Goal: Task Accomplishment & Management: Complete application form

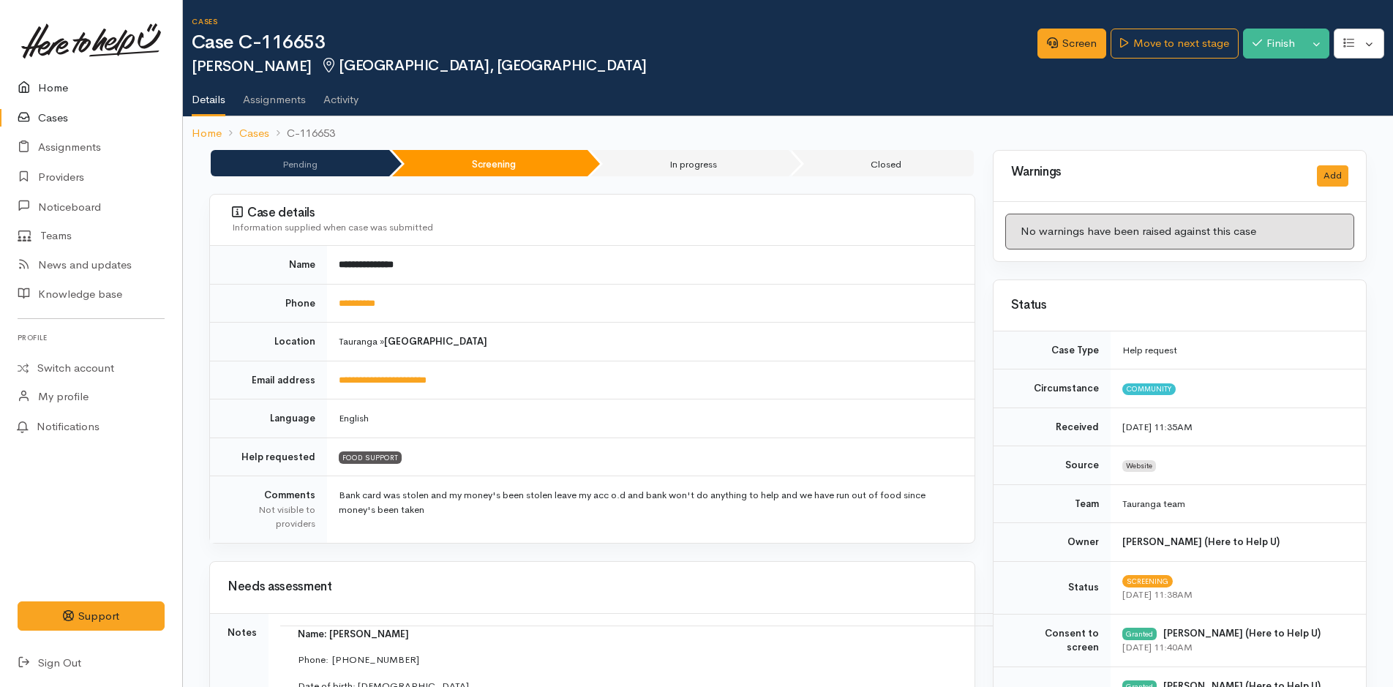
click at [53, 81] on link "Home" at bounding box center [91, 88] width 182 height 30
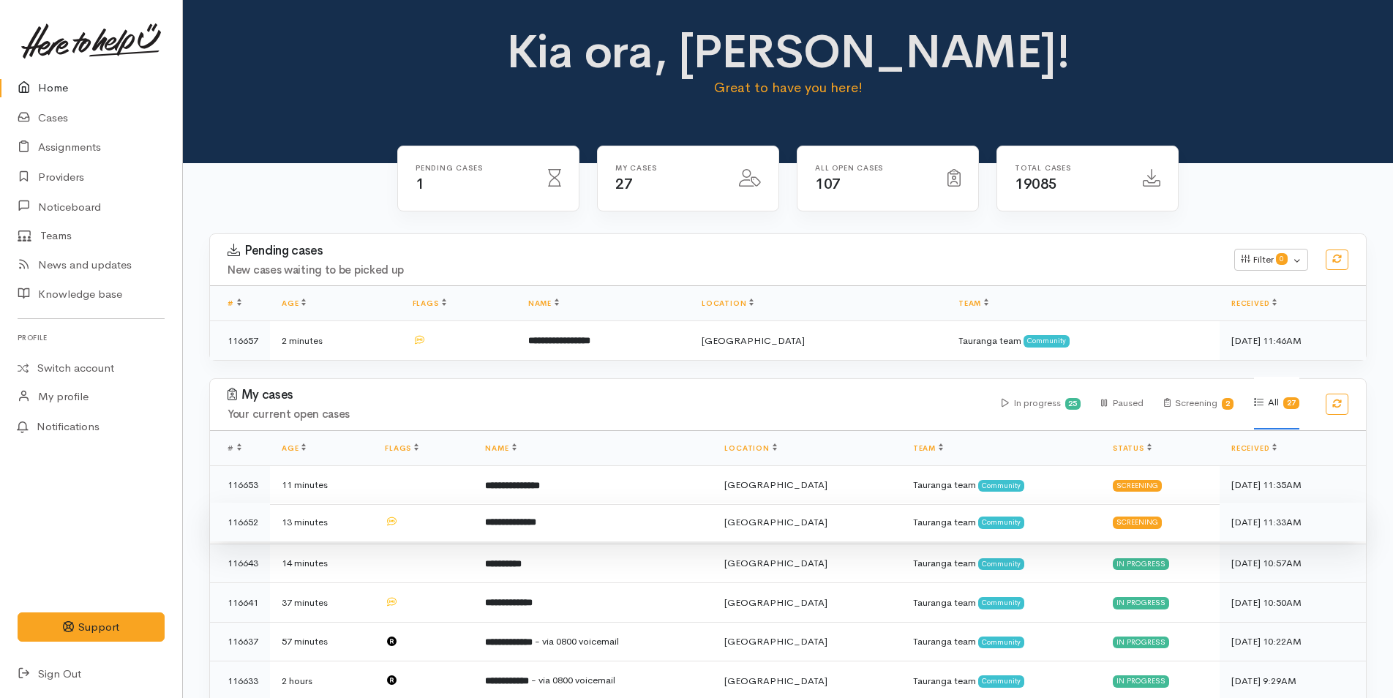
click at [630, 525] on td "**********" at bounding box center [592, 523] width 239 height 40
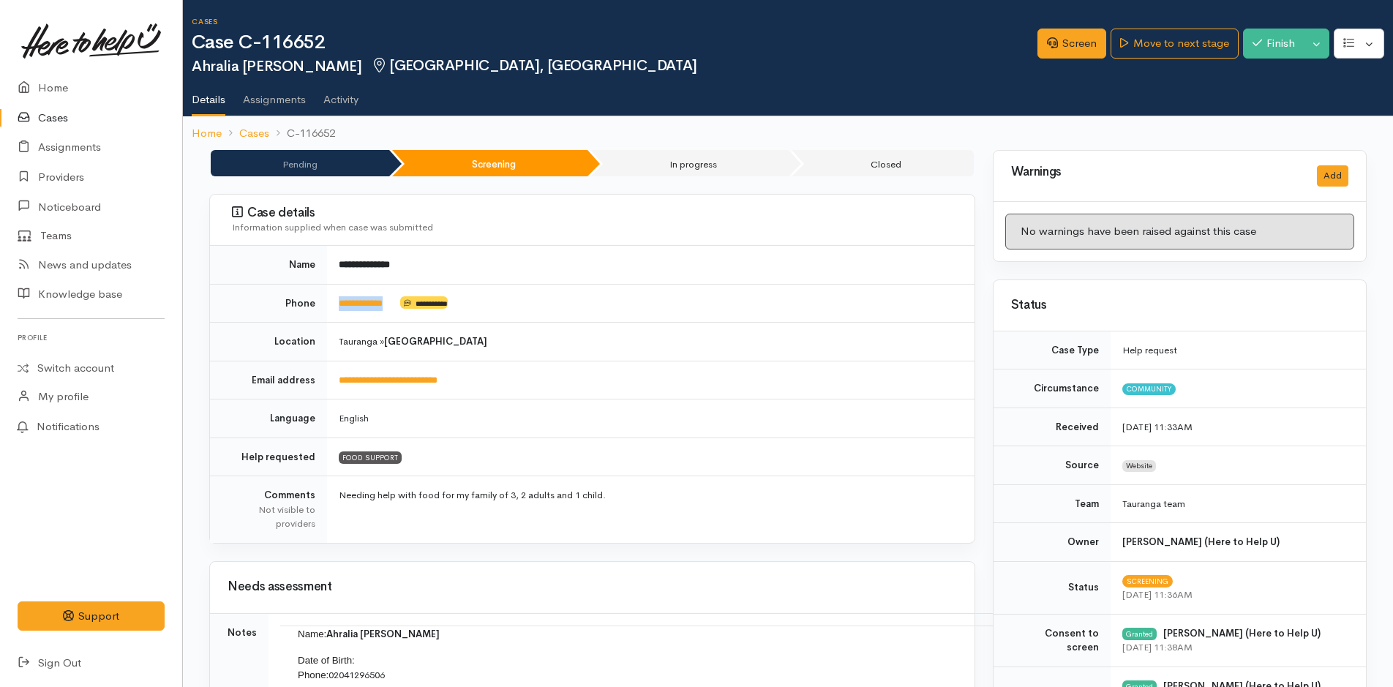
drag, startPoint x: 412, startPoint y: 310, endPoint x: 325, endPoint y: 318, distance: 87.5
click at [325, 318] on tr "**********" at bounding box center [592, 303] width 765 height 39
copy tr "**********"
click at [1091, 36] on link "Screen" at bounding box center [1072, 44] width 69 height 30
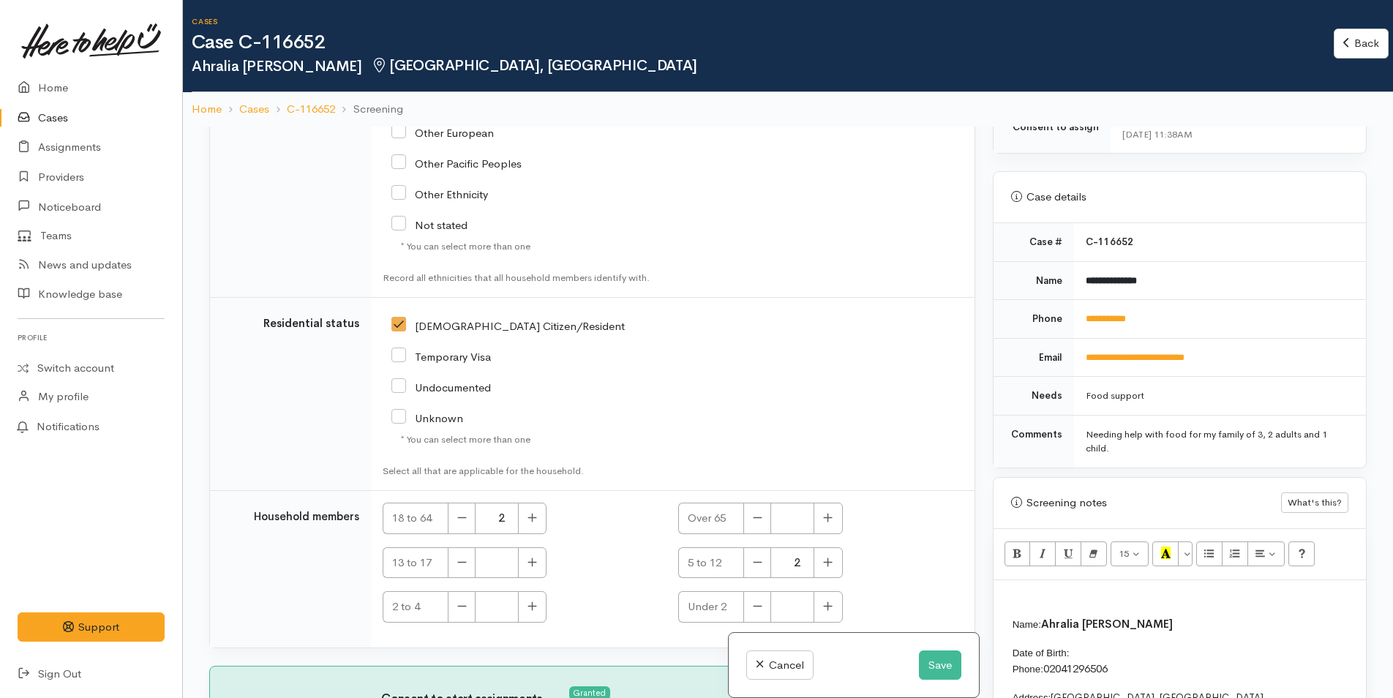
scroll to position [732, 0]
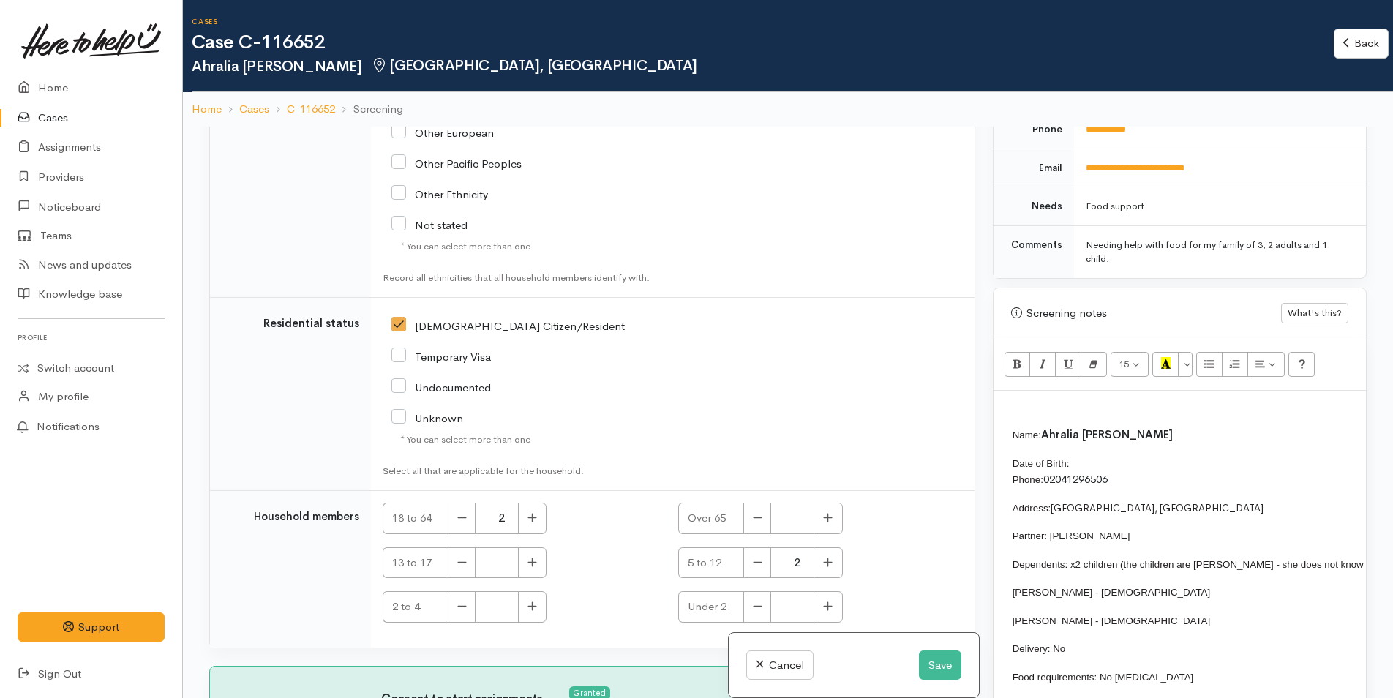
click at [1108, 453] on td "Name: Ahralia Newman Date of Birth: Phone: 02041296506 Address: 584 Fraser Stre…" at bounding box center [1383, 660] width 765 height 469
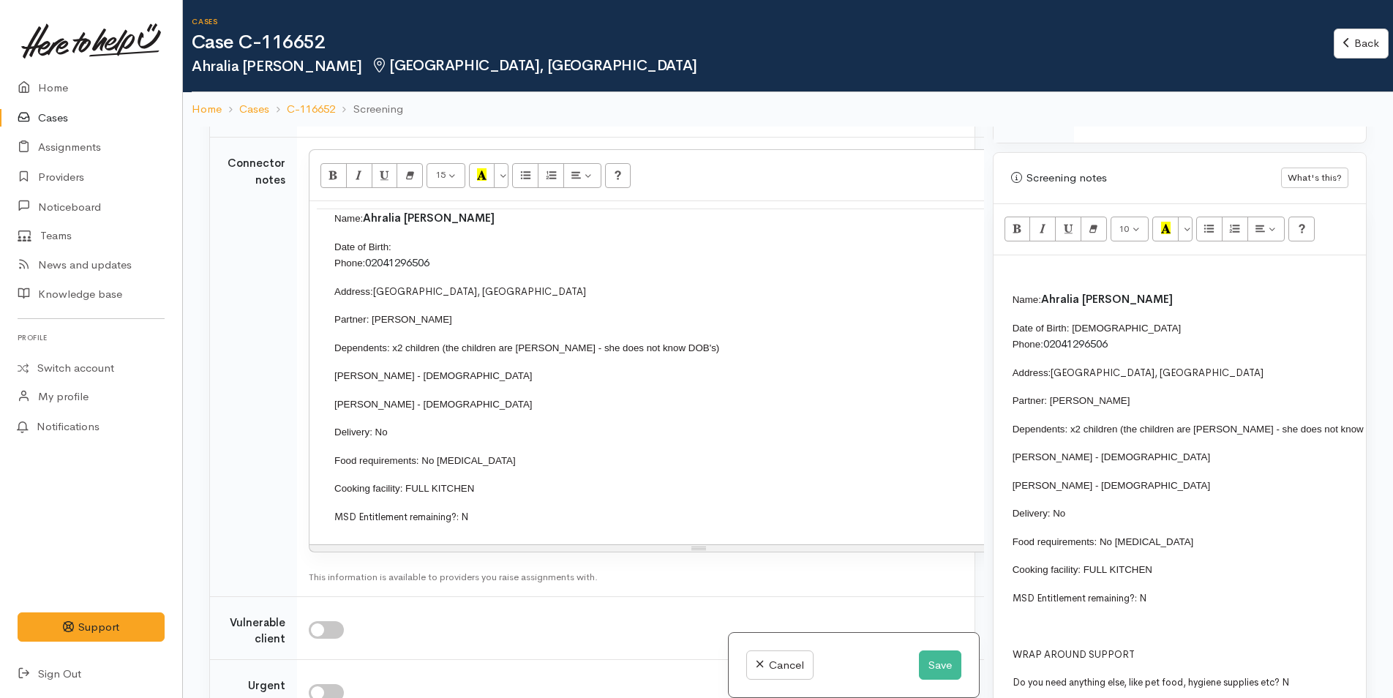
scroll to position [951, 0]
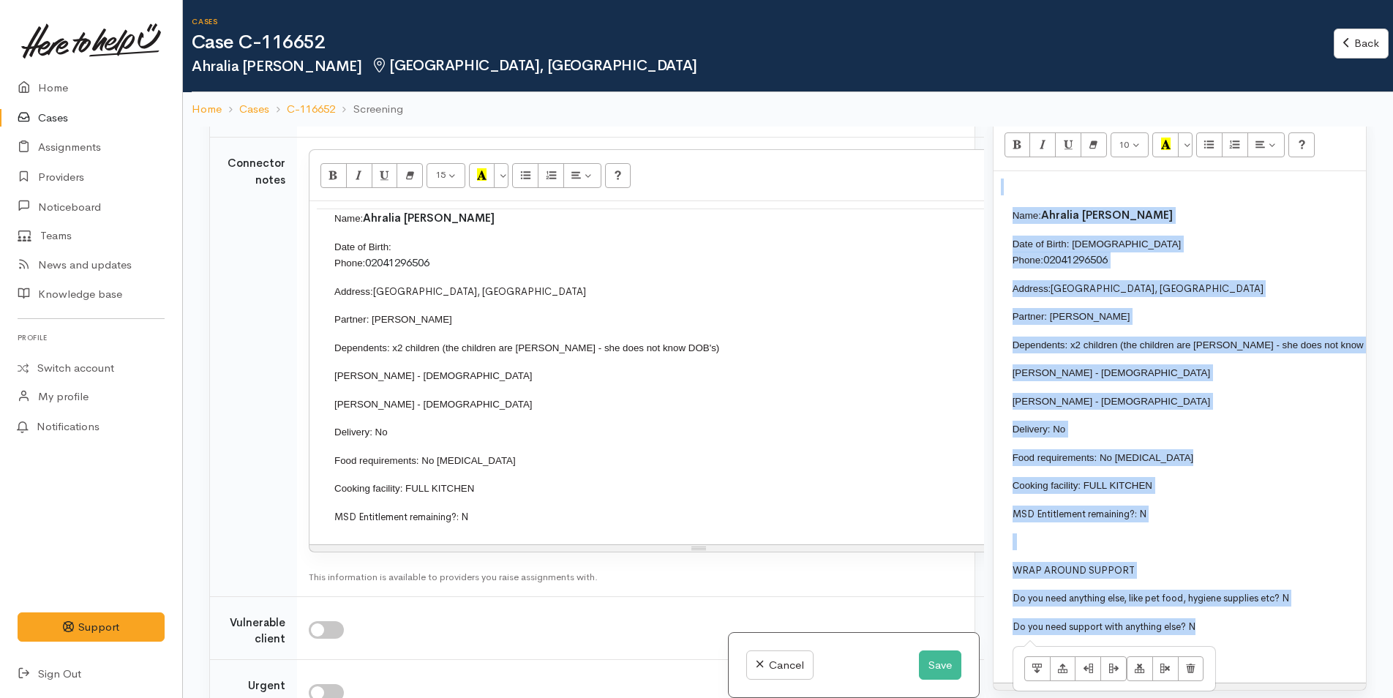
drag, startPoint x: 1216, startPoint y: 632, endPoint x: 996, endPoint y: 206, distance: 480.2
click at [996, 206] on div "Name: Ahralia Newman Date of Birth: 28/2/1983 Phone: 02041296506 Address: 584 F…" at bounding box center [1180, 427] width 372 height 512
click at [1098, 144] on icon "Remove Font Style (CTRL+\\)" at bounding box center [1094, 144] width 10 height 12
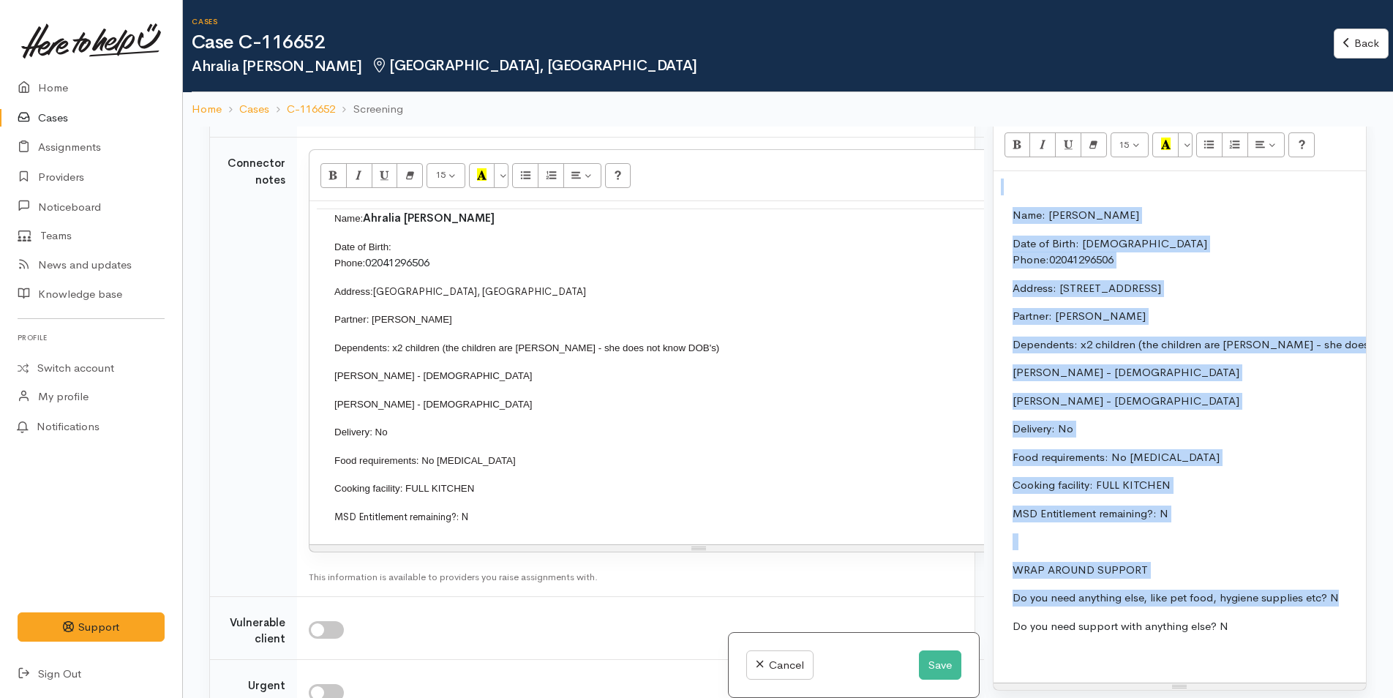
click at [1238, 287] on p "Address: 584 Fraser Street, Greerton" at bounding box center [1389, 288] width 752 height 17
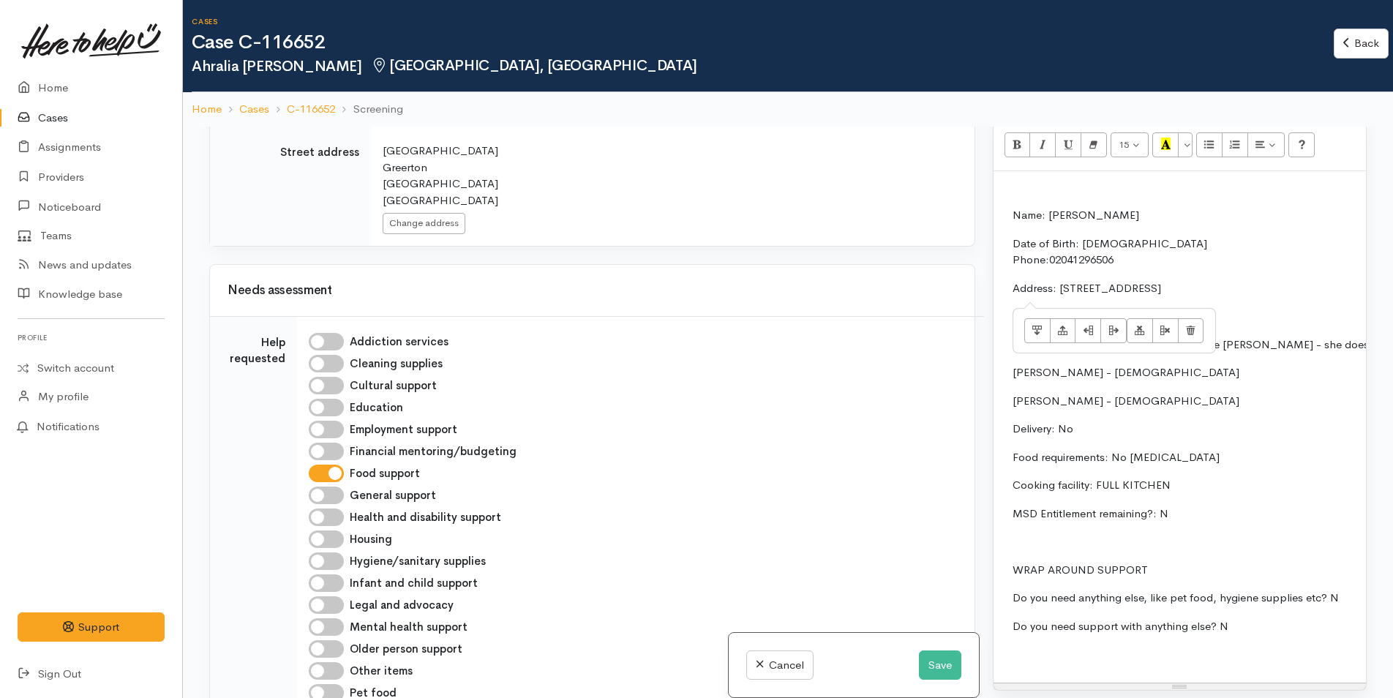
scroll to position [484, 0]
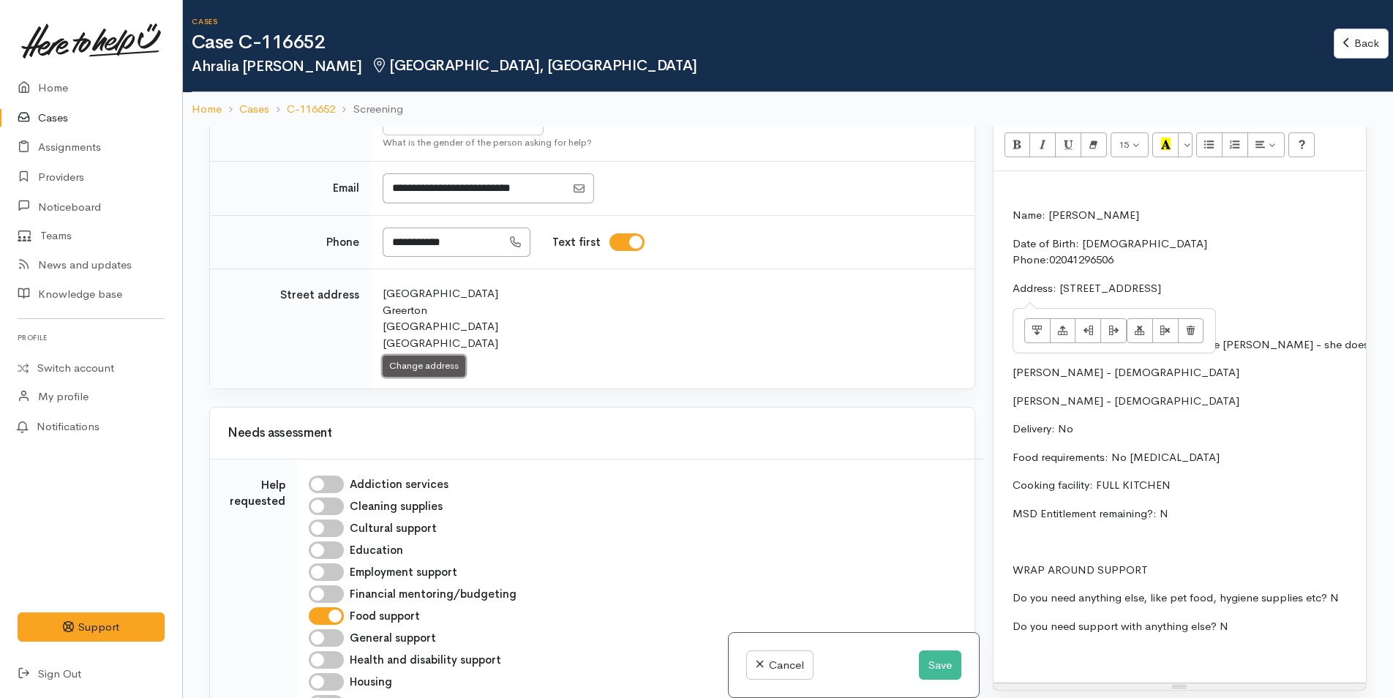
click at [429, 365] on button "Change address" at bounding box center [424, 366] width 83 height 21
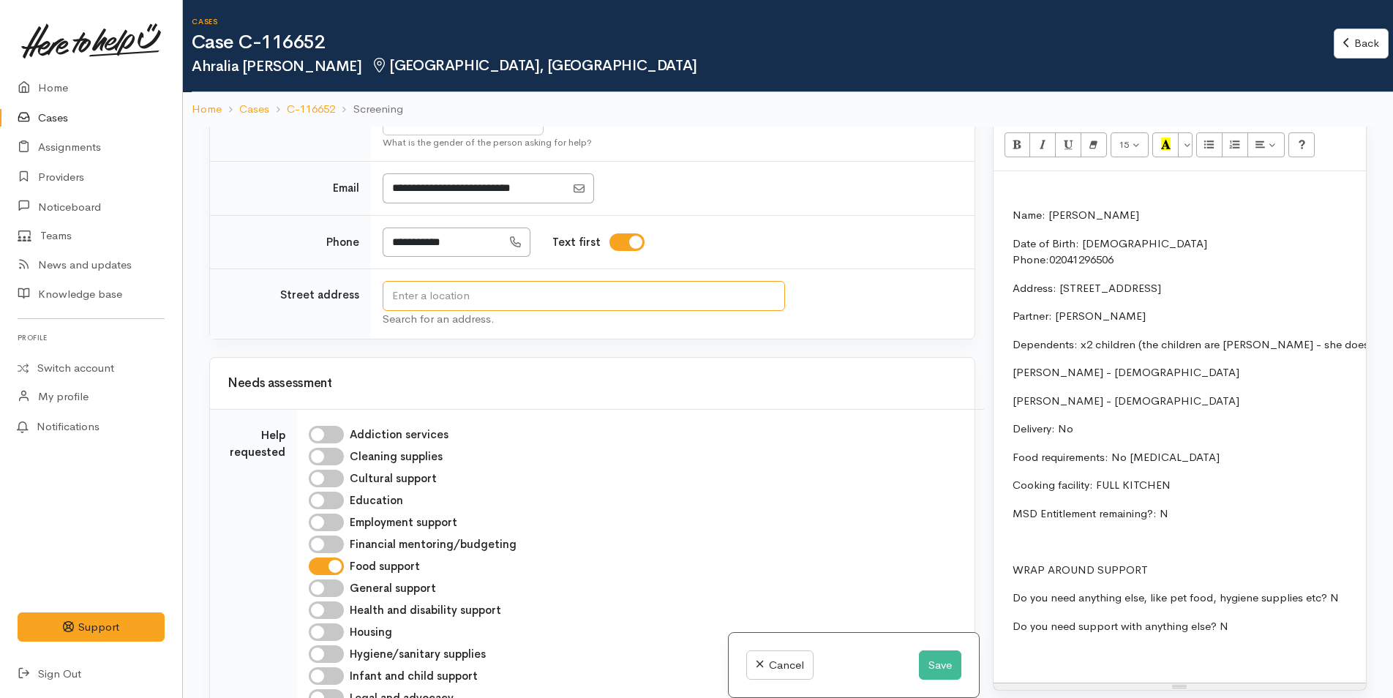
click at [651, 294] on input "text" at bounding box center [584, 296] width 403 height 30
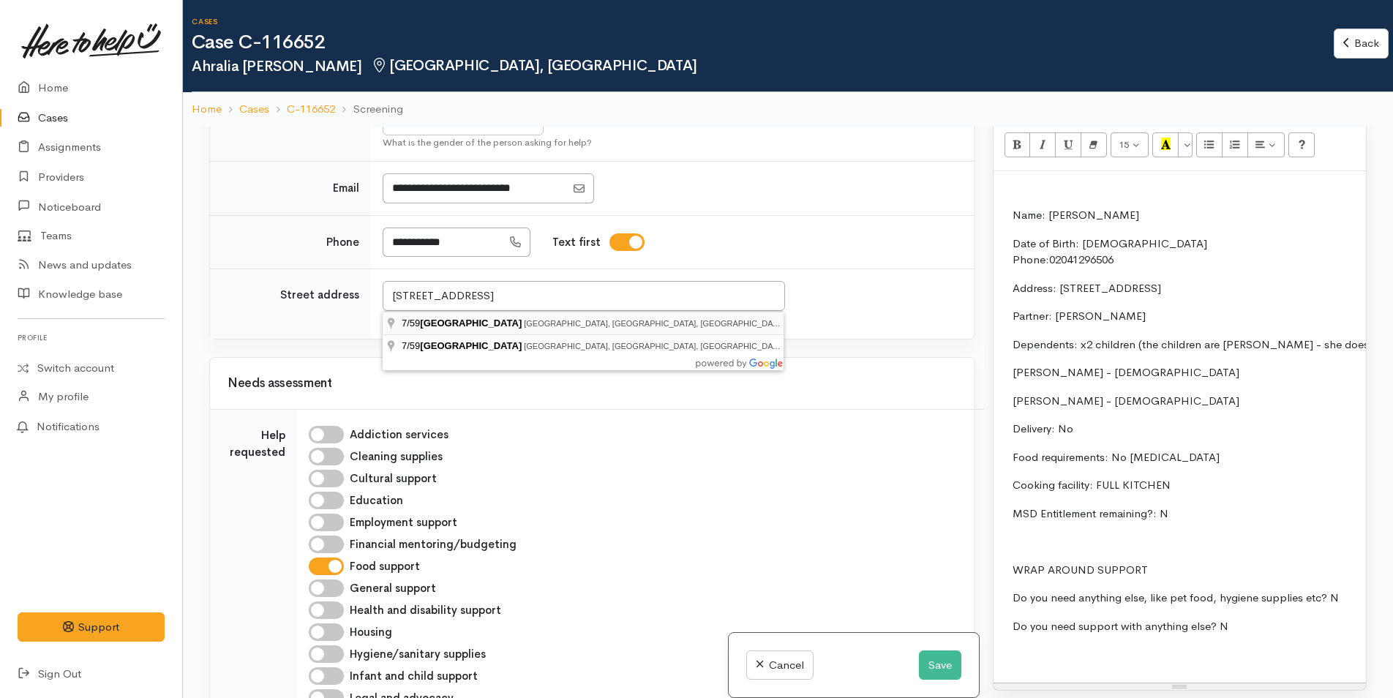
type input "7/59 Turret Road, Tauranga South, Tauranga, New Zealand"
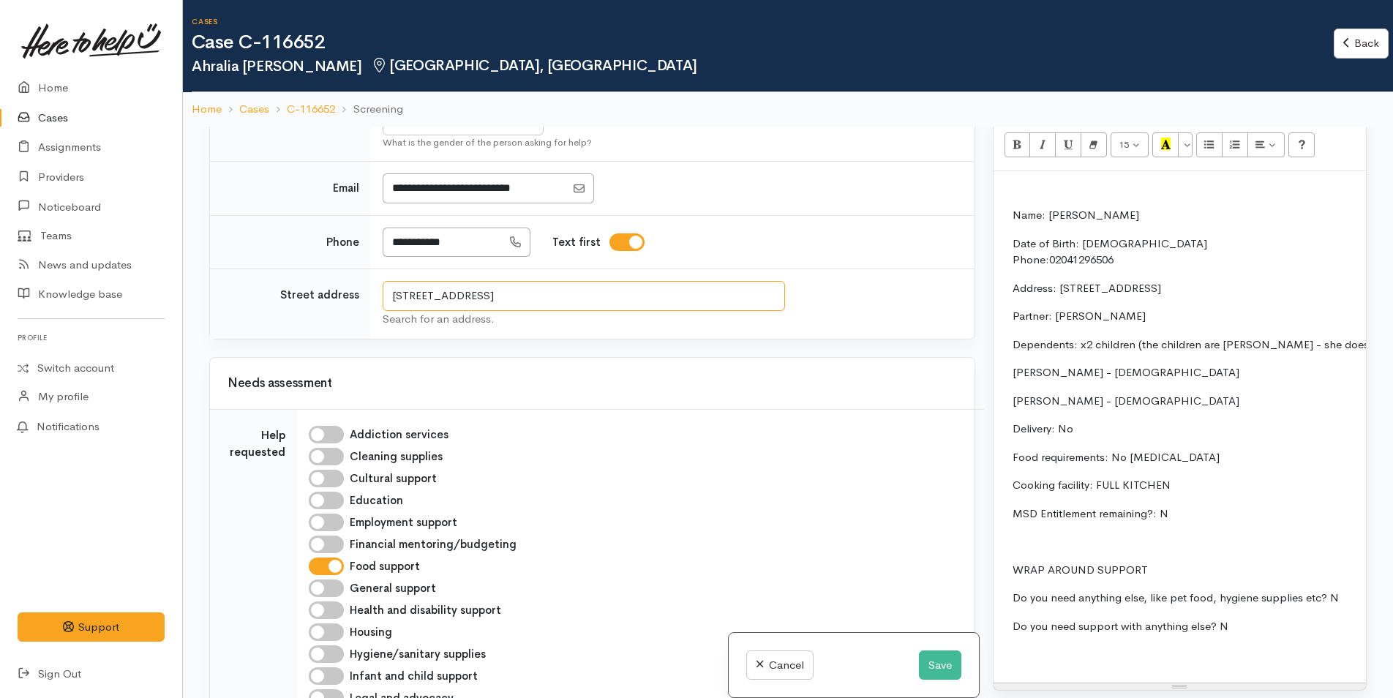
drag, startPoint x: 702, startPoint y: 293, endPoint x: 391, endPoint y: 296, distance: 311.0
click at [391, 296] on input "7/59 Turret Road, Tauranga South, Tauranga, New Zealand" at bounding box center [584, 296] width 403 height 30
drag, startPoint x: 1205, startPoint y: 291, endPoint x: 1058, endPoint y: 291, distance: 147.1
click at [1058, 291] on p "Address: 584 Fraser Street, Greerton" at bounding box center [1389, 288] width 752 height 17
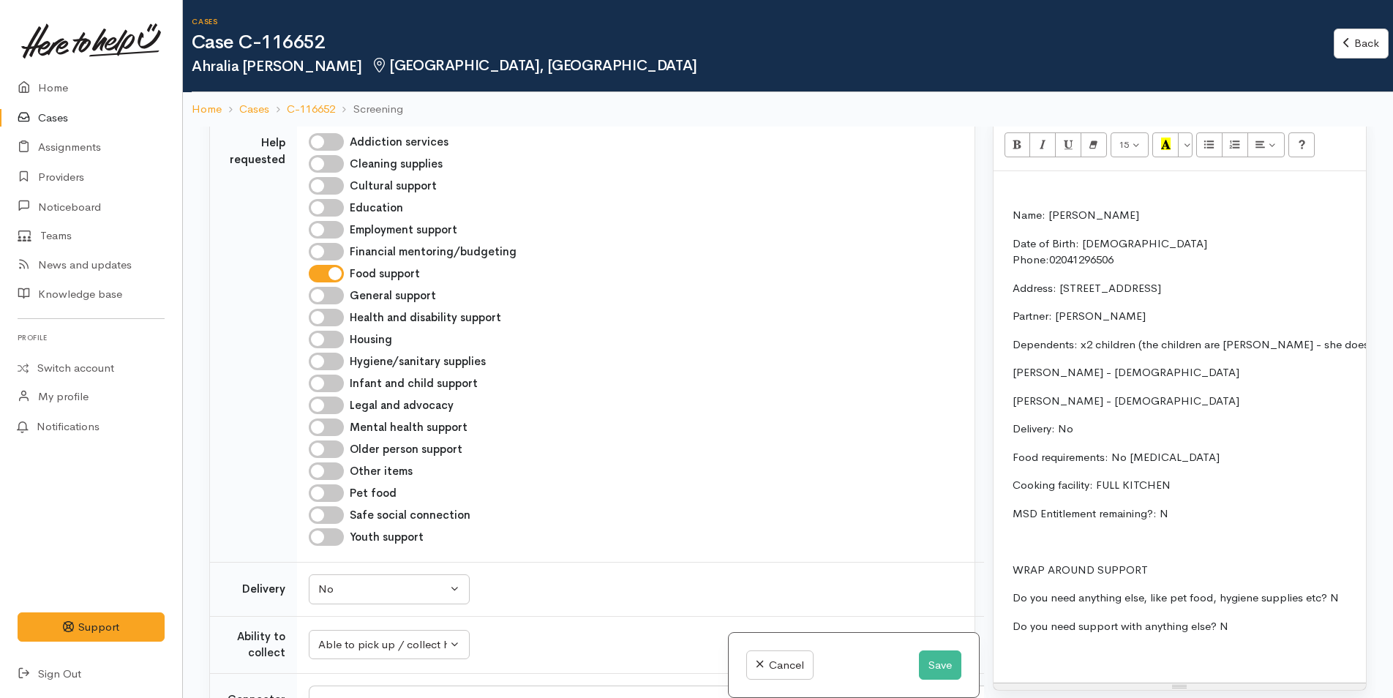
scroll to position [1070, 0]
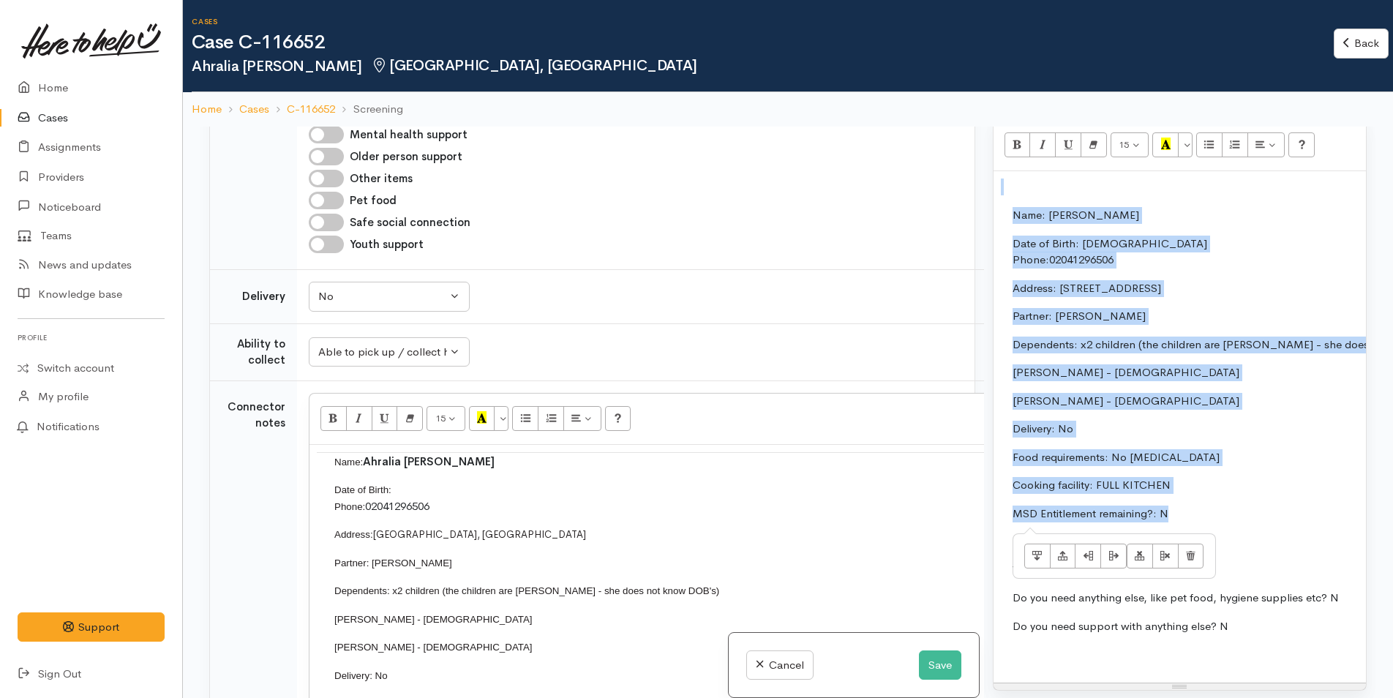
drag, startPoint x: 1185, startPoint y: 512, endPoint x: 984, endPoint y: 225, distance: 349.8
click at [984, 225] on div "Related cases There are other cases potentially from the same person, address o…" at bounding box center [788, 476] width 1175 height 698
copy div "Name: Ahralia Newman Date of Birth: 28/2/1983 Phone: 02041296506 Address: 7/59 …"
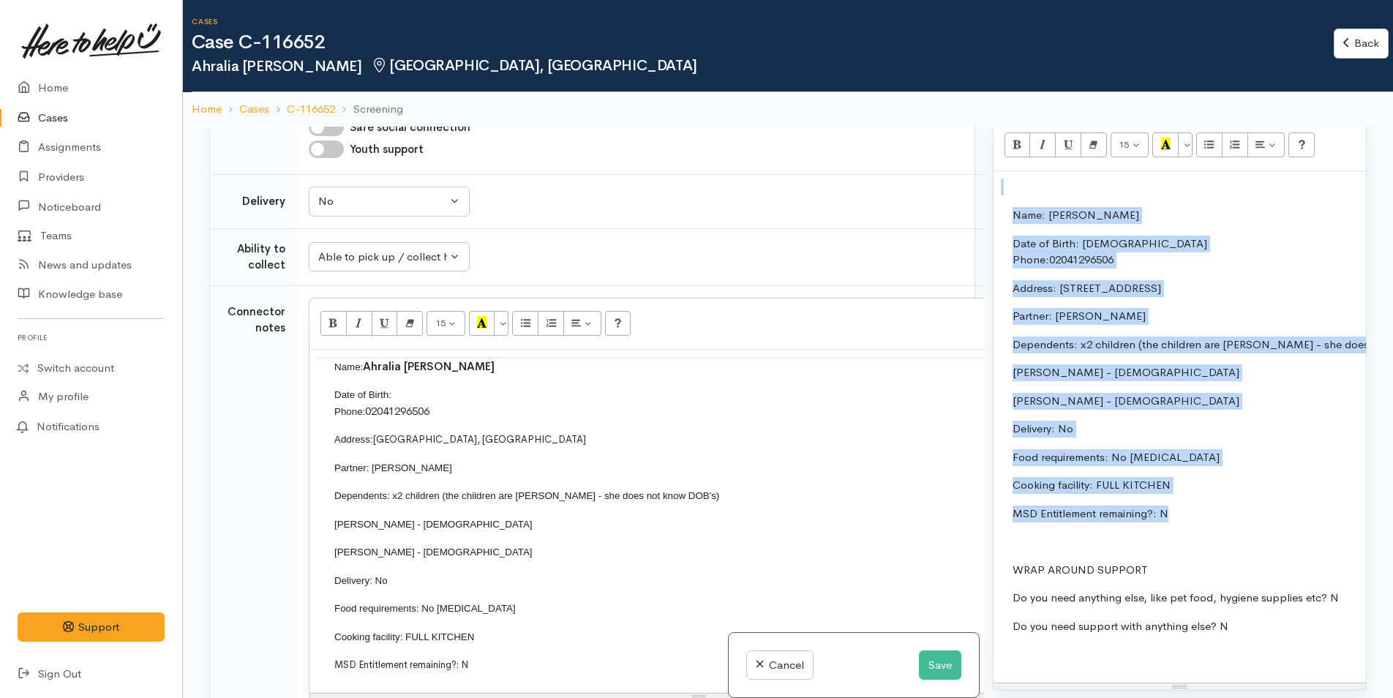
scroll to position [1289, 0]
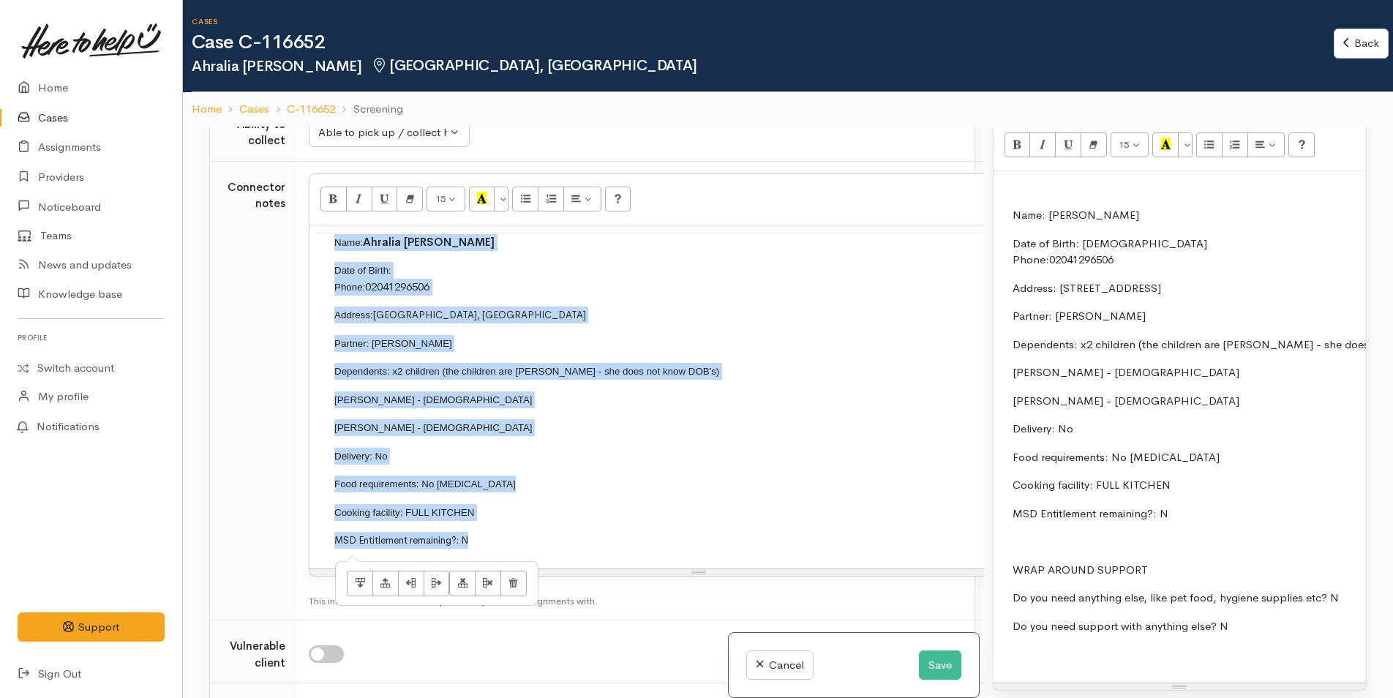
drag, startPoint x: 494, startPoint y: 546, endPoint x: 296, endPoint y: 258, distance: 350.0
click at [297, 258] on td "15 8 9 10 11 12 14 18 24 36 Background Color Transparent Select #ffff00 Text Co…" at bounding box center [702, 391] width 810 height 460
paste div
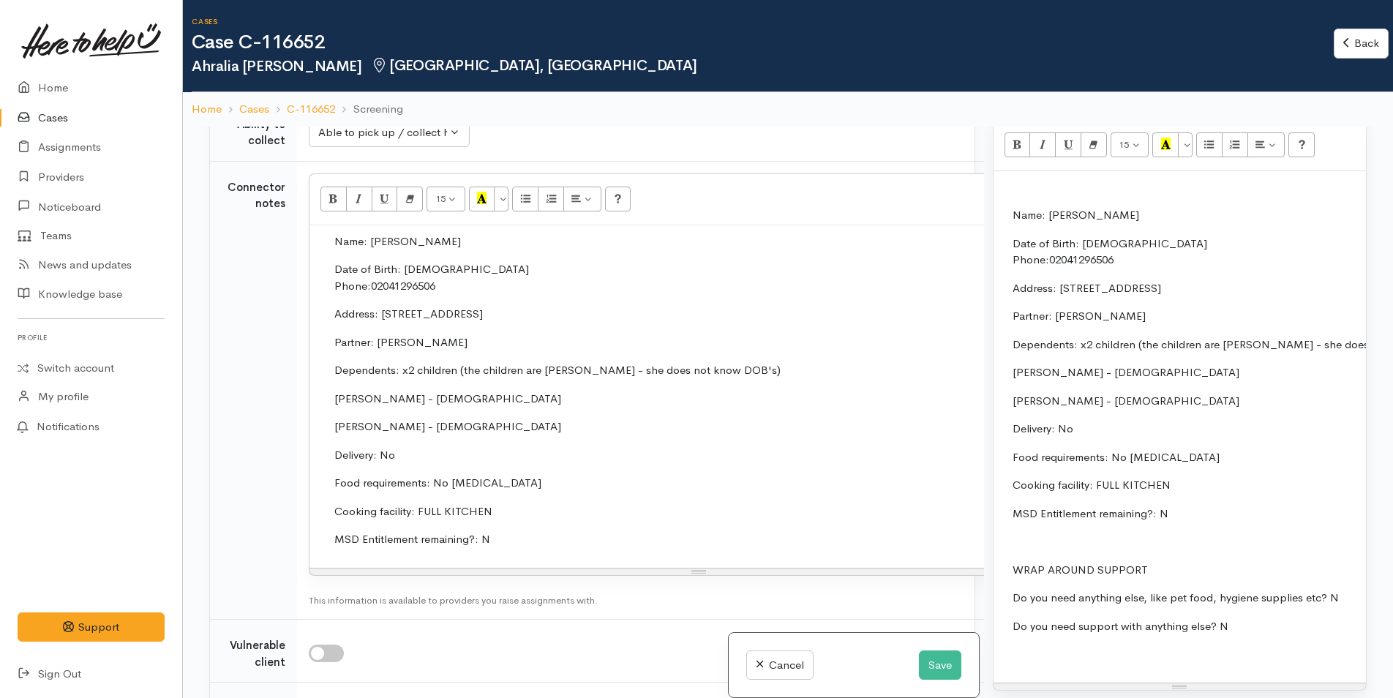
click at [1031, 179] on p at bounding box center [1180, 187] width 358 height 17
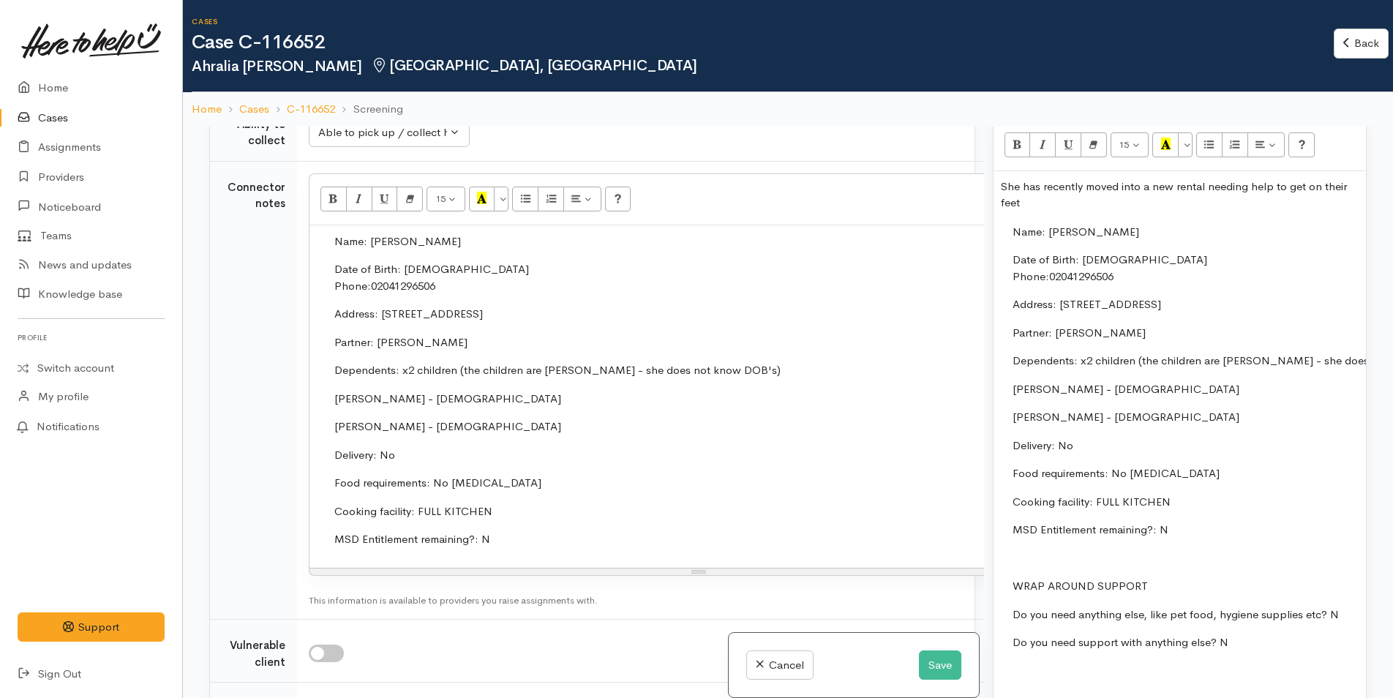
click at [1056, 203] on p "She has recently moved into a new rental needing help to get on their feet" at bounding box center [1180, 195] width 358 height 33
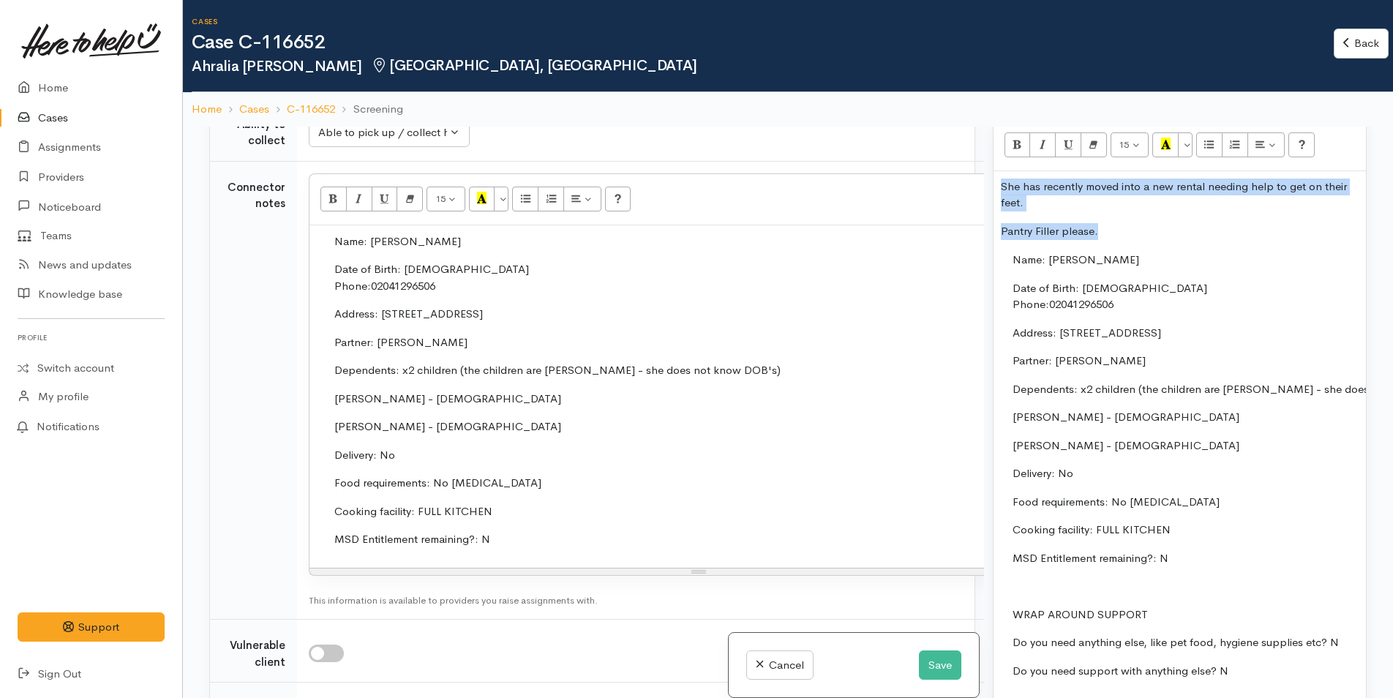
drag, startPoint x: 1112, startPoint y: 230, endPoint x: 979, endPoint y: 190, distance: 139.1
click at [979, 190] on div "Related cases There are other cases potentially from the same person, address o…" at bounding box center [788, 476] width 1175 height 698
copy div "She has recently moved into a new rental needing help to get on their feet. Pan…"
click at [935, 662] on button "Save" at bounding box center [940, 666] width 42 height 30
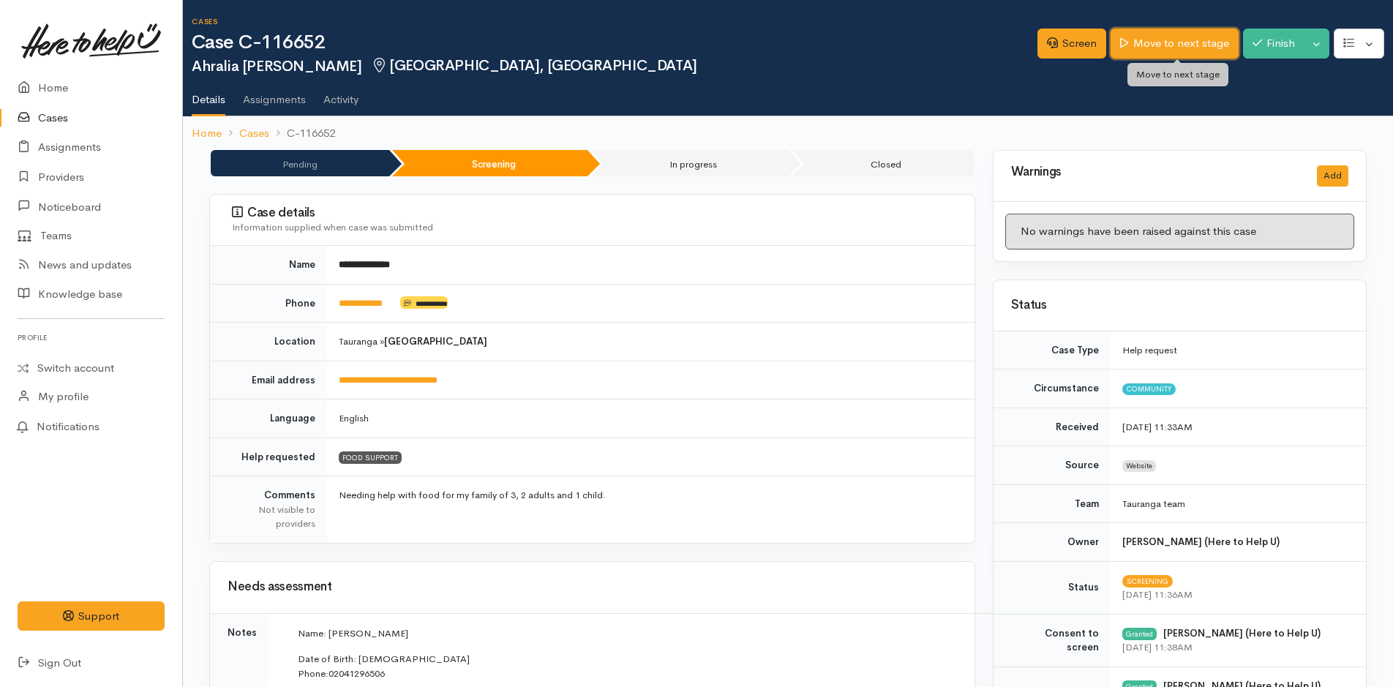
click at [1201, 43] on link "Move to next stage" at bounding box center [1174, 44] width 127 height 30
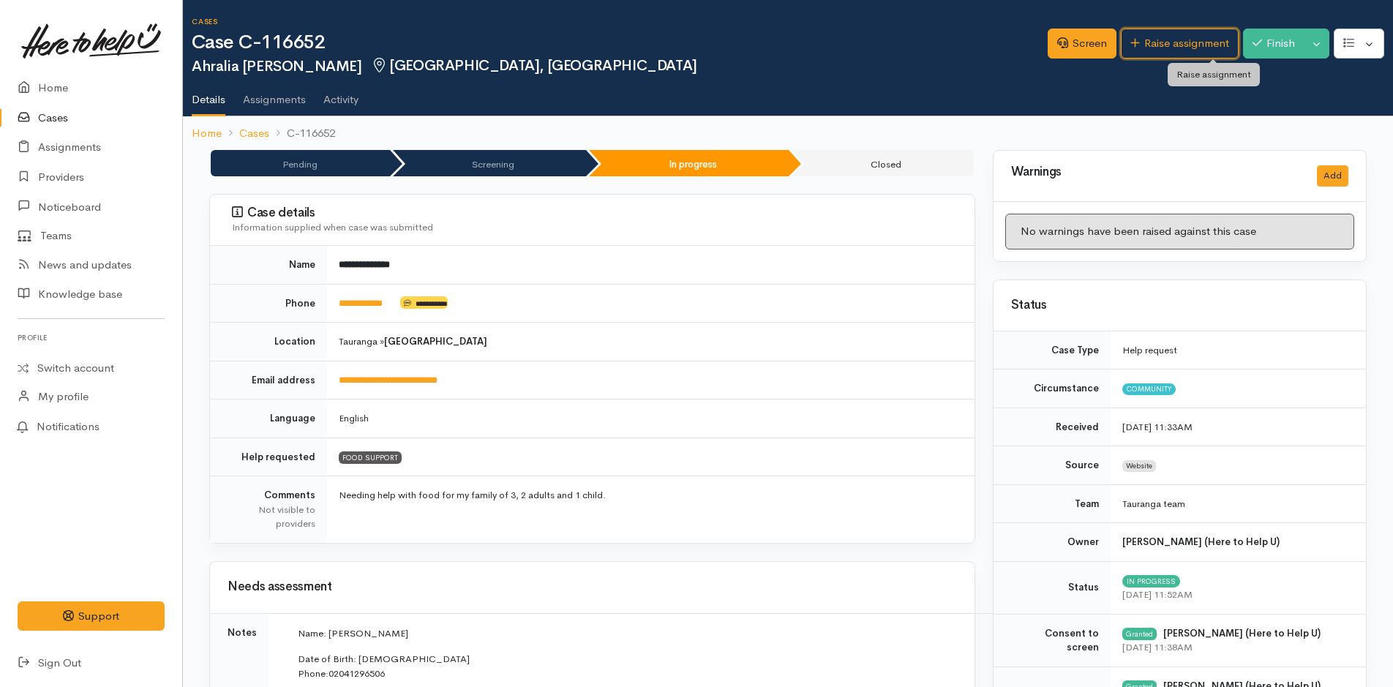
click at [1162, 45] on link "Raise assignment" at bounding box center [1180, 44] width 118 height 30
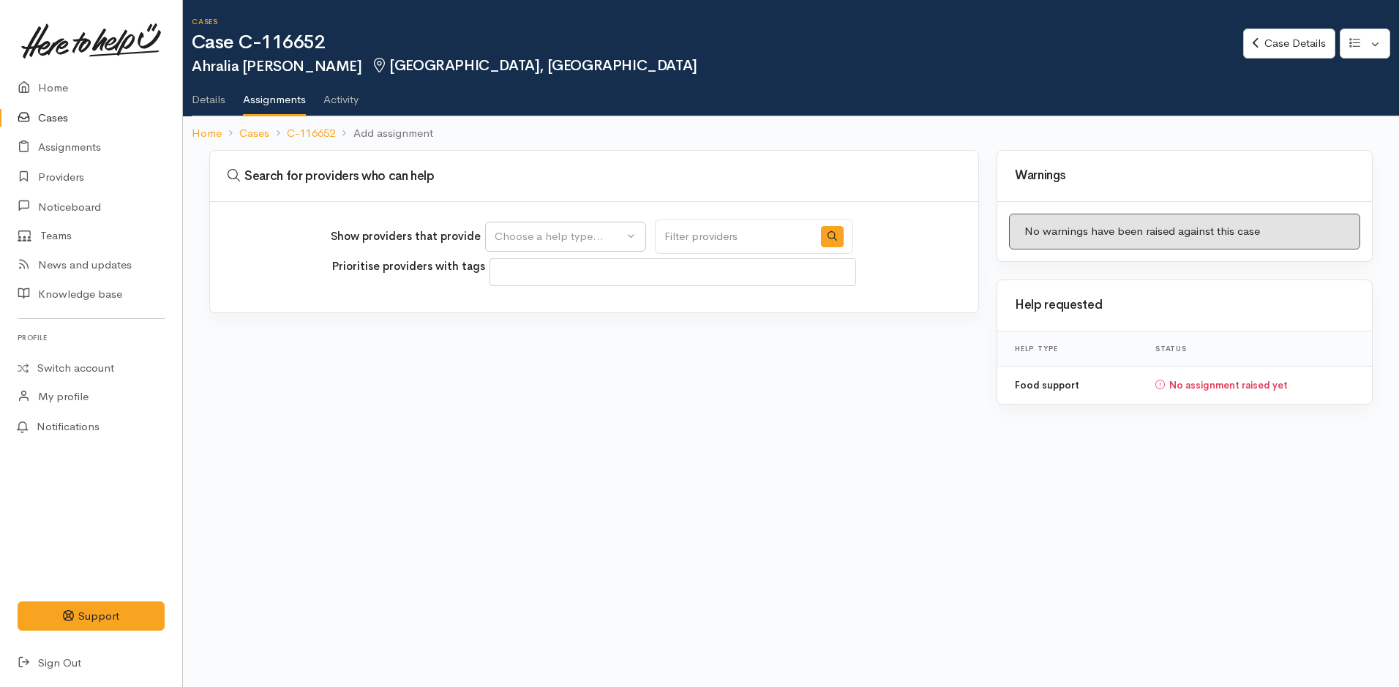
select select
click at [520, 237] on div "Choose a help type..." at bounding box center [559, 236] width 129 height 17
click at [528, 304] on span "Food support" at bounding box center [537, 307] width 68 height 17
select select "3"
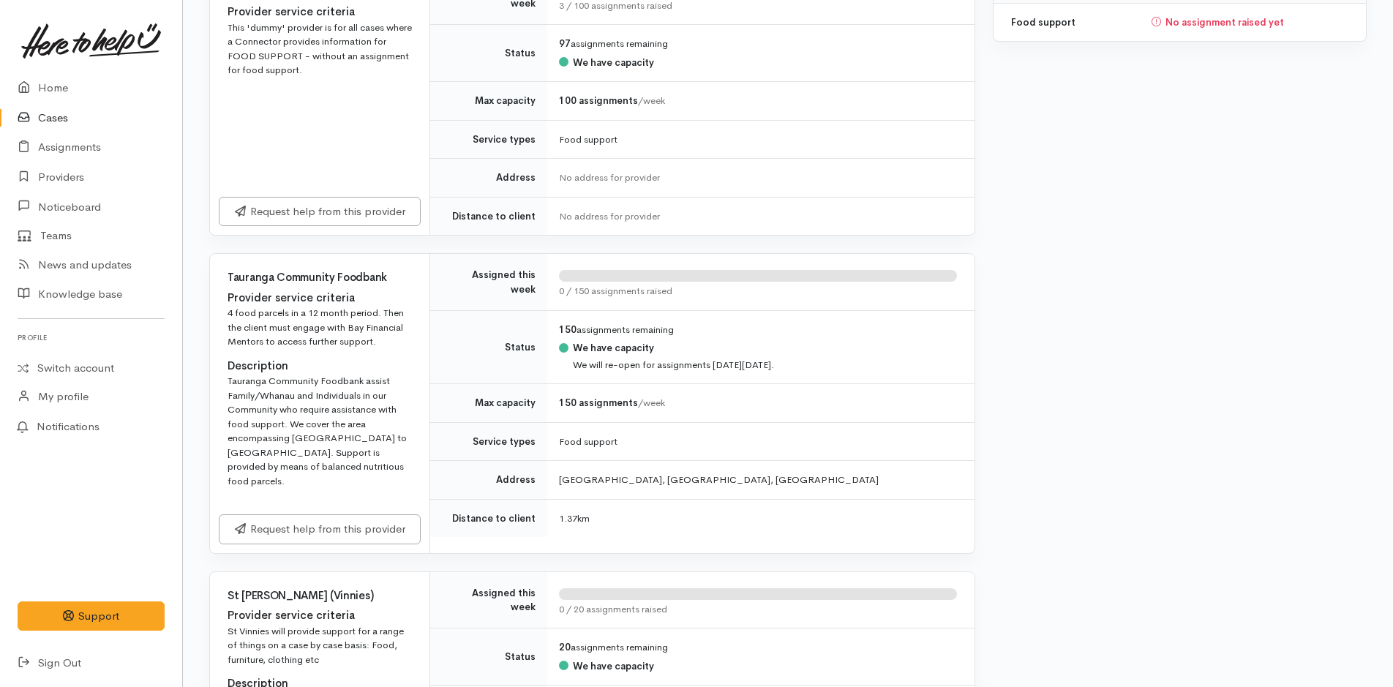
scroll to position [439, 0]
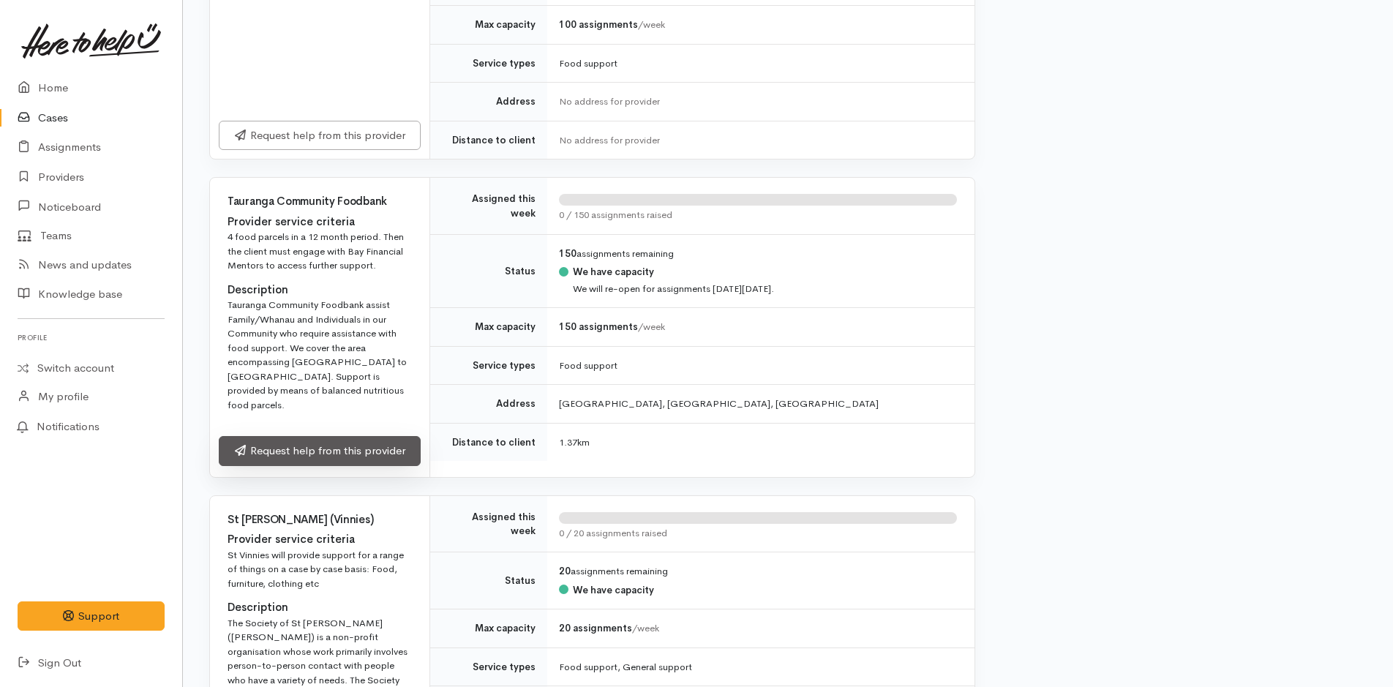
click at [381, 436] on link "Request help from this provider" at bounding box center [320, 451] width 202 height 30
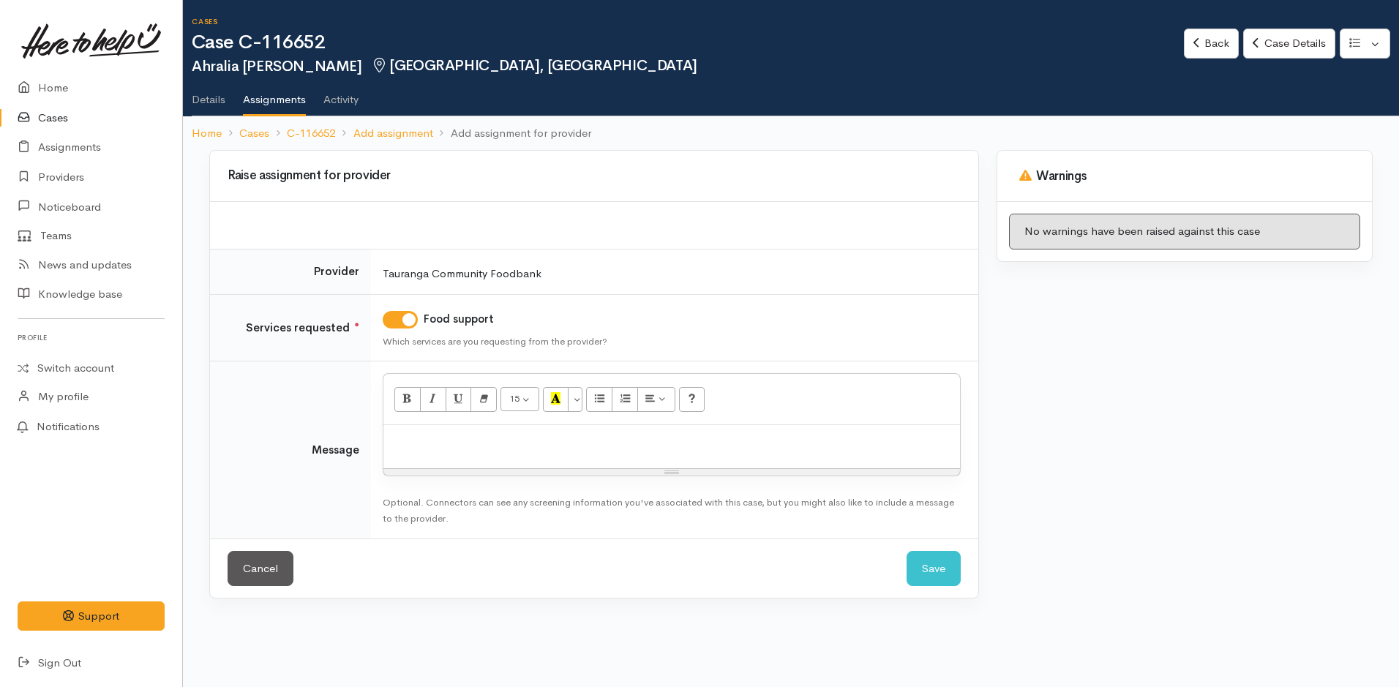
click at [434, 433] on p at bounding box center [672, 441] width 562 height 17
paste div
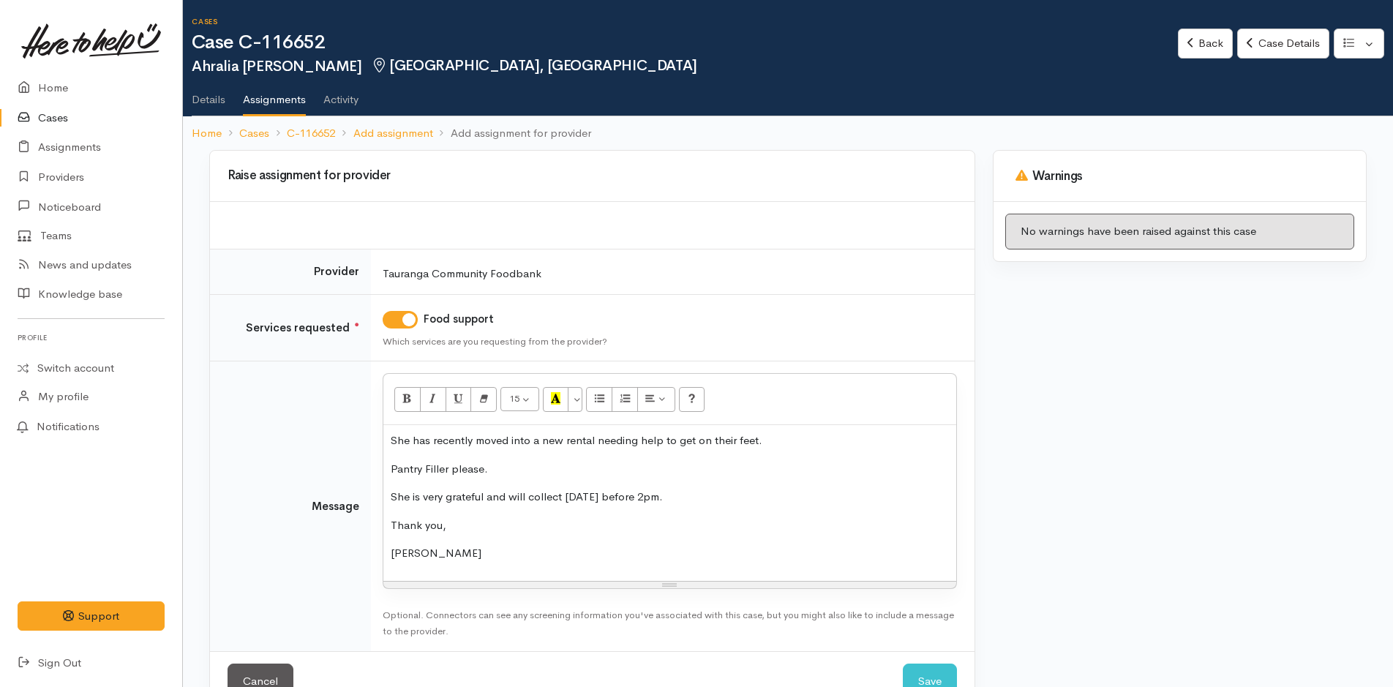
scroll to position [42, 0]
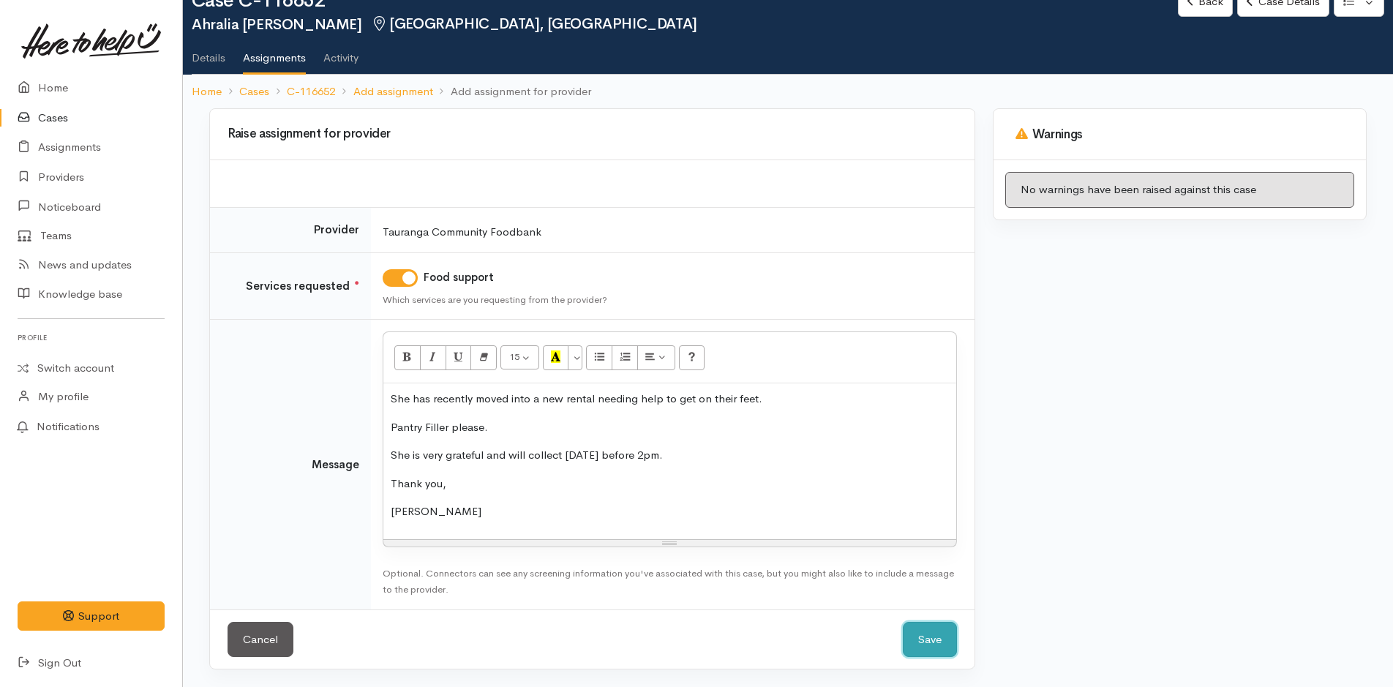
click at [946, 634] on button "Save" at bounding box center [930, 640] width 54 height 36
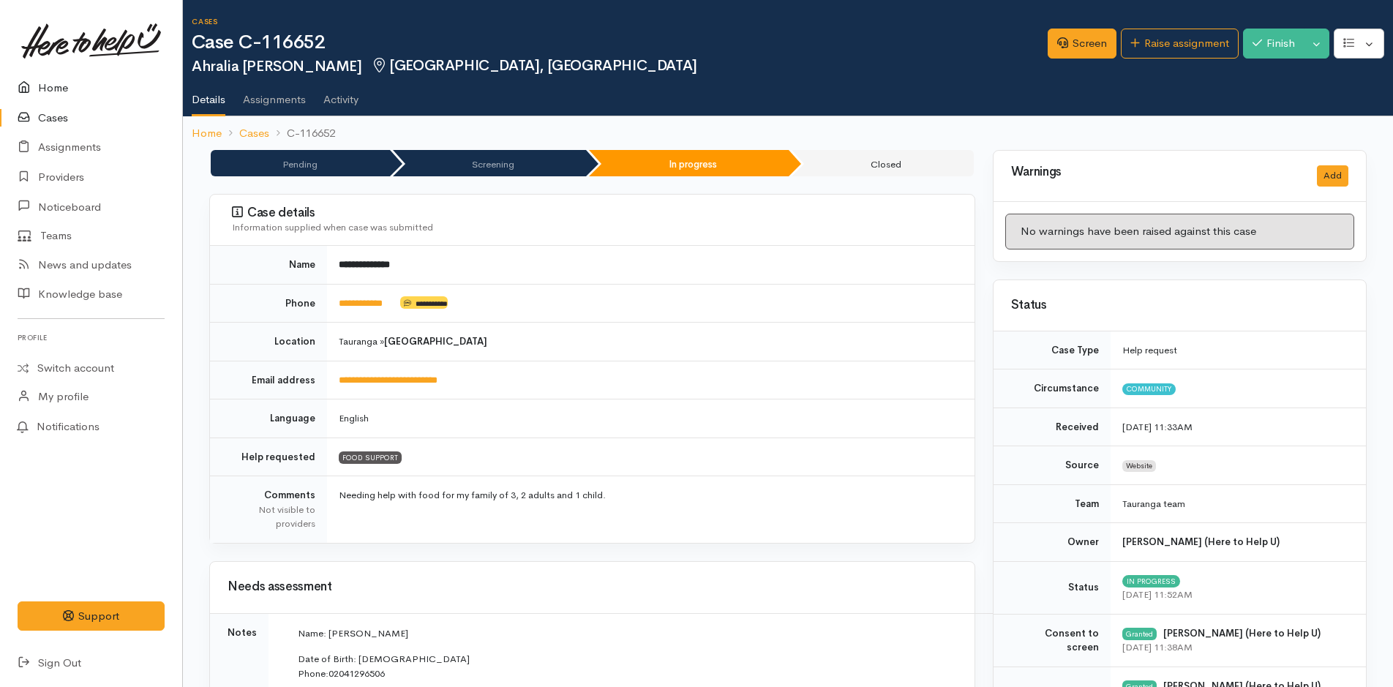
click at [66, 90] on link "Home" at bounding box center [91, 88] width 182 height 30
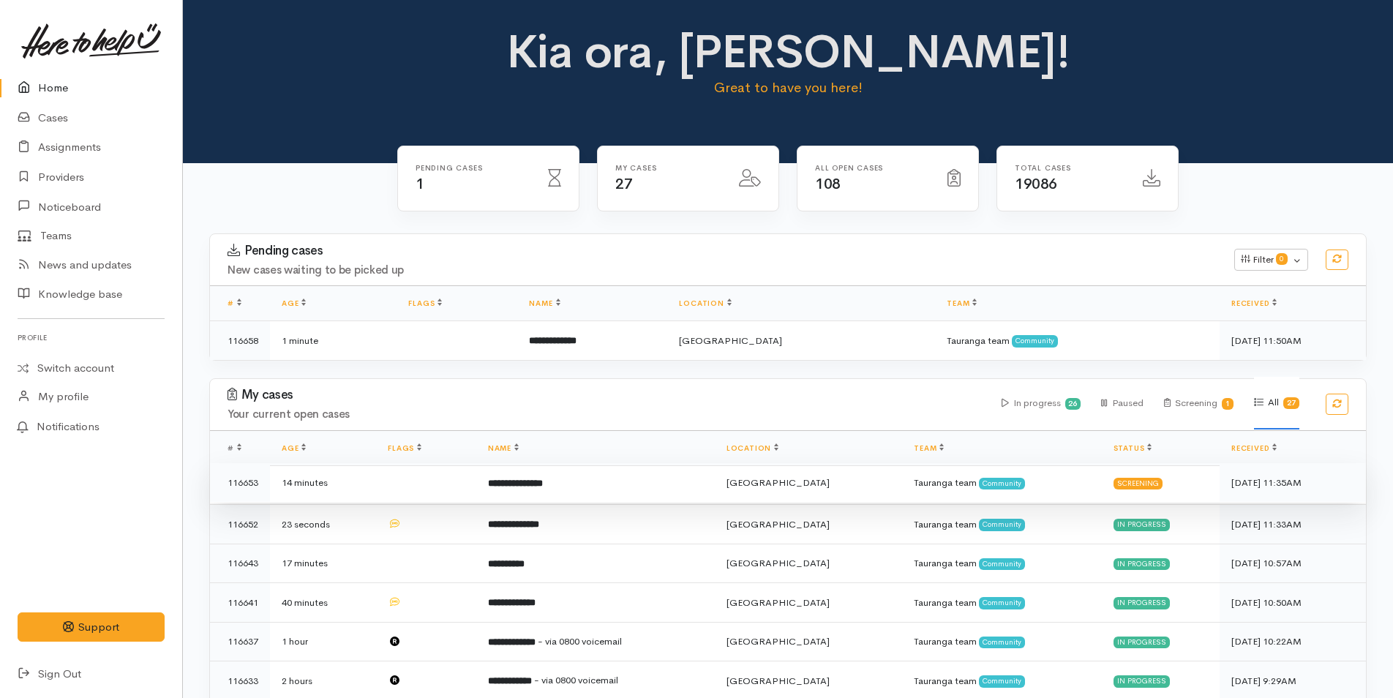
click at [612, 473] on td "**********" at bounding box center [595, 483] width 239 height 40
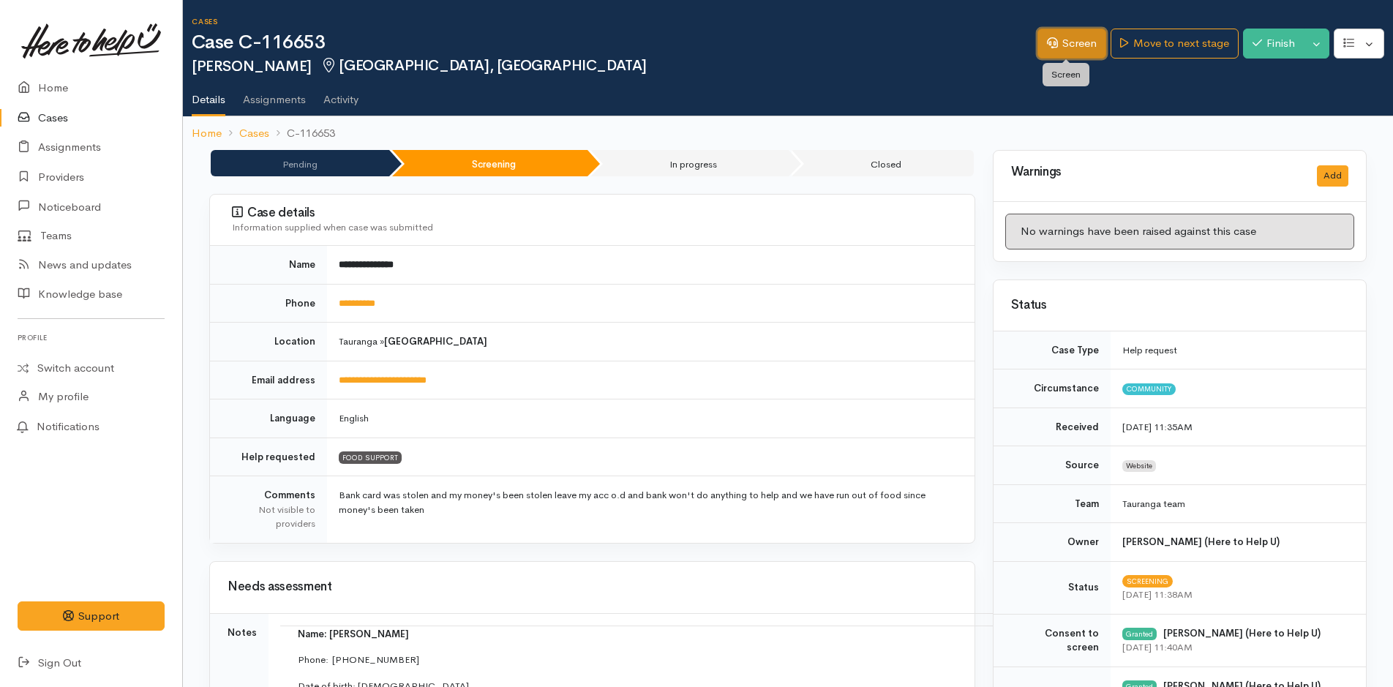
click at [1064, 43] on link "Screen" at bounding box center [1072, 44] width 69 height 30
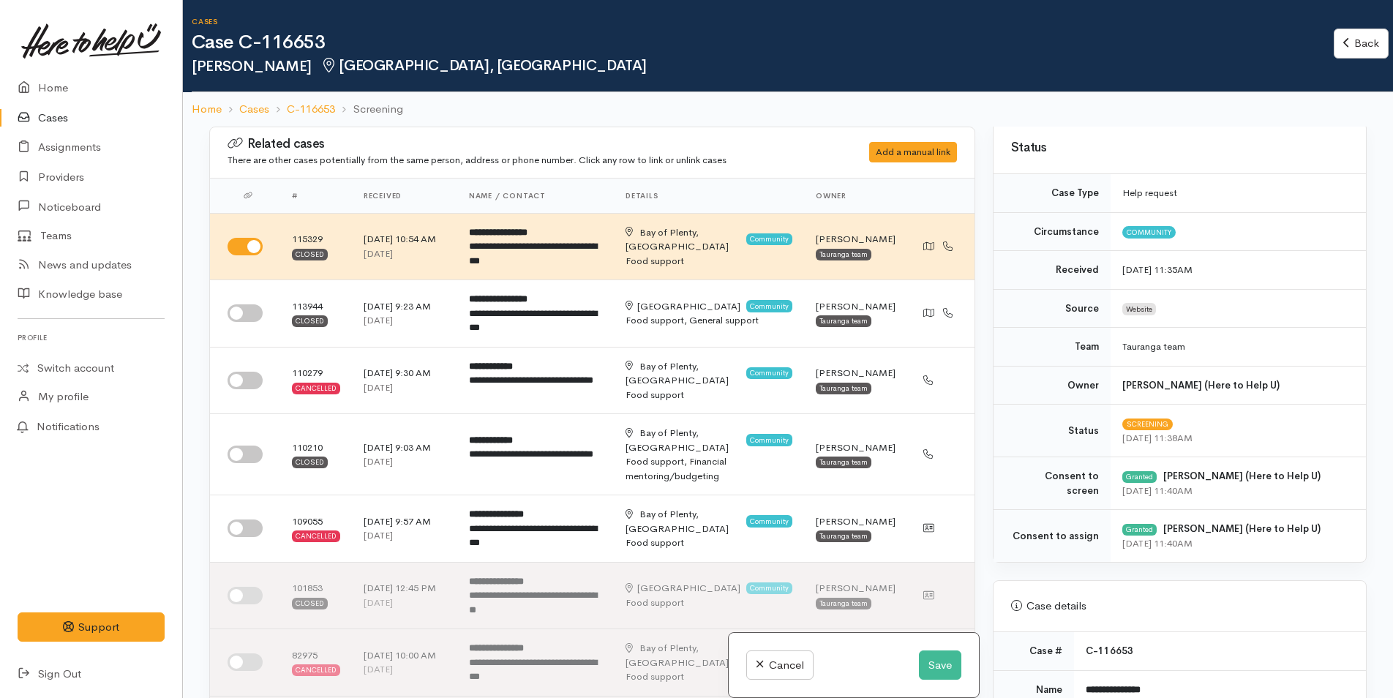
scroll to position [439, 0]
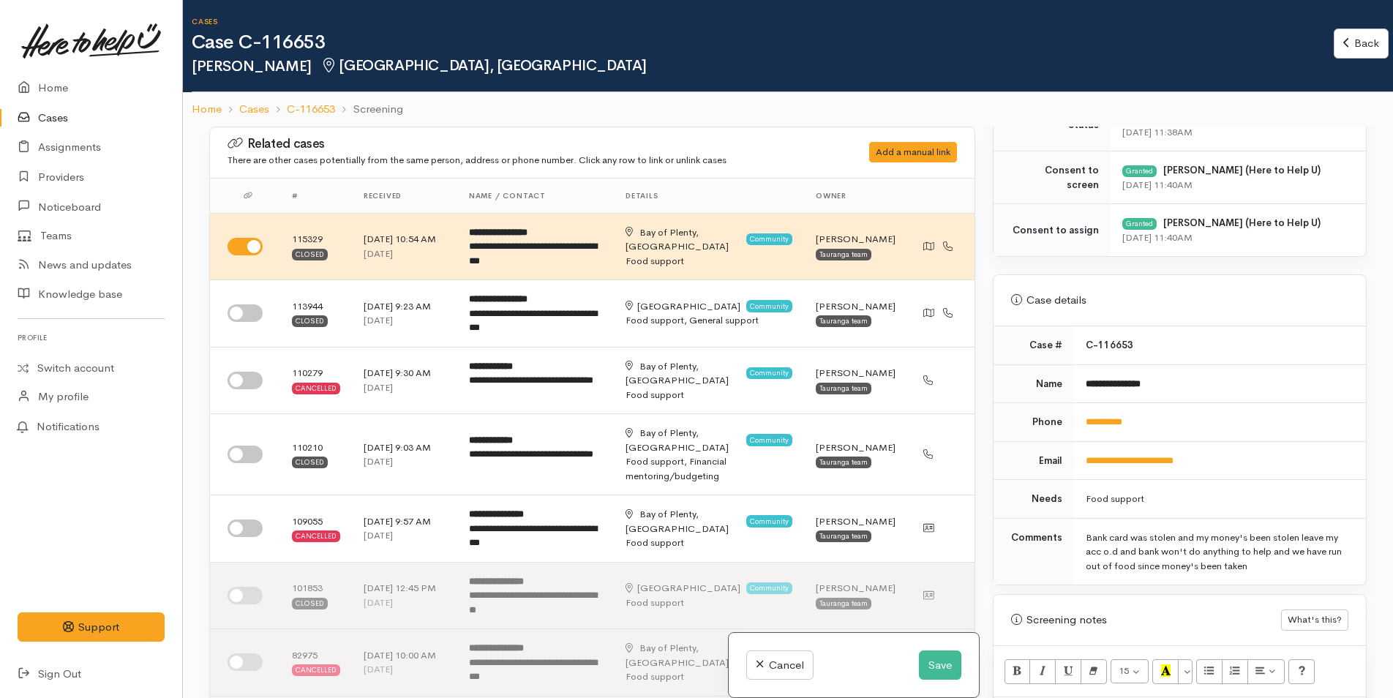
drag, startPoint x: 1162, startPoint y: 428, endPoint x: 1152, endPoint y: 428, distance: 10.2
click at [1152, 428] on td "**********" at bounding box center [1220, 422] width 292 height 39
click at [929, 659] on button "Save" at bounding box center [940, 666] width 42 height 30
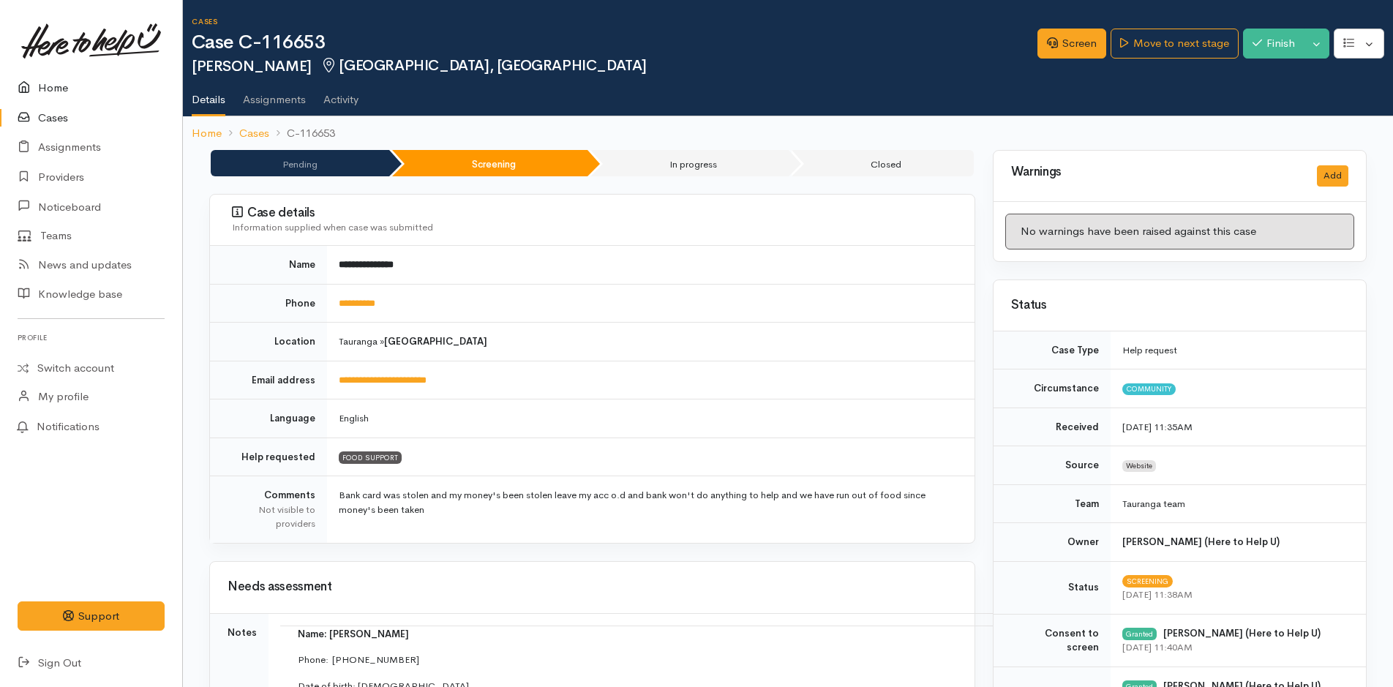
click at [56, 84] on link "Home" at bounding box center [91, 88] width 182 height 30
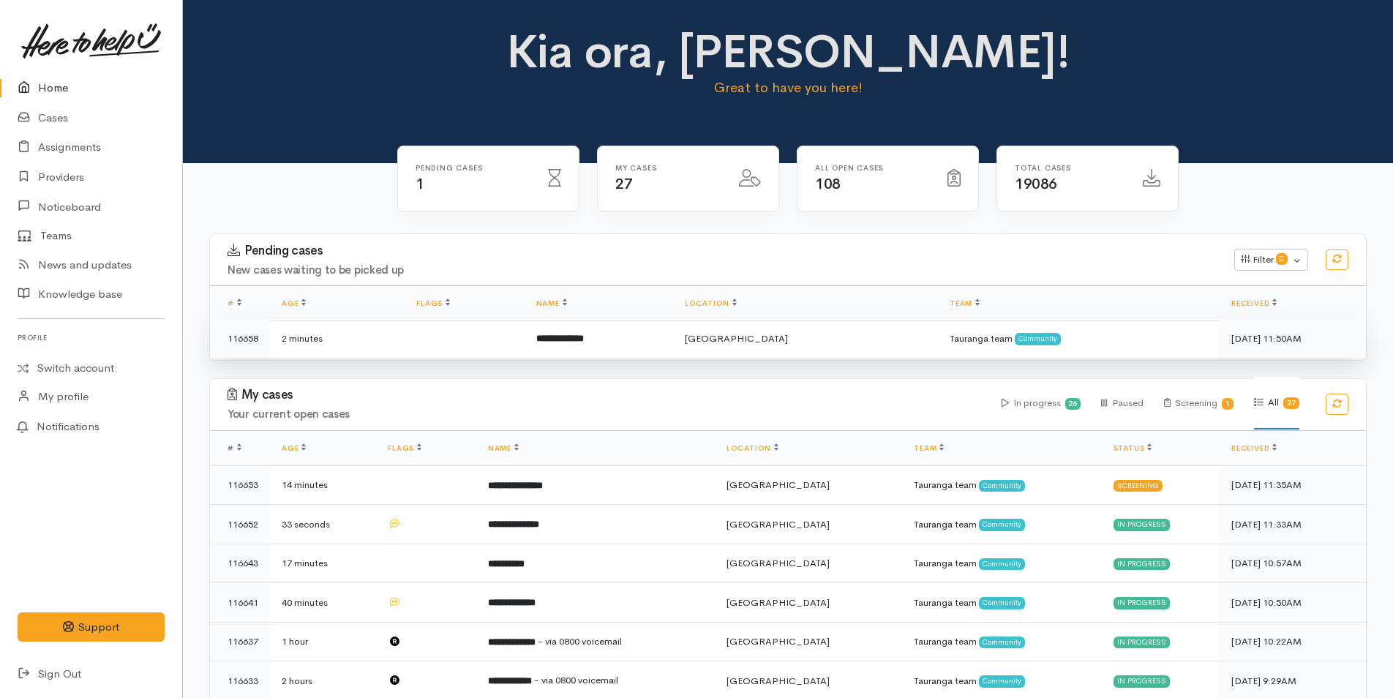
click at [580, 334] on b "**********" at bounding box center [560, 339] width 48 height 10
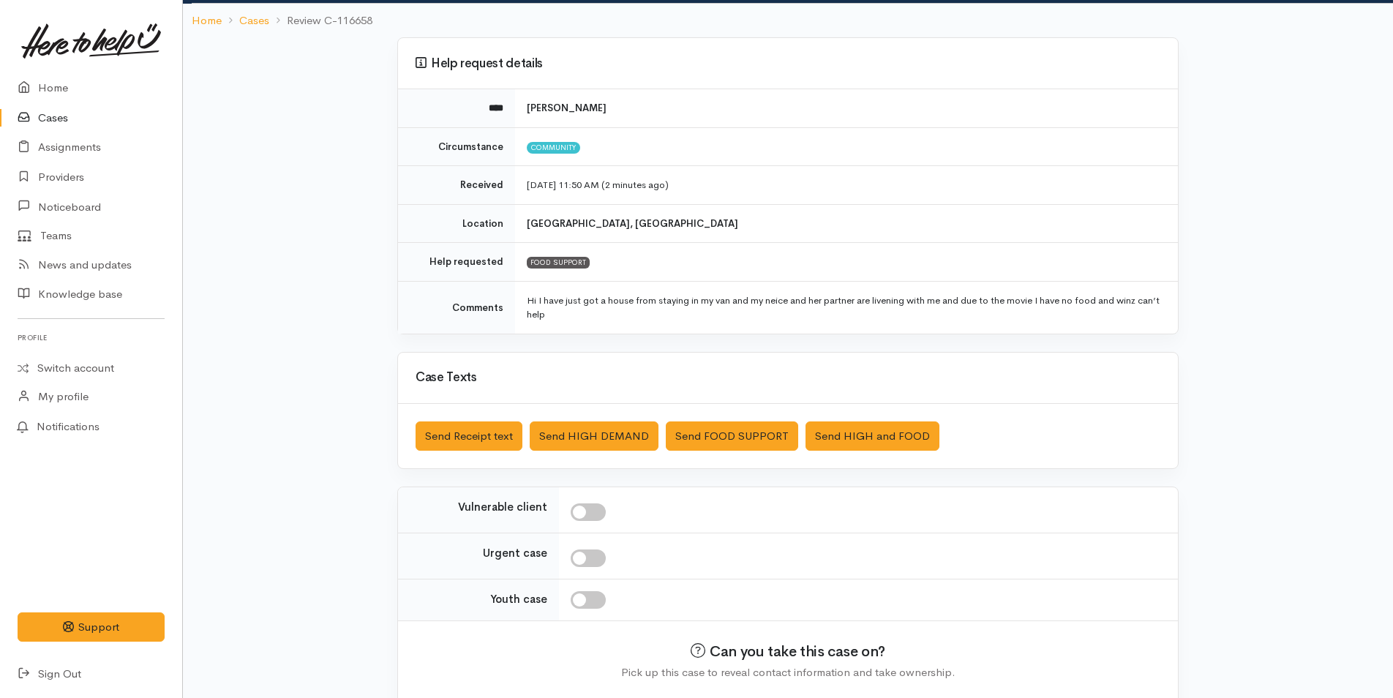
scroll to position [148, 0]
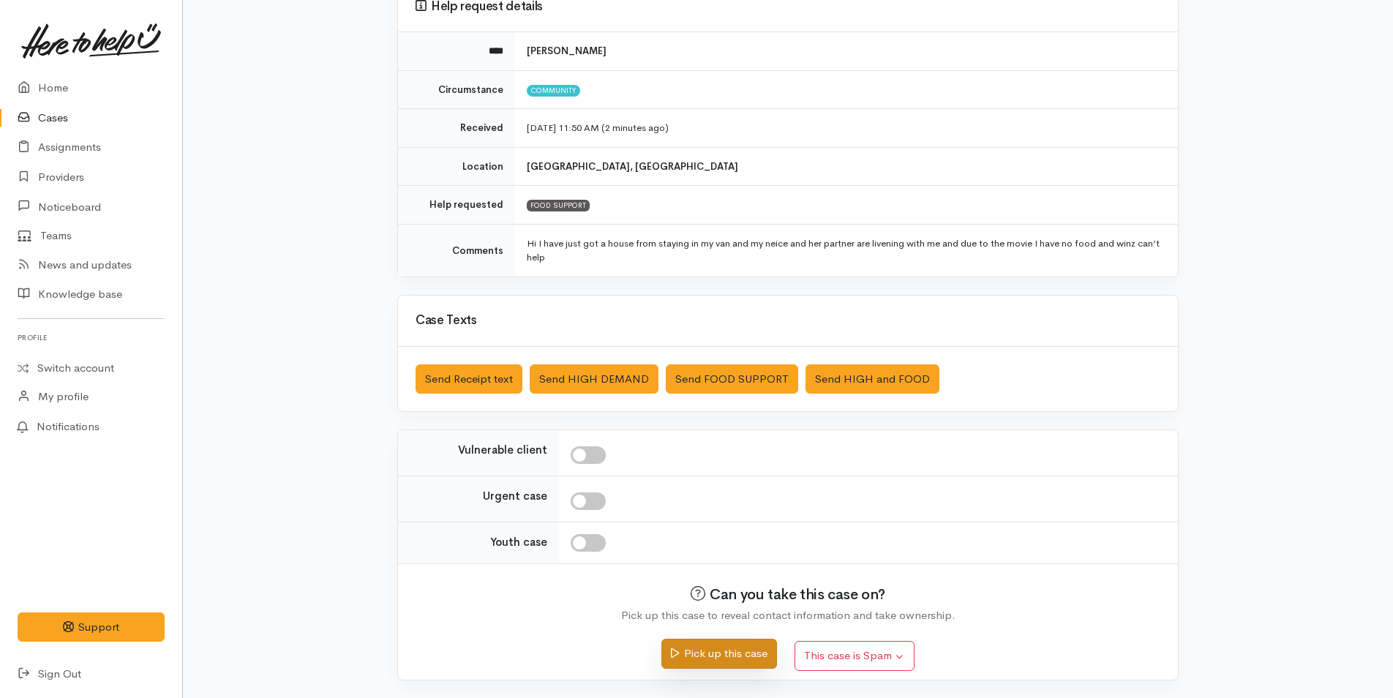
click at [764, 653] on button "Pick up this case" at bounding box center [719, 654] width 115 height 30
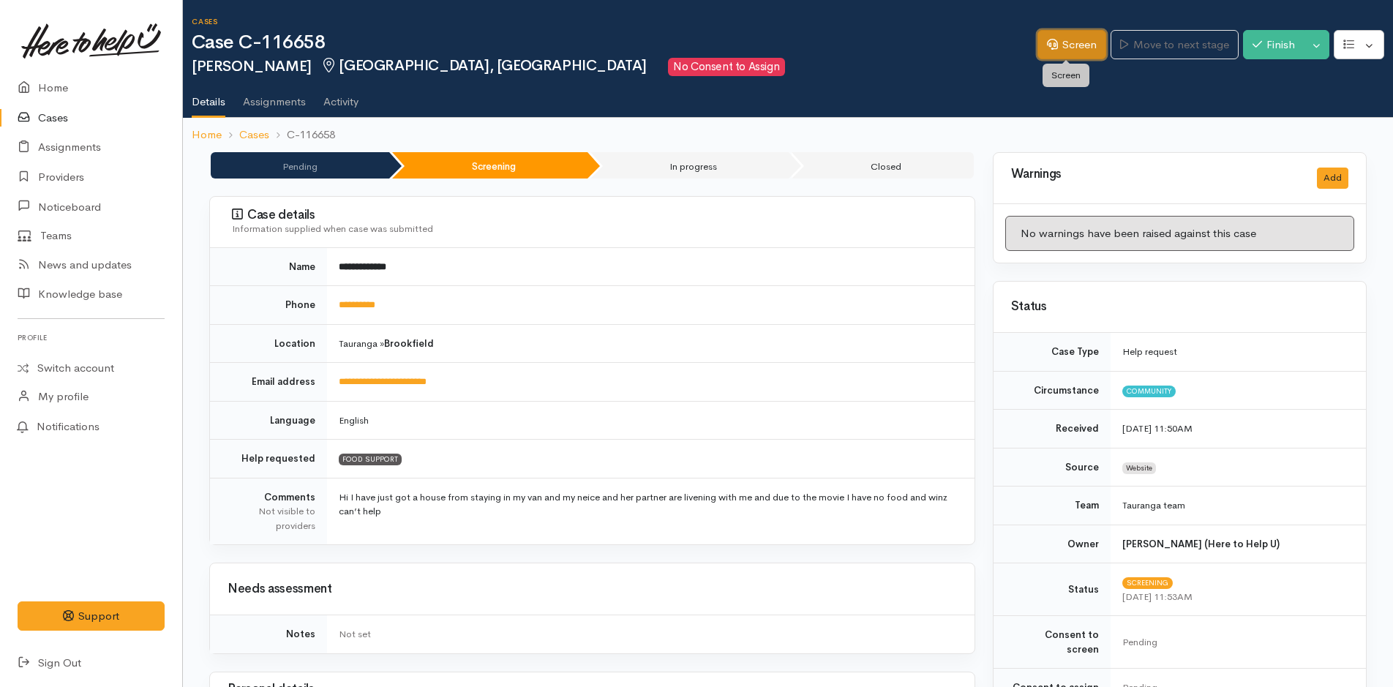
click at [1071, 45] on link "Screen" at bounding box center [1072, 45] width 69 height 30
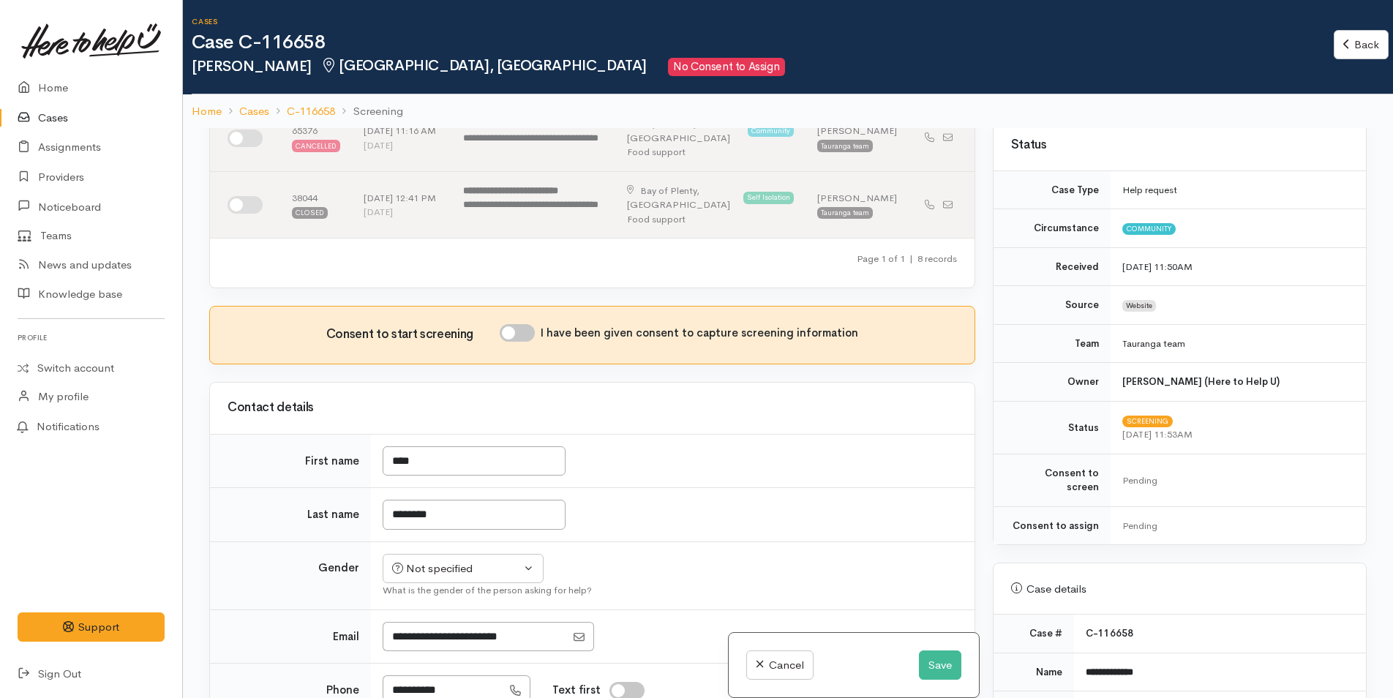
scroll to position [366, 0]
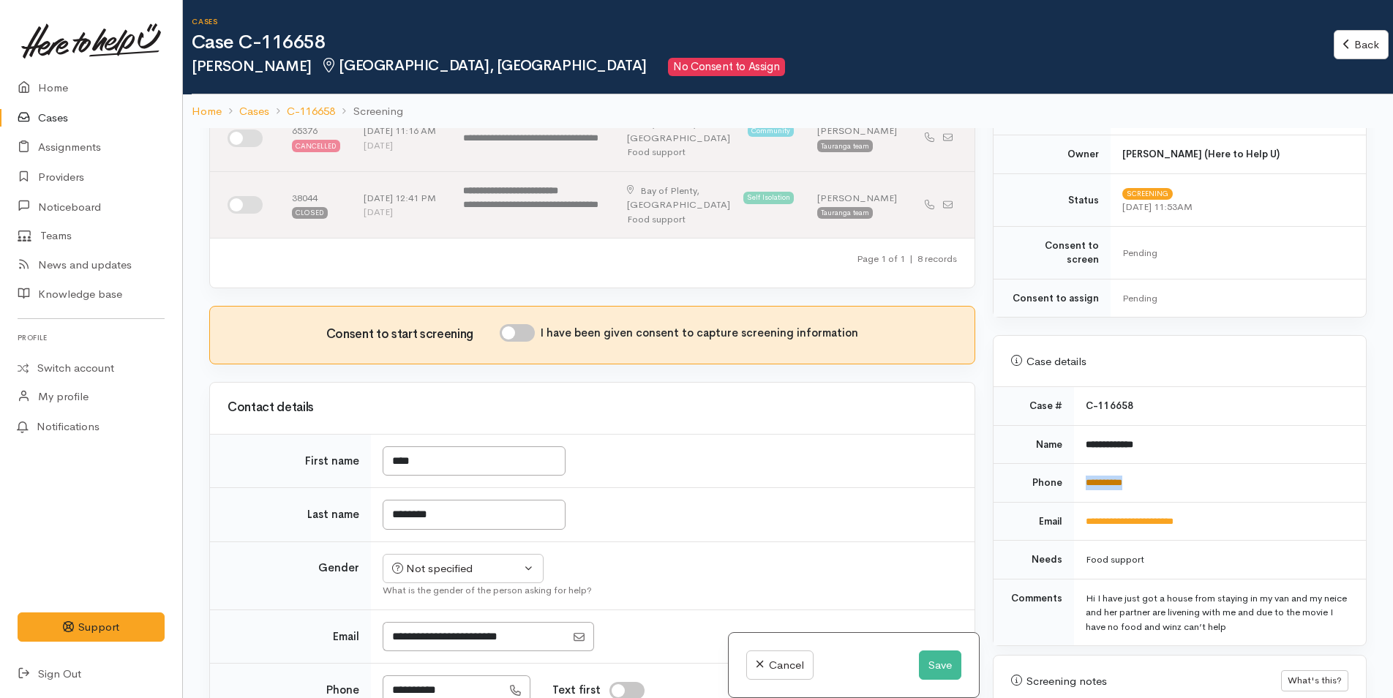
drag, startPoint x: 1161, startPoint y: 464, endPoint x: 1084, endPoint y: 473, distance: 78.1
click at [1084, 473] on td "**********" at bounding box center [1220, 483] width 292 height 39
click at [45, 83] on link "Home" at bounding box center [91, 88] width 182 height 30
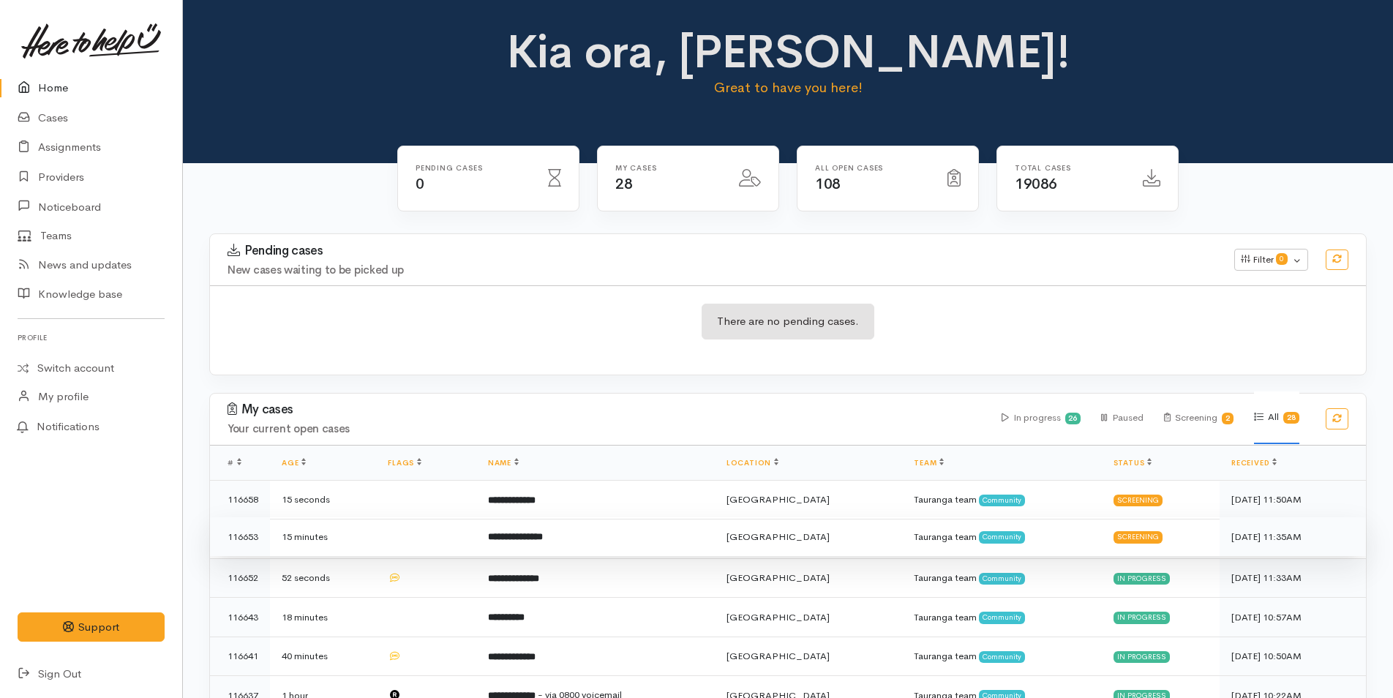
click at [634, 538] on td "**********" at bounding box center [595, 537] width 239 height 40
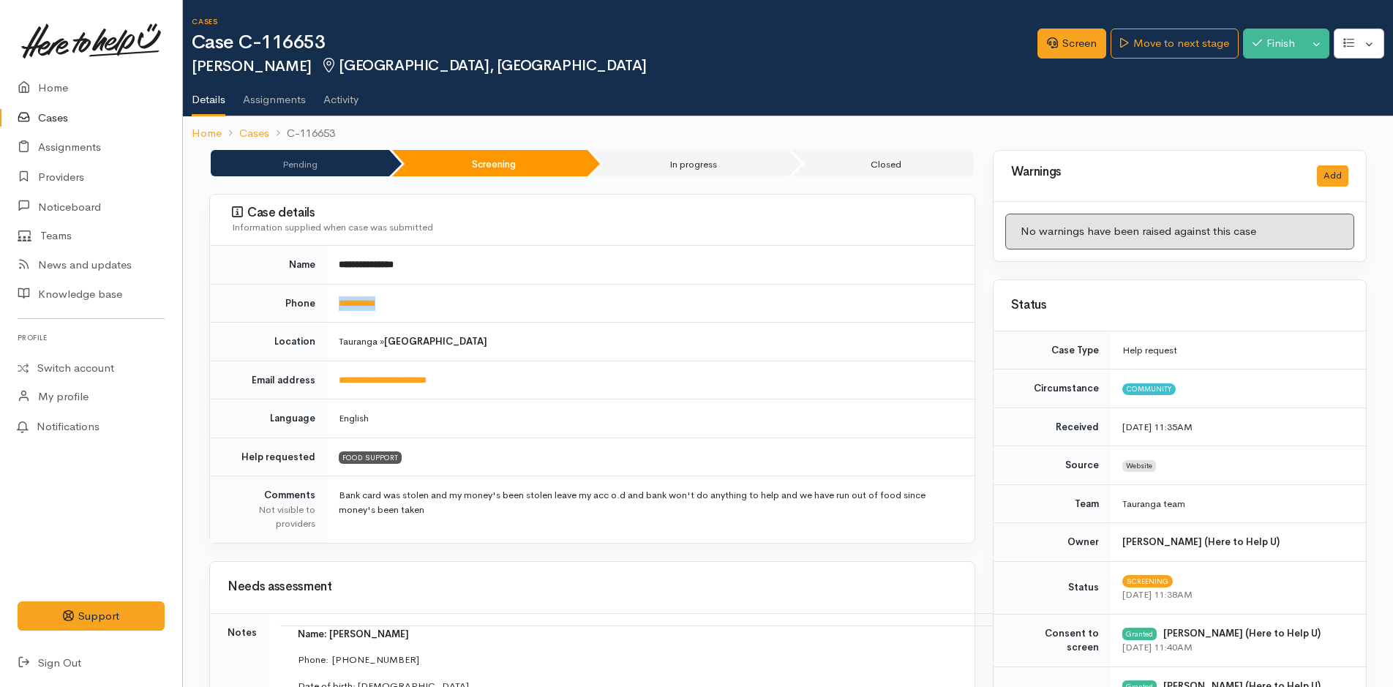
drag, startPoint x: 403, startPoint y: 311, endPoint x: 332, endPoint y: 312, distance: 71.7
click at [332, 312] on td "**********" at bounding box center [651, 303] width 648 height 39
copy link "**********"
click at [1076, 46] on link "Screen" at bounding box center [1072, 44] width 69 height 30
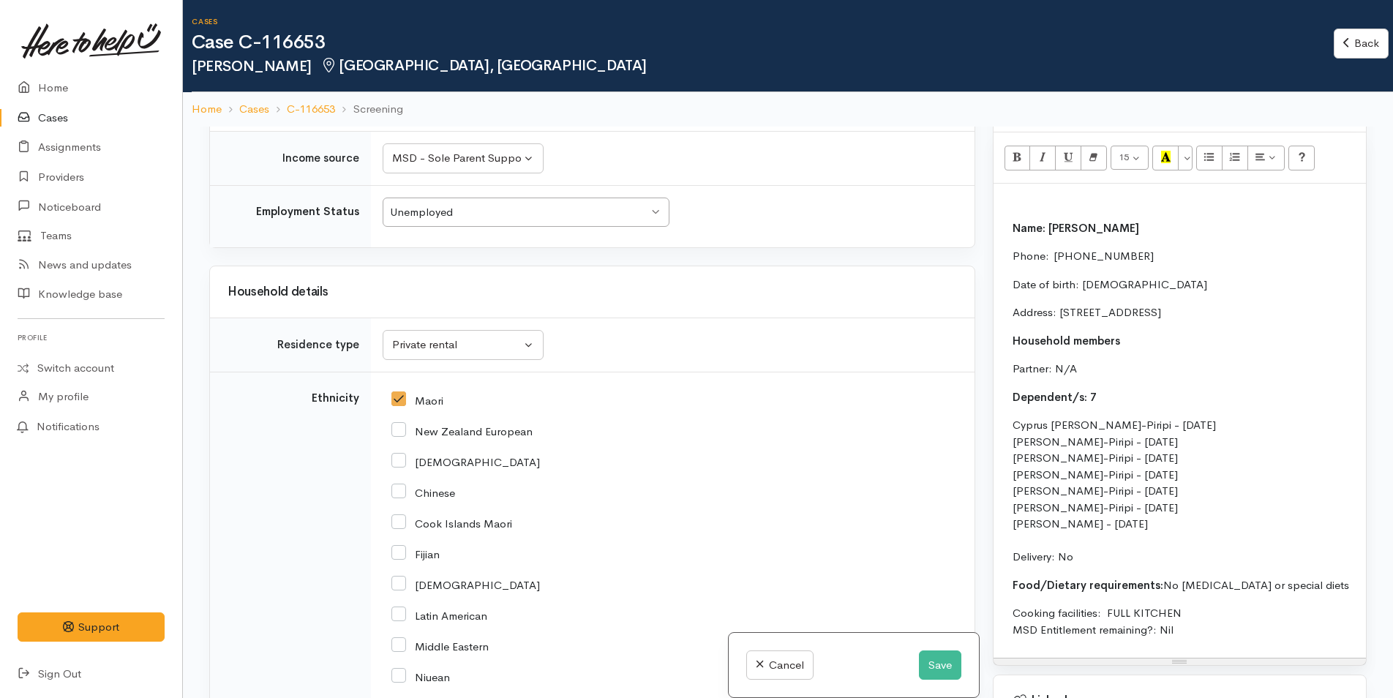
scroll to position [1025, 0]
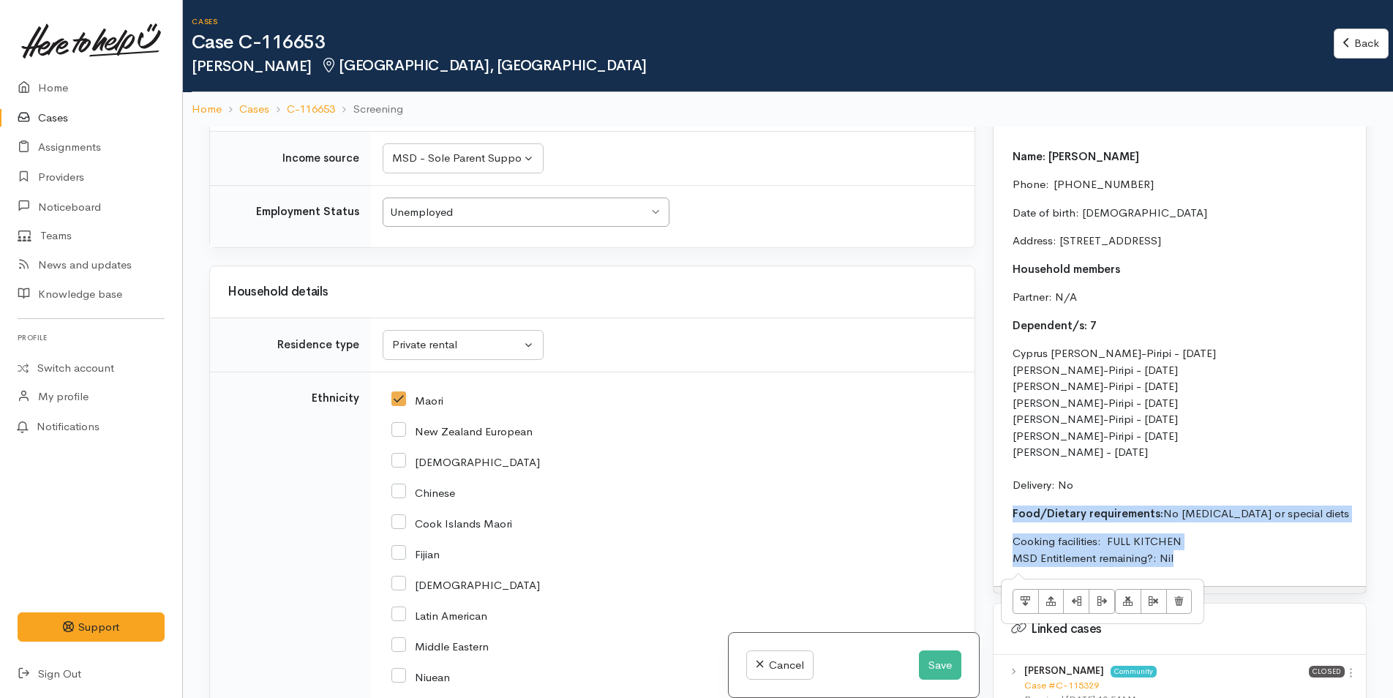
drag, startPoint x: 1000, startPoint y: 513, endPoint x: 1228, endPoint y: 565, distance: 233.5
click at [1228, 565] on td "Name: Carrie Matkovich Phone:  0211861759 Date of birth: 20/10/1987 Address: 13…" at bounding box center [1383, 364] width 765 height 432
copy td "Food/Dietary requirements: No Food allergies or special diets Cooking facilitie…"
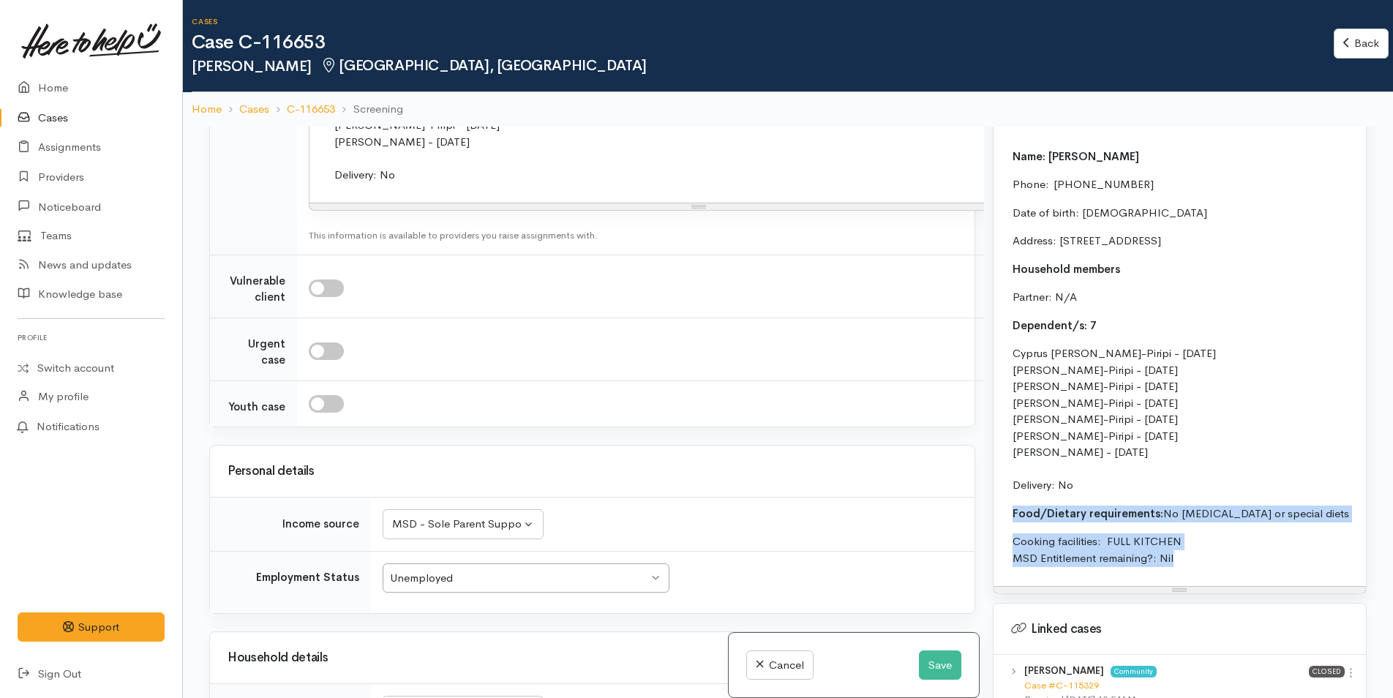
scroll to position [1976, 0]
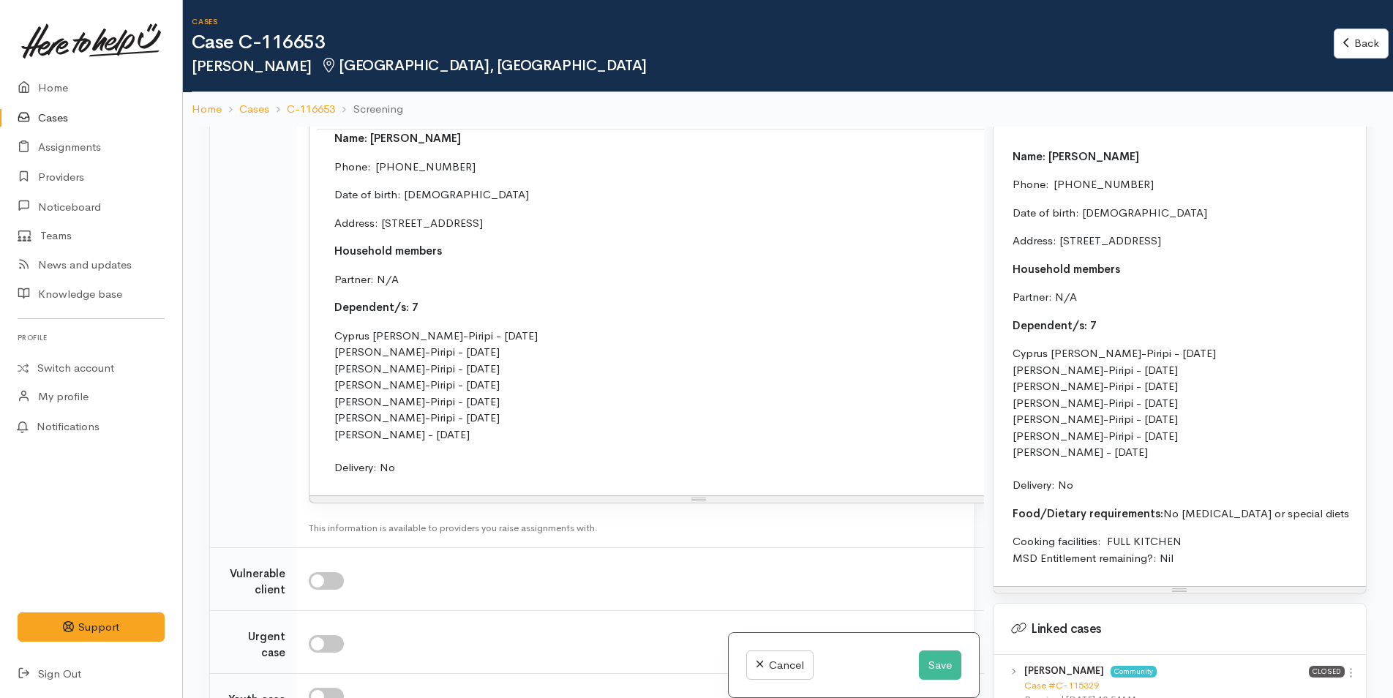
click at [424, 465] on p "Cyprus Matkovich-Piripi - 07/02/2008 Harlem Matkovich-Piripi - 08/02/2009 Rikai…" at bounding box center [699, 402] width 730 height 149
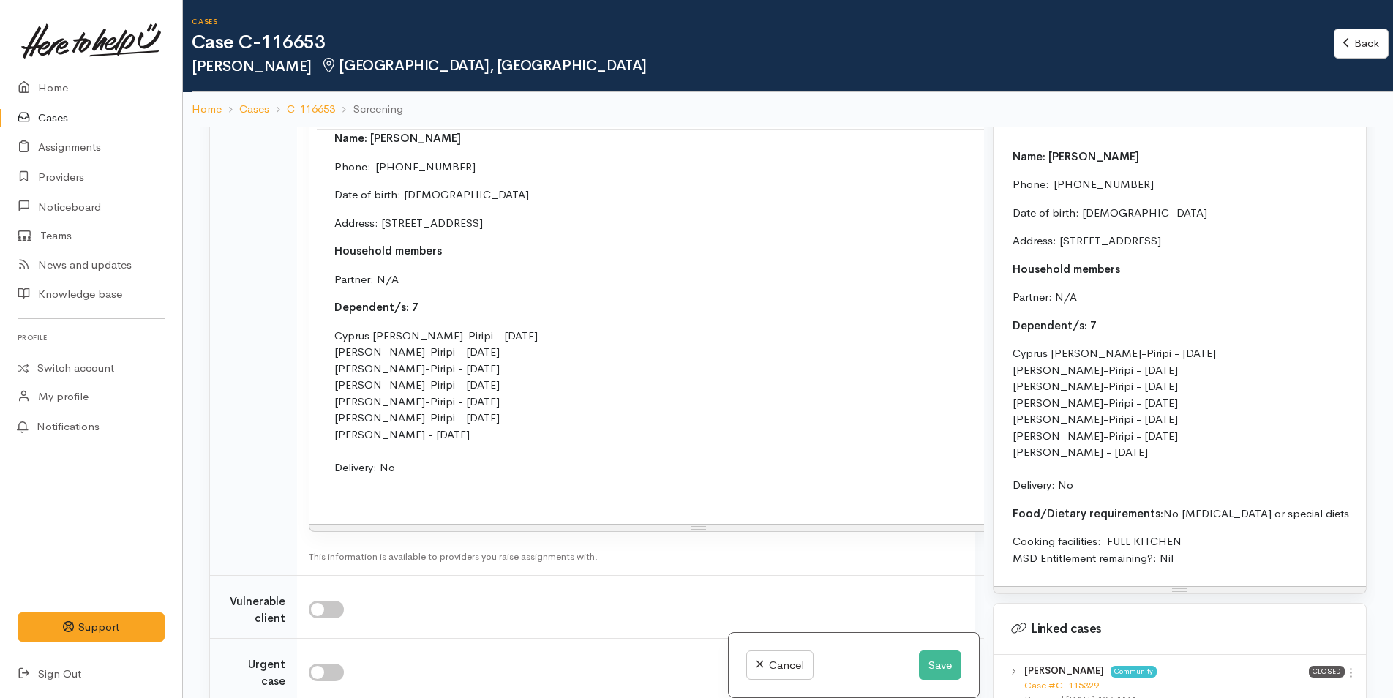
paste div
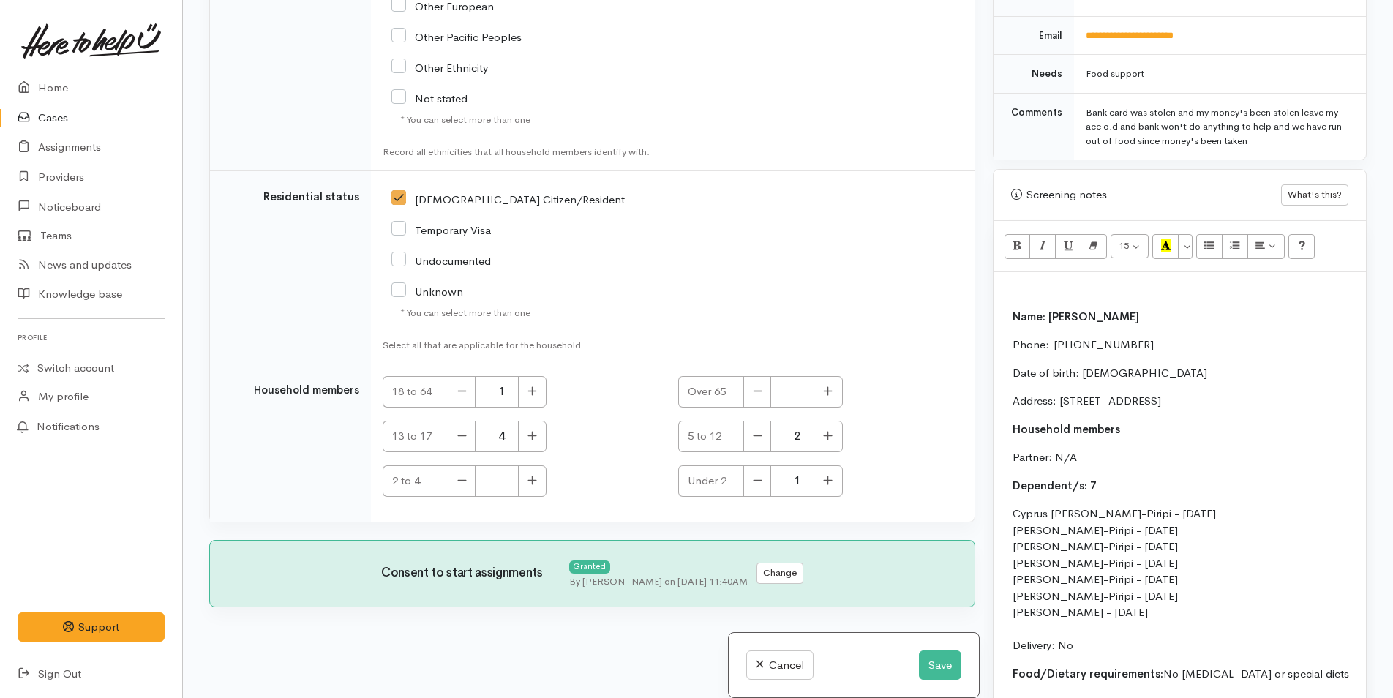
scroll to position [732, 0]
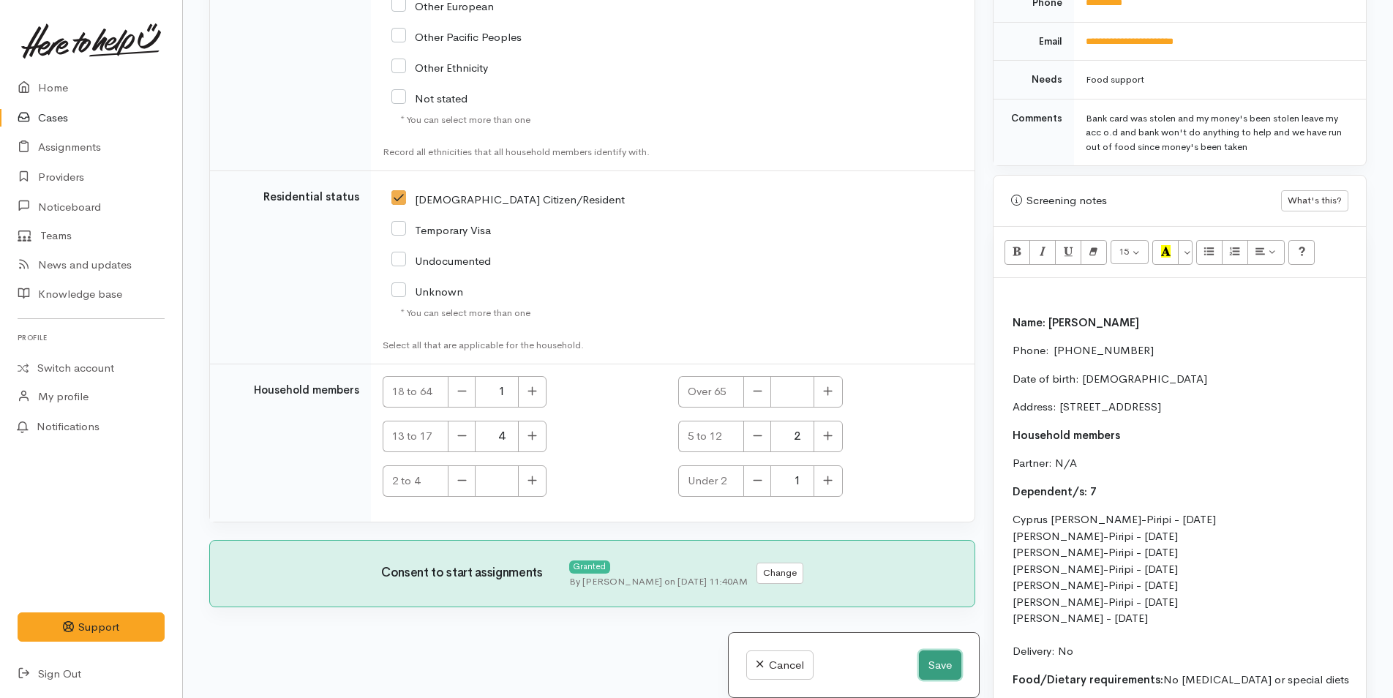
click at [933, 666] on button "Save" at bounding box center [940, 666] width 42 height 30
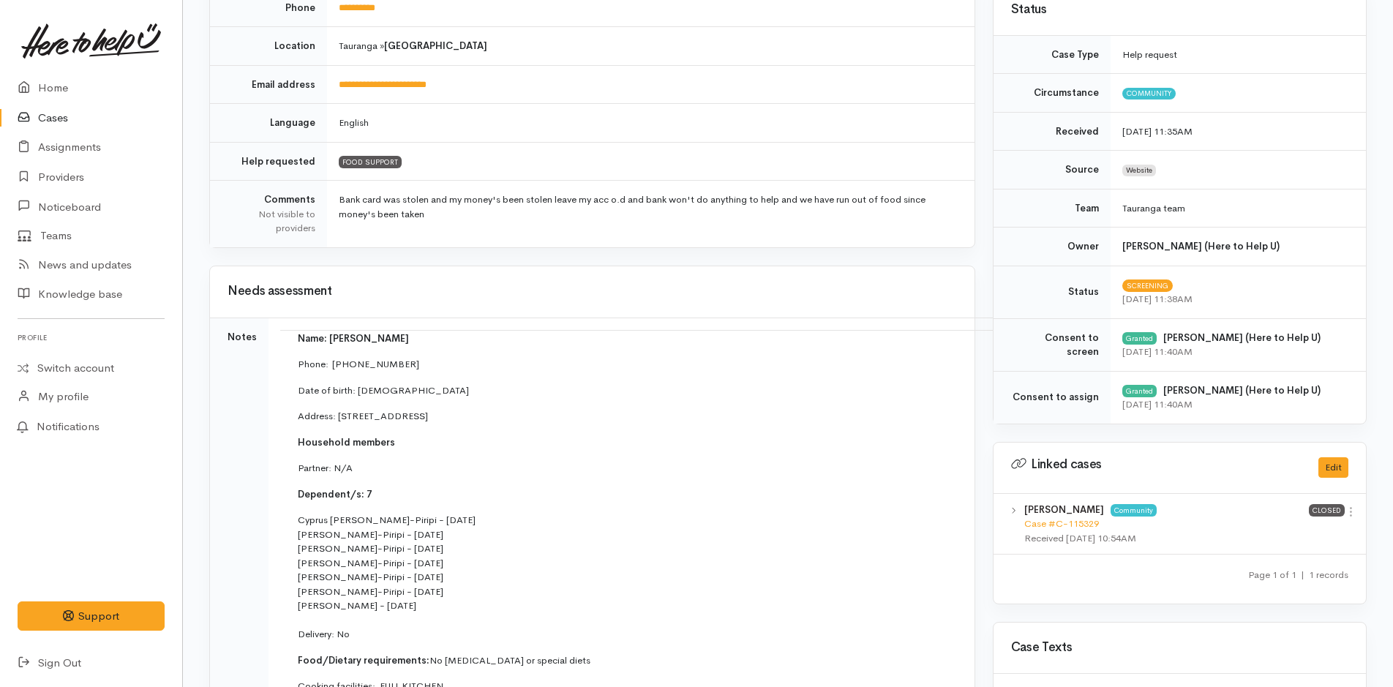
scroll to position [439, 0]
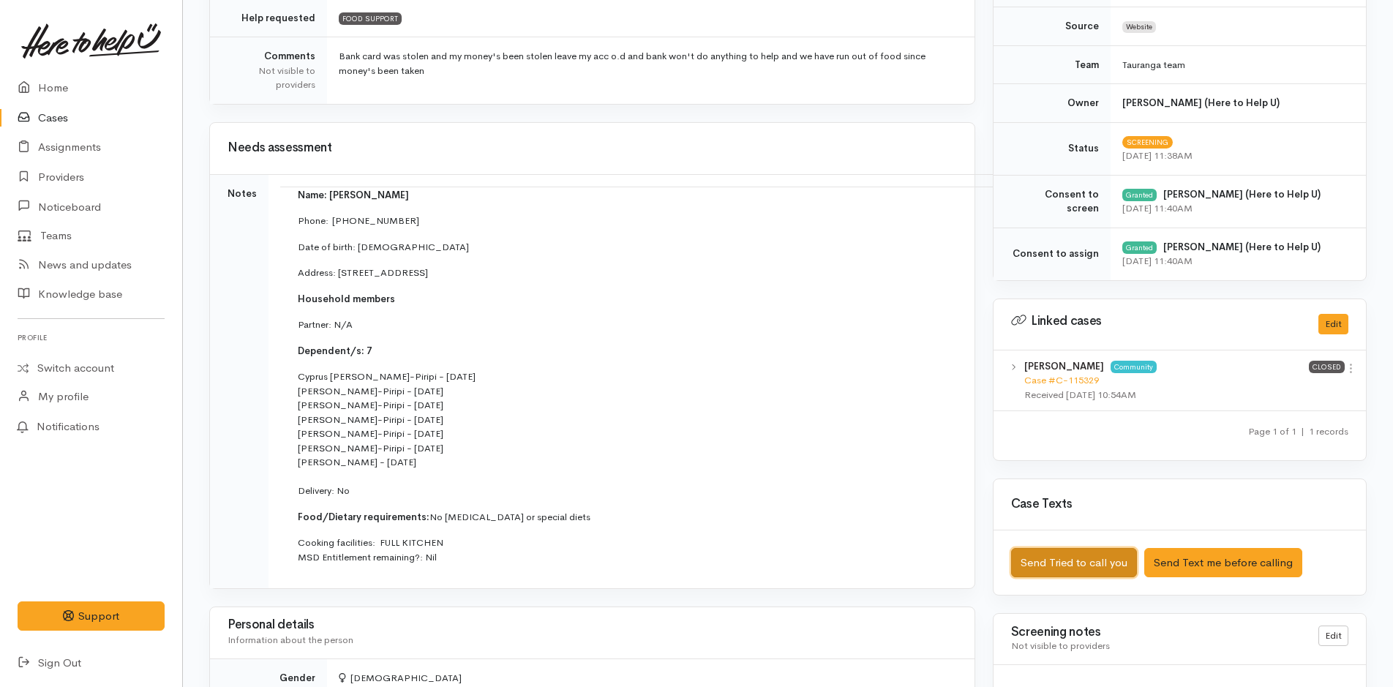
click at [1095, 562] on button "Send Tried to call you" at bounding box center [1074, 563] width 126 height 30
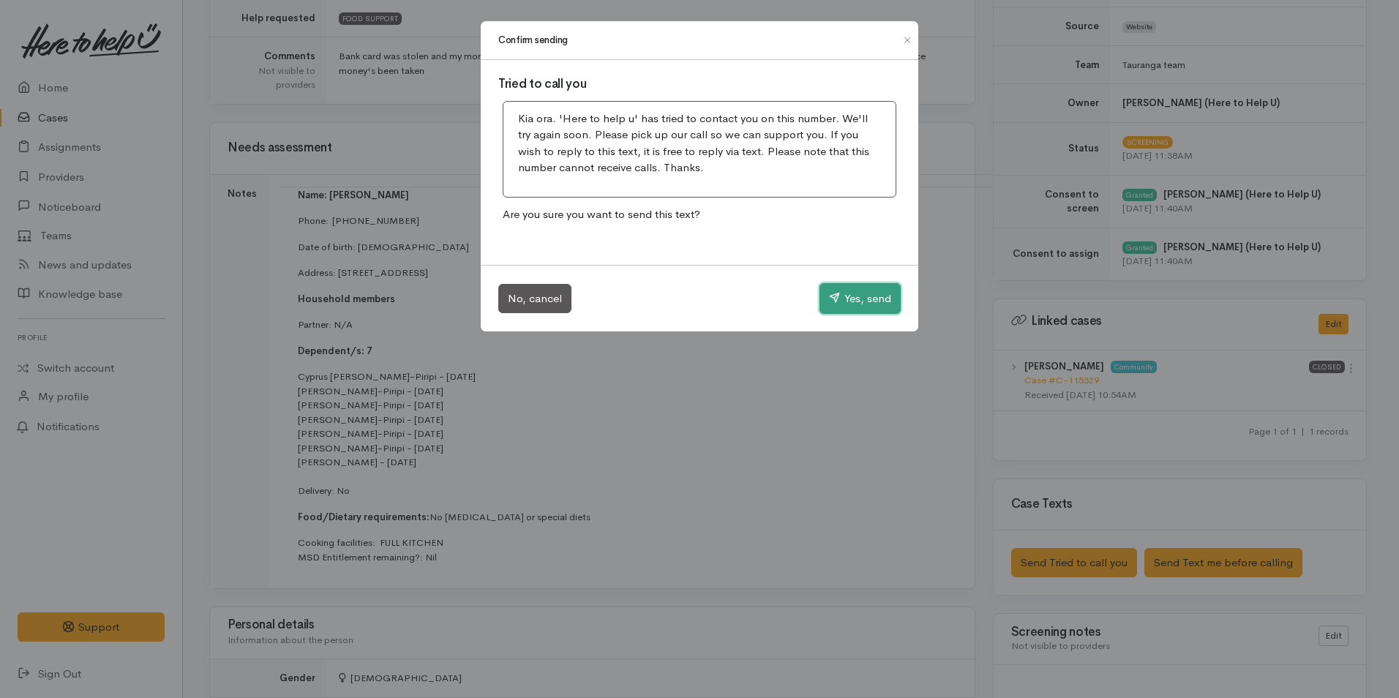
click at [847, 288] on button "Yes, send" at bounding box center [860, 298] width 81 height 31
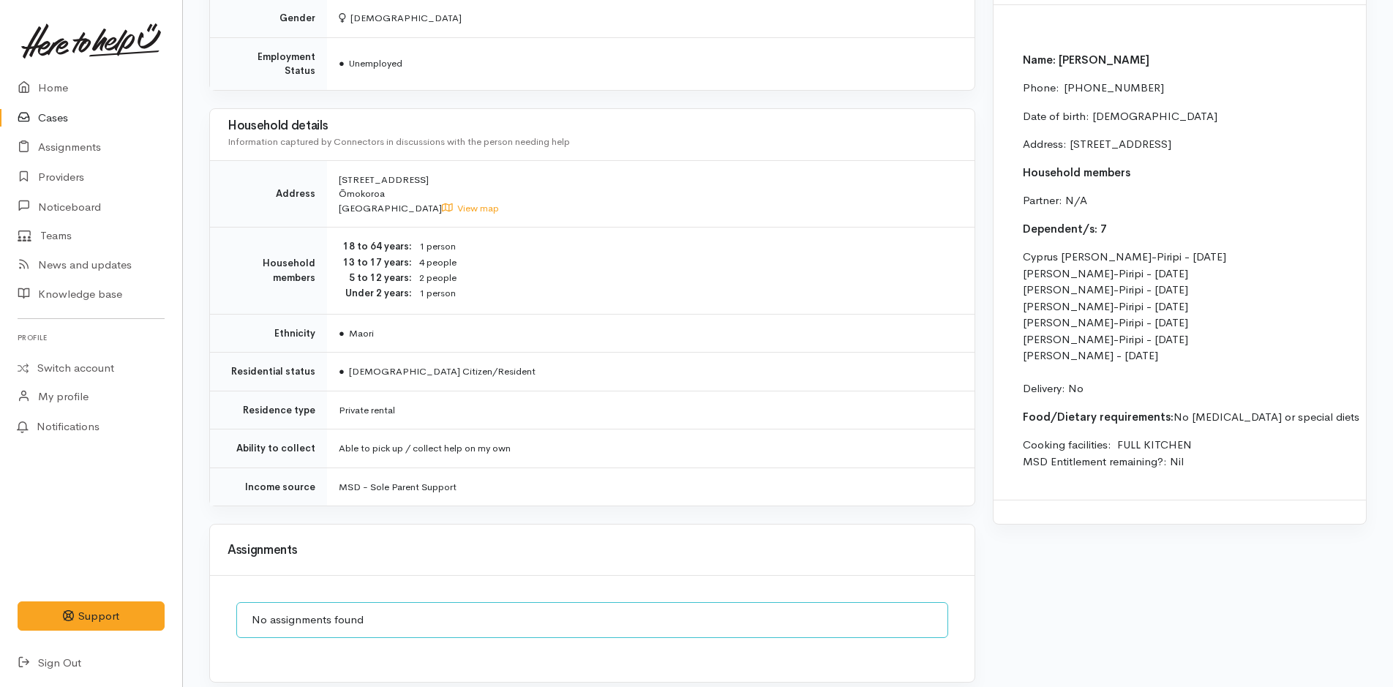
scroll to position [1229, 0]
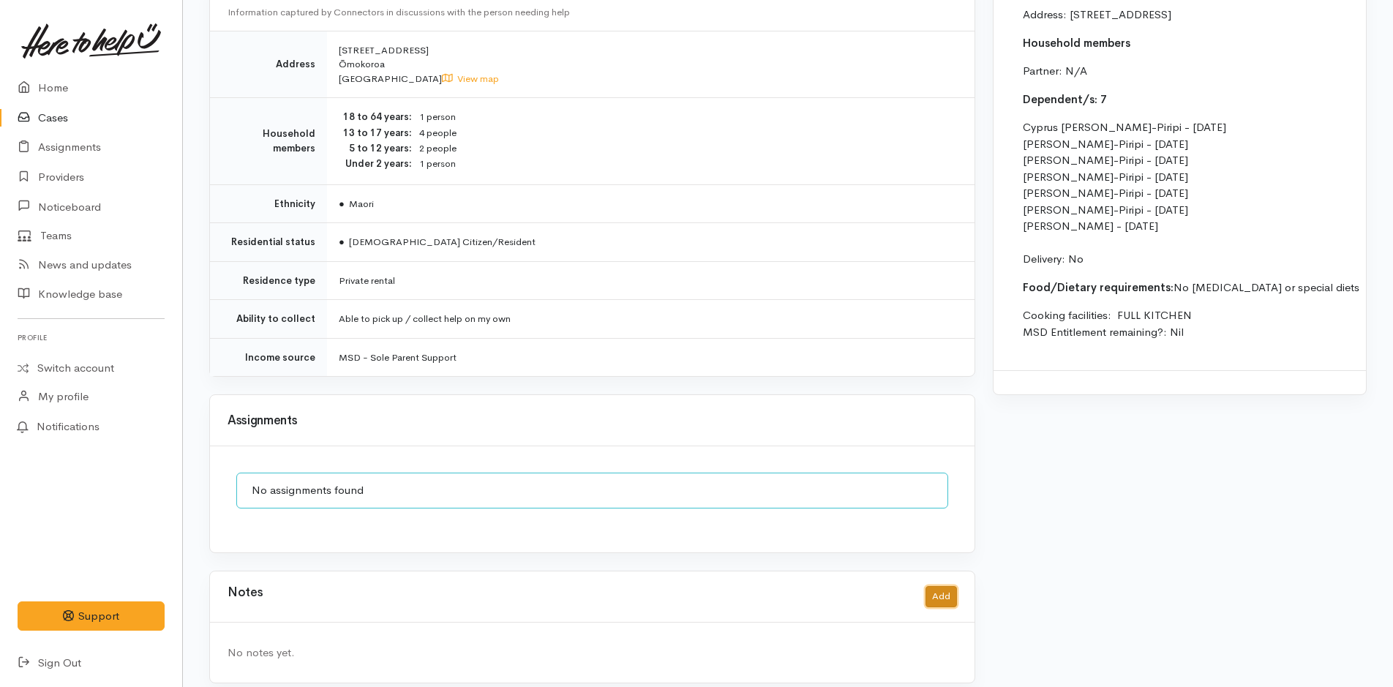
click at [942, 586] on button "Add" at bounding box center [941, 596] width 31 height 21
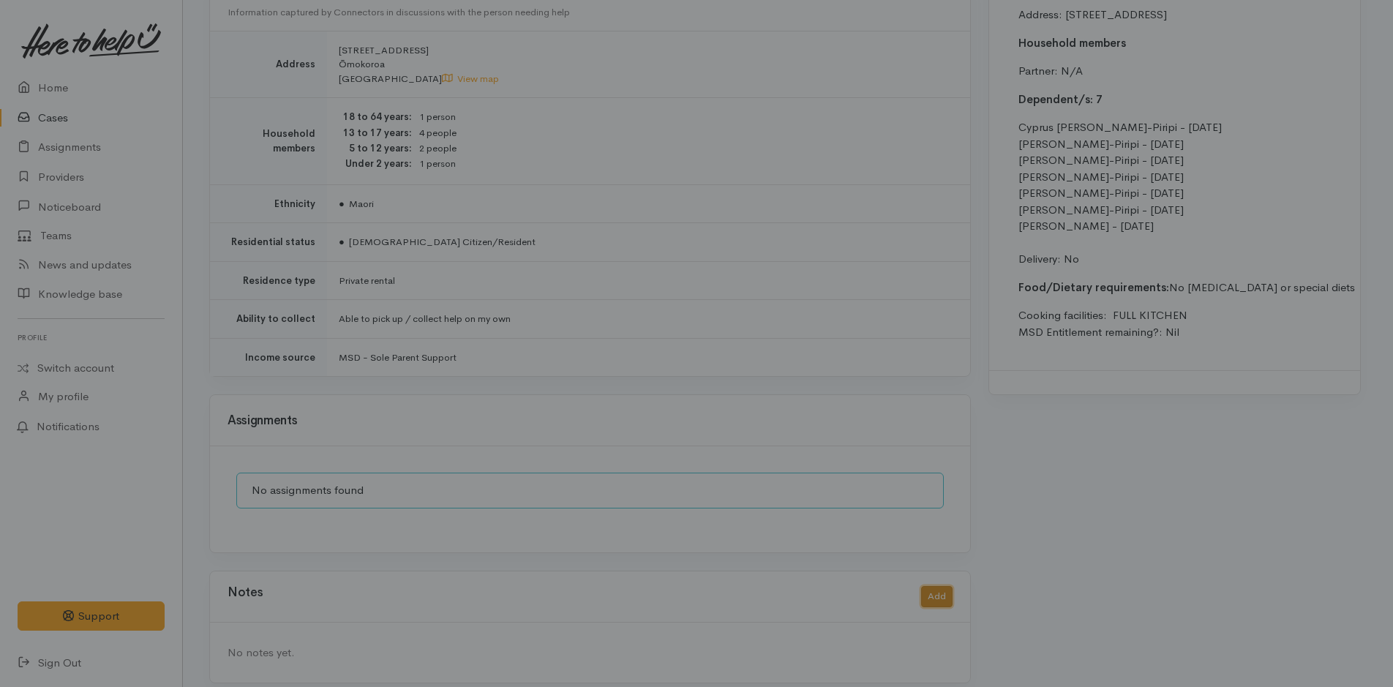
scroll to position [1218, 0]
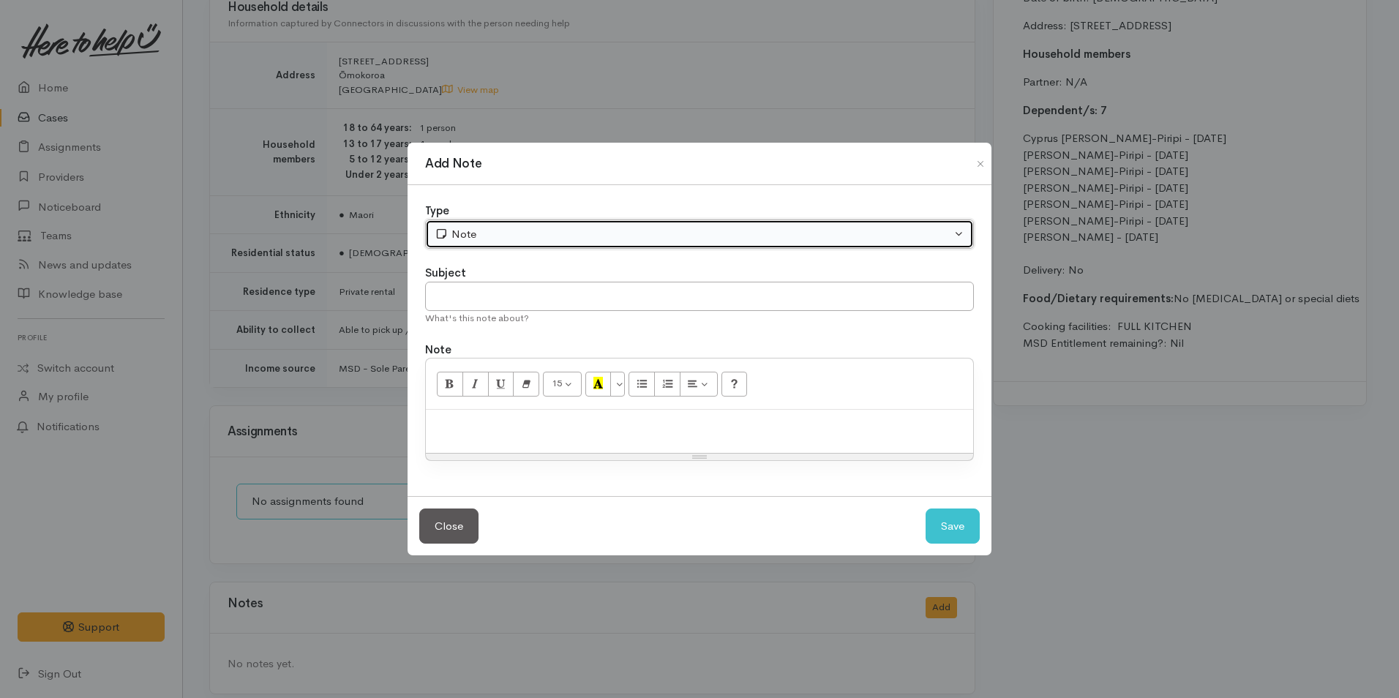
click at [473, 232] on div "Note" at bounding box center [693, 234] width 517 height 17
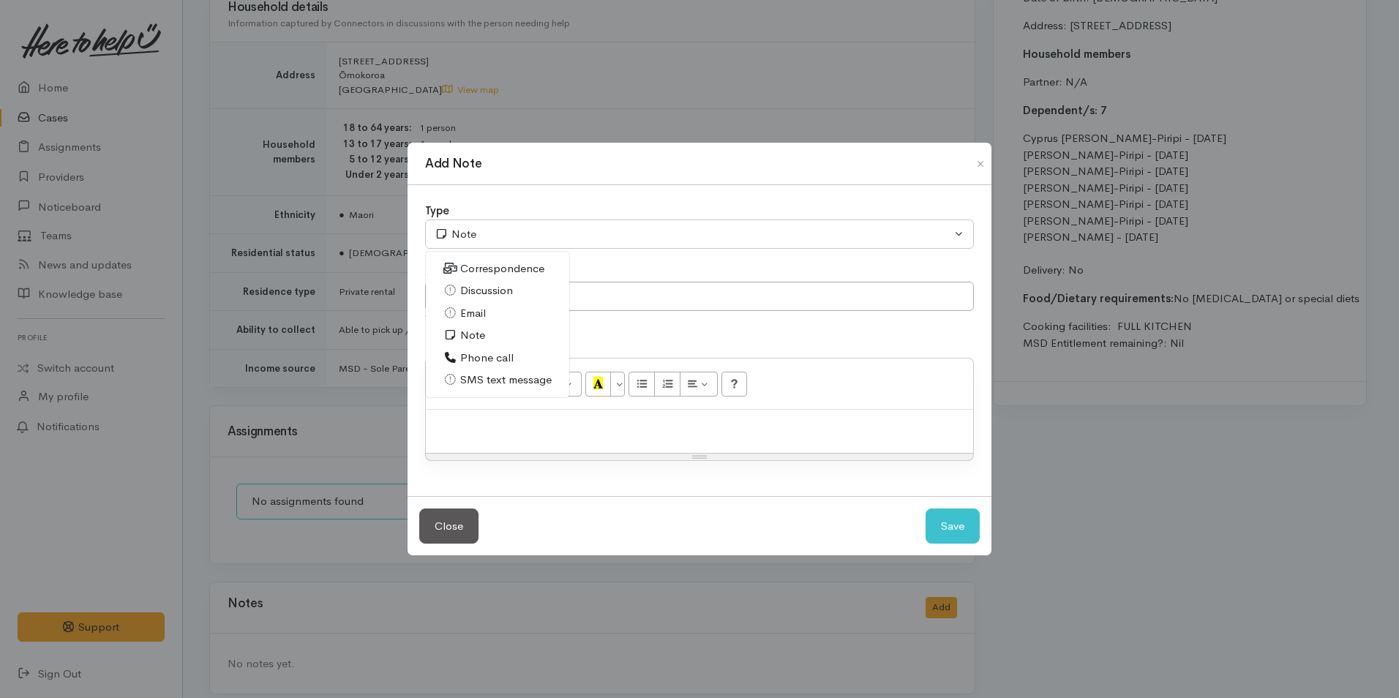
click at [484, 352] on span "Phone call" at bounding box center [486, 358] width 53 height 17
select select "3"
click at [565, 443] on div at bounding box center [699, 431] width 547 height 43
click at [474, 434] on div at bounding box center [699, 431] width 547 height 43
paste div
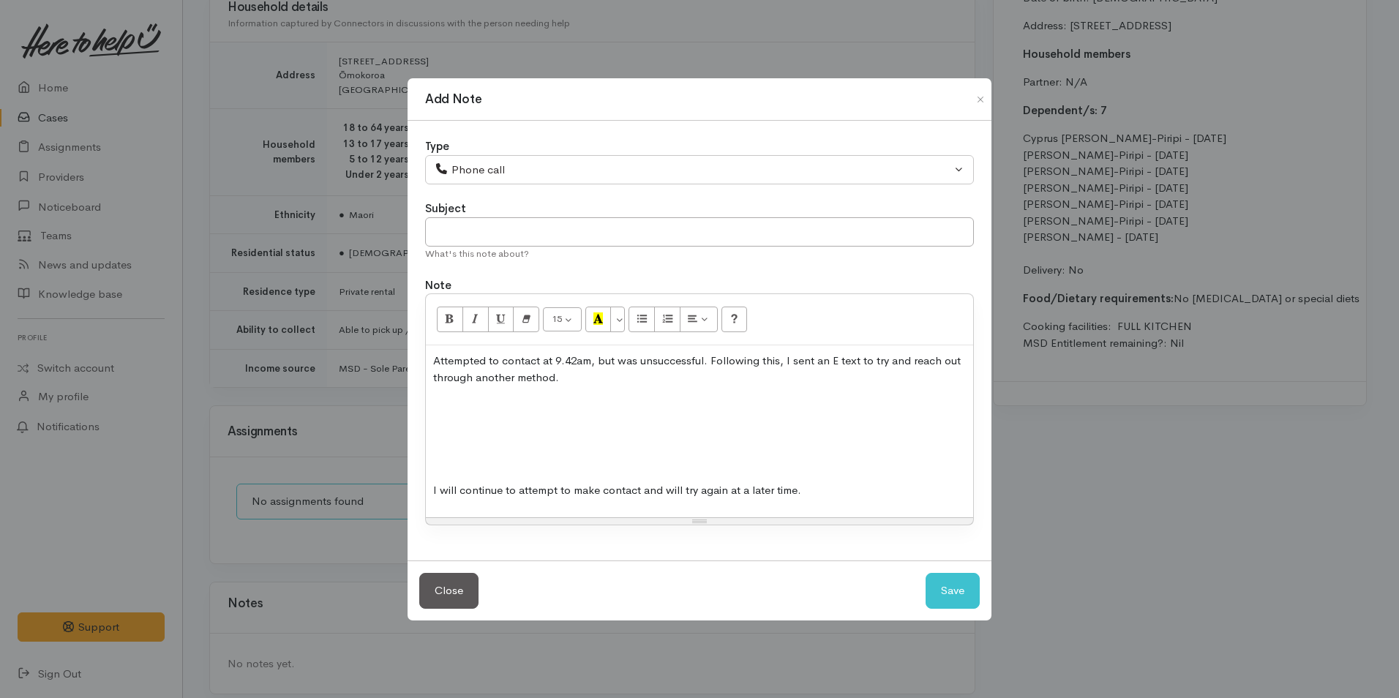
click at [474, 434] on p at bounding box center [699, 434] width 533 height 17
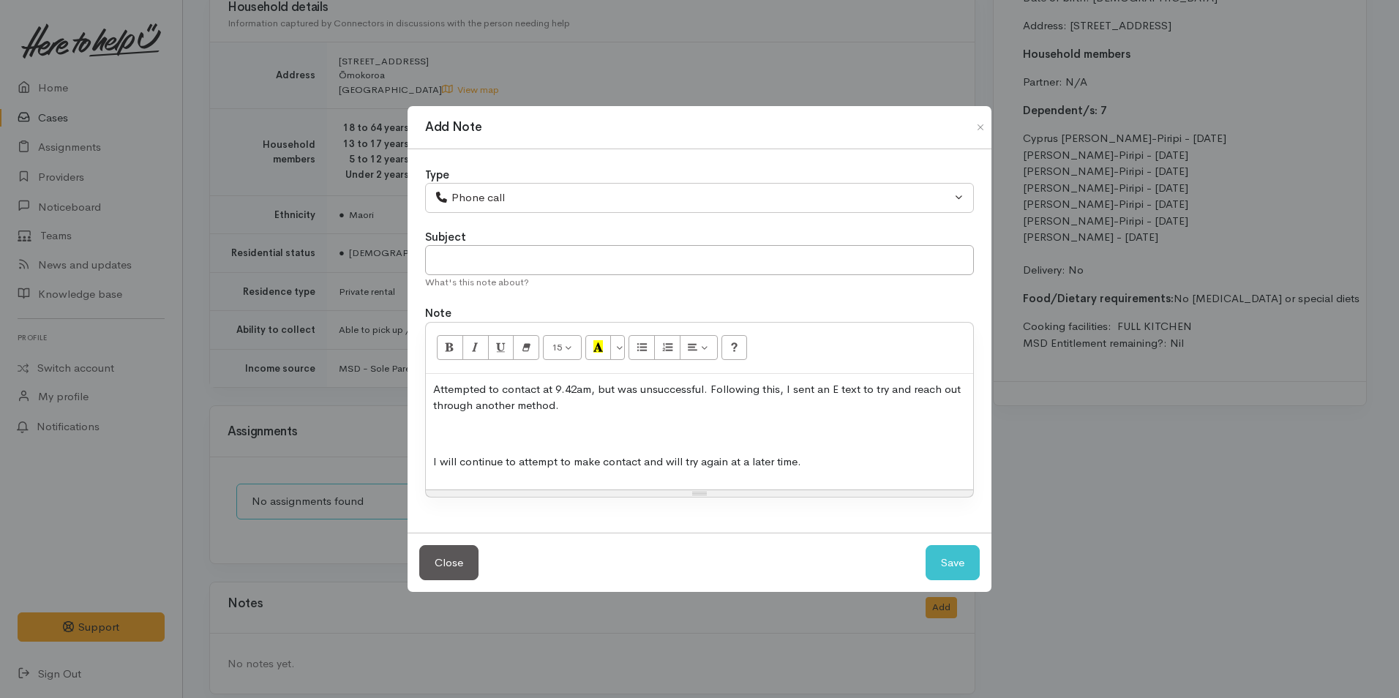
click at [779, 437] on p at bounding box center [699, 434] width 533 height 17
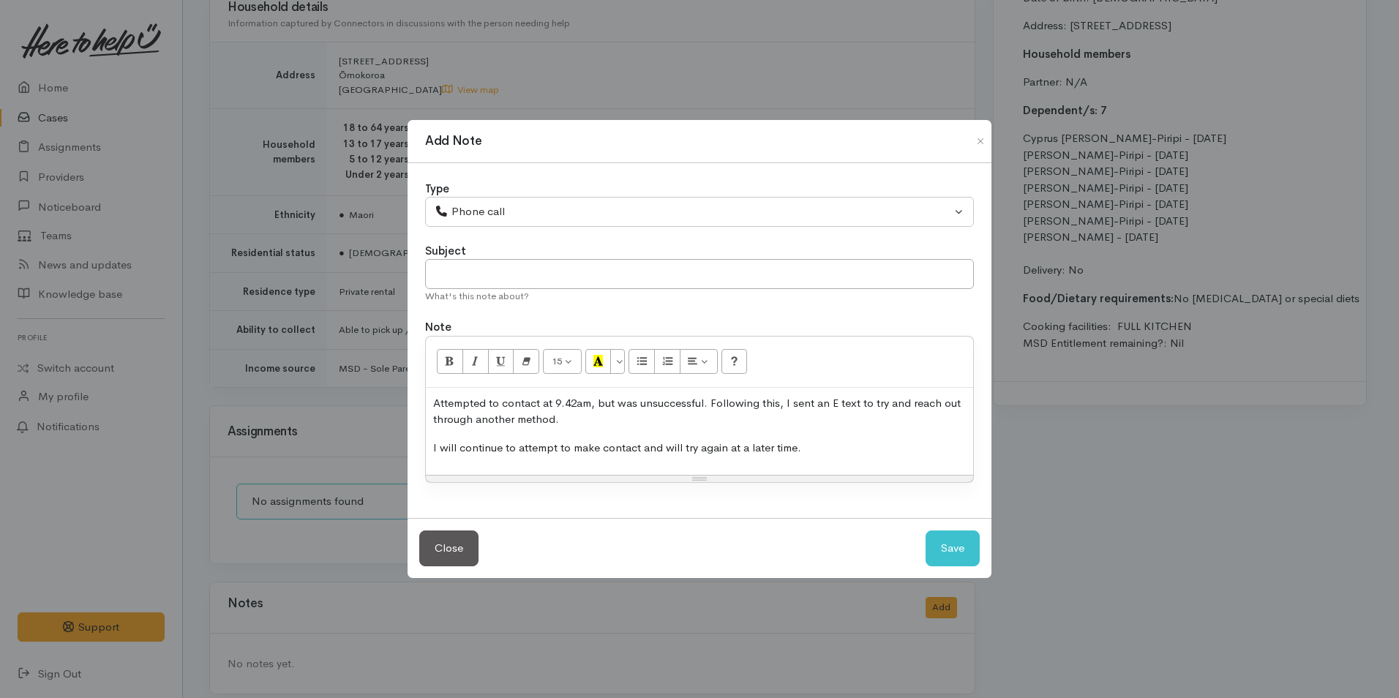
click at [577, 403] on p "Attempted to contact at 9.42am, but was unsuccessful. Following this, I sent an…" at bounding box center [699, 411] width 533 height 33
click at [956, 551] on button "Save" at bounding box center [953, 549] width 54 height 36
select select "1"
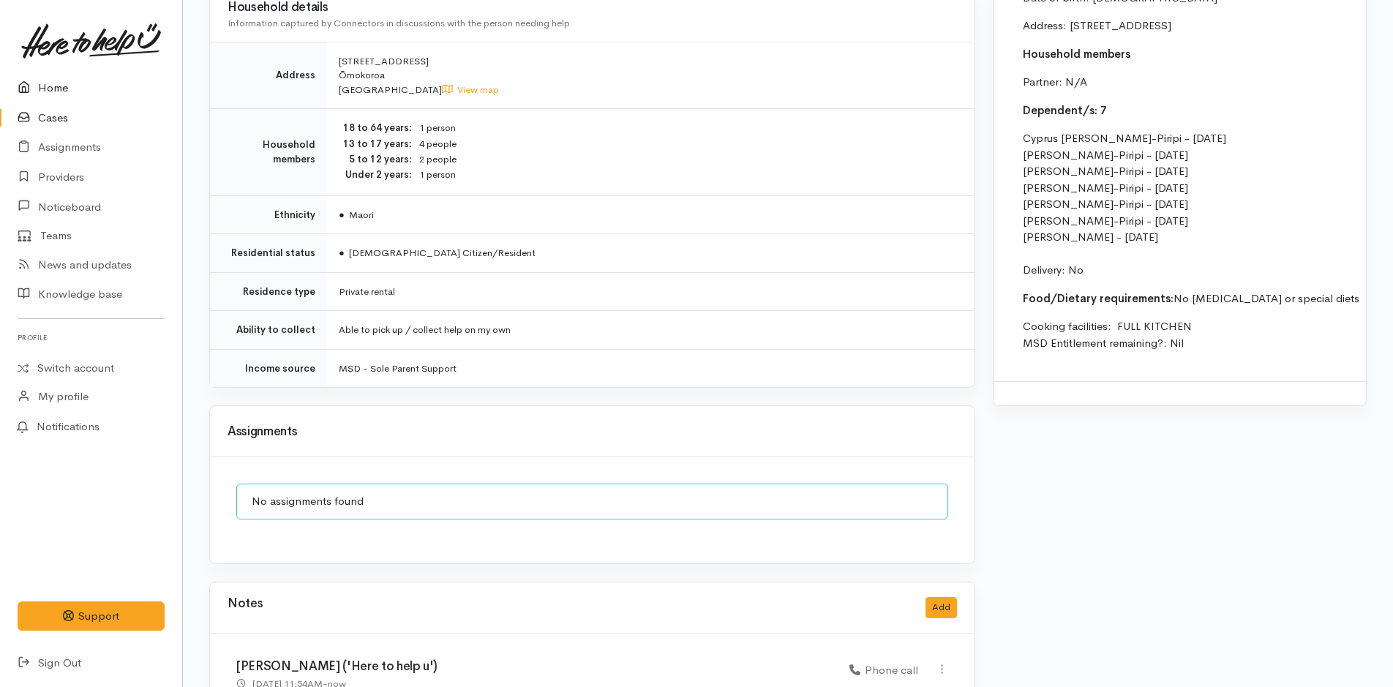
click at [40, 89] on link "Home" at bounding box center [91, 88] width 182 height 30
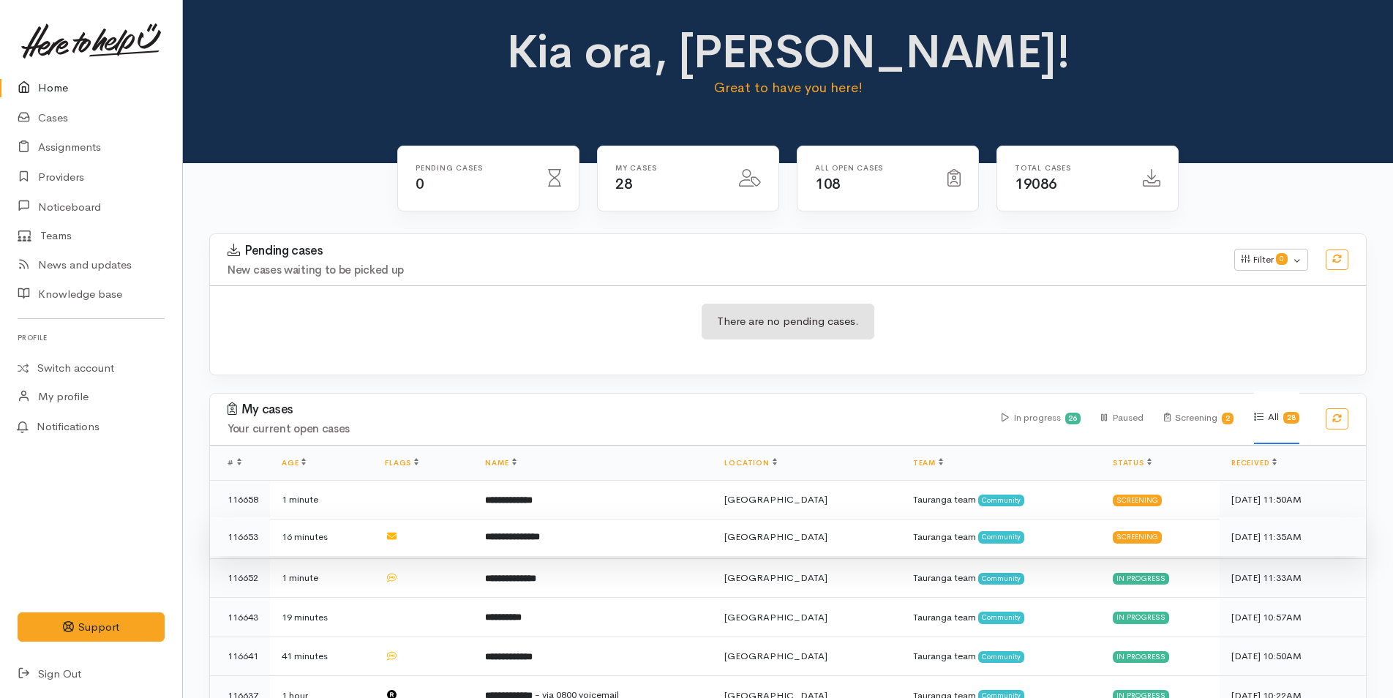
click at [540, 534] on b "**********" at bounding box center [512, 537] width 55 height 10
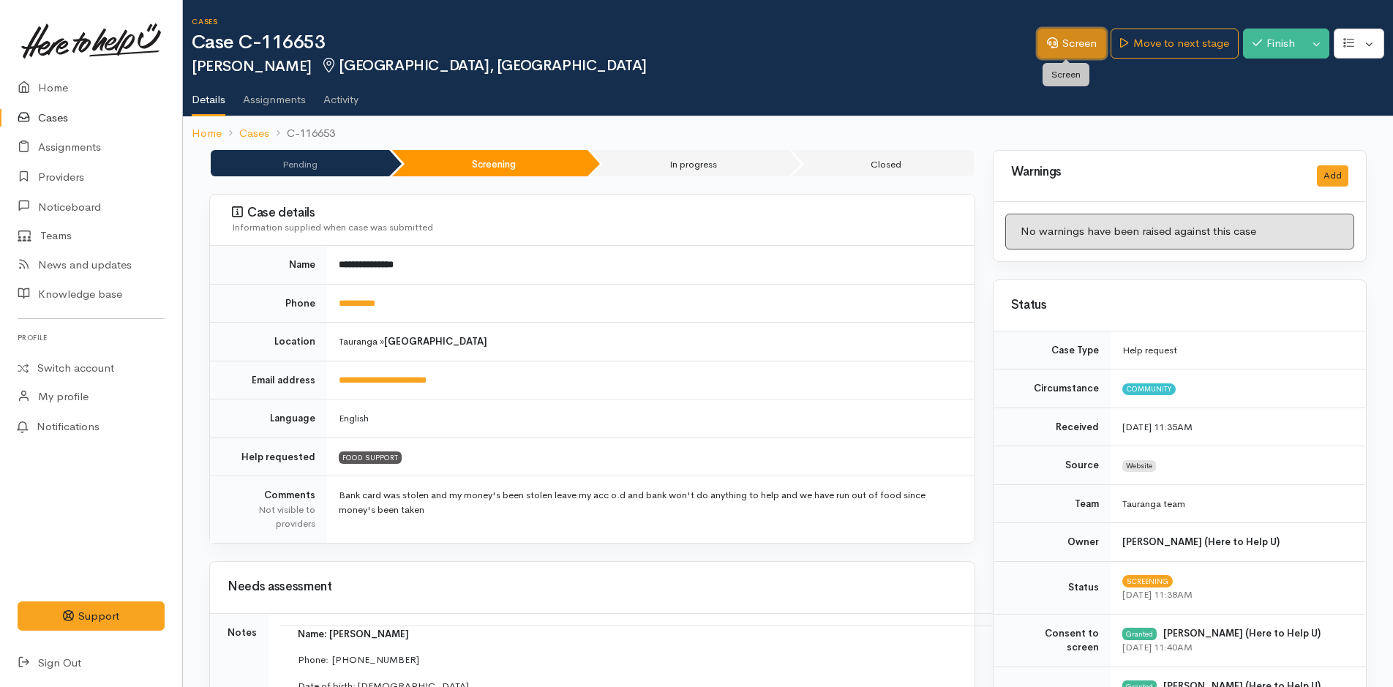
click at [1079, 53] on link "Screen" at bounding box center [1072, 44] width 69 height 30
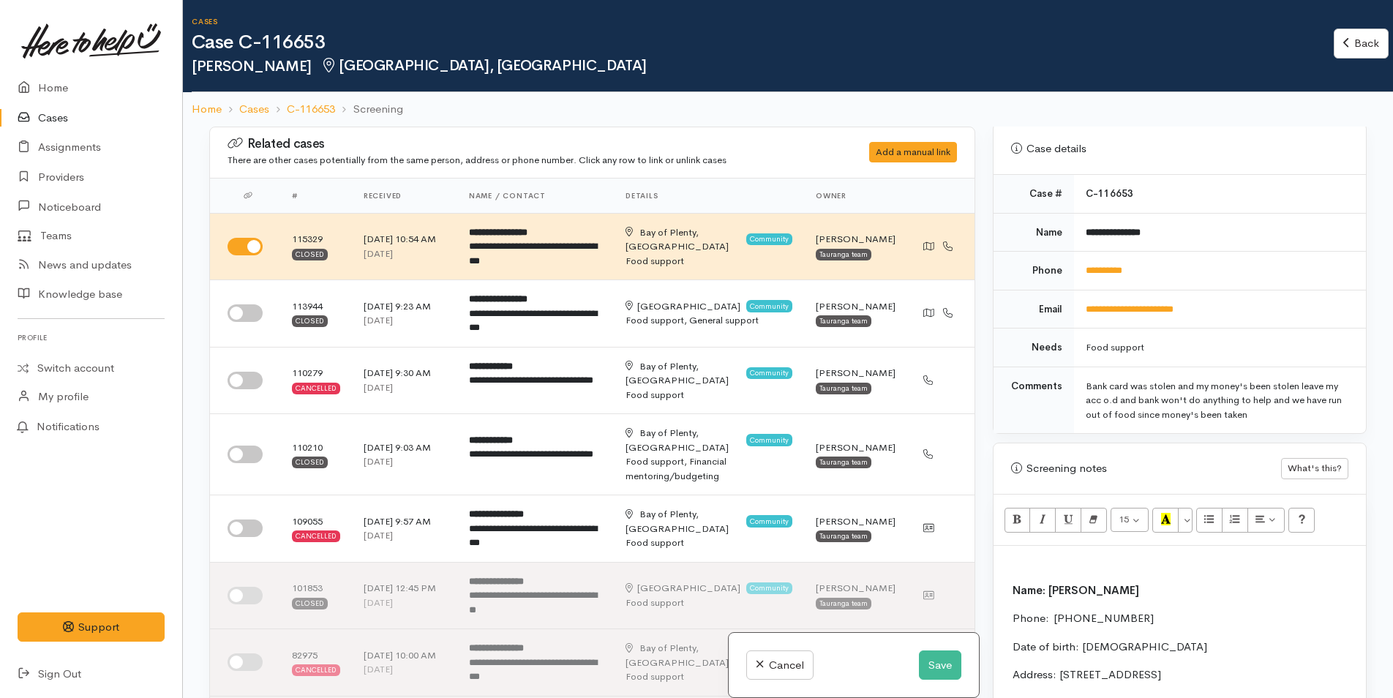
scroll to position [732, 0]
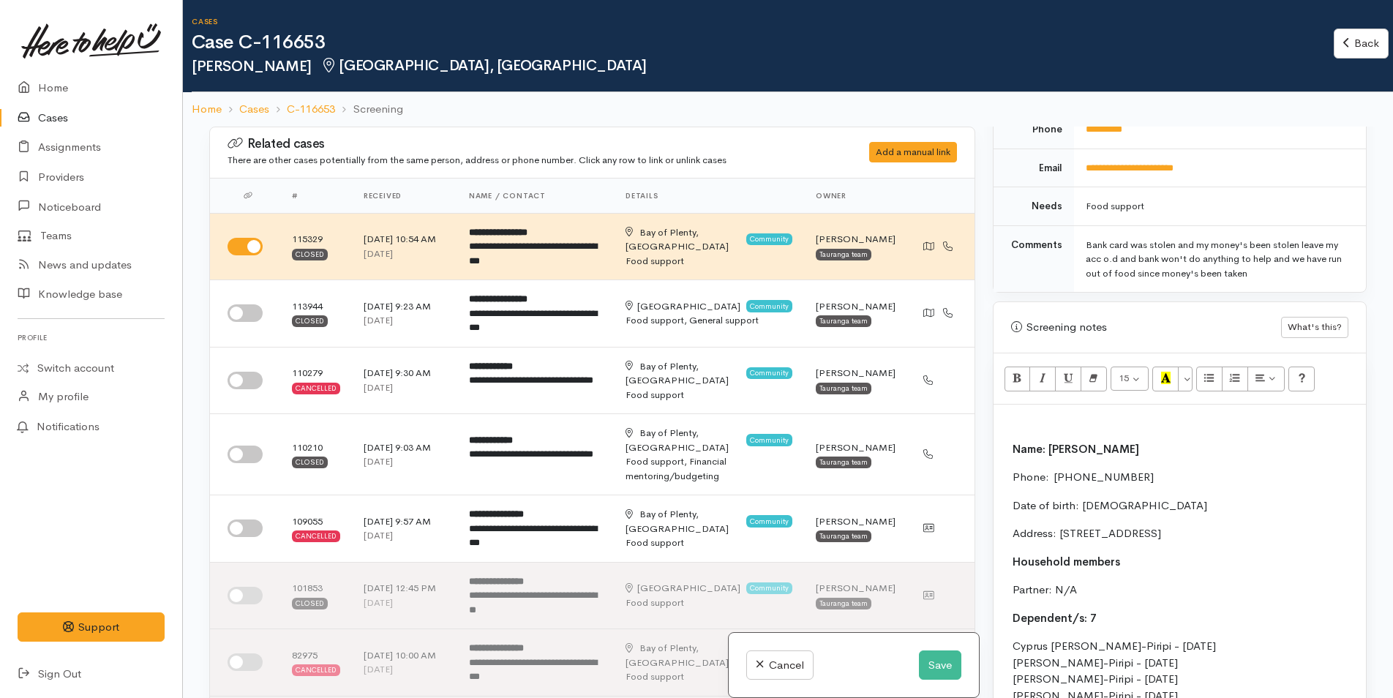
click at [1018, 419] on p at bounding box center [1180, 420] width 358 height 17
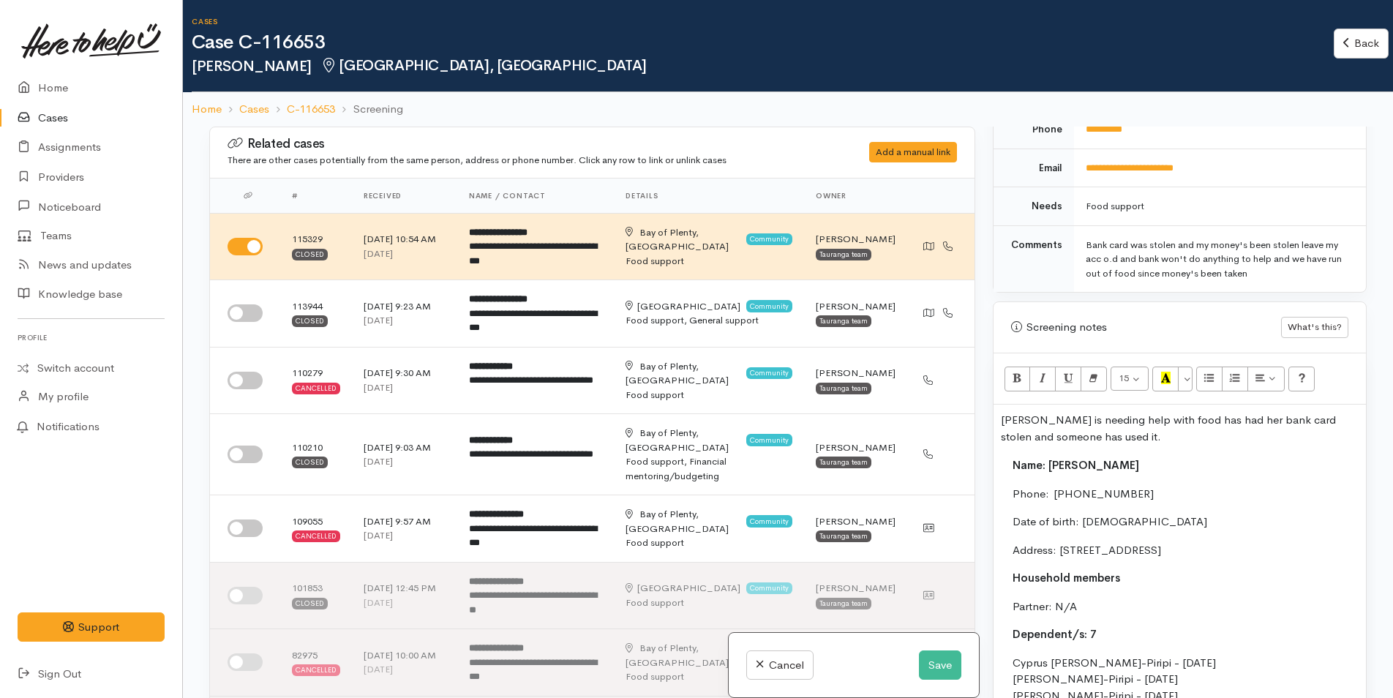
click at [1003, 418] on p "[PERSON_NAME] is needing help with food has had her bank card stolen and someon…" at bounding box center [1180, 428] width 358 height 33
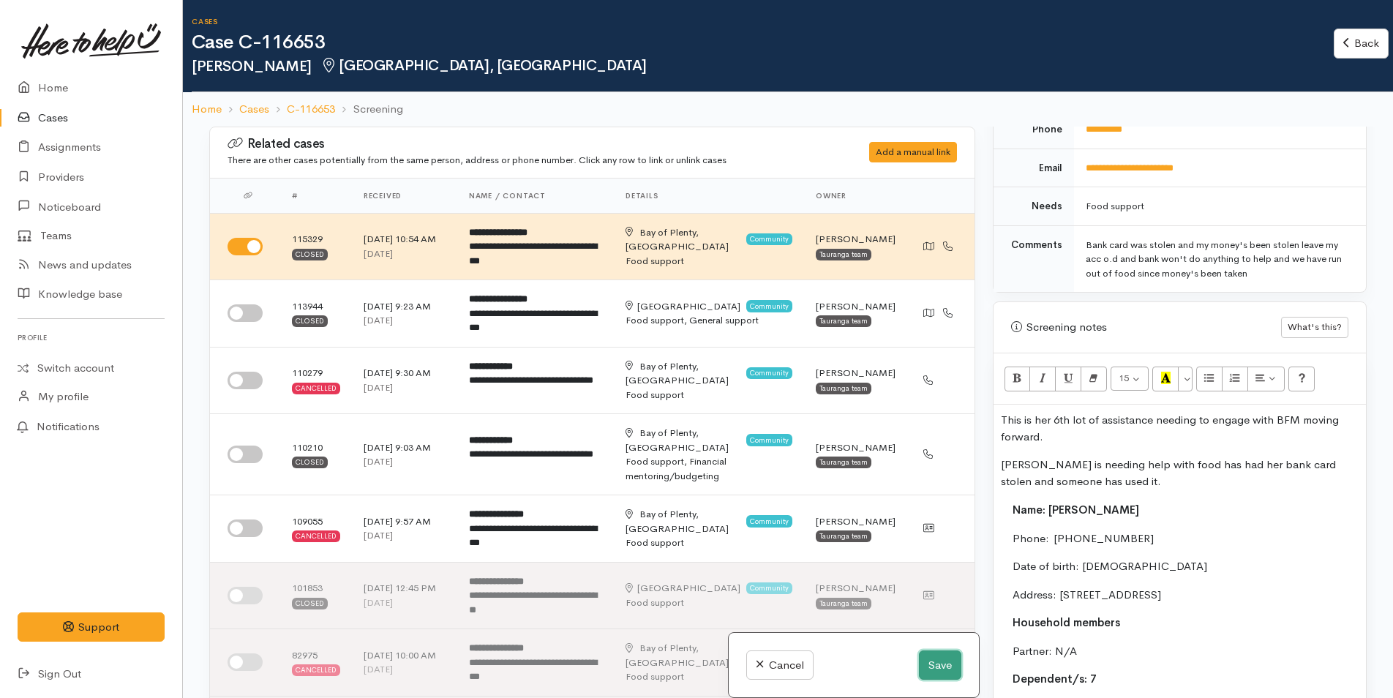
click at [937, 654] on button "Save" at bounding box center [940, 666] width 42 height 30
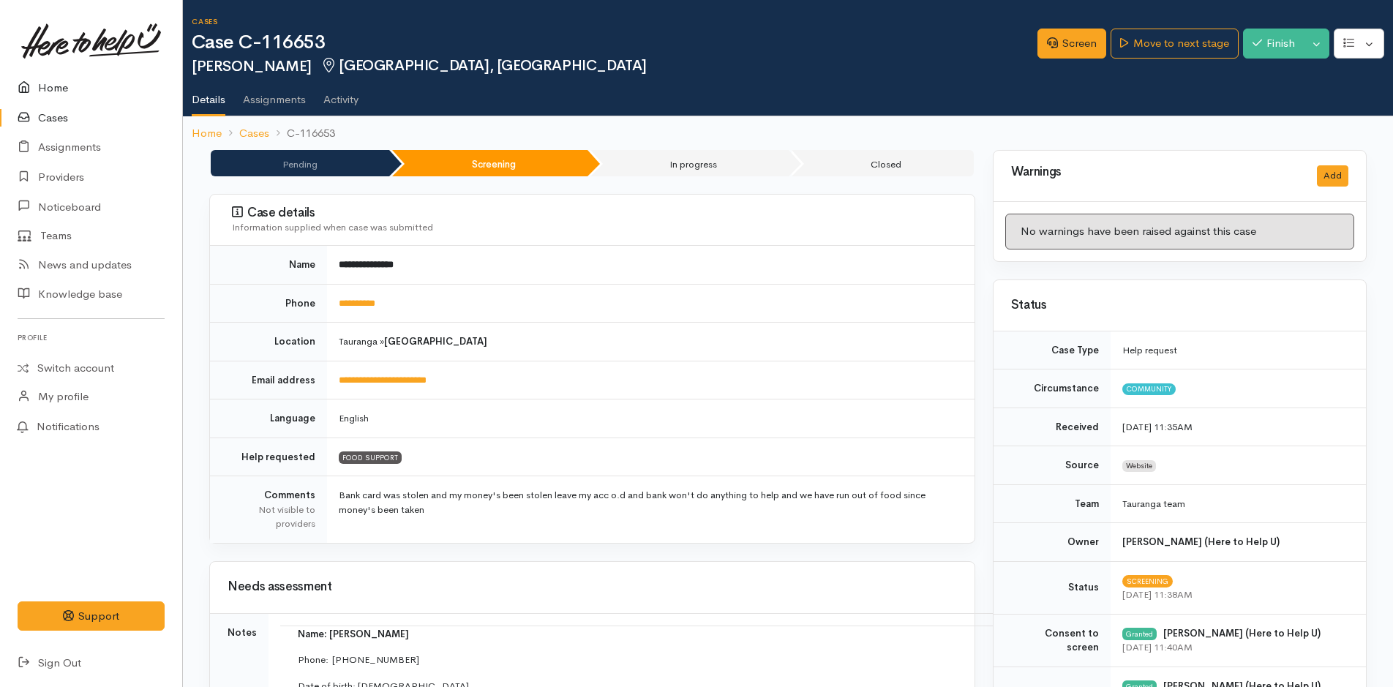
click at [48, 86] on link "Home" at bounding box center [91, 88] width 182 height 30
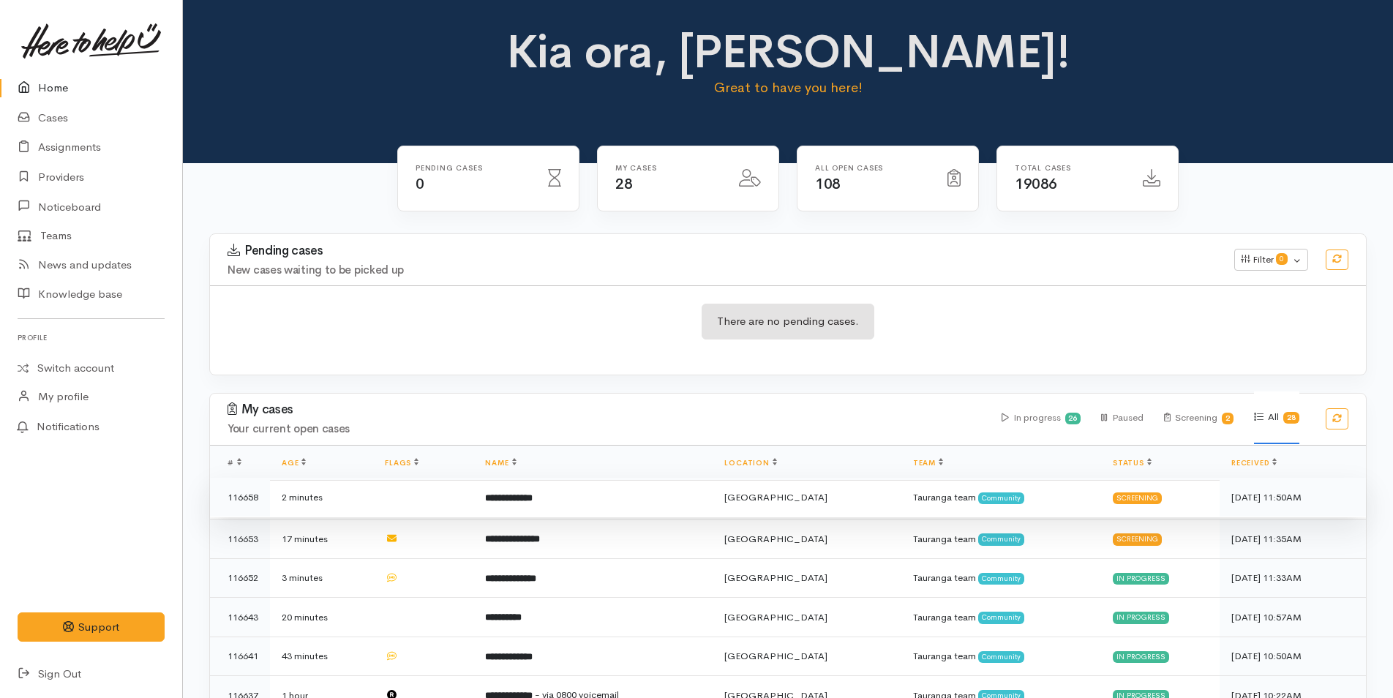
click at [533, 498] on b "**********" at bounding box center [509, 498] width 48 height 10
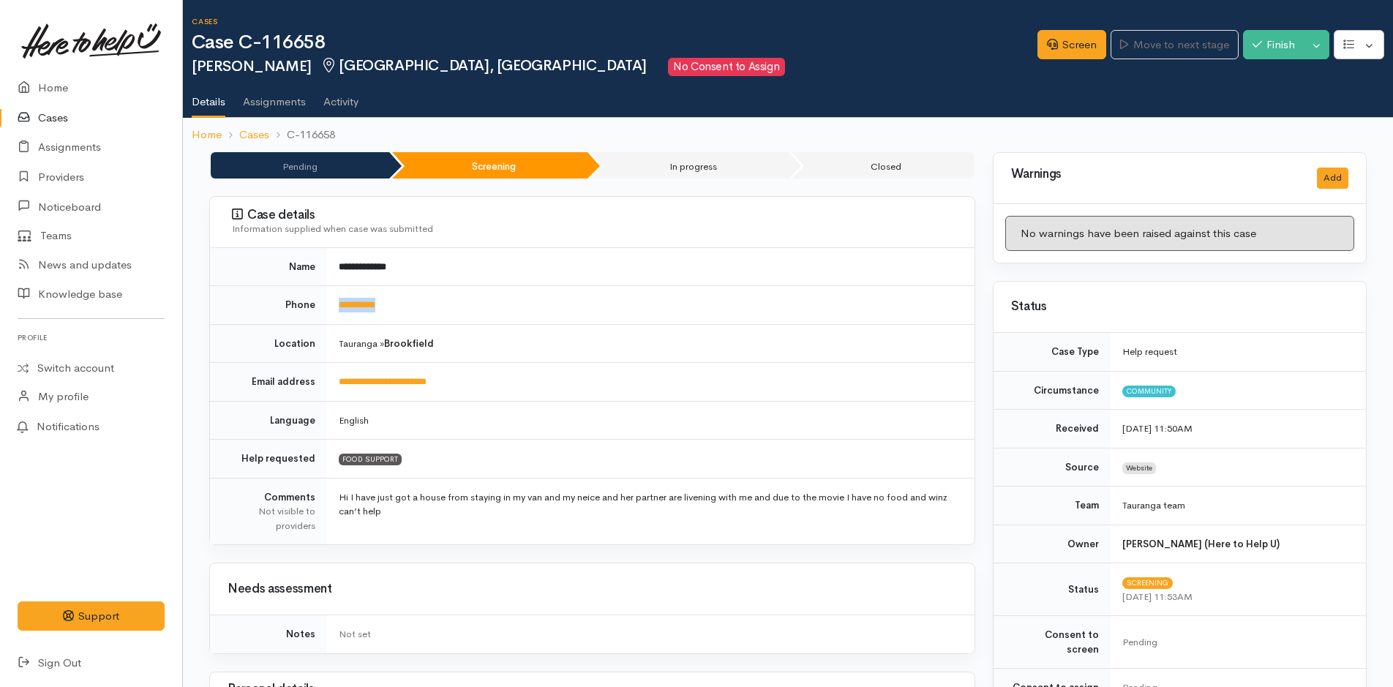
drag, startPoint x: 395, startPoint y: 303, endPoint x: 339, endPoint y: 315, distance: 57.6
click at [339, 315] on td "**********" at bounding box center [651, 305] width 648 height 39
copy link "**********"
click at [1068, 40] on link "Screen" at bounding box center [1072, 45] width 69 height 30
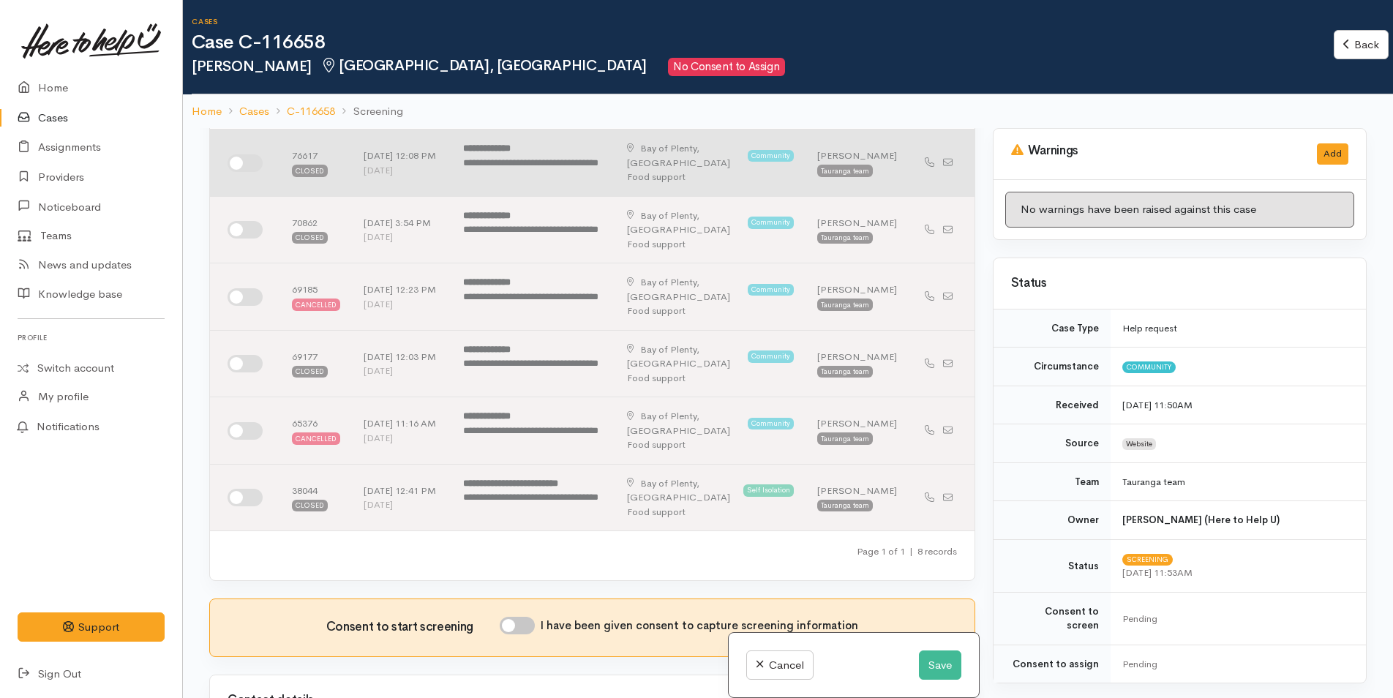
scroll to position [439, 0]
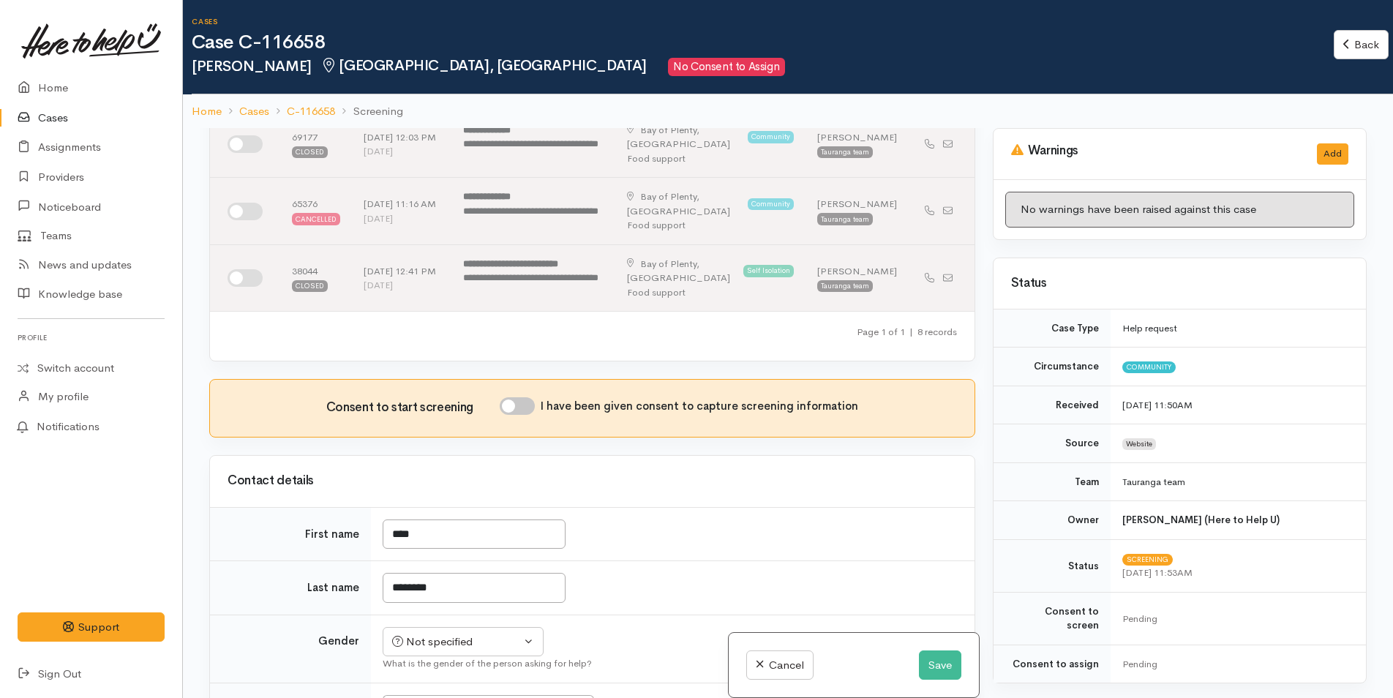
click at [528, 408] on input "I have been given consent to capture screening information" at bounding box center [517, 406] width 35 height 18
checkbox input "true"
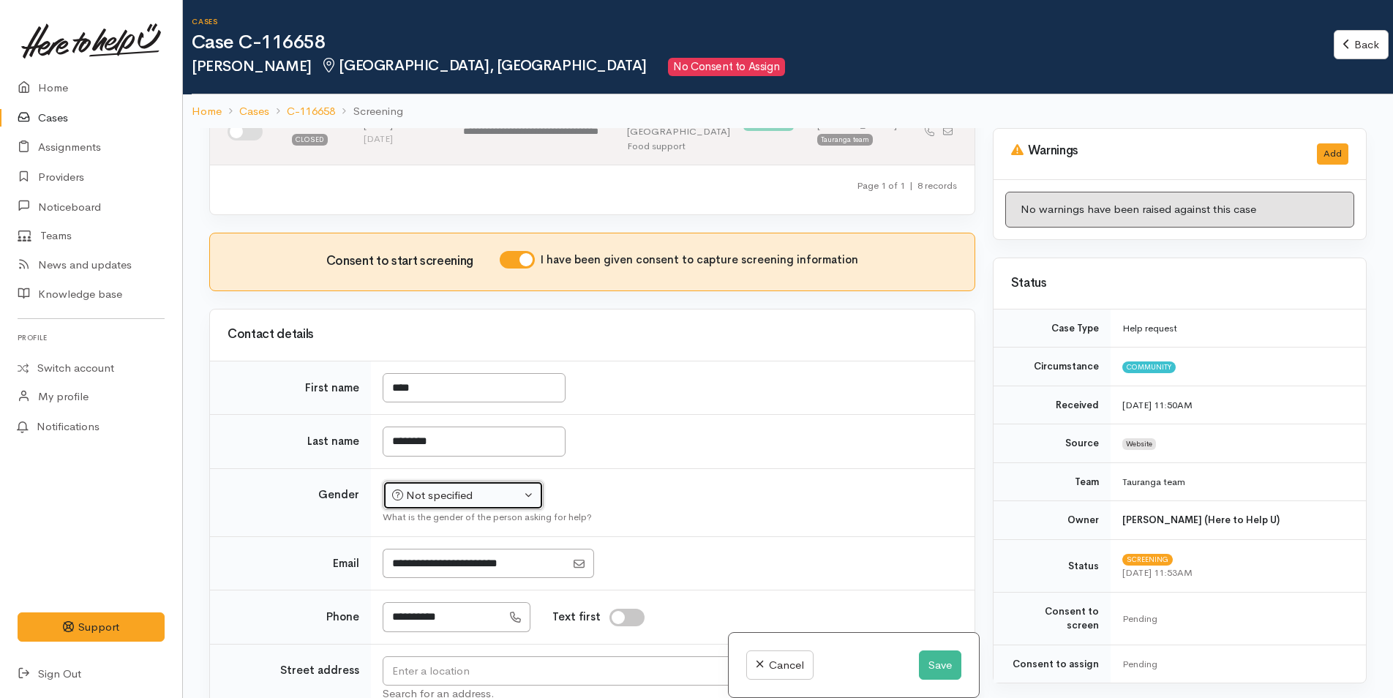
click at [420, 500] on div "Not specified" at bounding box center [456, 495] width 129 height 17
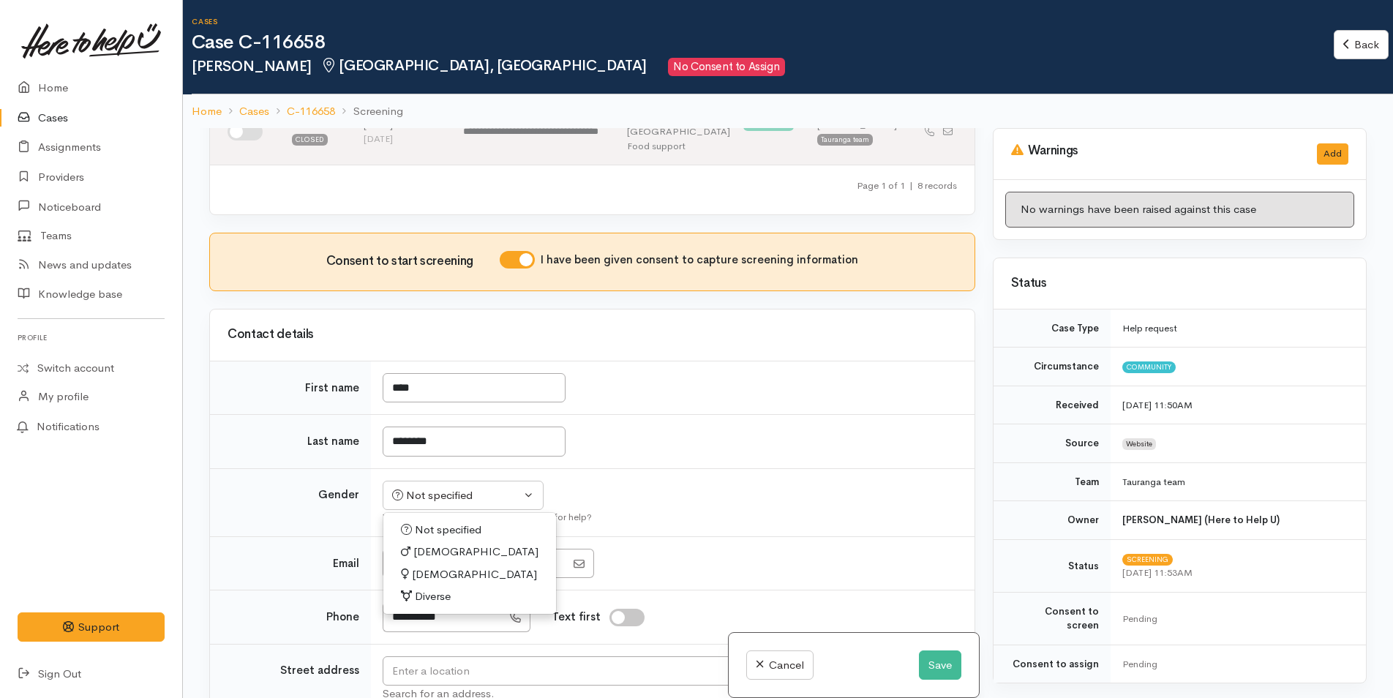
click at [432, 550] on span "[DEMOGRAPHIC_DATA]" at bounding box center [475, 552] width 125 height 17
select select "[DEMOGRAPHIC_DATA]"
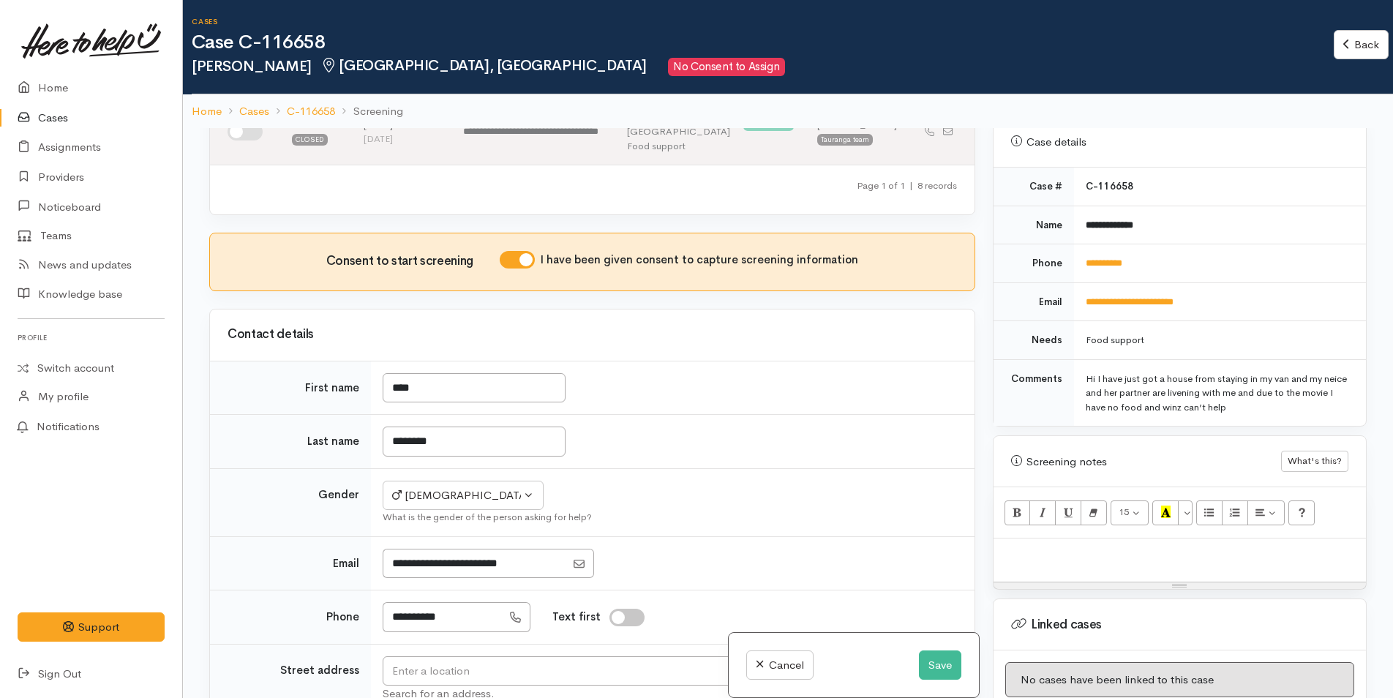
click at [1011, 550] on div at bounding box center [1180, 560] width 372 height 43
paste div
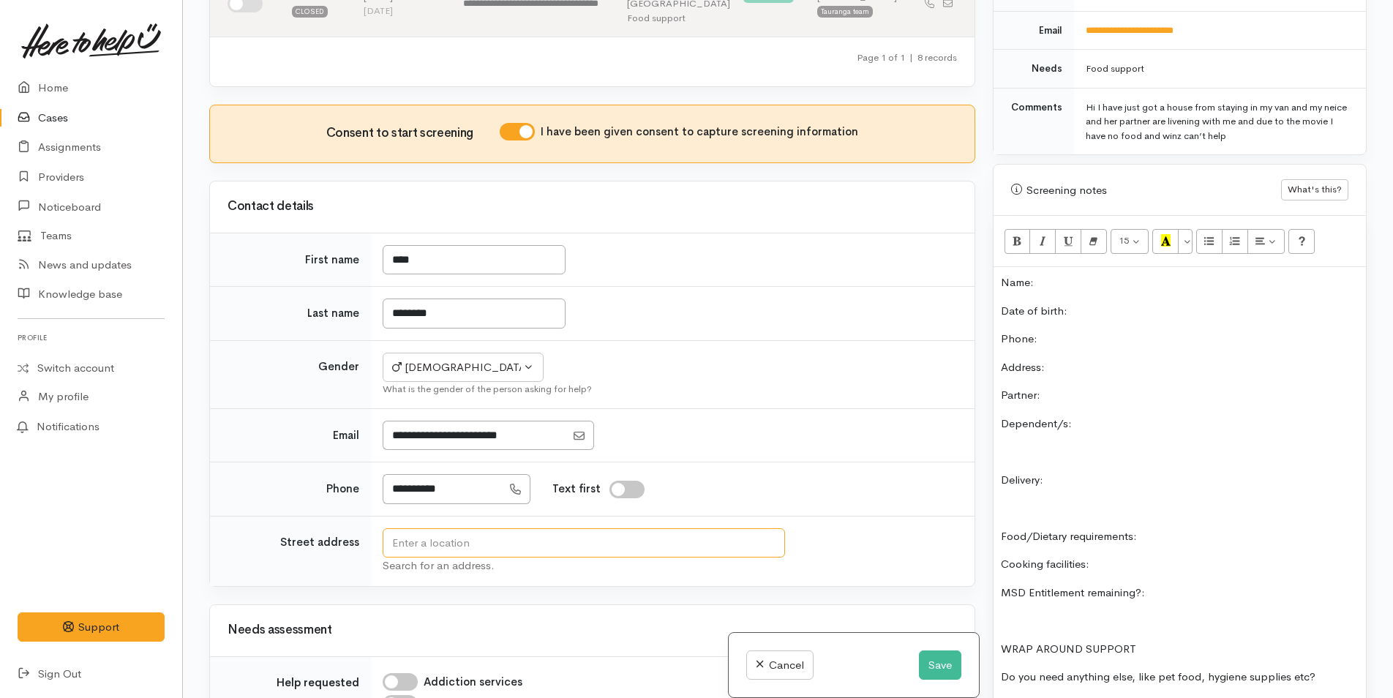
click at [564, 544] on input "text" at bounding box center [584, 543] width 403 height 30
type input "490 Otumoetai Road, Otūmoetai, Tauranga, New Zealand"
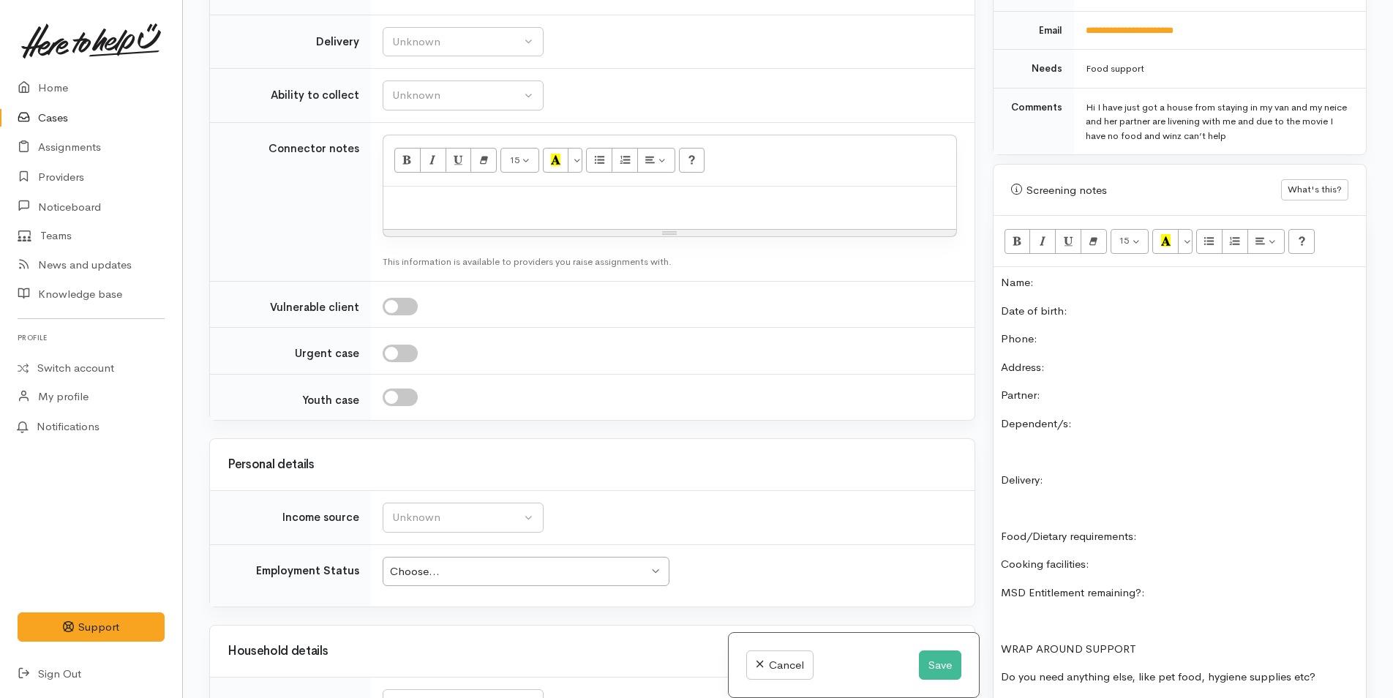
scroll to position [1380, 0]
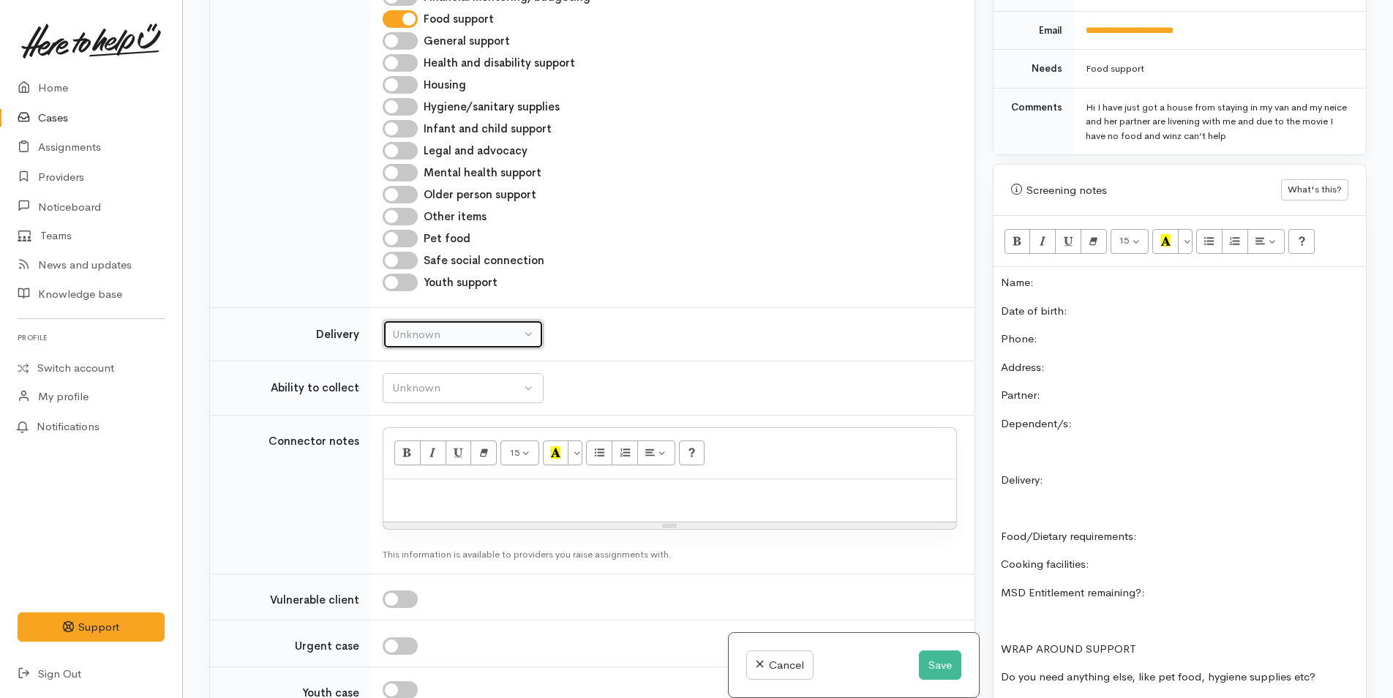
click at [463, 327] on div "Unknown" at bounding box center [456, 334] width 129 height 17
click at [422, 470] on link "No" at bounding box center [463, 471] width 160 height 23
select select "1"
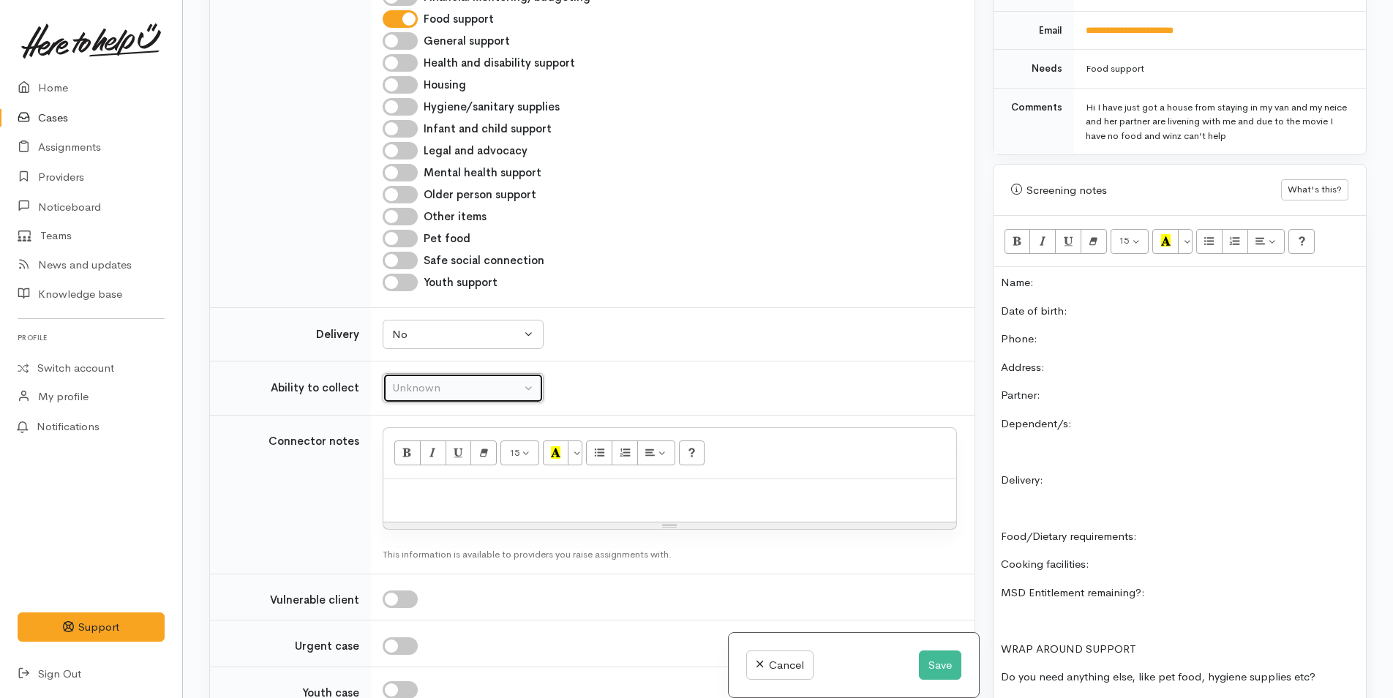
click at [452, 388] on div "Unknown" at bounding box center [456, 388] width 129 height 17
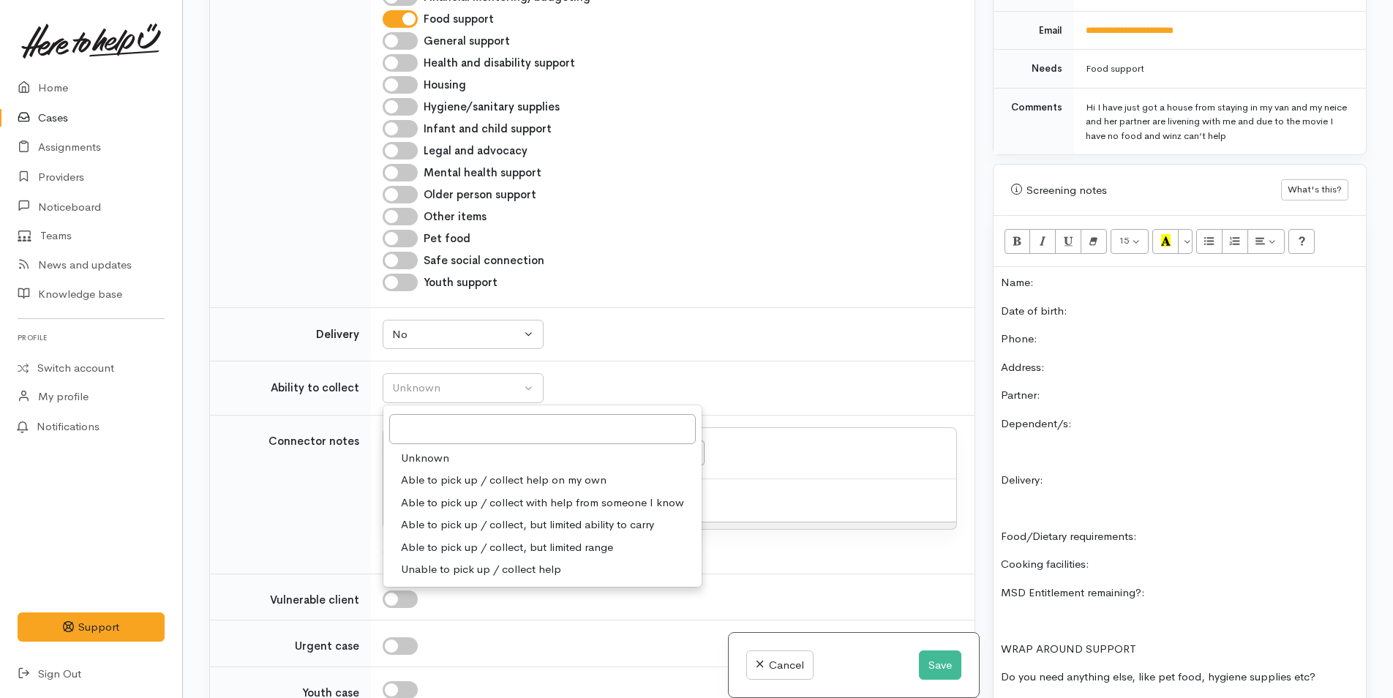
click at [468, 473] on span "Able to pick up / collect help on my own" at bounding box center [504, 480] width 206 height 17
select select "2"
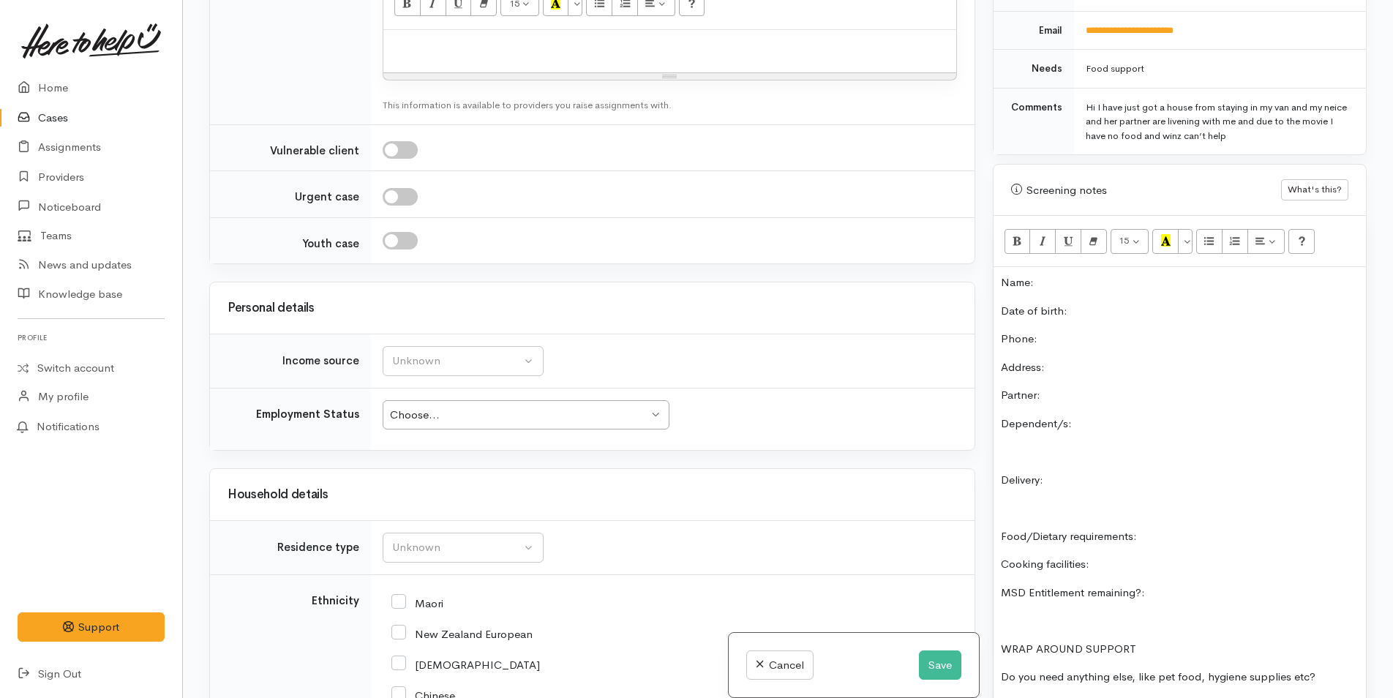
scroll to position [1892, 0]
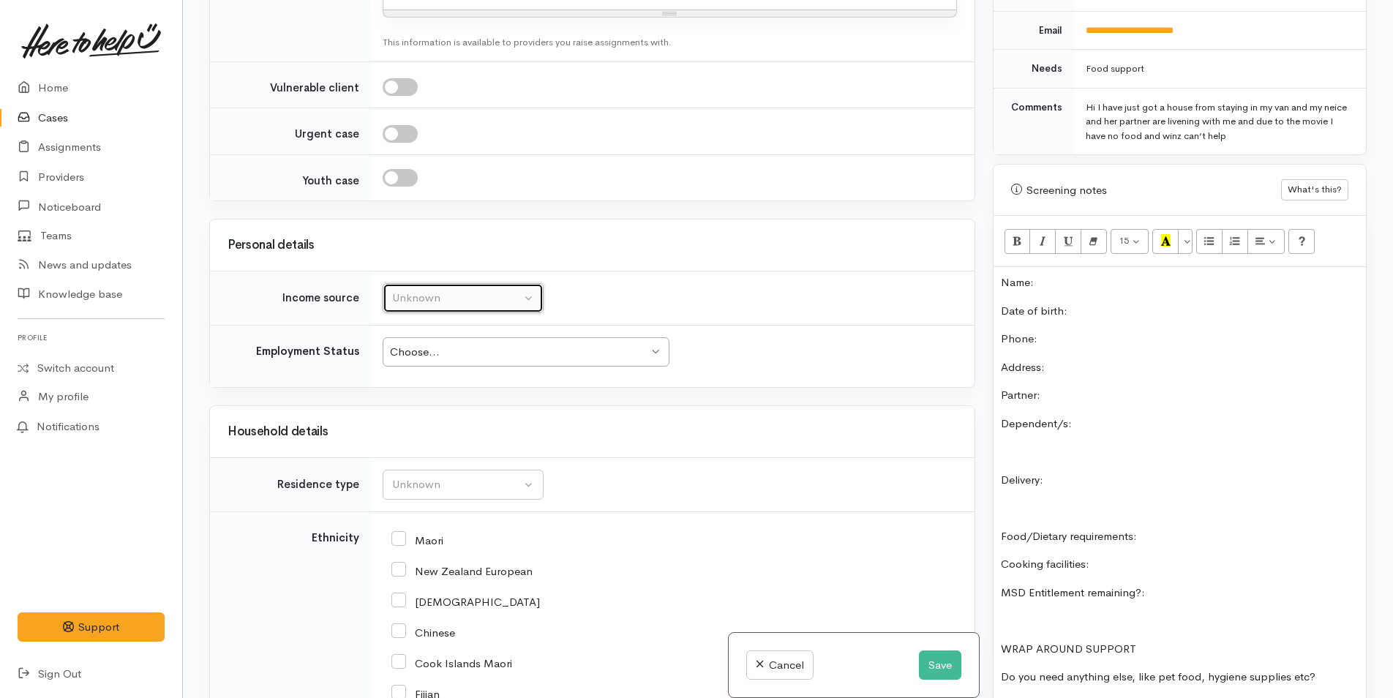
click at [435, 298] on div "Unknown" at bounding box center [456, 298] width 129 height 17
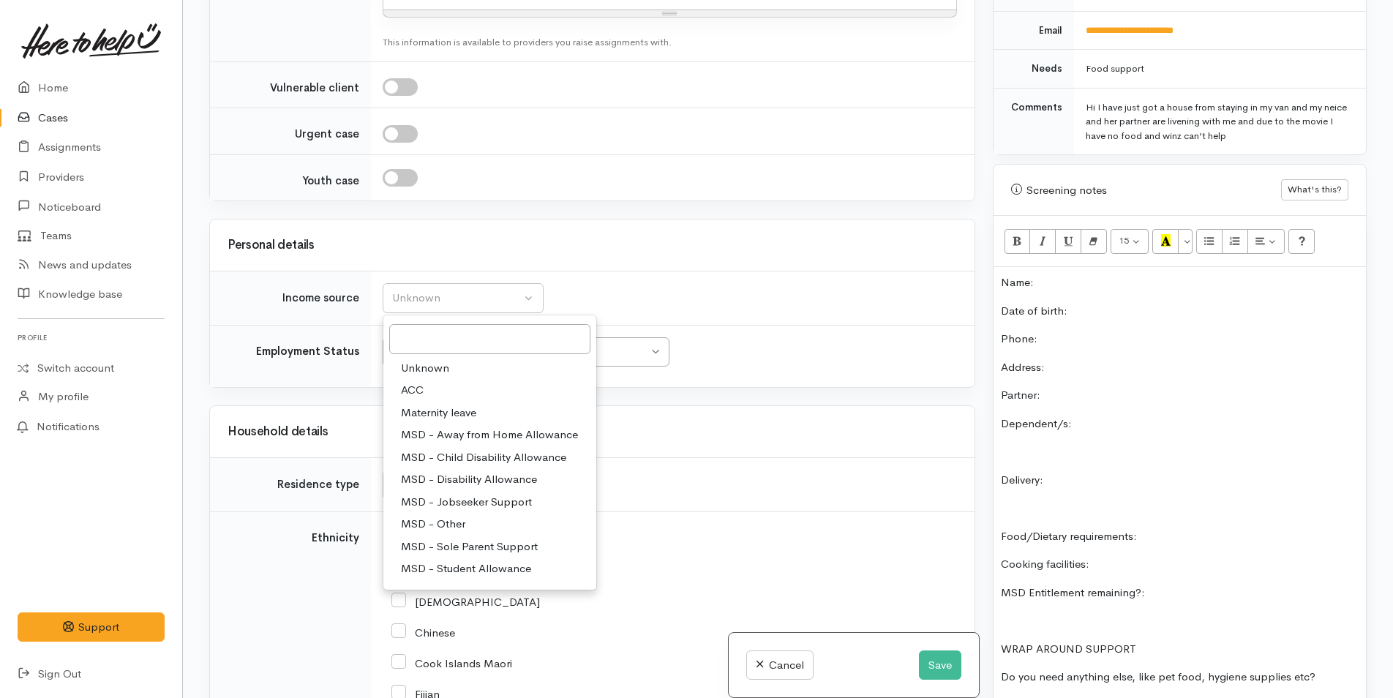
click at [463, 506] on span "MSD - Jobseeker Support" at bounding box center [466, 502] width 131 height 17
select select "4"
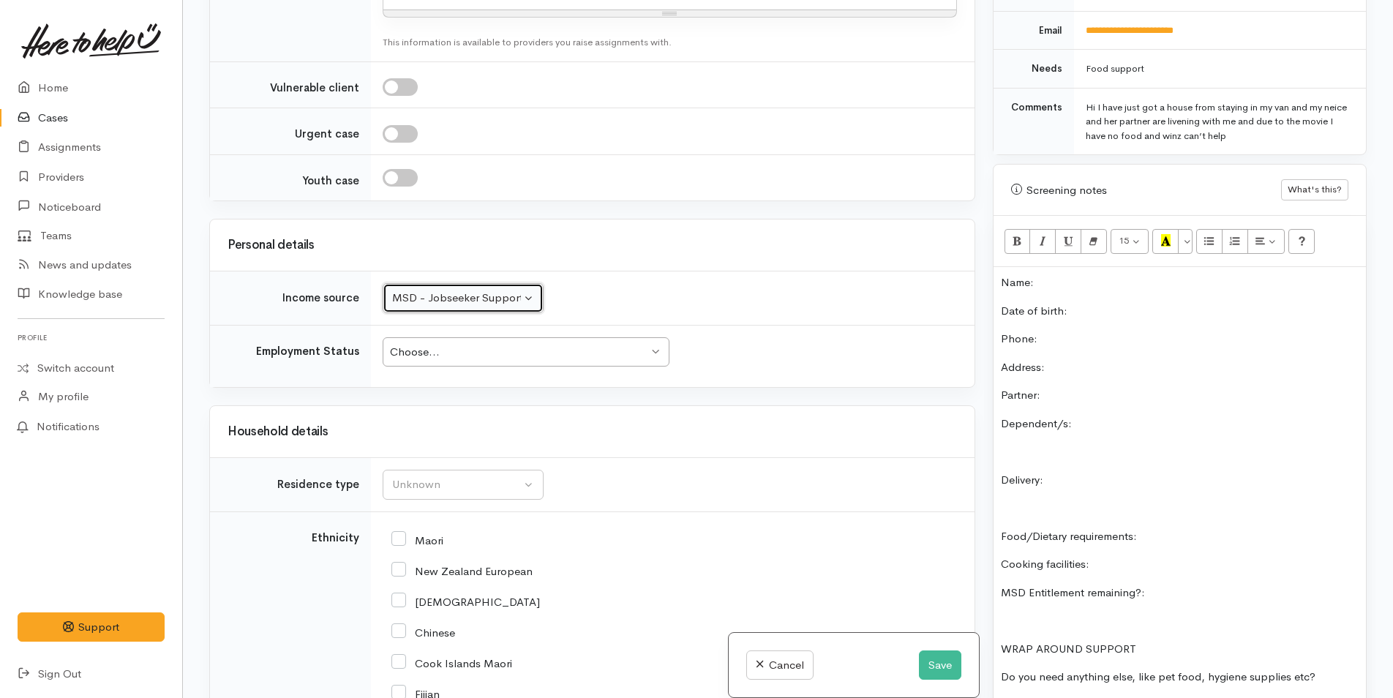
click at [438, 345] on div "Choose..." at bounding box center [519, 352] width 258 height 17
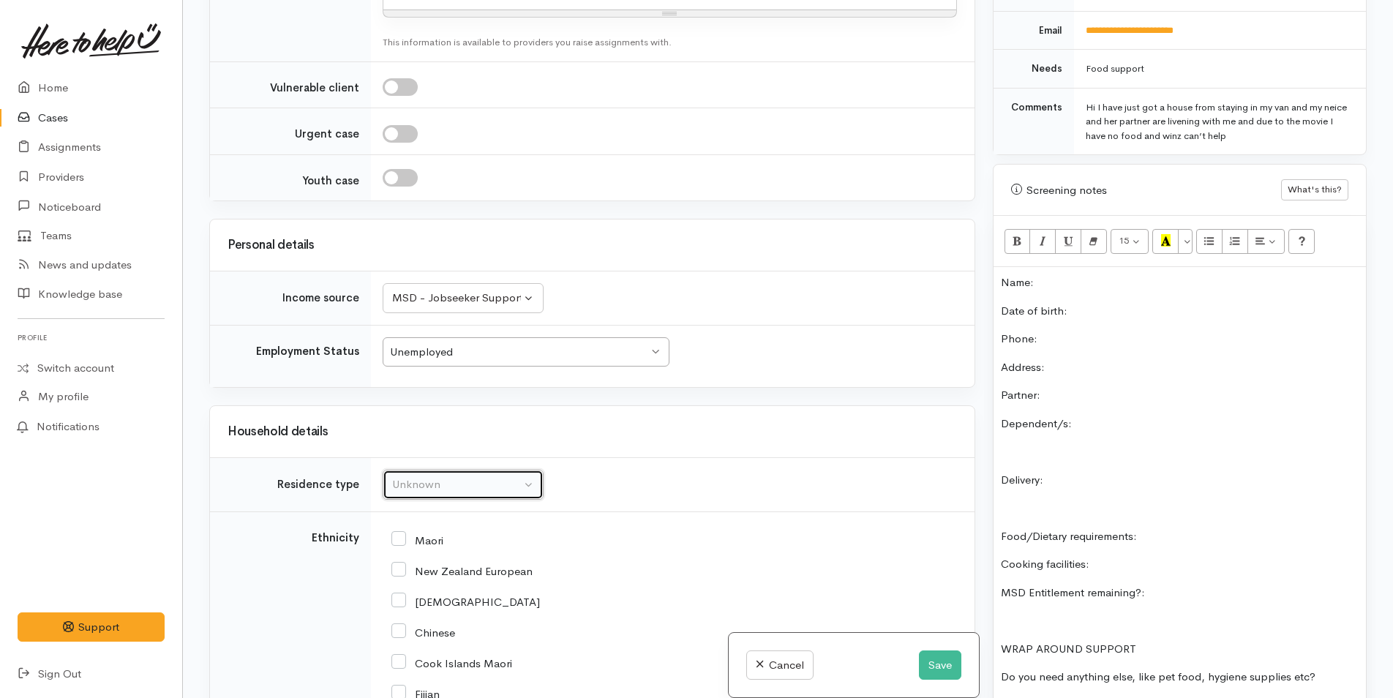
click at [433, 493] on div "Unknown" at bounding box center [456, 484] width 129 height 17
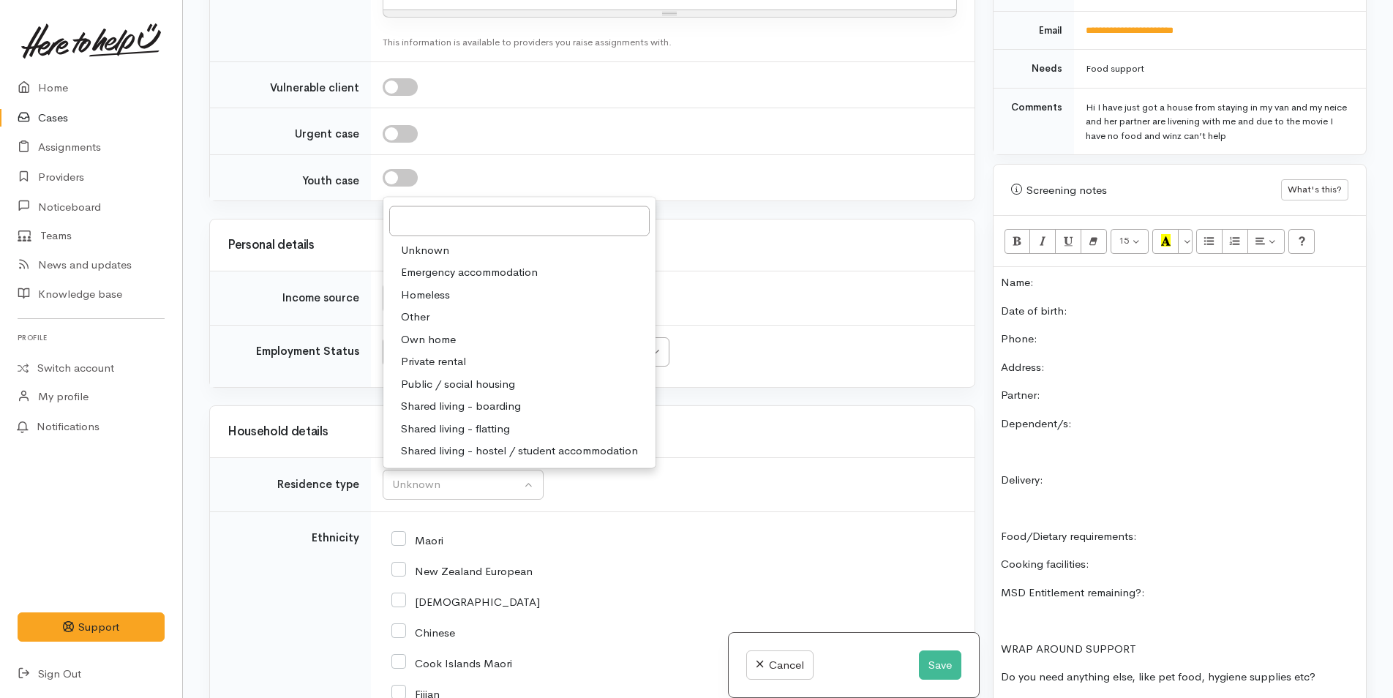
click at [465, 357] on span "Private rental" at bounding box center [433, 361] width 65 height 17
select select "2"
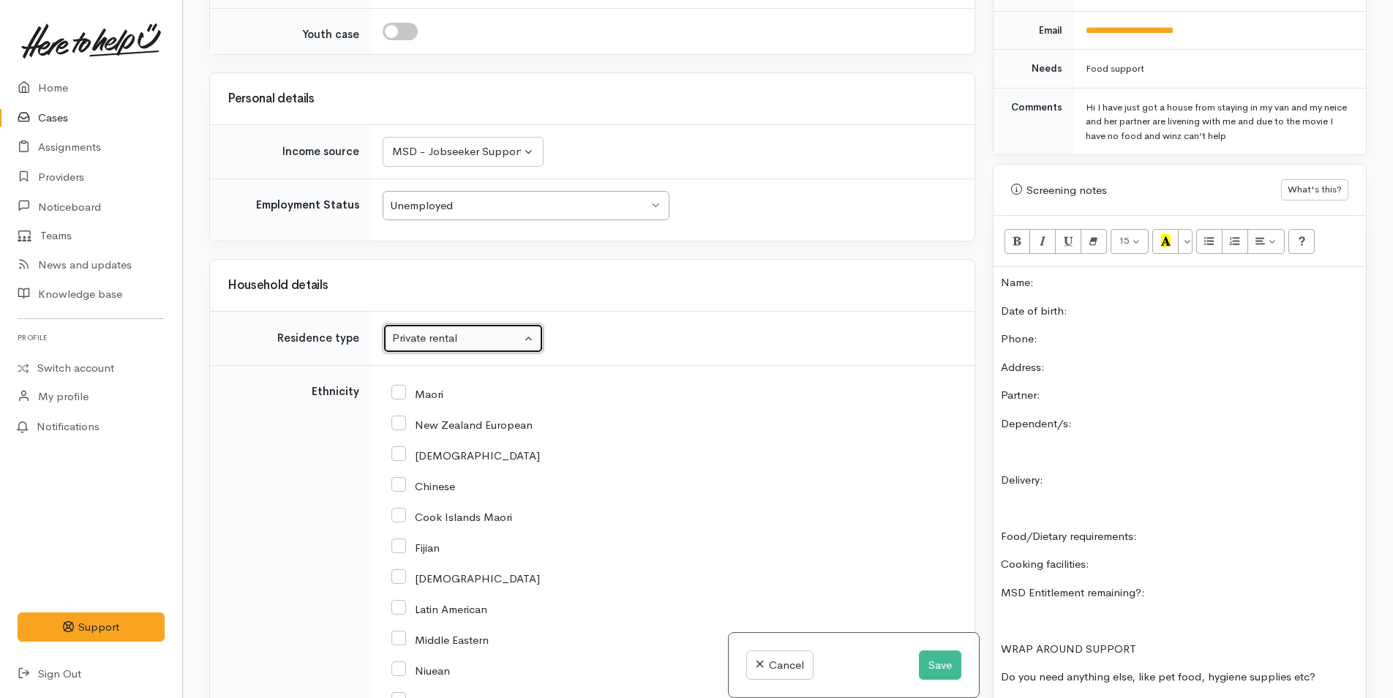
scroll to position [2185, 0]
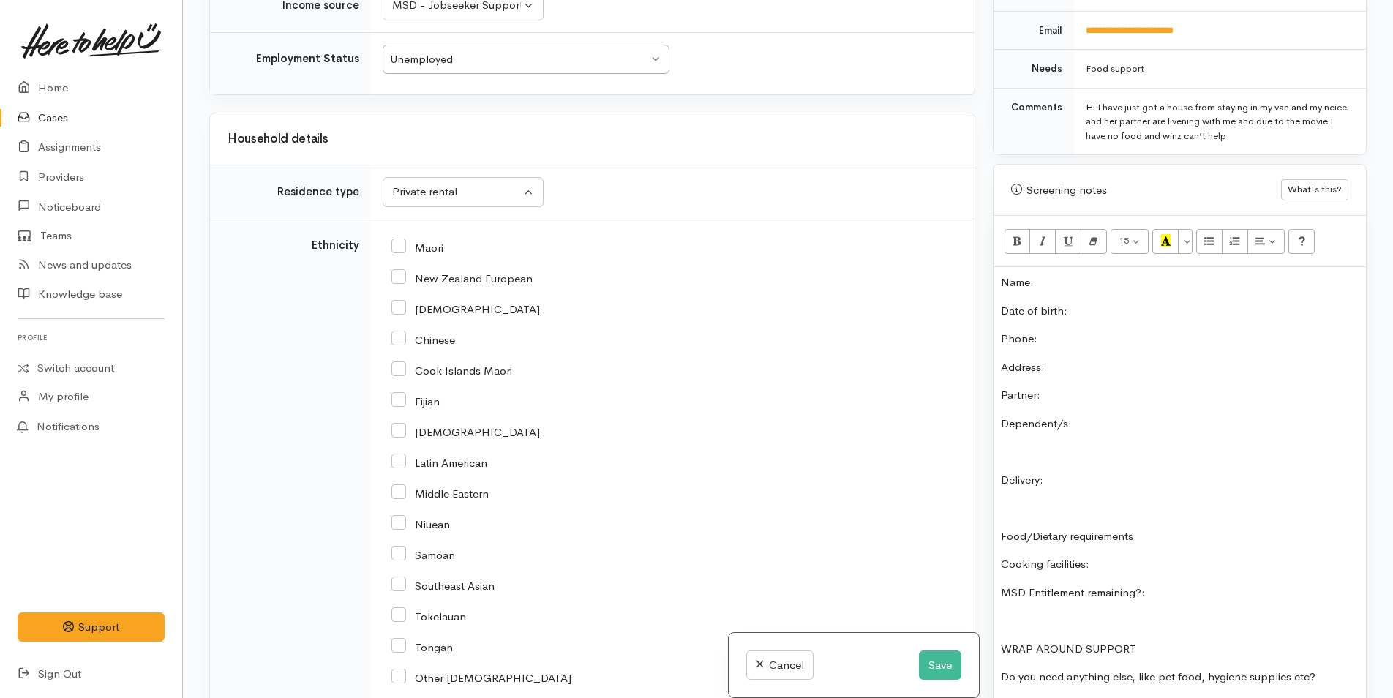
click at [402, 282] on input "New Zealand European" at bounding box center [462, 277] width 141 height 13
checkbox input "true"
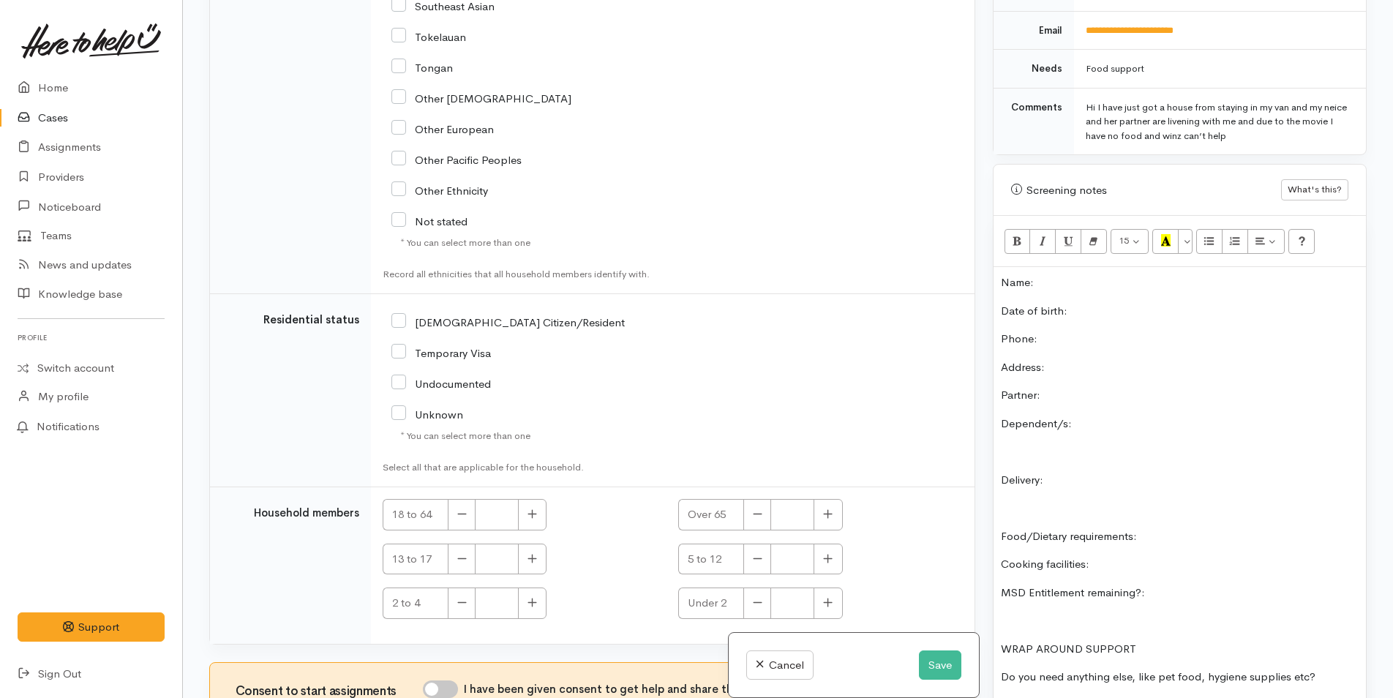
scroll to position [2771, 0]
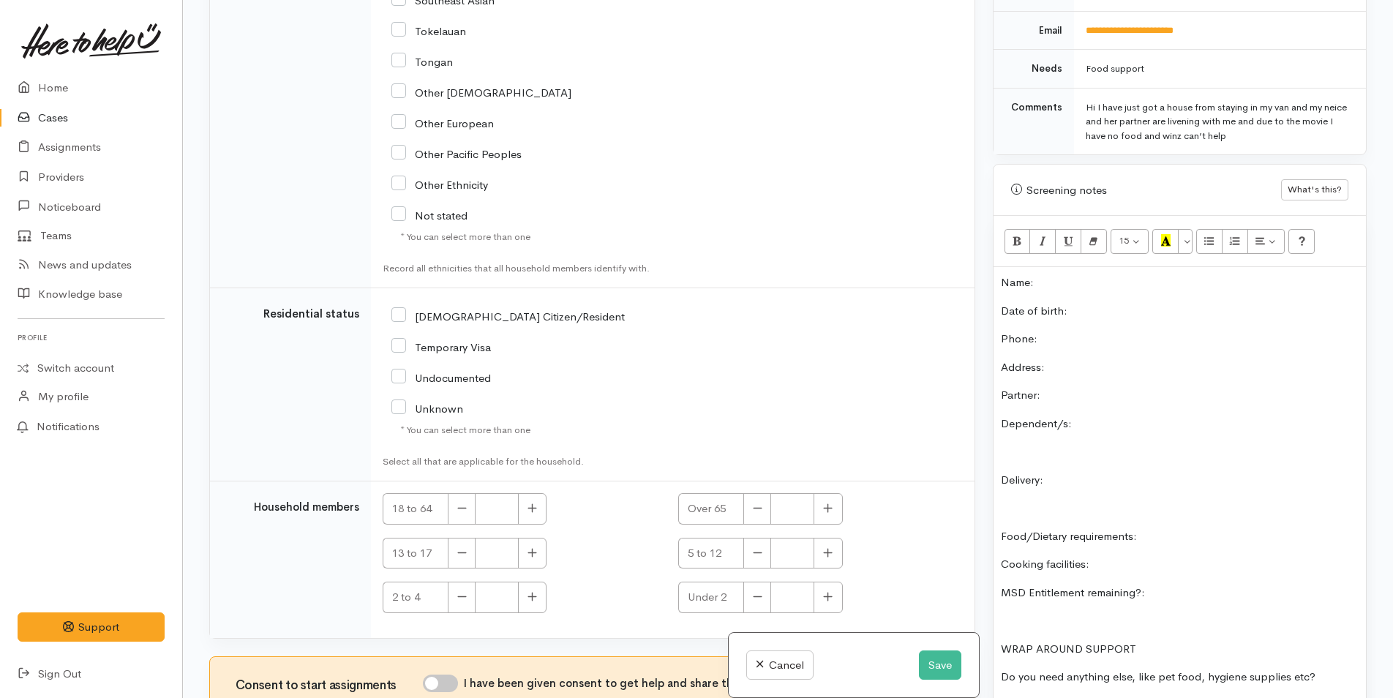
drag, startPoint x: 401, startPoint y: 314, endPoint x: 482, endPoint y: 506, distance: 208.0
click at [402, 314] on input "NZ Citizen/Resident" at bounding box center [508, 315] width 233 height 13
checkbox input "true"
click at [525, 502] on button "button" at bounding box center [532, 508] width 29 height 31
type input "1"
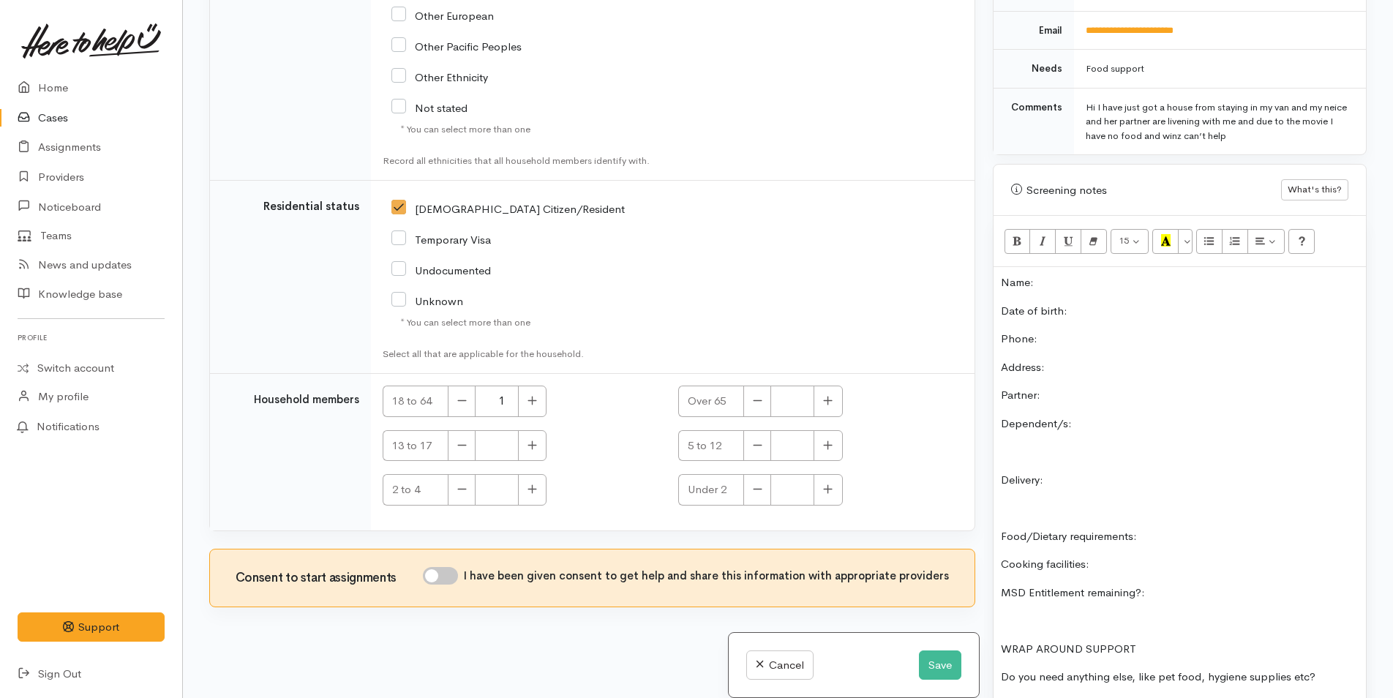
click at [445, 572] on input "I have been given consent to get help and share this information with appropria…" at bounding box center [440, 576] width 35 height 18
checkbox input "true"
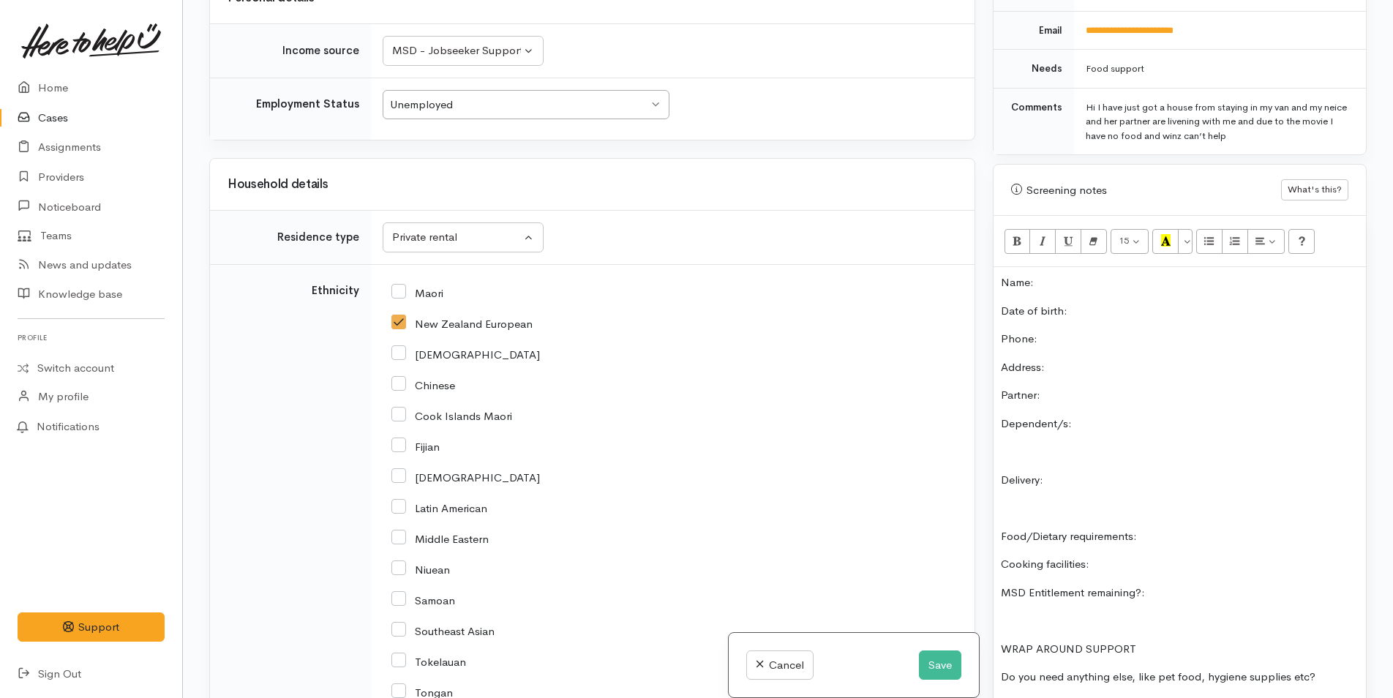
scroll to position [2000, 0]
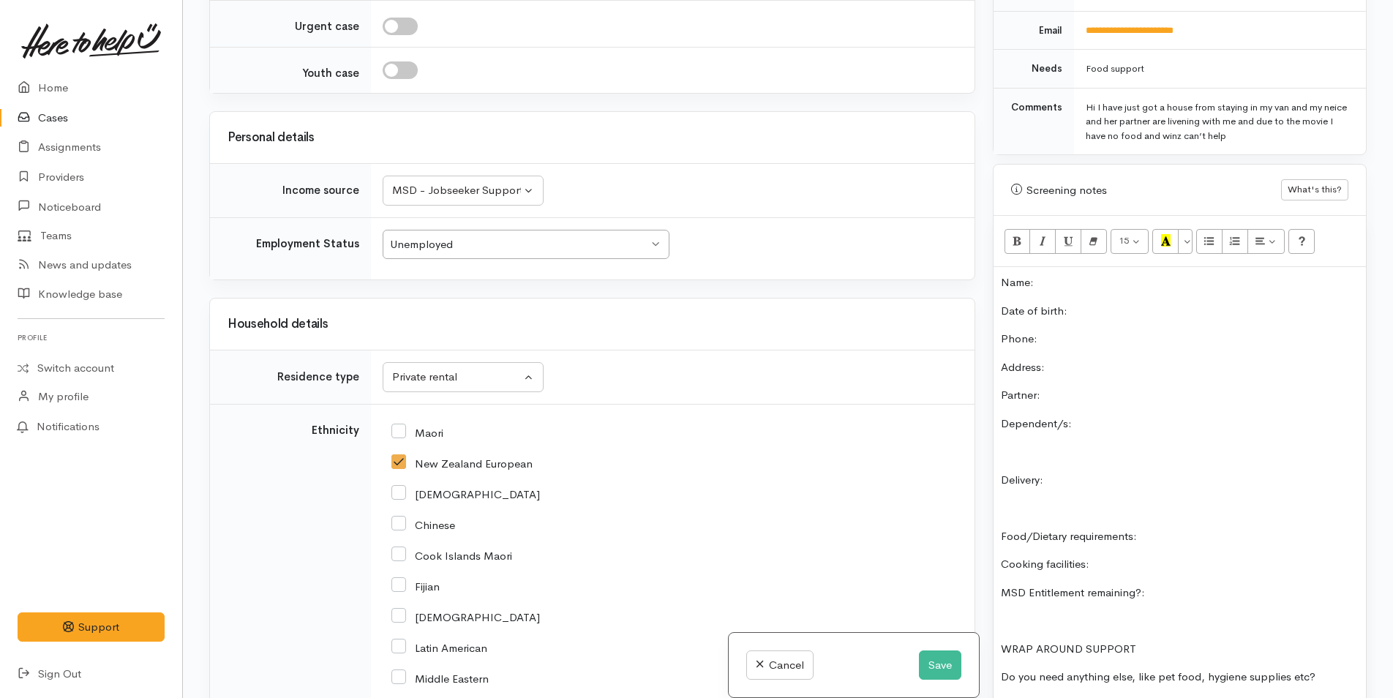
click at [404, 427] on input "Maori" at bounding box center [418, 431] width 52 height 13
checkbox input "true"
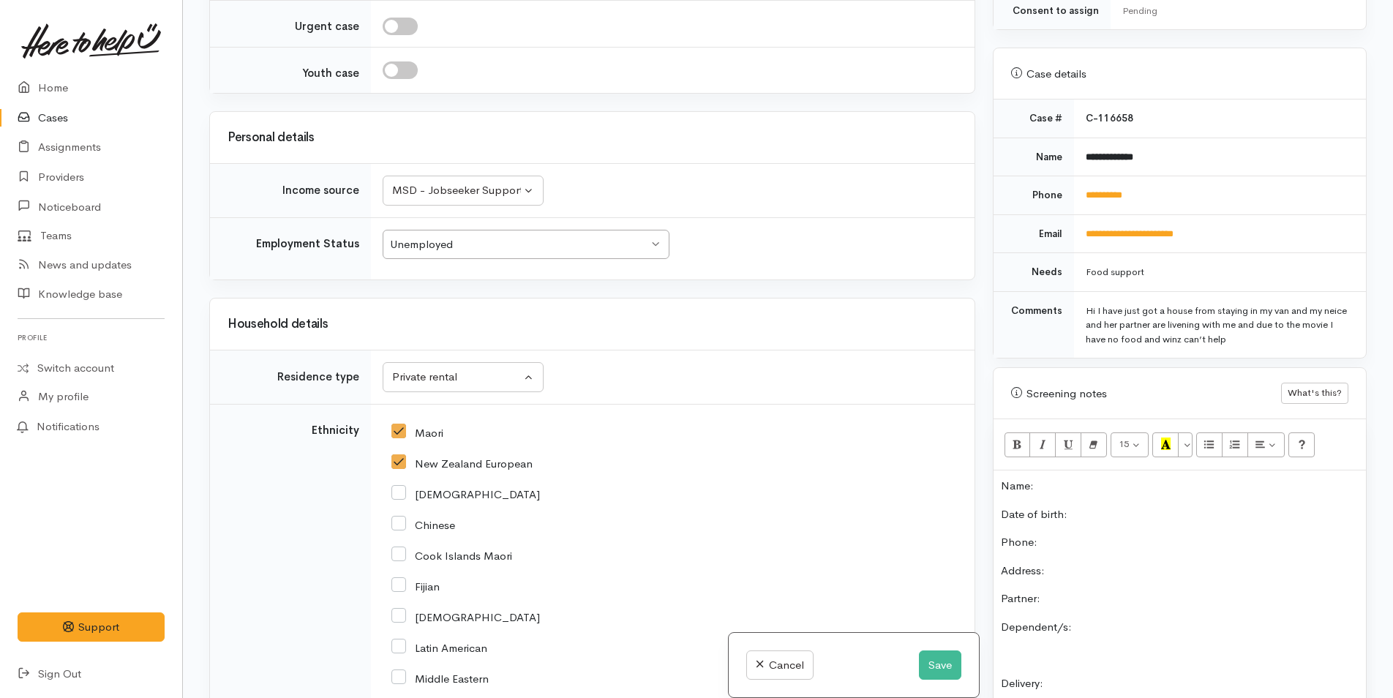
scroll to position [509, 0]
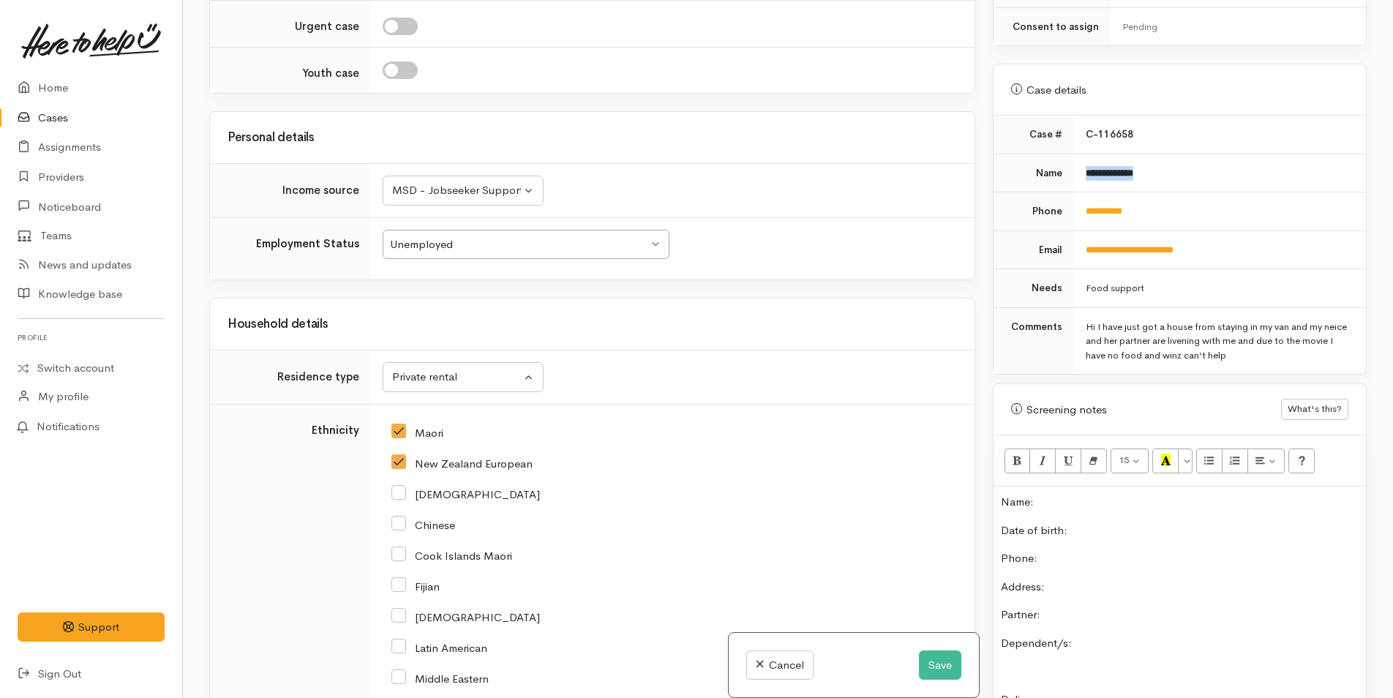
drag, startPoint x: 1169, startPoint y: 157, endPoint x: 1080, endPoint y: 166, distance: 89.0
click at [1080, 166] on td "**********" at bounding box center [1220, 173] width 292 height 39
copy b "**********"
click at [1096, 494] on p "Name:" at bounding box center [1180, 502] width 358 height 17
click at [1116, 523] on p "Date of birth:" at bounding box center [1180, 531] width 358 height 17
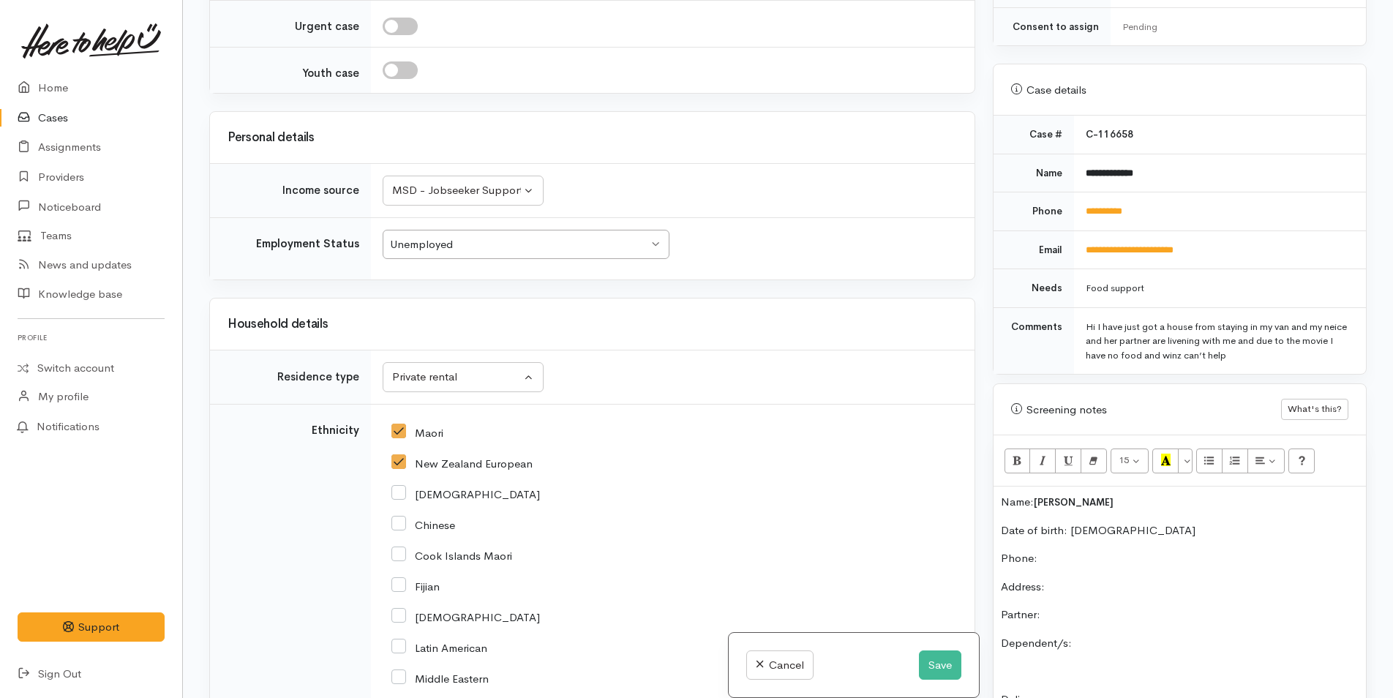
click at [1109, 550] on p "Phone:" at bounding box center [1180, 558] width 358 height 17
drag, startPoint x: 1160, startPoint y: 199, endPoint x: 1064, endPoint y: 206, distance: 96.1
click at [1064, 206] on tr "**********" at bounding box center [1180, 211] width 372 height 39
copy tr "**********"
click at [1077, 550] on p "Phone:" at bounding box center [1180, 558] width 358 height 17
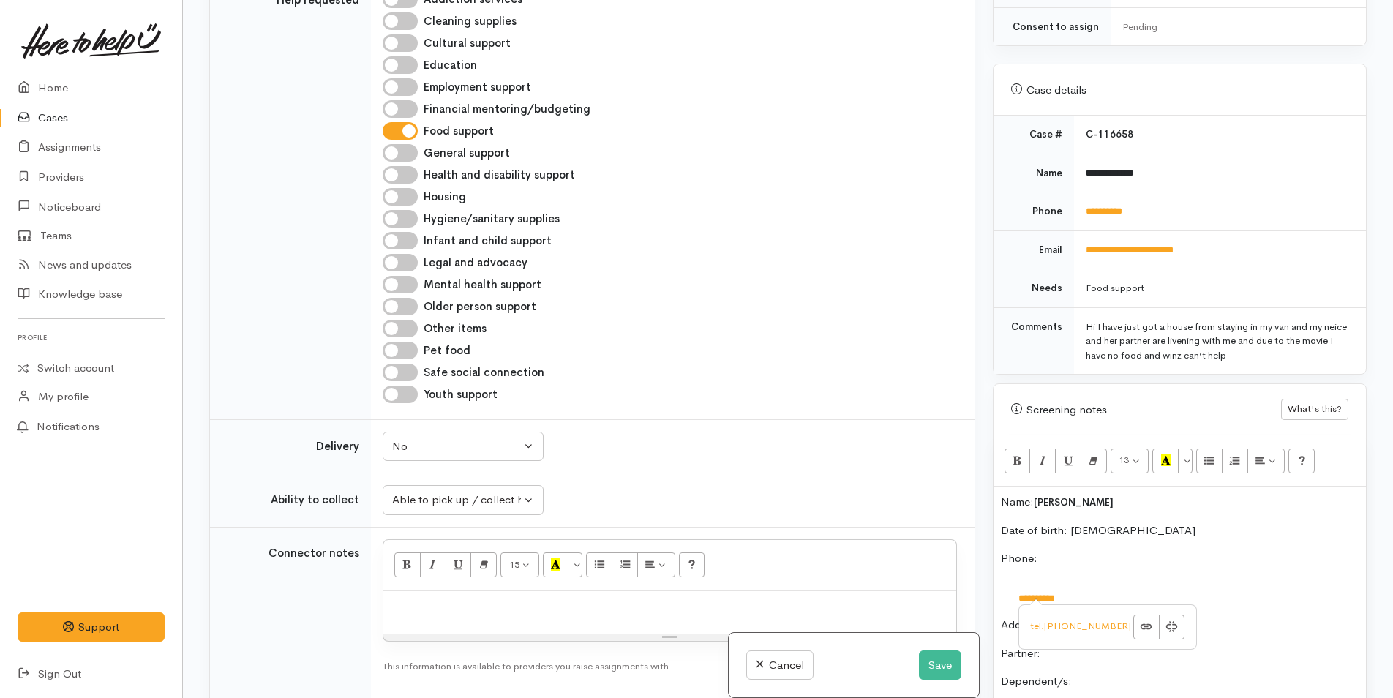
scroll to position [829, 0]
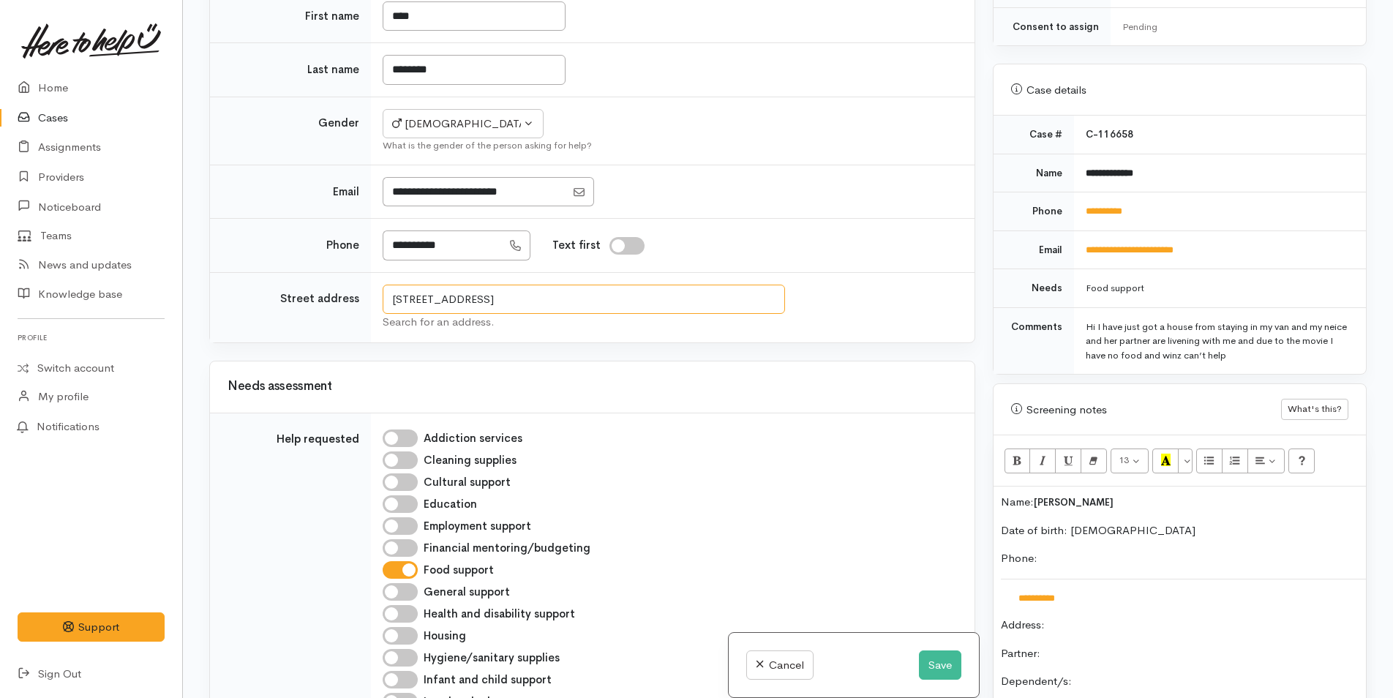
drag, startPoint x: 716, startPoint y: 296, endPoint x: 384, endPoint y: 293, distance: 332.3
click at [384, 293] on input "490 Otumoetai Road, Otūmoetai, Tauranga, New Zealand" at bounding box center [584, 300] width 403 height 30
click at [1120, 617] on p "Address:" at bounding box center [1180, 625] width 358 height 17
click at [1096, 645] on p "Partner:" at bounding box center [1180, 653] width 358 height 17
click at [1109, 673] on p "Dependent/s:" at bounding box center [1180, 681] width 358 height 17
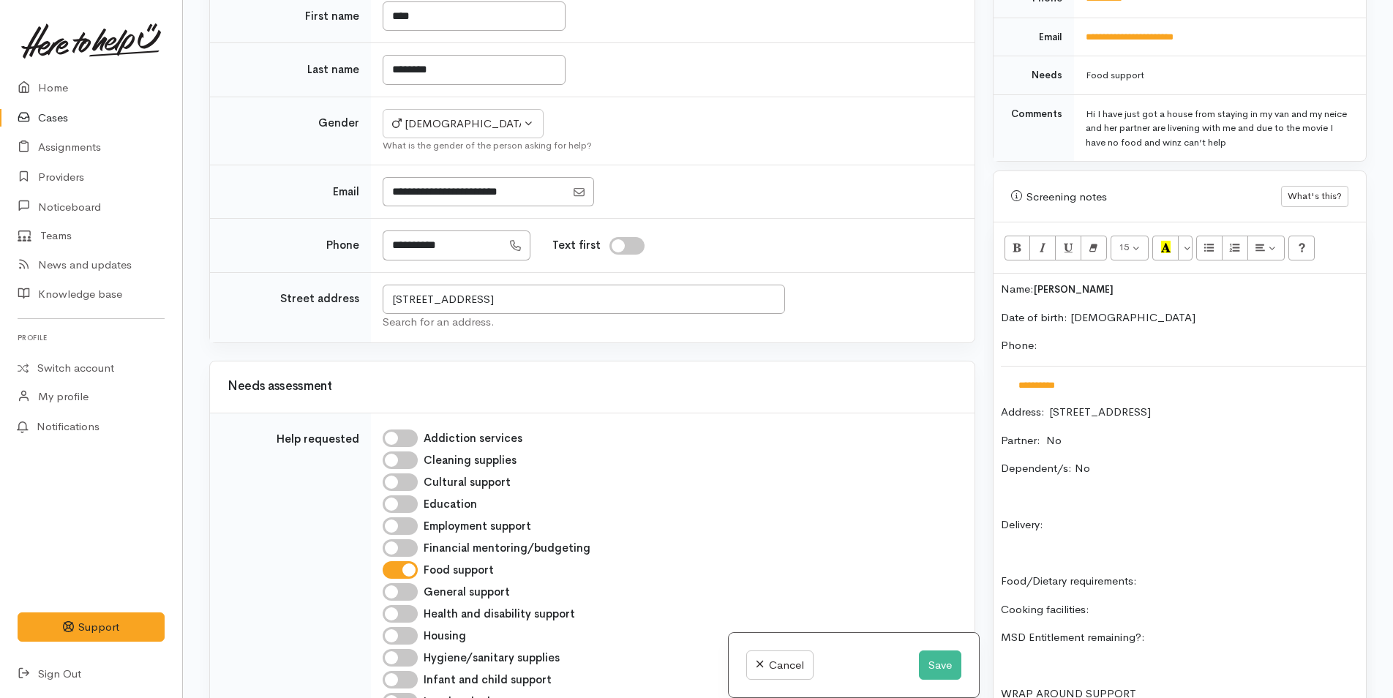
scroll to position [729, 0]
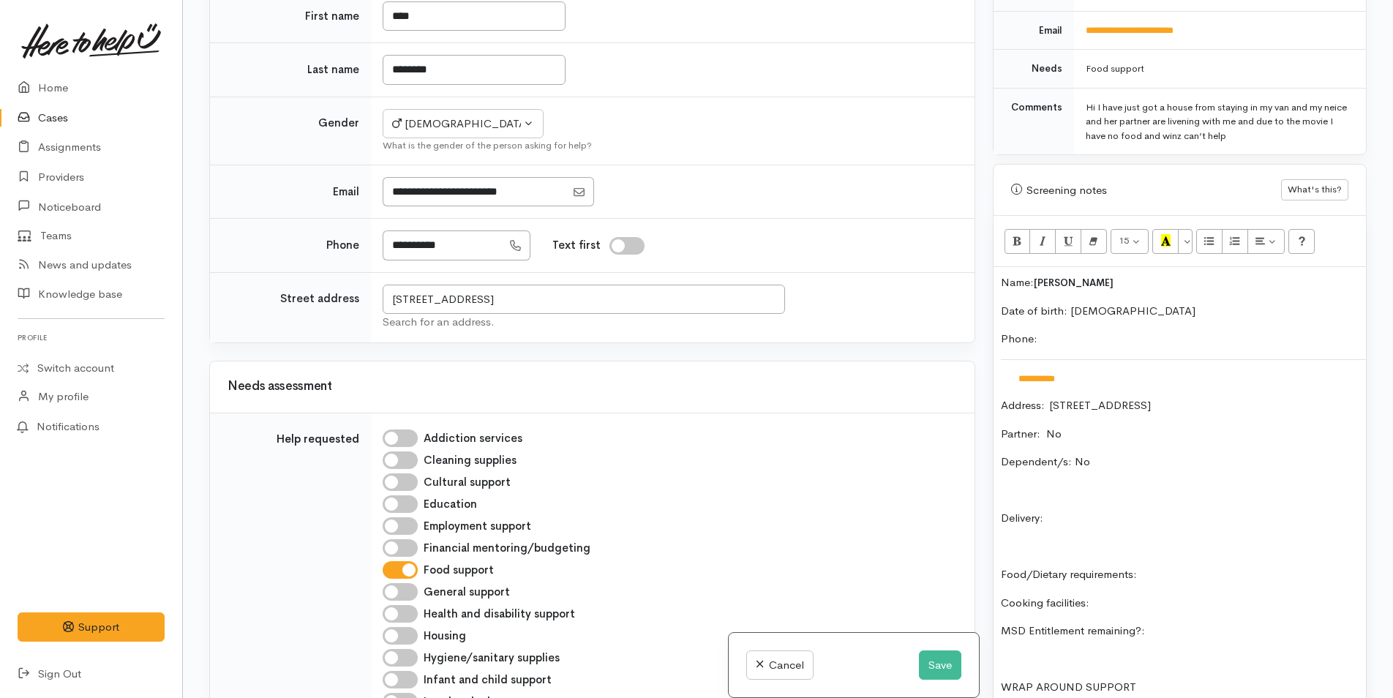
click at [1099, 493] on div "**********" at bounding box center [1180, 519] width 372 height 504
click at [1196, 566] on p "Food/Dietary requirements:" at bounding box center [1180, 574] width 358 height 17
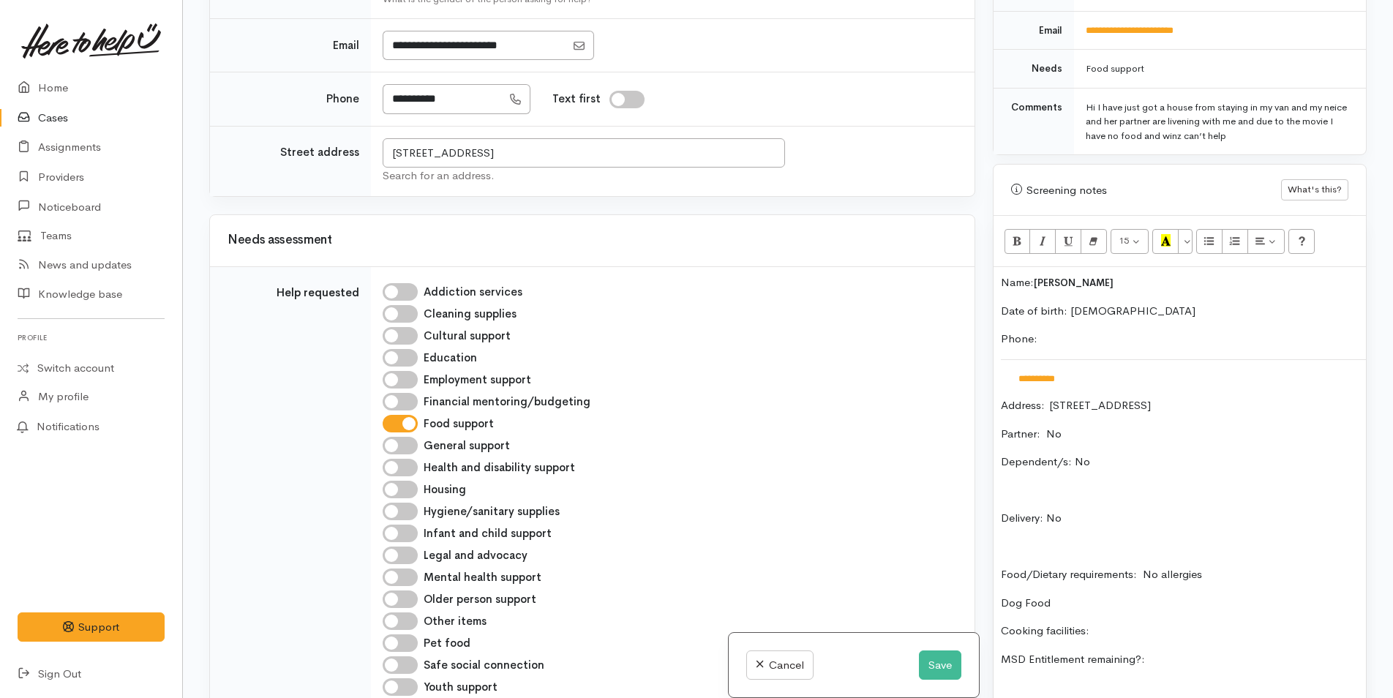
scroll to position [1415, 0]
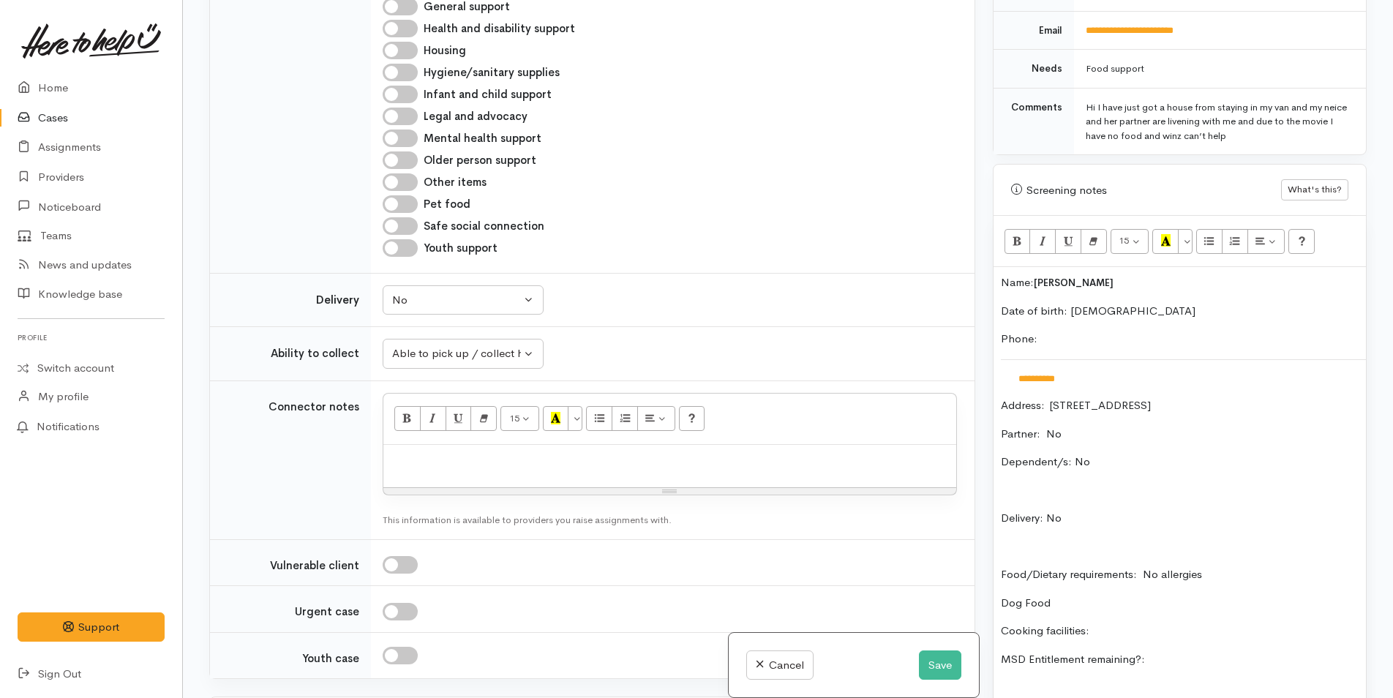
click at [406, 207] on input "Pet food" at bounding box center [400, 204] width 35 height 18
checkbox input "true"
click at [1090, 595] on p "Dog Food" at bounding box center [1180, 603] width 358 height 17
drag, startPoint x: 1093, startPoint y: 581, endPoint x: 989, endPoint y: 585, distance: 103.3
click at [989, 585] on div "Warnings Add No warnings have been raised against this case Add Warning Title ●…" at bounding box center [1180, 349] width 392 height 698
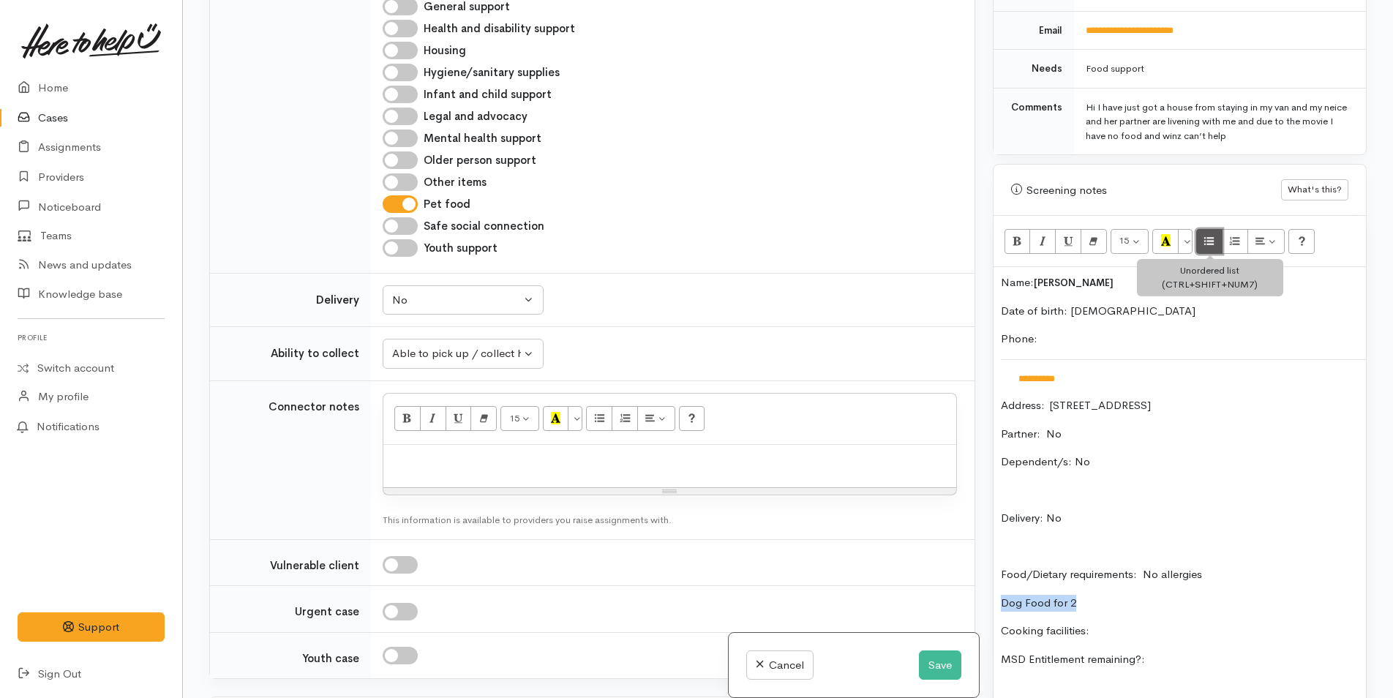
click at [1202, 229] on button "Unordered list (CTRL+SHIFT+NUM7)" at bounding box center [1210, 241] width 26 height 25
click at [1144, 623] on p "Cooking facilities:" at bounding box center [1180, 631] width 358 height 17
click at [1228, 628] on div "**********" at bounding box center [1180, 533] width 372 height 532
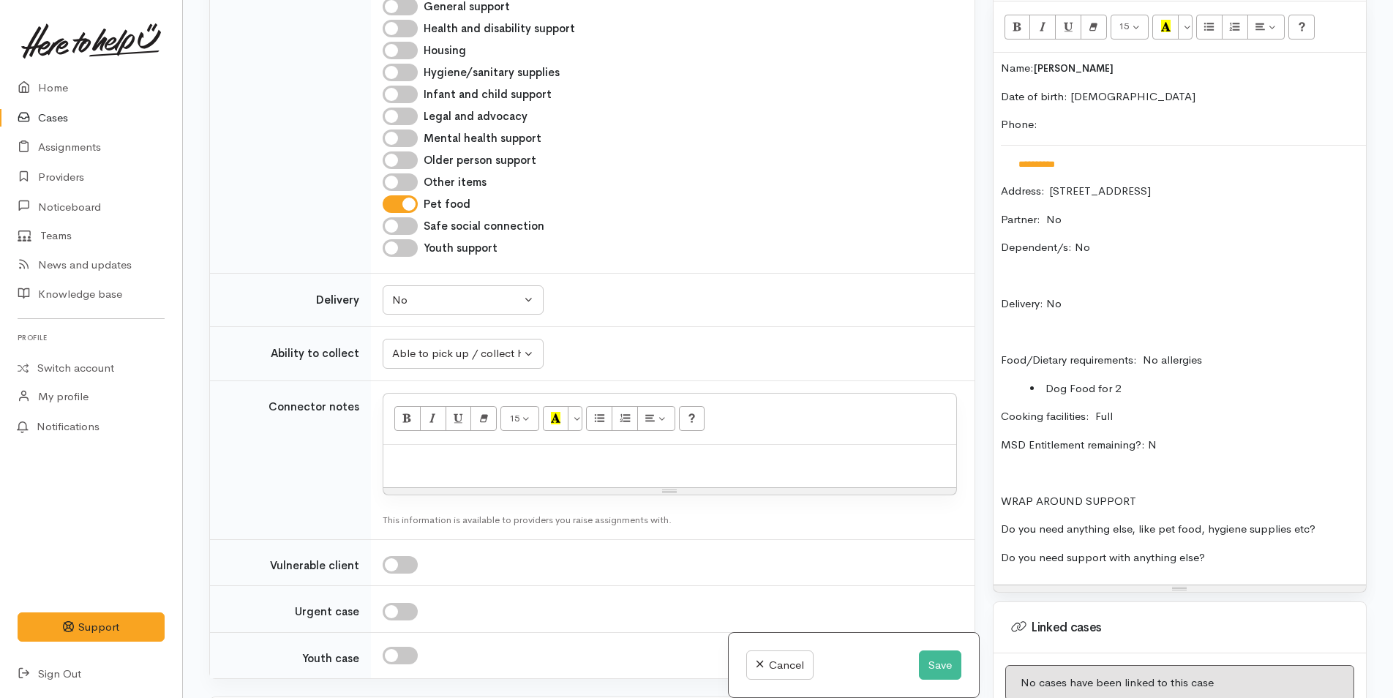
scroll to position [948, 0]
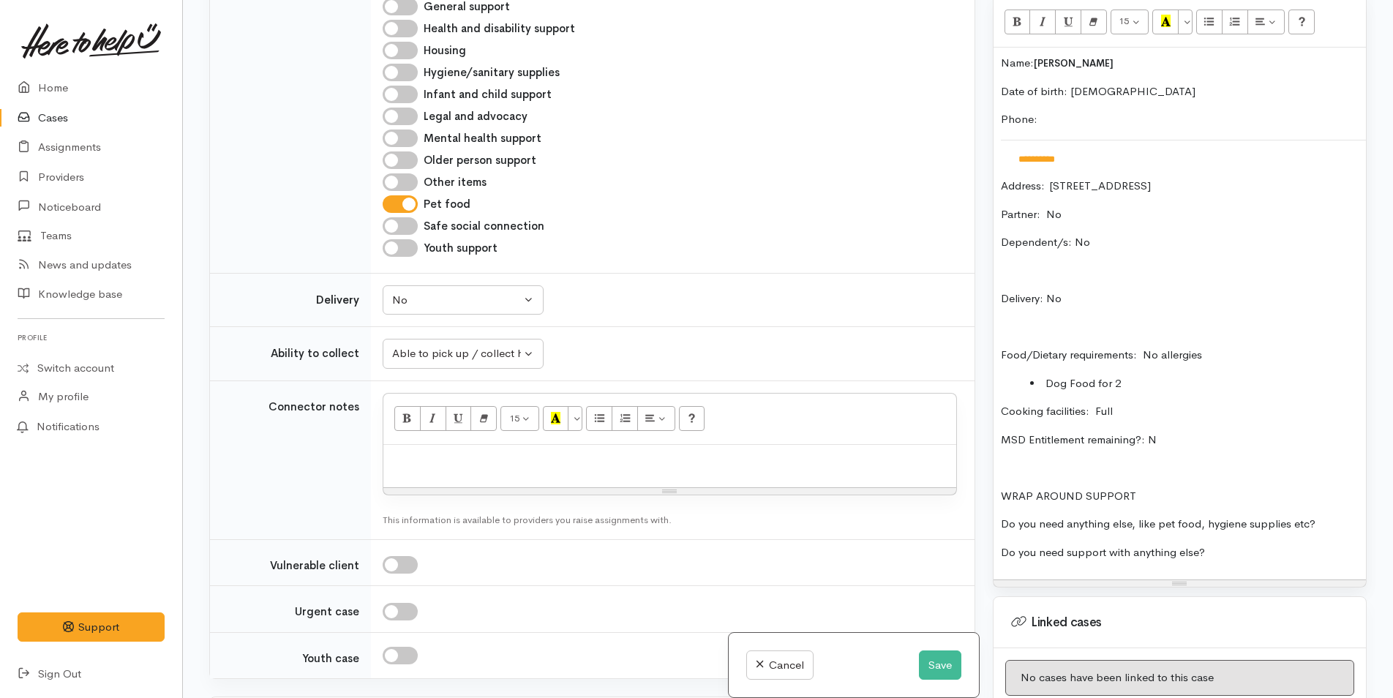
click at [1328, 516] on p "Do you need anything else, like pet food, hygiene supplies etc?" at bounding box center [1180, 524] width 358 height 17
click at [1312, 544] on p "Do you need support with anything else?" at bounding box center [1180, 552] width 358 height 17
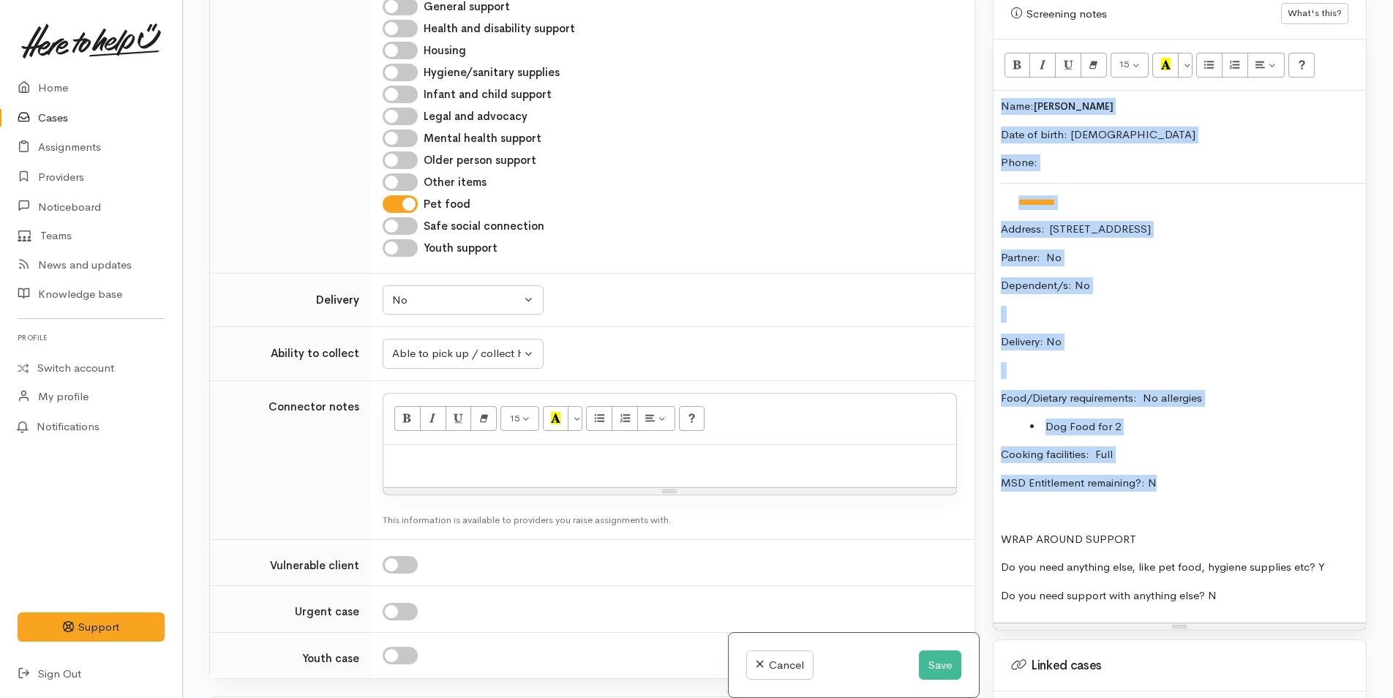
scroll to position [809, 0]
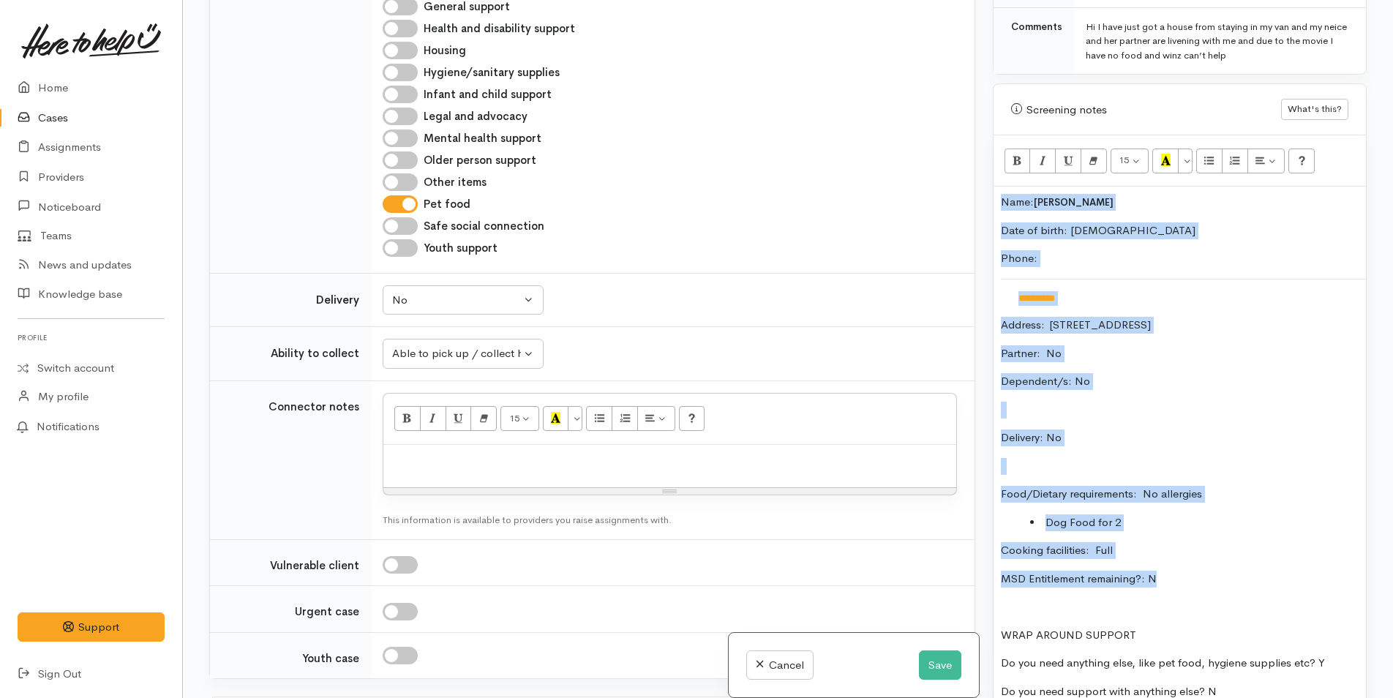
drag, startPoint x: 1225, startPoint y: 427, endPoint x: 954, endPoint y: 128, distance: 404.1
click at [954, 128] on div "Related cases There are other cases potentially from the same person, address o…" at bounding box center [788, 349] width 1175 height 698
copy div "**********"
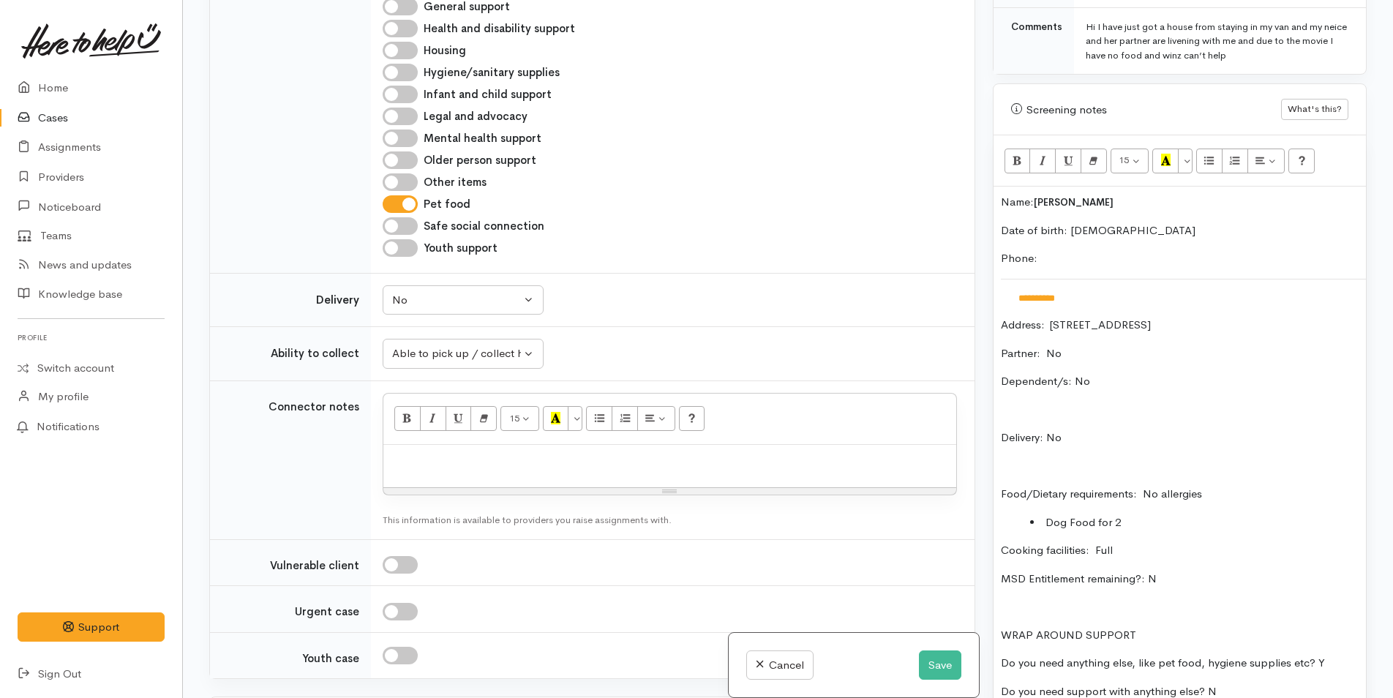
click at [549, 467] on p at bounding box center [670, 460] width 558 height 17
paste div
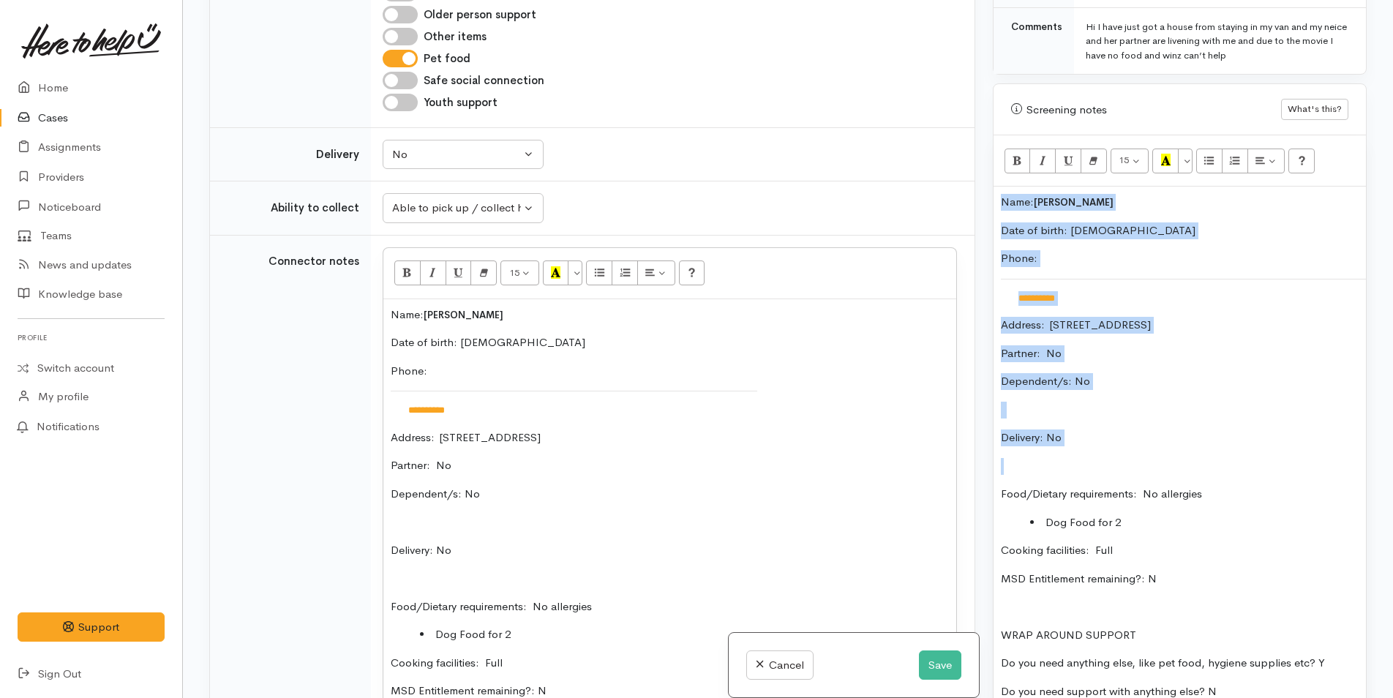
drag, startPoint x: 1123, startPoint y: 435, endPoint x: 976, endPoint y: 173, distance: 300.5
click at [976, 173] on div "Related cases There are other cases potentially from the same person, address o…" at bounding box center [788, 349] width 1175 height 698
copy div "**********"
click at [1104, 486] on p "Food/Dietary requirements: No allergies" at bounding box center [1180, 494] width 358 height 17
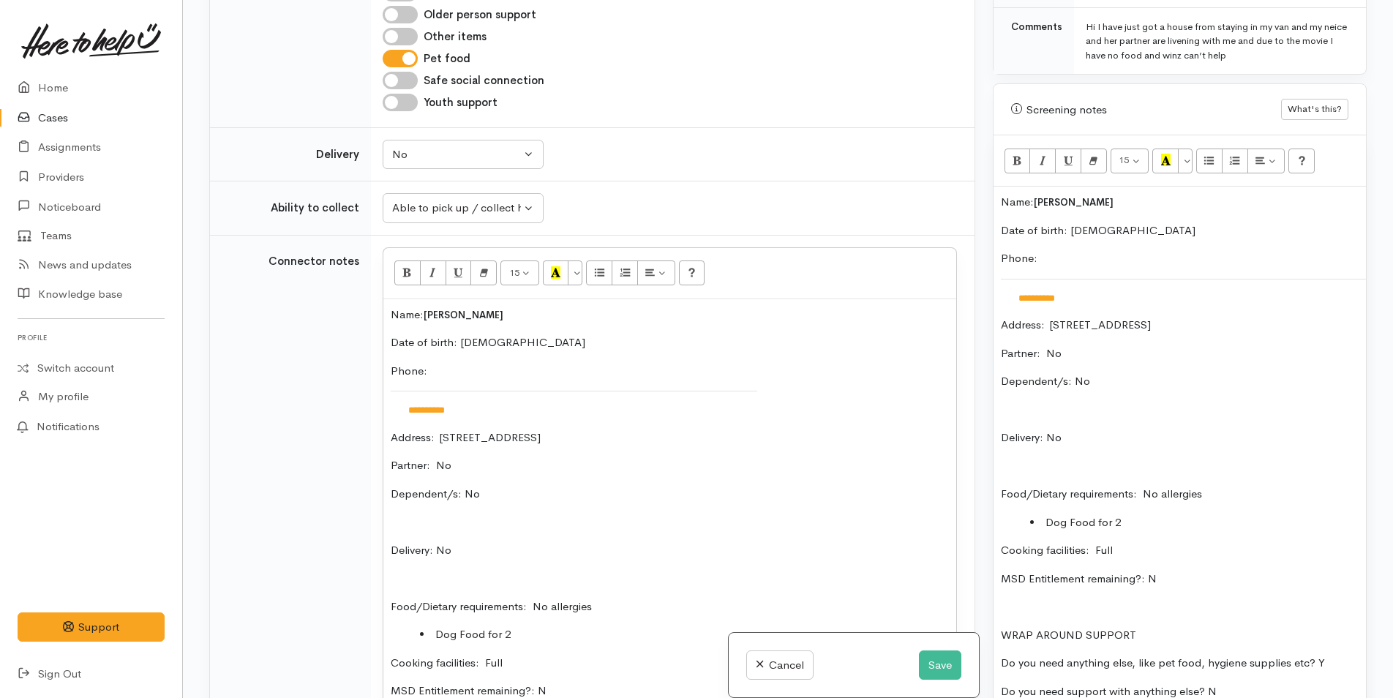
click at [996, 187] on div "**********" at bounding box center [1180, 453] width 372 height 532
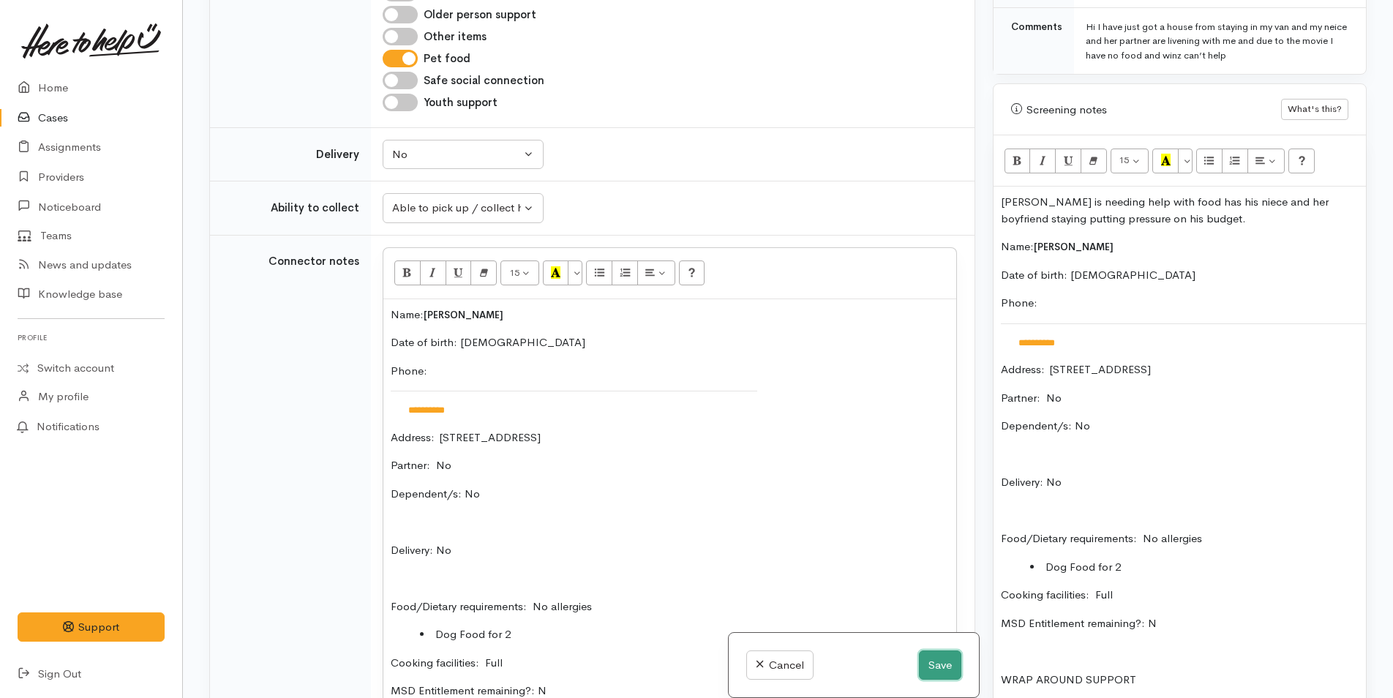
click at [935, 664] on button "Save" at bounding box center [940, 666] width 42 height 30
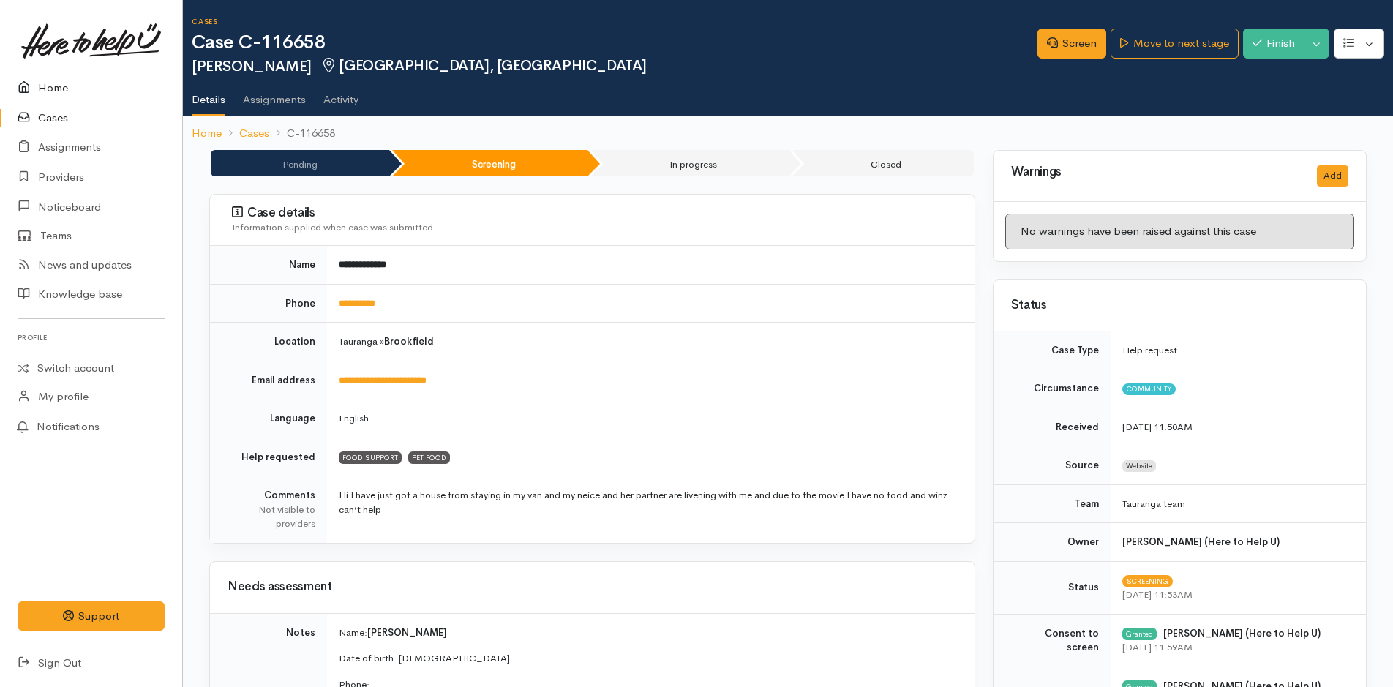
click at [67, 93] on link "Home" at bounding box center [91, 88] width 182 height 30
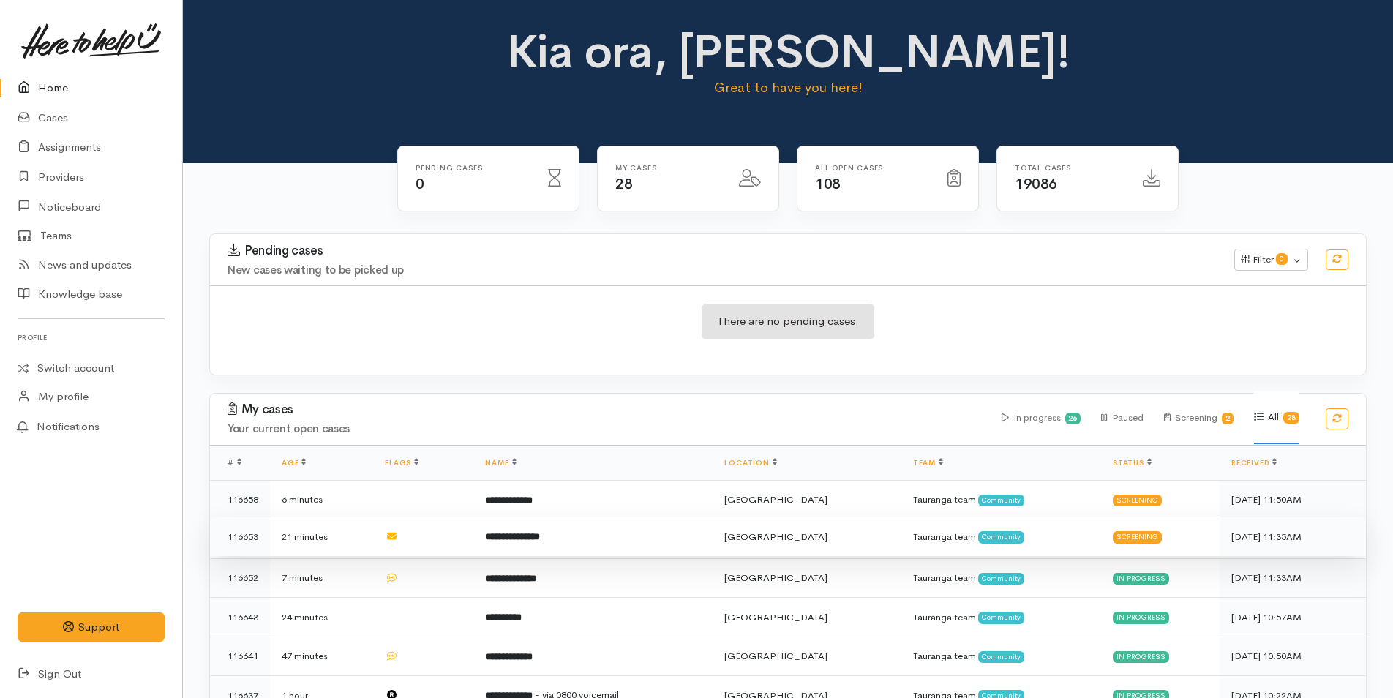
click at [608, 534] on td "**********" at bounding box center [592, 537] width 239 height 40
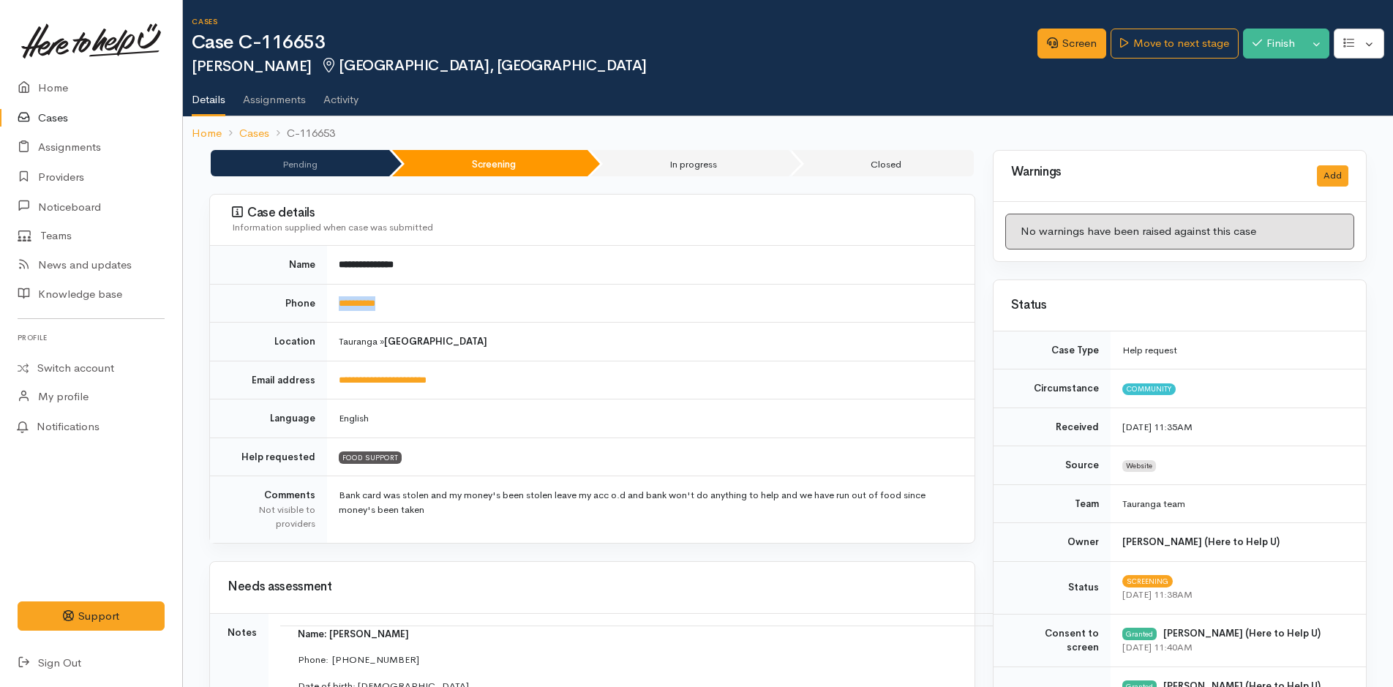
drag, startPoint x: 428, startPoint y: 310, endPoint x: 338, endPoint y: 307, distance: 90.1
click at [338, 307] on td "**********" at bounding box center [651, 303] width 648 height 39
copy link "**********"
click at [52, 83] on link "Home" at bounding box center [91, 88] width 182 height 30
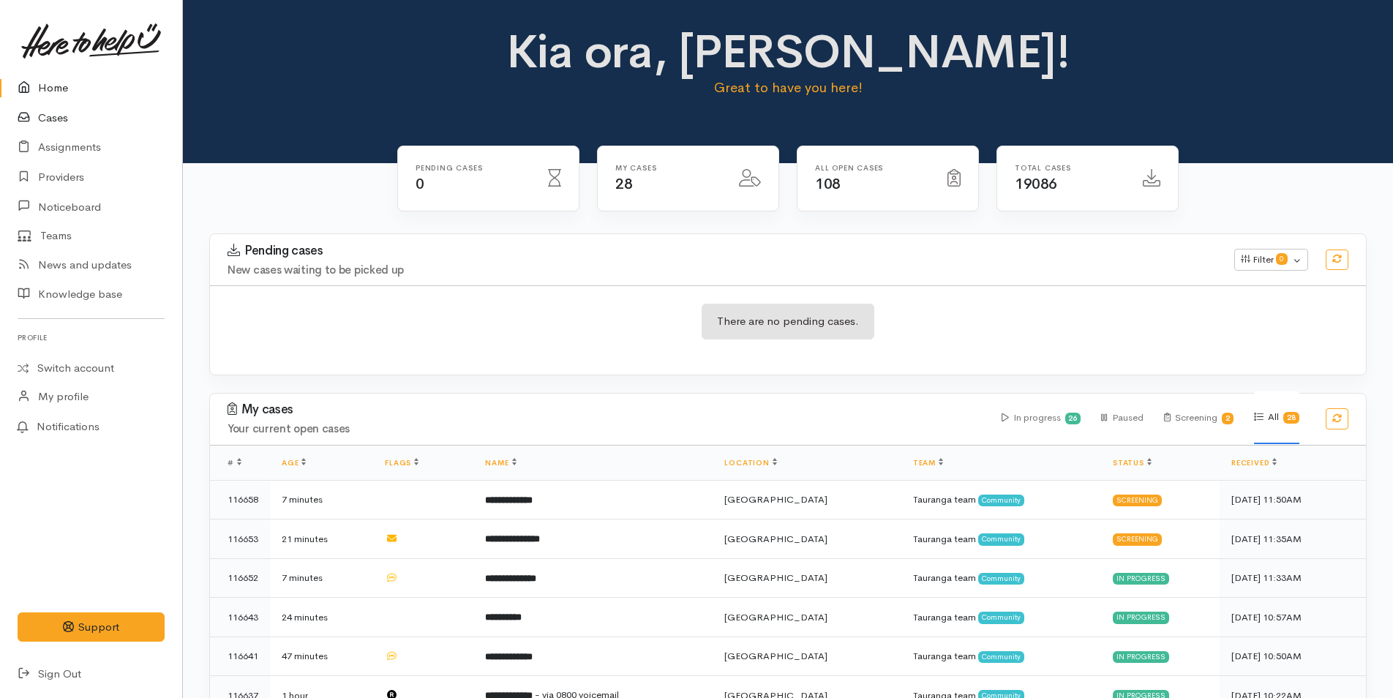
click at [69, 118] on link "Cases" at bounding box center [91, 118] width 182 height 30
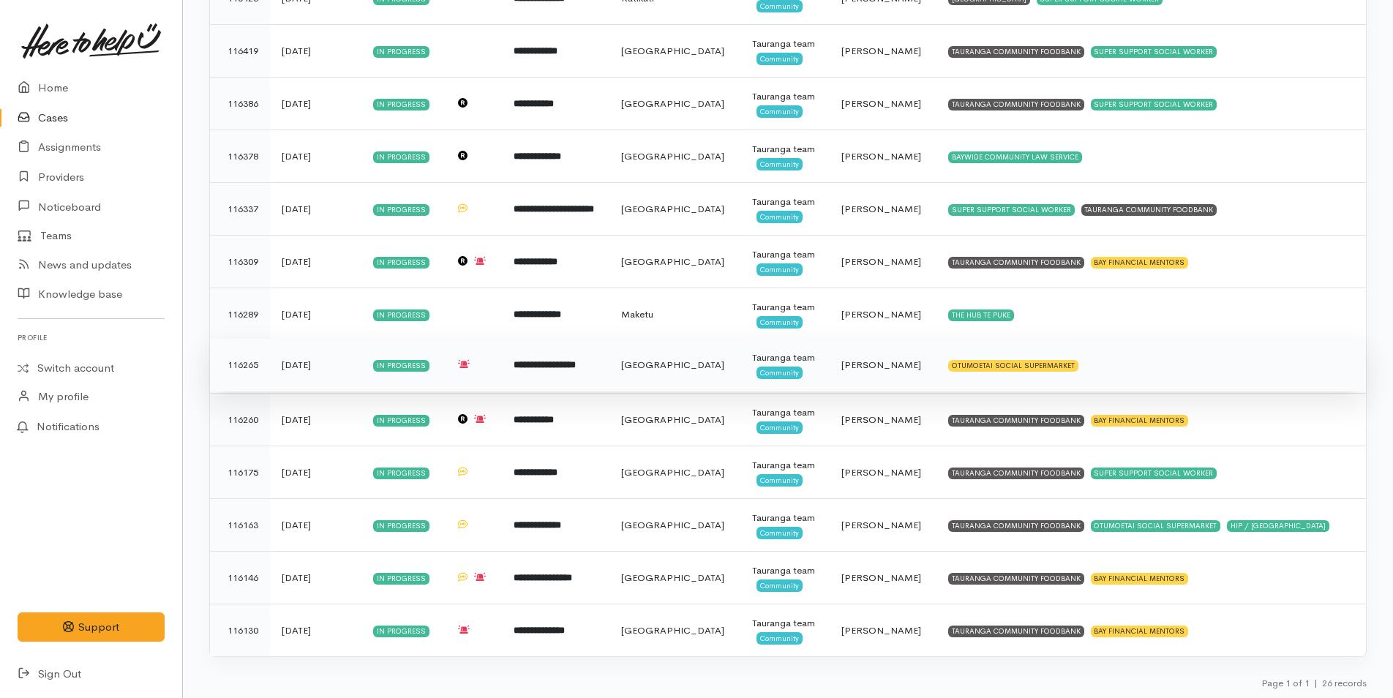
scroll to position [967, 0]
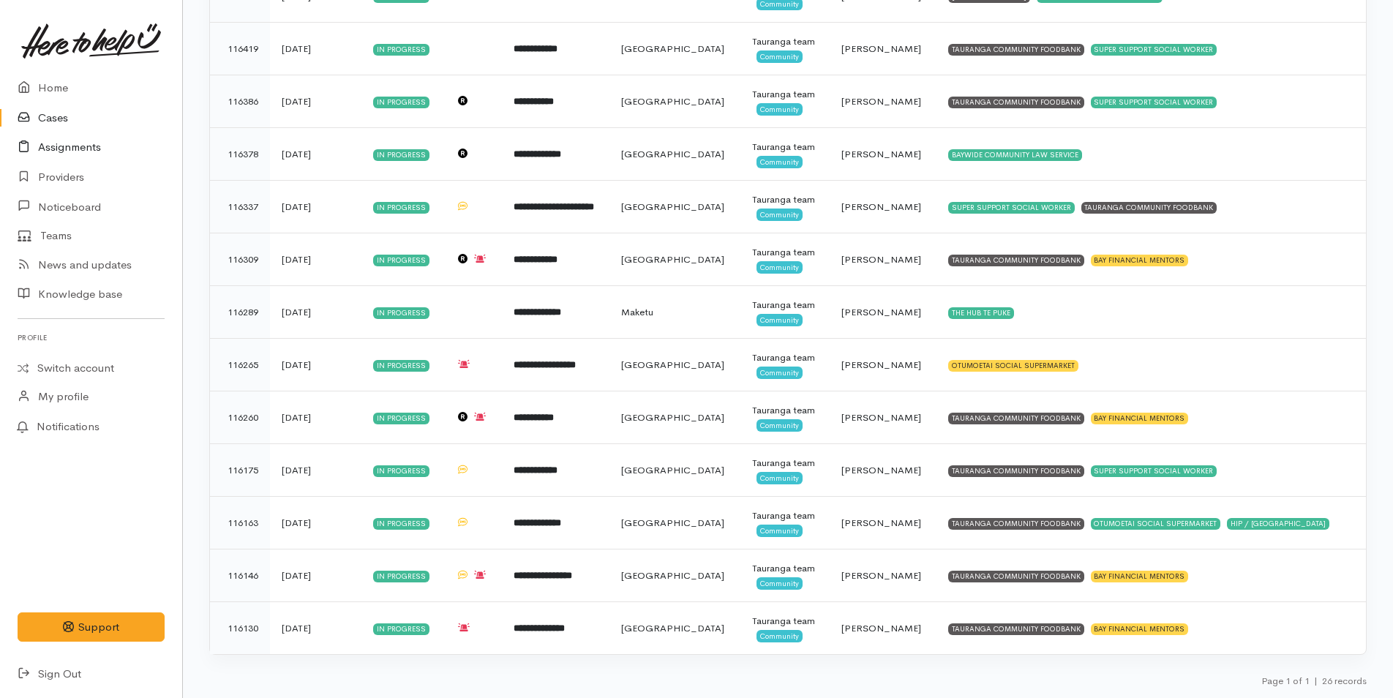
click at [83, 144] on link "Assignments" at bounding box center [91, 147] width 182 height 30
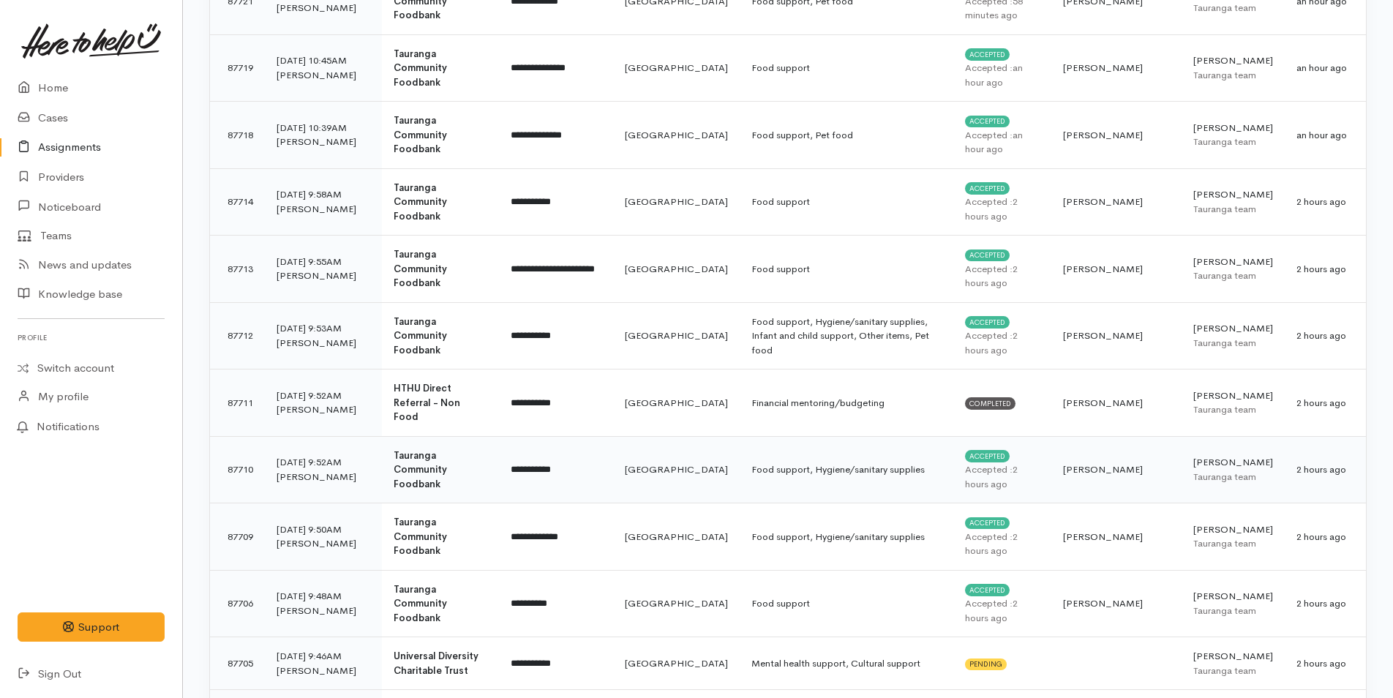
scroll to position [805, 0]
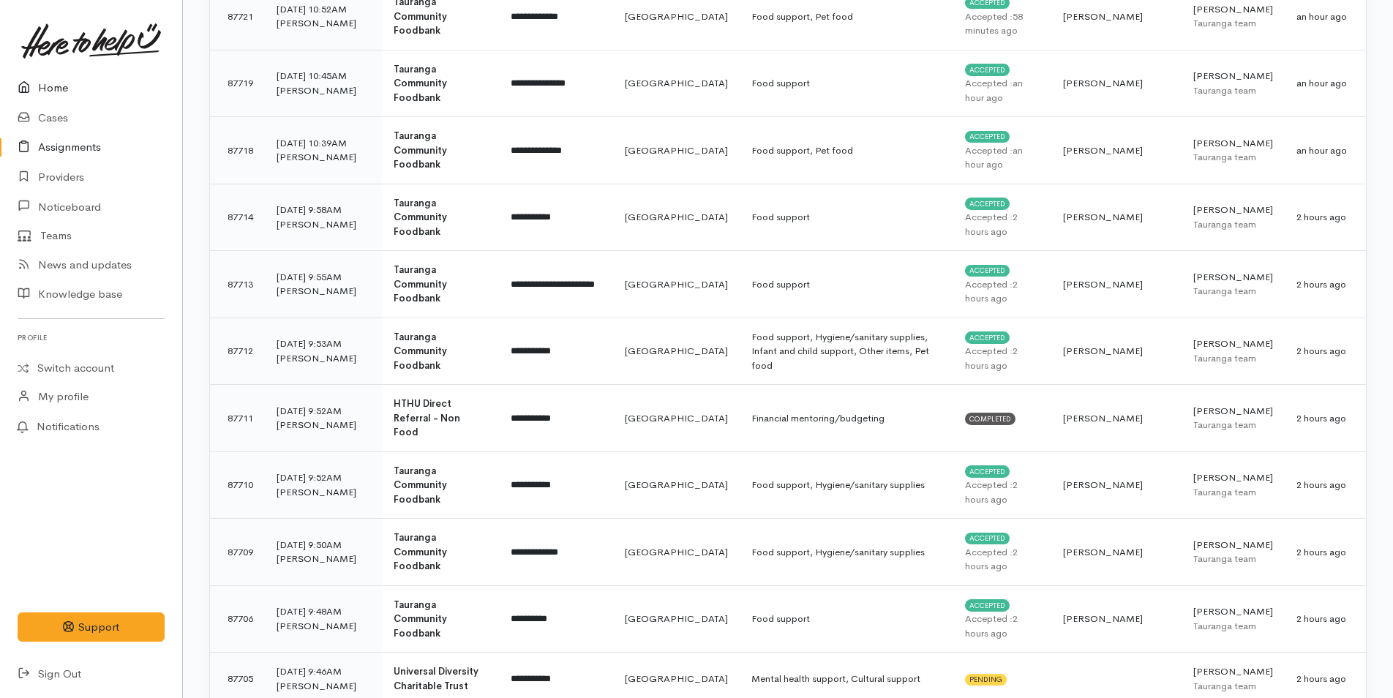
click at [51, 83] on link "Home" at bounding box center [91, 88] width 182 height 30
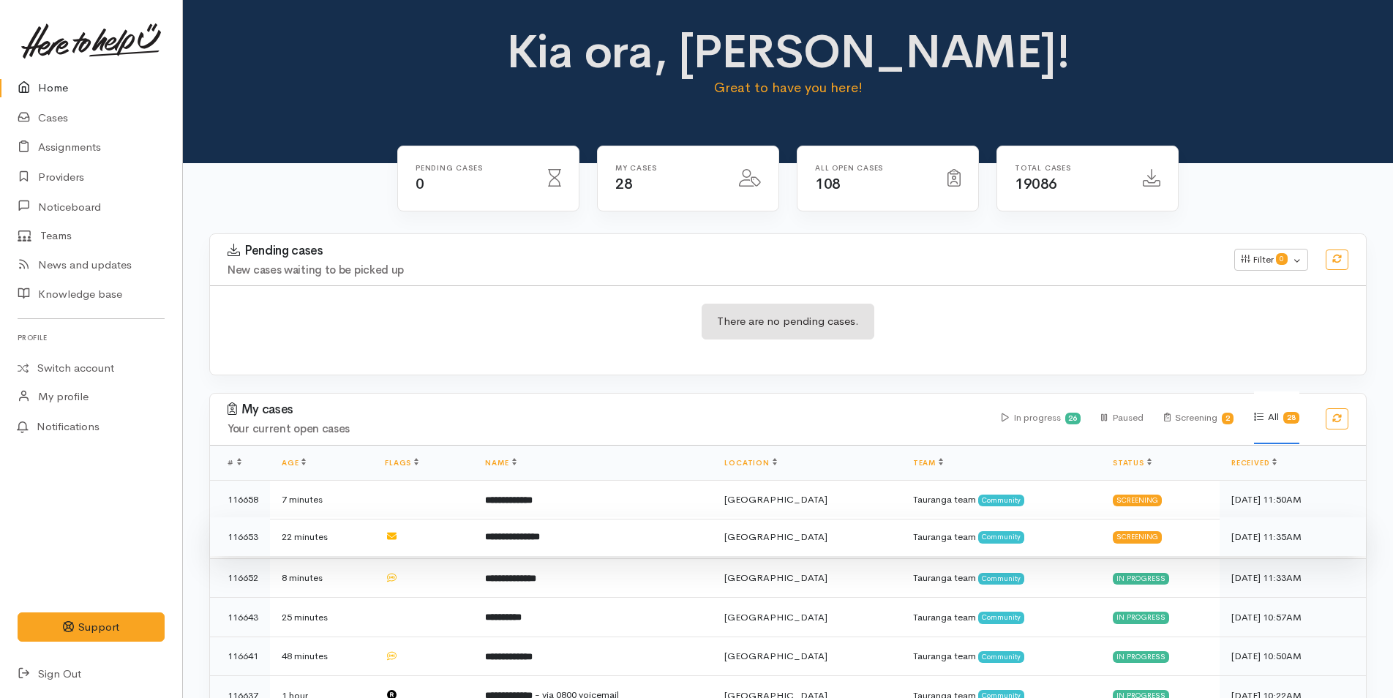
click at [540, 532] on b "**********" at bounding box center [512, 537] width 55 height 10
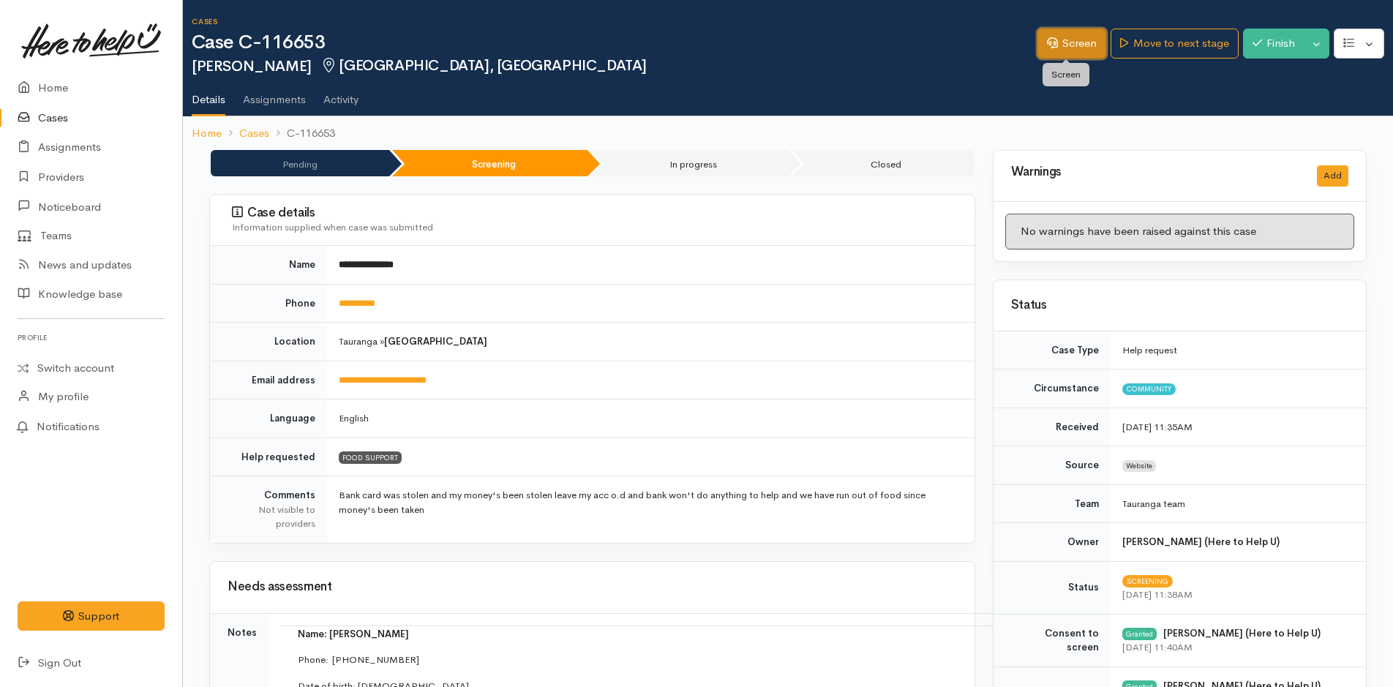
click at [1074, 47] on link "Screen" at bounding box center [1072, 44] width 69 height 30
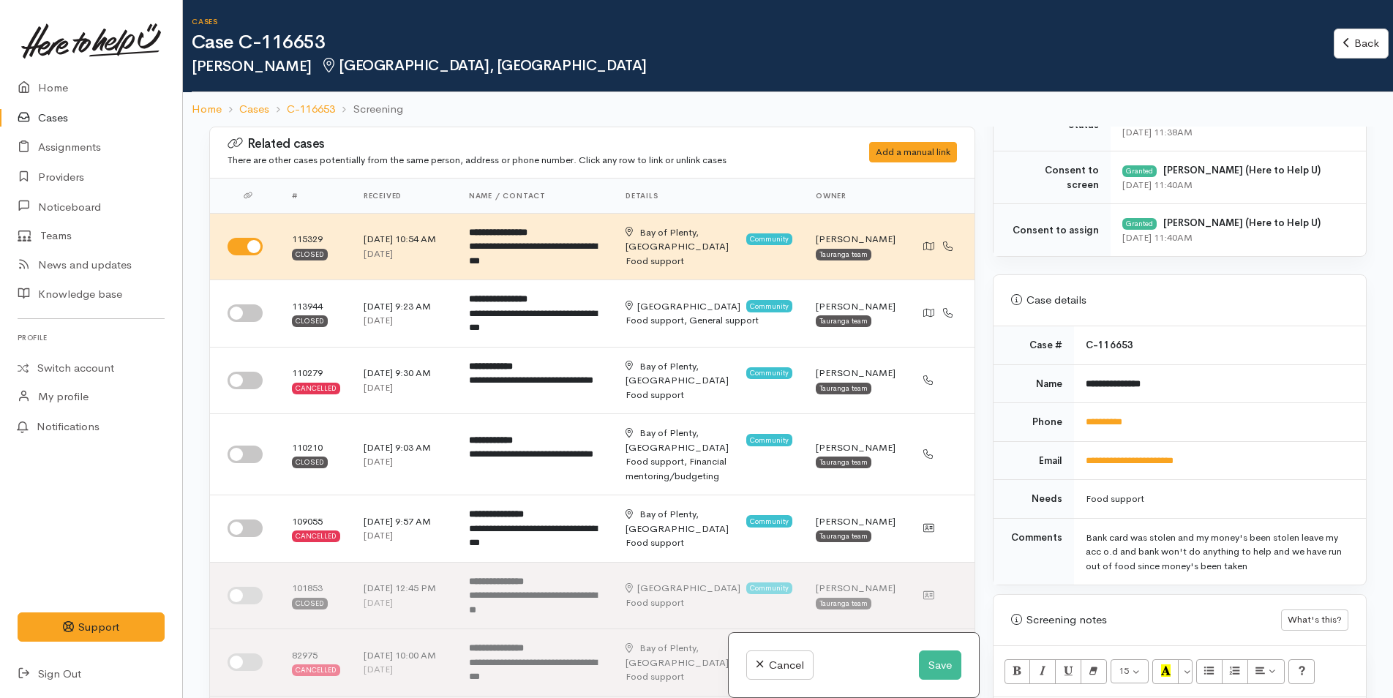
scroll to position [805, 0]
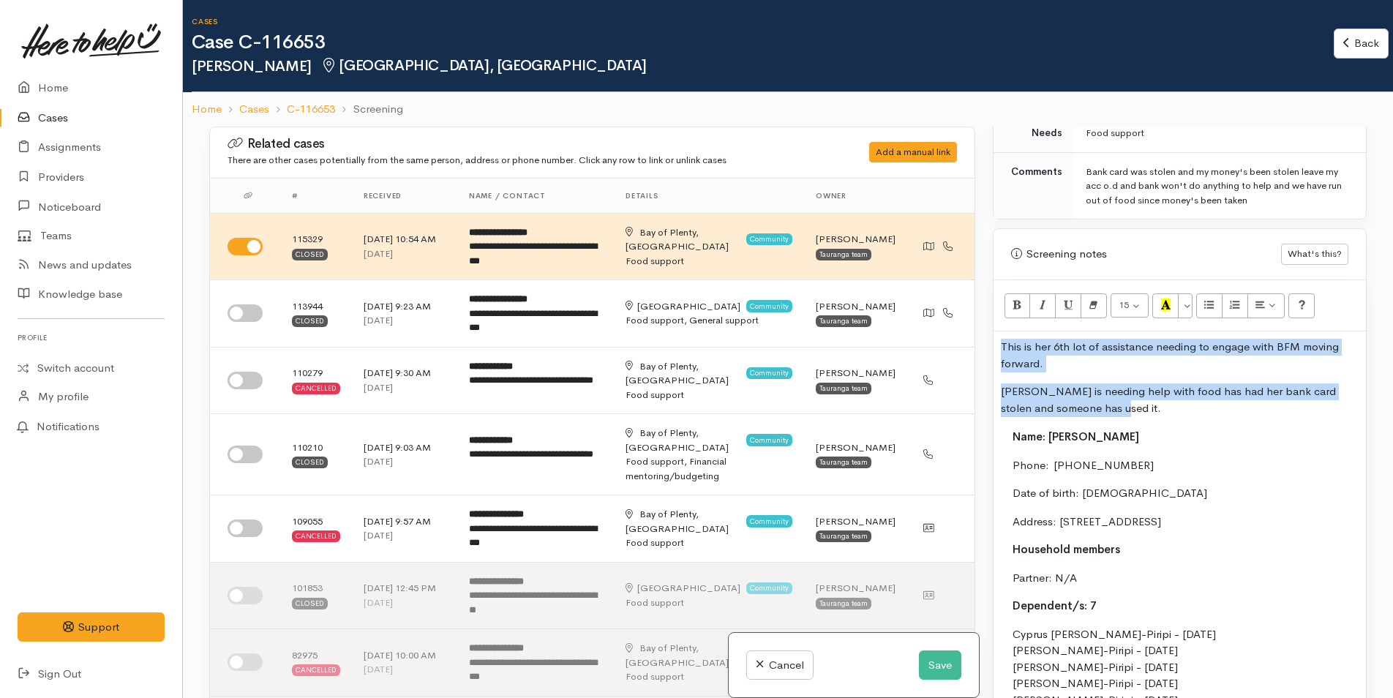
drag, startPoint x: 1111, startPoint y: 411, endPoint x: 986, endPoint y: 351, distance: 137.8
click at [986, 351] on div "Warnings Add No warnings have been raised against this case Add Warning Title ●…" at bounding box center [1180, 476] width 392 height 698
copy div "This is her 6th lot of assistance needing to engage with BFM moving forward. Ca…"
click at [927, 662] on button "Save" at bounding box center [940, 666] width 42 height 30
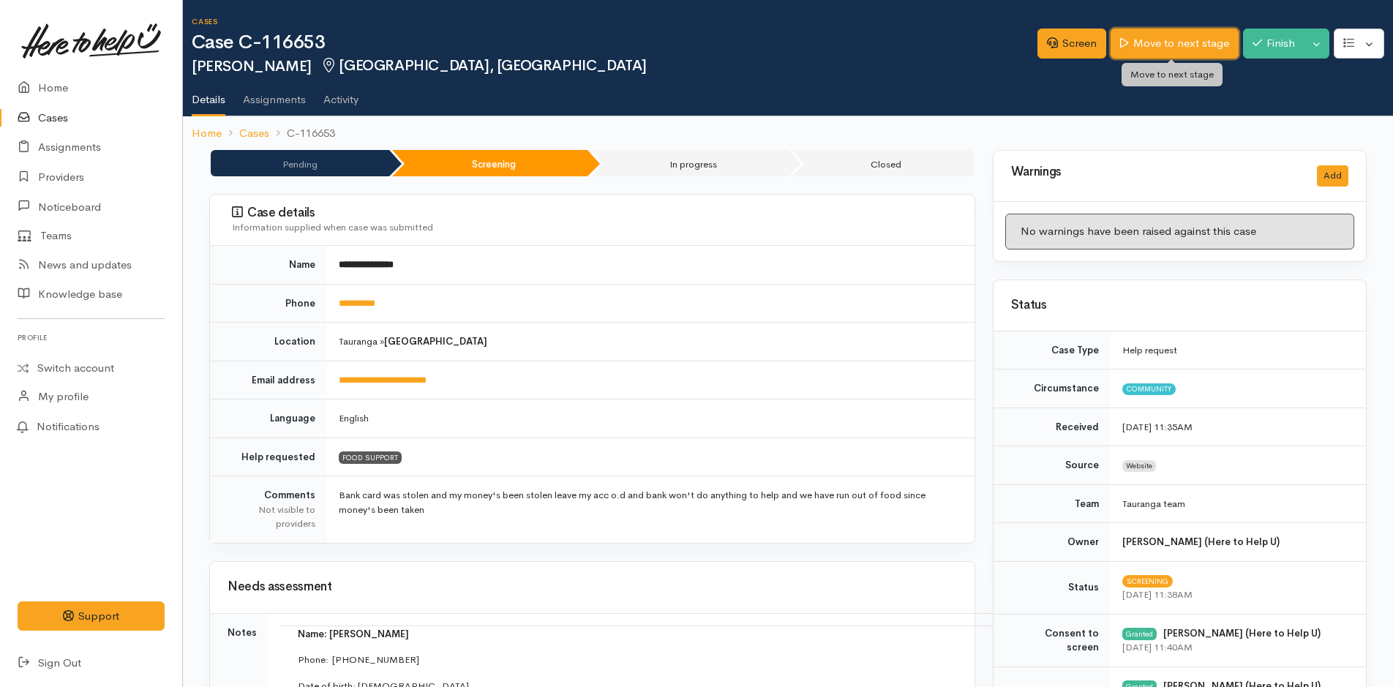
click at [1176, 38] on link "Move to next stage" at bounding box center [1174, 44] width 127 height 30
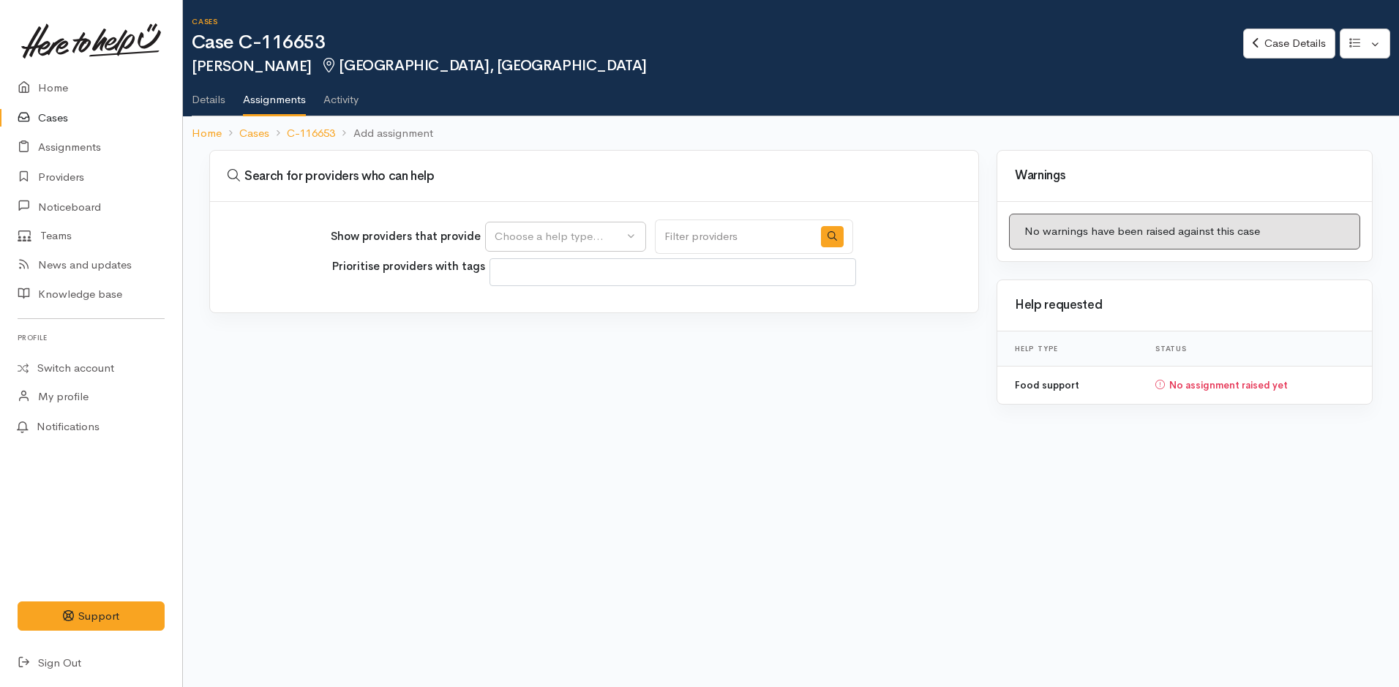
select select
click at [586, 238] on div "Choose a help type..." at bounding box center [559, 236] width 129 height 17
click at [541, 310] on span "Food support" at bounding box center [537, 307] width 68 height 17
select select "3"
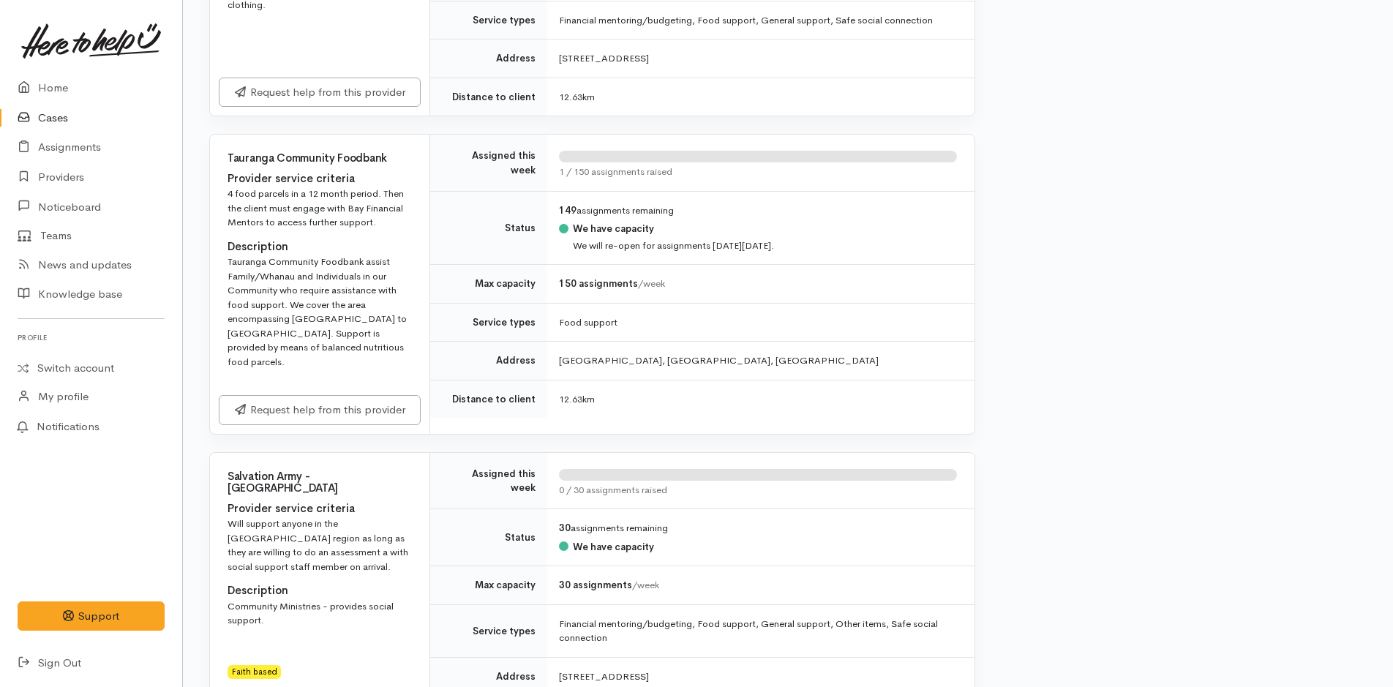
scroll to position [1390, 0]
click at [363, 392] on link "Request help from this provider" at bounding box center [320, 407] width 202 height 30
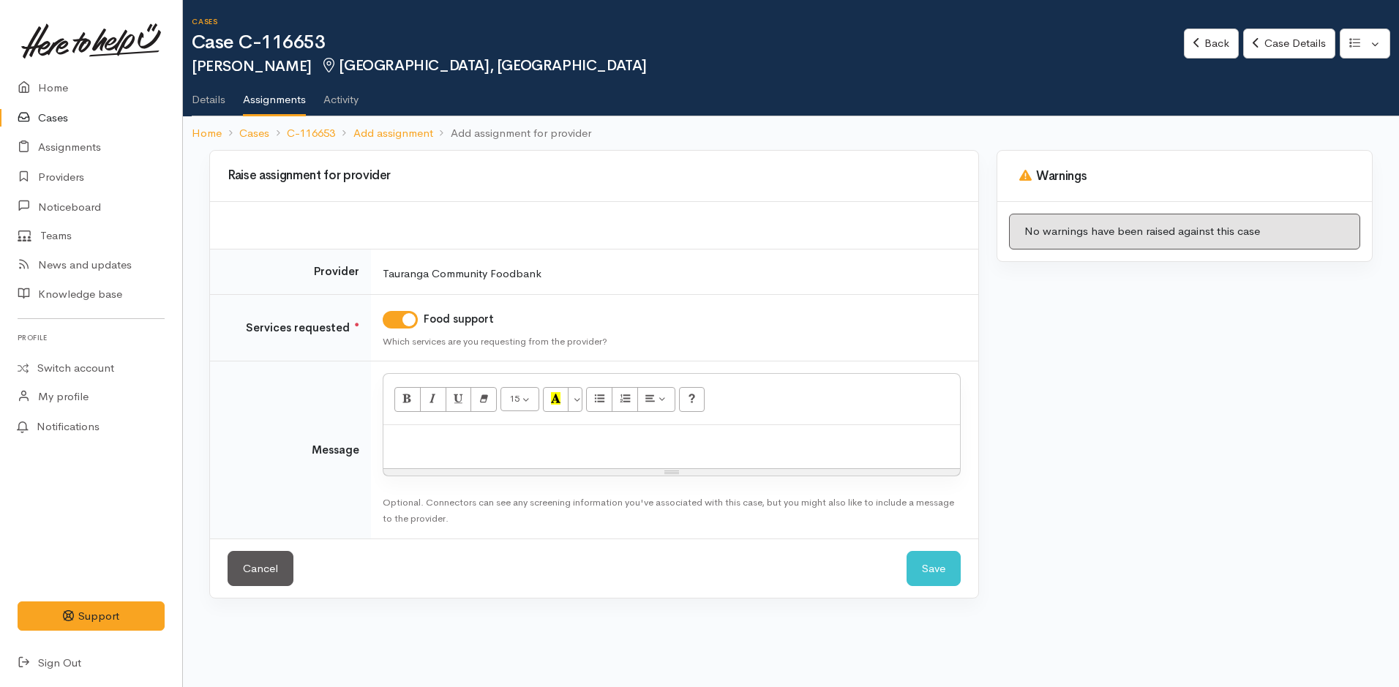
click at [508, 452] on div at bounding box center [671, 446] width 577 height 43
paste div
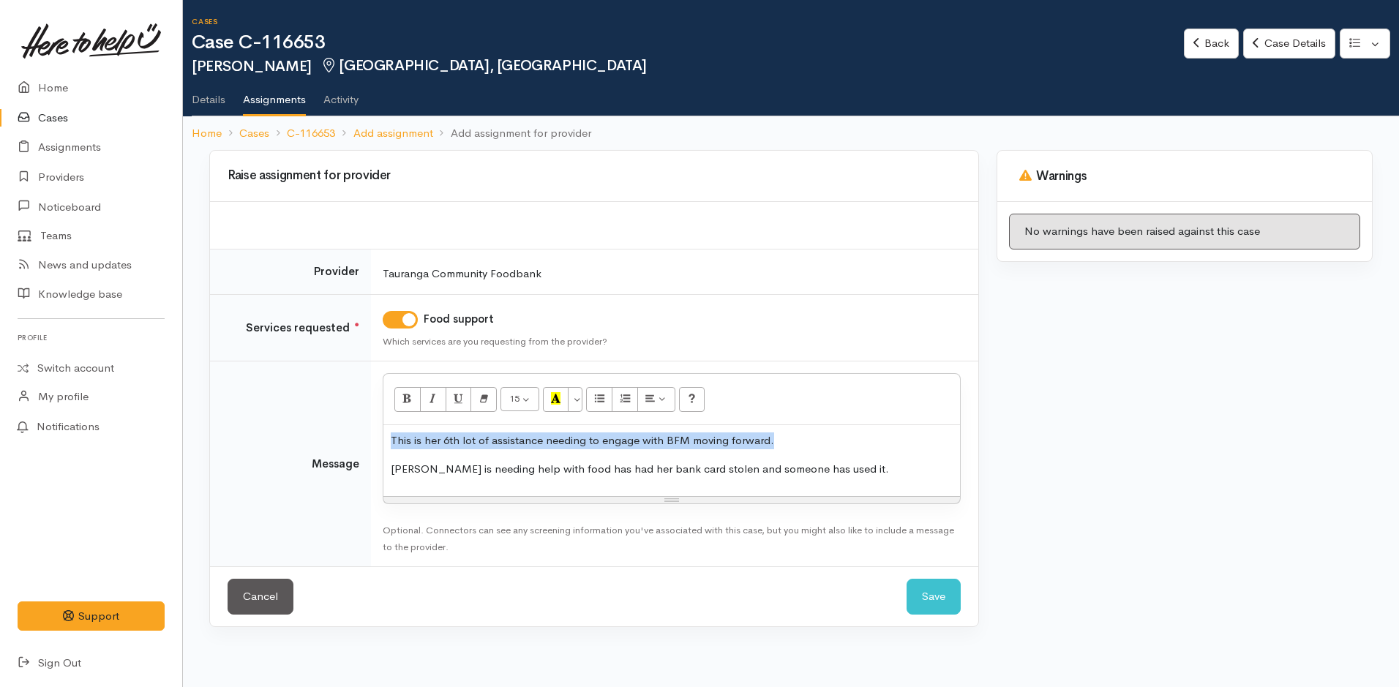
drag, startPoint x: 815, startPoint y: 446, endPoint x: 392, endPoint y: 446, distance: 423.7
click at [392, 446] on p "This is her 6th lot of assistance needing to engage with BFM moving forward." at bounding box center [672, 441] width 562 height 17
click at [392, 463] on p "Carrie is needing help with food has had her bank card stolen and someone has u…" at bounding box center [672, 469] width 562 height 17
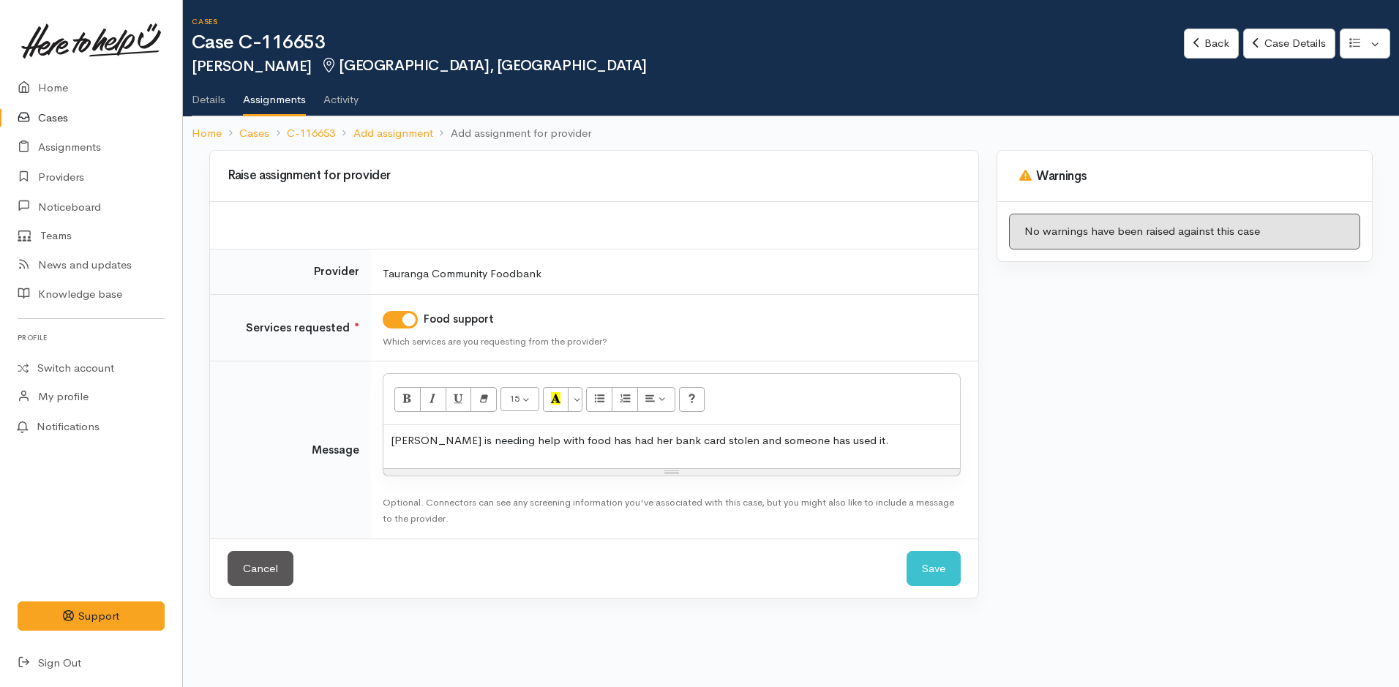
click at [866, 443] on p "Carrie is needing help with food has had her bank card stolen and someone has u…" at bounding box center [672, 441] width 562 height 17
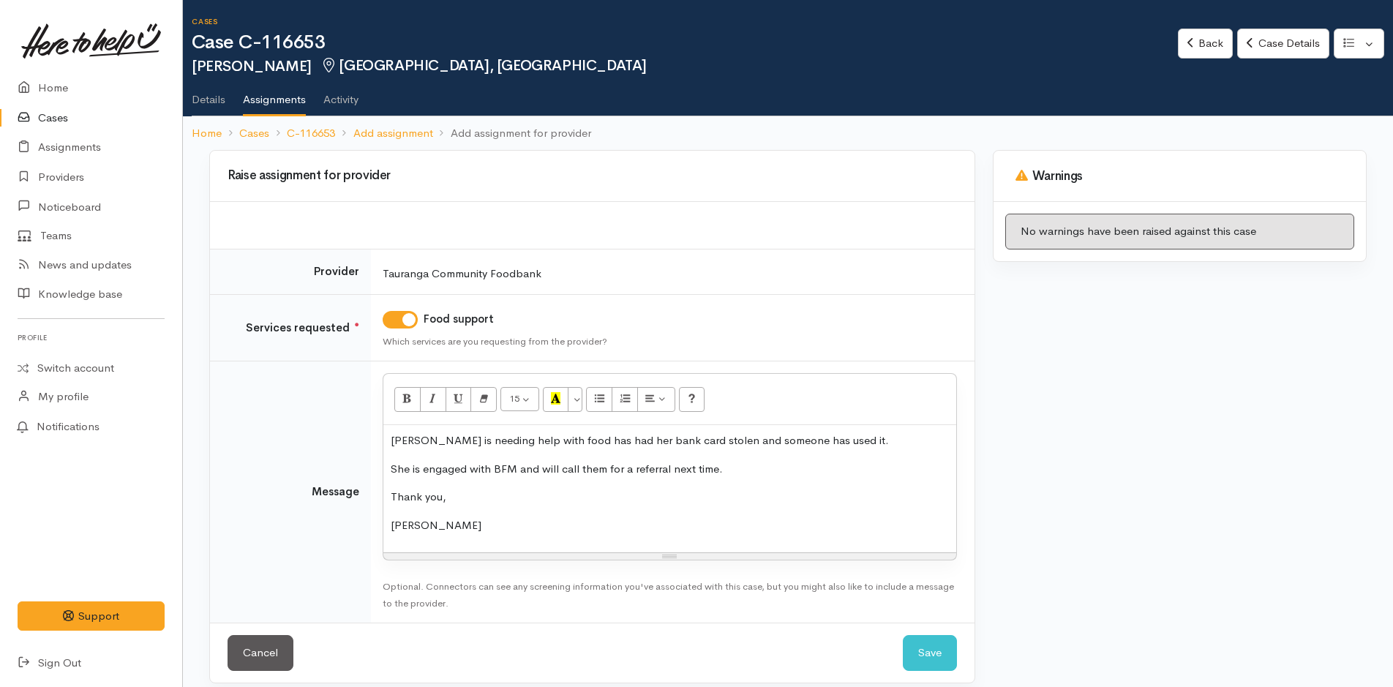
click at [789, 483] on div "Carrie is needing help with food has had her bank card stolen and someone has u…" at bounding box center [669, 488] width 573 height 127
click at [785, 476] on p "She is engaged with BFM and will call them for a referral next time." at bounding box center [670, 469] width 558 height 17
click at [940, 648] on button "Save" at bounding box center [930, 653] width 54 height 36
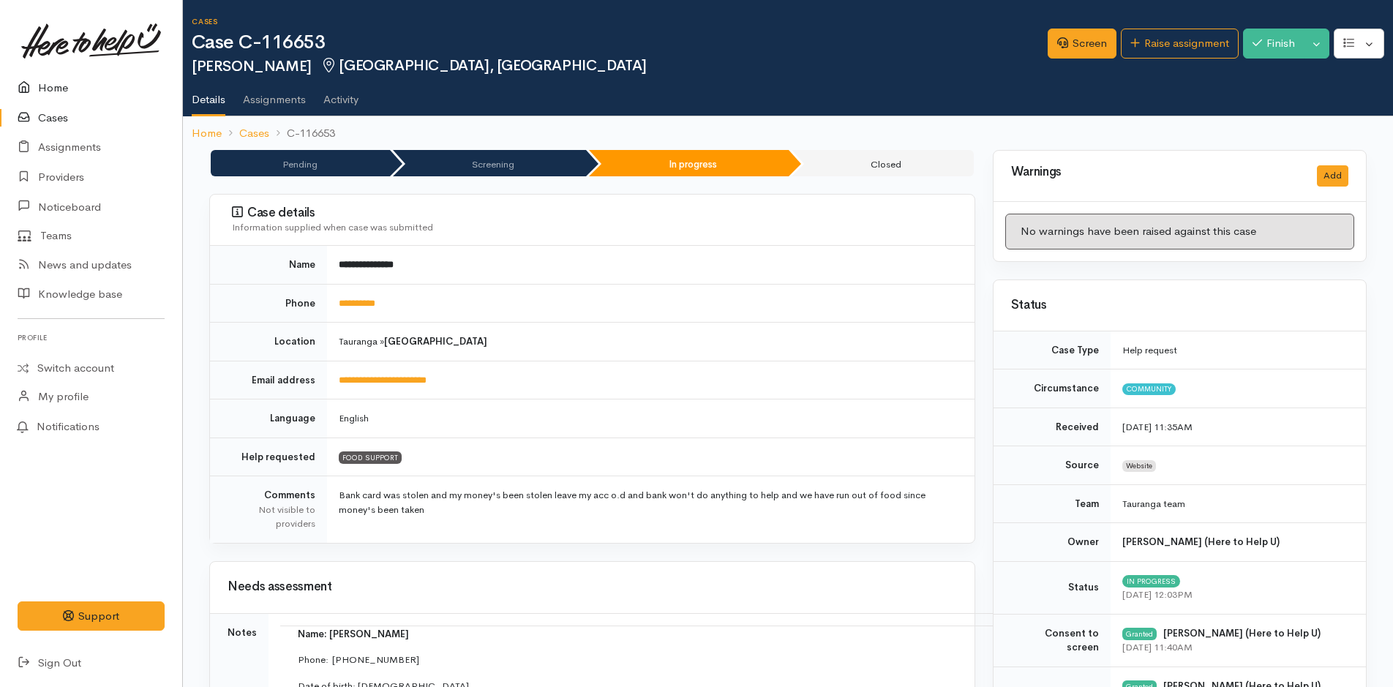
click at [42, 82] on link "Home" at bounding box center [91, 88] width 182 height 30
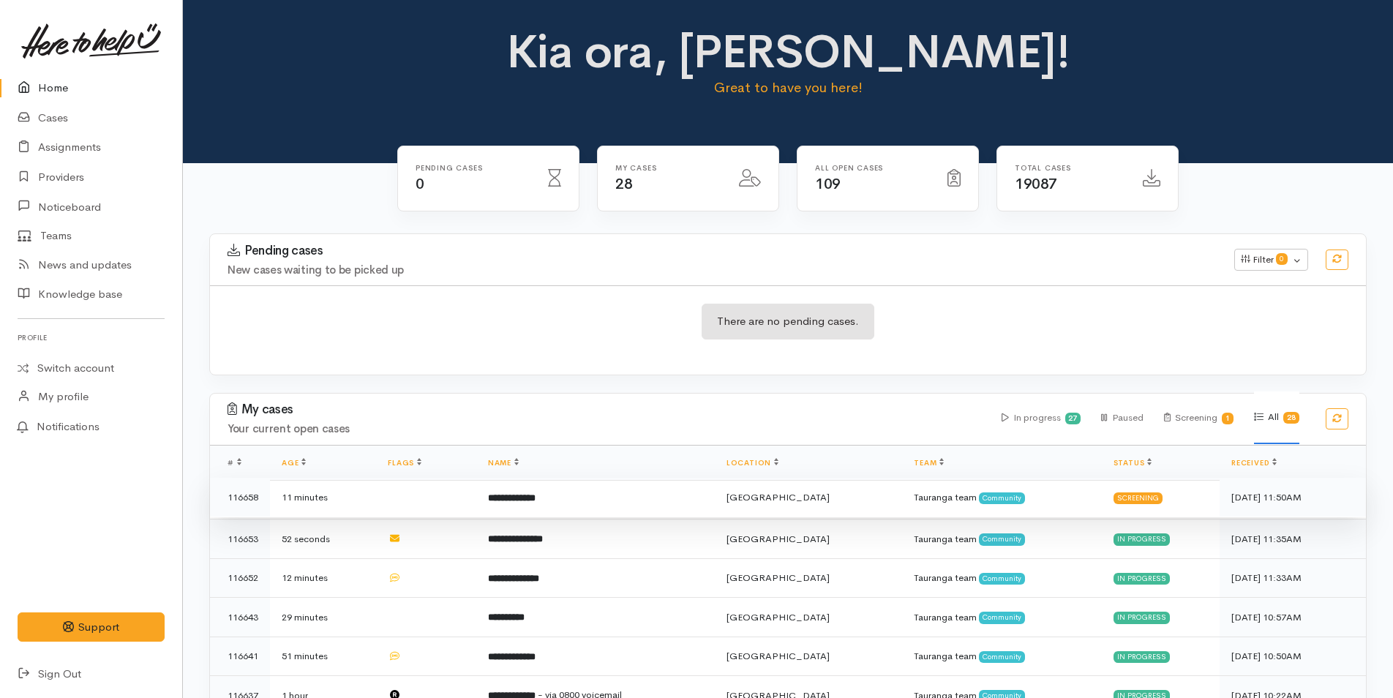
click at [652, 503] on td "**********" at bounding box center [595, 498] width 239 height 40
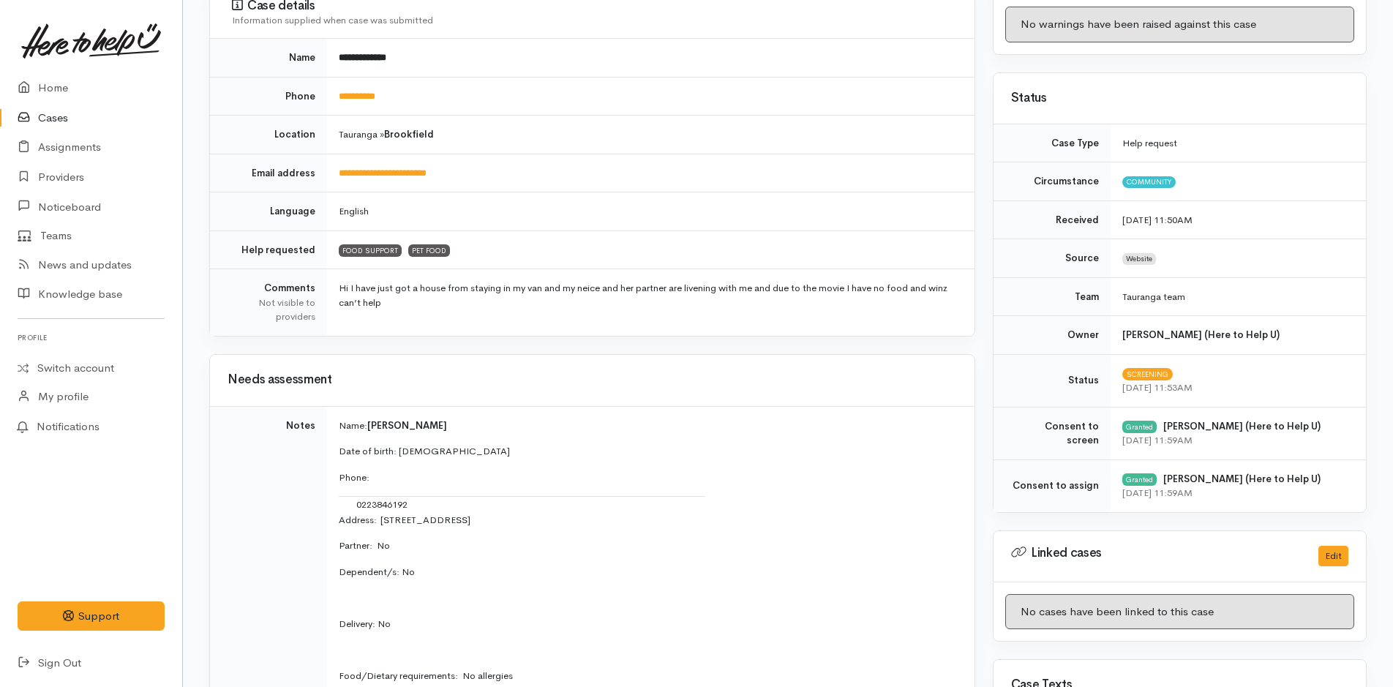
scroll to position [439, 0]
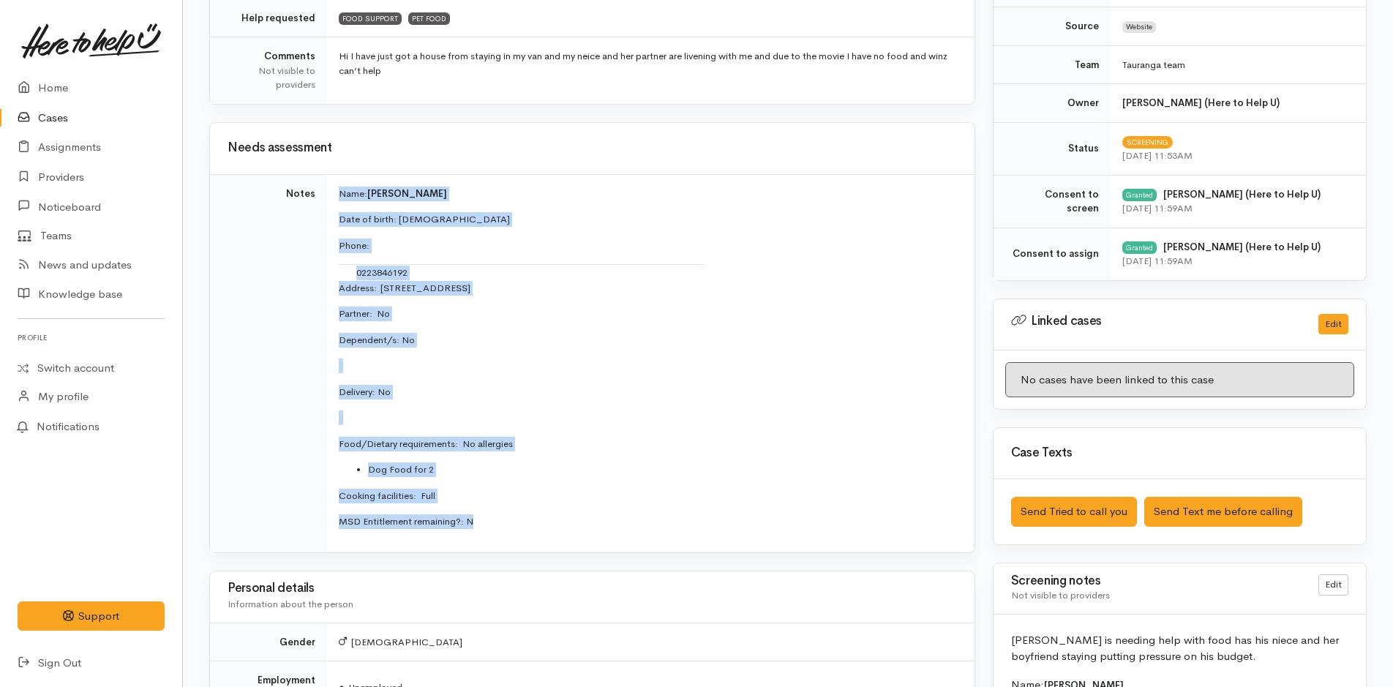
drag, startPoint x: 489, startPoint y: 521, endPoint x: 331, endPoint y: 201, distance: 357.4
click at [331, 201] on td "Name: [PERSON_NAME] Date of birth: [DEMOGRAPHIC_DATA] Phone:  0223846192 Addres…" at bounding box center [651, 363] width 648 height 378
copy td "Name: [PERSON_NAME] Date of birth: [DEMOGRAPHIC_DATA] Phone:  0223846192 Addres…"
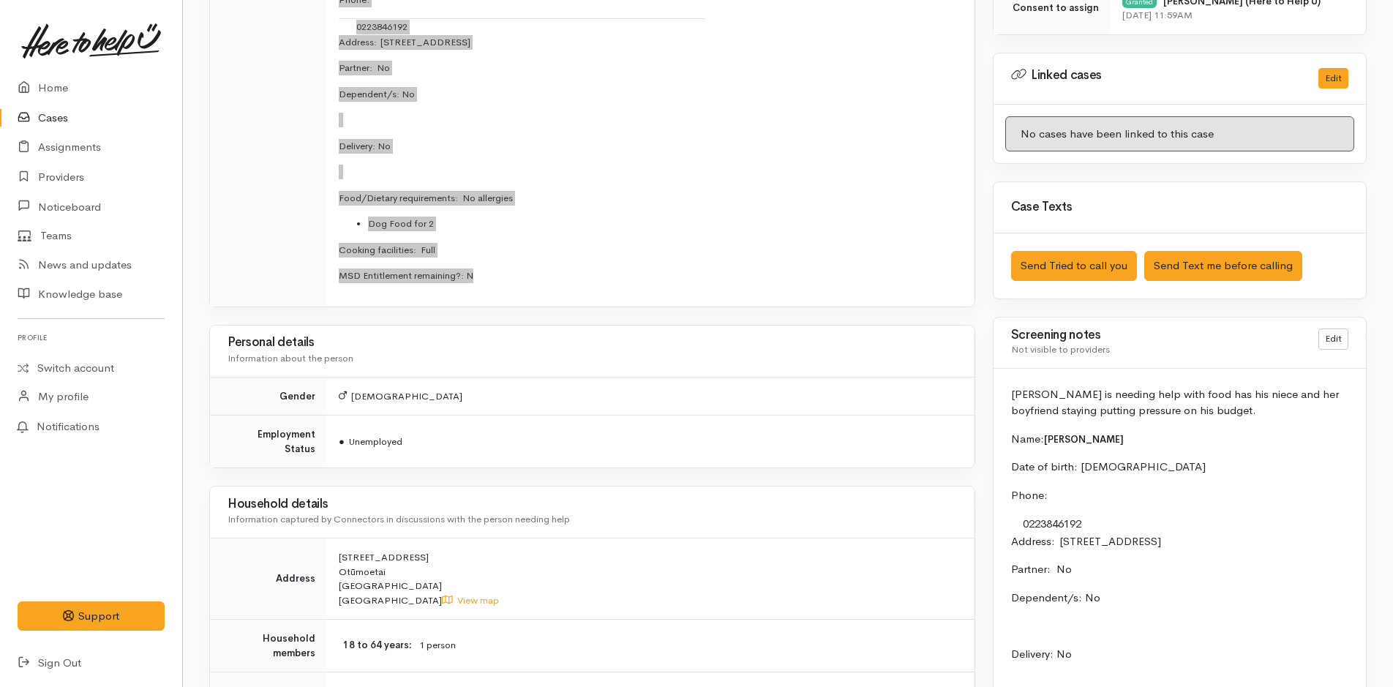
scroll to position [805, 0]
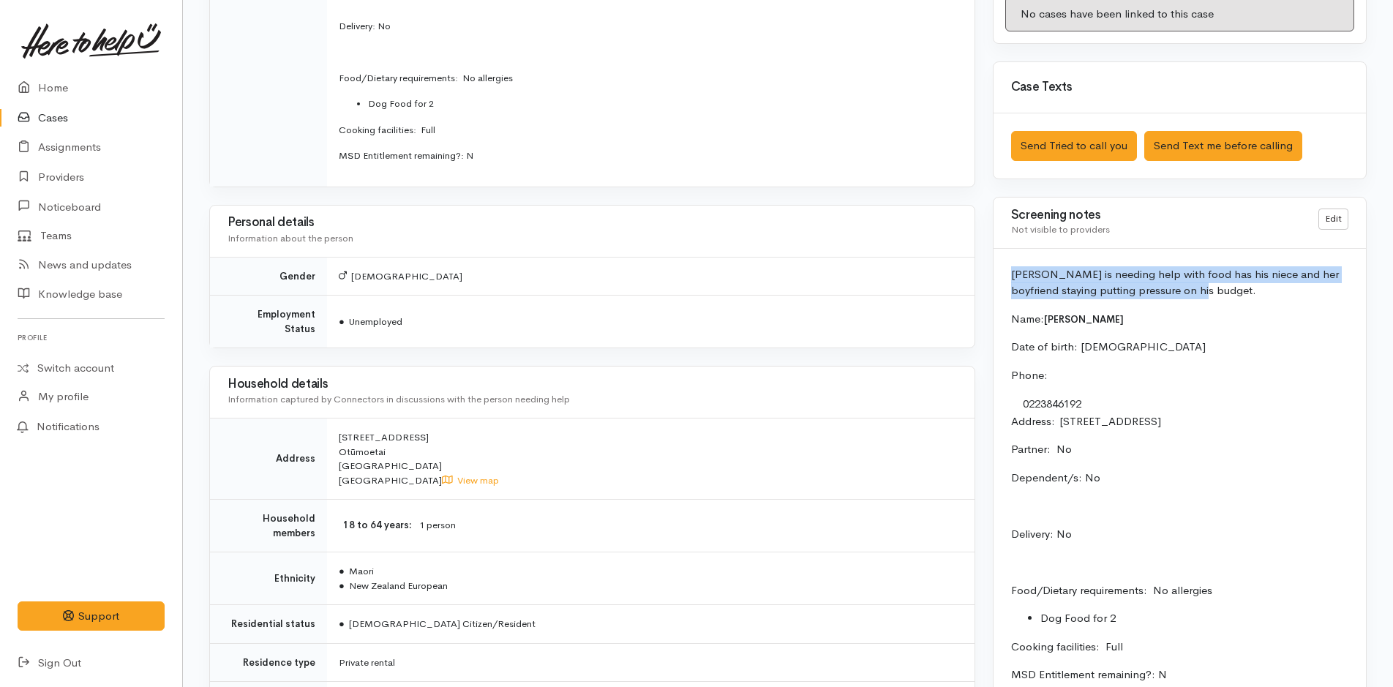
drag, startPoint x: 1218, startPoint y: 287, endPoint x: 1008, endPoint y: 263, distance: 212.1
click at [1008, 263] on div "[PERSON_NAME] is needing help with food has his niece and her boyfriend staying…" at bounding box center [1180, 537] width 372 height 577
copy p "[PERSON_NAME] is needing help with food has his niece and her boyfriend staying…"
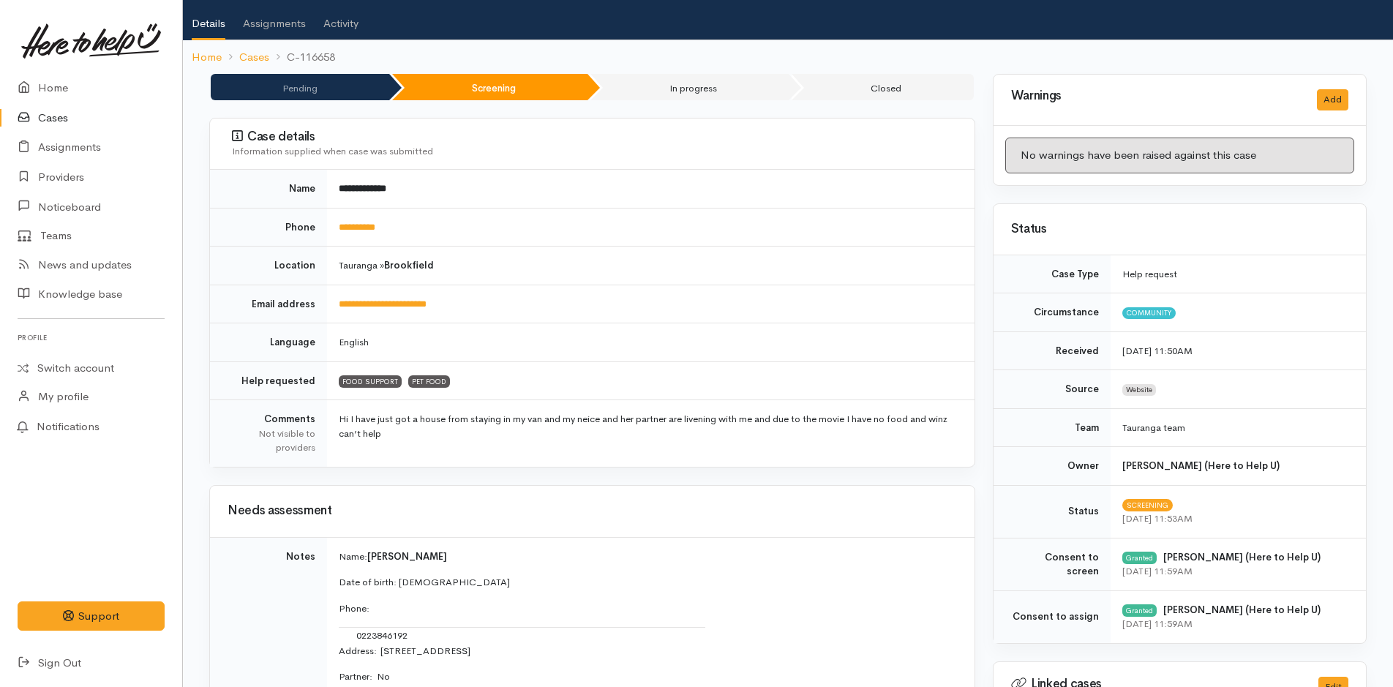
scroll to position [0, 0]
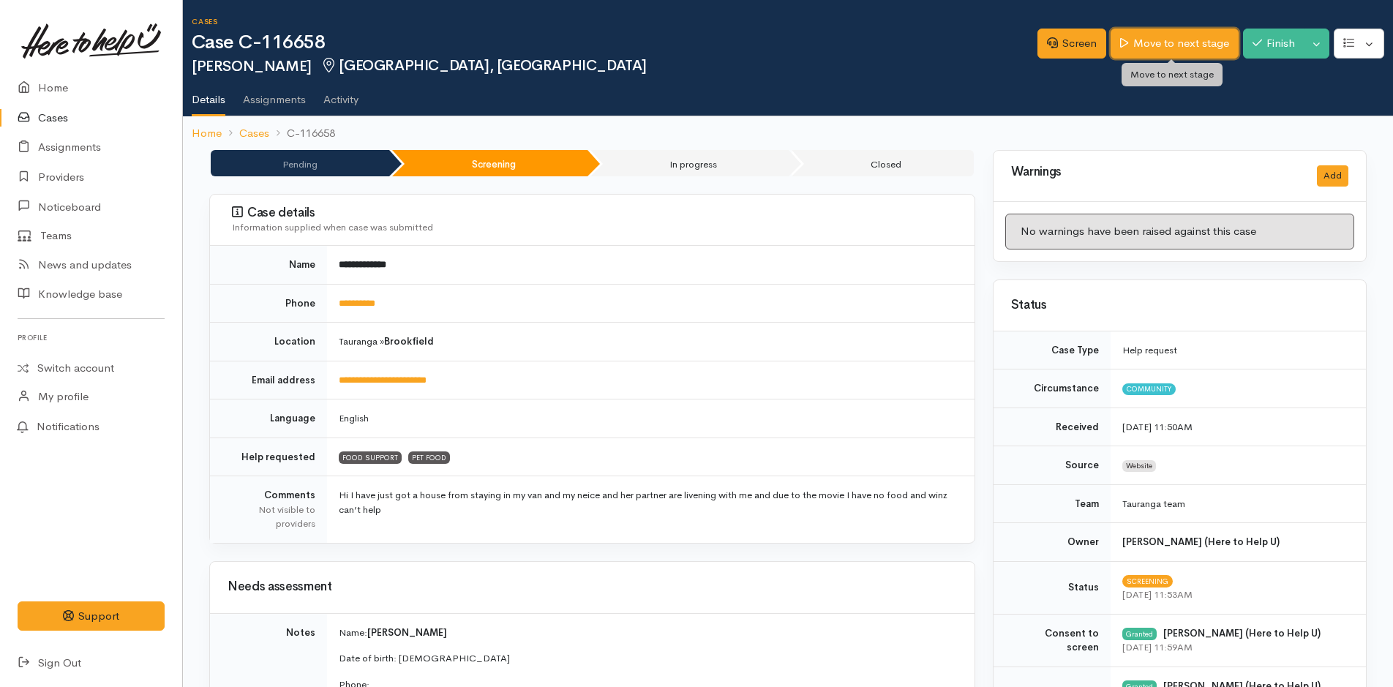
click at [1168, 35] on link "Move to next stage" at bounding box center [1174, 44] width 127 height 30
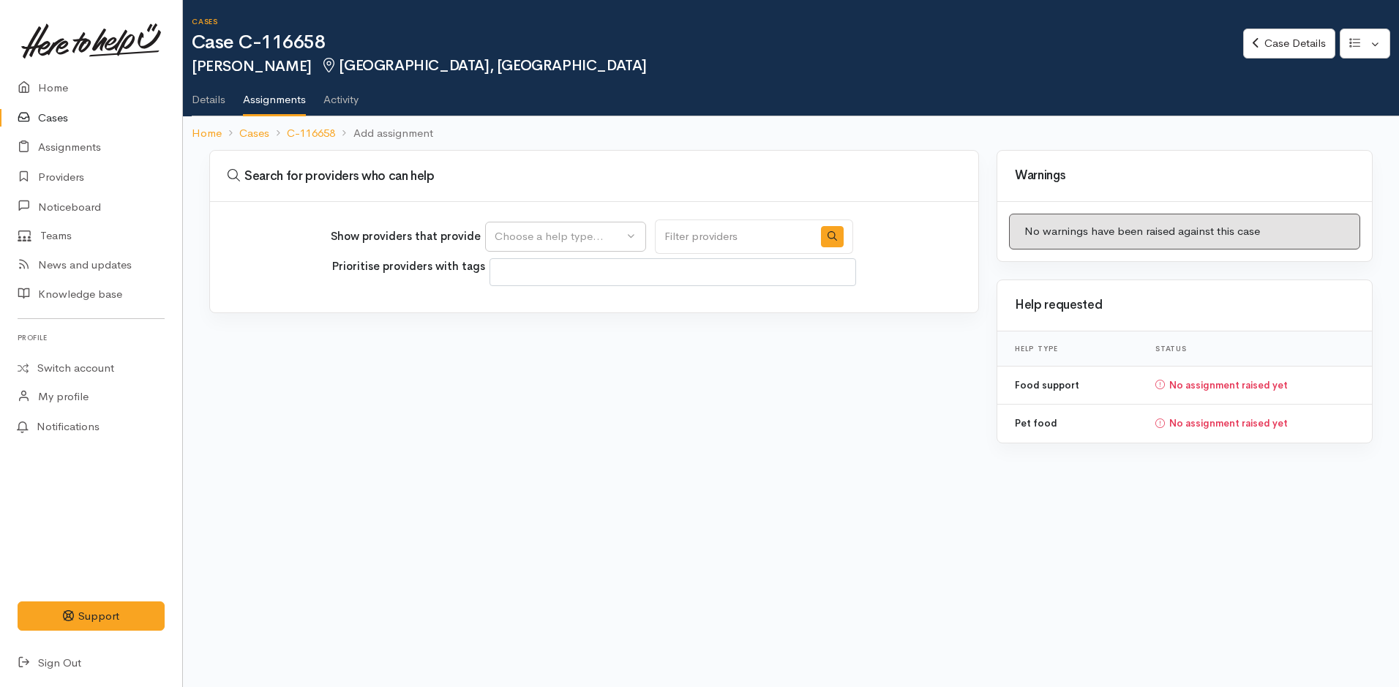
select select
click at [588, 230] on div "Choose a help type..." at bounding box center [559, 236] width 129 height 17
click at [547, 302] on span "Food support" at bounding box center [537, 307] width 68 height 17
select select "3"
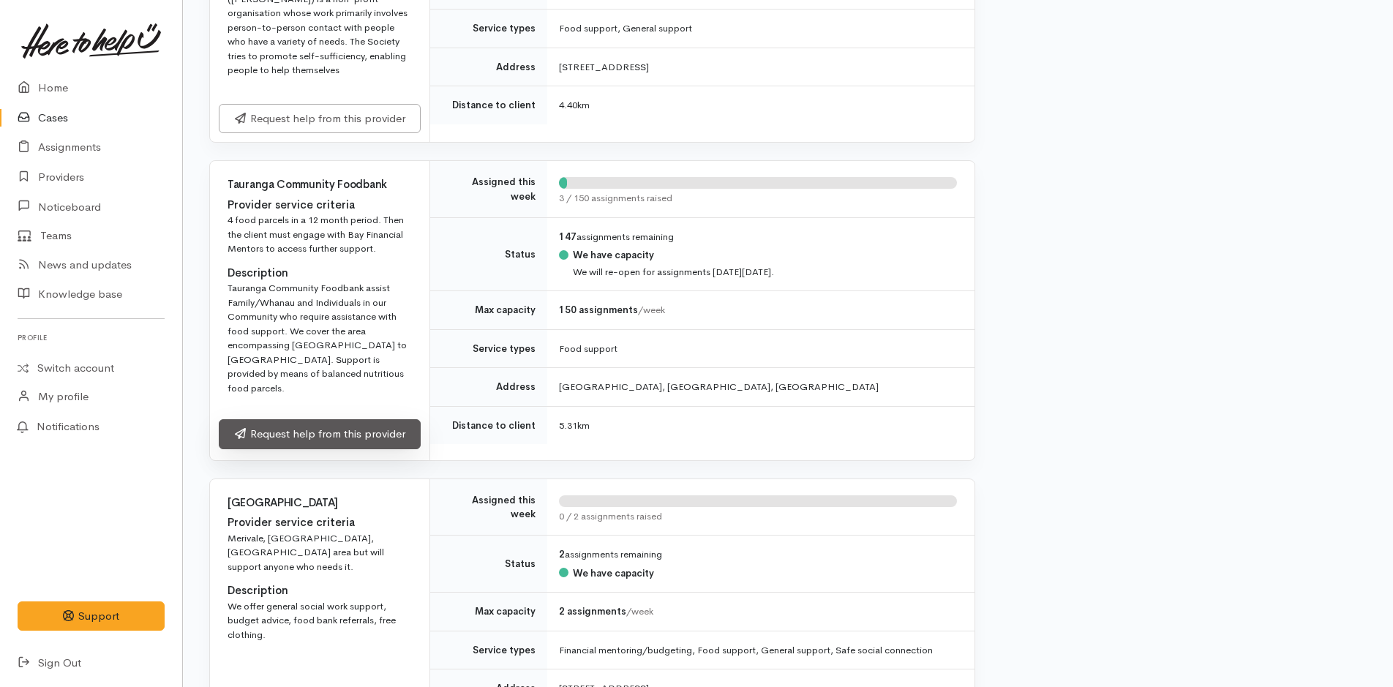
scroll to position [1756, 0]
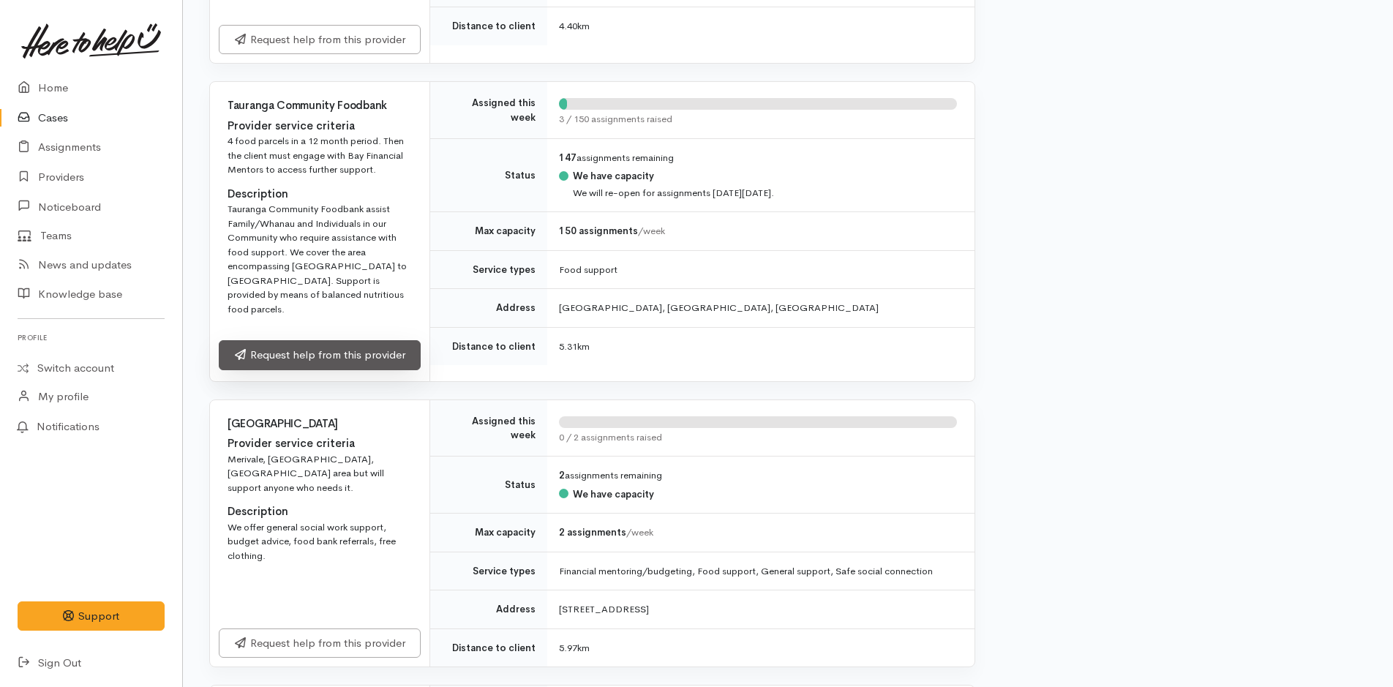
click at [376, 340] on link "Request help from this provider" at bounding box center [320, 355] width 202 height 30
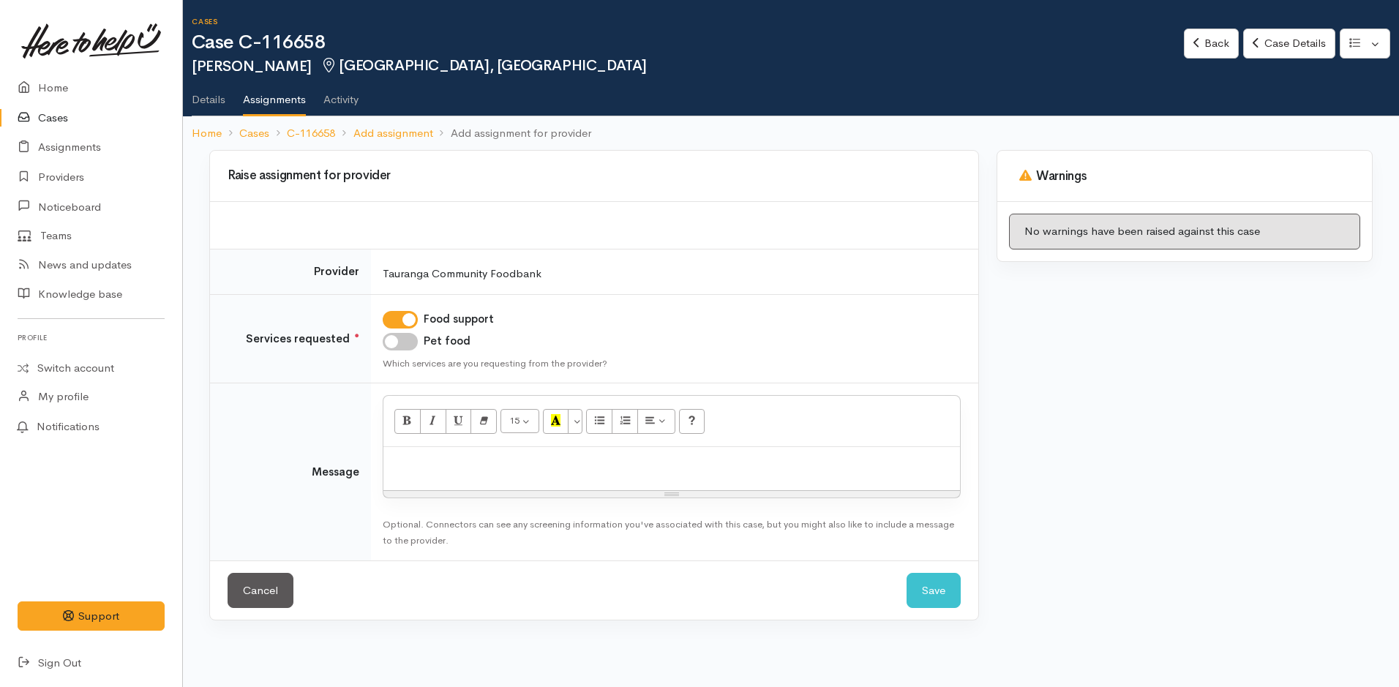
drag, startPoint x: 406, startPoint y: 337, endPoint x: 407, endPoint y: 356, distance: 19.0
click at [406, 337] on input "Pet food" at bounding box center [400, 342] width 35 height 18
checkbox input "true"
click at [408, 446] on div "15 8 9 10 11 12 14 18 24 36 Background Color Transparent Select #ffff00 Text Co…" at bounding box center [671, 421] width 577 height 51
click at [416, 461] on p at bounding box center [672, 462] width 562 height 17
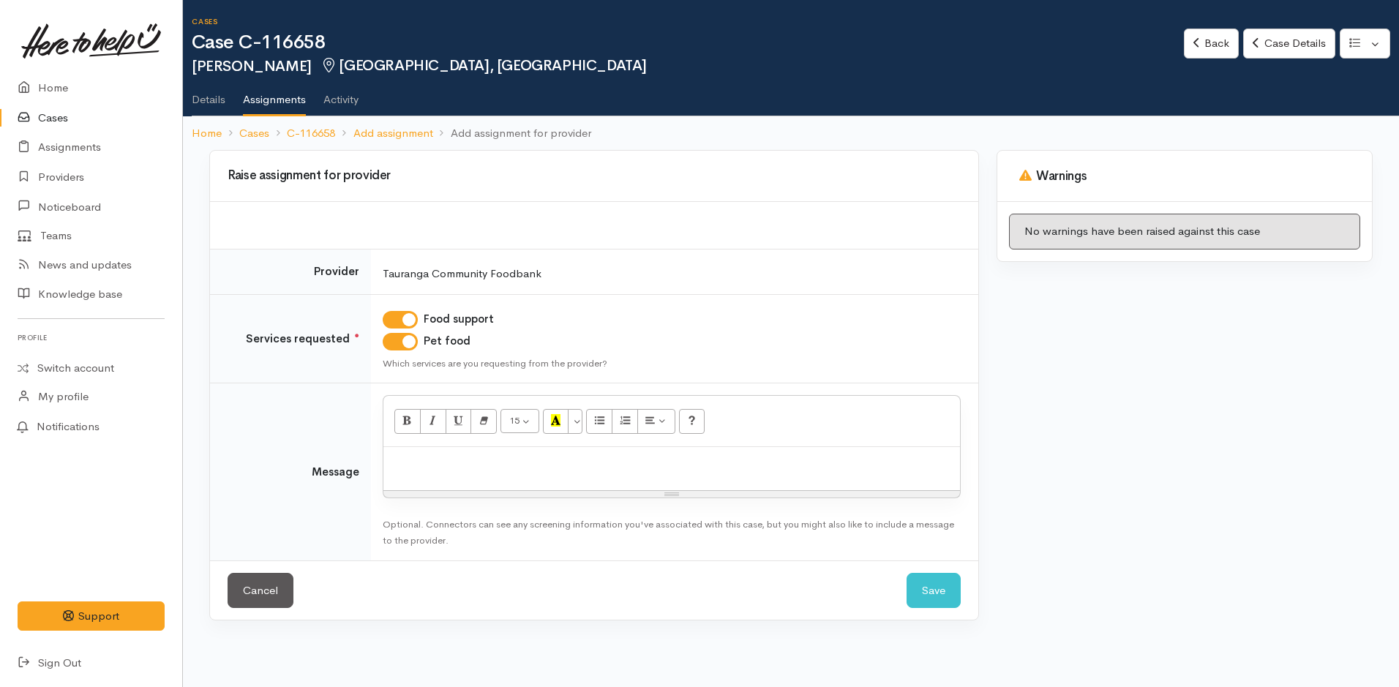
paste div
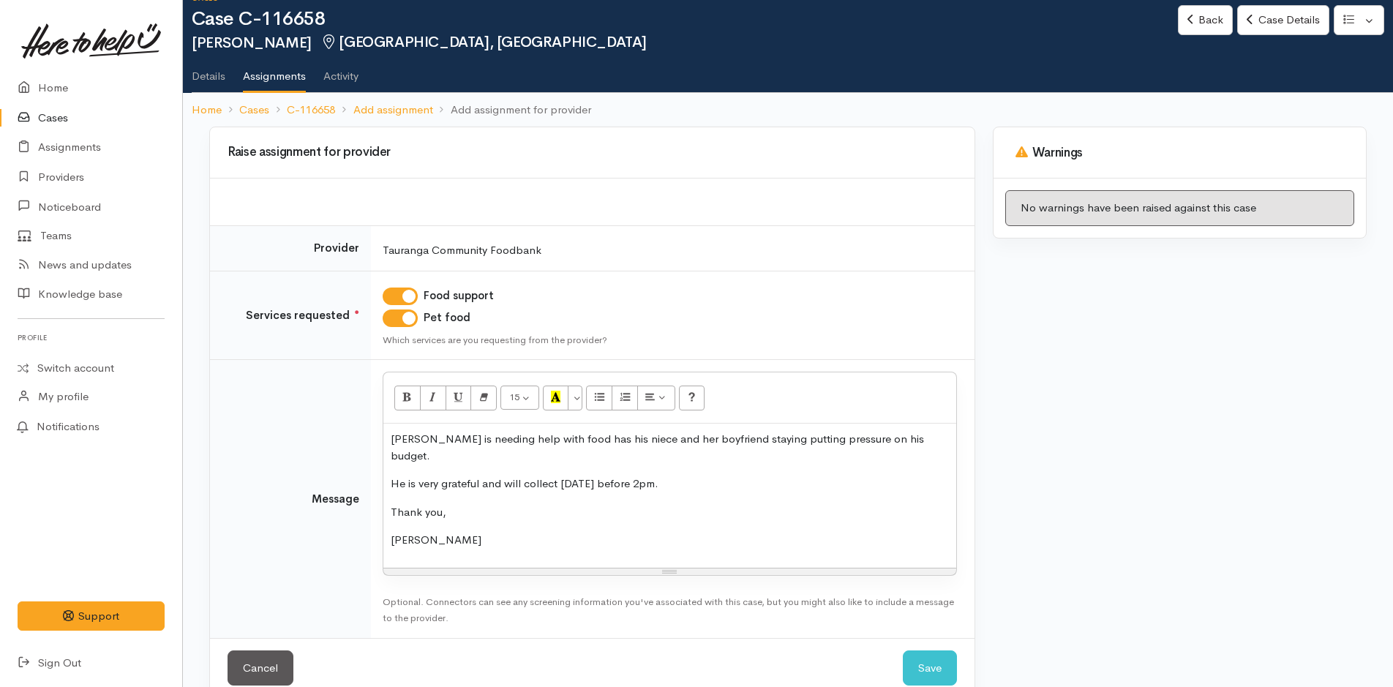
scroll to position [36, 0]
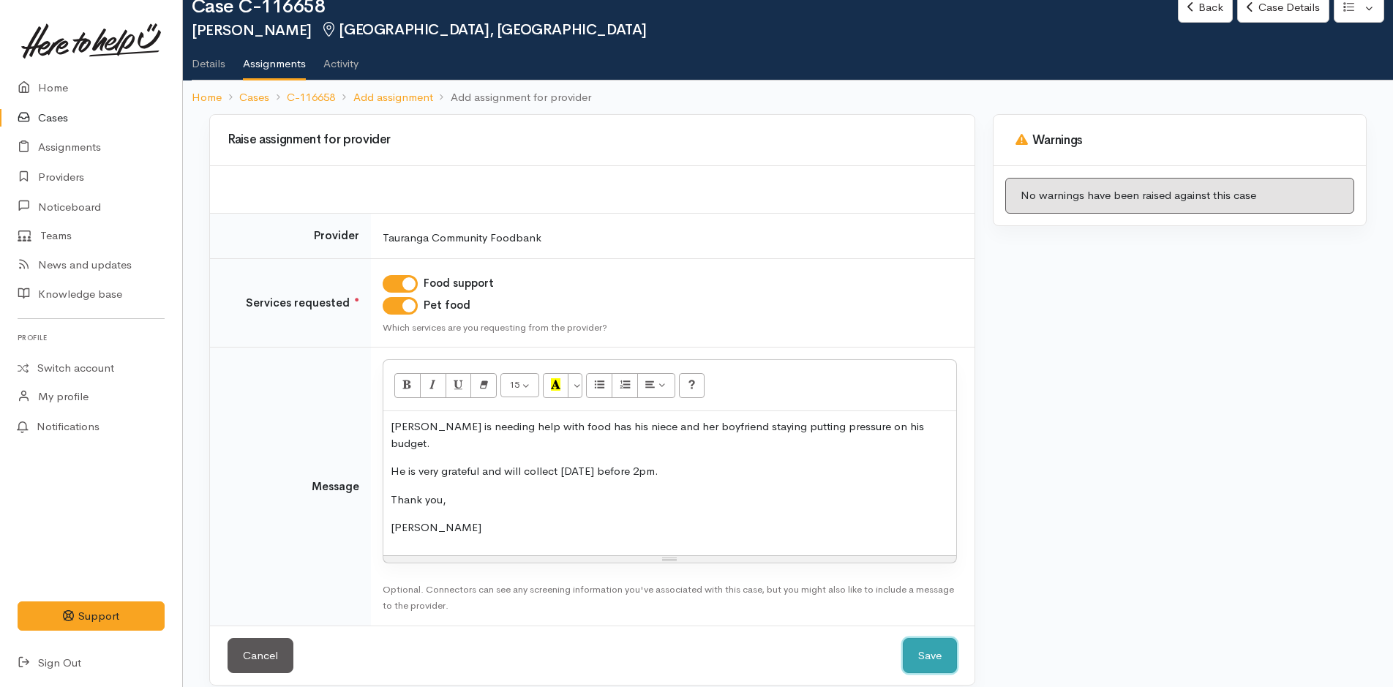
click at [932, 638] on button "Save" at bounding box center [930, 656] width 54 height 36
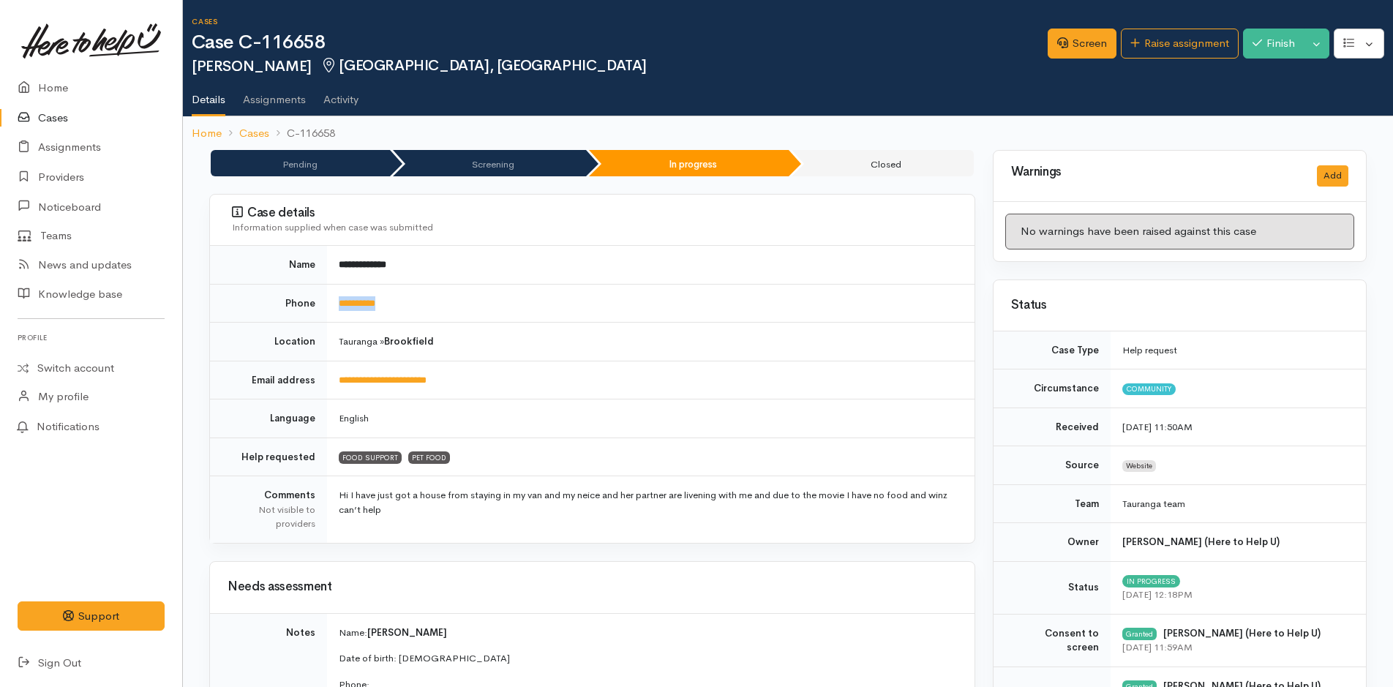
drag, startPoint x: 476, startPoint y: 303, endPoint x: 334, endPoint y: 307, distance: 142.0
click at [334, 307] on td "**********" at bounding box center [651, 303] width 648 height 39
copy link "**********"
click at [45, 79] on link "Home" at bounding box center [91, 88] width 182 height 30
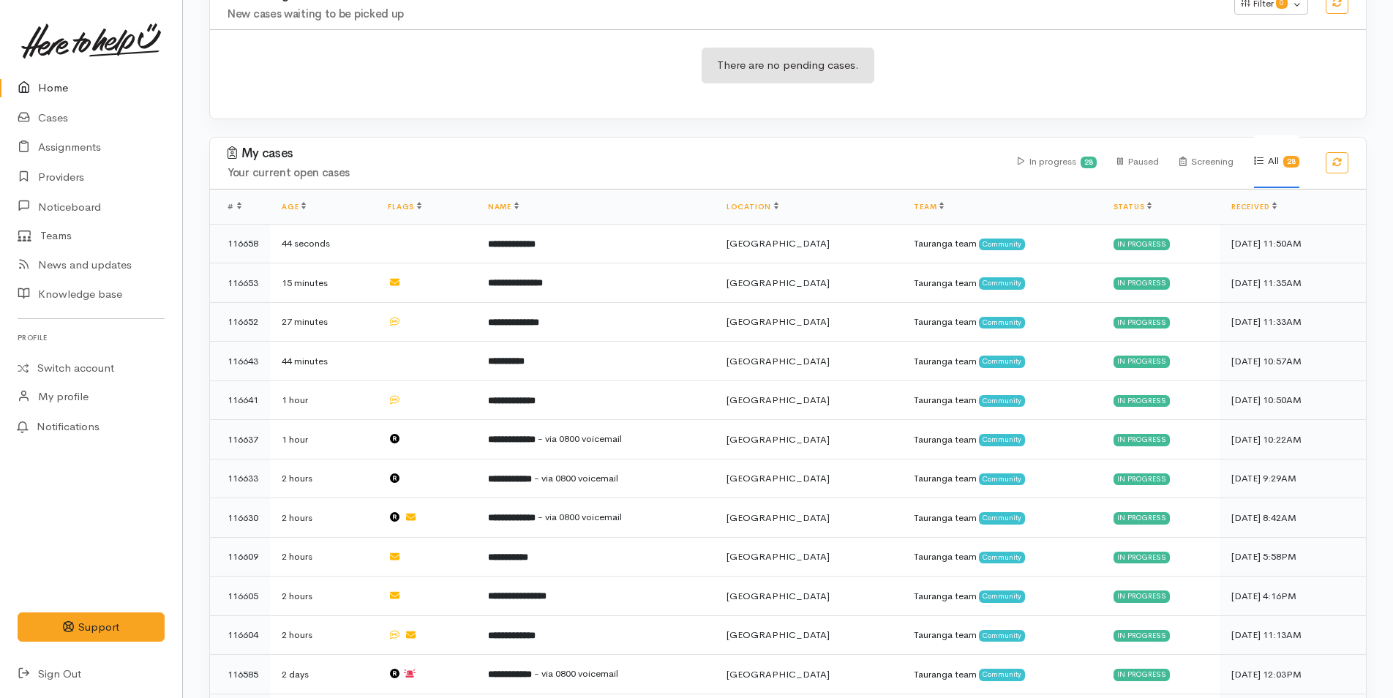
scroll to position [146, 0]
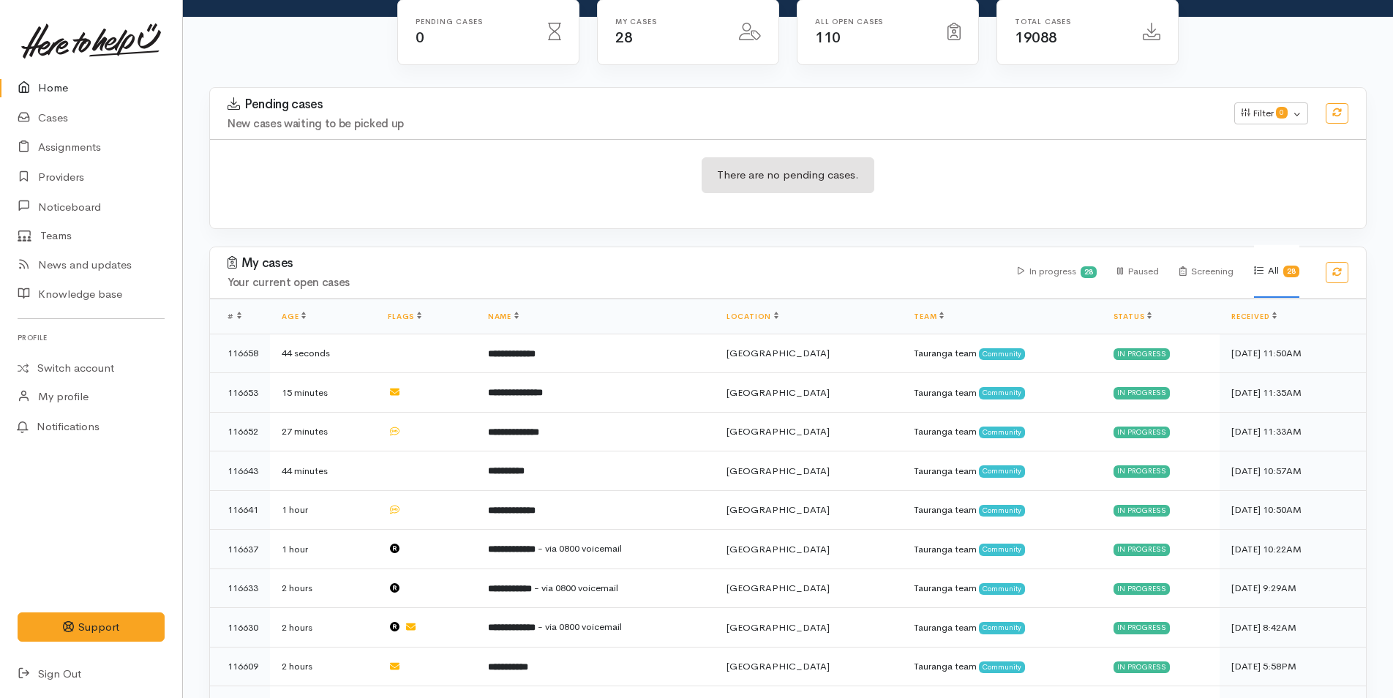
click at [61, 81] on link "Home" at bounding box center [91, 88] width 182 height 30
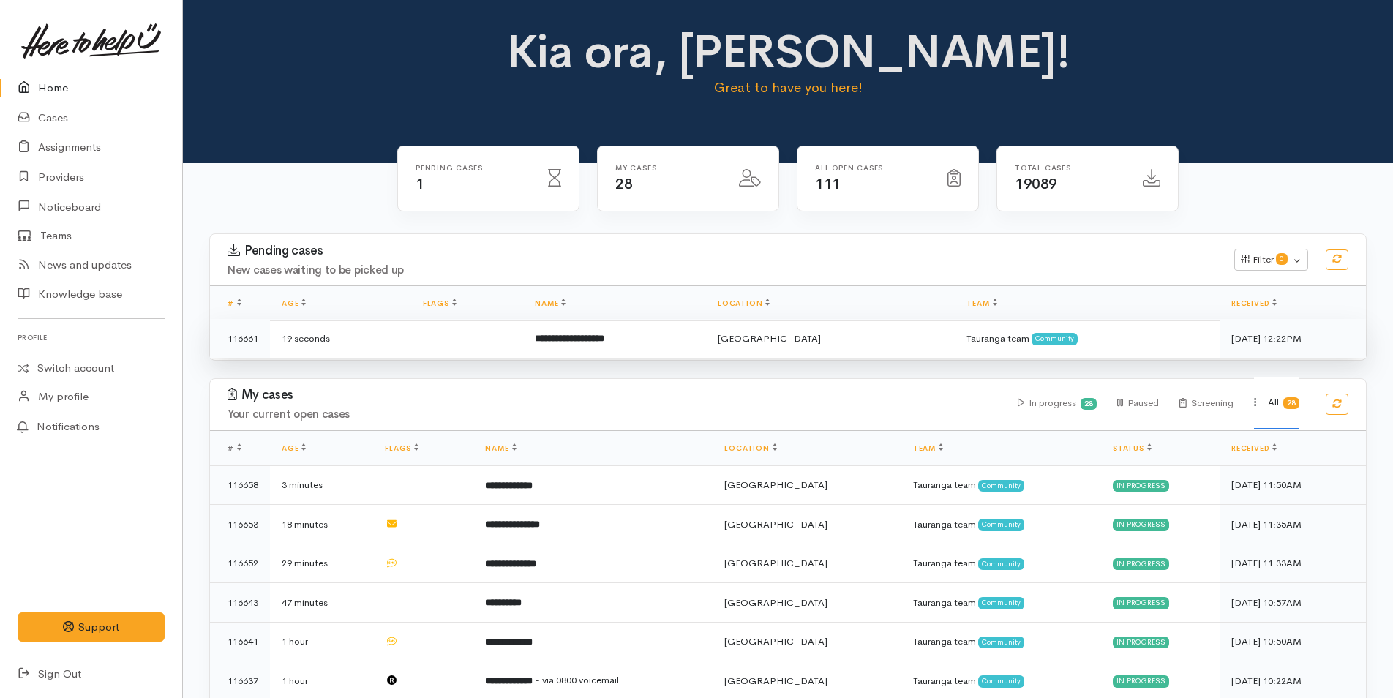
click at [604, 340] on b "**********" at bounding box center [570, 339] width 70 height 10
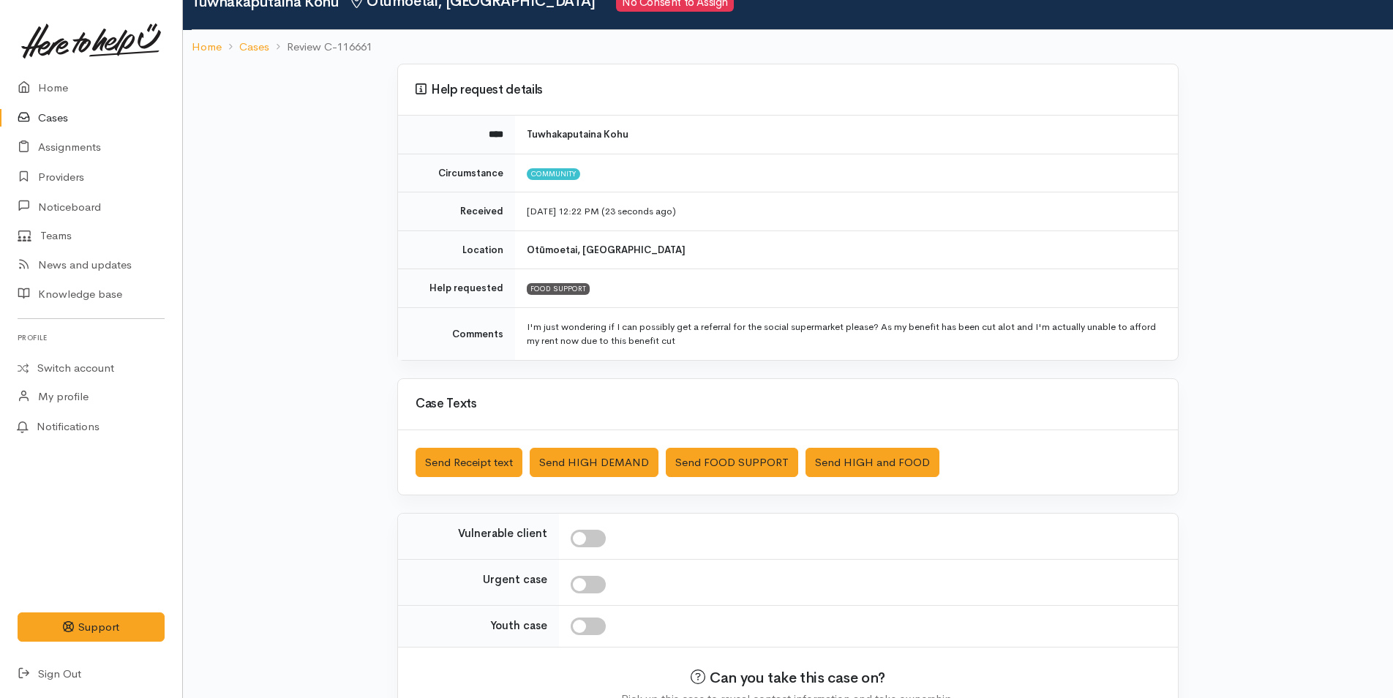
scroll to position [148, 0]
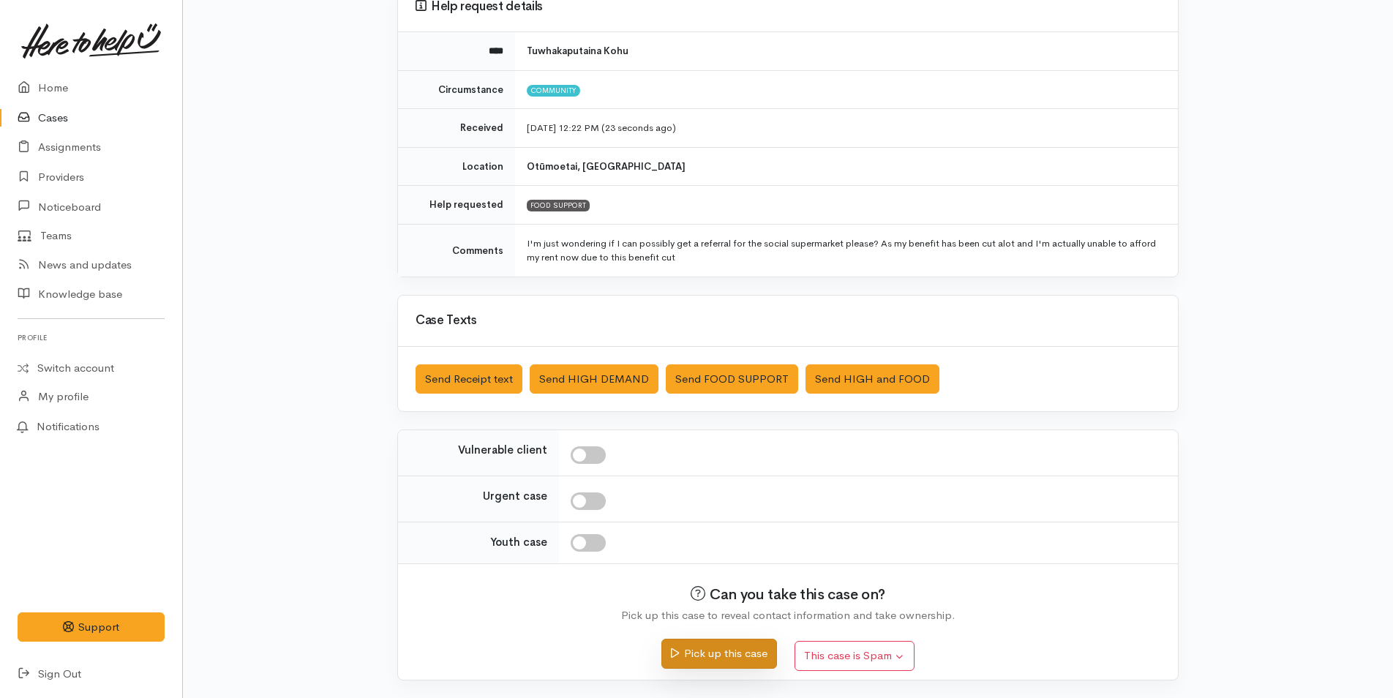
click at [735, 650] on button "Pick up this case" at bounding box center [719, 654] width 115 height 30
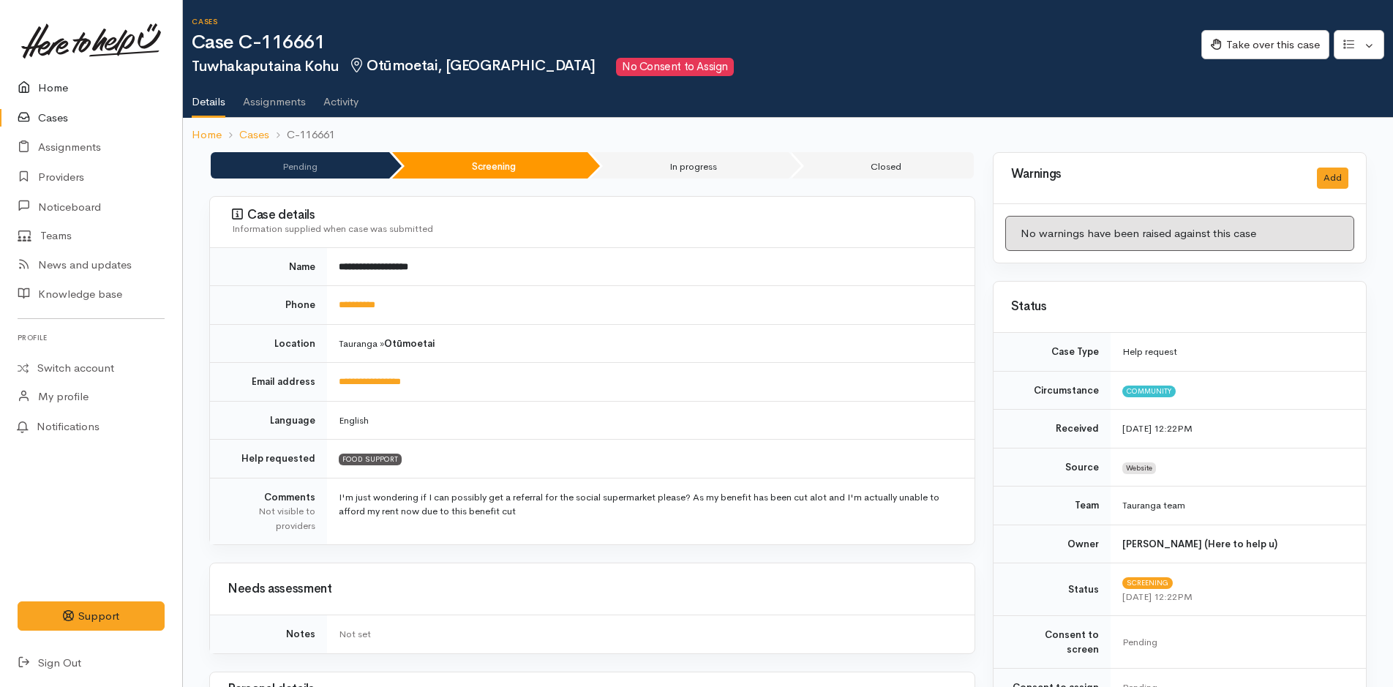
click at [35, 88] on icon at bounding box center [28, 88] width 20 height 18
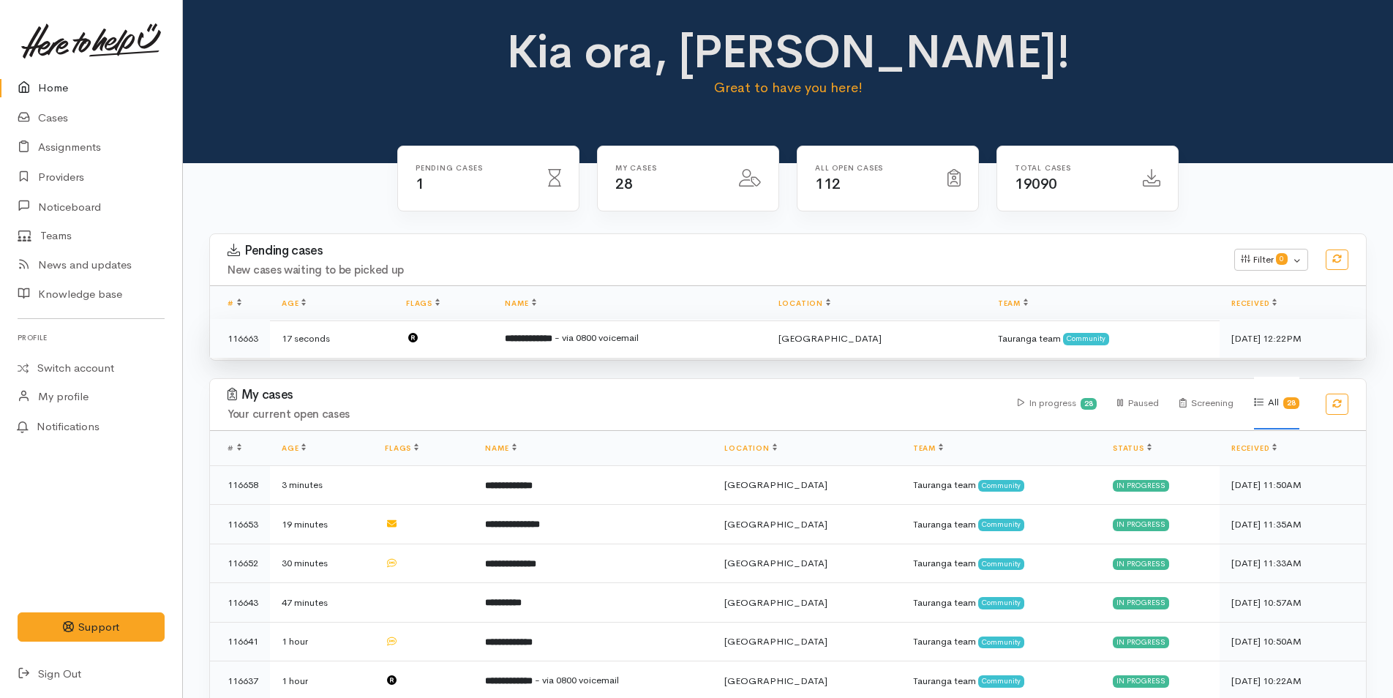
click at [553, 334] on b "**********" at bounding box center [529, 339] width 48 height 10
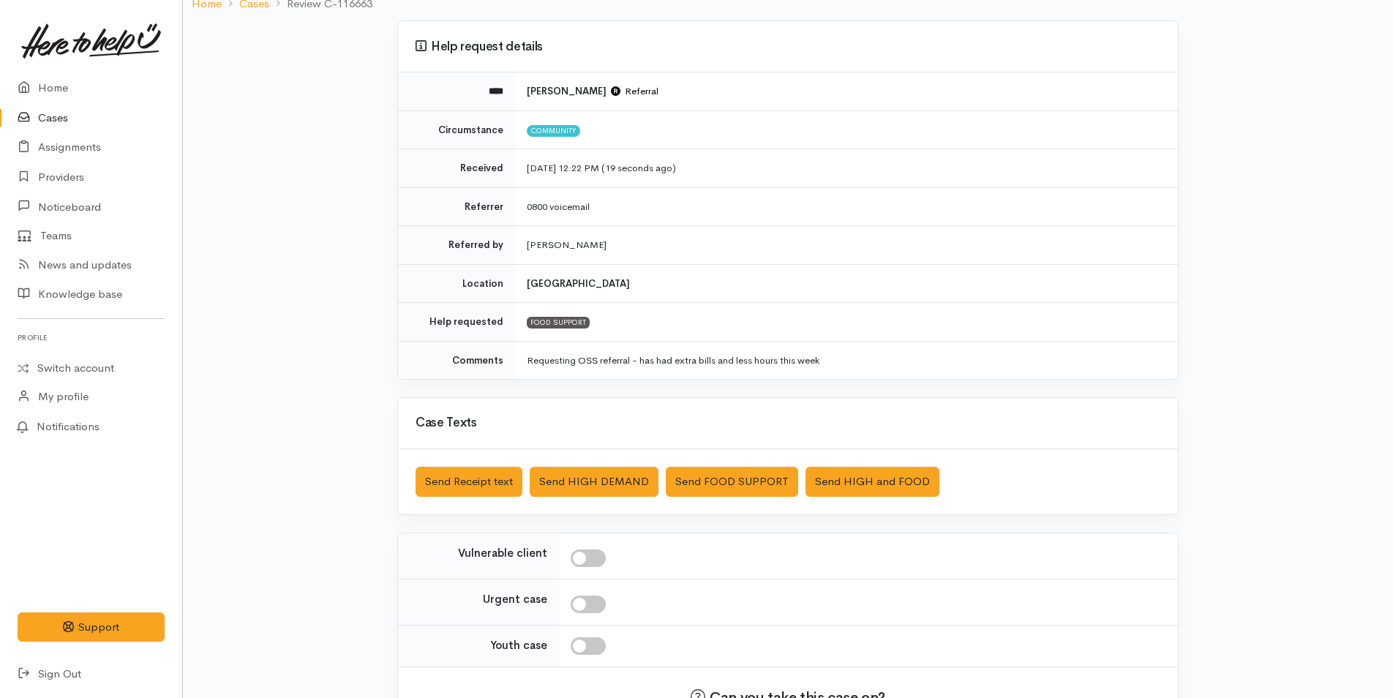
scroll to position [210, 0]
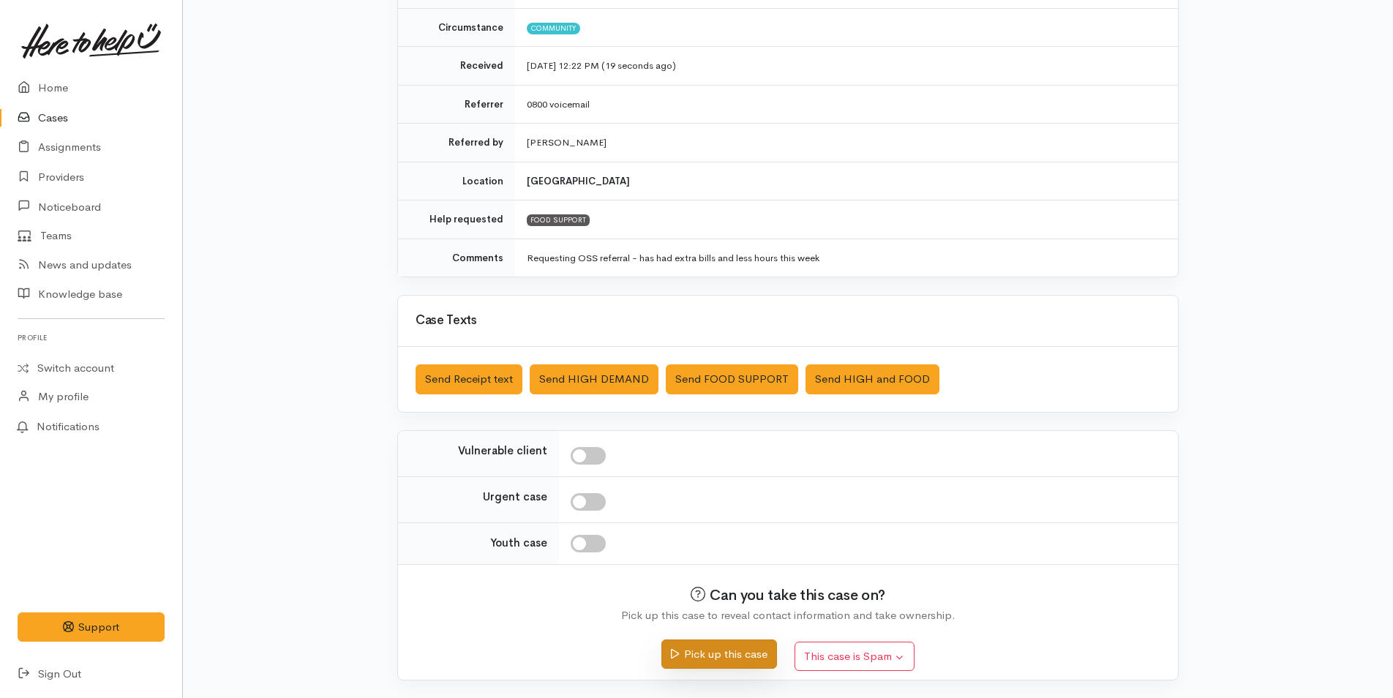
click at [734, 651] on button "Pick up this case" at bounding box center [719, 655] width 115 height 30
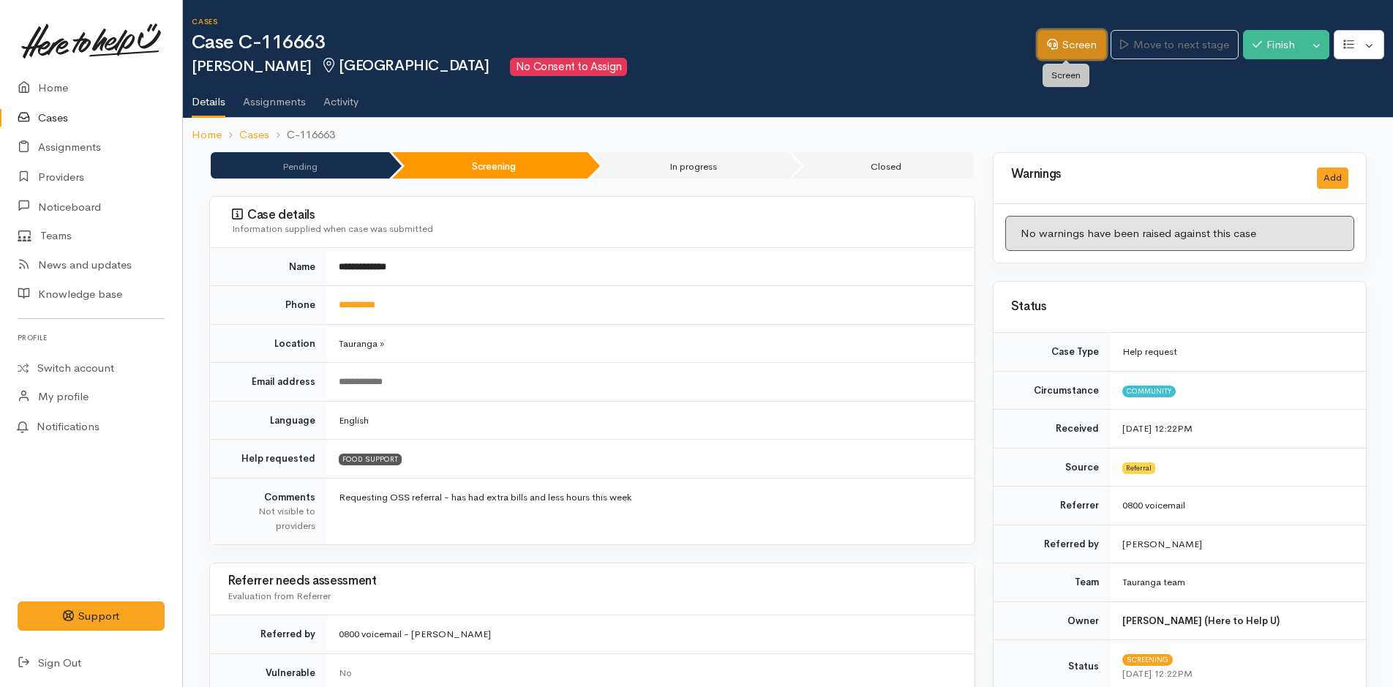
click at [1074, 44] on link "Screen" at bounding box center [1072, 45] width 69 height 30
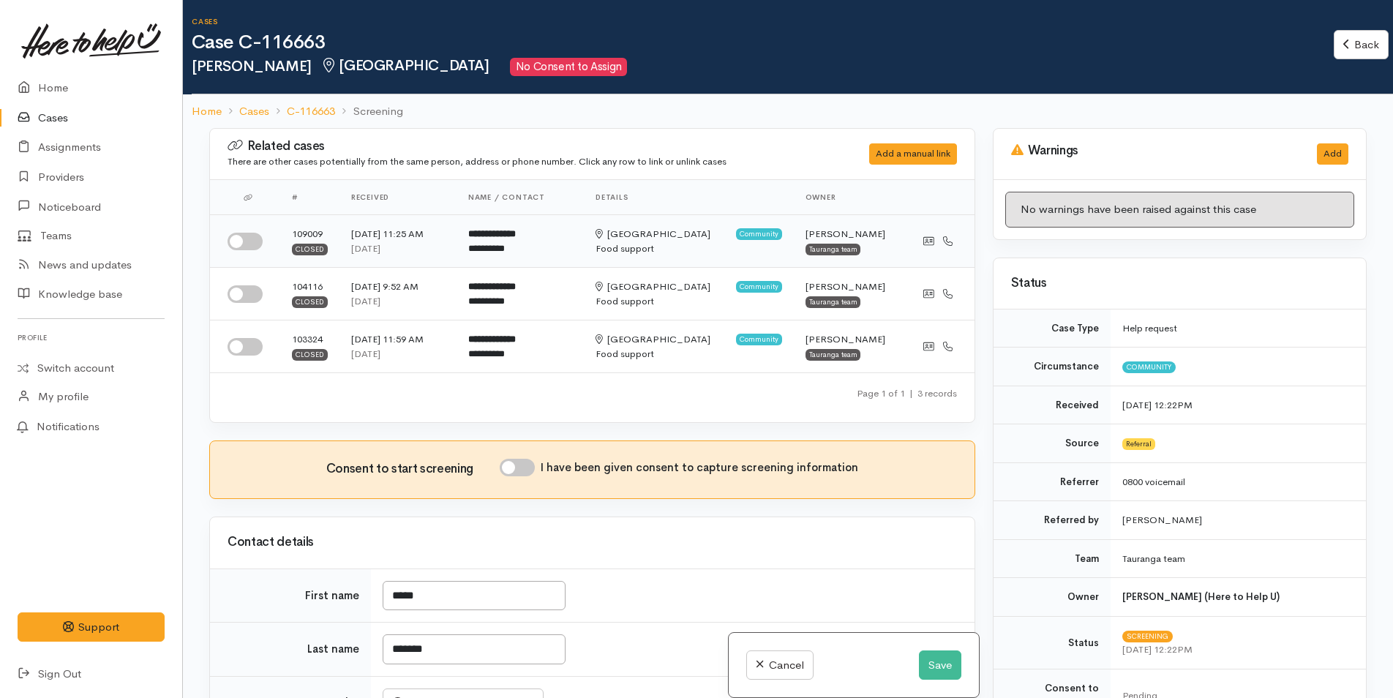
click at [257, 241] on input "checkbox" at bounding box center [245, 242] width 35 height 18
checkbox input "true"
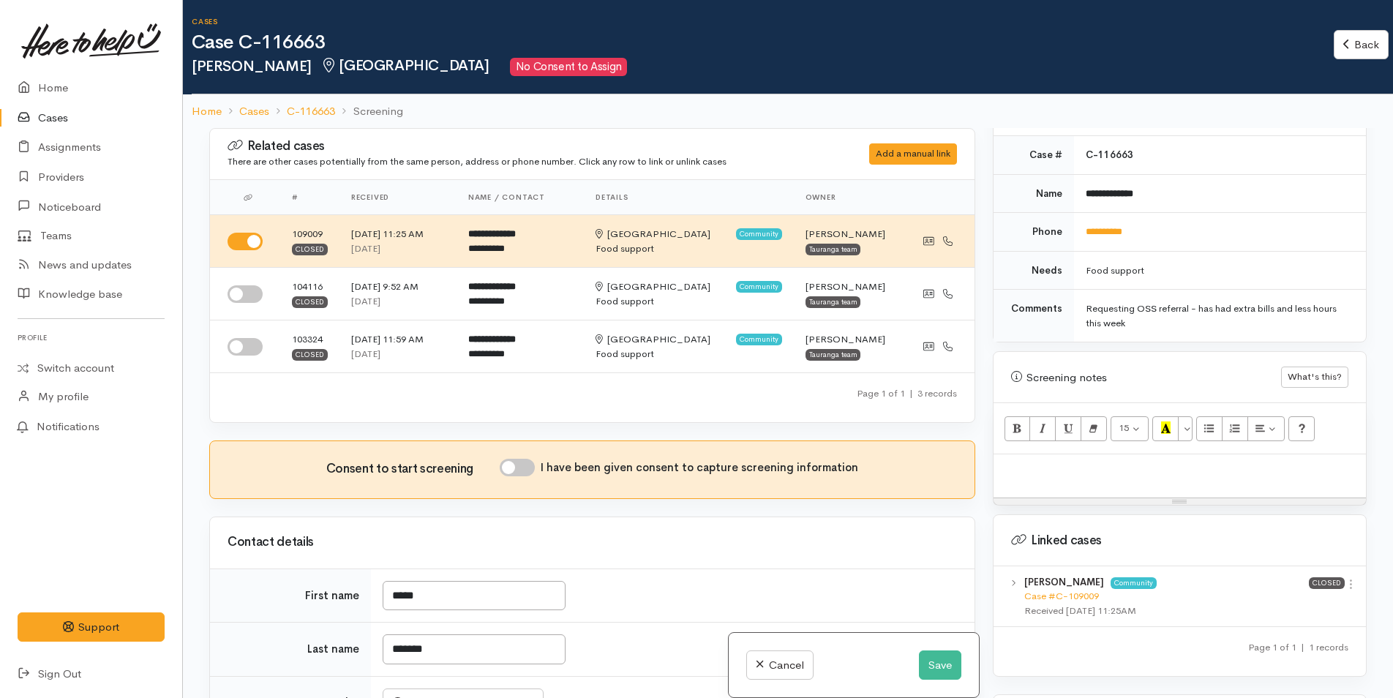
scroll to position [805, 0]
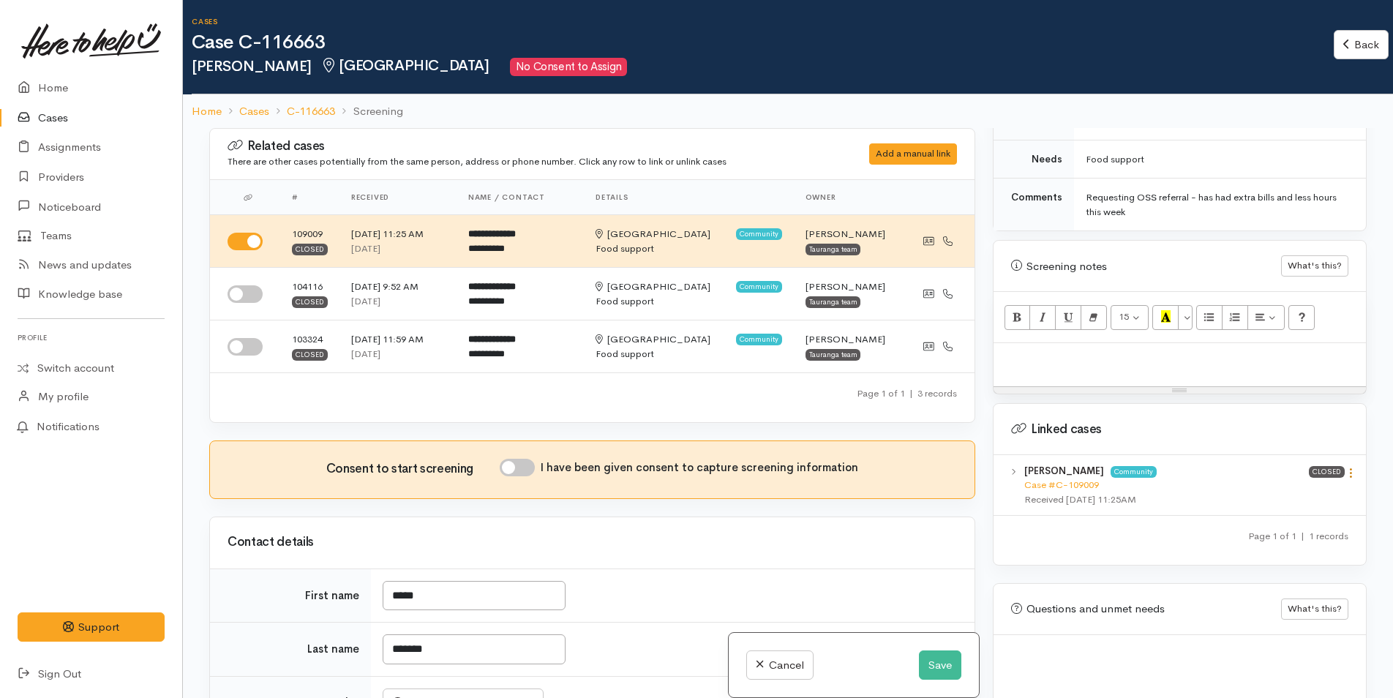
click at [1346, 467] on icon at bounding box center [1351, 473] width 12 height 12
click at [1263, 490] on link "View case" at bounding box center [1299, 501] width 116 height 23
click at [1024, 351] on p at bounding box center [1180, 359] width 358 height 17
paste div
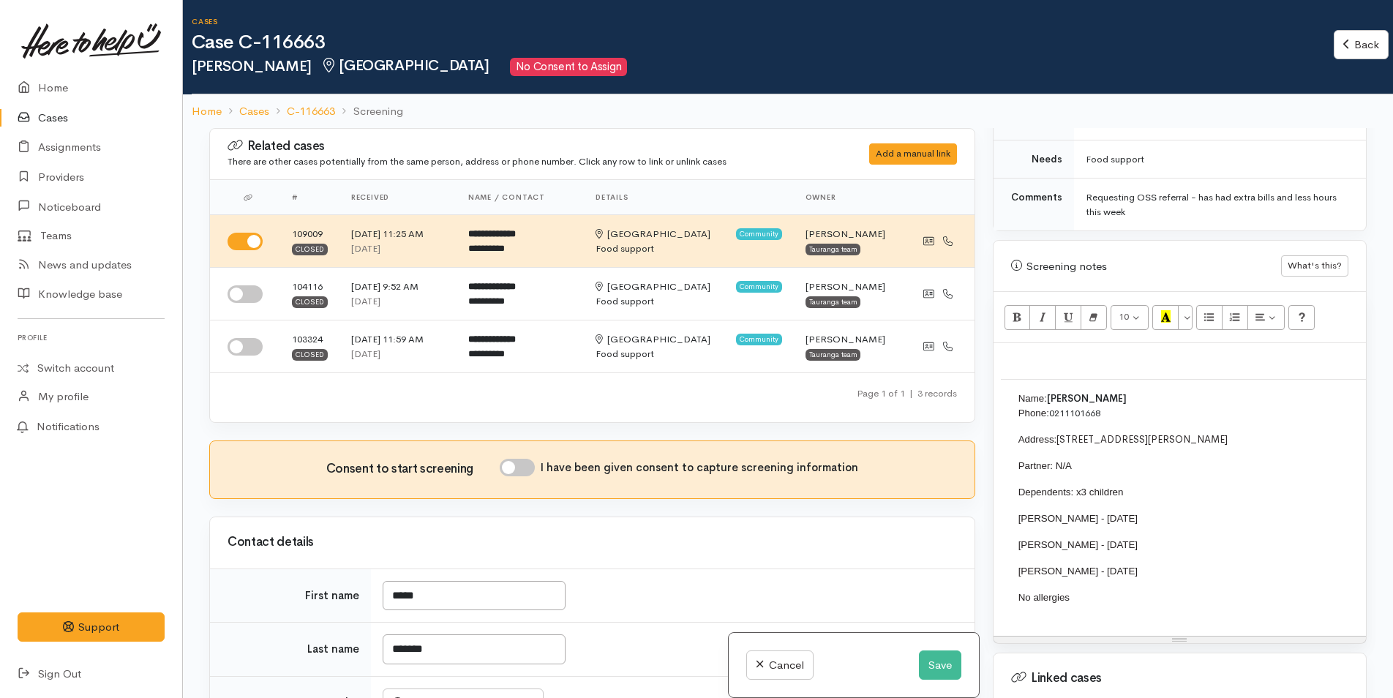
click at [525, 465] on input "I have been given consent to capture screening information" at bounding box center [517, 468] width 35 height 18
checkbox input "true"
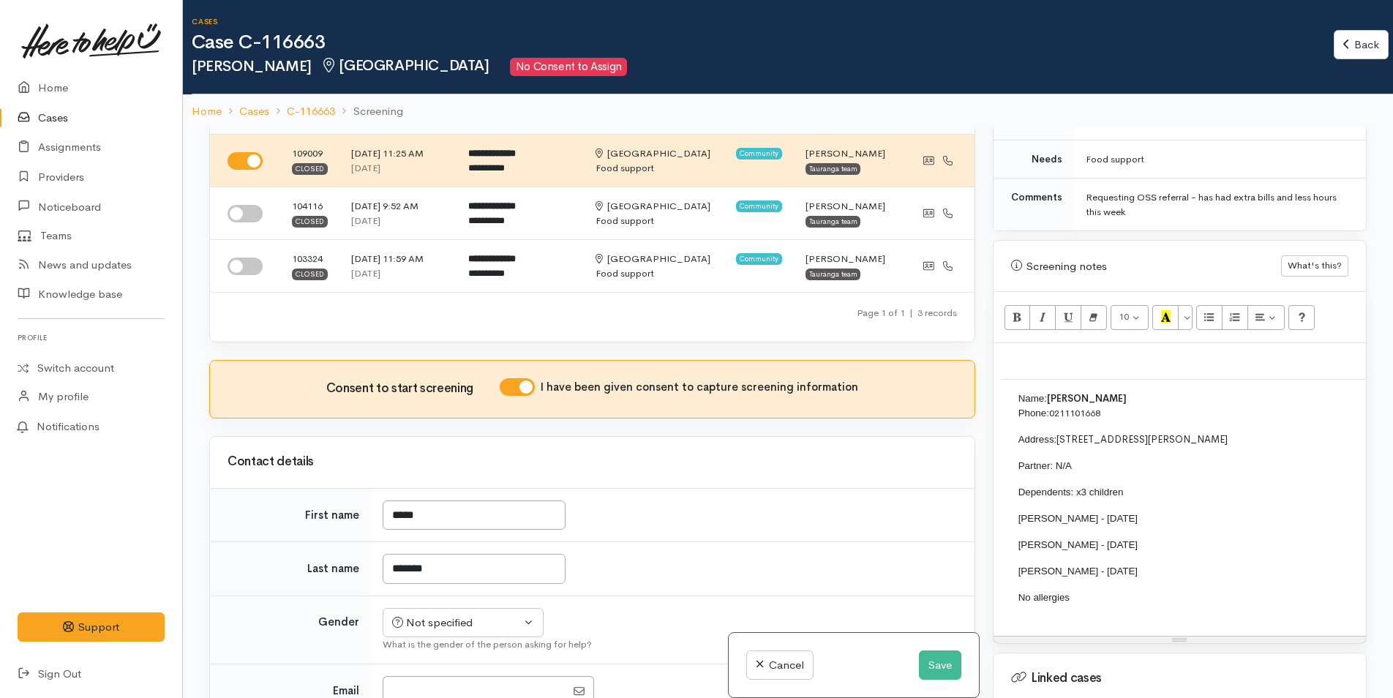
scroll to position [220, 0]
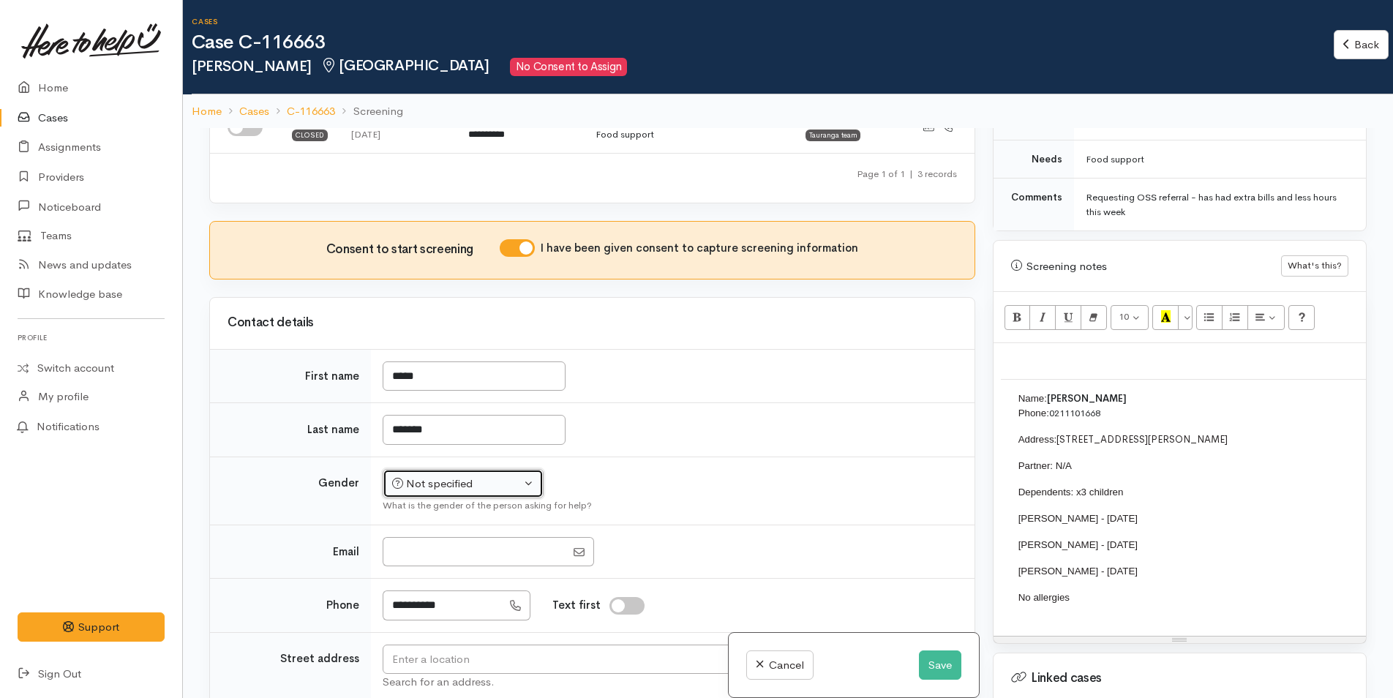
click at [443, 487] on div "Not specified" at bounding box center [456, 484] width 129 height 17
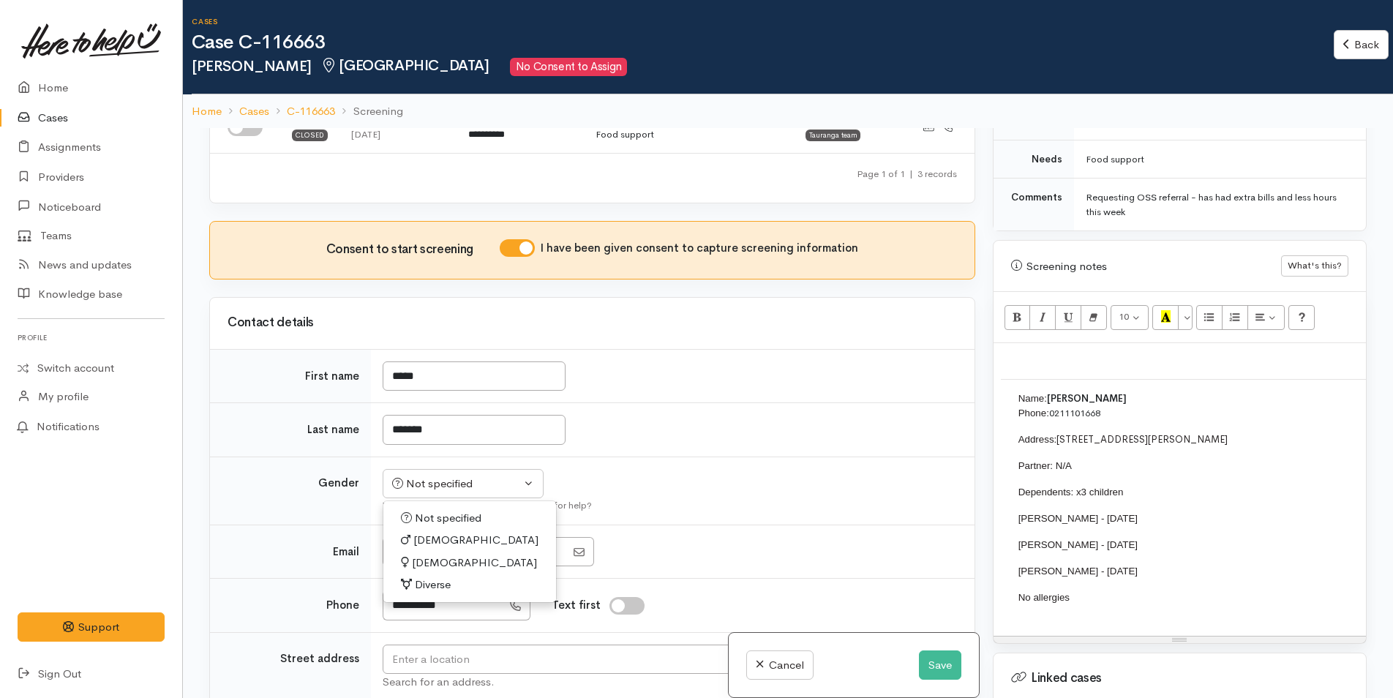
click at [439, 557] on span "Female" at bounding box center [474, 563] width 125 height 17
select select "Female"
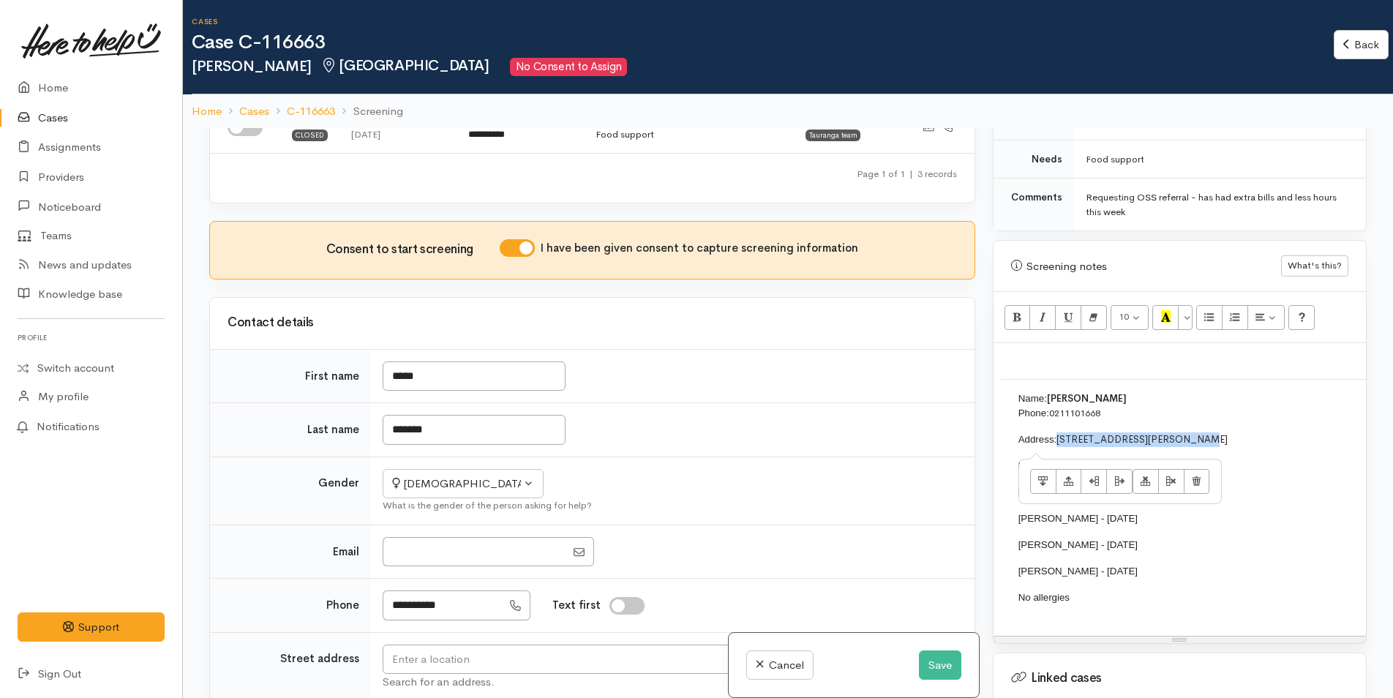
drag, startPoint x: 1219, startPoint y: 423, endPoint x: 1060, endPoint y: 431, distance: 159.7
click at [1060, 433] on p "Address: 29A Margaret Road, Bellevue" at bounding box center [1384, 440] width 730 height 15
copy font "29A Margaret Road, Bellevue"
click at [523, 658] on input "text" at bounding box center [584, 660] width 403 height 30
paste input "29A Margaret Road, Bellevue"
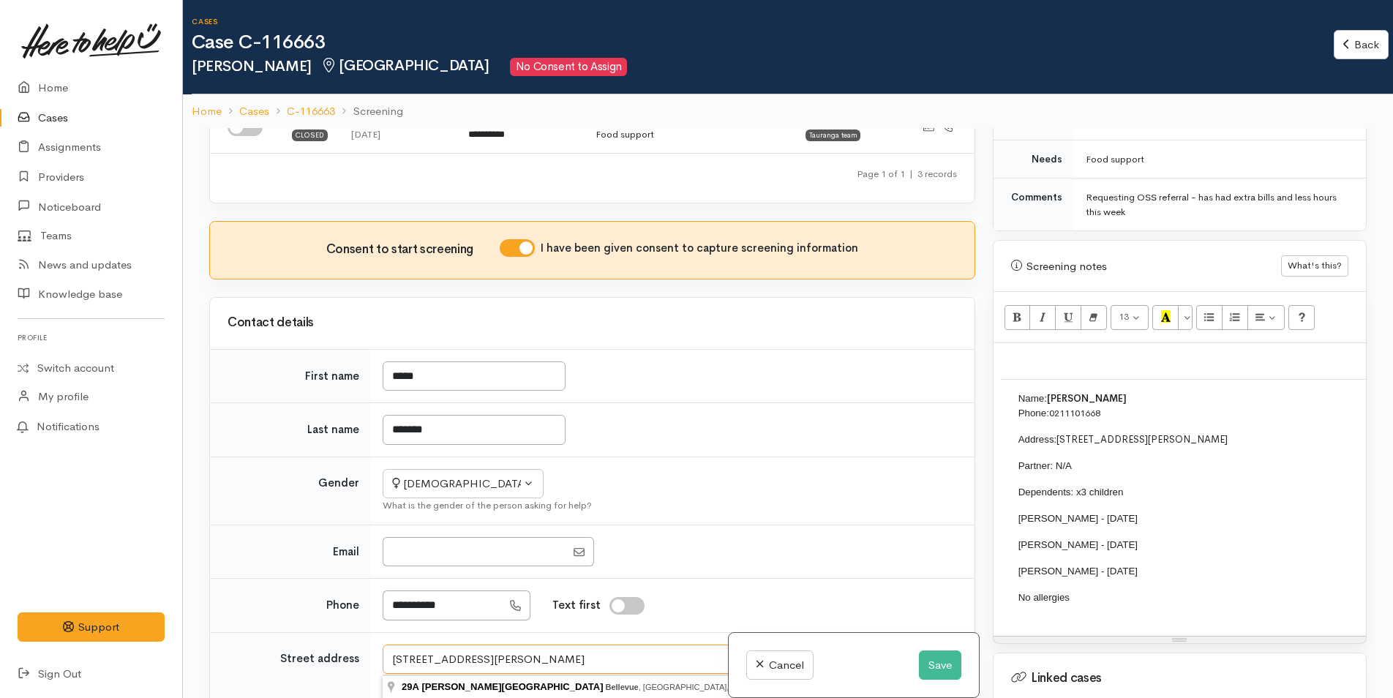
type input "29A Margaret Road, Bellevue"
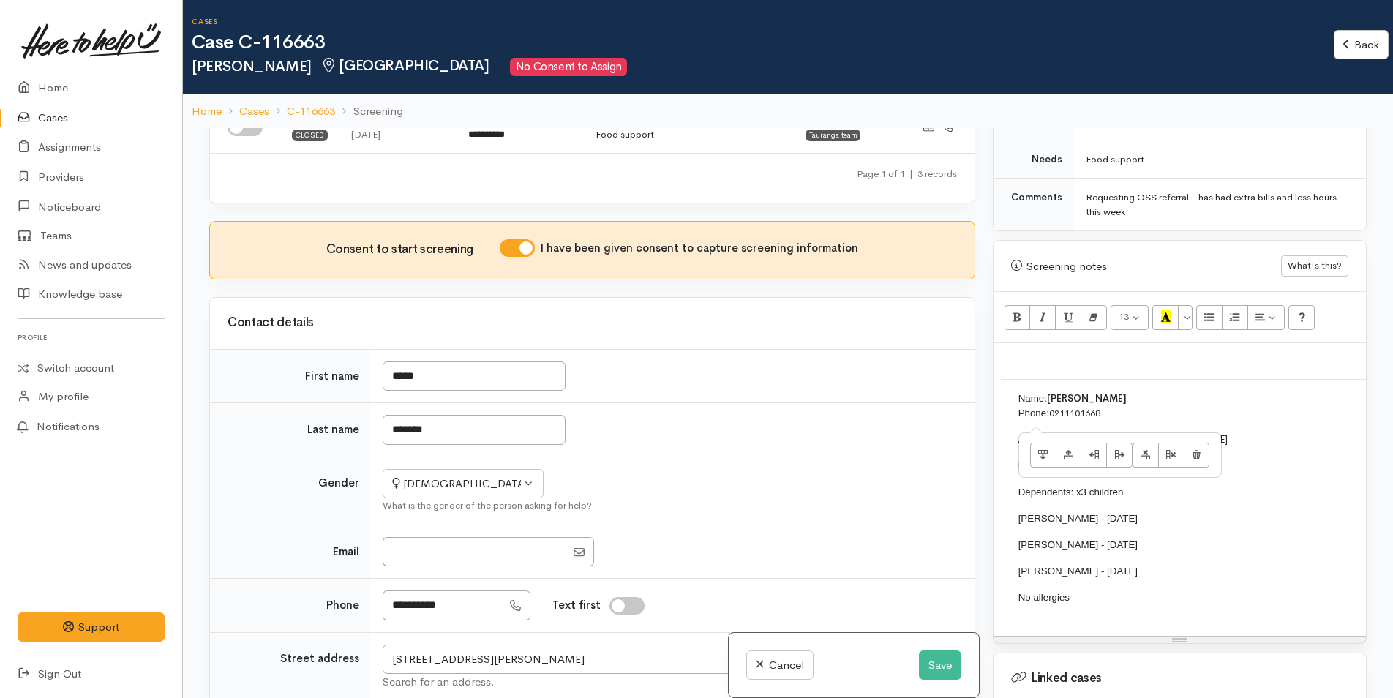
click at [1145, 392] on p "Name: Kasey Ormerod Phone: 0211101668" at bounding box center [1384, 406] width 730 height 29
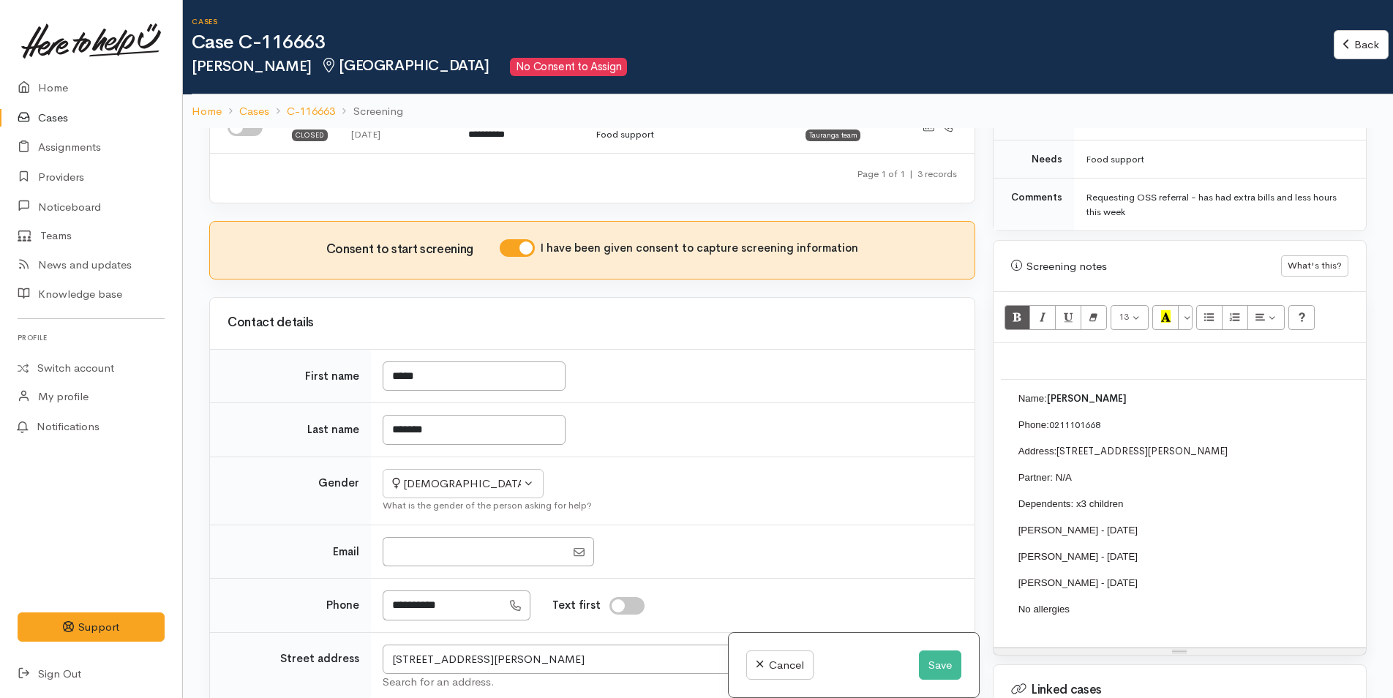
click at [1169, 555] on td "Name: Kasey Ormerod Phone: 0211101668 Address: 29A Margaret Road, Bellevue Part…" at bounding box center [1383, 509] width 765 height 261
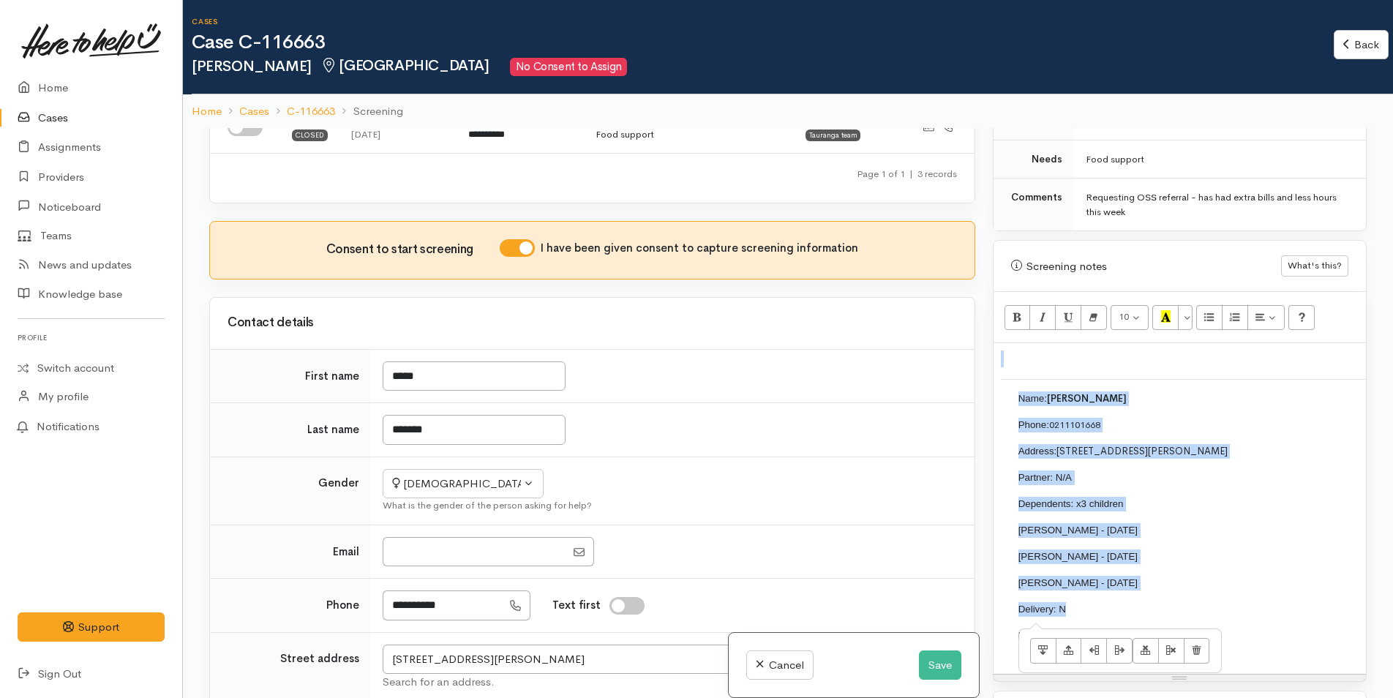
drag, startPoint x: 1089, startPoint y: 588, endPoint x: 995, endPoint y: 442, distance: 173.6
click at [995, 442] on div "Name: Kasey Ormerod Phone: 0211101668 Address: 29A Margaret Road, Bellevue Part…" at bounding box center [1180, 508] width 372 height 330
copy div "Name: Kasey Ormerod Phone: 0211101668 Address: 29A Margaret Road, Bellevue Part…"
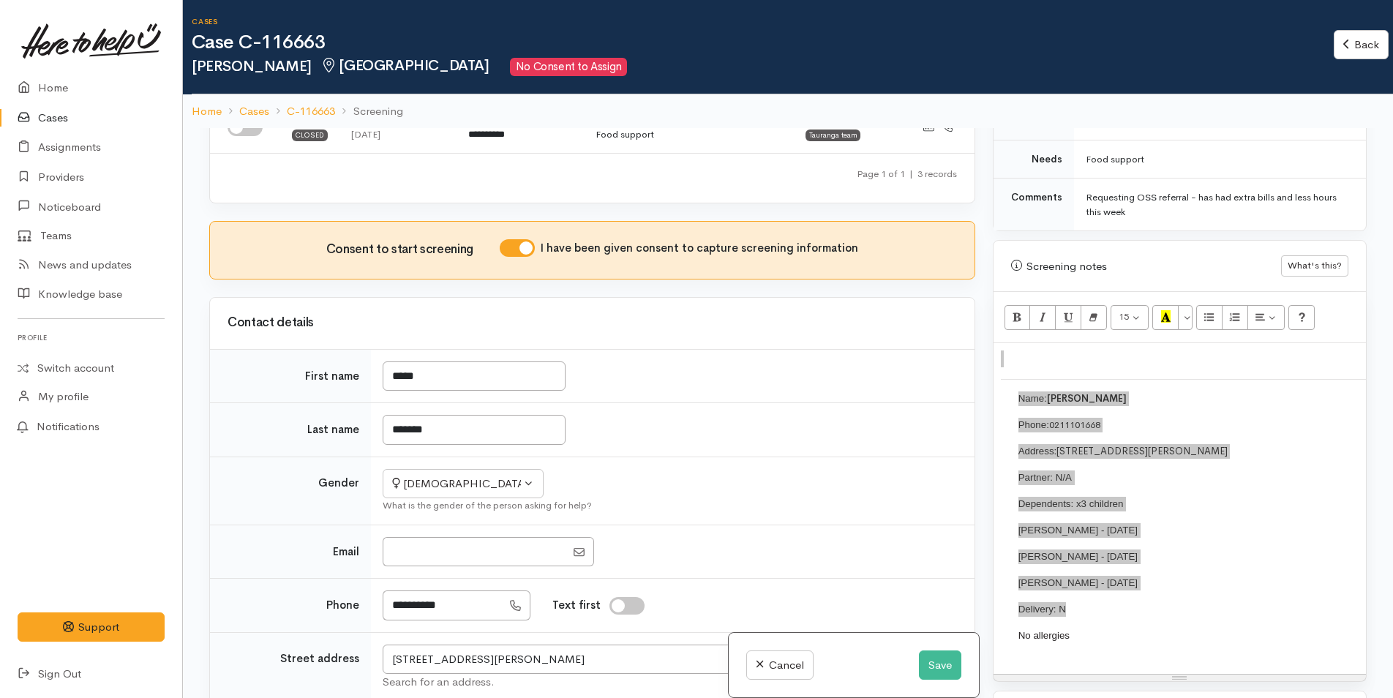
scroll to position [512, 0]
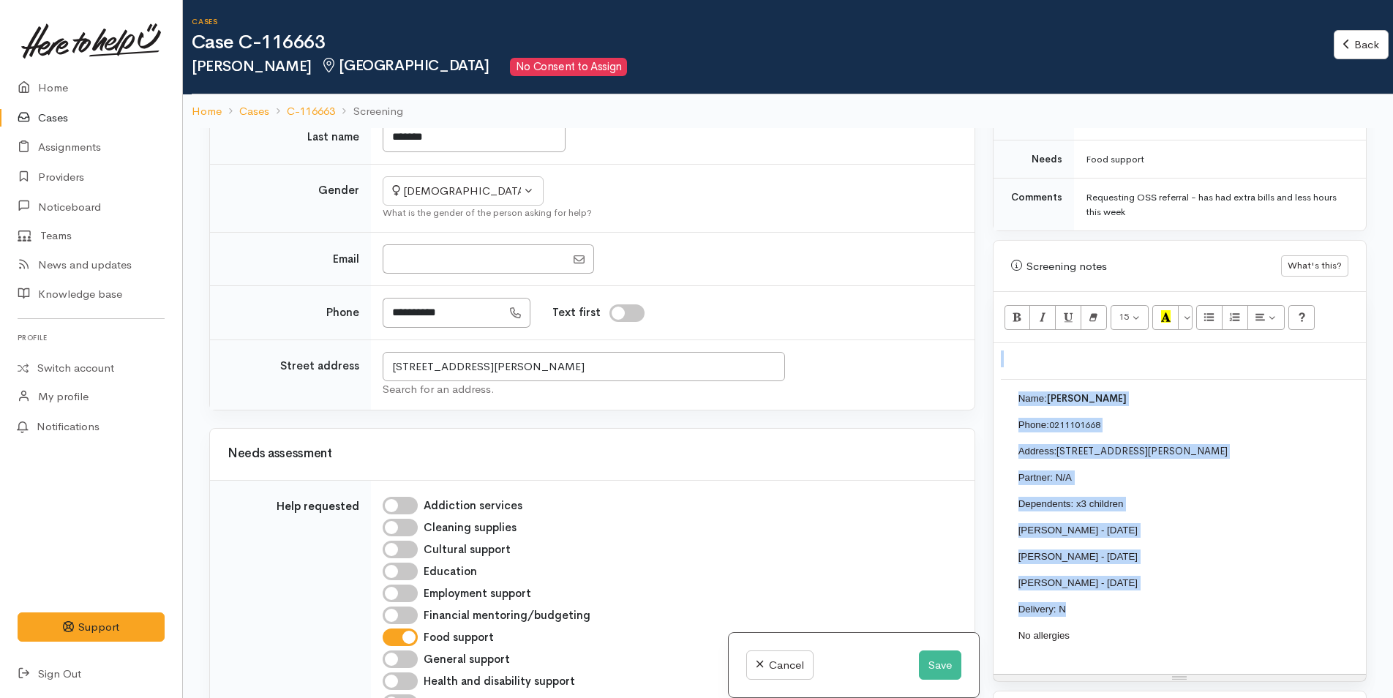
drag, startPoint x: 1243, startPoint y: 427, endPoint x: 1233, endPoint y: 427, distance: 10.2
click at [1243, 427] on td "Name: Kasey Ormerod Phone: 0211101668 Address: 29A Margaret Road, Bellevue Part…" at bounding box center [1383, 522] width 765 height 287
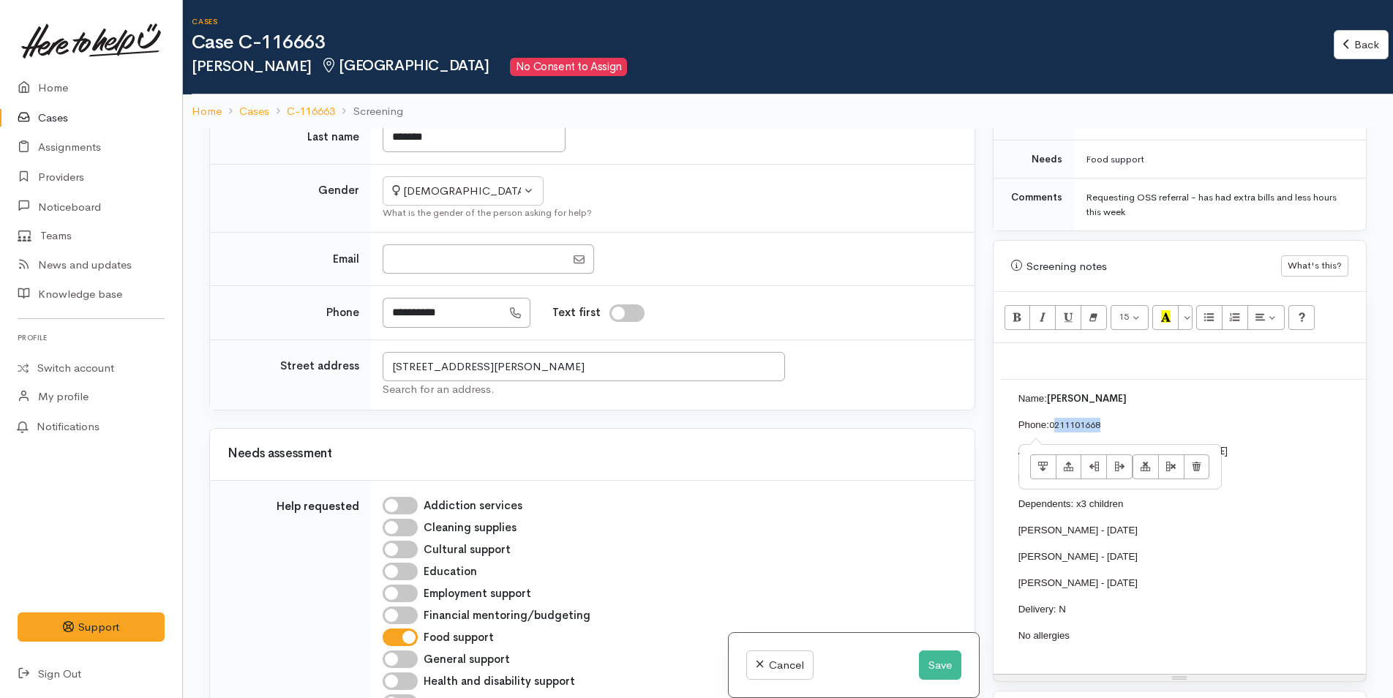
drag, startPoint x: 1131, startPoint y: 409, endPoint x: 1056, endPoint y: 412, distance: 75.4
click at [1056, 418] on p "Phone: 0211101668" at bounding box center [1384, 425] width 730 height 15
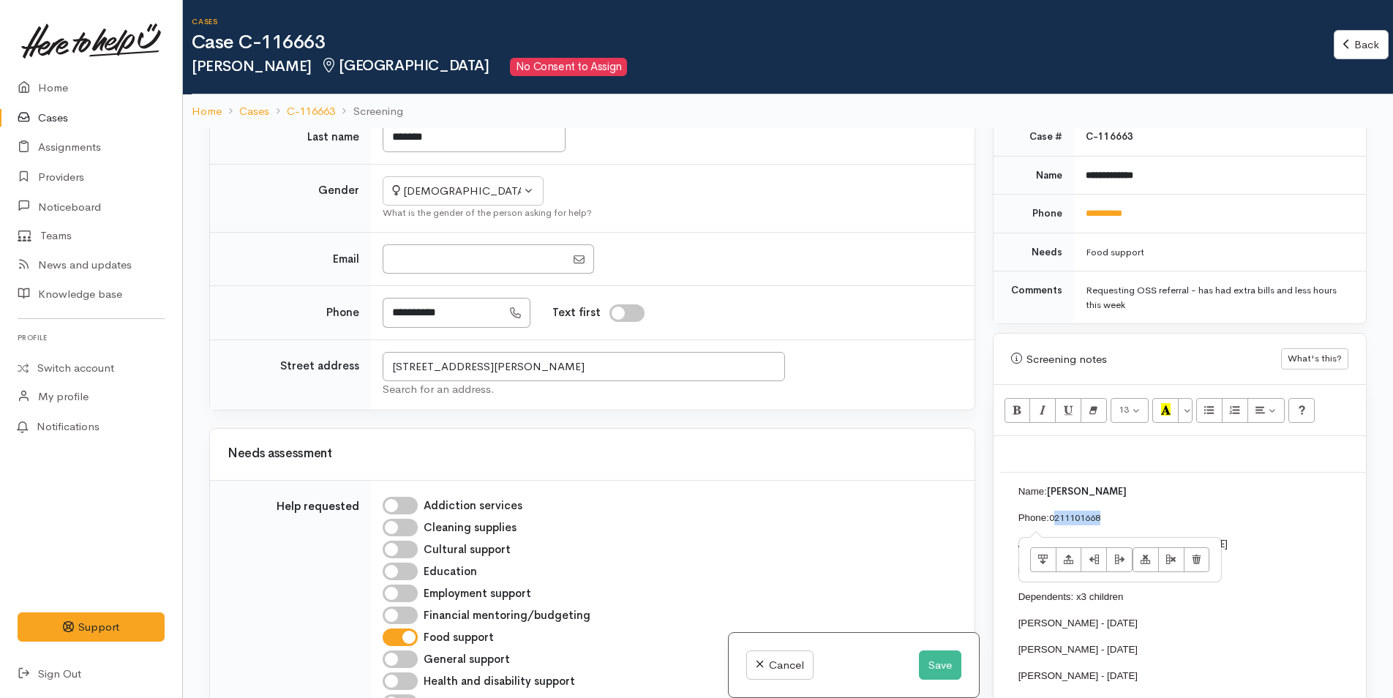
scroll to position [585, 0]
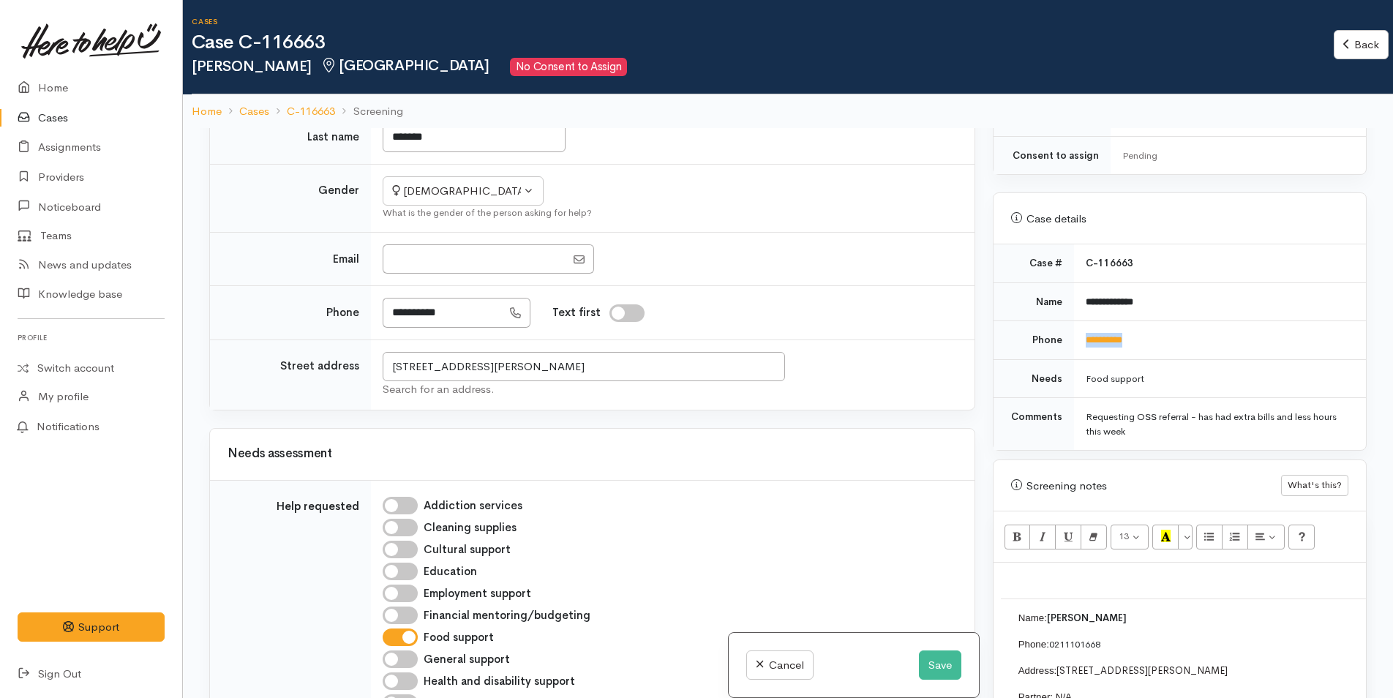
drag, startPoint x: 1175, startPoint y: 313, endPoint x: 1074, endPoint y: 334, distance: 102.5
click at [1074, 334] on td "**********" at bounding box center [1220, 340] width 292 height 39
copy link "**********"
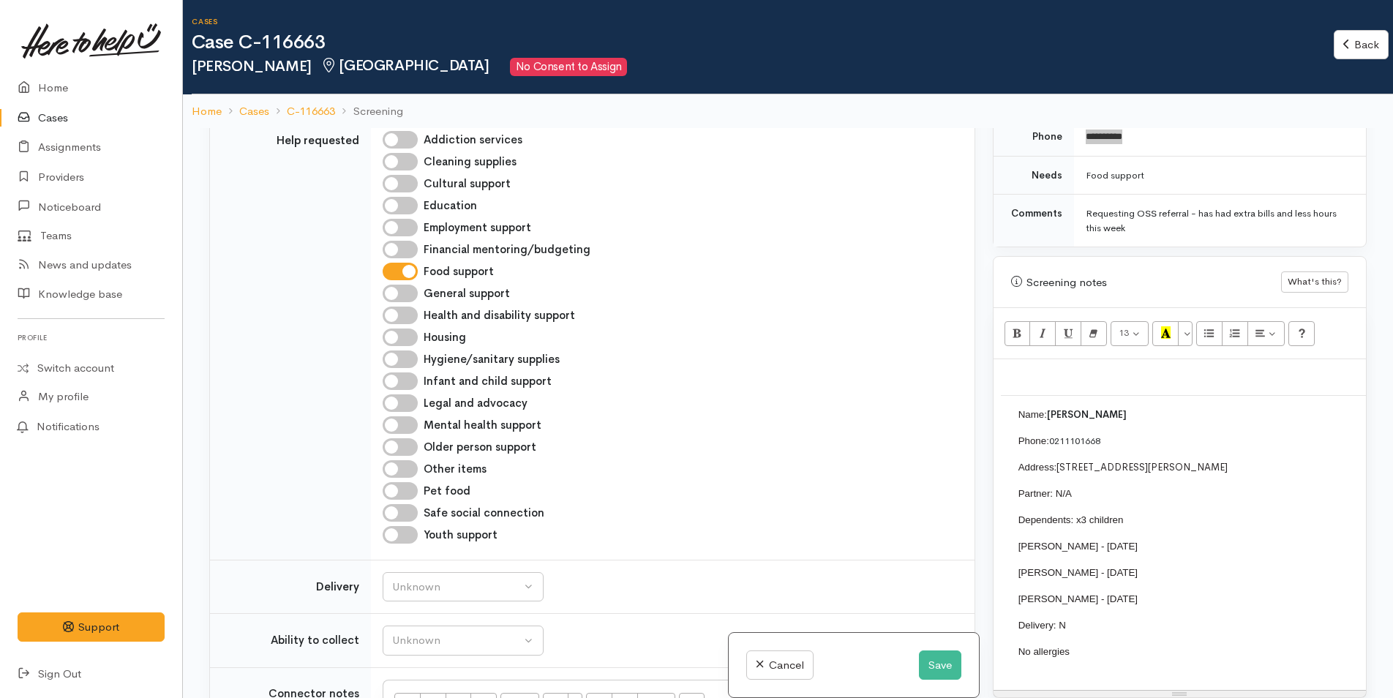
scroll to position [878, 0]
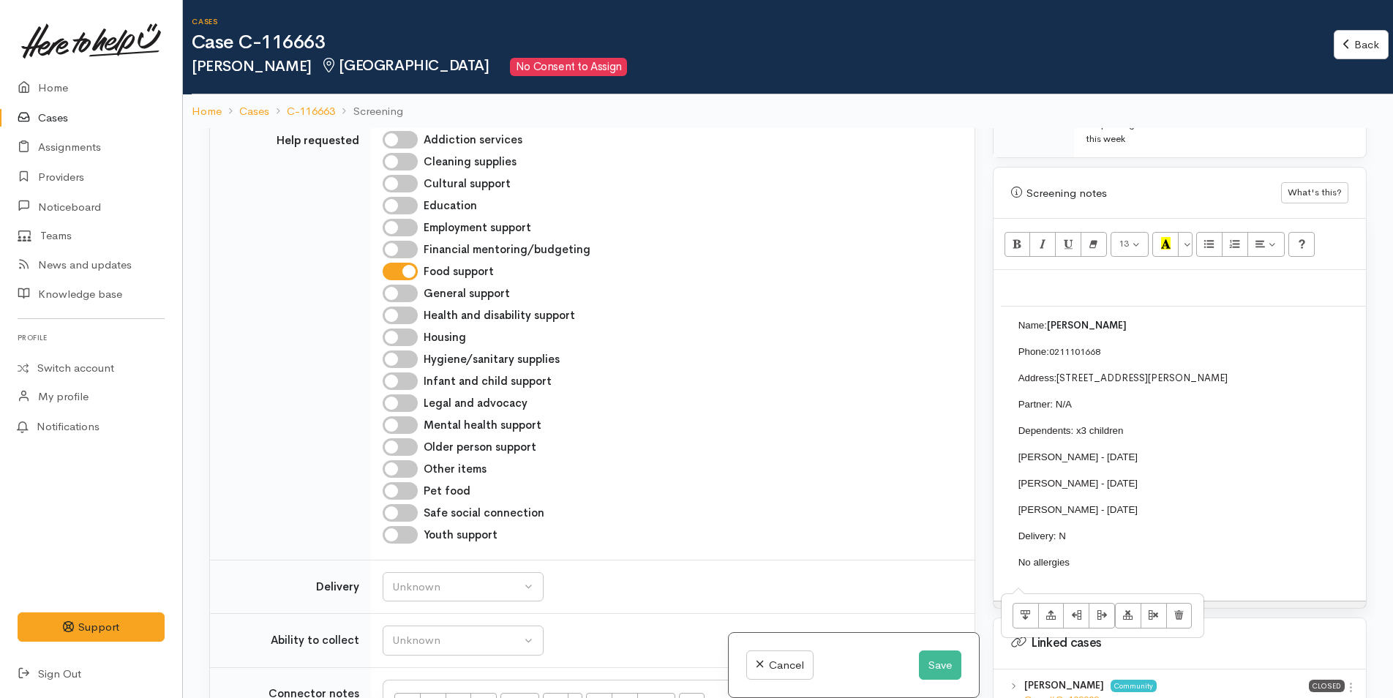
drag, startPoint x: 1142, startPoint y: 326, endPoint x: 1126, endPoint y: 329, distance: 17.2
click at [1126, 329] on td "Name: Kasey Ormerod Phone: 0211101668 Address: 29A Margaret Road, Bellevue Part…" at bounding box center [1383, 449] width 765 height 287
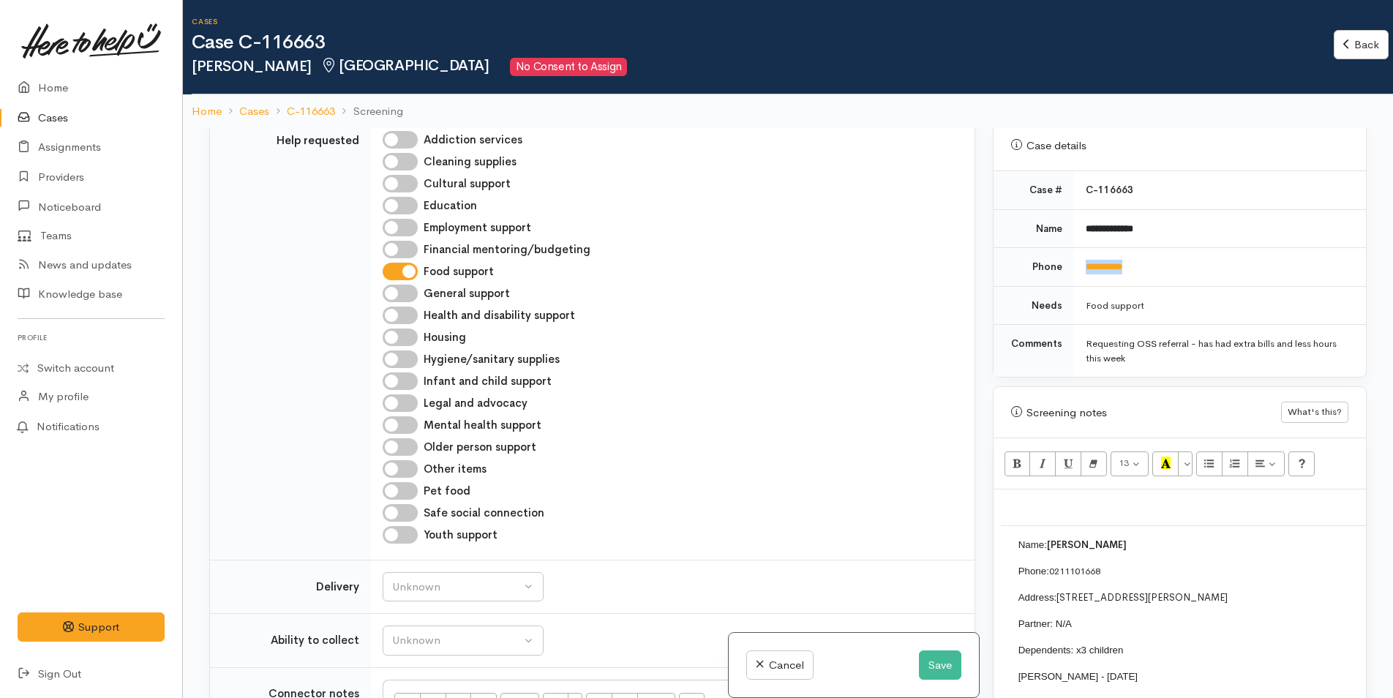
drag, startPoint x: 1164, startPoint y: 250, endPoint x: 1082, endPoint y: 258, distance: 82.4
click at [1082, 258] on td "**********" at bounding box center [1220, 267] width 292 height 39
copy link "**********"
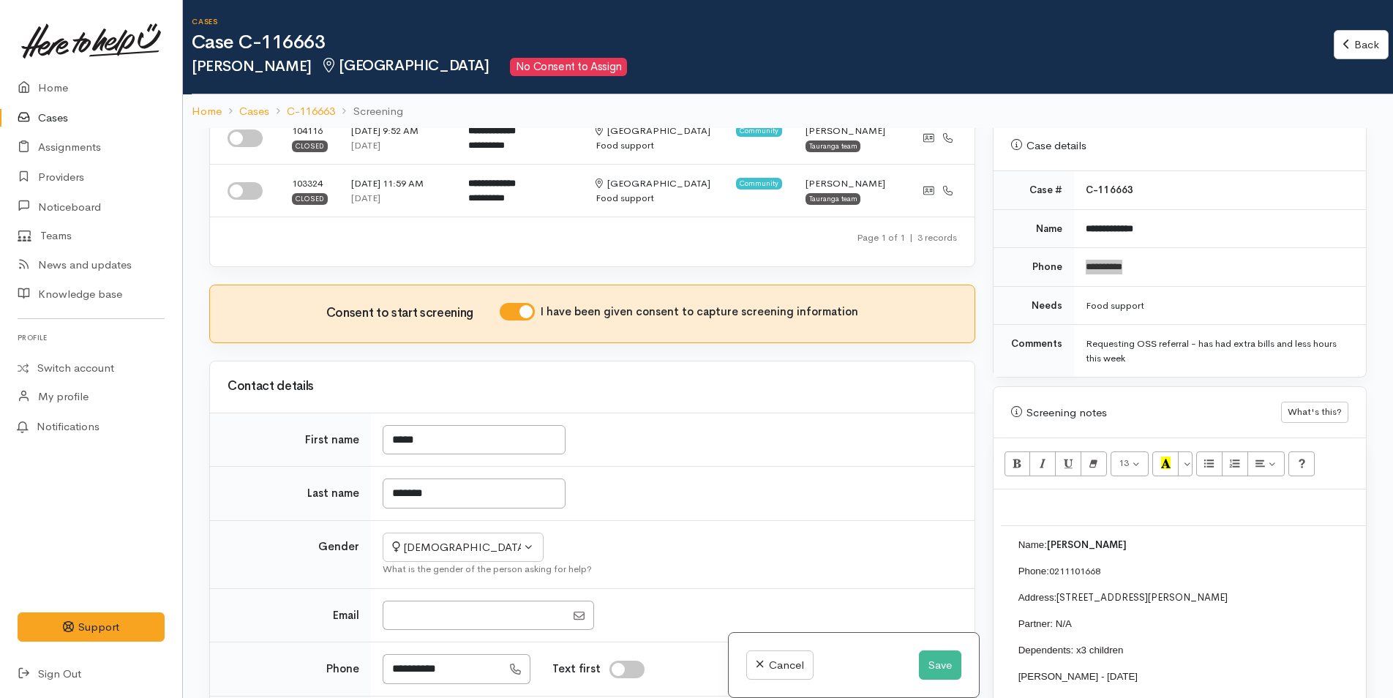
scroll to position [146, 0]
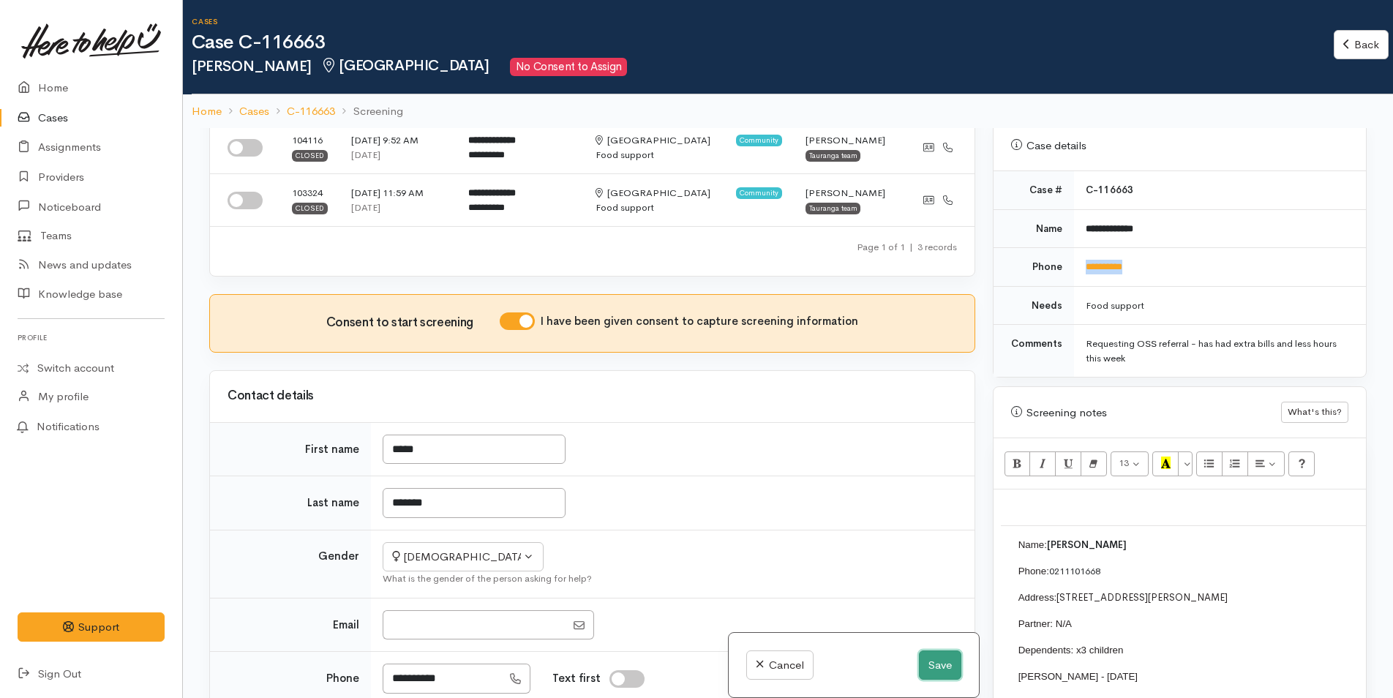
click at [944, 667] on button "Save" at bounding box center [940, 666] width 42 height 30
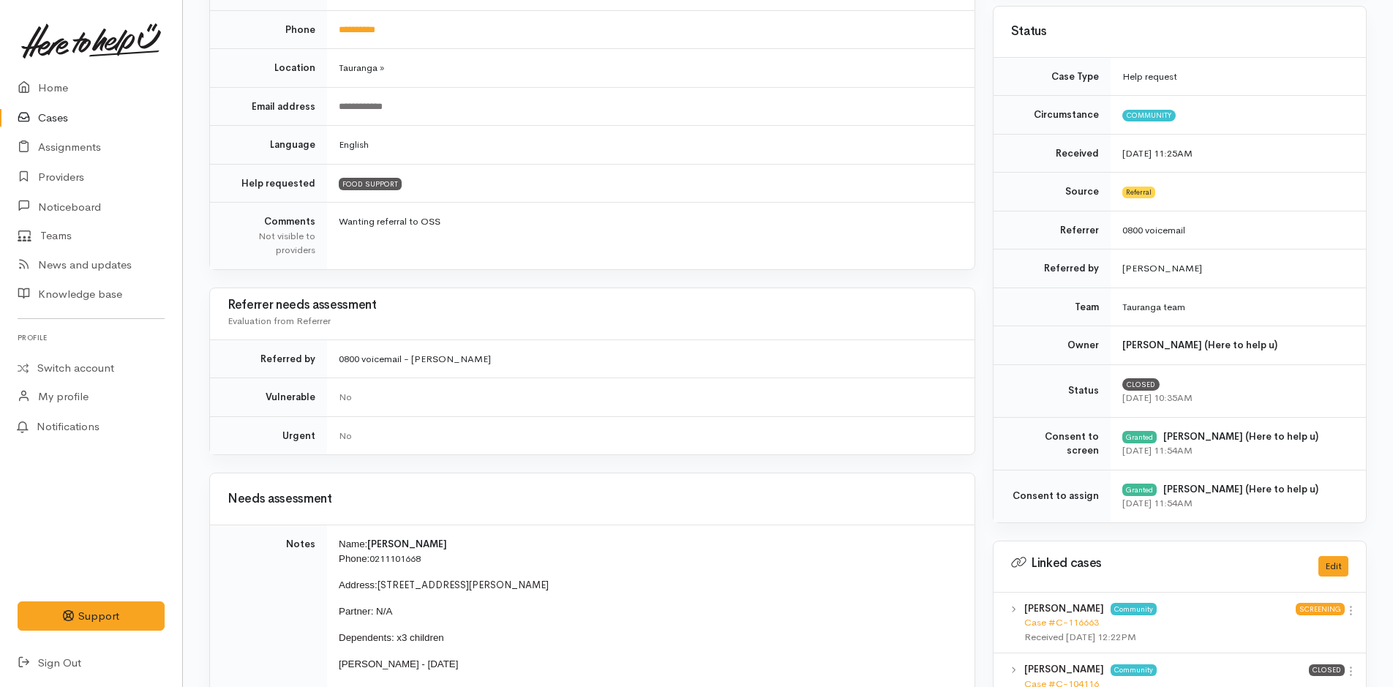
scroll to position [439, 0]
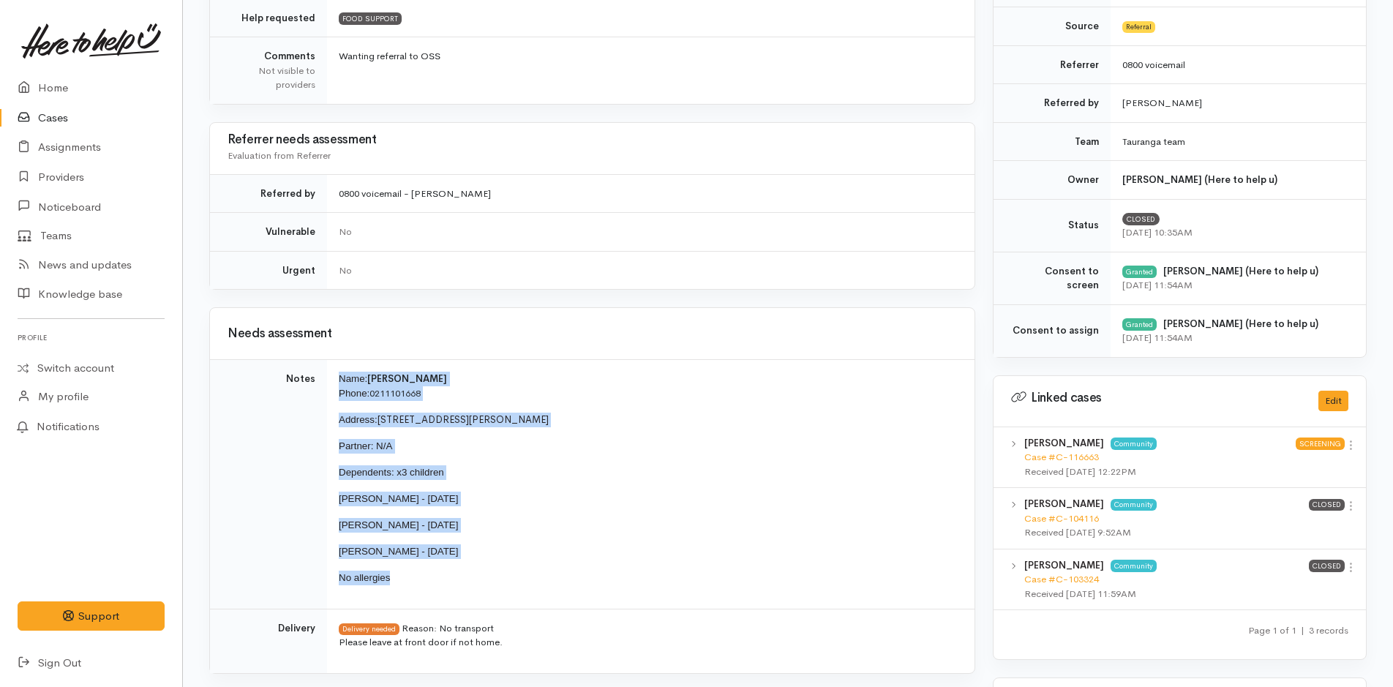
drag, startPoint x: 408, startPoint y: 583, endPoint x: 326, endPoint y: 375, distance: 223.0
click at [326, 375] on tr "Notes Name: [PERSON_NAME] Phone: 0211101668 Address: [STREET_ADDRESS][PERSON_NA…" at bounding box center [592, 485] width 765 height 250
copy tr "Name: [PERSON_NAME] Phone: 0211101668 Address: [STREET_ADDRESS][PERSON_NAME] Pa…"
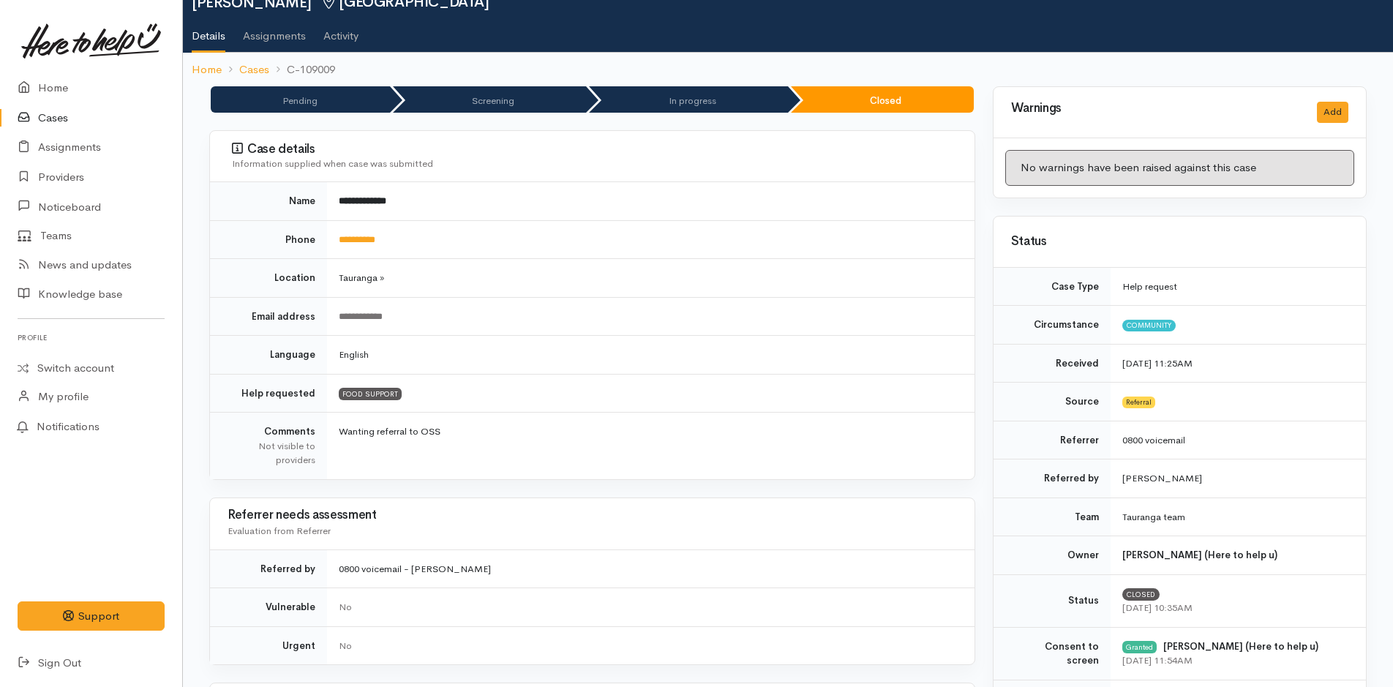
scroll to position [0, 0]
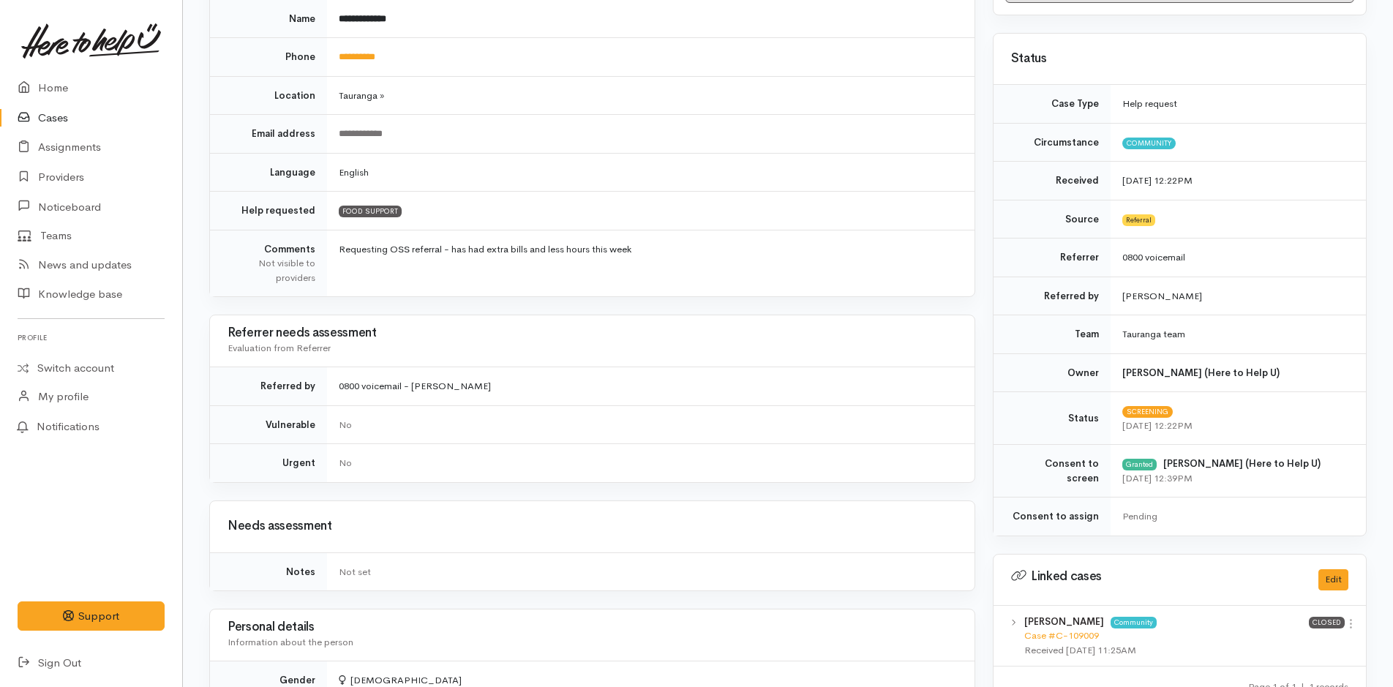
scroll to position [585, 0]
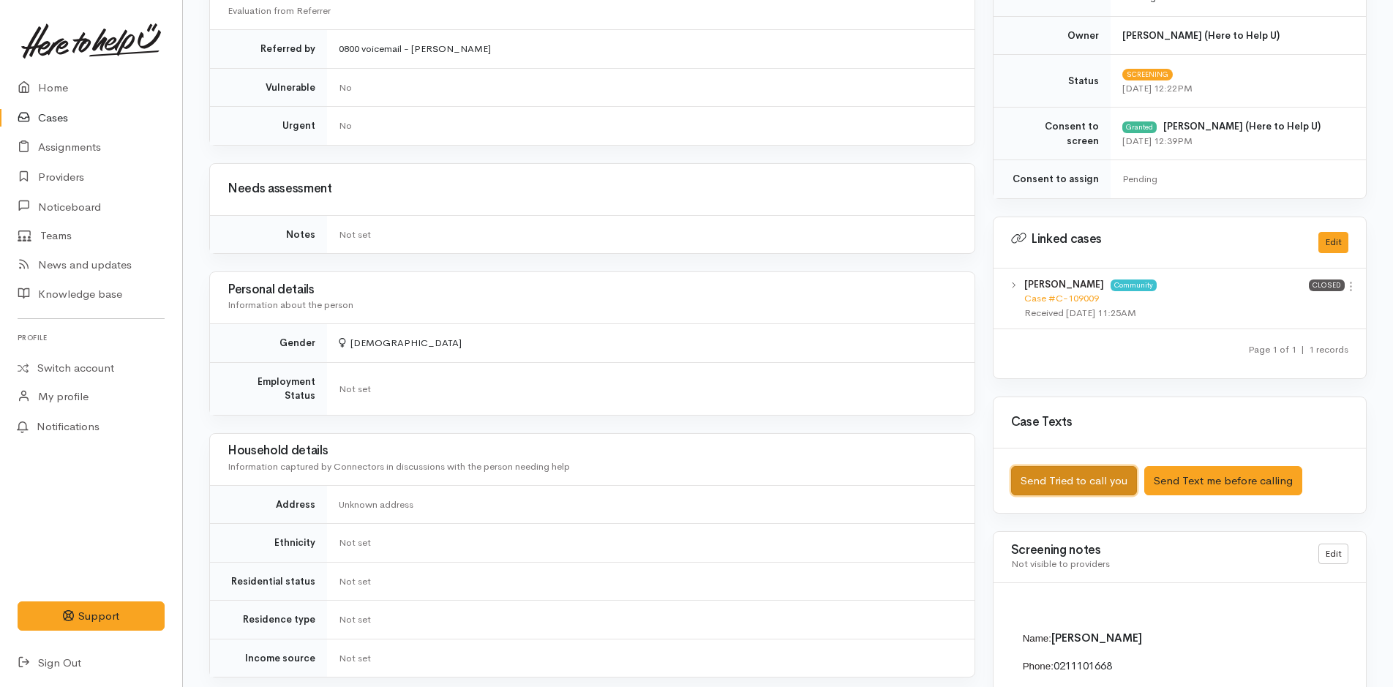
click at [1062, 482] on button "Send Tried to call you" at bounding box center [1074, 481] width 126 height 30
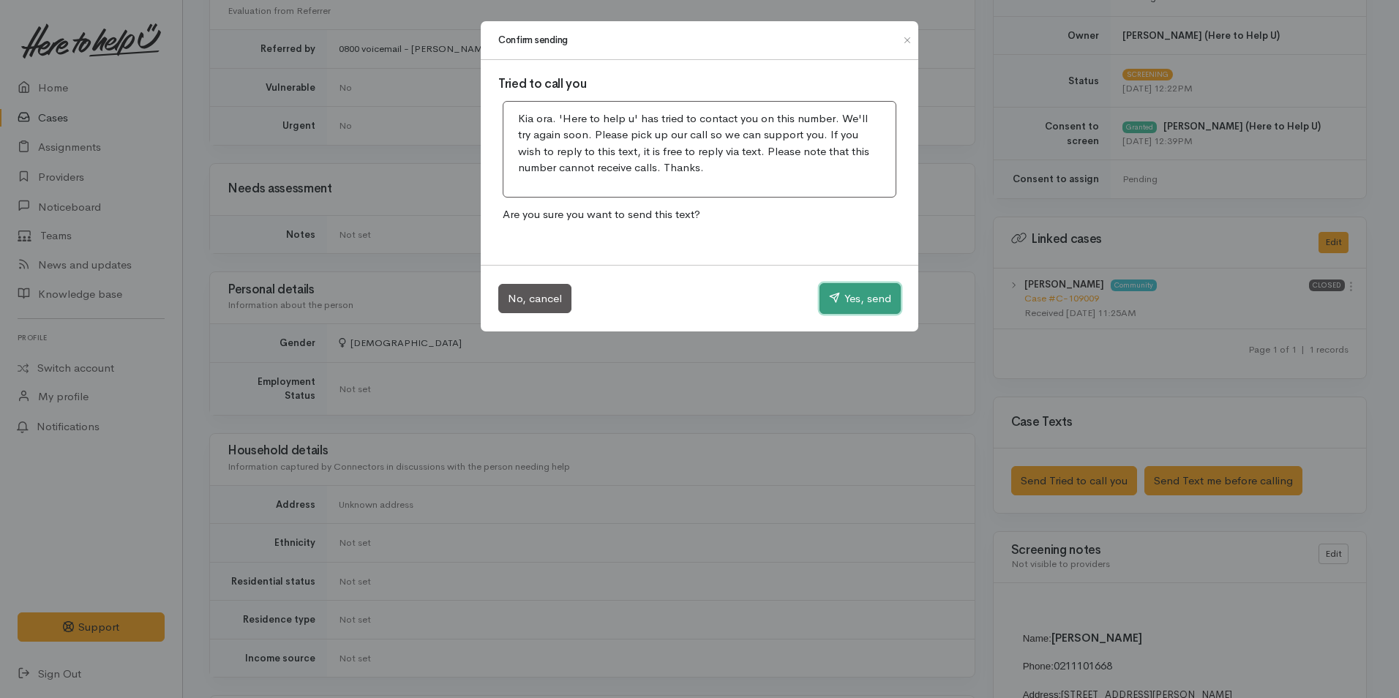
click at [858, 296] on button "Yes, send" at bounding box center [860, 298] width 81 height 31
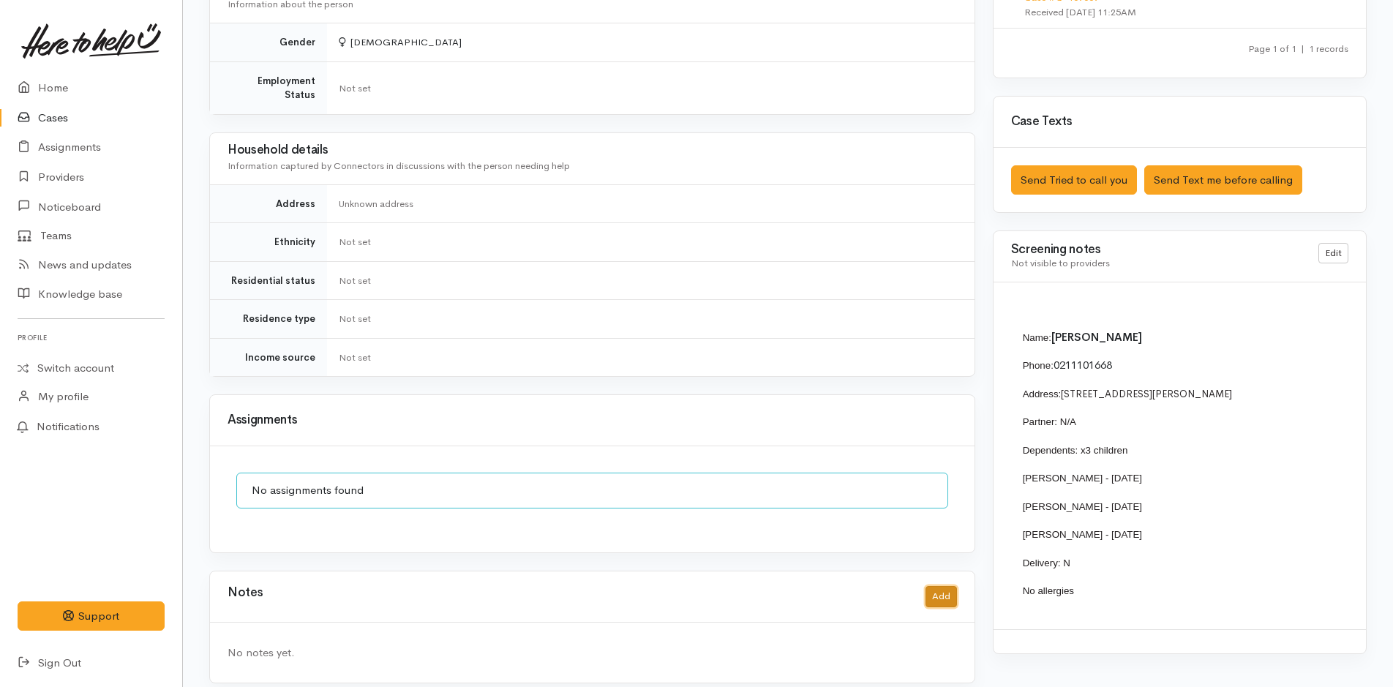
click at [945, 586] on button "Add" at bounding box center [941, 596] width 31 height 21
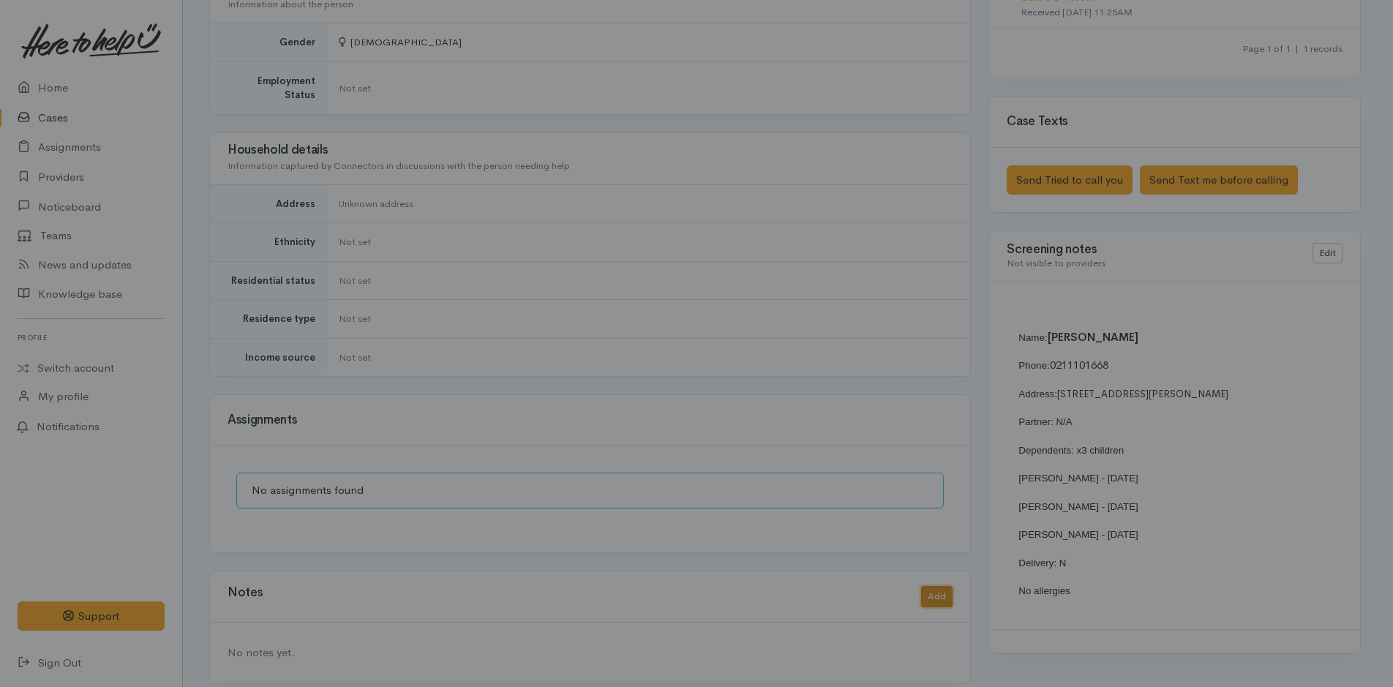
scroll to position [875, 0]
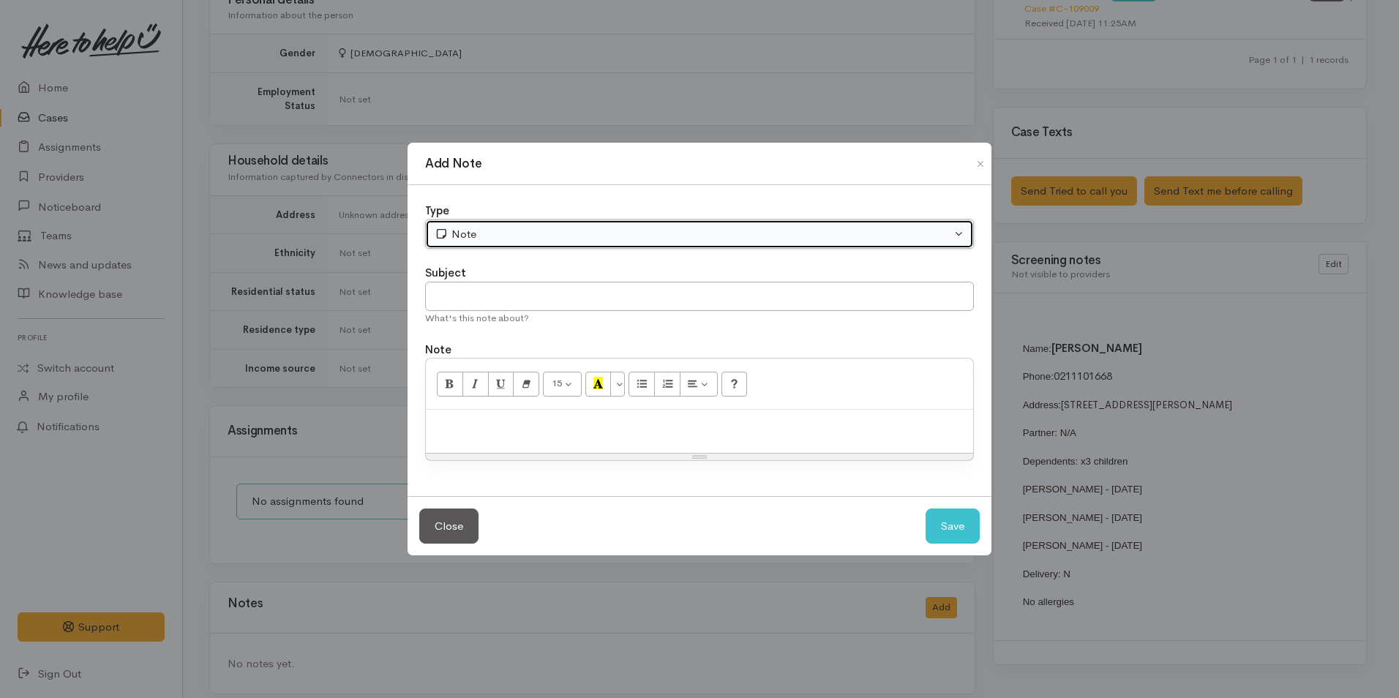
click at [585, 228] on div "Note" at bounding box center [693, 234] width 517 height 17
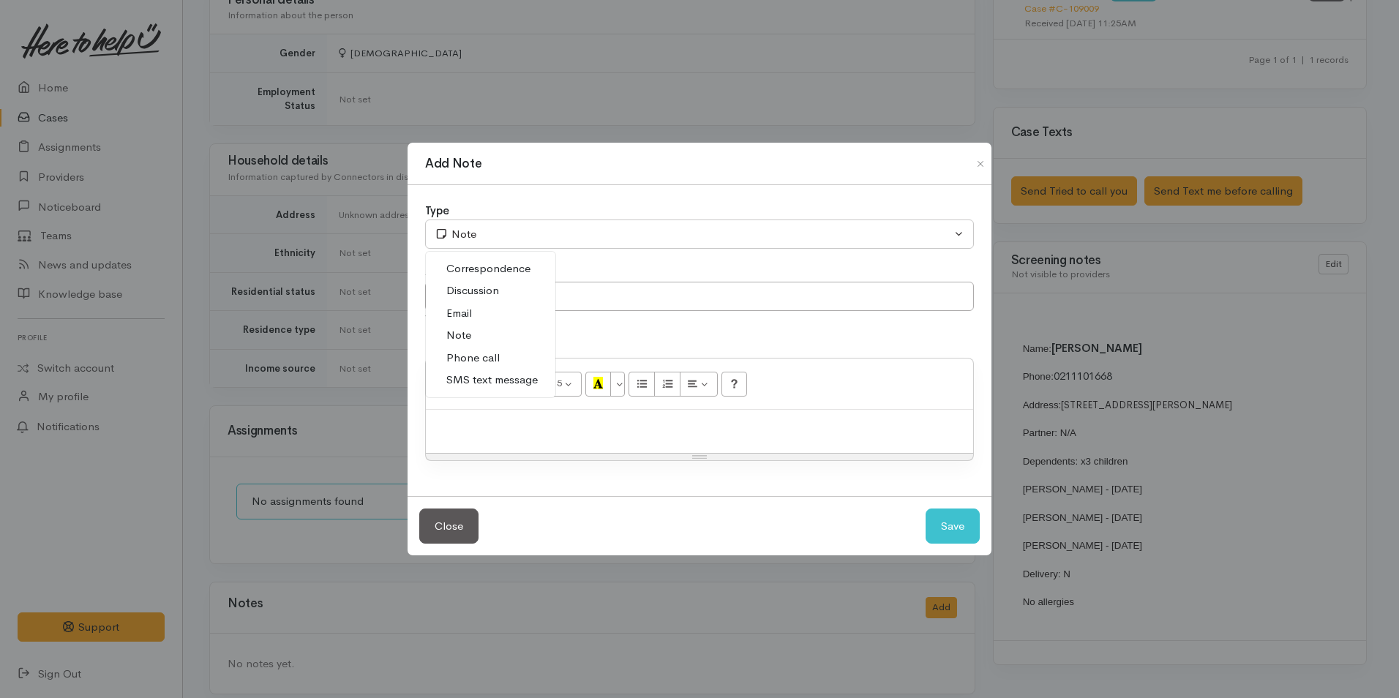
click at [501, 357] on link "Phone call" at bounding box center [491, 358] width 130 height 23
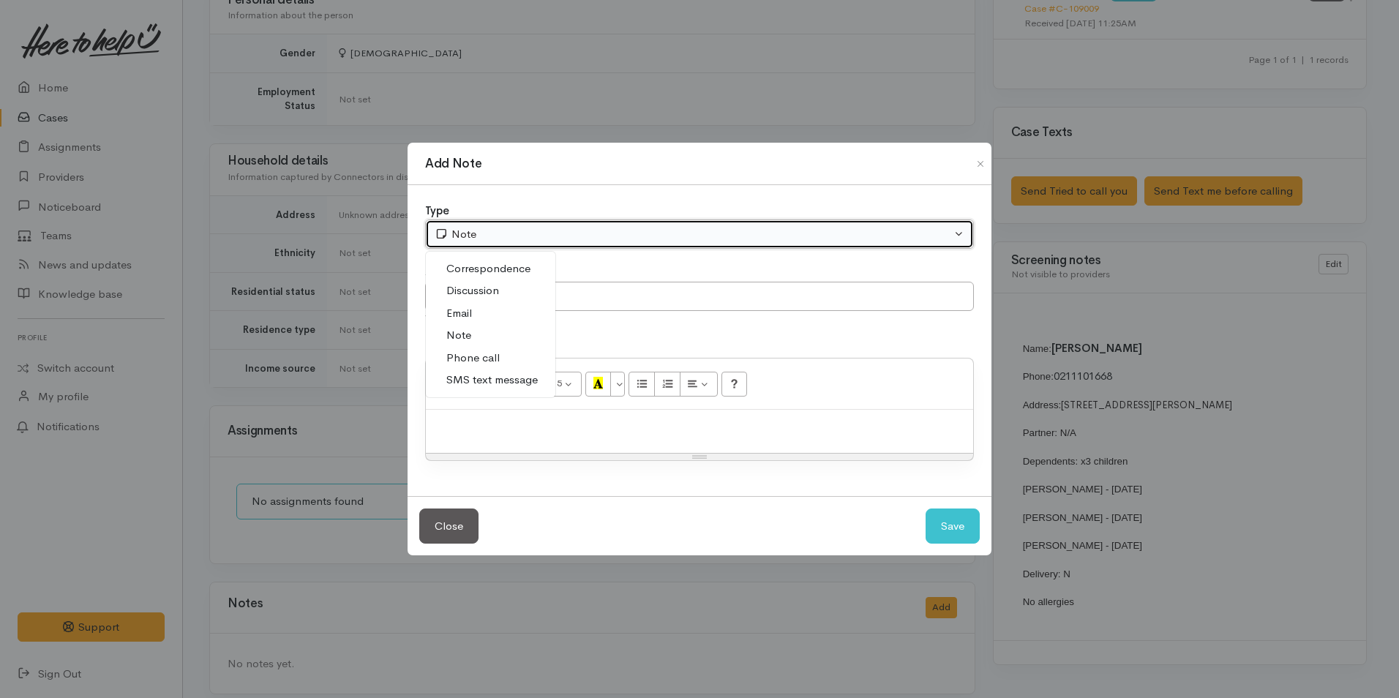
select select "3"
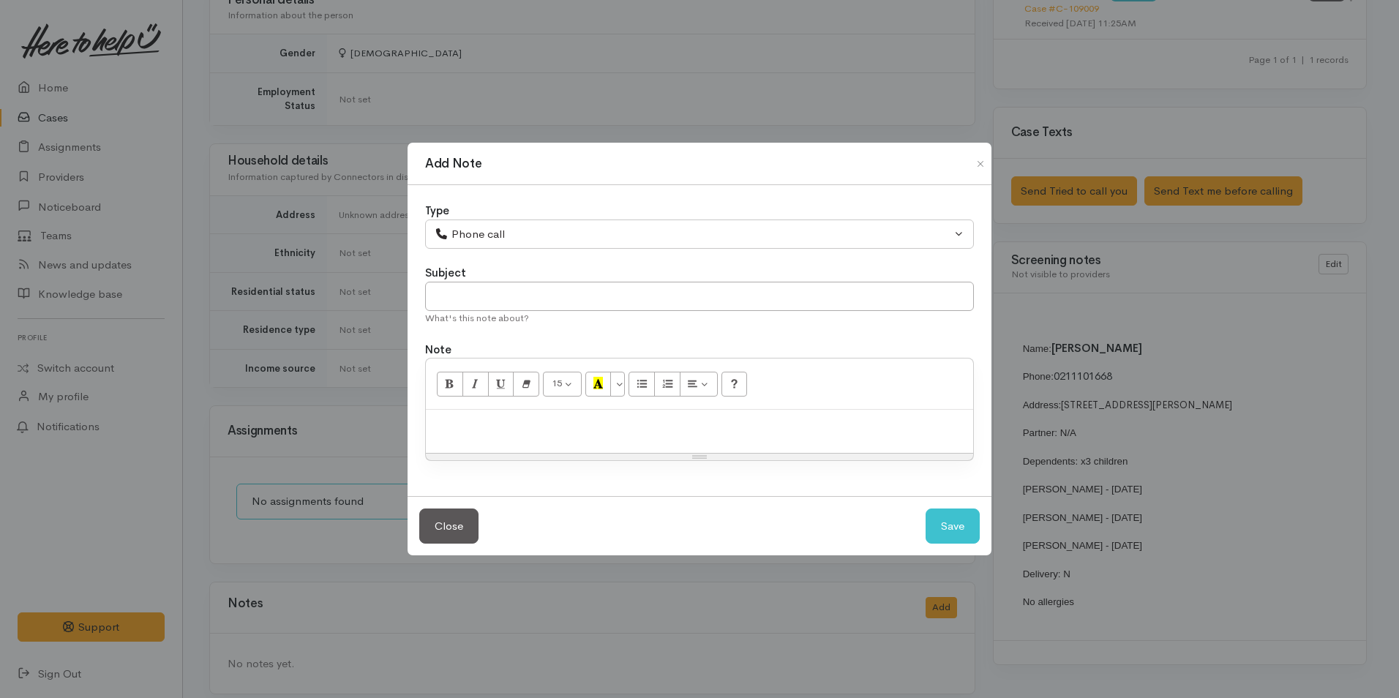
click at [517, 433] on p at bounding box center [699, 425] width 533 height 17
click at [563, 432] on p at bounding box center [699, 425] width 533 height 17
paste div
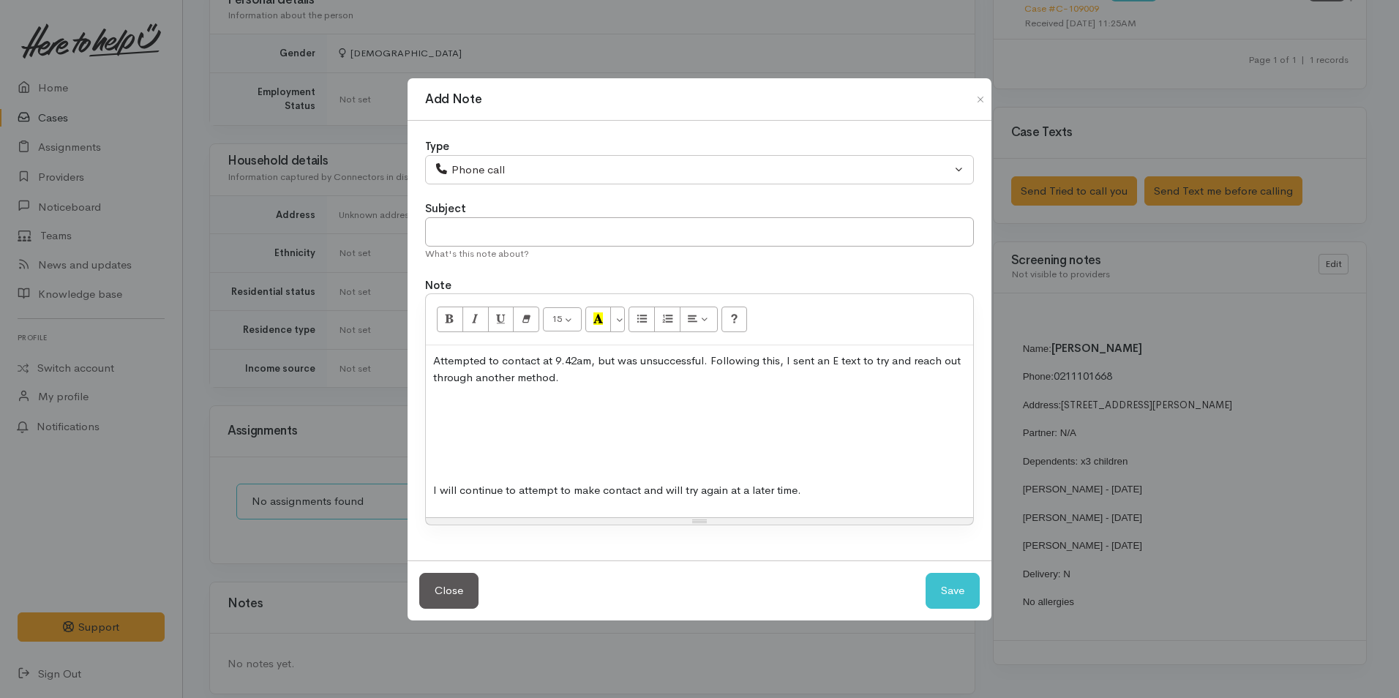
click at [560, 465] on p at bounding box center [699, 462] width 533 height 17
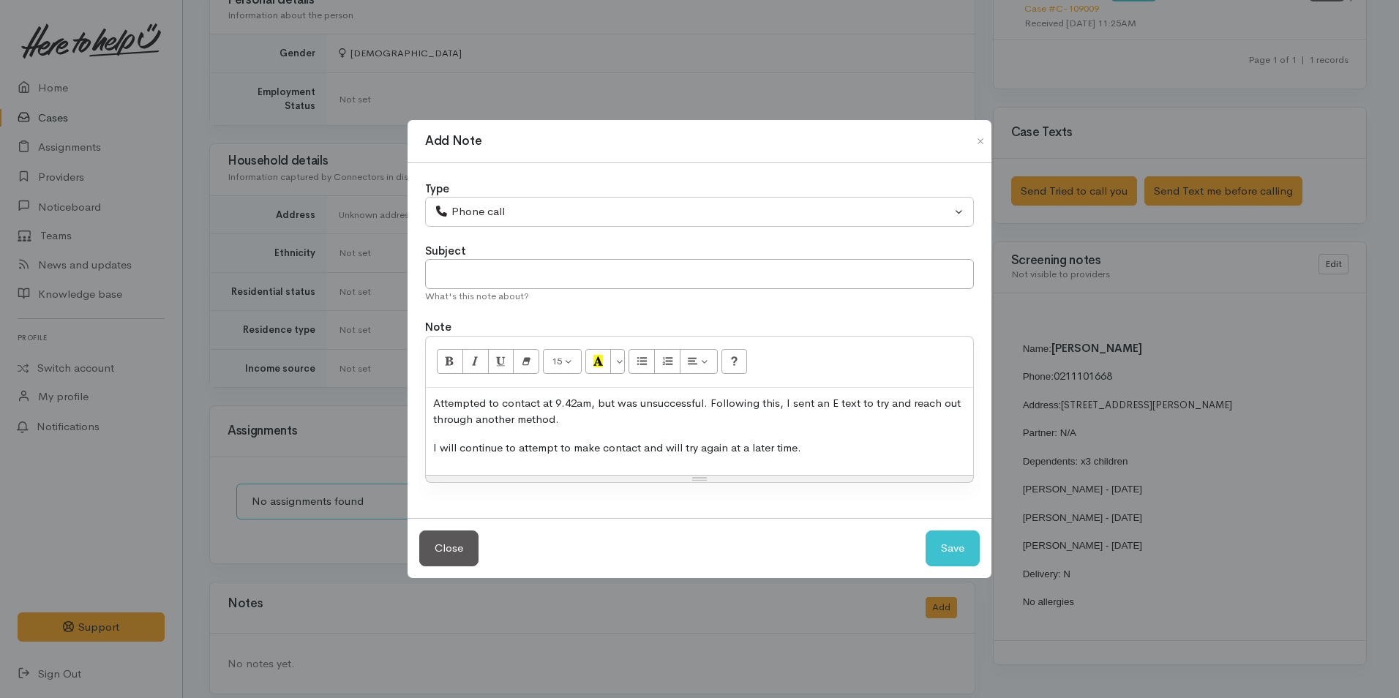
click at [580, 403] on p "Attempted to contact at 9.42am, but was unsuccessful. Following this, I sent an…" at bounding box center [699, 411] width 533 height 33
click at [948, 537] on button "Save" at bounding box center [953, 549] width 54 height 36
click at [948, 547] on button "Save" at bounding box center [953, 549] width 54 height 36
select select "1"
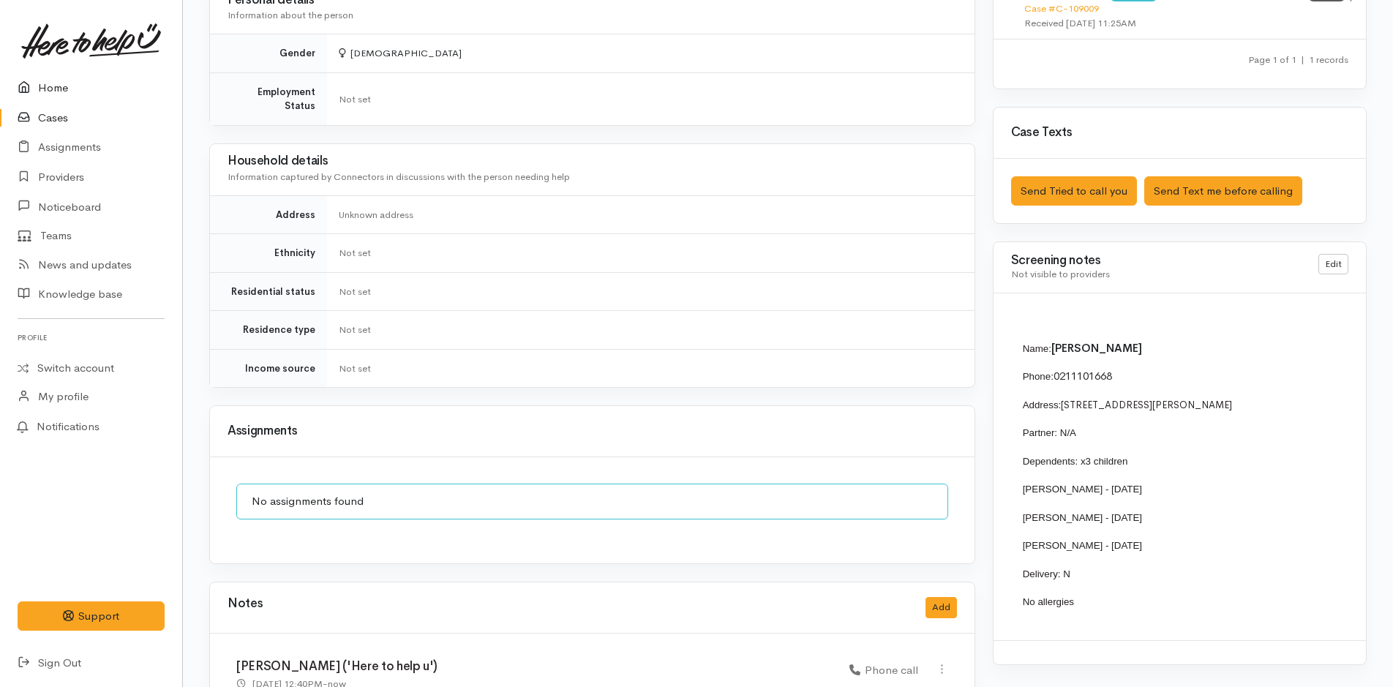
drag, startPoint x: 52, startPoint y: 77, endPoint x: 37, endPoint y: 75, distance: 15.5
click at [52, 77] on link "Home" at bounding box center [91, 88] width 182 height 30
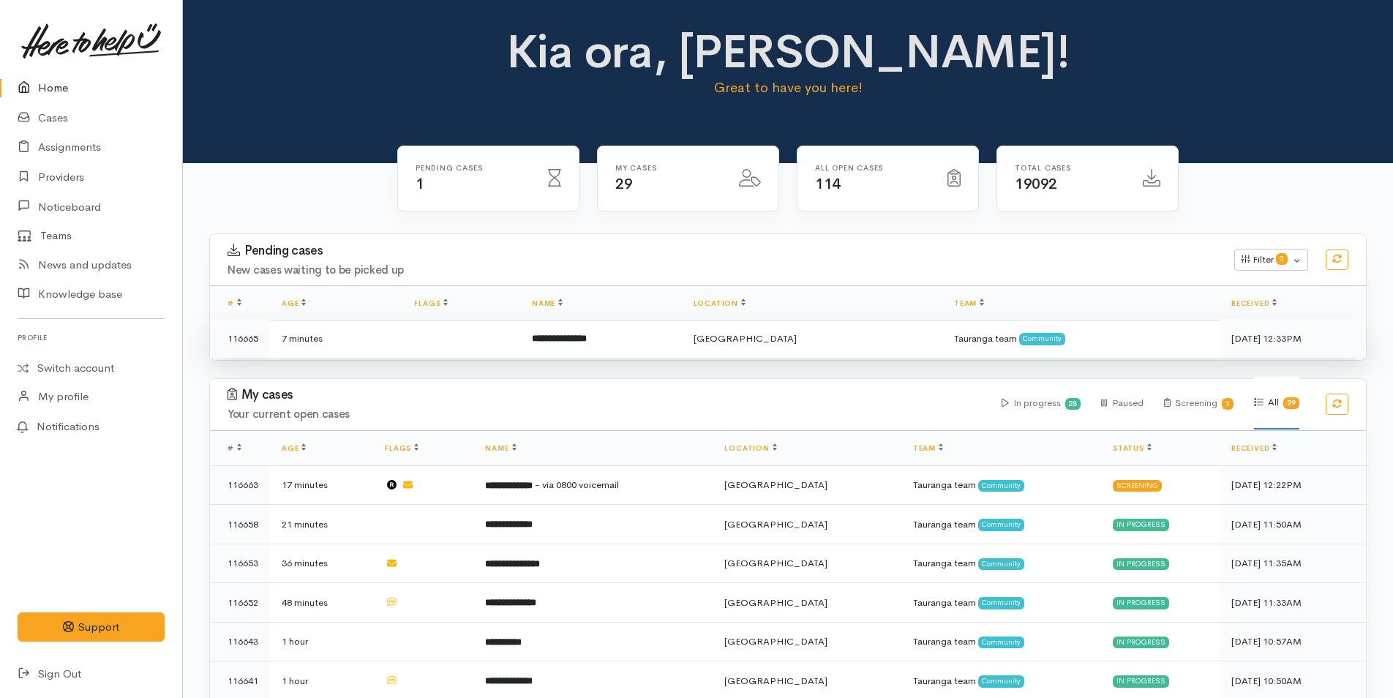
click at [591, 330] on td "**********" at bounding box center [600, 338] width 161 height 39
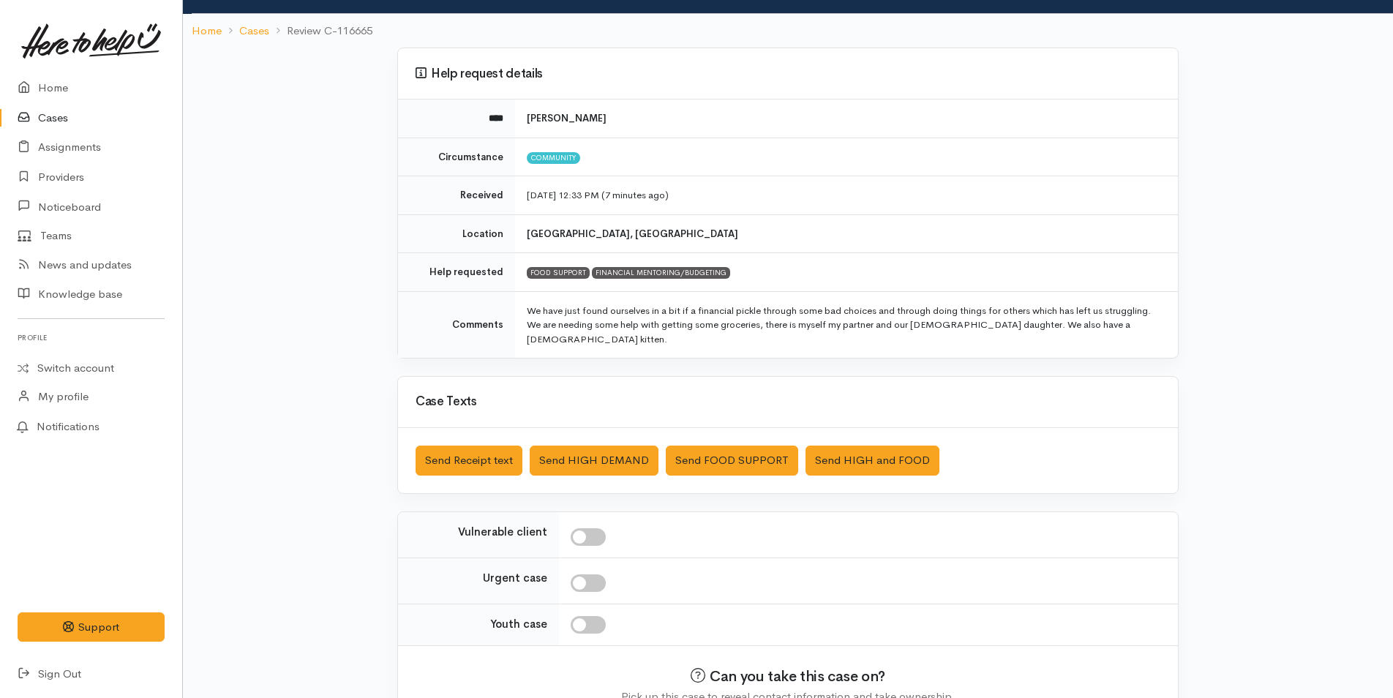
scroll to position [148, 0]
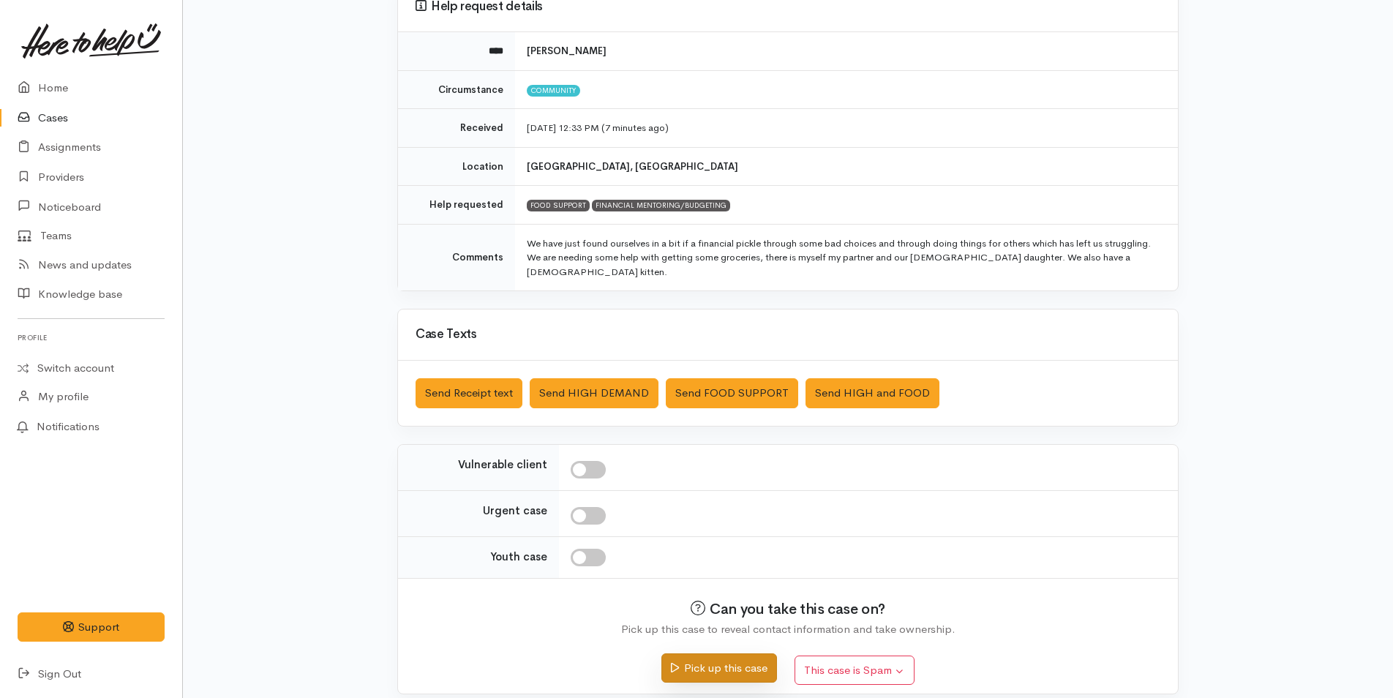
click at [745, 654] on button "Pick up this case" at bounding box center [719, 669] width 115 height 30
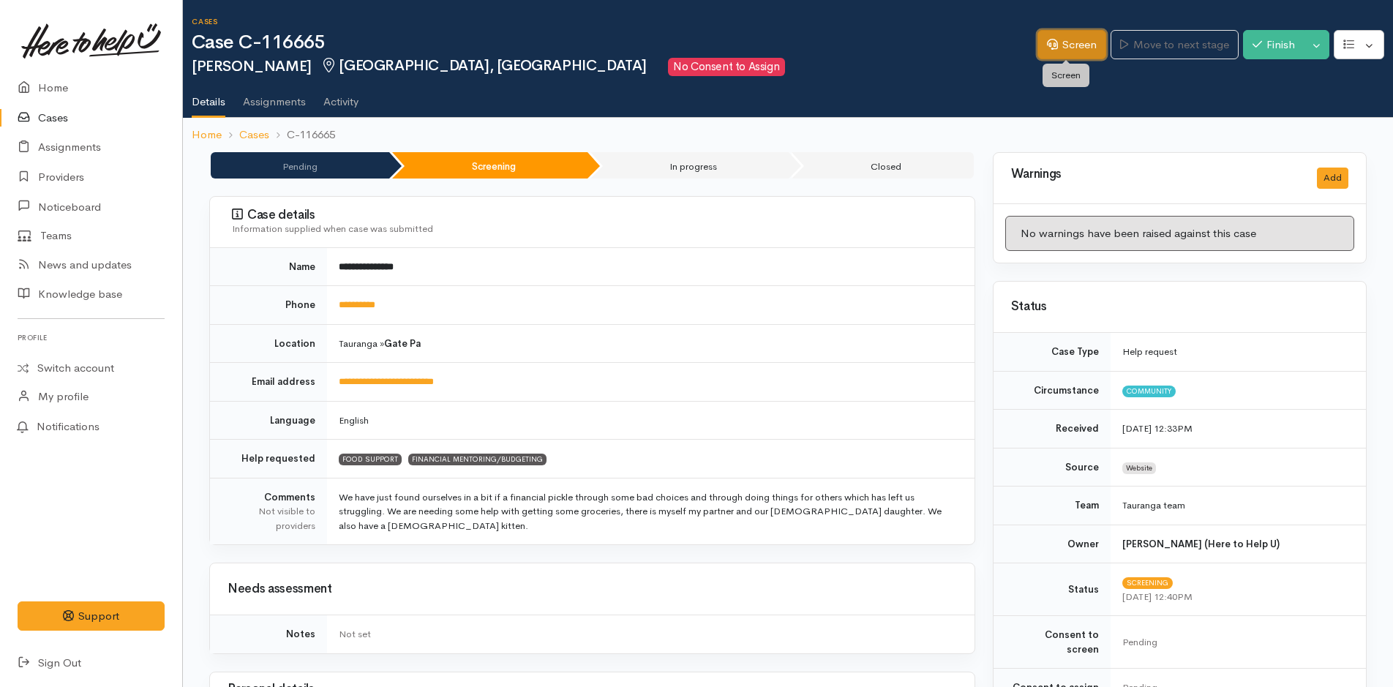
click at [1077, 44] on link "Screen" at bounding box center [1072, 45] width 69 height 30
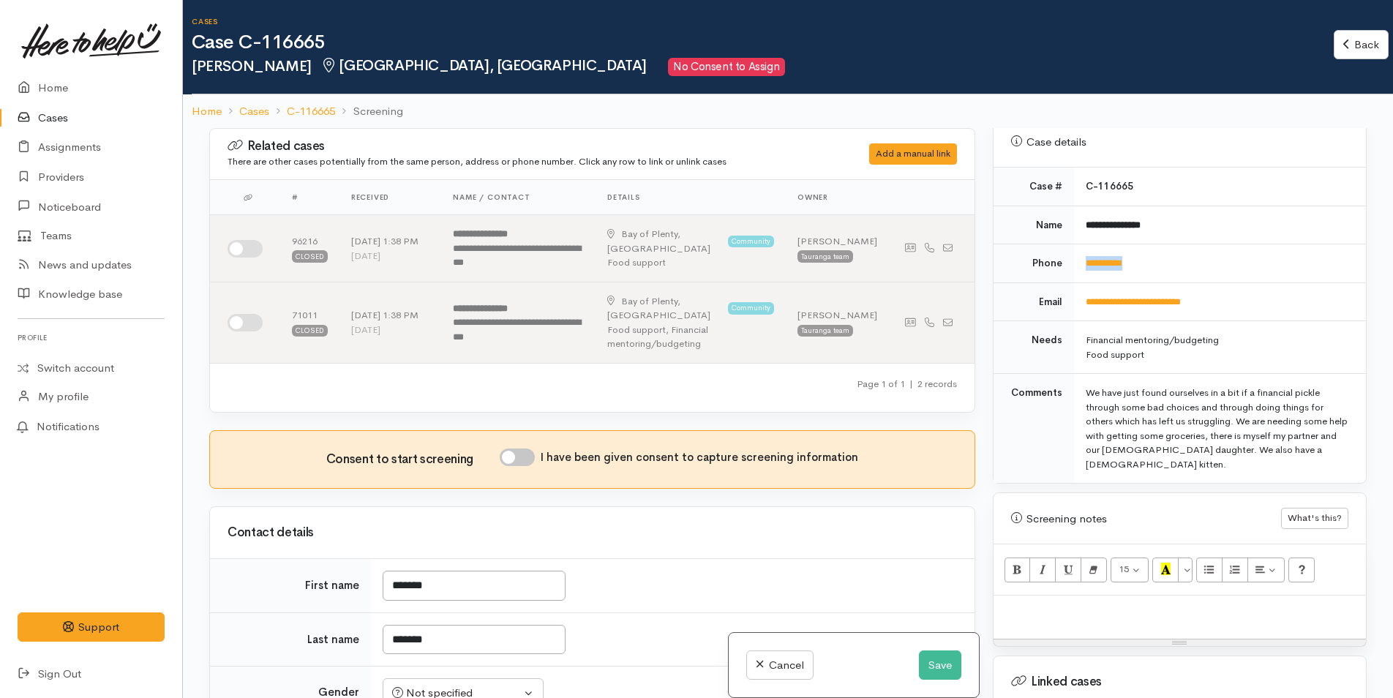
drag, startPoint x: 1177, startPoint y: 245, endPoint x: 1079, endPoint y: 253, distance: 97.7
click at [1079, 253] on td "**********" at bounding box center [1220, 263] width 292 height 39
copy link "**********"
click at [1149, 615] on div at bounding box center [1180, 617] width 372 height 43
paste div
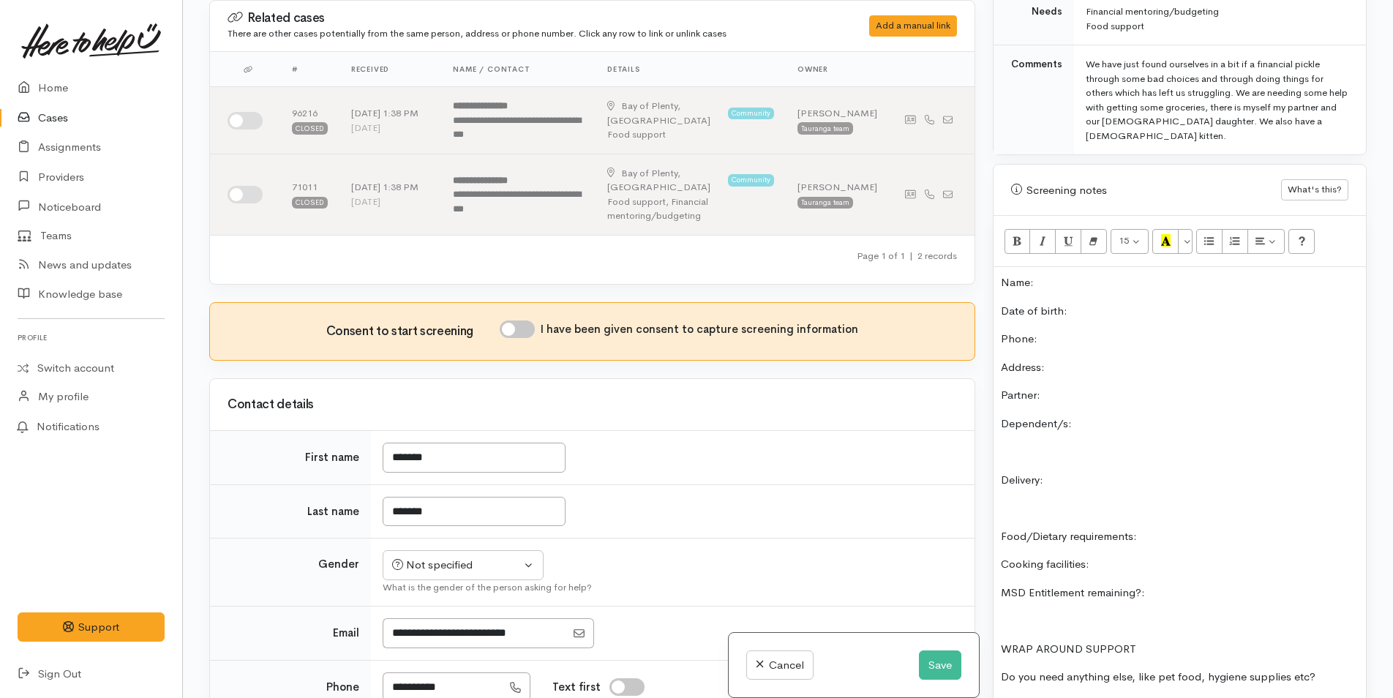
scroll to position [566, 0]
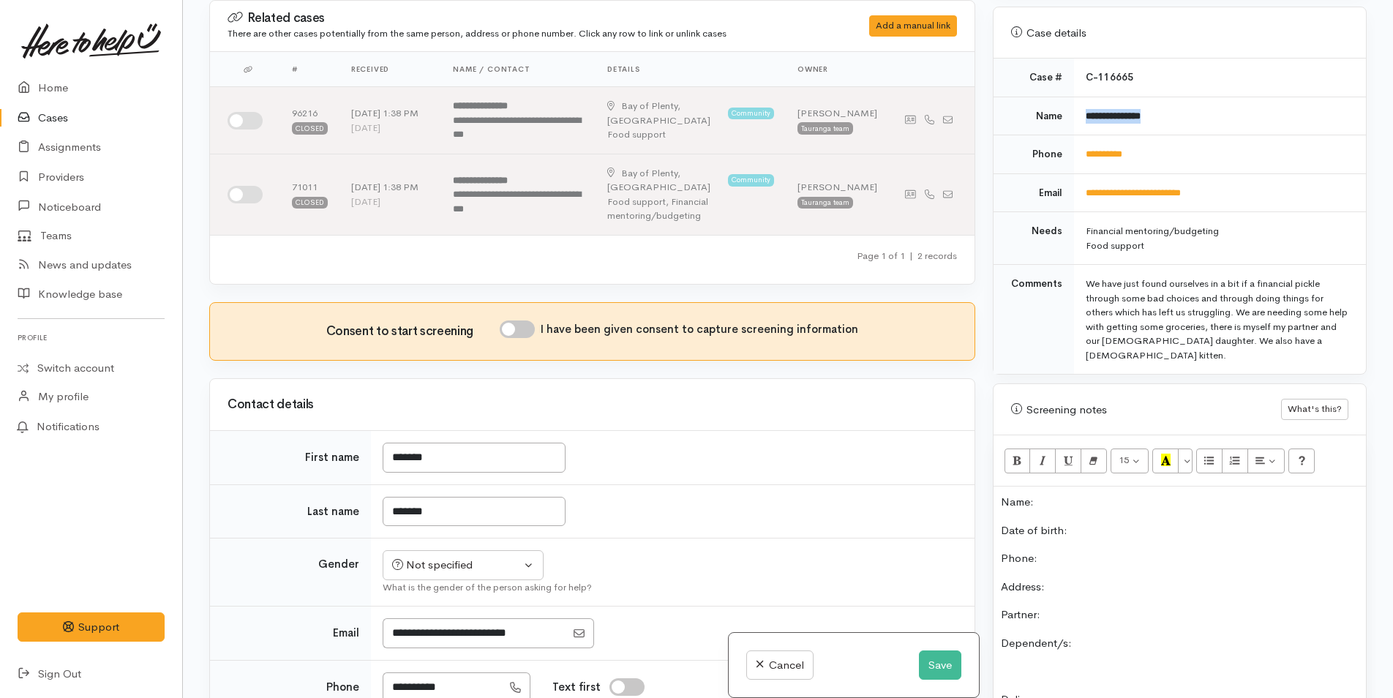
drag, startPoint x: 1156, startPoint y: 101, endPoint x: 1085, endPoint y: 108, distance: 71.3
click at [1085, 108] on td "**********" at bounding box center [1220, 116] width 292 height 39
copy b "**********"
drag, startPoint x: 1167, startPoint y: 142, endPoint x: 1066, endPoint y: 146, distance: 100.4
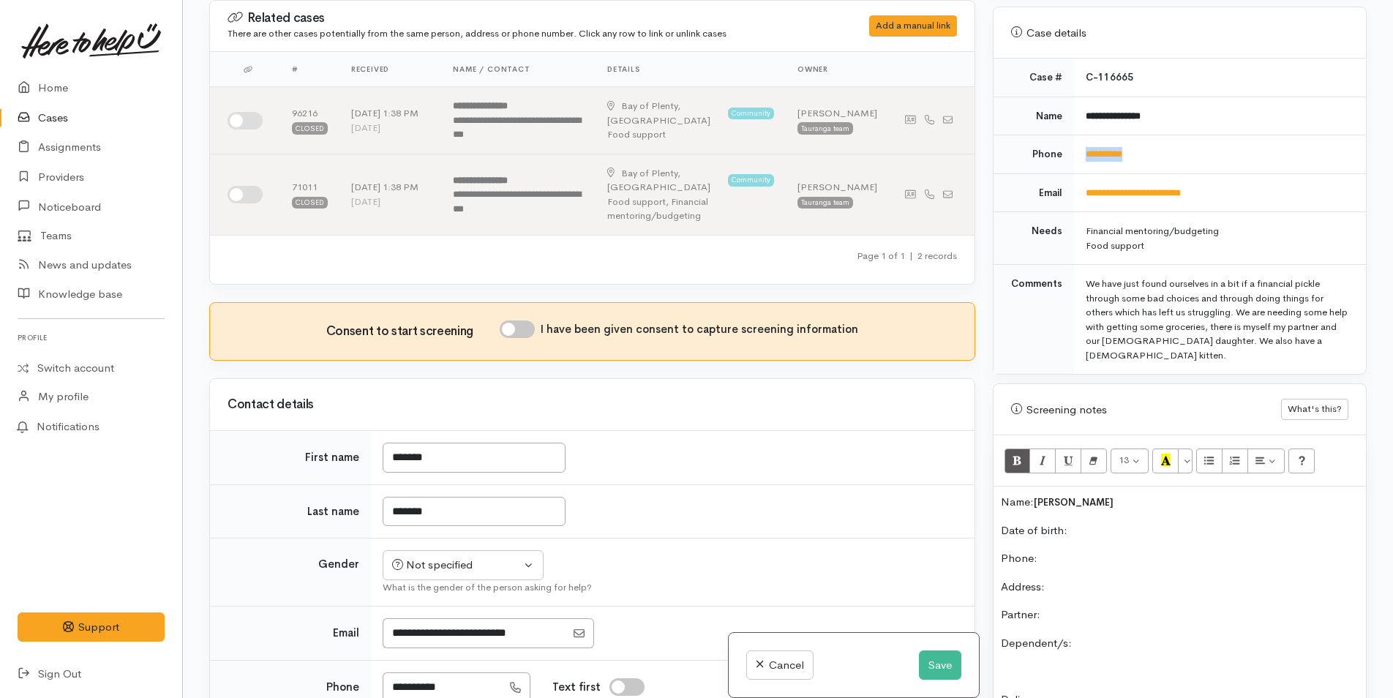
click at [1066, 146] on tr "**********" at bounding box center [1180, 154] width 372 height 39
copy tr "**********"
click at [1106, 550] on p "Phone:" at bounding box center [1180, 558] width 358 height 17
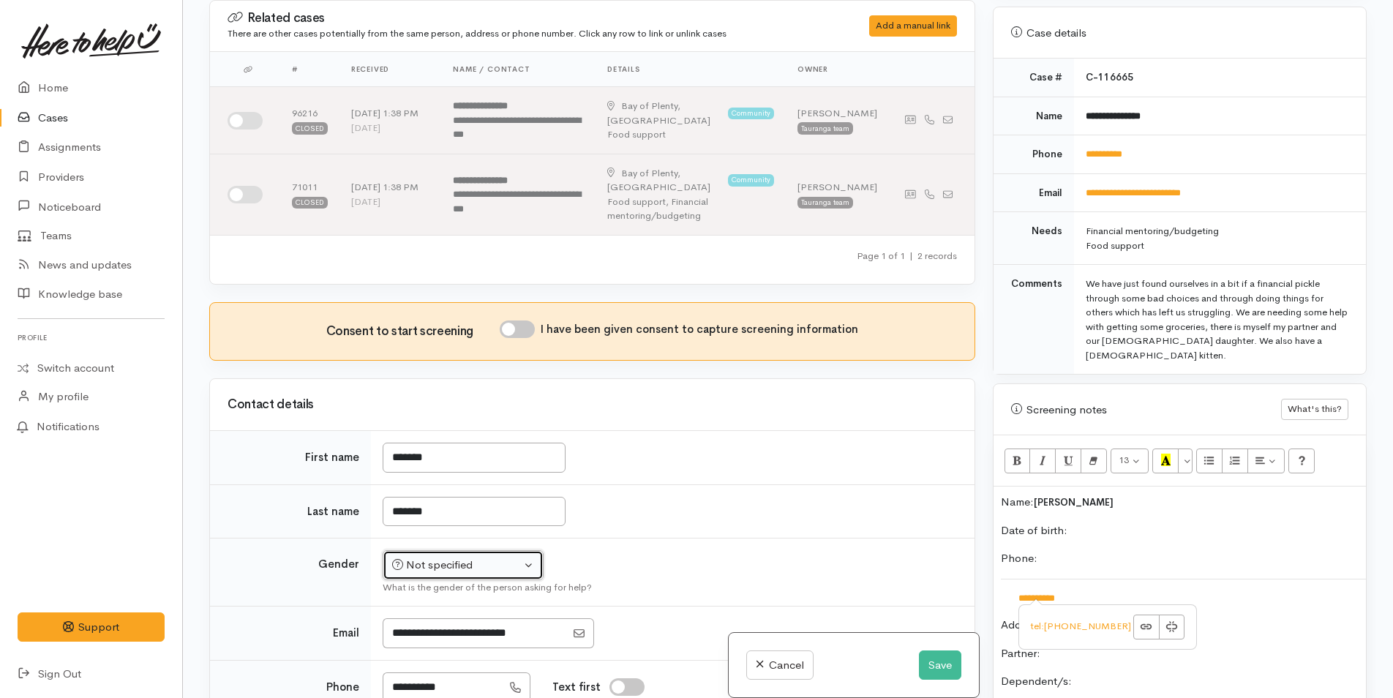
click at [452, 557] on div "Not specified" at bounding box center [456, 565] width 129 height 17
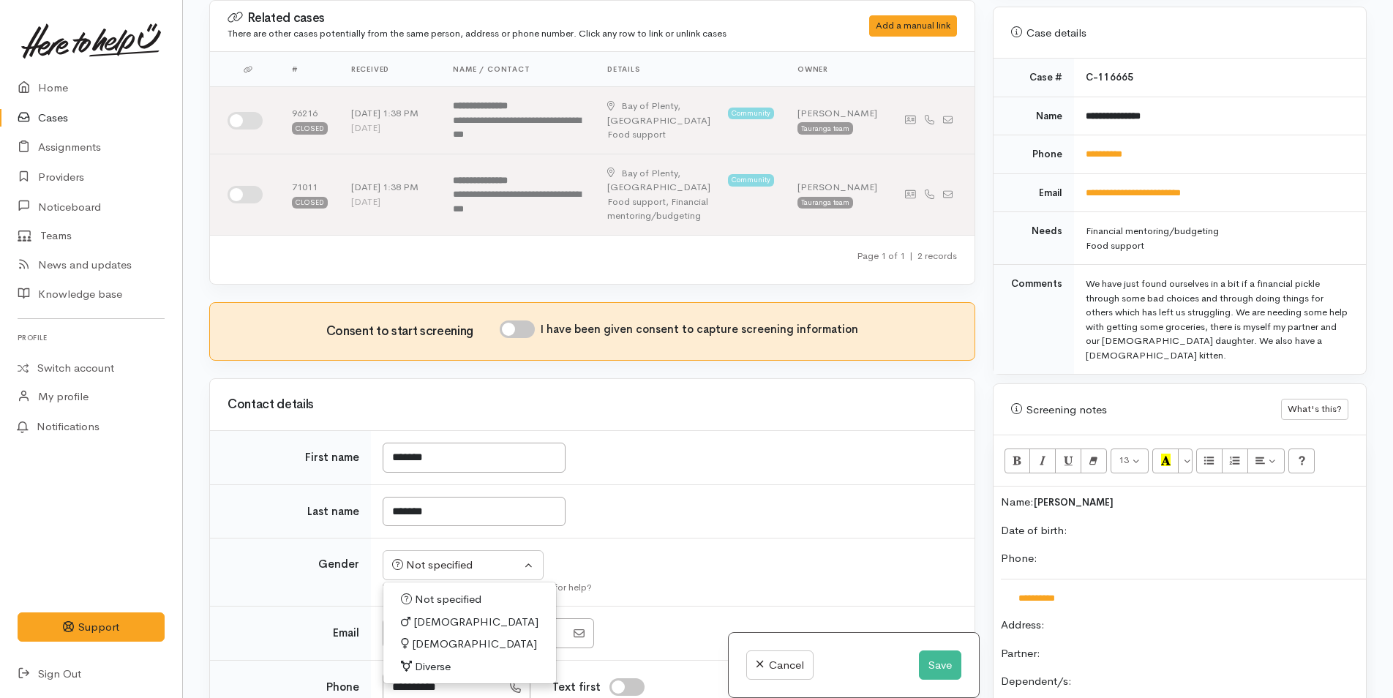
click at [440, 636] on span "Female" at bounding box center [474, 644] width 125 height 17
select select "[DEMOGRAPHIC_DATA]"
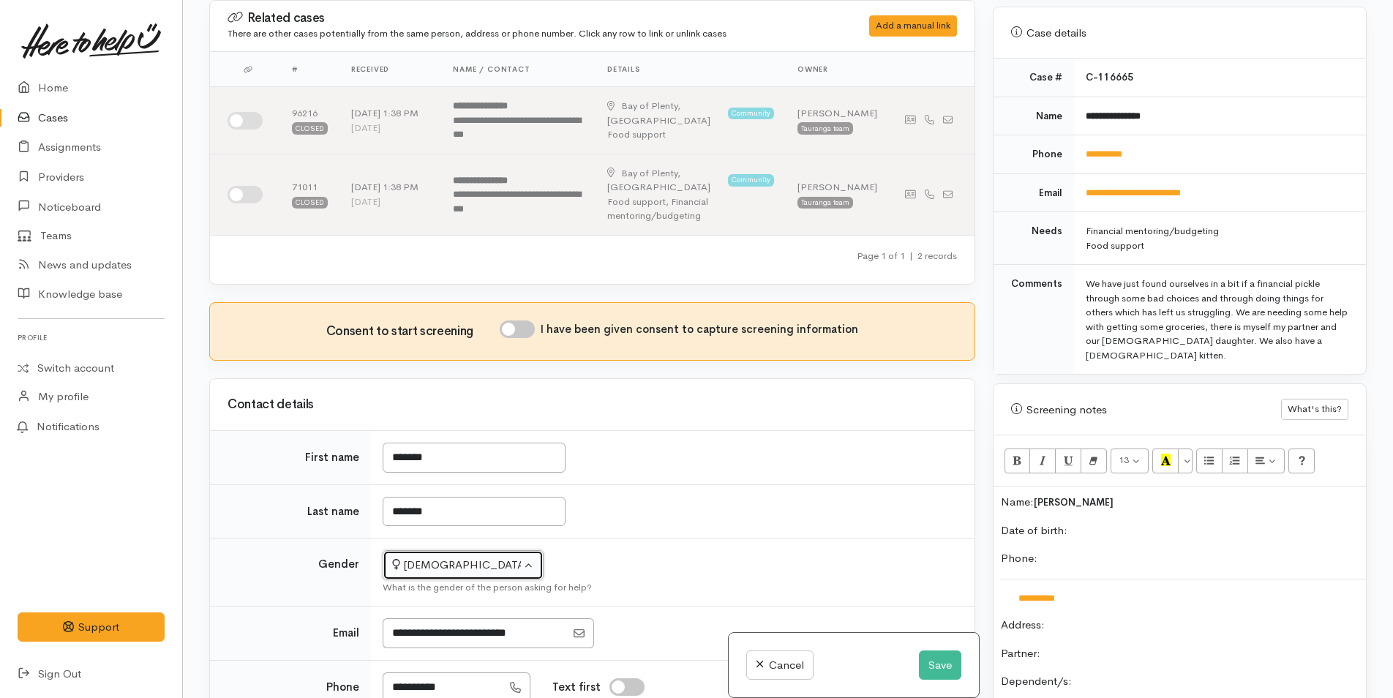
scroll to position [220, 0]
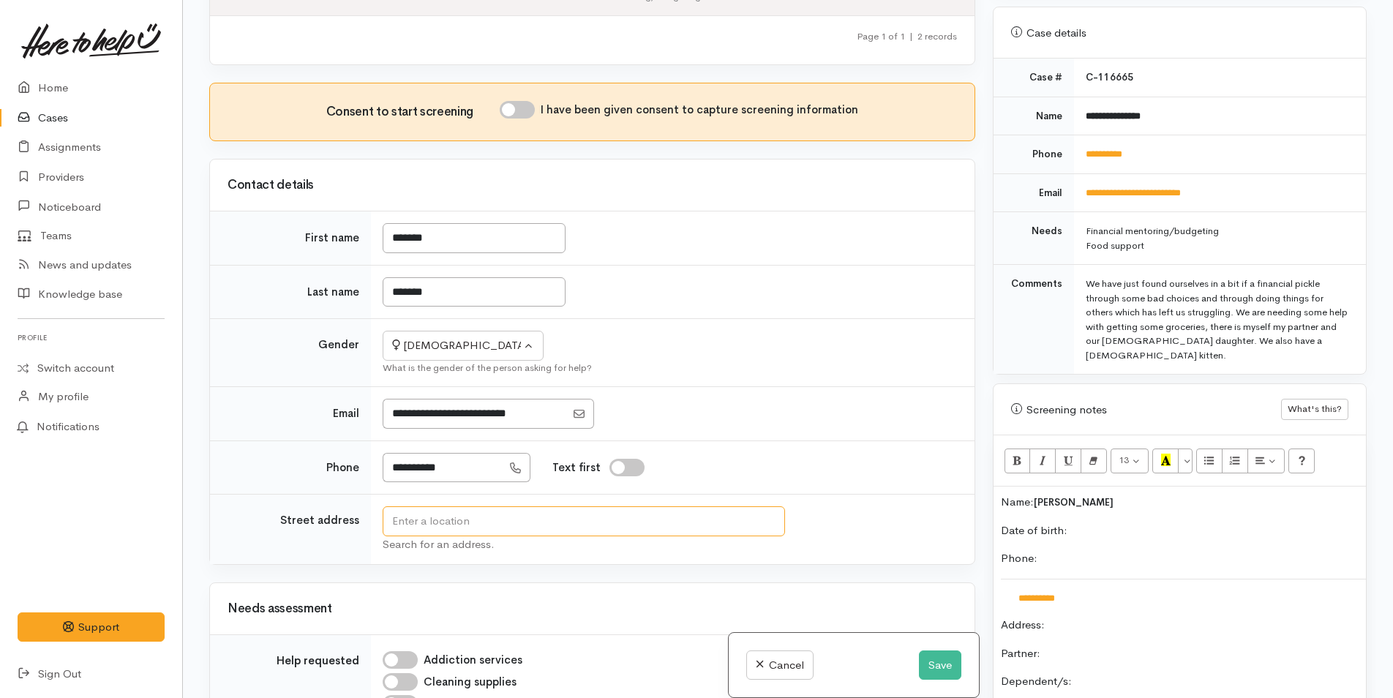
click at [504, 510] on input "text" at bounding box center [584, 521] width 403 height 30
type input "2 Anzac Road, Gate Pa, Tauranga, New Zealand"
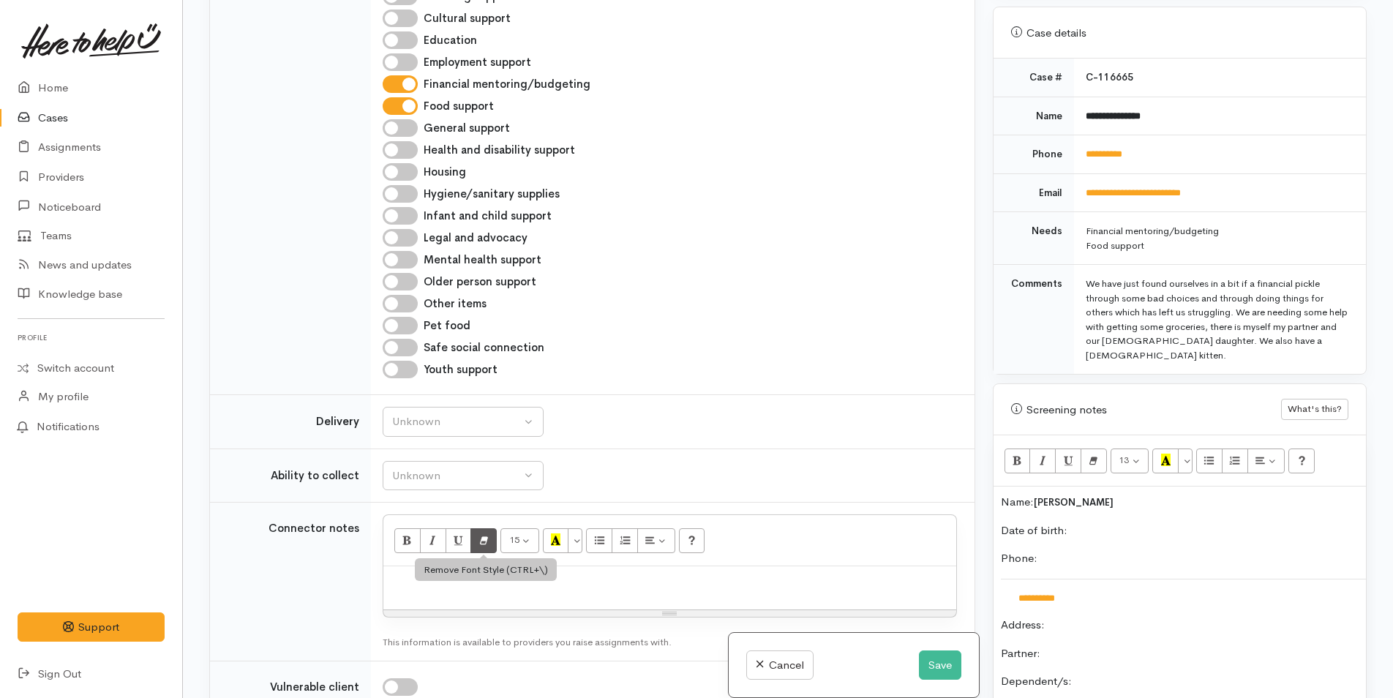
scroll to position [906, 0]
click at [424, 413] on div "Unknown" at bounding box center [456, 421] width 129 height 17
click at [411, 550] on span "No" at bounding box center [408, 558] width 15 height 17
select select "1"
click at [452, 467] on div "Unknown" at bounding box center [456, 475] width 129 height 17
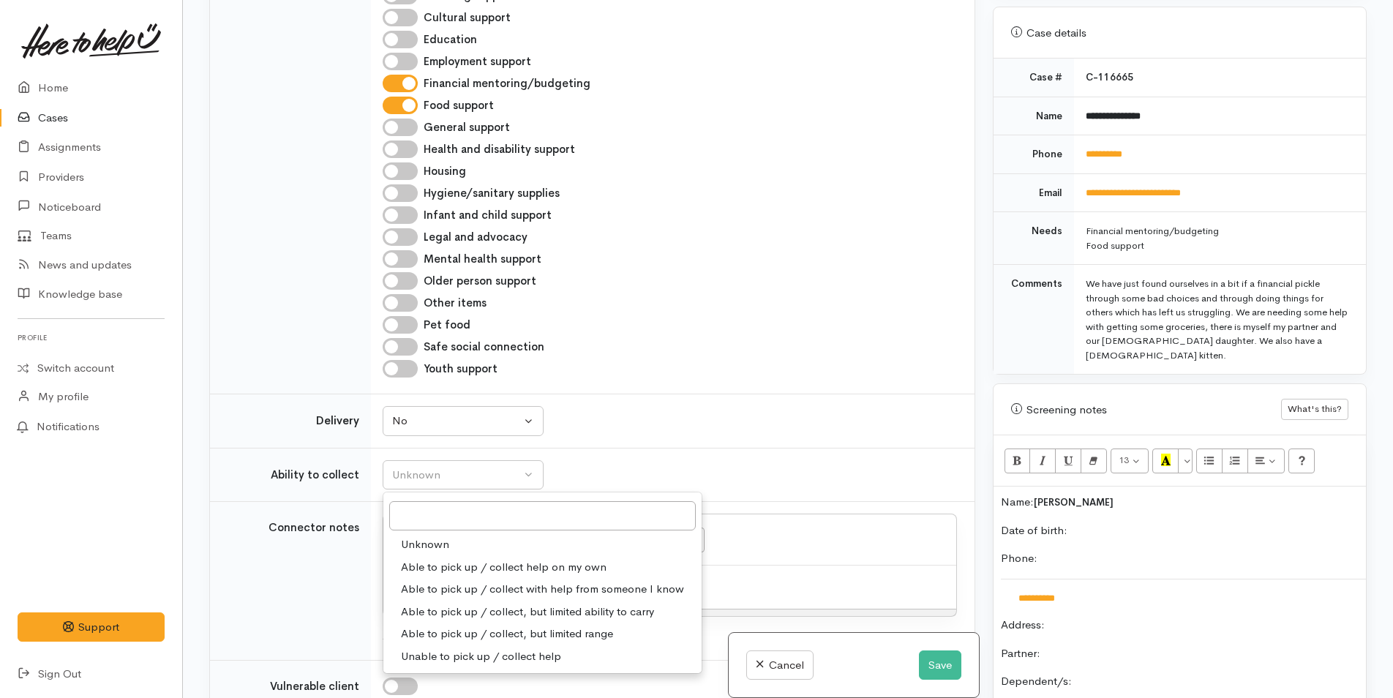
click at [437, 559] on span "Able to pick up / collect help on my own" at bounding box center [504, 567] width 206 height 17
select select "2"
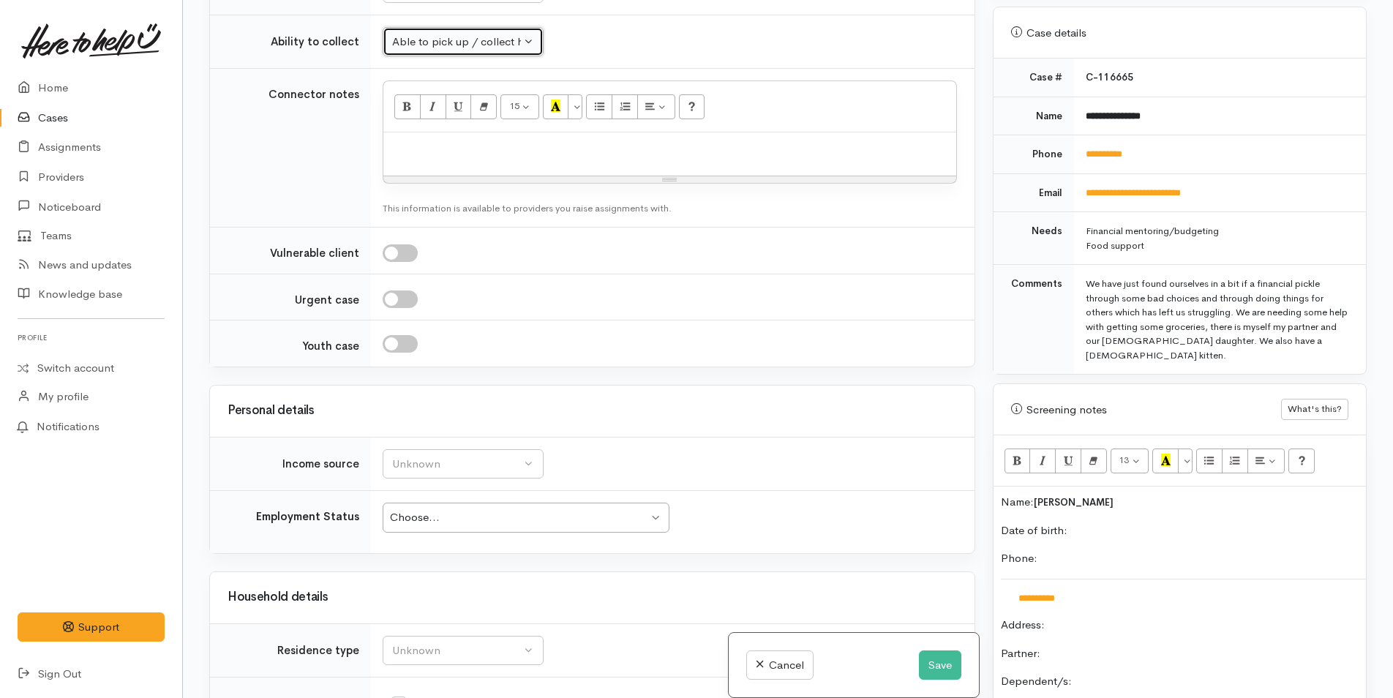
scroll to position [1418, 0]
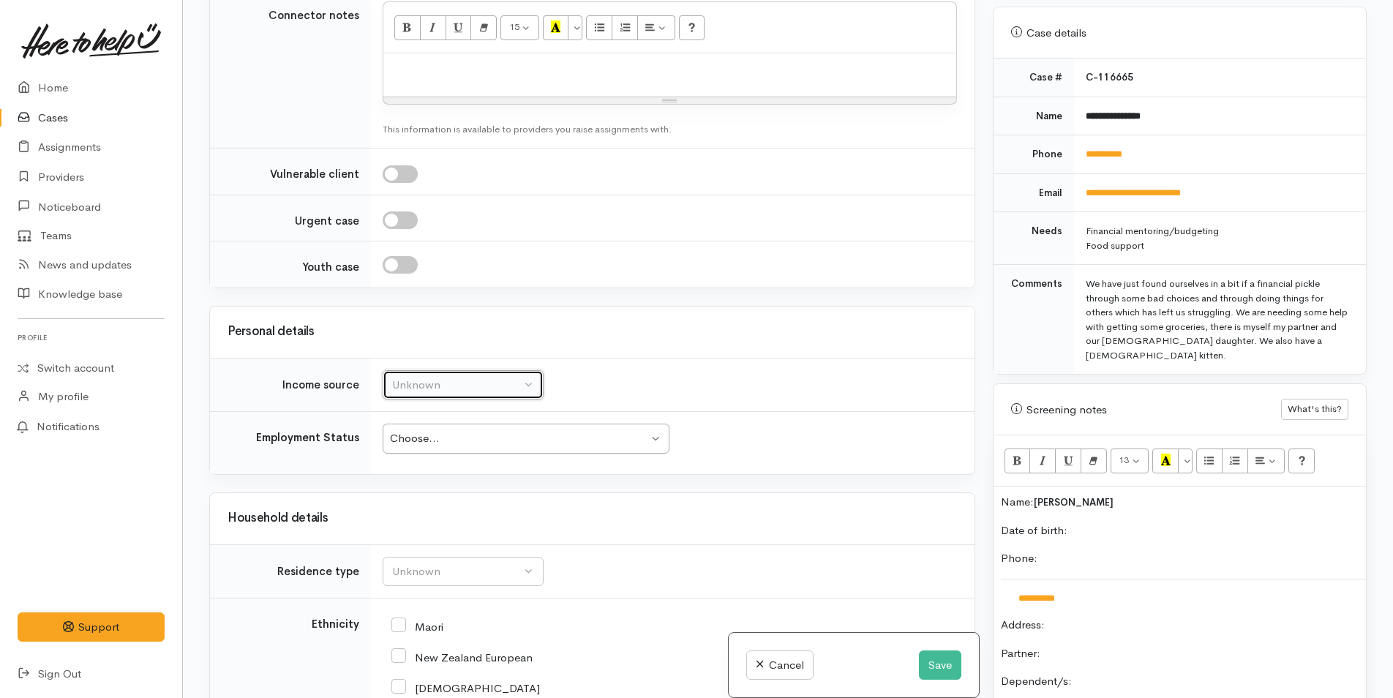
click at [456, 377] on div "Unknown" at bounding box center [456, 385] width 129 height 17
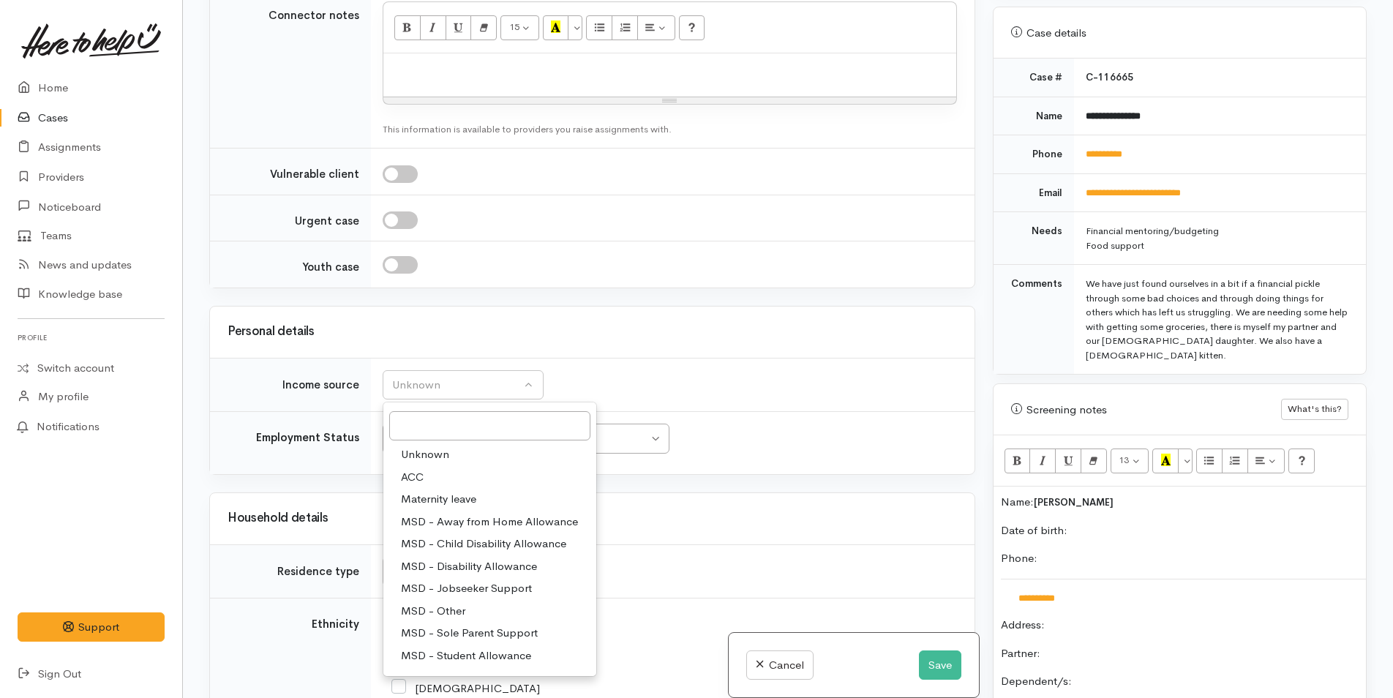
click at [477, 580] on span "MSD - Jobseeker Support" at bounding box center [466, 588] width 131 height 17
select select "4"
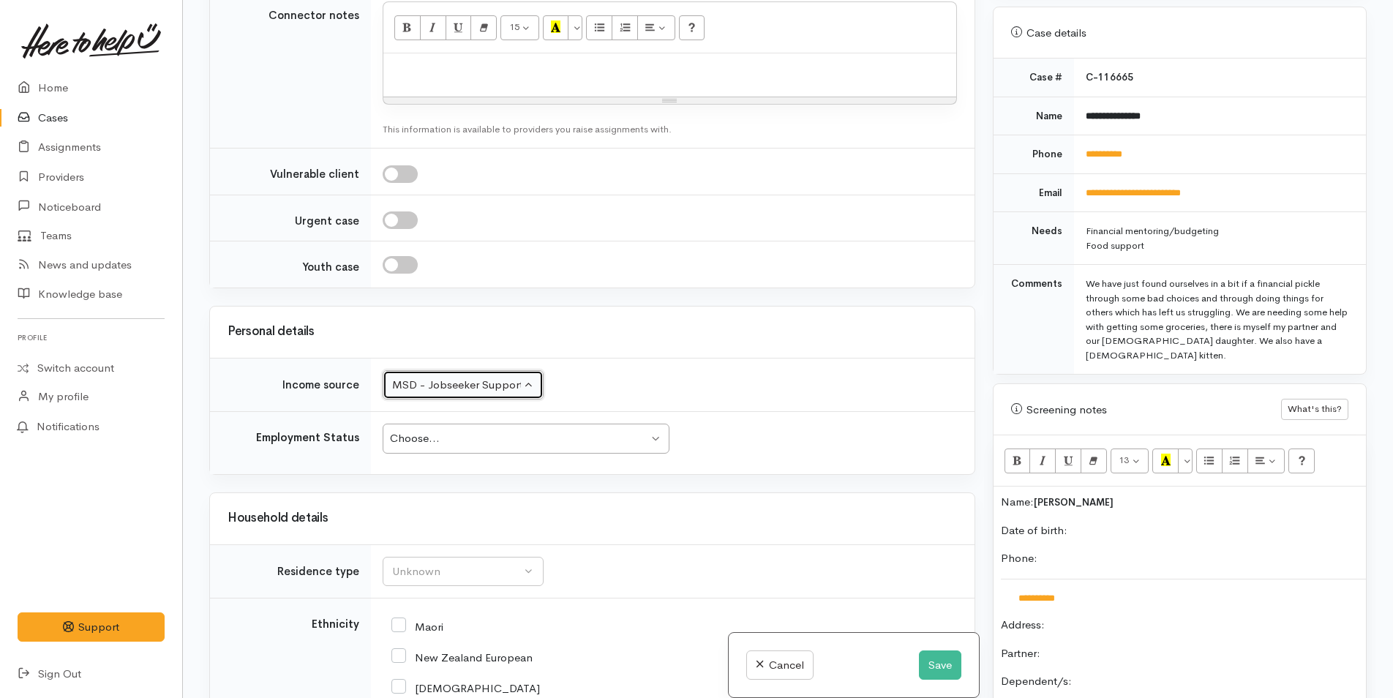
click at [440, 430] on div "Choose..." at bounding box center [519, 438] width 258 height 17
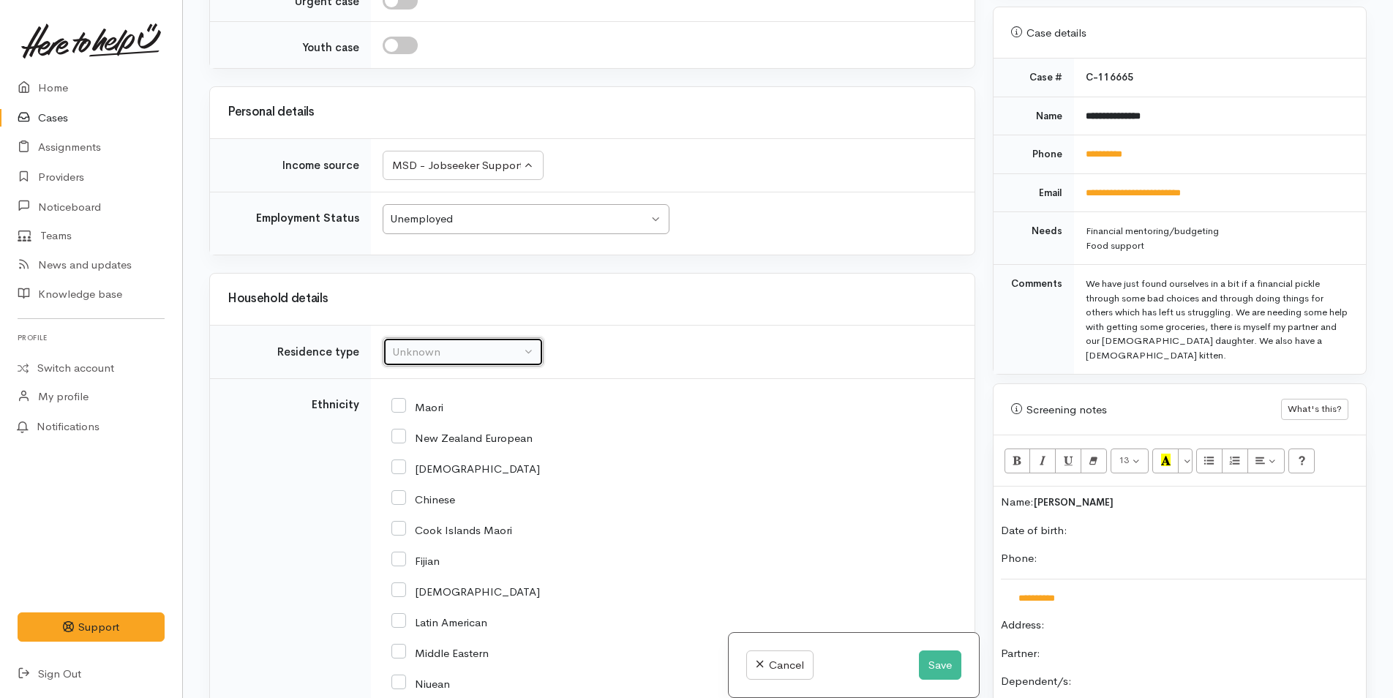
click at [419, 345] on div "Unknown" at bounding box center [456, 352] width 129 height 17
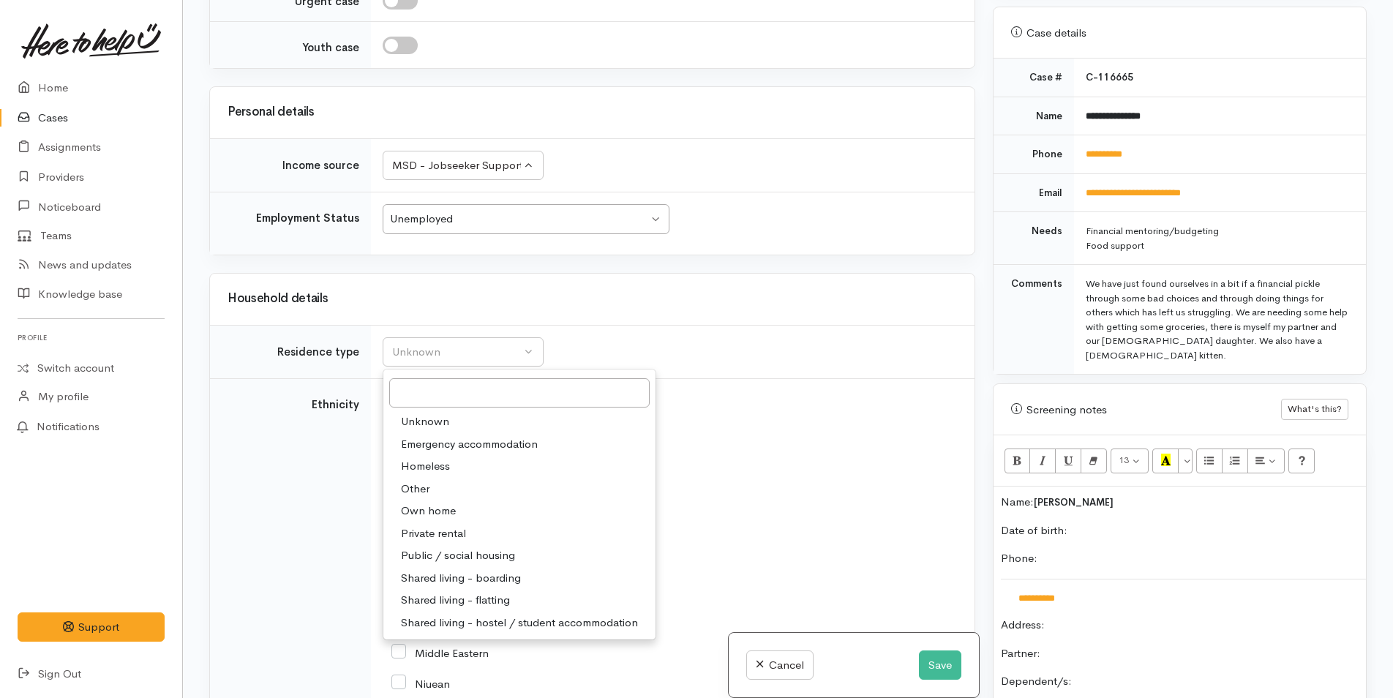
click at [446, 525] on span "Private rental" at bounding box center [433, 533] width 65 height 17
select select "2"
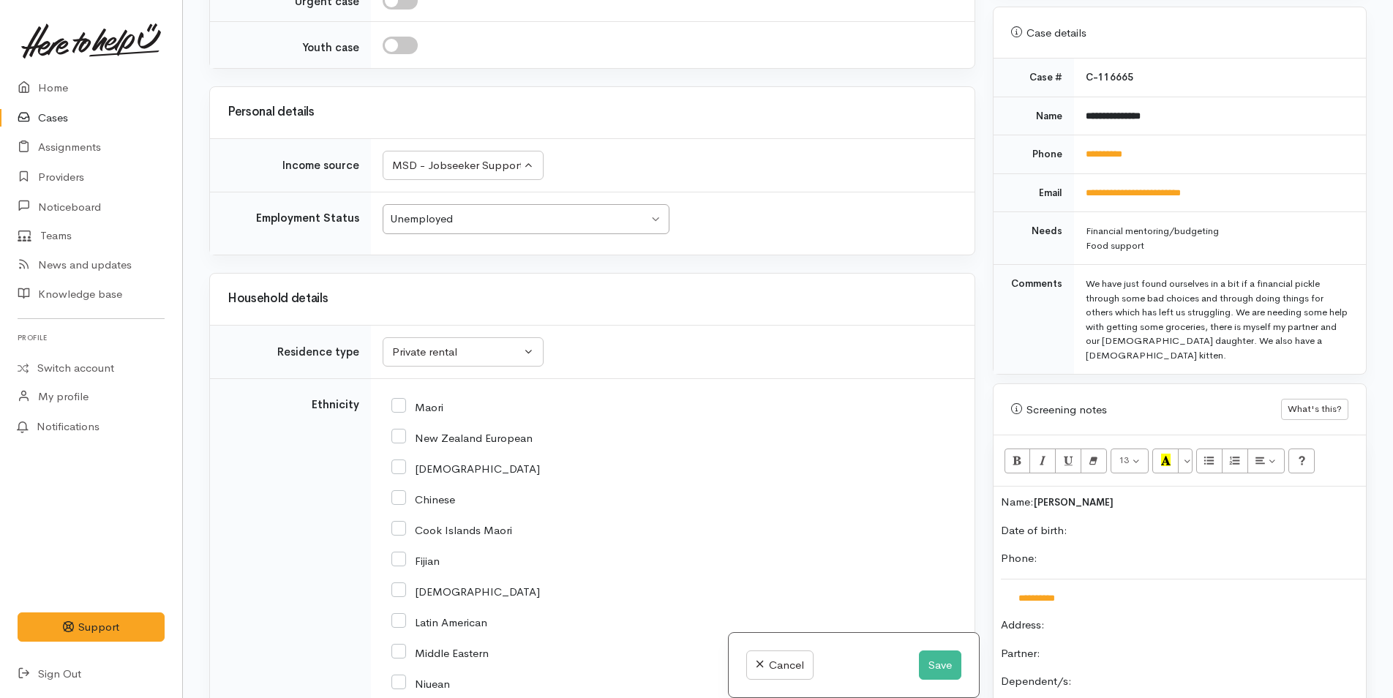
click at [403, 430] on input "New Zealand European" at bounding box center [462, 436] width 141 height 13
checkbox input "true"
click at [454, 157] on div "MSD - Jobseeker Support" at bounding box center [456, 165] width 129 height 17
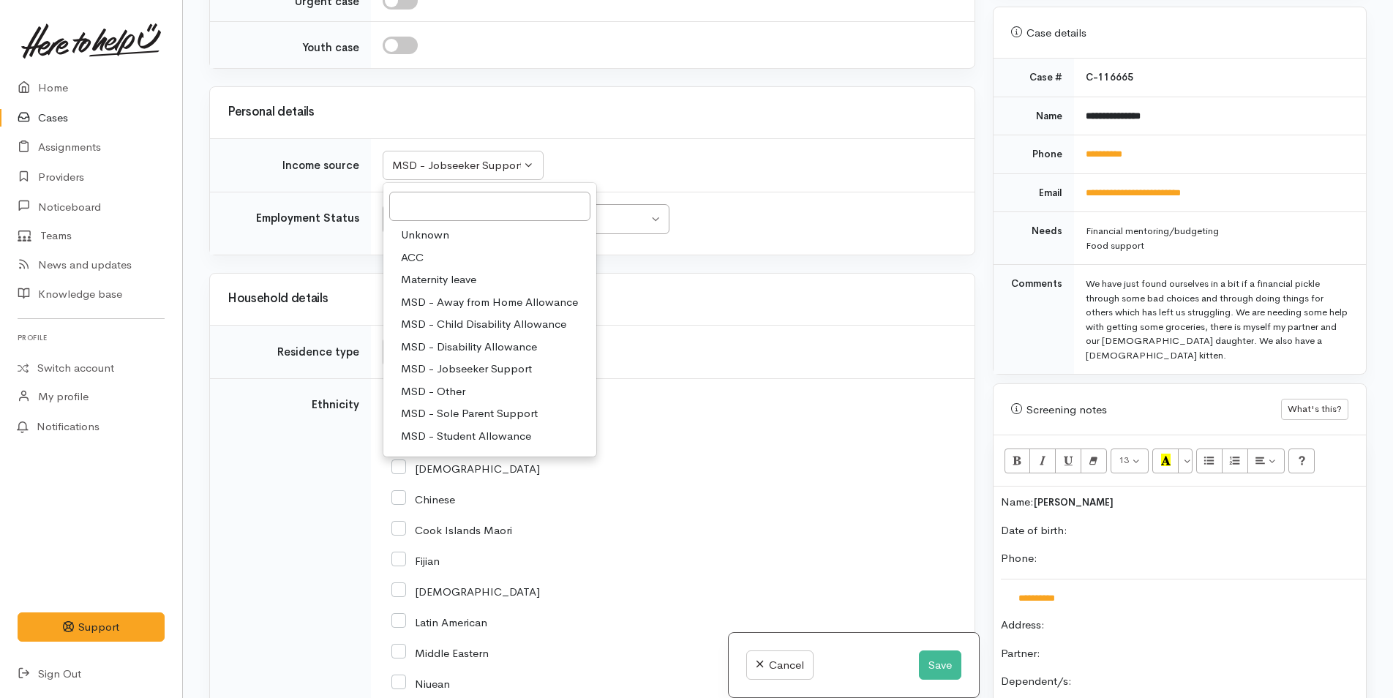
click at [480, 405] on span "MSD - Sole Parent Support" at bounding box center [469, 413] width 137 height 17
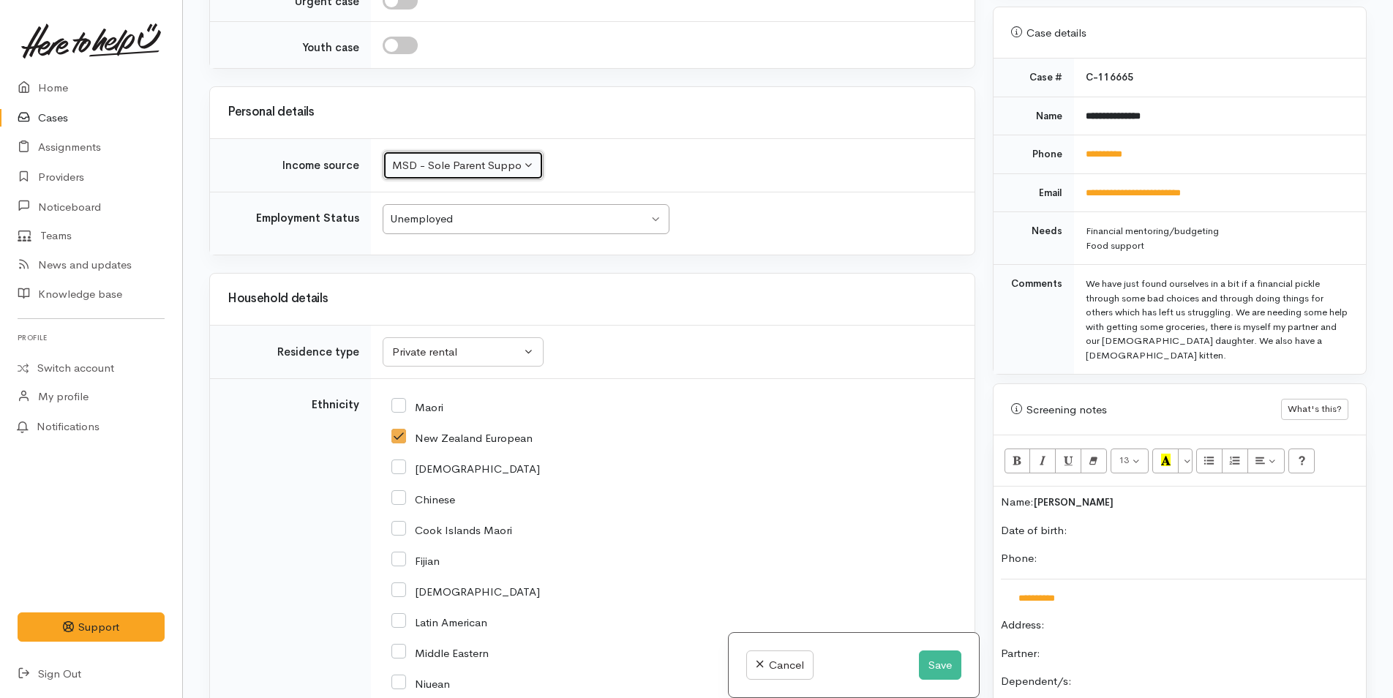
click at [475, 157] on div "MSD - Sole Parent Support" at bounding box center [456, 165] width 129 height 17
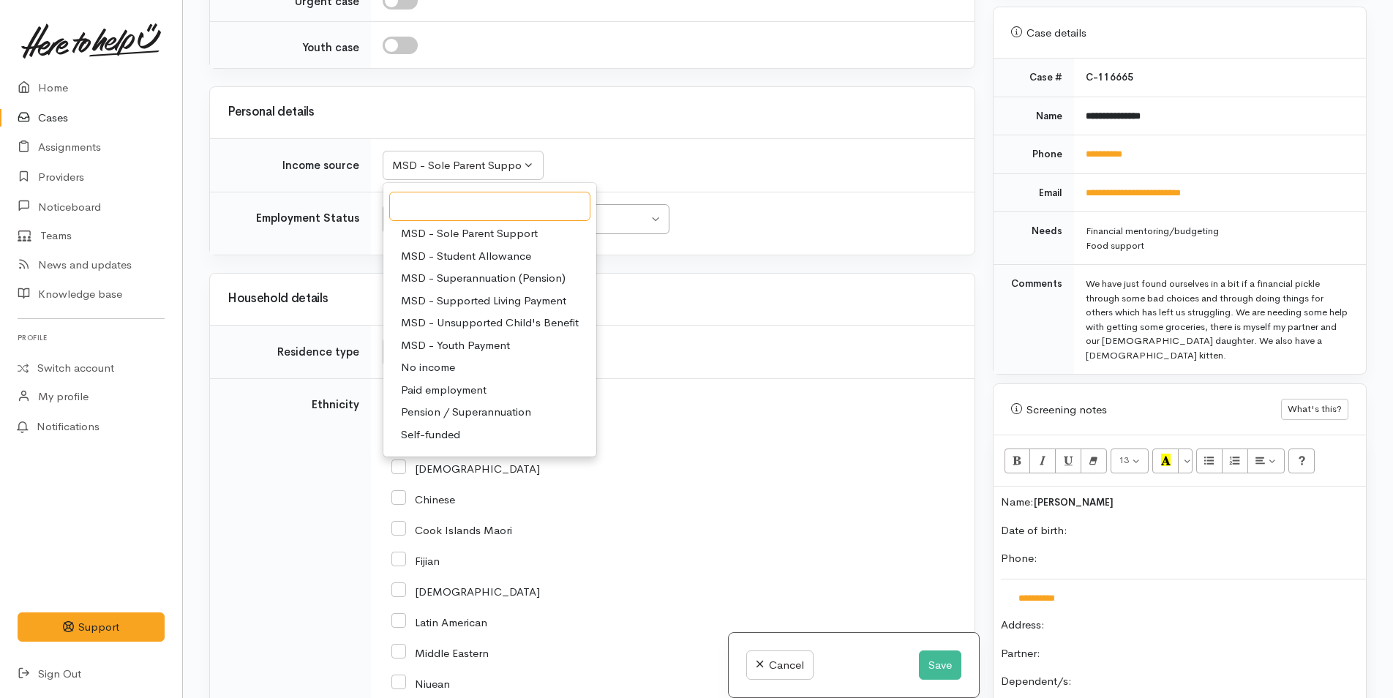
scroll to position [181, 0]
click at [498, 247] on span "MSD - Student Allowance" at bounding box center [466, 255] width 130 height 17
select select "9"
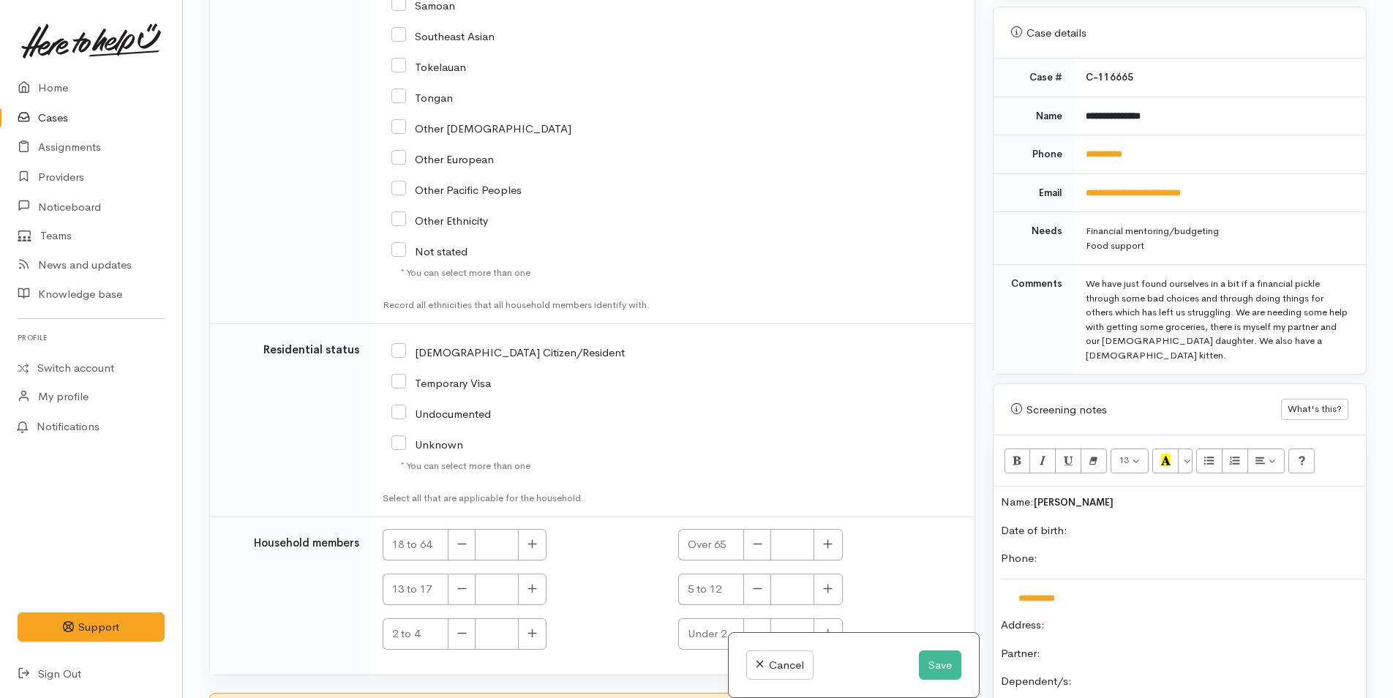
scroll to position [2370, 0]
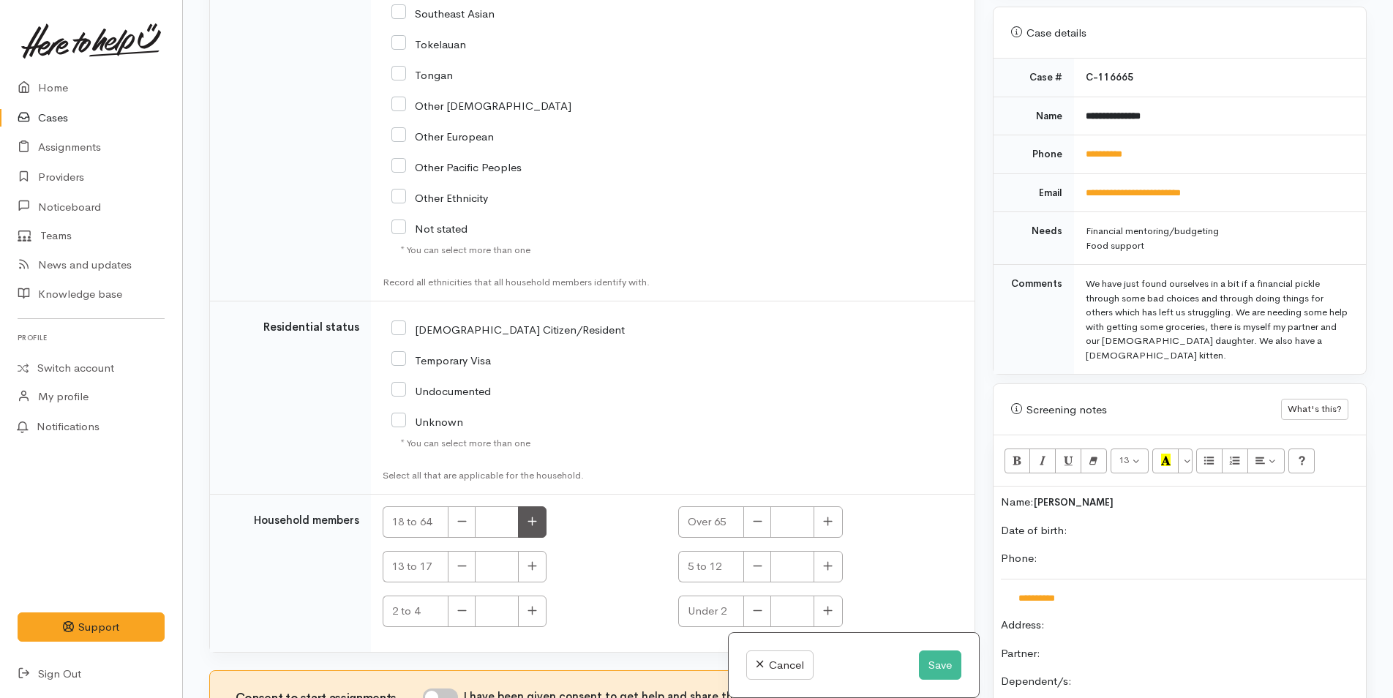
drag, startPoint x: 400, startPoint y: 311, endPoint x: 542, endPoint y: 497, distance: 233.9
click at [401, 322] on input "[DEMOGRAPHIC_DATA] Citizen/Resident" at bounding box center [508, 328] width 233 height 13
checkbox input "true"
click at [534, 516] on button "button" at bounding box center [532, 521] width 29 height 31
drag, startPoint x: 534, startPoint y: 514, endPoint x: 566, endPoint y: 500, distance: 36.0
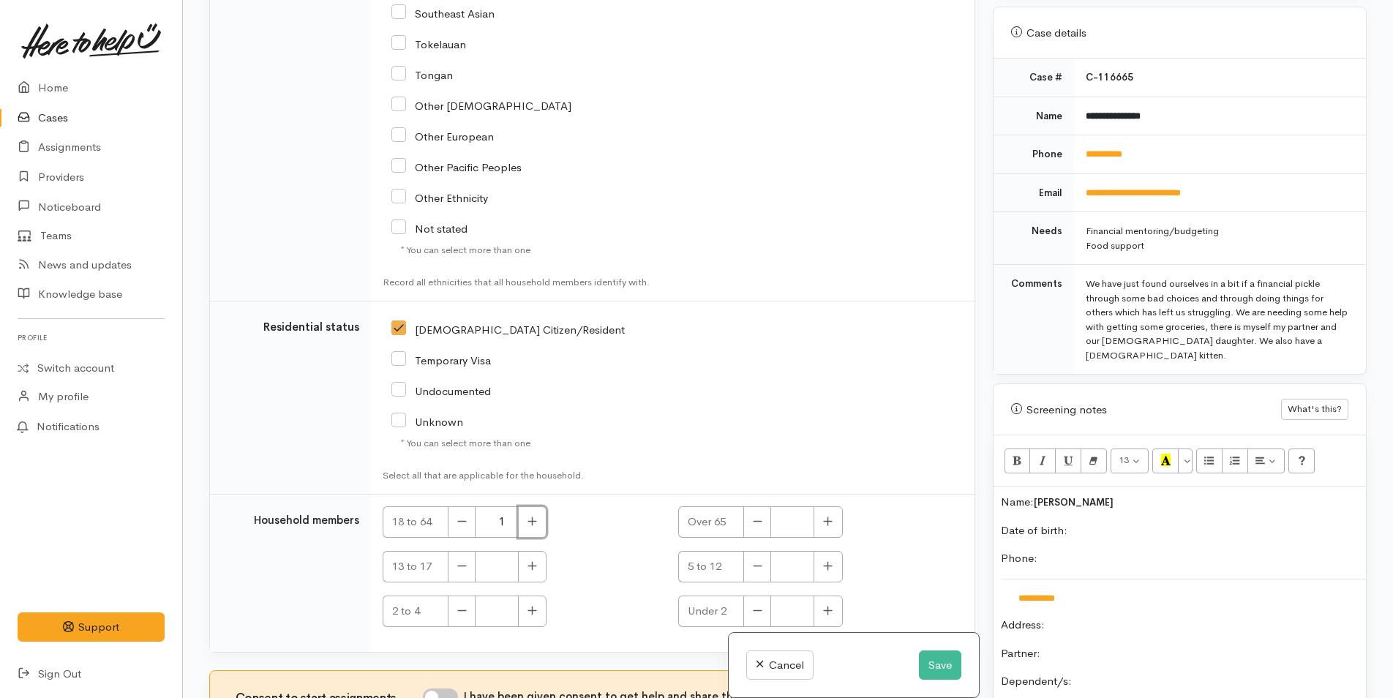
click at [534, 513] on button "button" at bounding box center [532, 521] width 29 height 31
type input "2"
click at [1123, 523] on p "Date of birth:" at bounding box center [1180, 531] width 358 height 17
click at [446, 689] on input "I have been given consent to get help and share this information with appropria…" at bounding box center [440, 698] width 35 height 18
checkbox input "true"
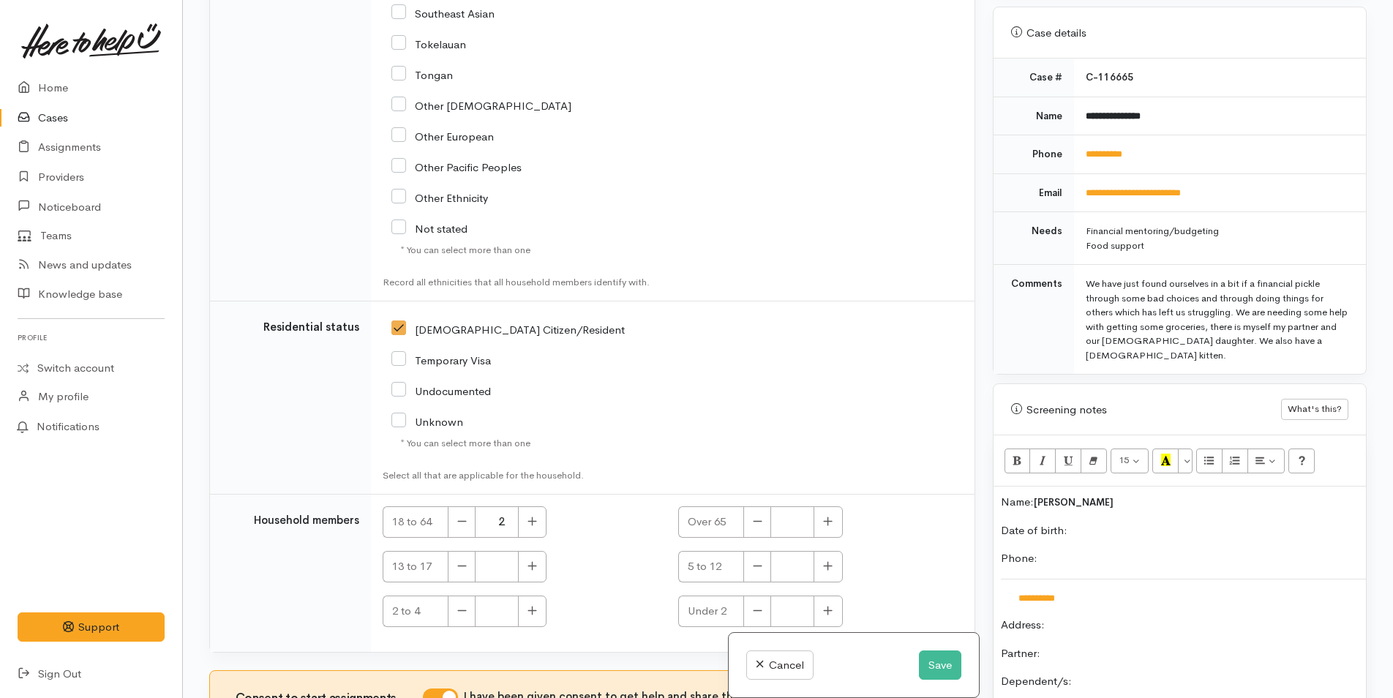
click at [1086, 523] on p "Date of birth:" at bounding box center [1180, 531] width 358 height 17
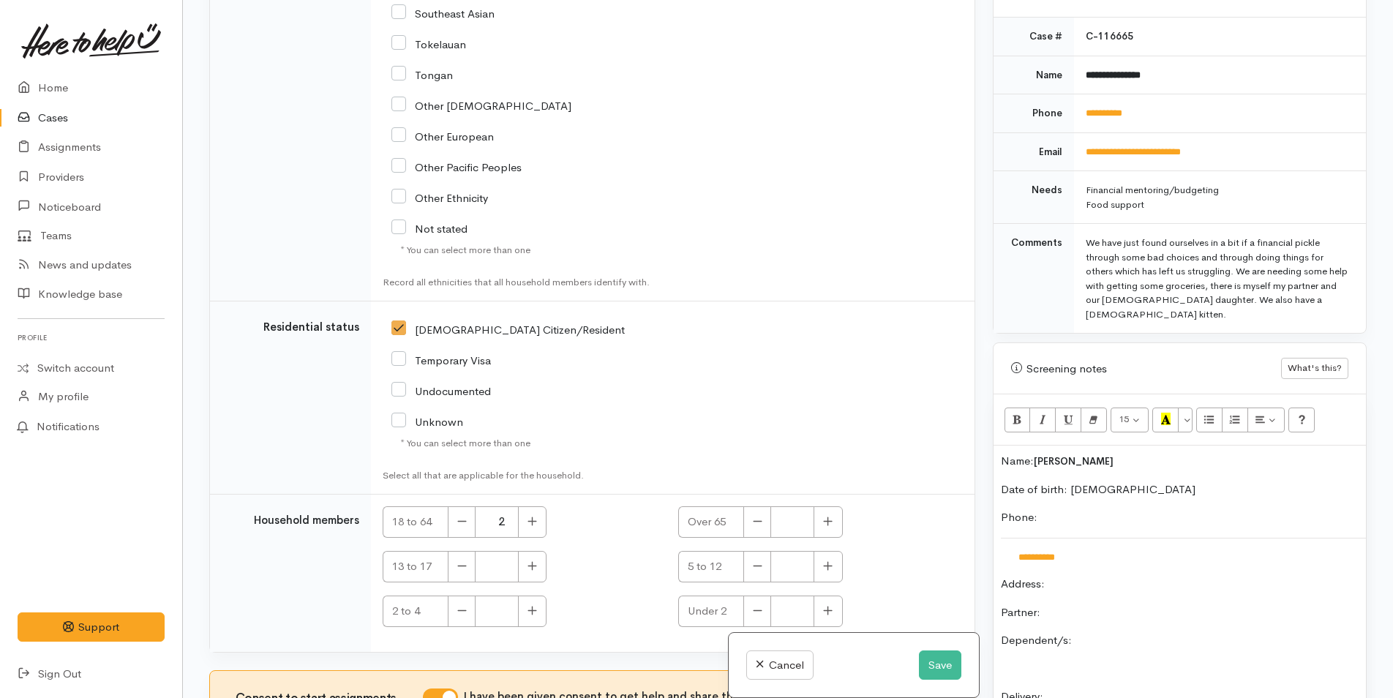
scroll to position [640, 0]
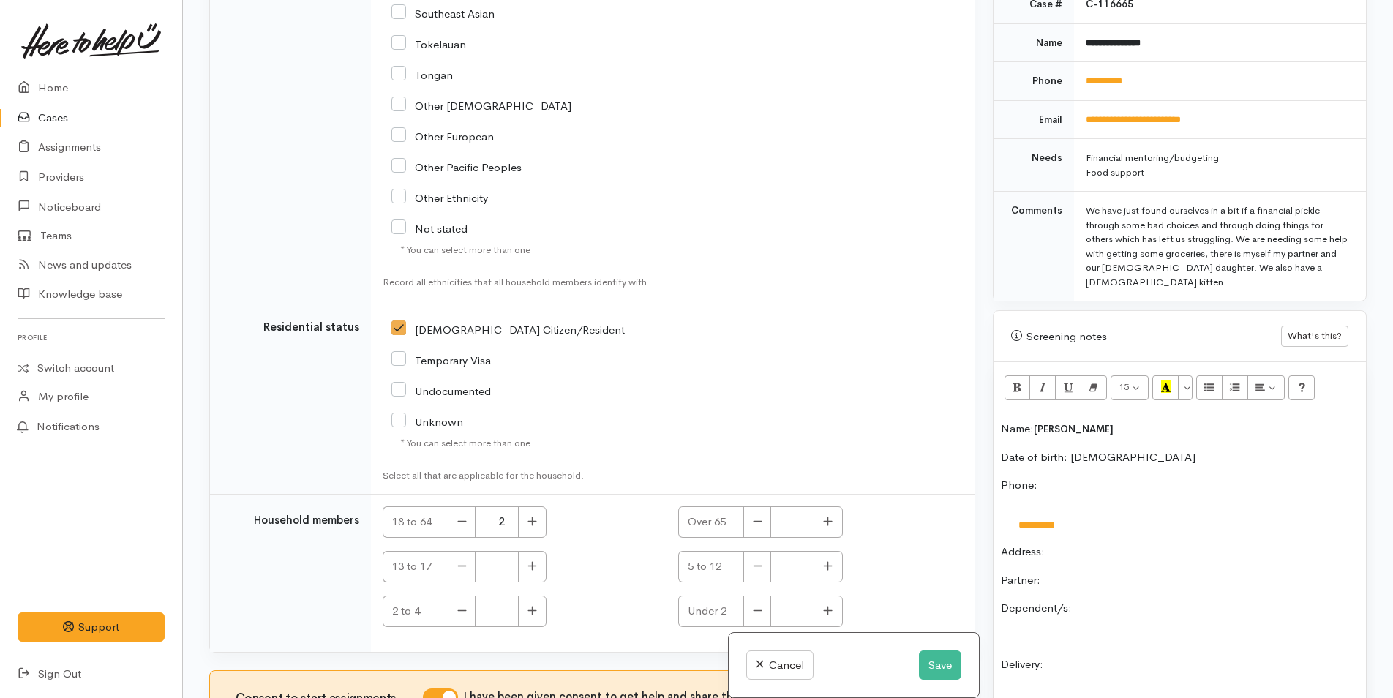
click at [1094, 572] on p "Partner:" at bounding box center [1180, 580] width 358 height 17
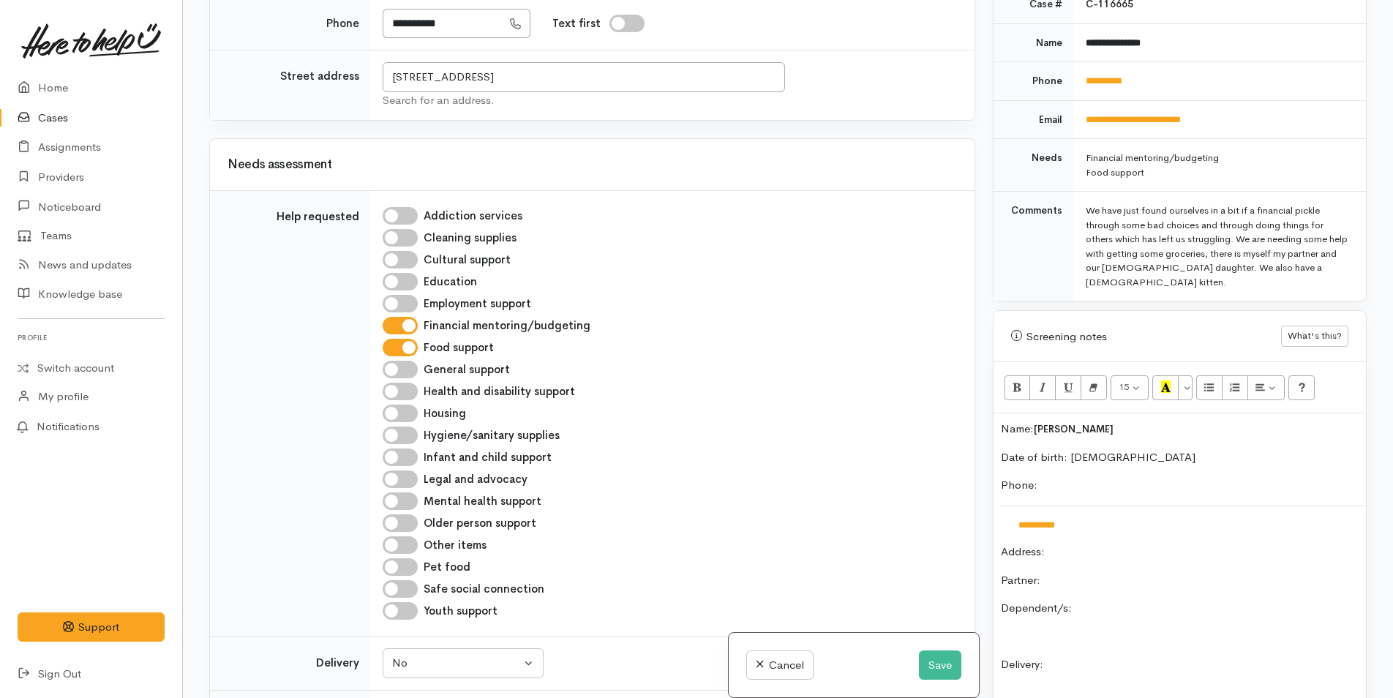
scroll to position [467, 0]
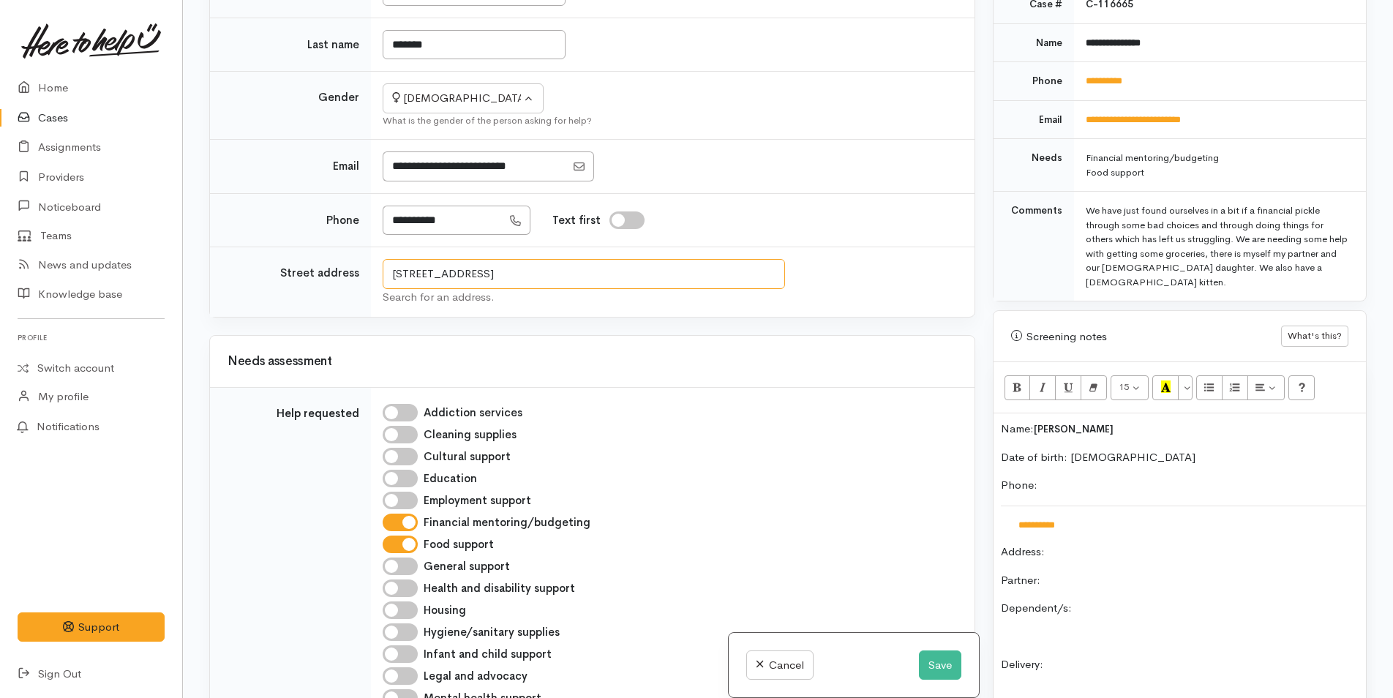
drag, startPoint x: 647, startPoint y: 254, endPoint x: 384, endPoint y: 263, distance: 262.9
click at [384, 263] on input "2 Anzac Road, Gate Pa, Tauranga, New Zealand" at bounding box center [584, 274] width 403 height 30
click at [1111, 544] on p "Address:" at bounding box center [1180, 552] width 358 height 17
click at [1095, 572] on p "Partner:" at bounding box center [1180, 580] width 358 height 17
click at [1123, 600] on p "Dependent/s:" at bounding box center [1180, 608] width 358 height 17
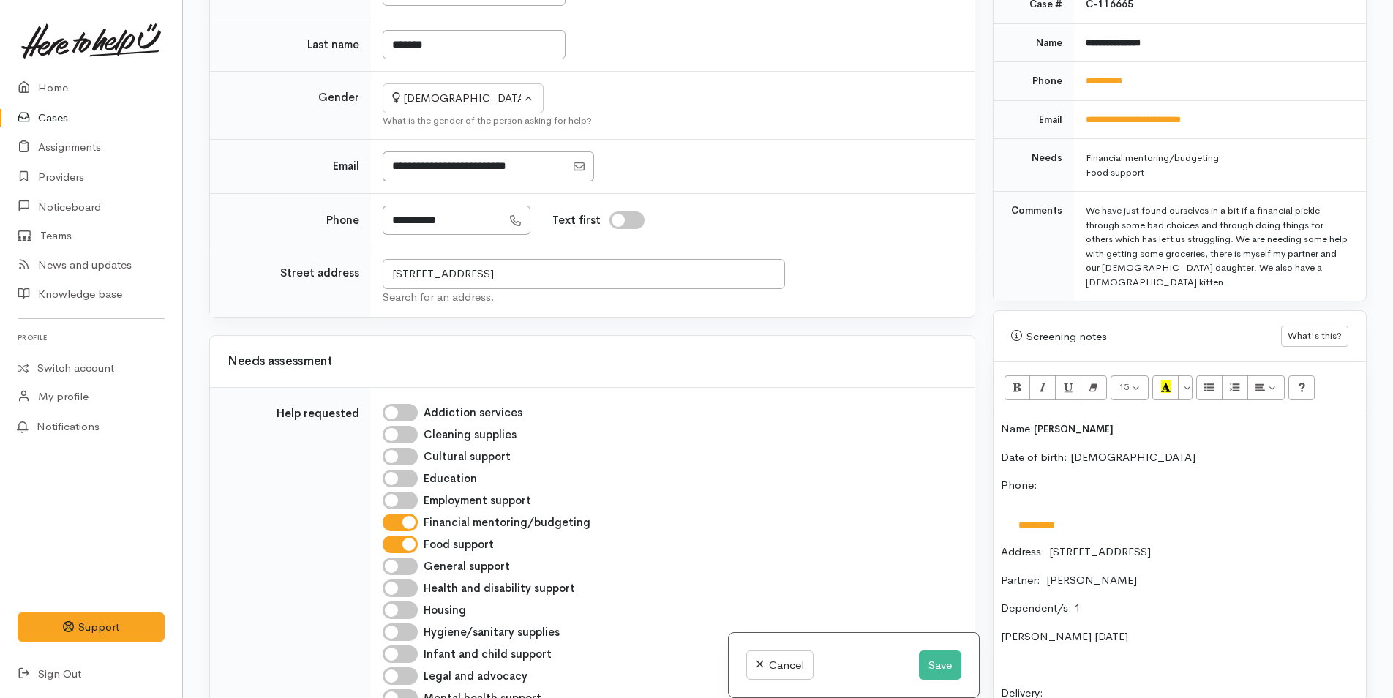
scroll to position [859, 0]
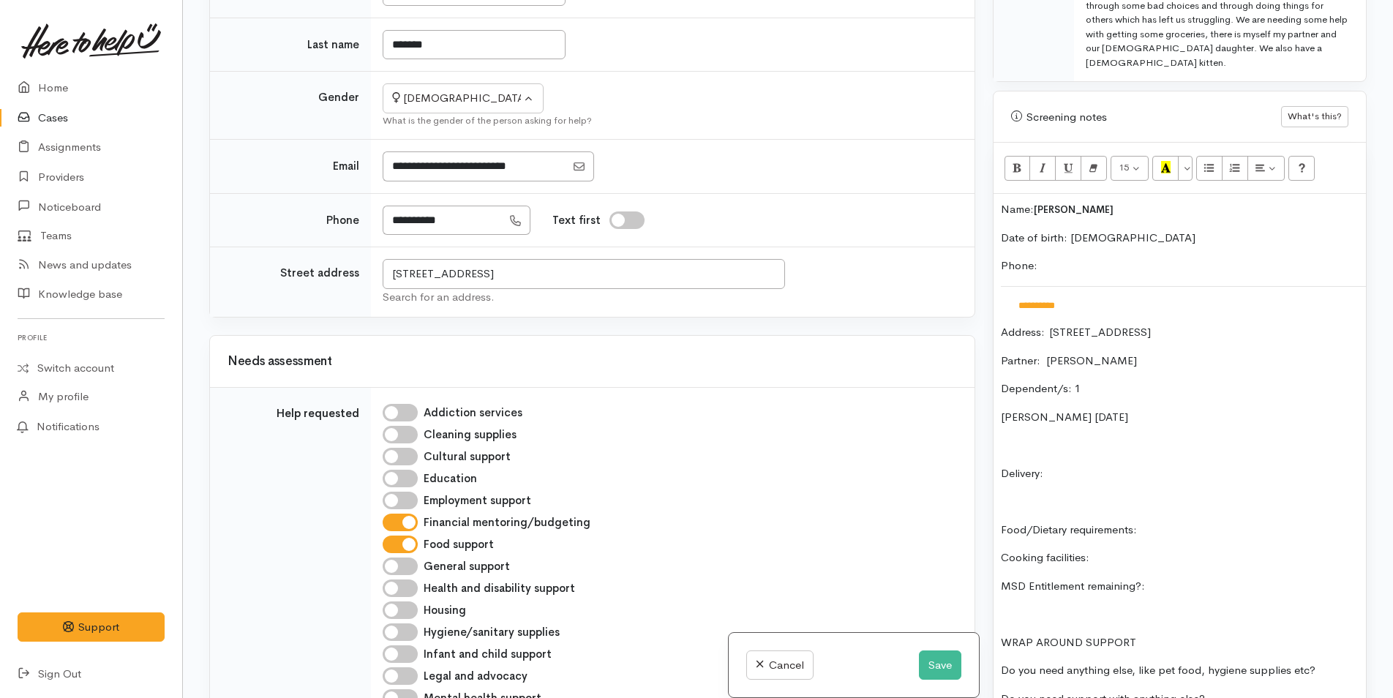
click at [1064, 471] on div "**********" at bounding box center [1180, 460] width 372 height 532
click at [1069, 465] on p "Delivery:" at bounding box center [1180, 473] width 358 height 17
drag, startPoint x: 1216, startPoint y: 508, endPoint x: 1226, endPoint y: 494, distance: 16.8
click at [1219, 506] on div "**********" at bounding box center [1180, 460] width 372 height 532
click at [1142, 550] on p "Cooking facilities:" at bounding box center [1180, 558] width 358 height 17
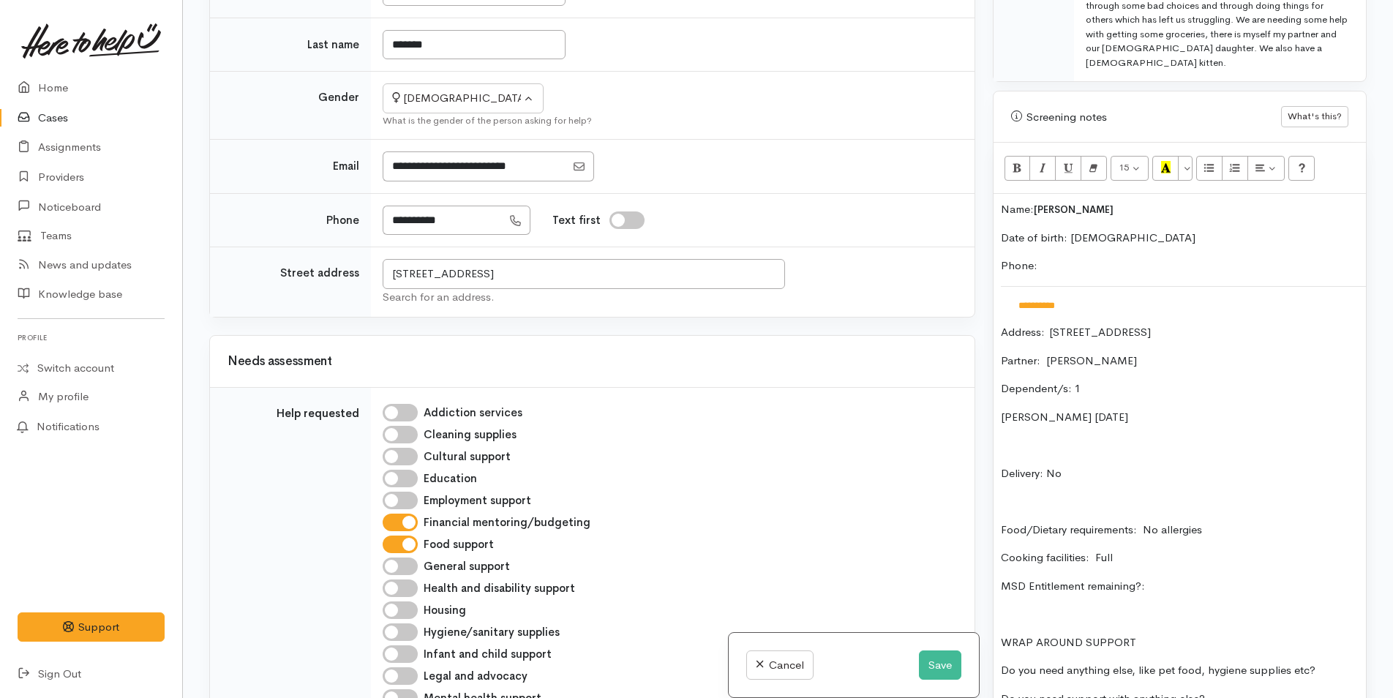
click at [1240, 578] on p "MSD Entitlement remaining?:" at bounding box center [1180, 586] width 358 height 17
click at [1234, 522] on p "Food/Dietary requirements: No allergies" at bounding box center [1180, 530] width 358 height 17
drag, startPoint x: 1028, startPoint y: 583, endPoint x: 1318, endPoint y: 528, distance: 295.0
click at [1319, 531] on div "**********" at bounding box center [1180, 488] width 372 height 588
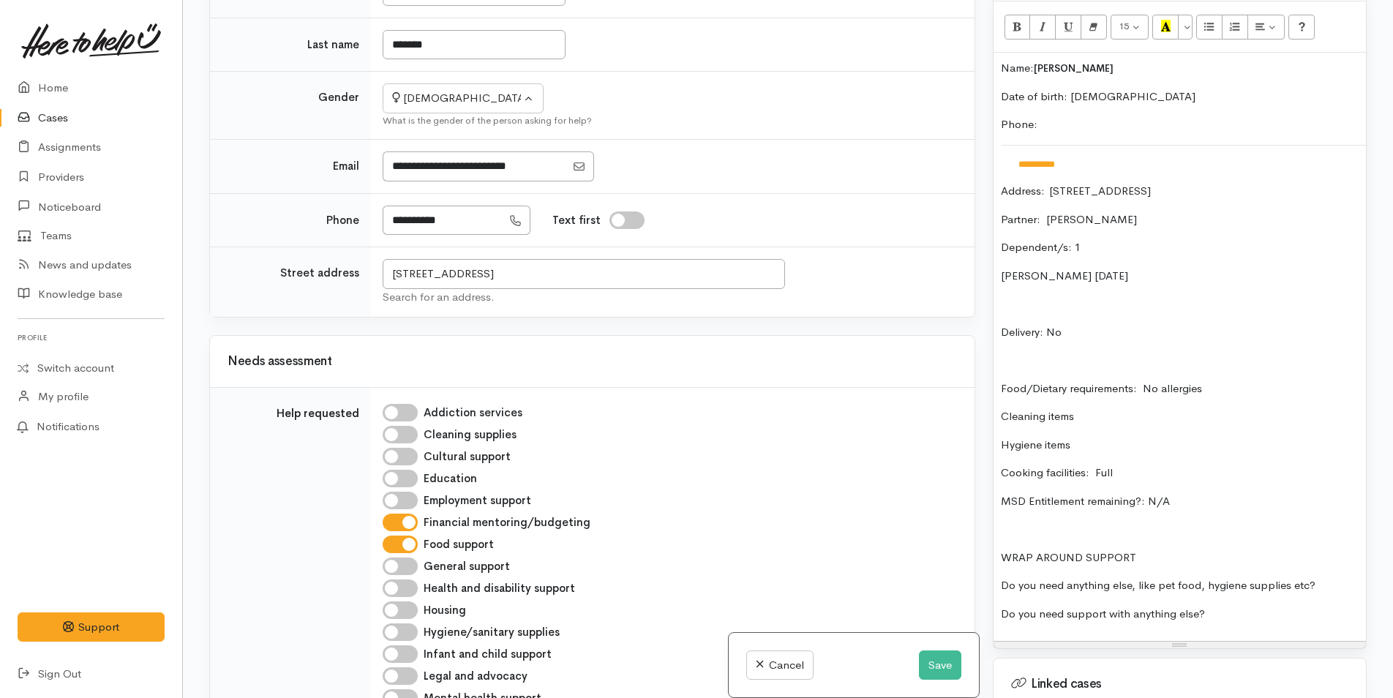
scroll to position [1006, 0]
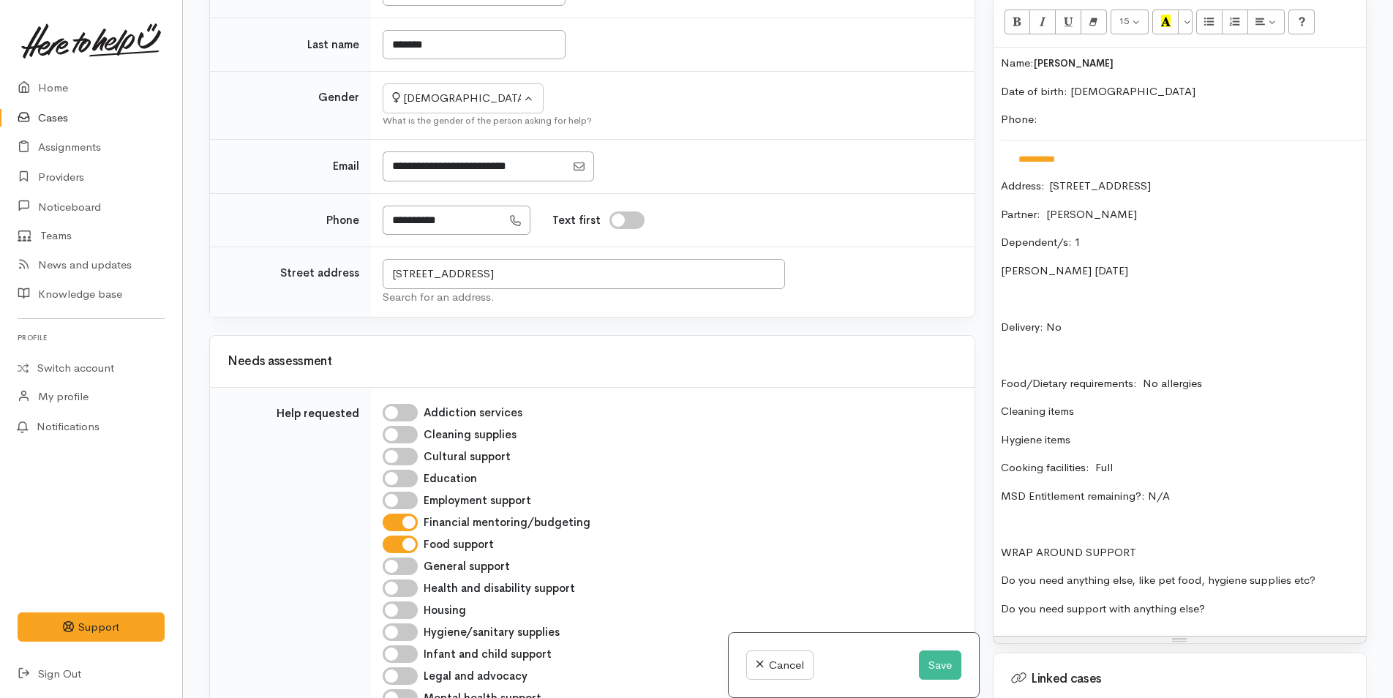
click at [1341, 572] on p "Do you need anything else, like pet food, hygiene supplies etc?" at bounding box center [1180, 580] width 358 height 17
click at [1278, 583] on div "**********" at bounding box center [1180, 342] width 372 height 588
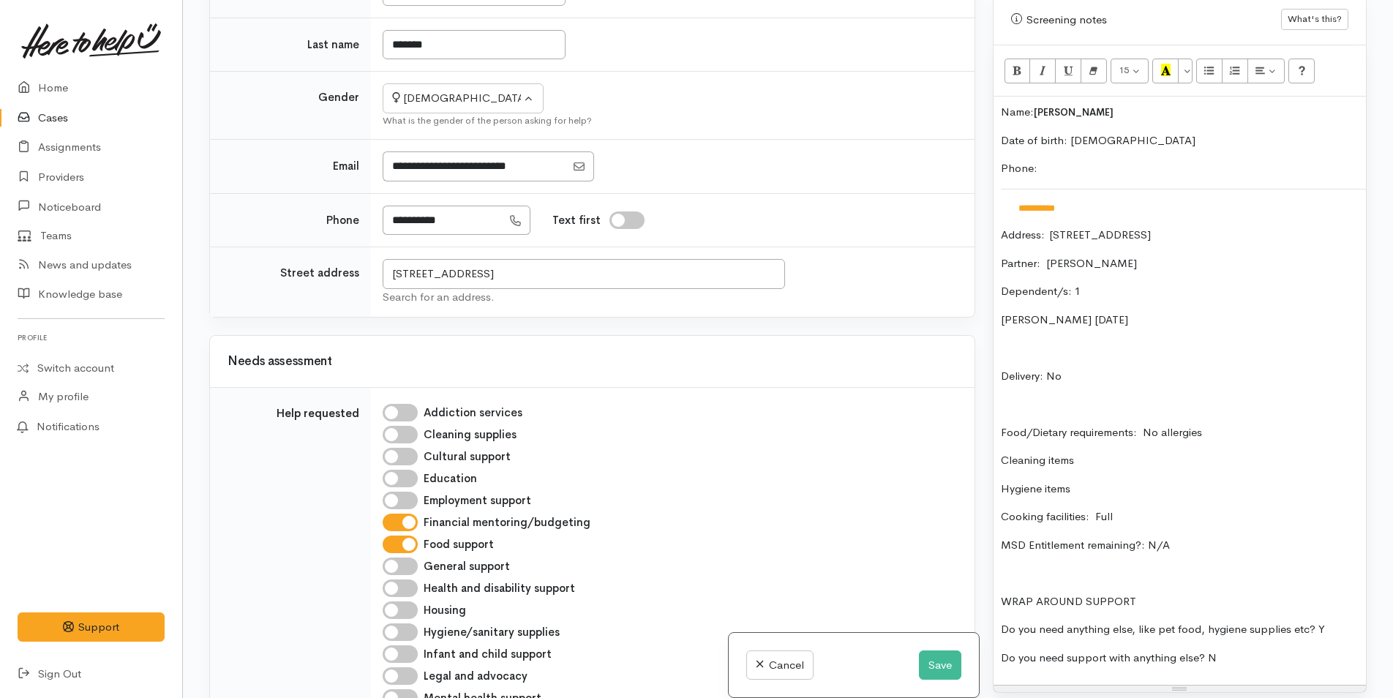
scroll to position [932, 0]
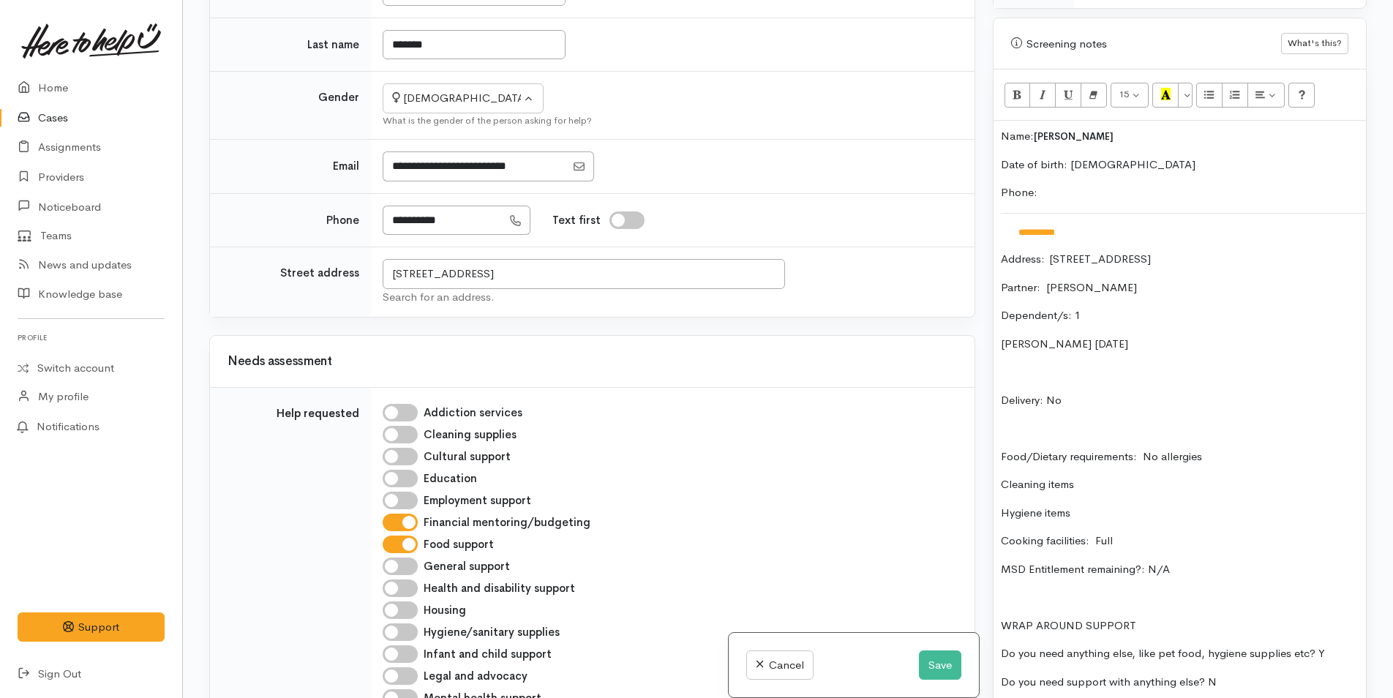
click at [1082, 392] on p "Delivery: No" at bounding box center [1180, 400] width 358 height 17
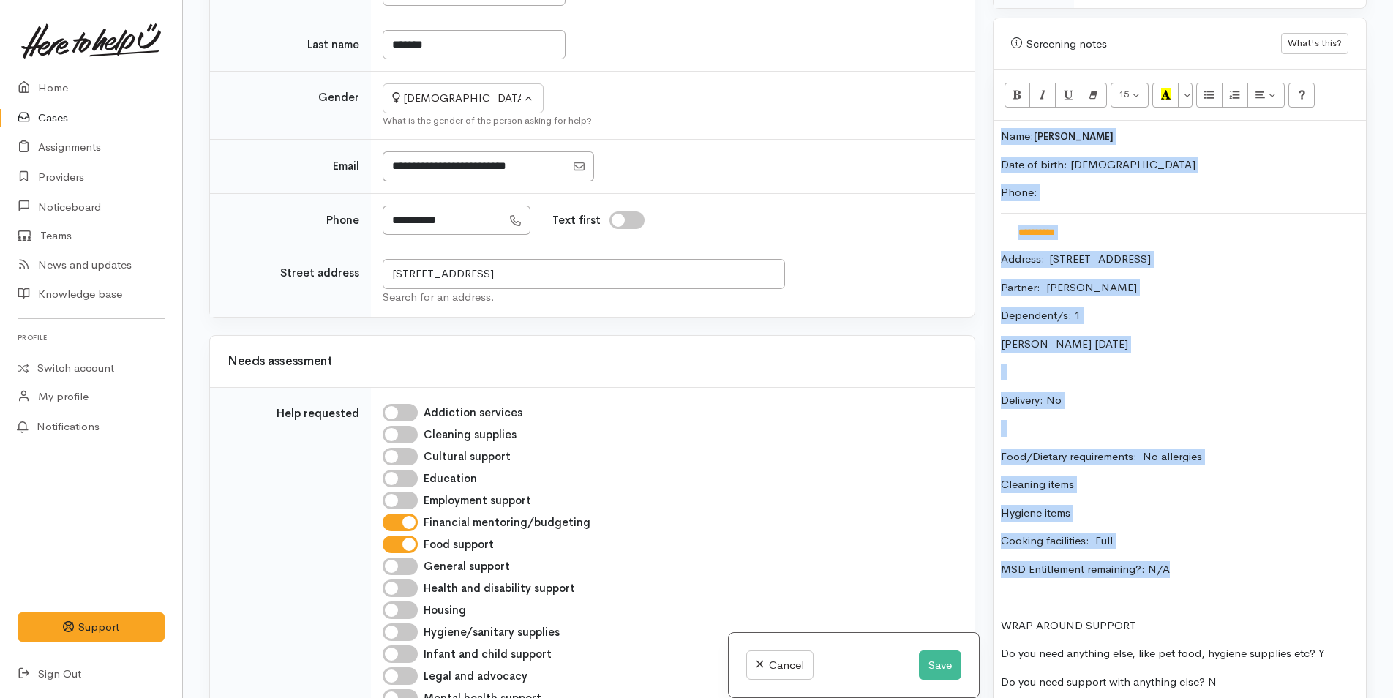
drag, startPoint x: 1195, startPoint y: 560, endPoint x: 987, endPoint y: 116, distance: 490.4
click at [987, 116] on div "Warnings Add No warnings have been raised against this case Add Warning Title ●…" at bounding box center [1180, 349] width 392 height 698
copy div "**********"
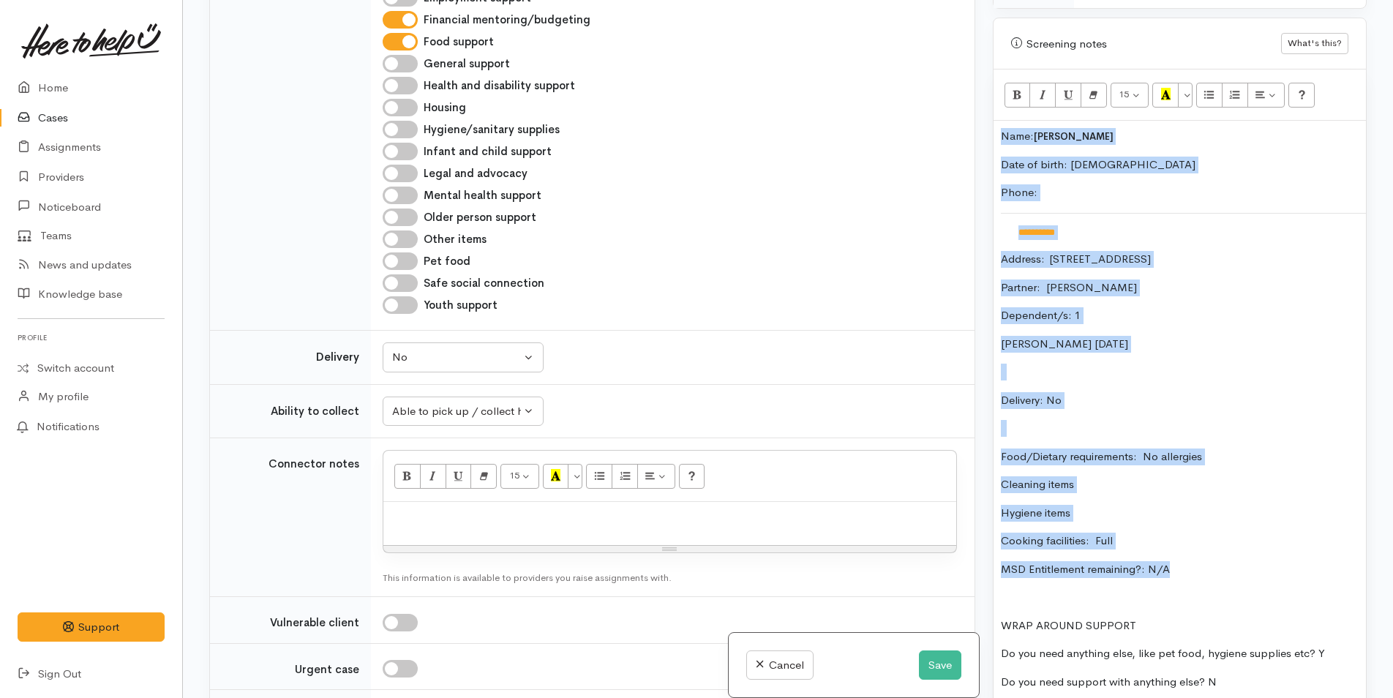
scroll to position [979, 0]
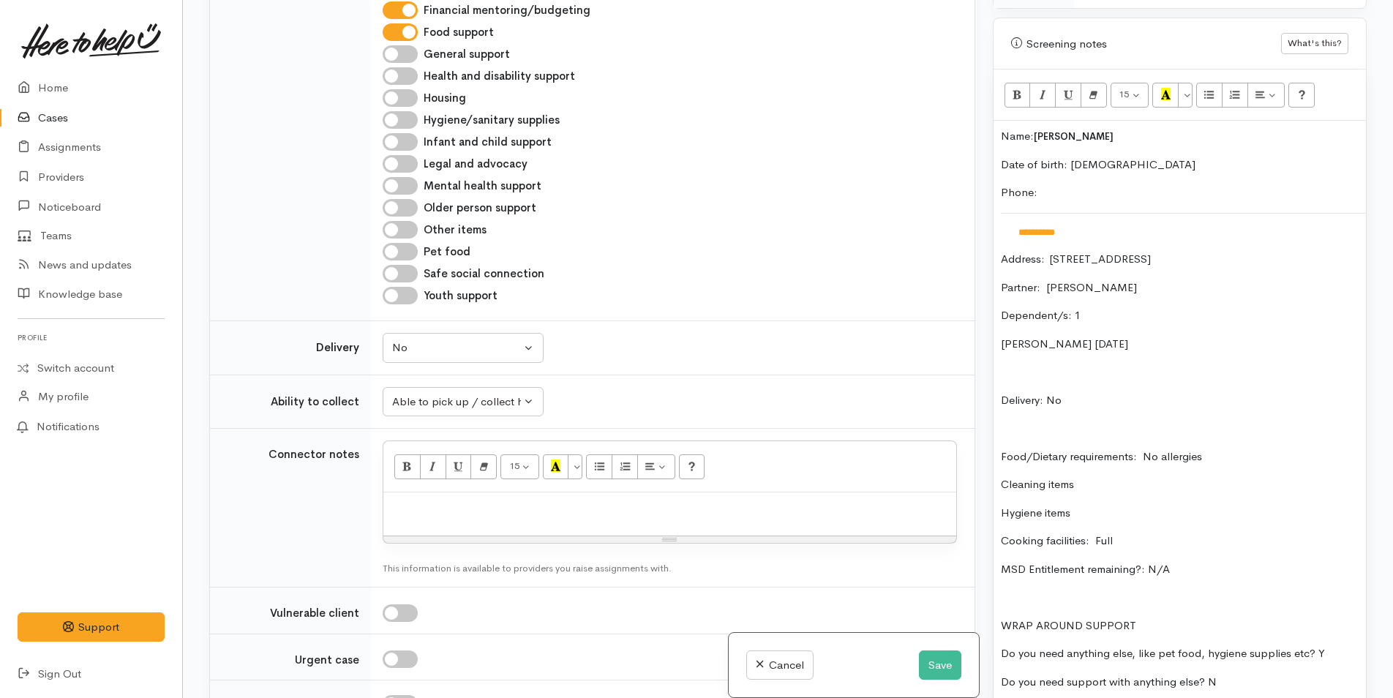
click at [580, 500] on p at bounding box center [670, 508] width 558 height 17
paste div
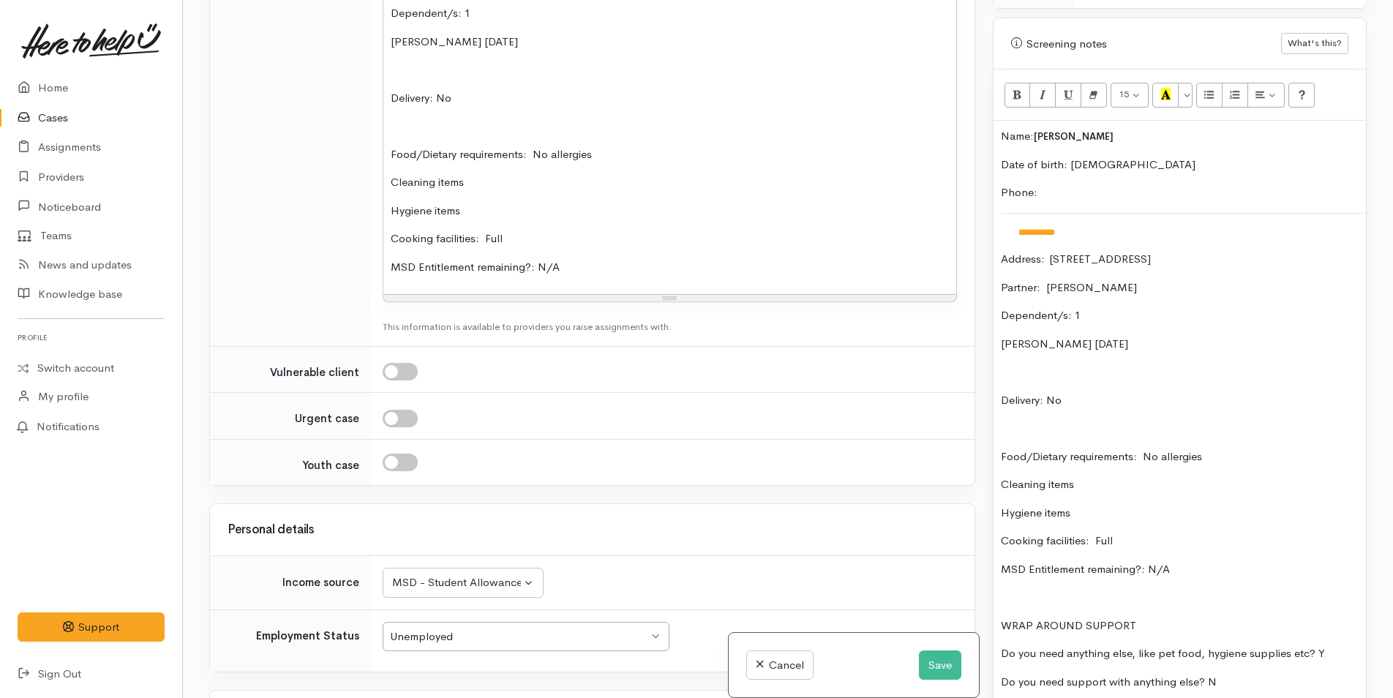
scroll to position [1654, 0]
click at [946, 664] on button "Save" at bounding box center [940, 666] width 42 height 30
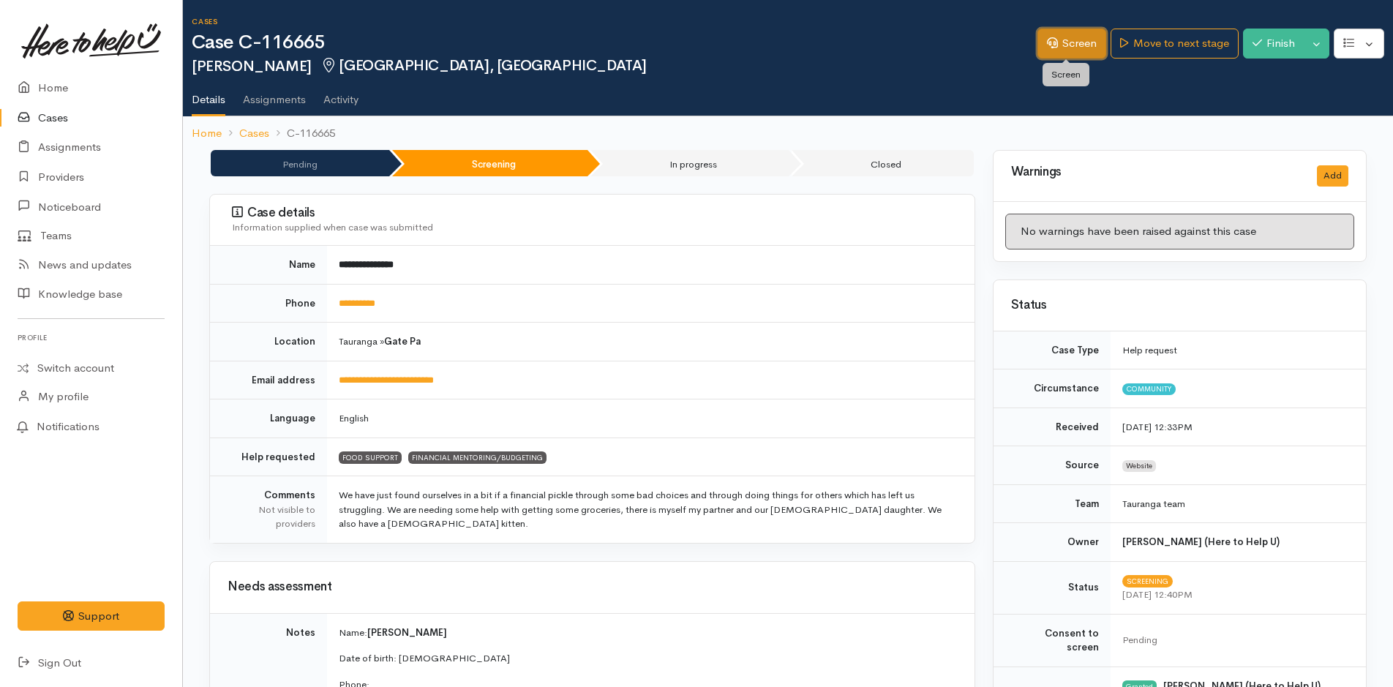
click at [1079, 42] on link "Screen" at bounding box center [1072, 44] width 69 height 30
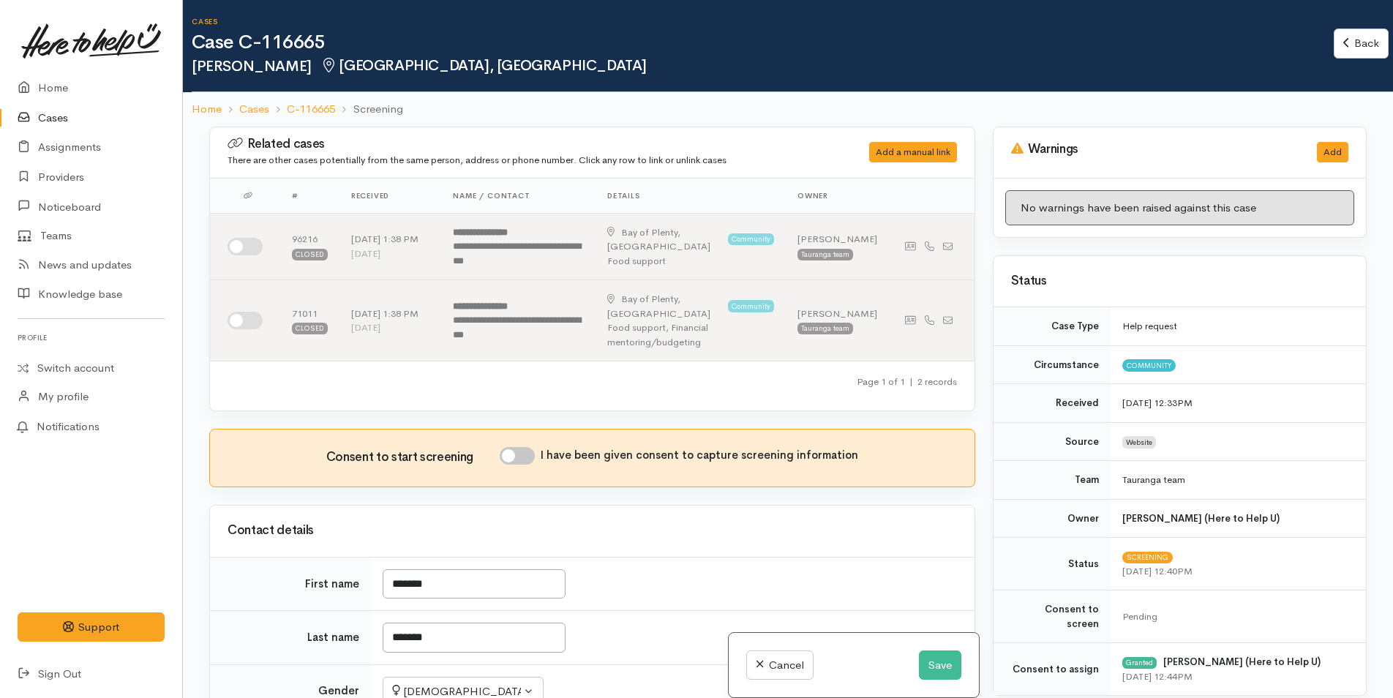
click at [525, 447] on input "I have been given consent to capture screening information" at bounding box center [517, 456] width 35 height 18
checkbox input "true"
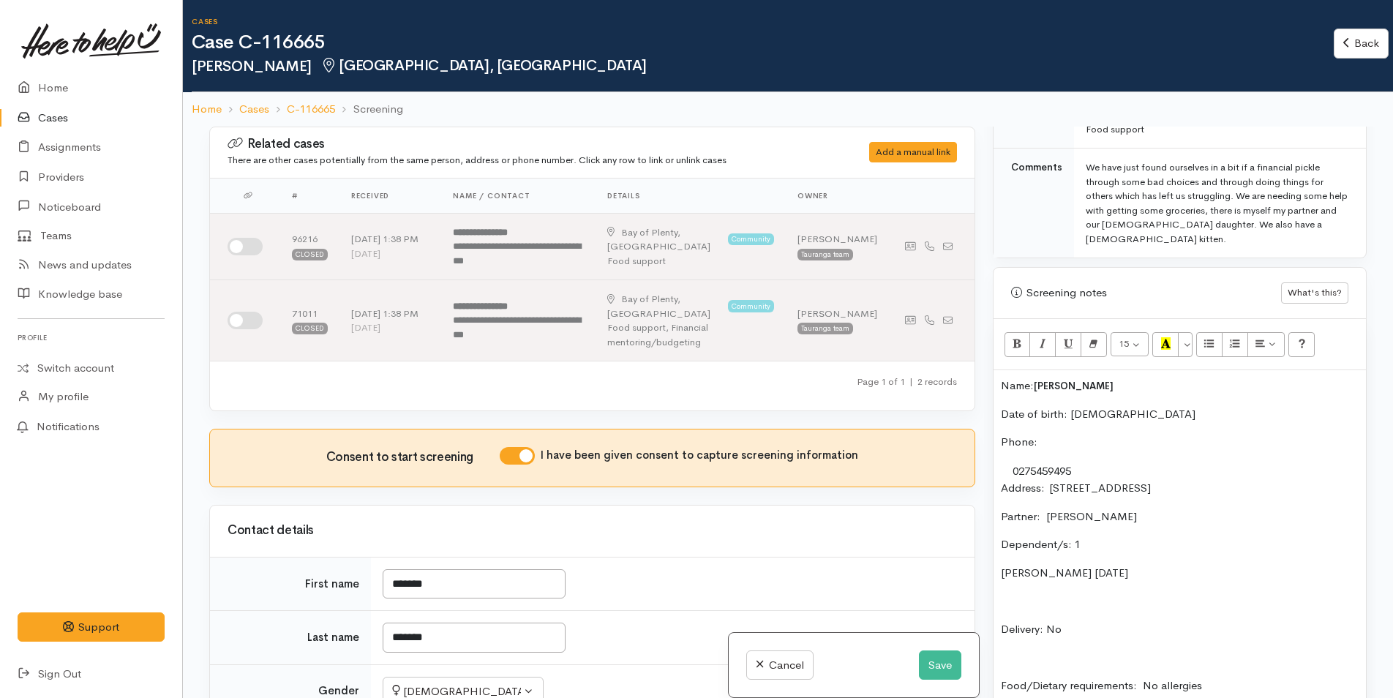
scroll to position [951, 0]
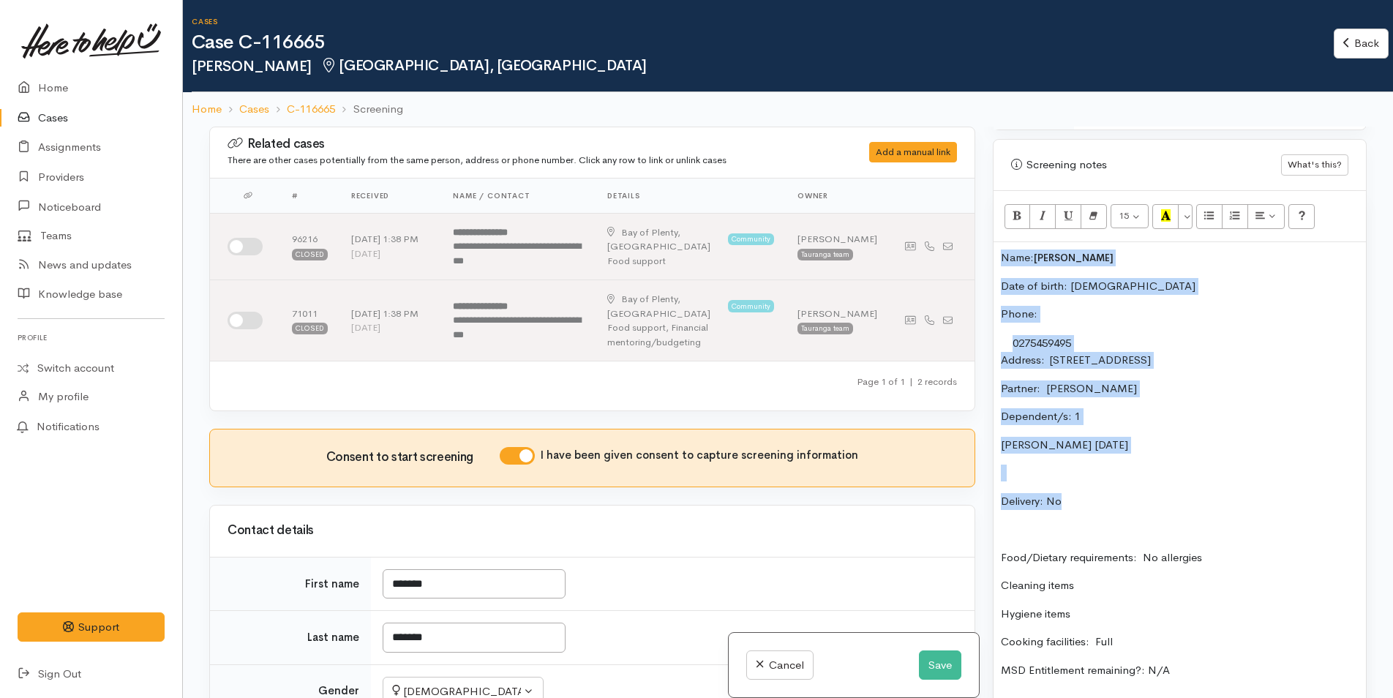
drag, startPoint x: 1079, startPoint y: 480, endPoint x: 992, endPoint y: 228, distance: 267.1
click at [992, 228] on div "Warnings Add No warnings have been raised against this case Add Warning Title ●…" at bounding box center [1180, 476] width 392 height 698
copy div "Name: [PERSON_NAME] Date of birth: [DEMOGRAPHIC_DATA] Phone:  0275459495 Addres…"
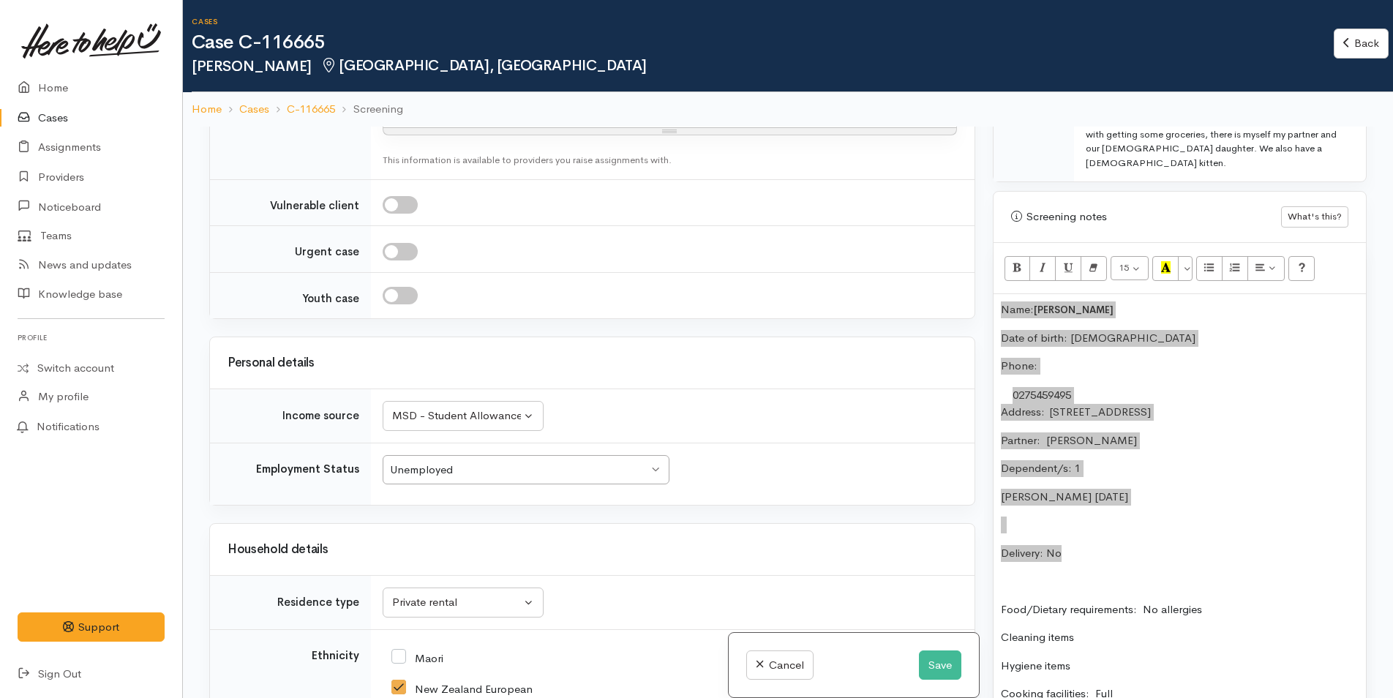
scroll to position [878, 0]
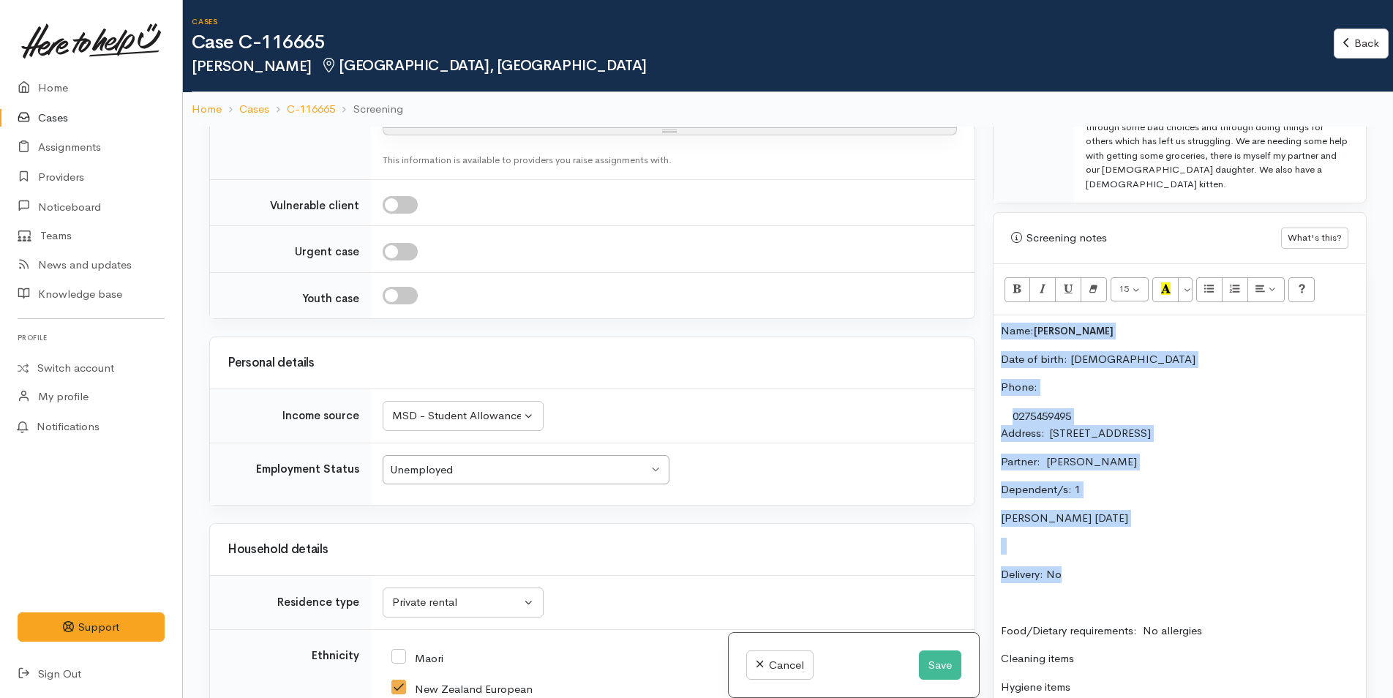
click at [1267, 457] on div "Name: Kristal Stewart Date of birth: 27 /4/2001 Phone:  0275459495 Address:  2 …" at bounding box center [1180, 599] width 372 height 568
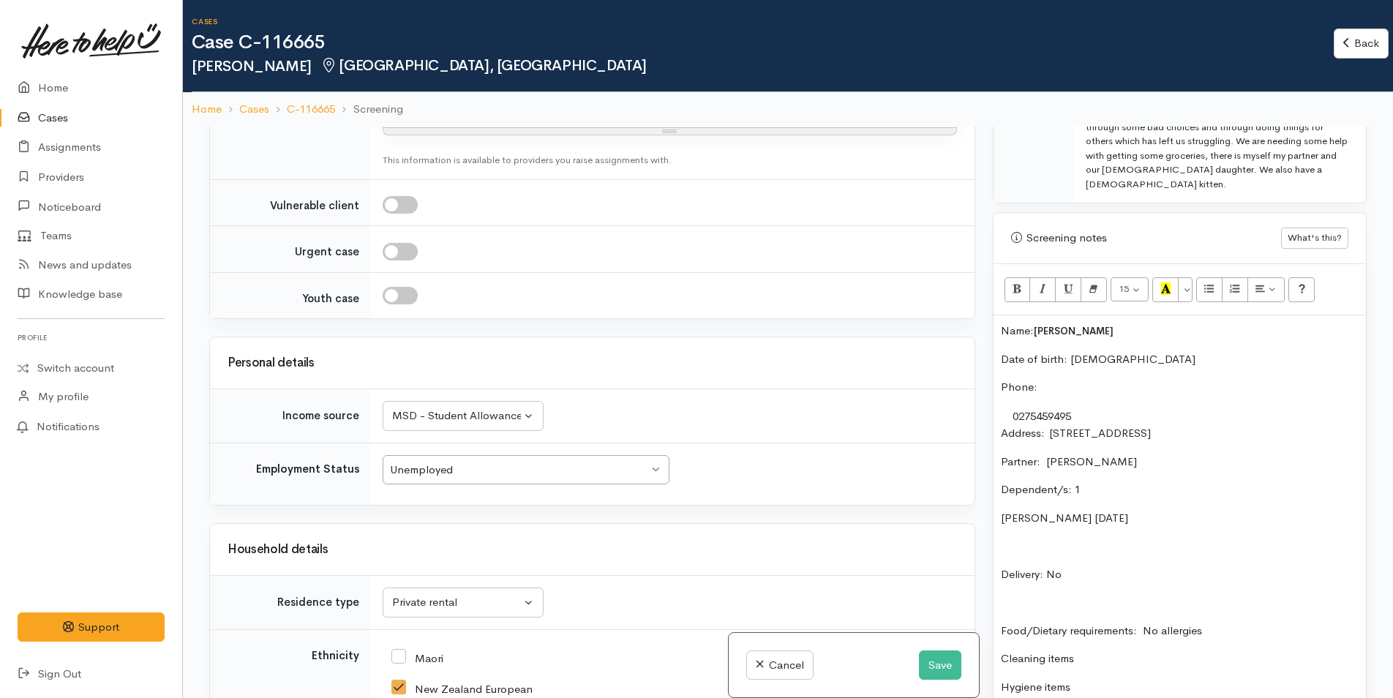
click at [1001, 323] on p "Name: Kristal Stewart" at bounding box center [1180, 331] width 358 height 17
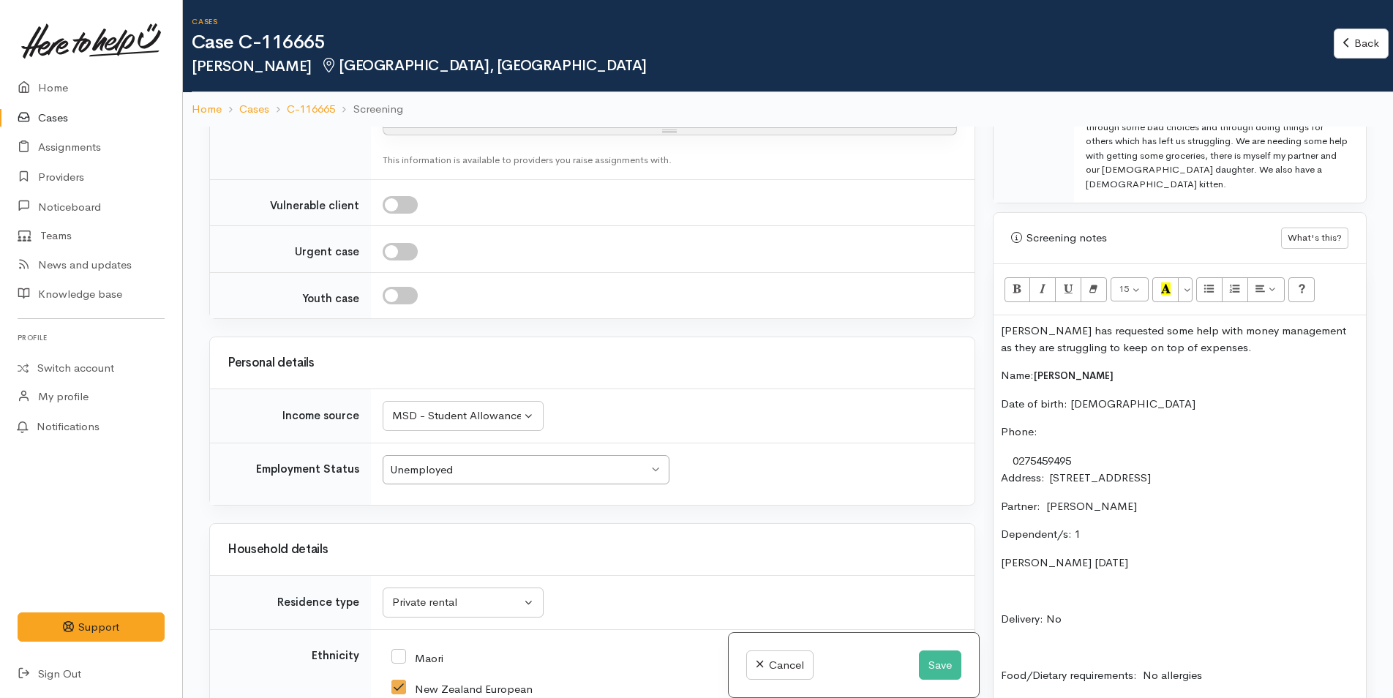
click at [1221, 326] on p "Kristal has requested some help with money management as they are struggling to…" at bounding box center [1180, 339] width 358 height 33
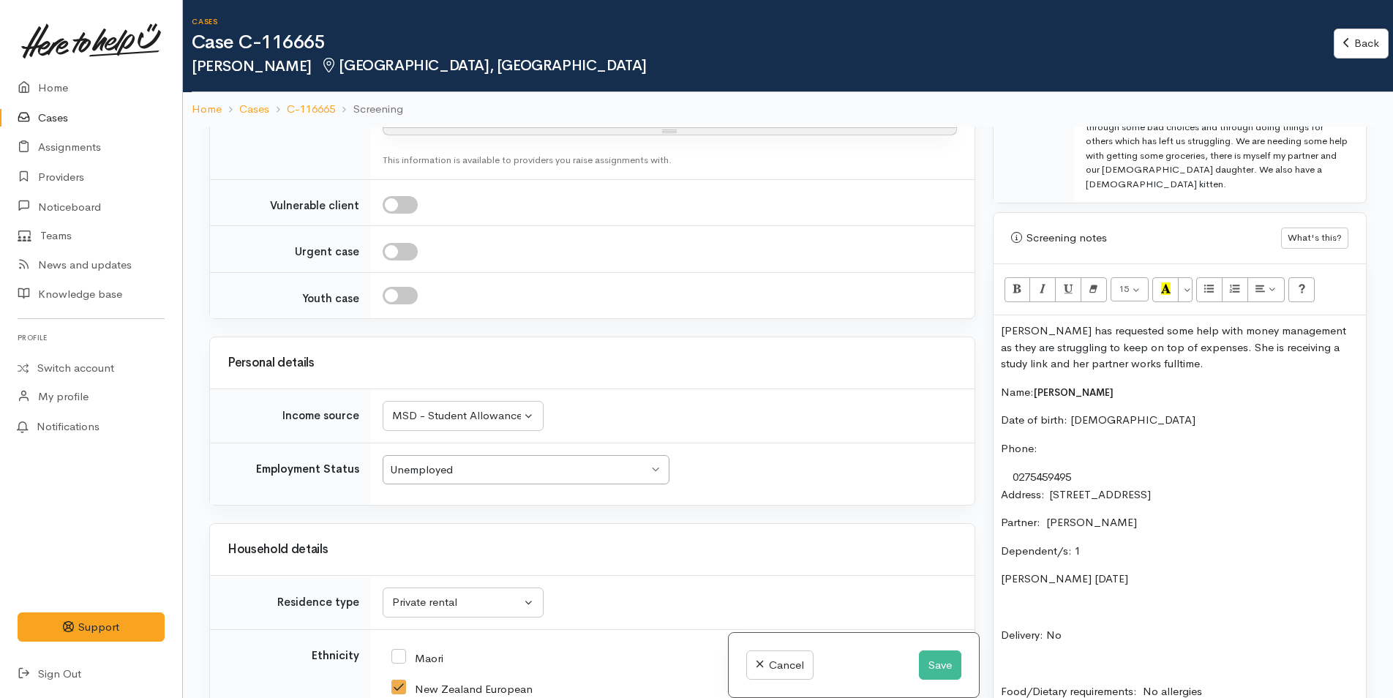
click at [1149, 349] on p "[PERSON_NAME] has requested some help with money management as they are struggl…" at bounding box center [1180, 348] width 358 height 50
click at [945, 664] on button "Save" at bounding box center [940, 666] width 42 height 30
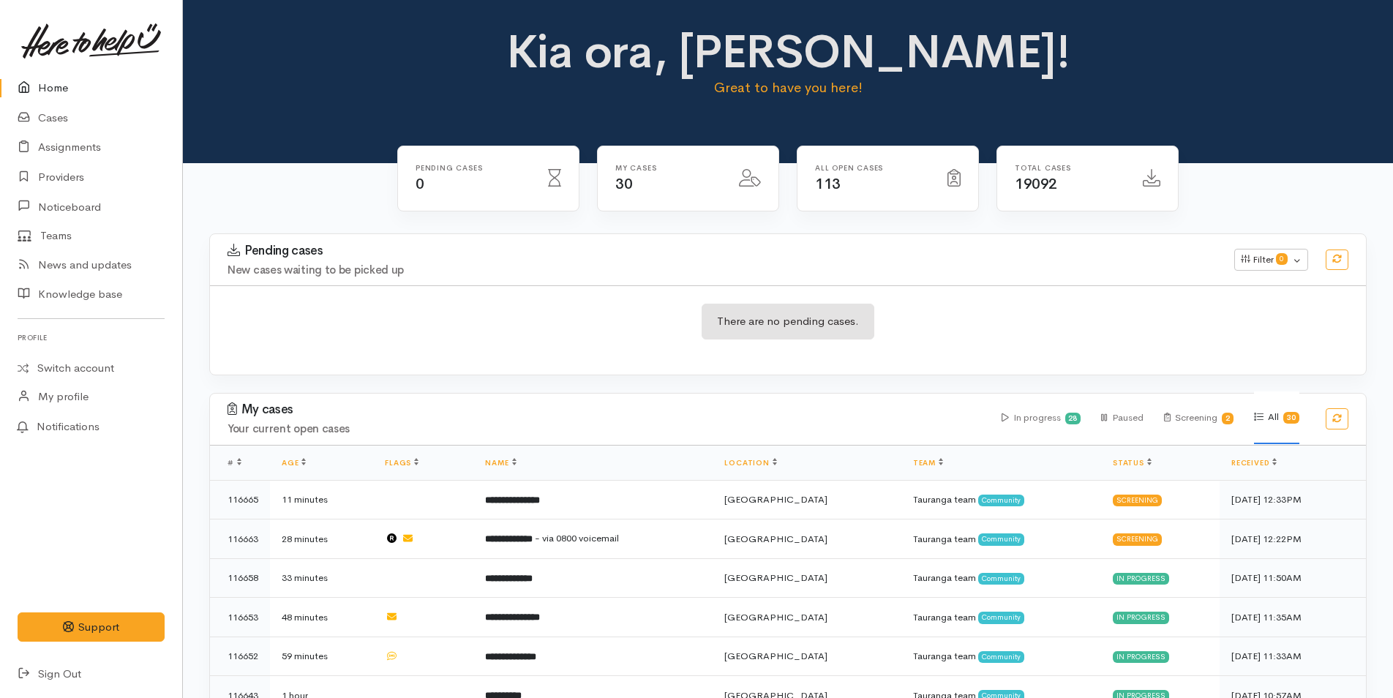
click at [64, 91] on link "Home" at bounding box center [91, 88] width 182 height 30
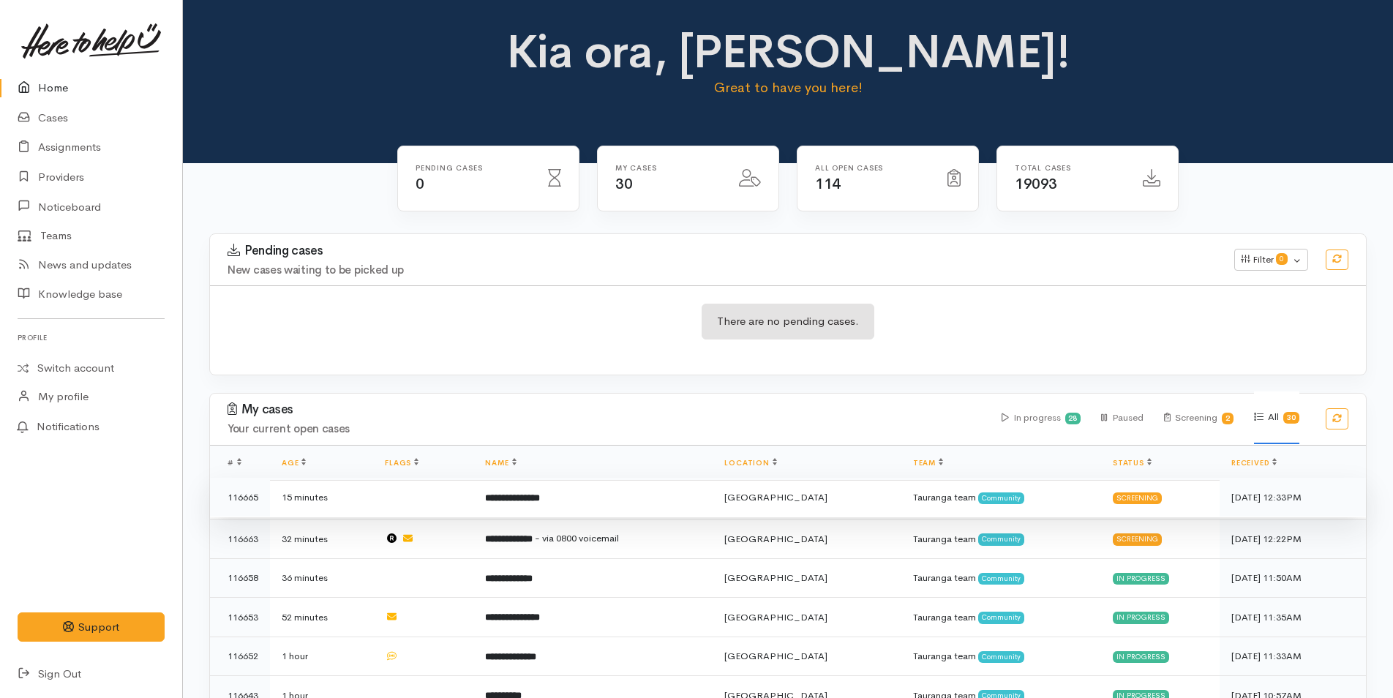
click at [683, 492] on td "**********" at bounding box center [592, 498] width 239 height 40
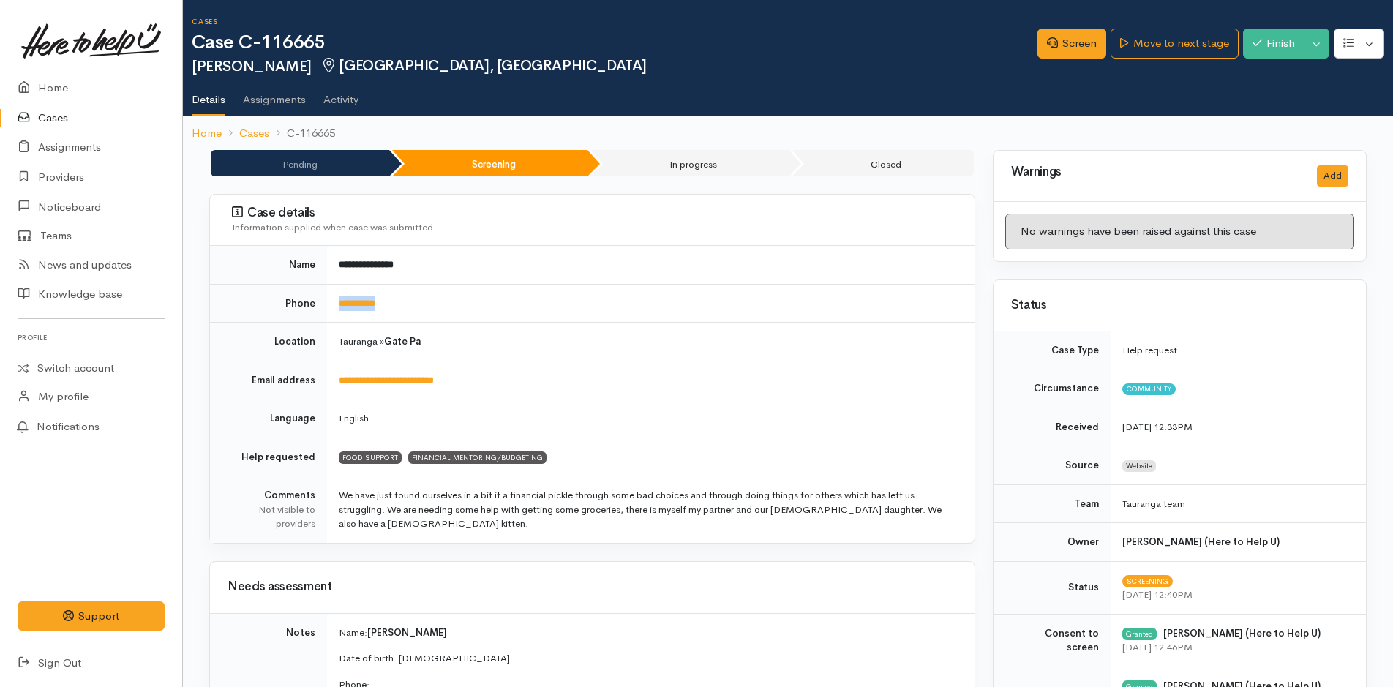
drag, startPoint x: 430, startPoint y: 312, endPoint x: 332, endPoint y: 306, distance: 98.2
click at [332, 306] on td "**********" at bounding box center [651, 303] width 648 height 39
copy link "**********"
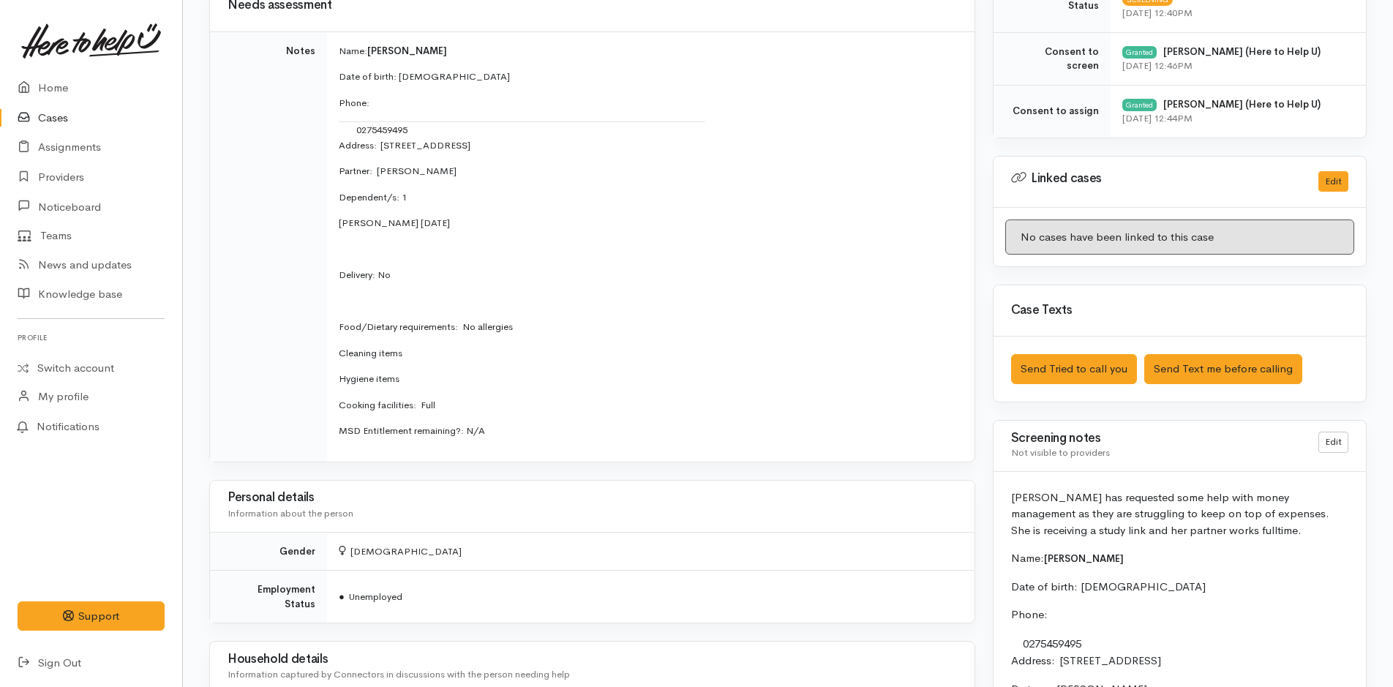
scroll to position [585, 0]
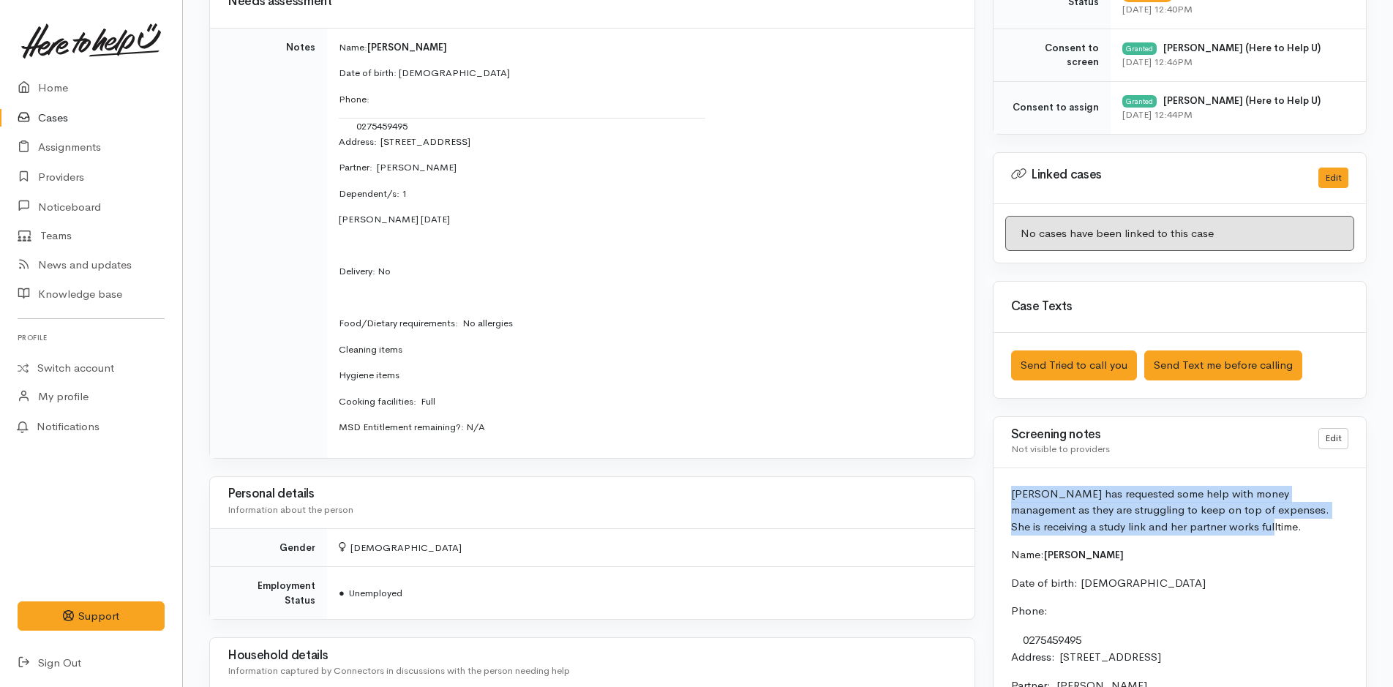
drag, startPoint x: 1201, startPoint y: 530, endPoint x: 1008, endPoint y: 501, distance: 194.6
copy p "[PERSON_NAME] has requested some help with money management as they are struggl…"
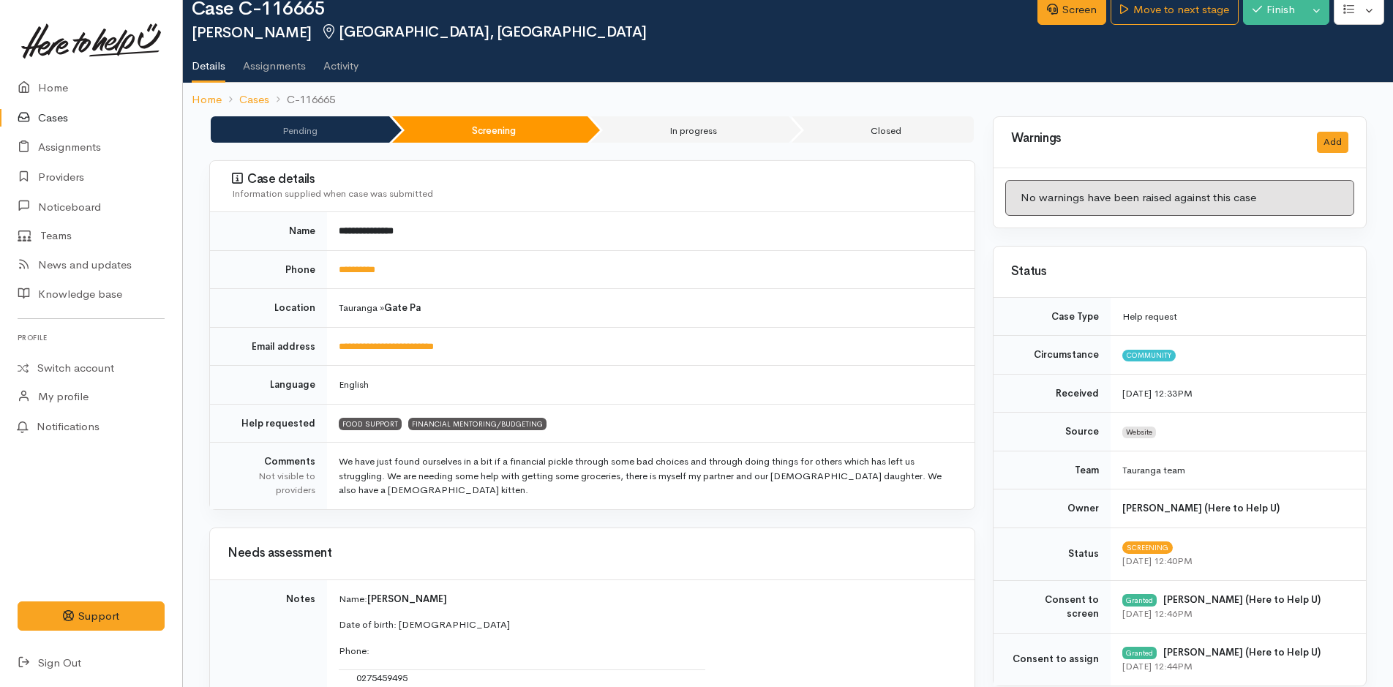
scroll to position [0, 0]
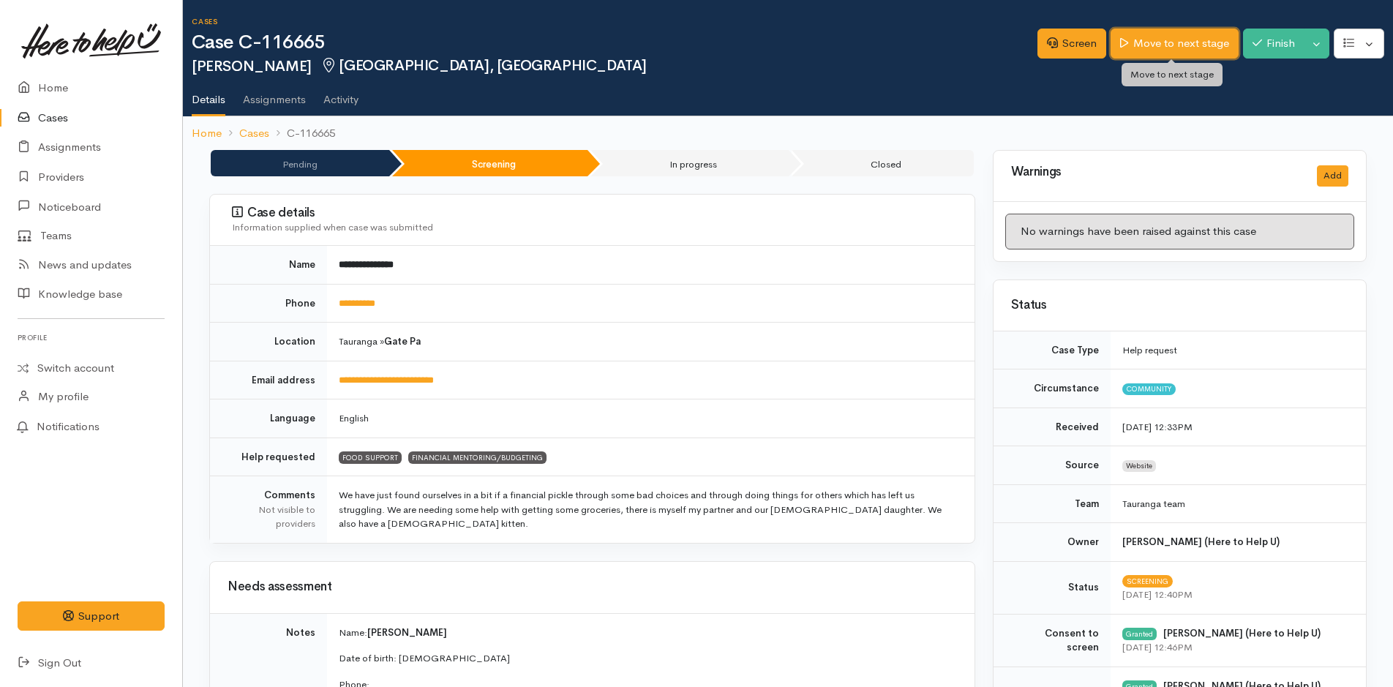
click at [1166, 42] on link "Move to next stage" at bounding box center [1174, 44] width 127 height 30
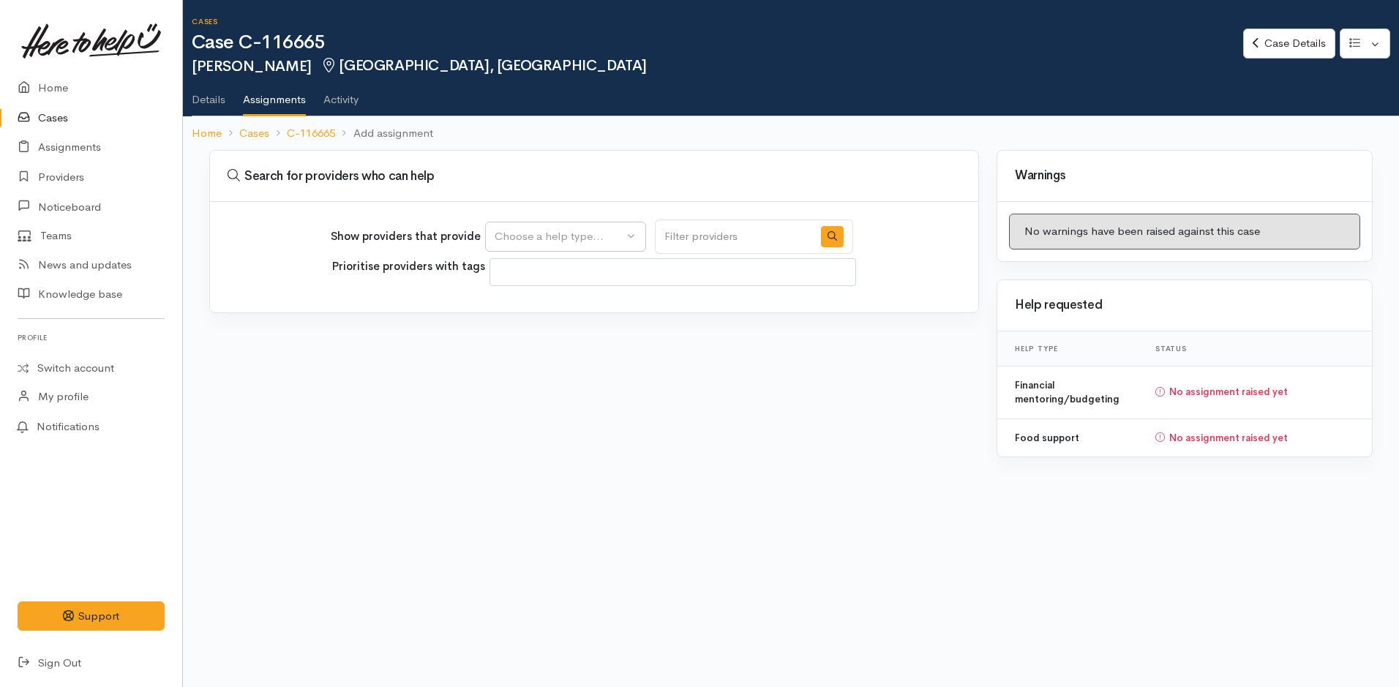
select select
click at [542, 232] on div "Choose a help type..." at bounding box center [559, 236] width 129 height 17
click at [548, 302] on span "Food support" at bounding box center [537, 307] width 68 height 17
select select "3"
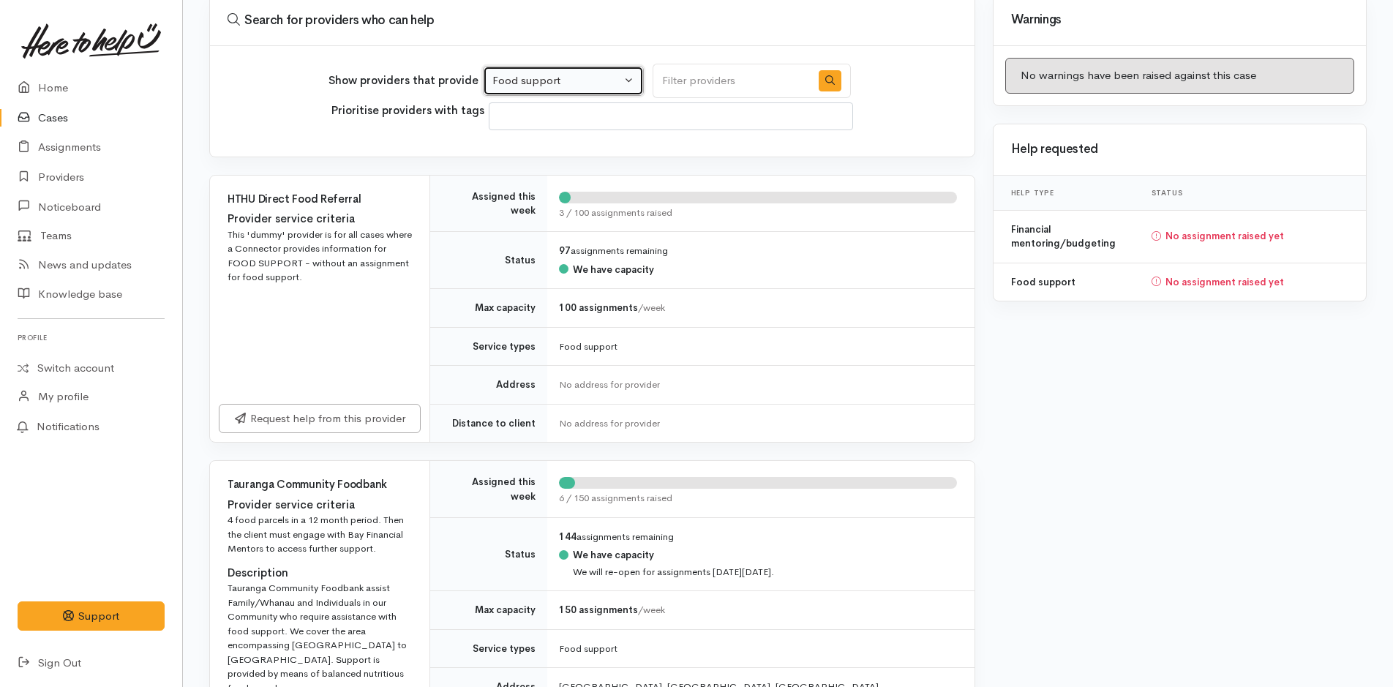
scroll to position [293, 0]
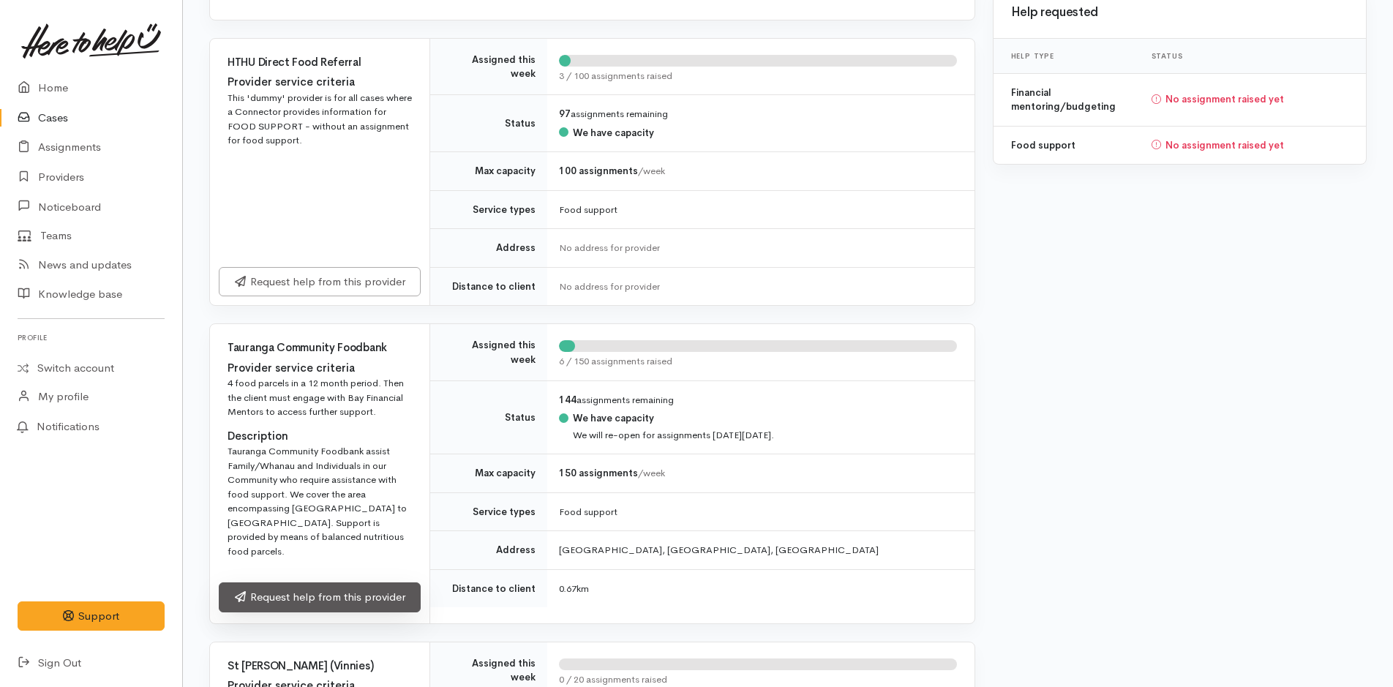
click at [399, 583] on link "Request help from this provider" at bounding box center [320, 598] width 202 height 30
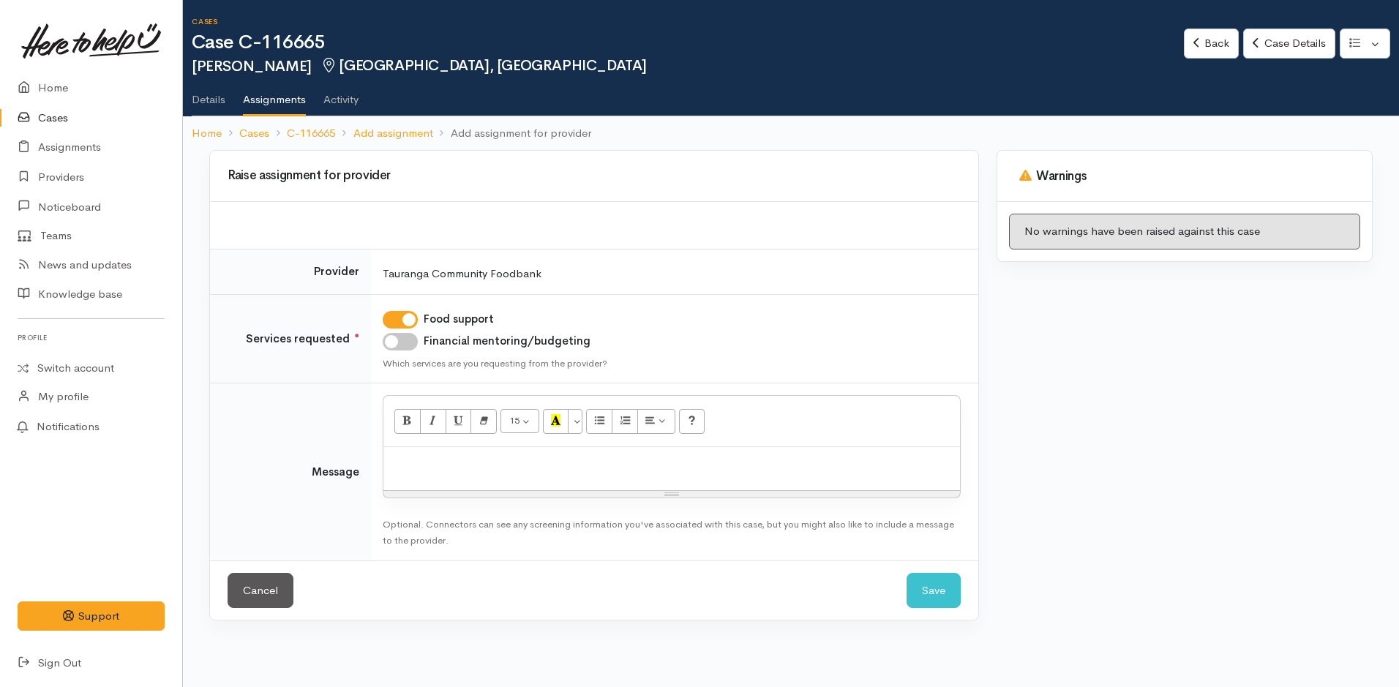
click at [414, 340] on input "Financial mentoring/budgeting" at bounding box center [400, 342] width 35 height 18
checkbox input "true"
click at [440, 460] on p at bounding box center [672, 462] width 562 height 17
paste div
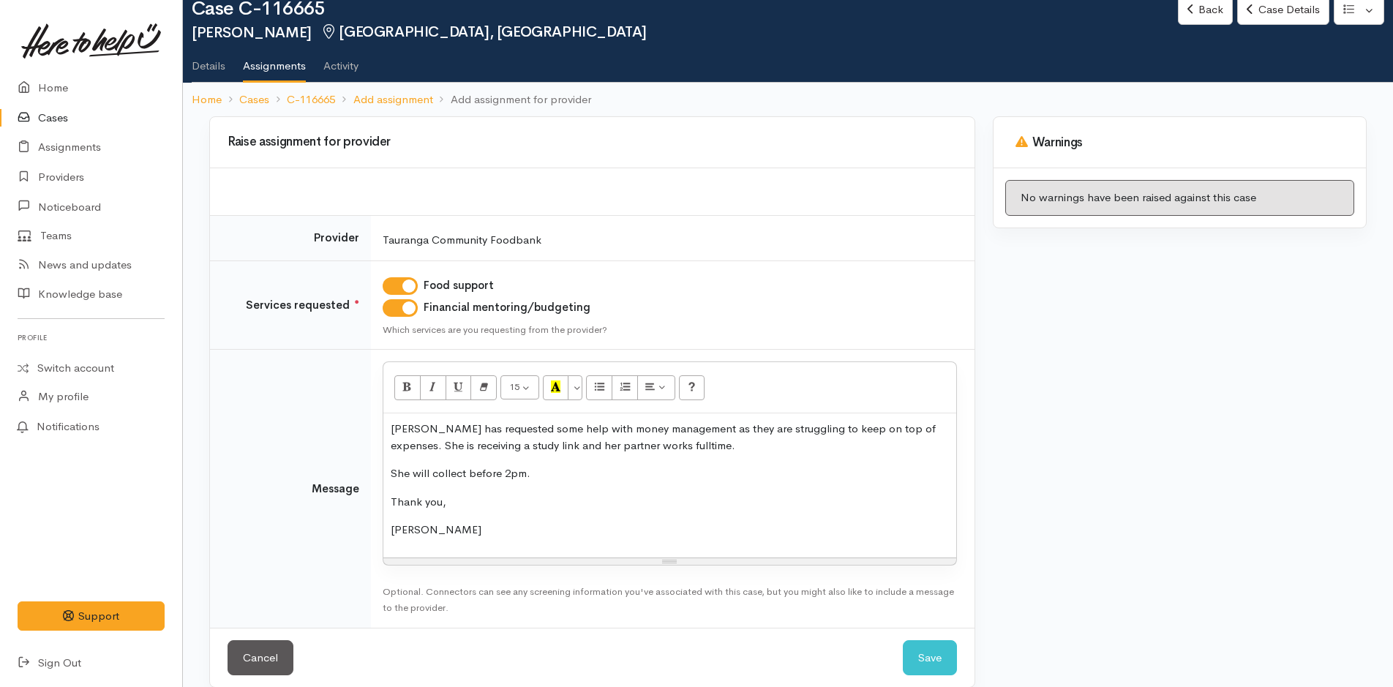
scroll to position [52, 0]
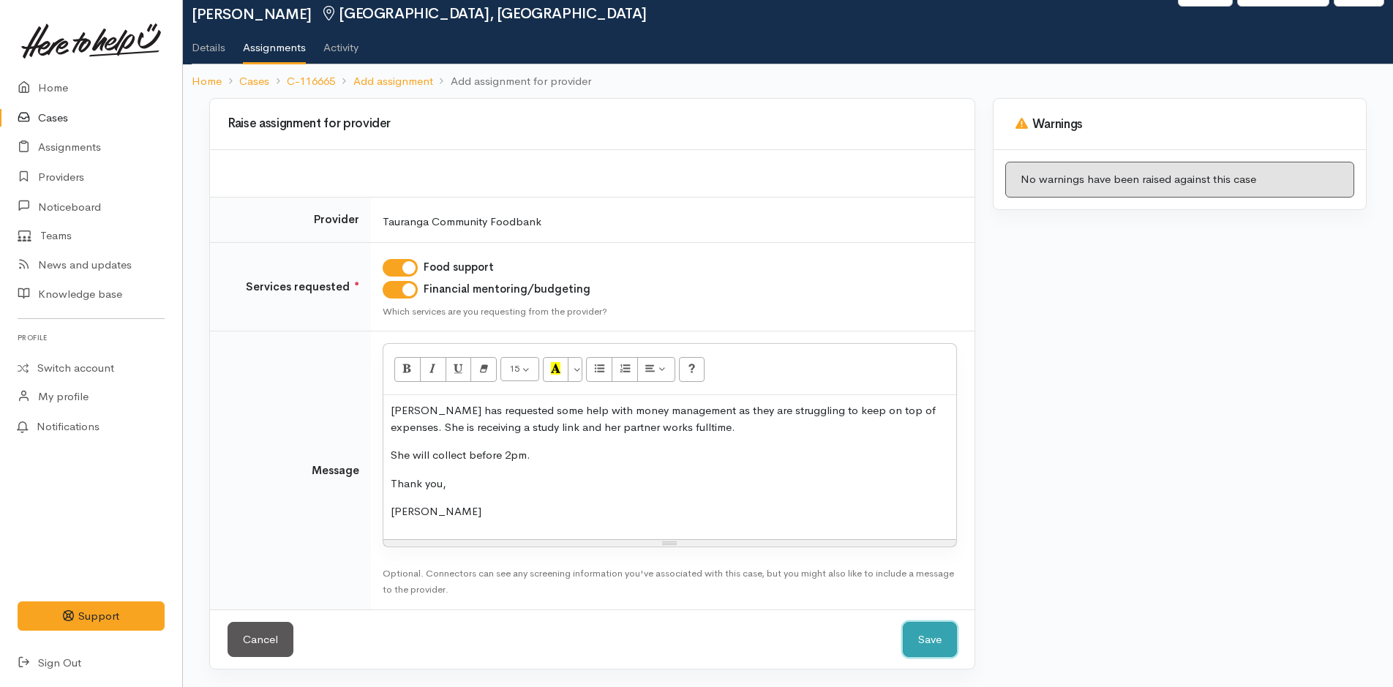
click at [932, 637] on button "Save" at bounding box center [930, 640] width 54 height 36
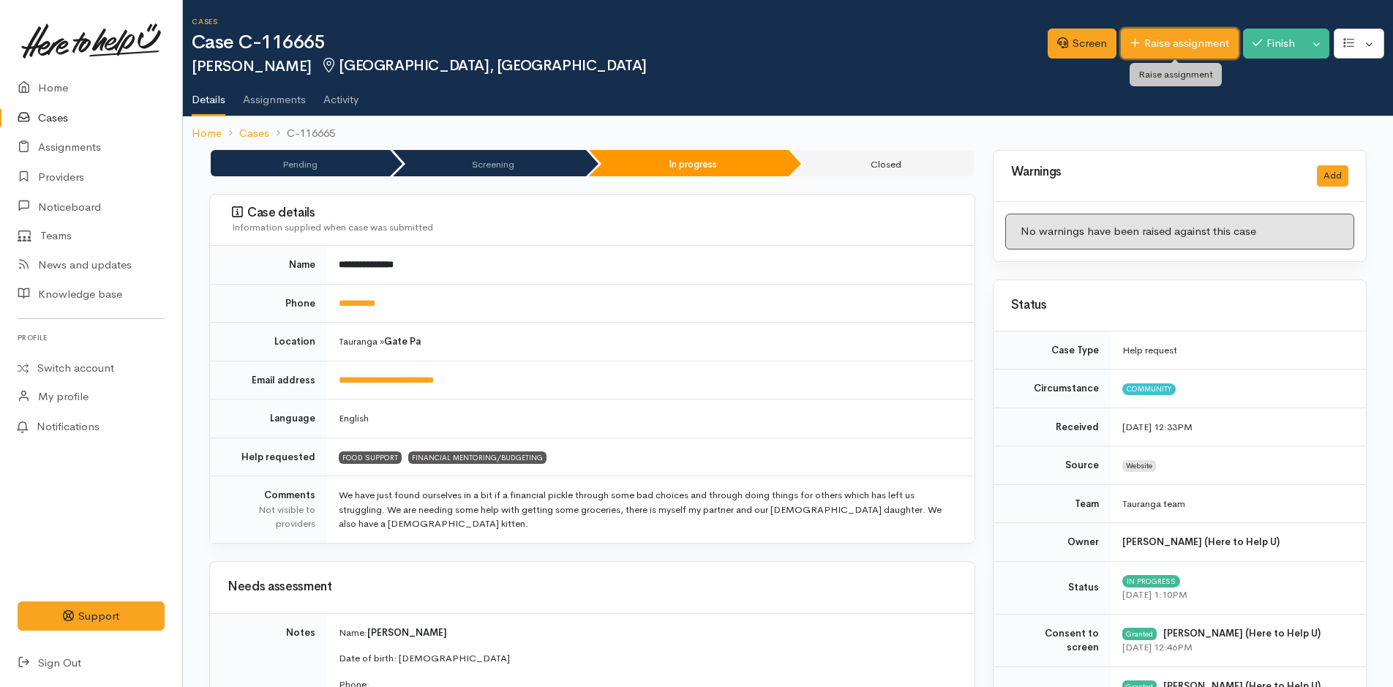
click at [1172, 37] on link "Raise assignment" at bounding box center [1180, 44] width 118 height 30
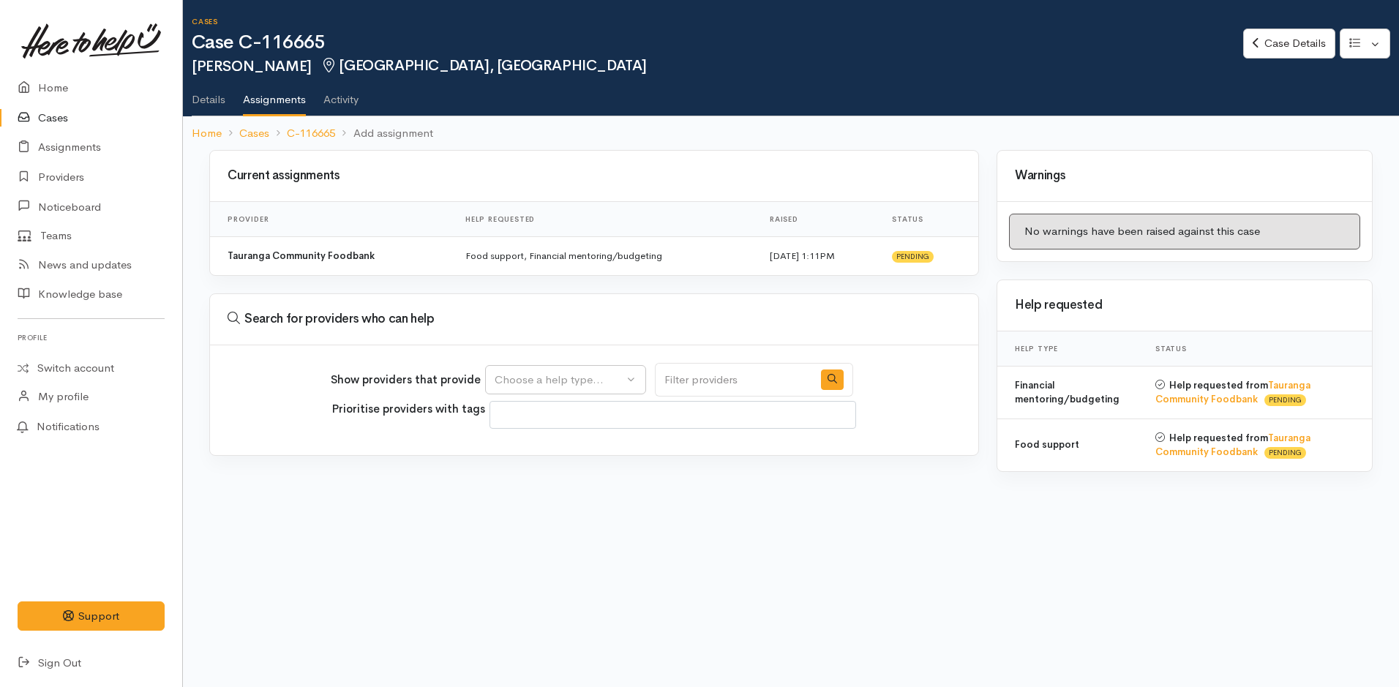
select select
click at [589, 378] on div "Choose a help type..." at bounding box center [559, 380] width 129 height 17
click at [558, 469] on span "Financial mentoring/budgeting" at bounding box center [580, 472] width 154 height 17
select select "9"
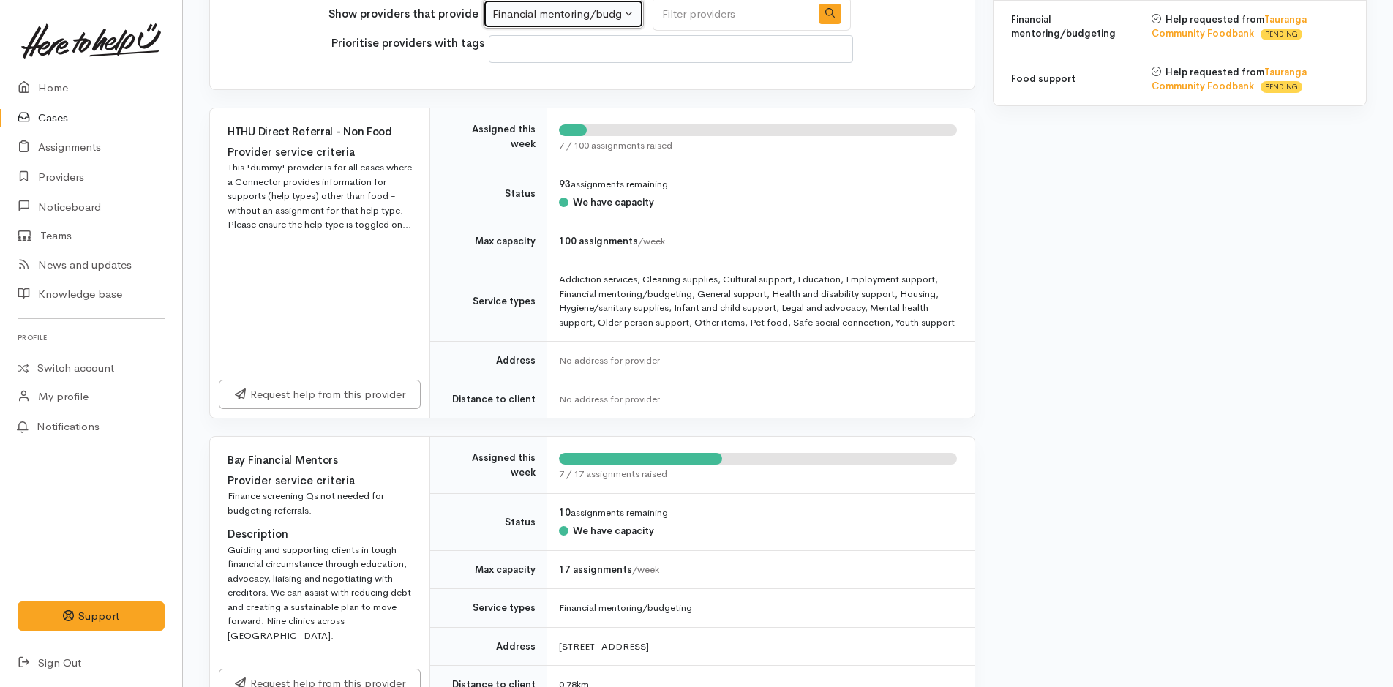
scroll to position [732, 0]
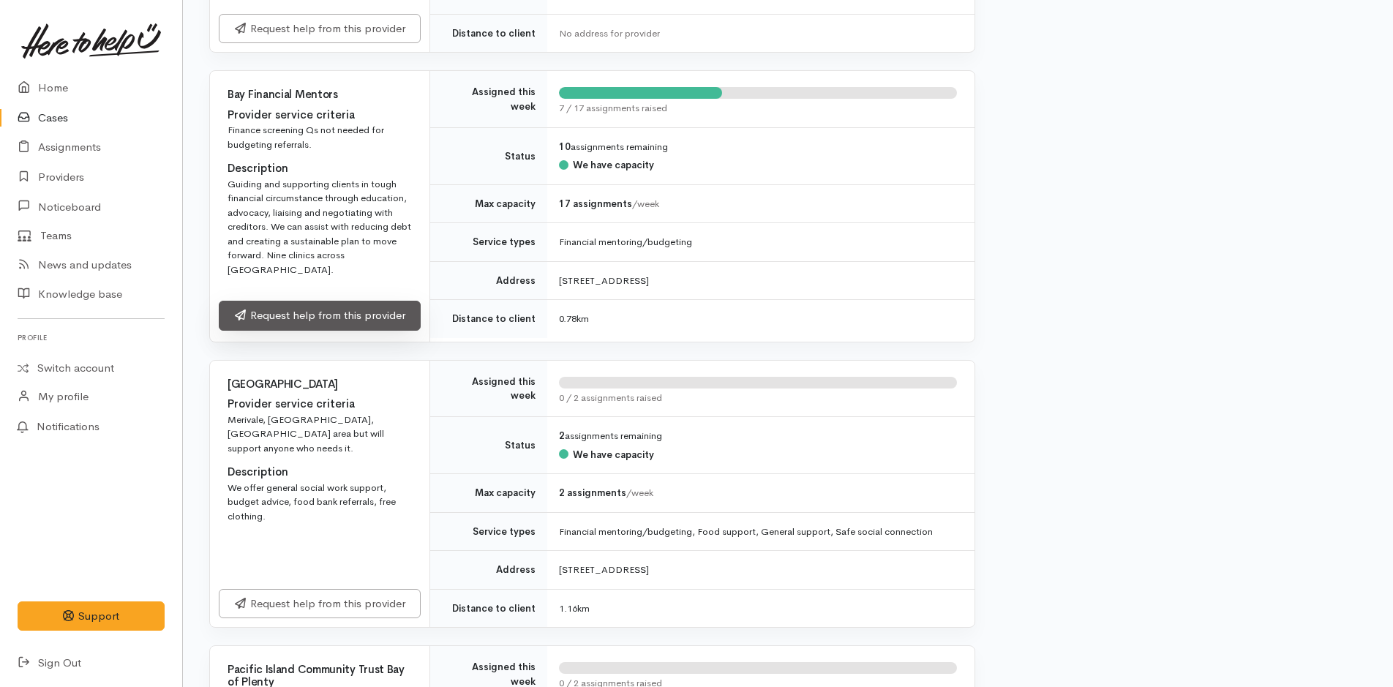
click at [400, 320] on link "Request help from this provider" at bounding box center [320, 316] width 202 height 30
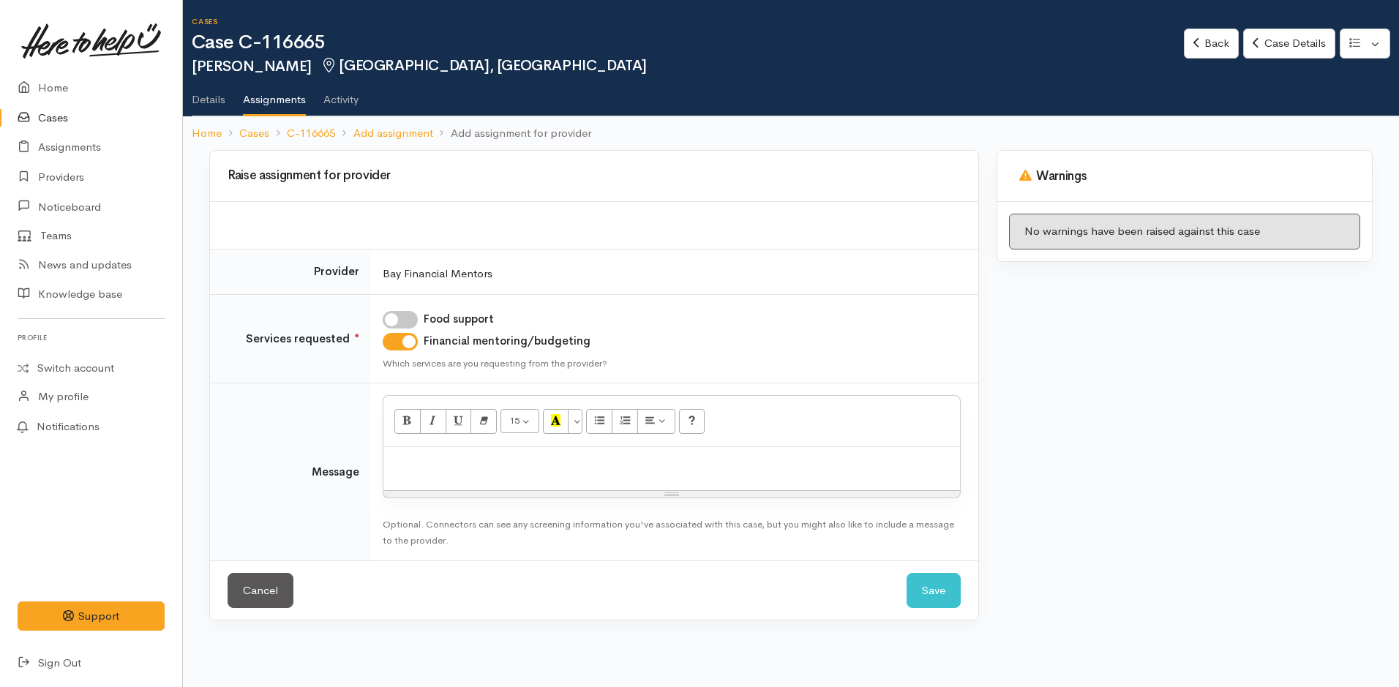
click at [514, 475] on div at bounding box center [671, 468] width 577 height 43
paste div
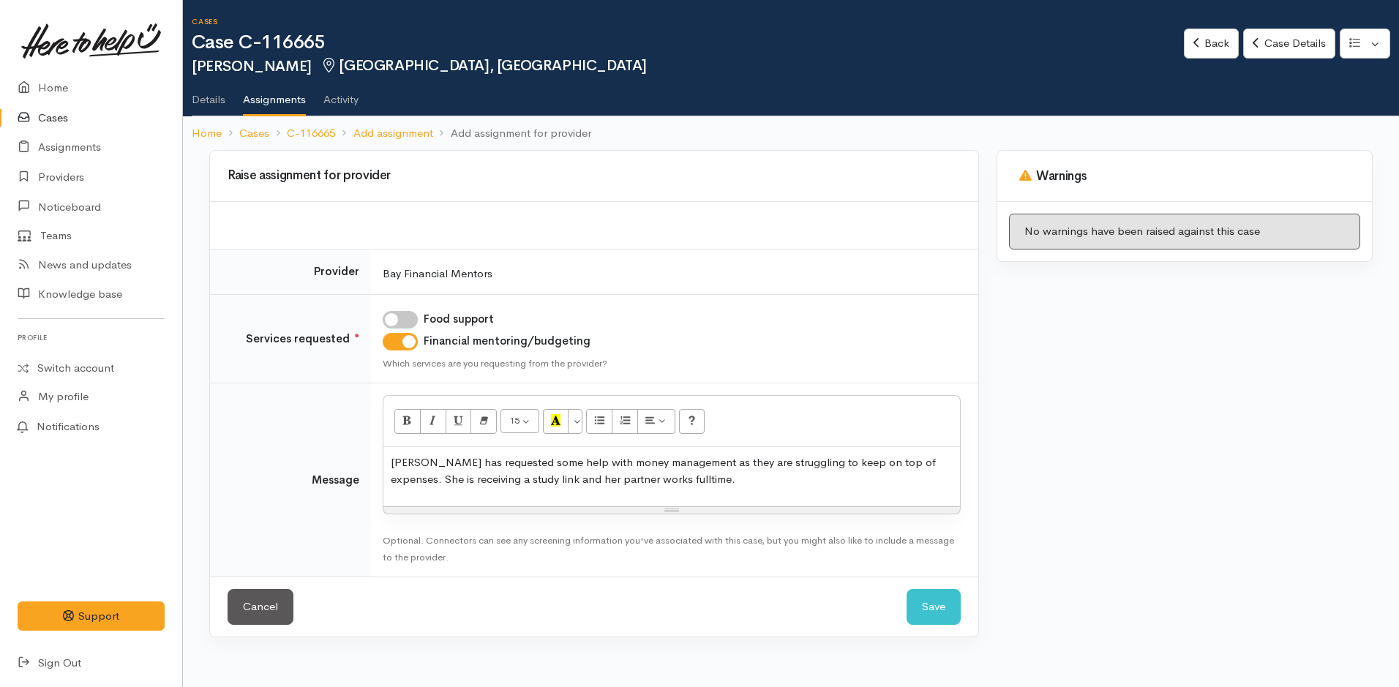
click at [458, 485] on p "[PERSON_NAME] has requested some help with money management as they are struggl…" at bounding box center [672, 470] width 562 height 33
click at [697, 484] on p "[PERSON_NAME] has requested some help with money management as they are struggl…" at bounding box center [672, 470] width 562 height 33
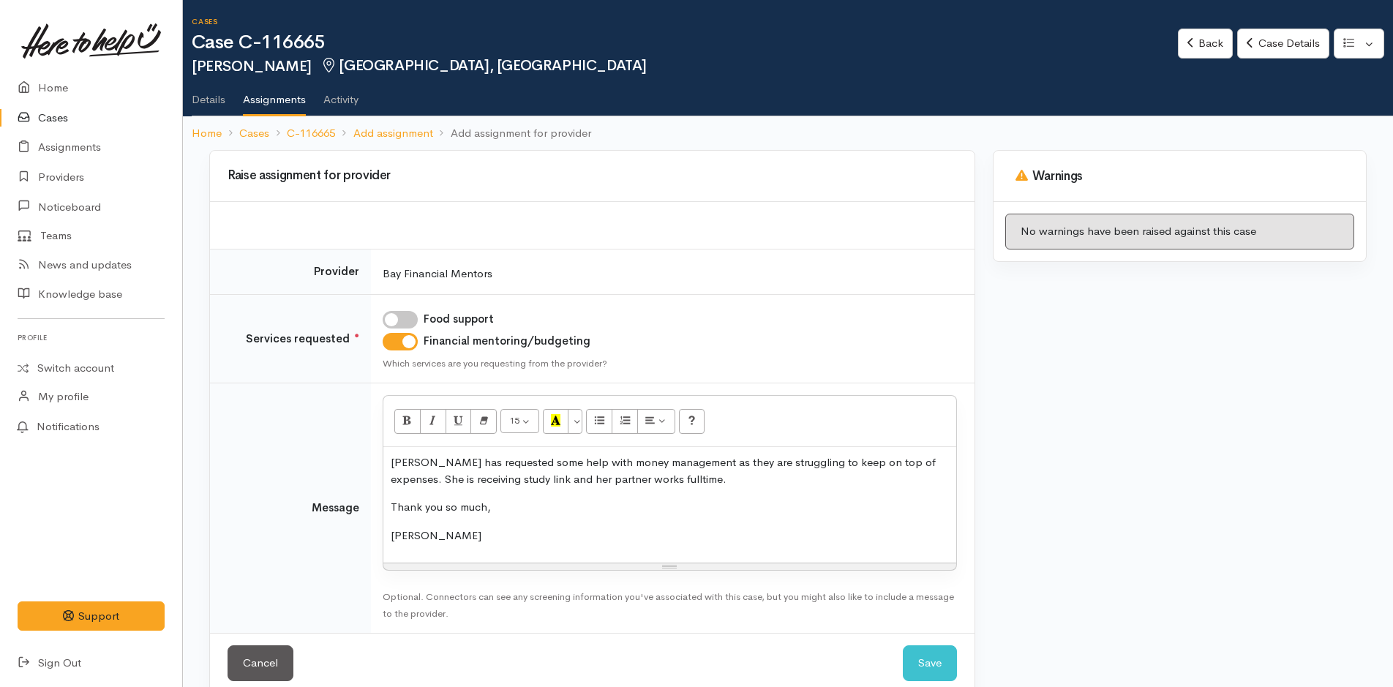
click at [394, 466] on p "[PERSON_NAME] has requested some help with money management as they are struggl…" at bounding box center [670, 470] width 558 height 33
click at [387, 466] on div "Kristal has requested some help with money management as they are struggling to…" at bounding box center [669, 505] width 573 height 116
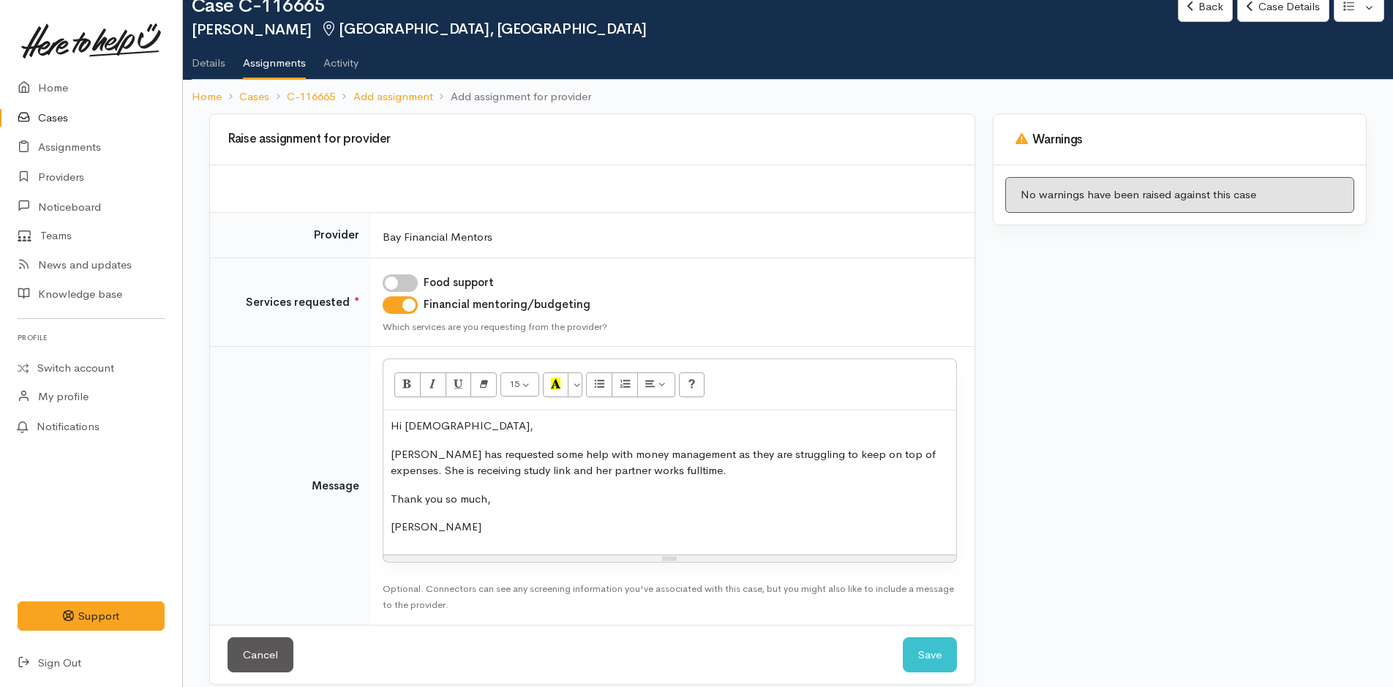
scroll to position [52, 0]
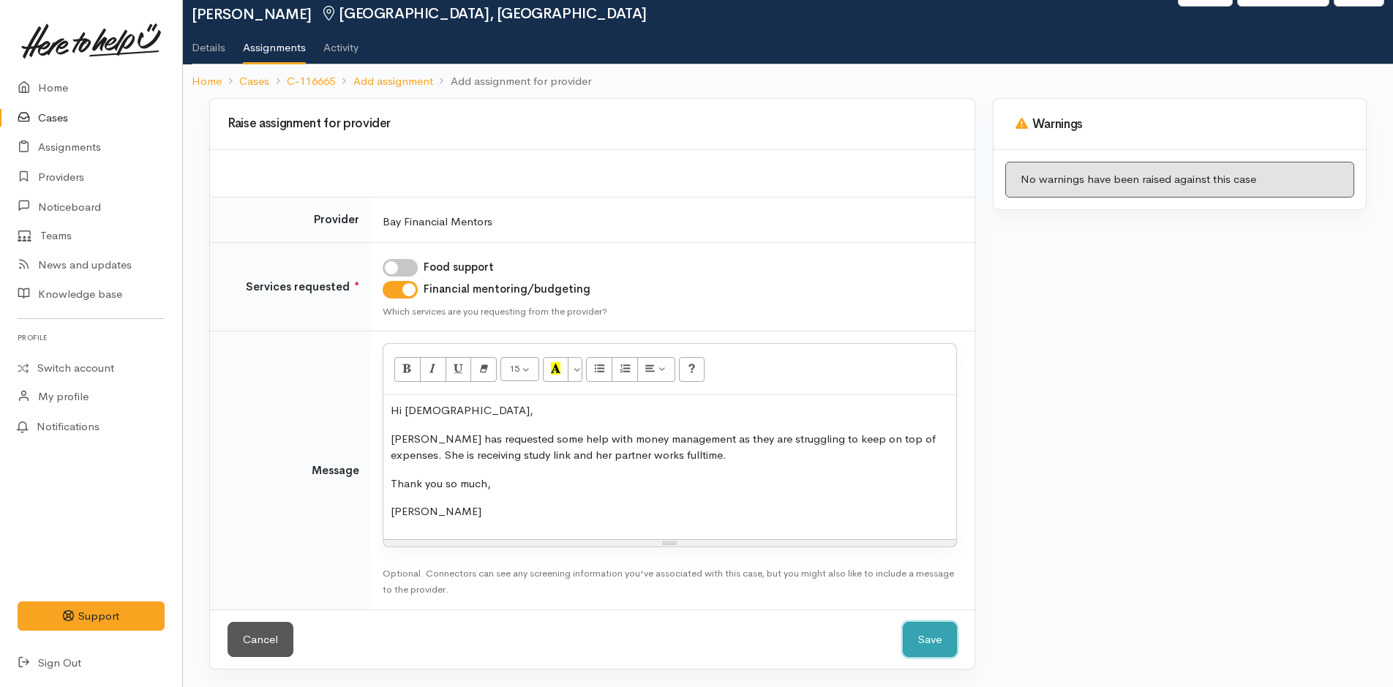
click at [938, 640] on button "Save" at bounding box center [930, 640] width 54 height 36
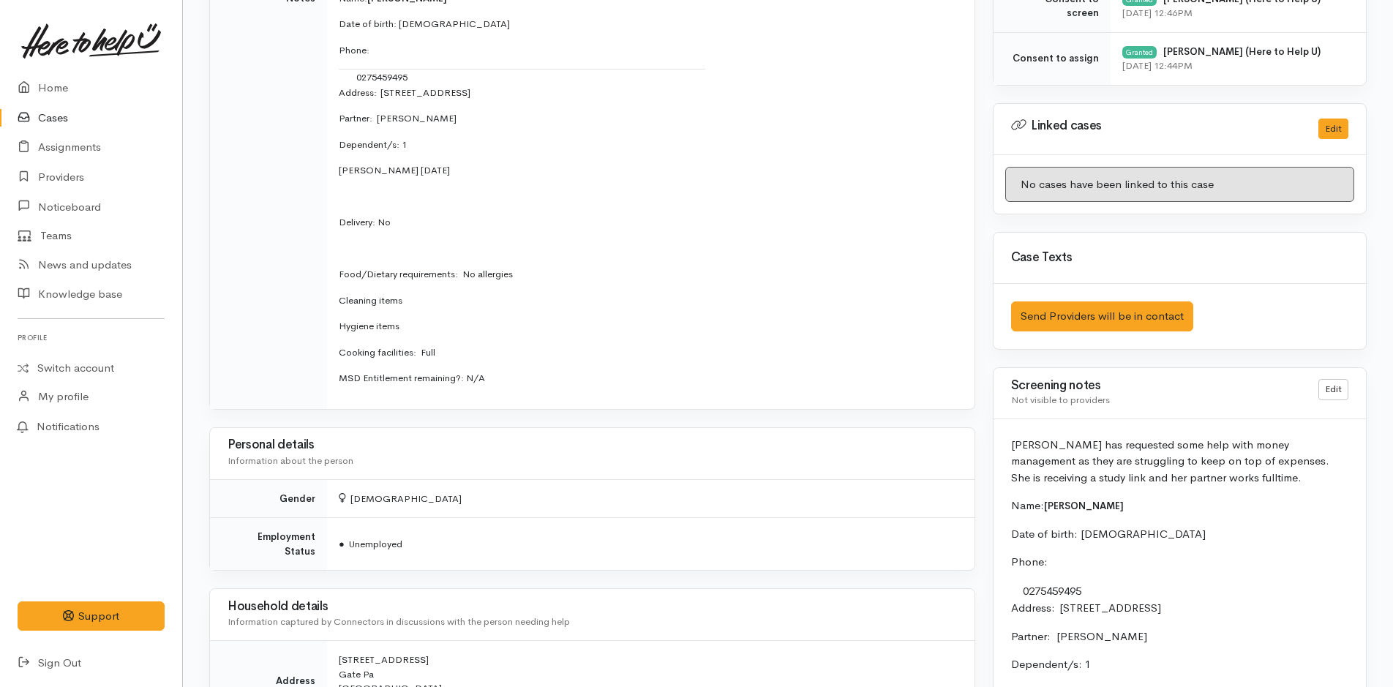
scroll to position [732, 0]
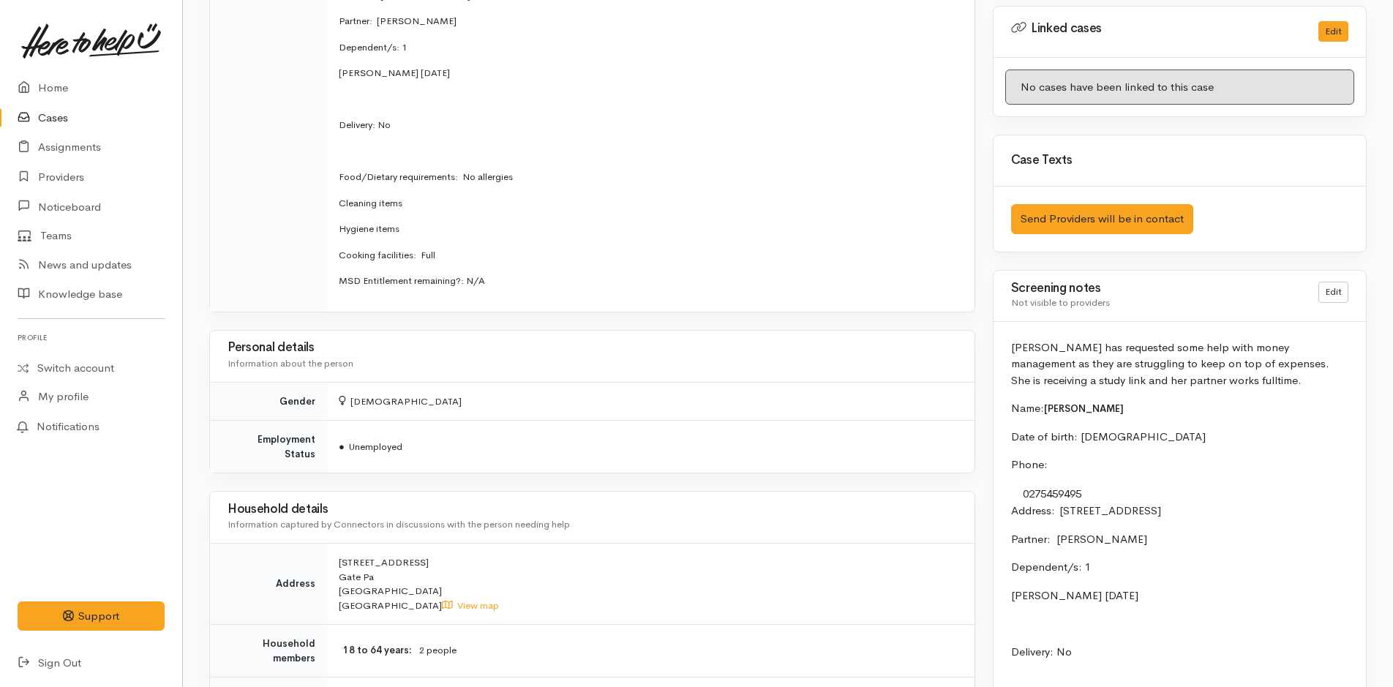
click at [1311, 362] on p "[PERSON_NAME] has requested some help with money management as they are struggl…" at bounding box center [1179, 365] width 337 height 50
click at [1338, 294] on link "Edit" at bounding box center [1334, 292] width 30 height 21
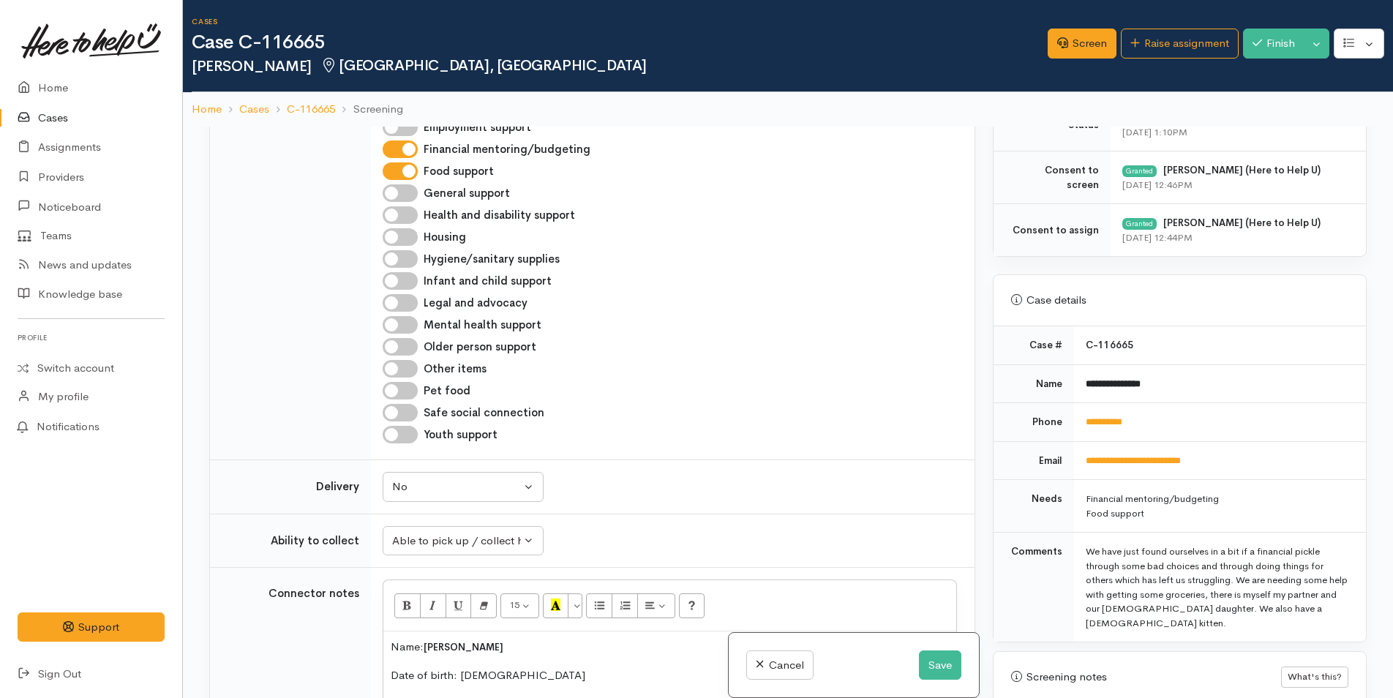
scroll to position [732, 0]
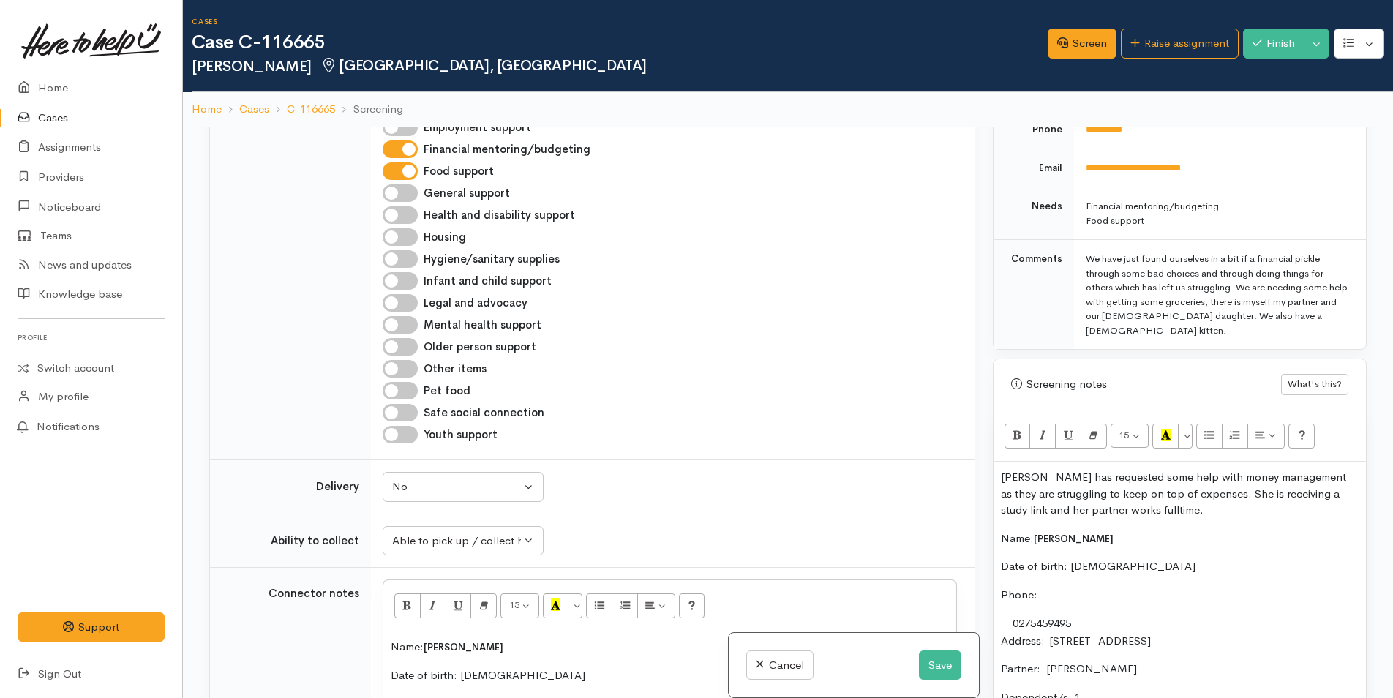
click at [1280, 496] on p "Kristal has requested some help with money management as they are struggling to…" at bounding box center [1180, 494] width 358 height 50
click at [1150, 512] on p "Kristal has requested some help with money management as they are struggling to…" at bounding box center [1180, 494] width 358 height 50
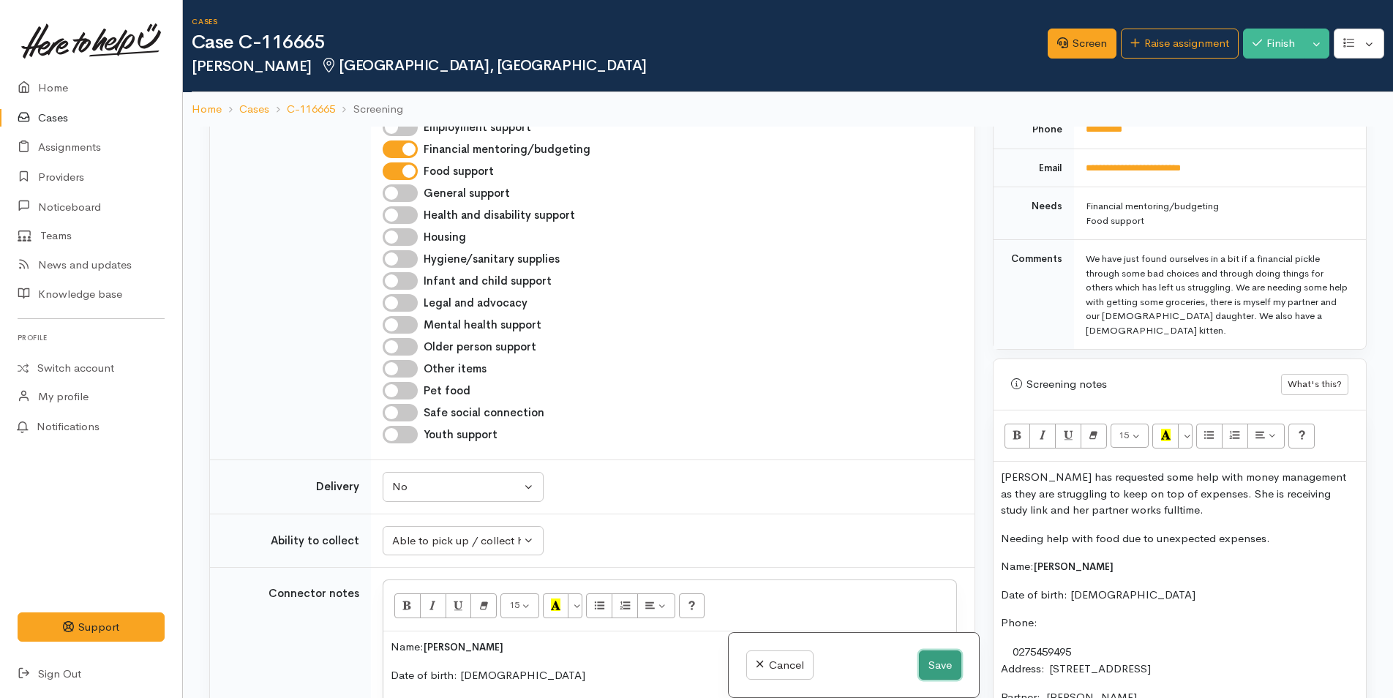
drag, startPoint x: 929, startPoint y: 661, endPoint x: 927, endPoint y: 654, distance: 7.5
click at [929, 660] on button "Save" at bounding box center [940, 666] width 42 height 30
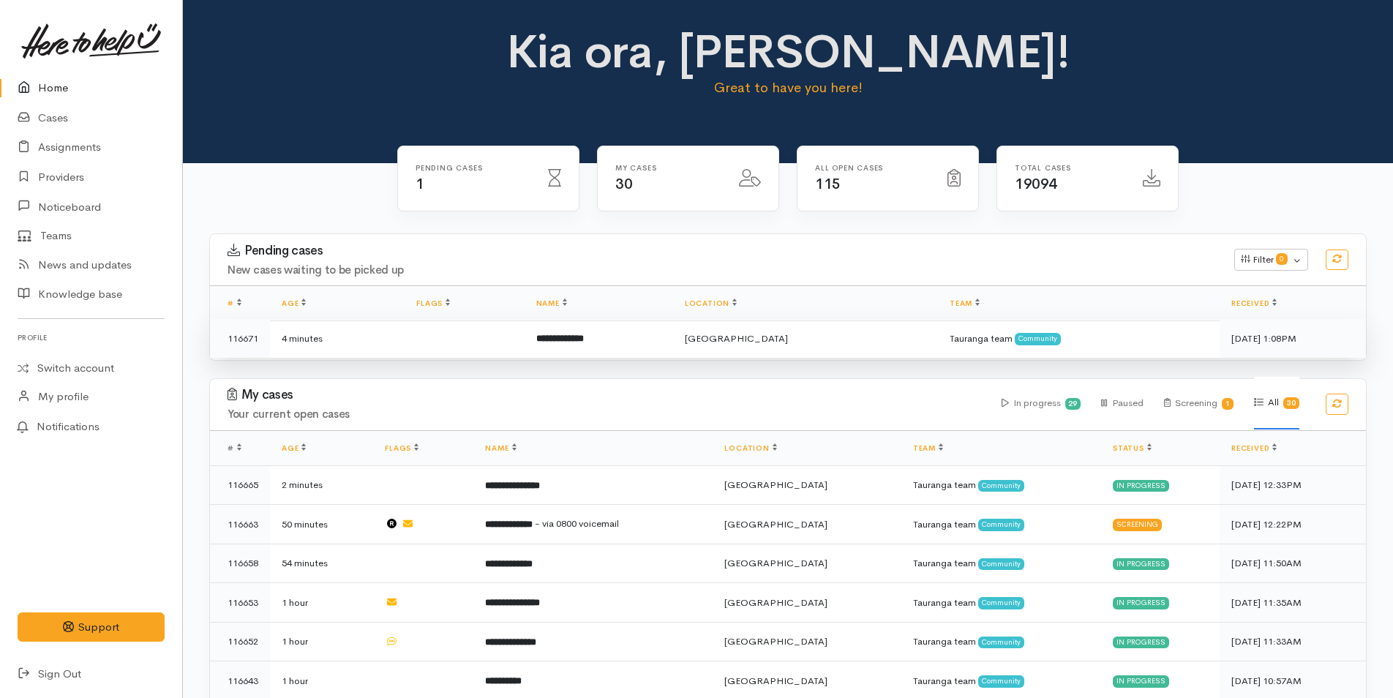
click at [624, 334] on td "**********" at bounding box center [599, 338] width 149 height 39
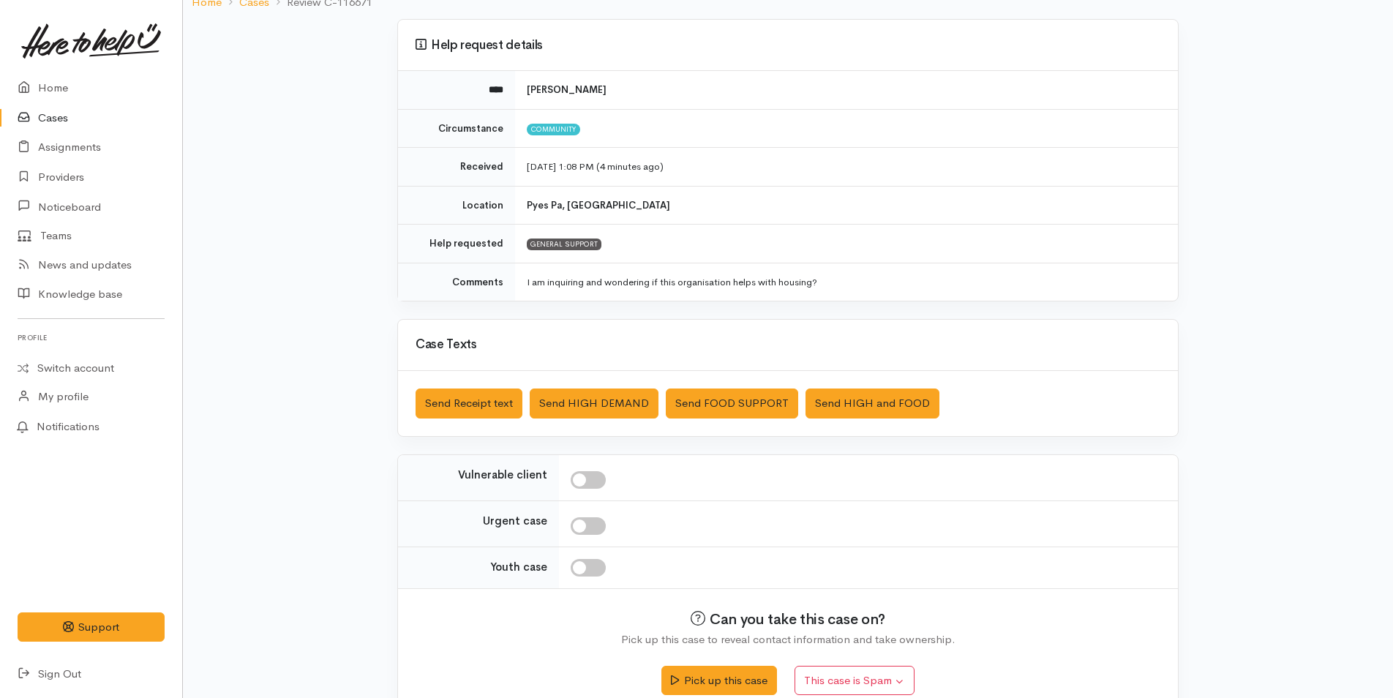
scroll to position [133, 0]
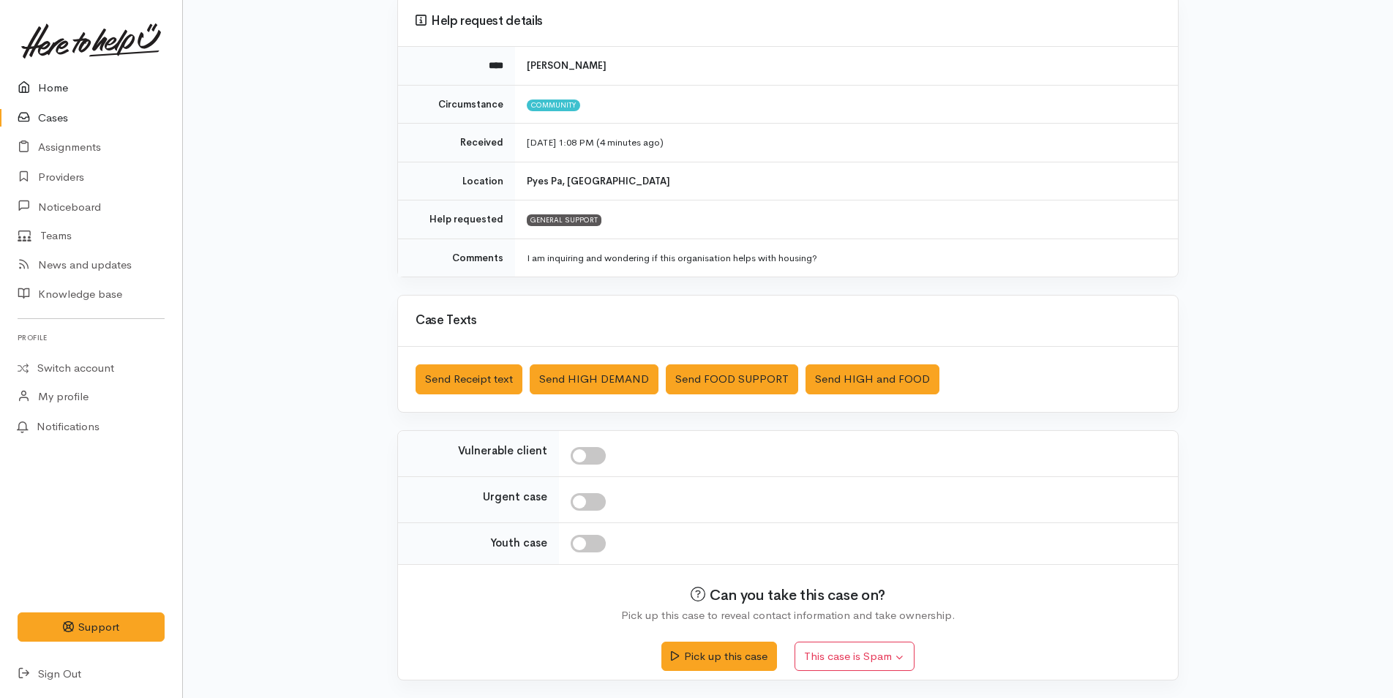
click at [68, 88] on link "Home" at bounding box center [91, 88] width 182 height 30
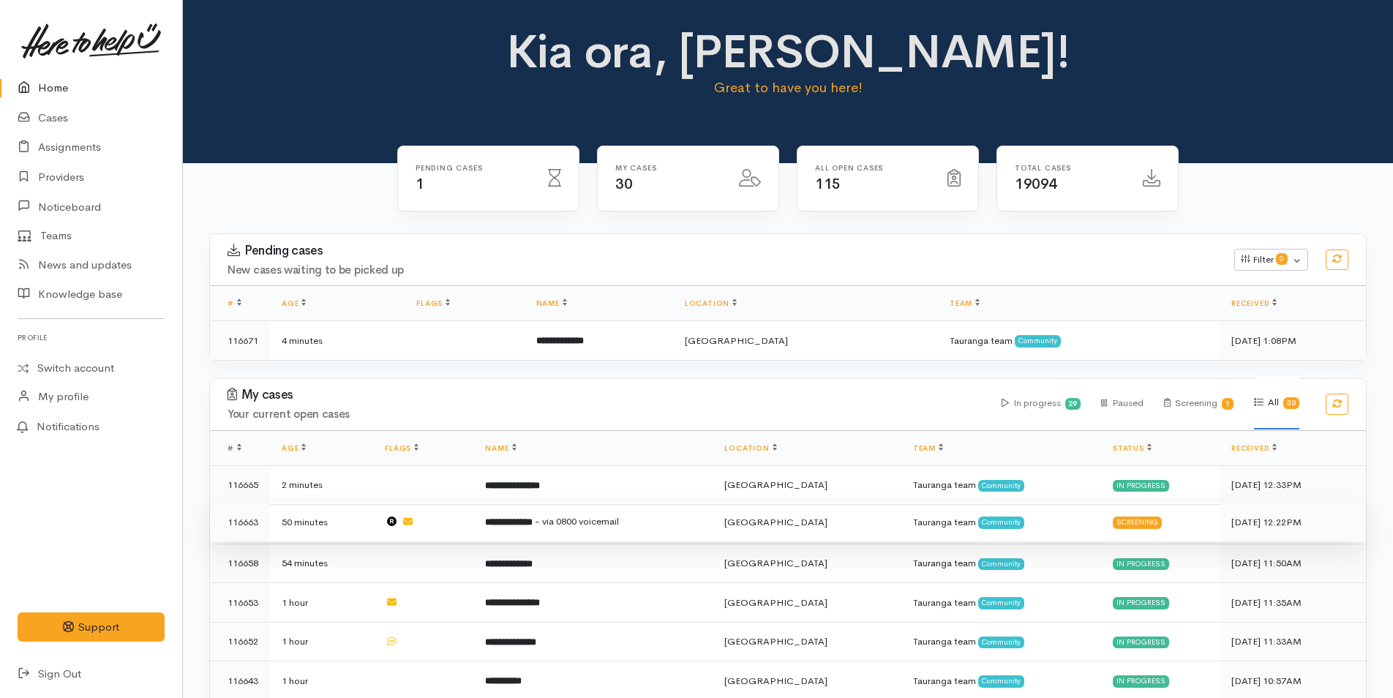
click at [623, 511] on td "**********" at bounding box center [592, 523] width 239 height 40
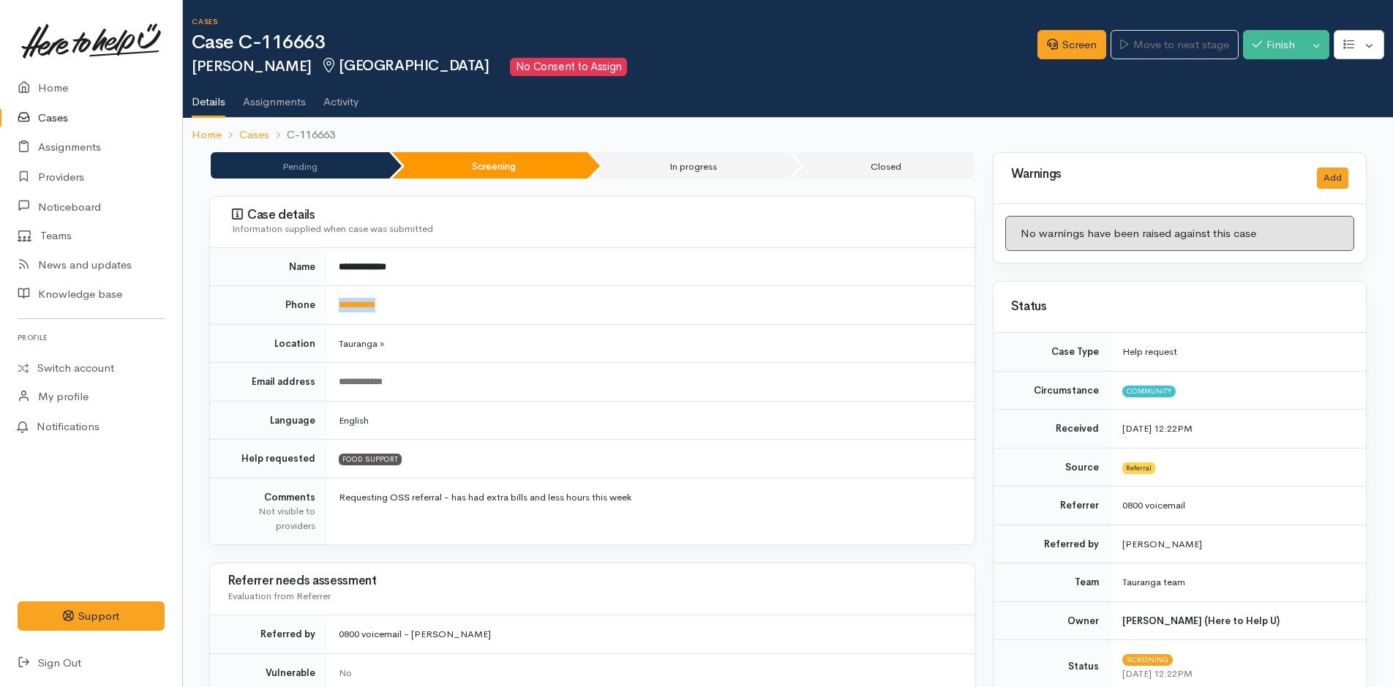
drag, startPoint x: 423, startPoint y: 299, endPoint x: 323, endPoint y: 313, distance: 101.2
click at [323, 313] on tr "**********" at bounding box center [592, 305] width 765 height 39
copy tr "**********"
click at [1077, 46] on link "Screen" at bounding box center [1072, 45] width 69 height 30
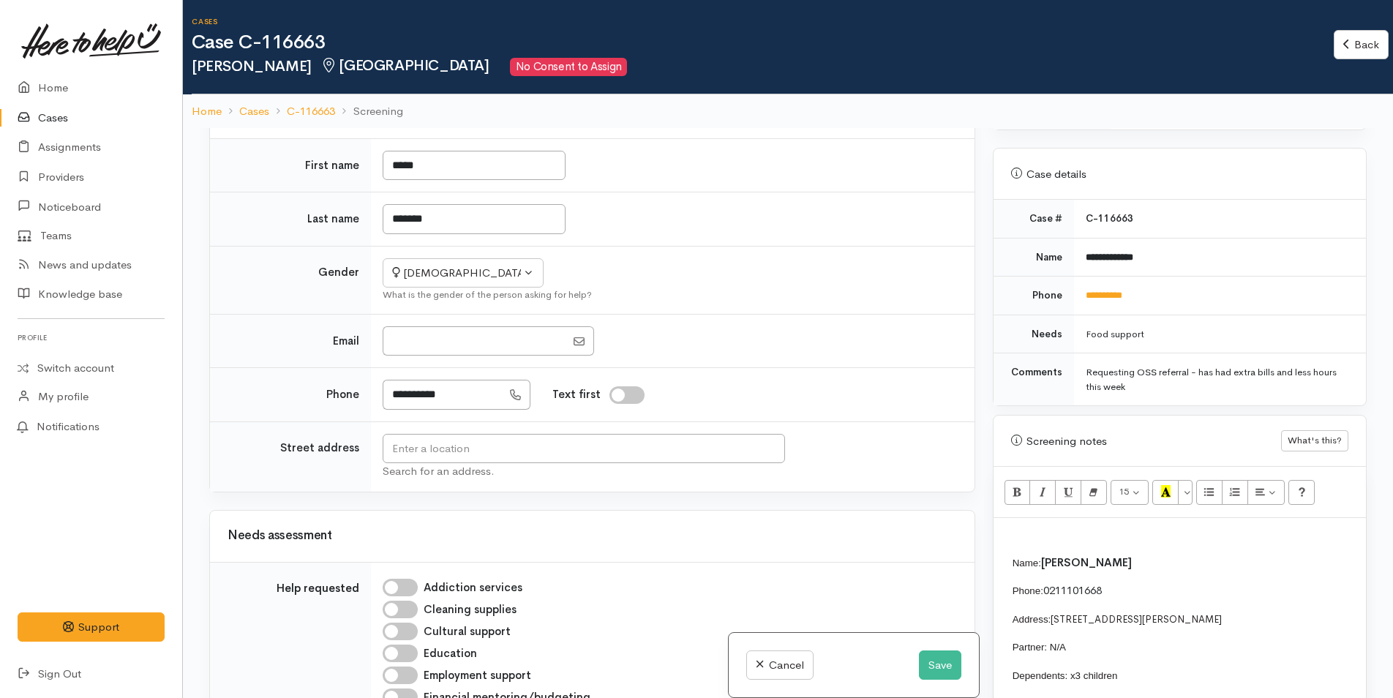
scroll to position [732, 0]
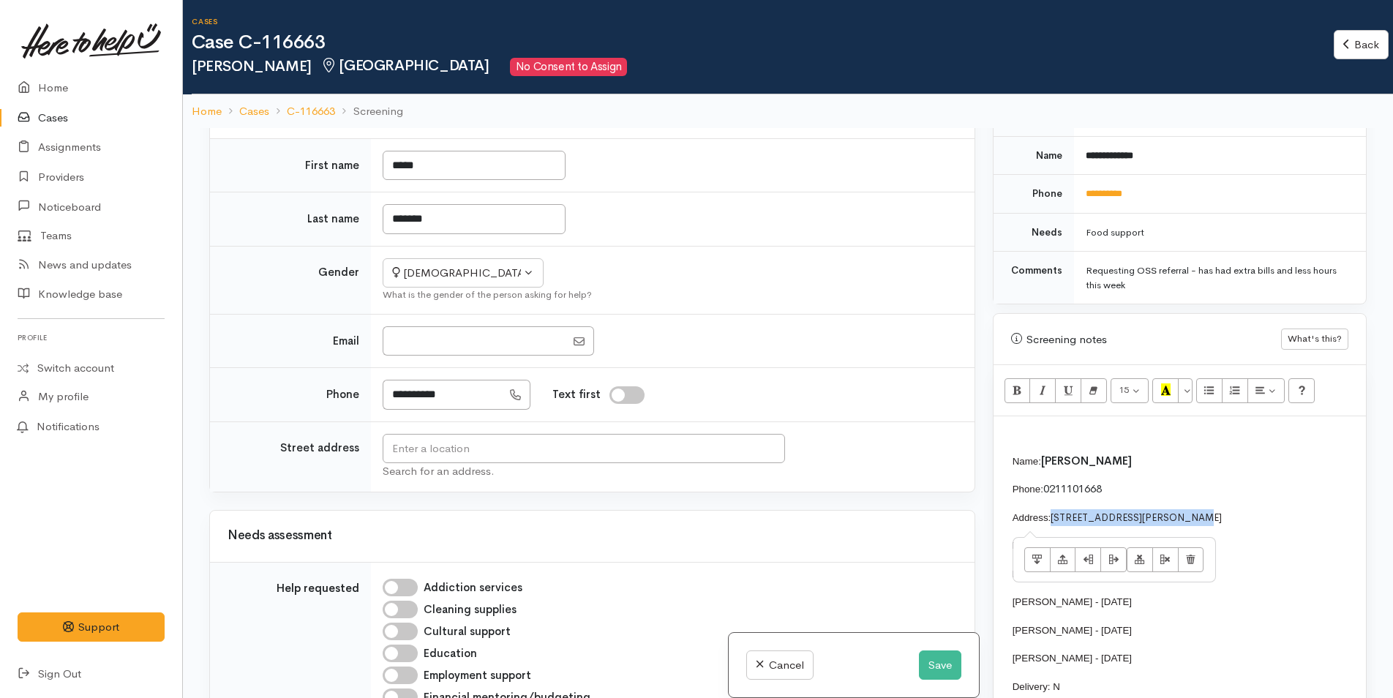
drag, startPoint x: 1205, startPoint y: 520, endPoint x: 1054, endPoint y: 520, distance: 150.8
click at [1054, 520] on p "Address: [STREET_ADDRESS][PERSON_NAME]" at bounding box center [1389, 517] width 752 height 17
copy font "[STREET_ADDRESS][PERSON_NAME]"
click at [655, 446] on input "text" at bounding box center [584, 449] width 403 height 30
paste input "[STREET_ADDRESS][PERSON_NAME]"
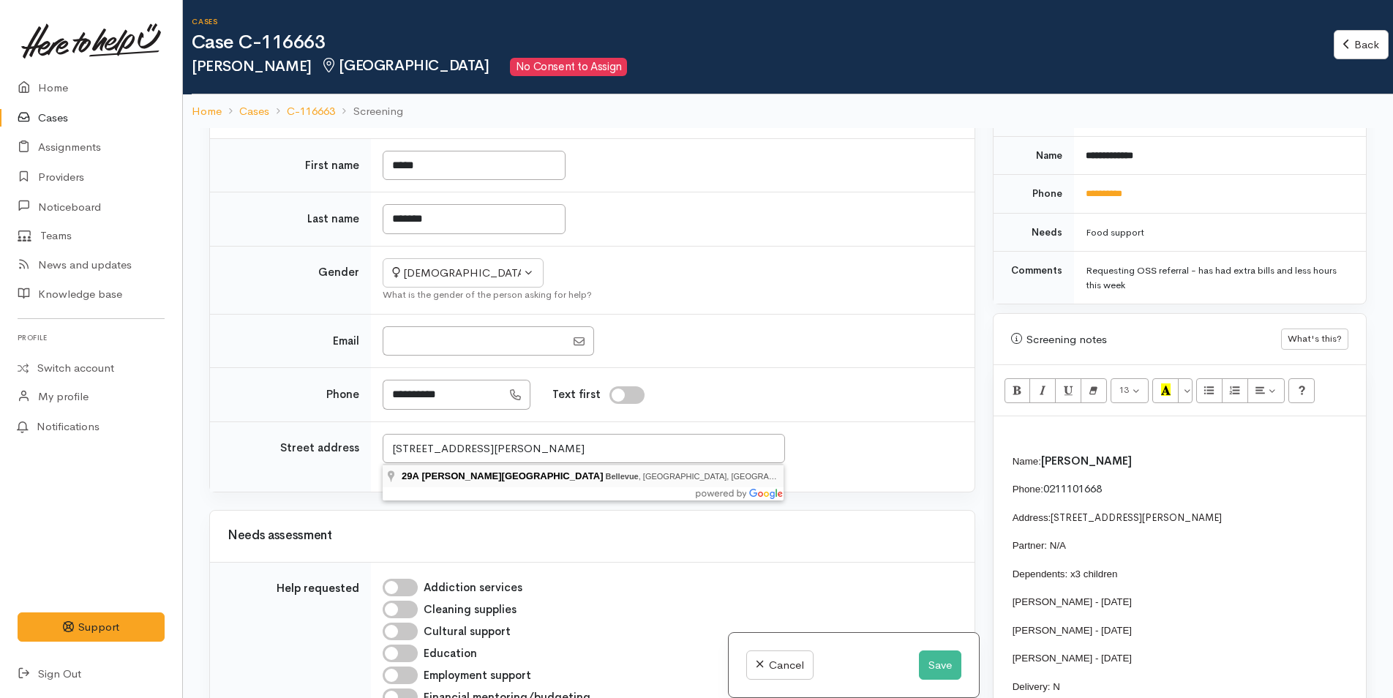
type input "[STREET_ADDRESS][PERSON_NAME]"
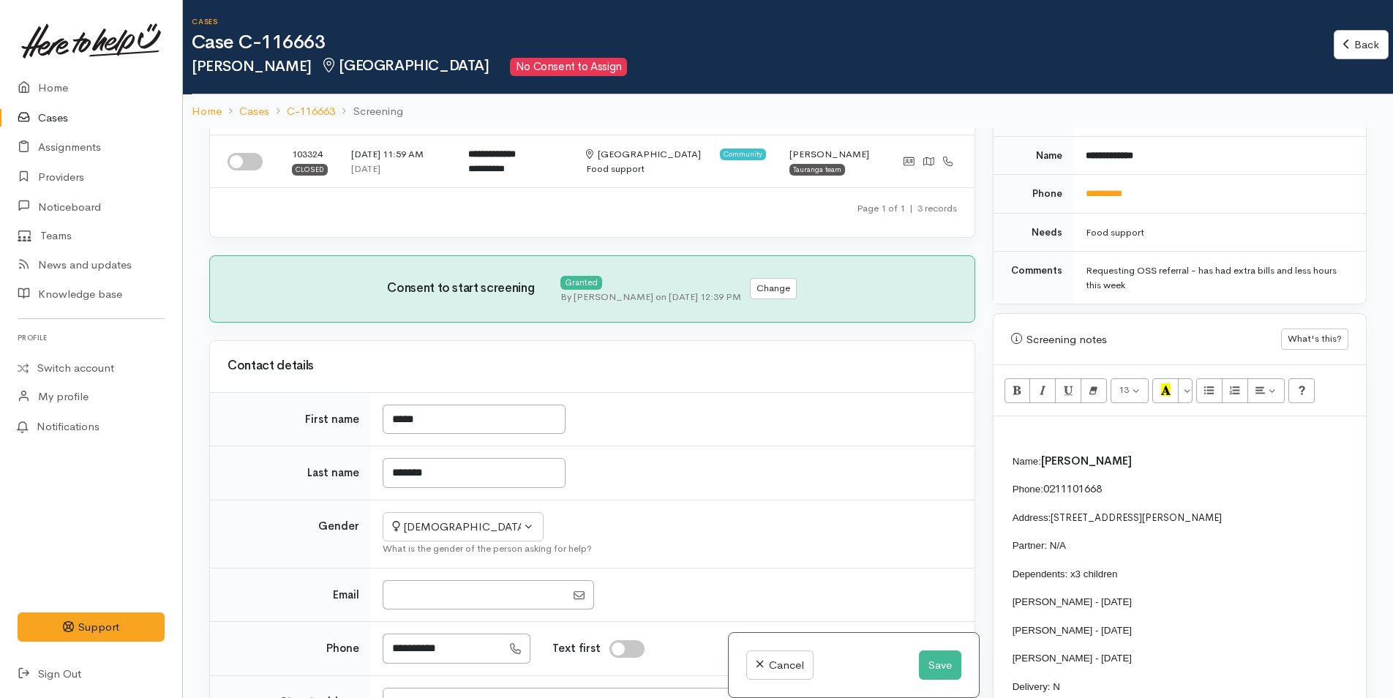
scroll to position [439, 0]
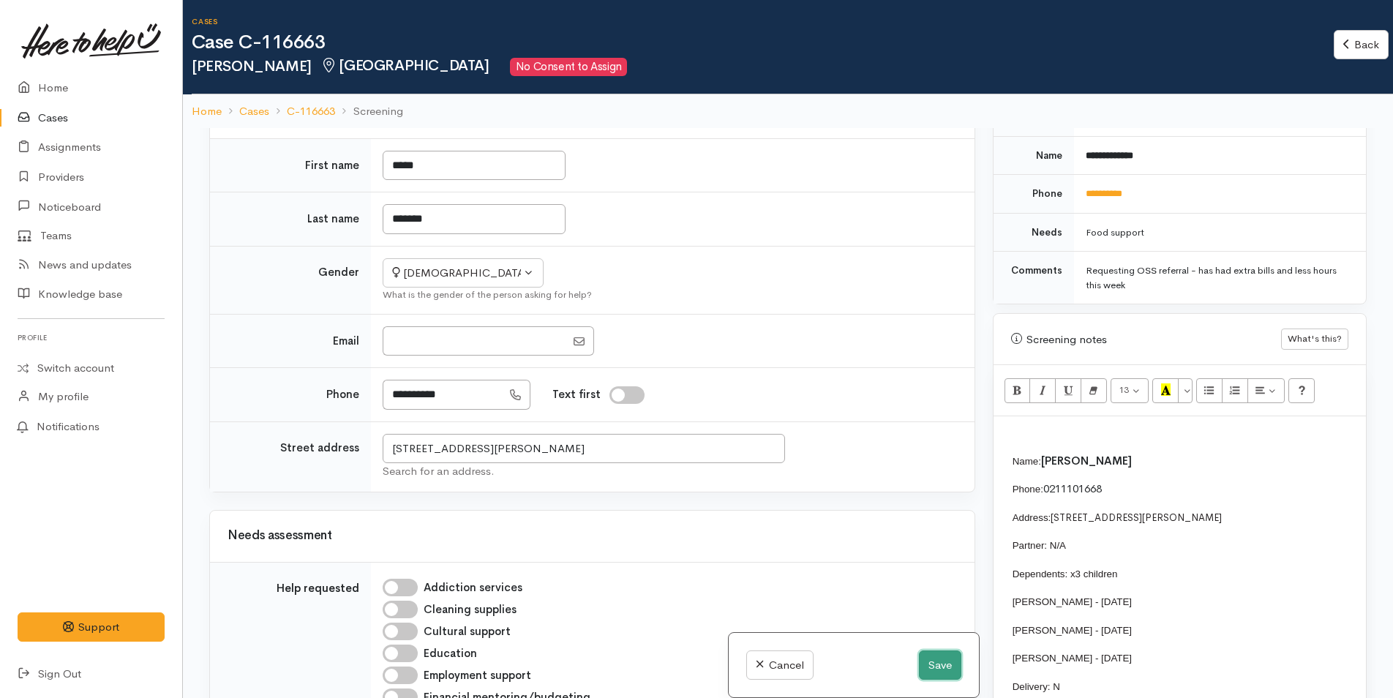
click at [942, 660] on button "Save" at bounding box center [940, 666] width 42 height 30
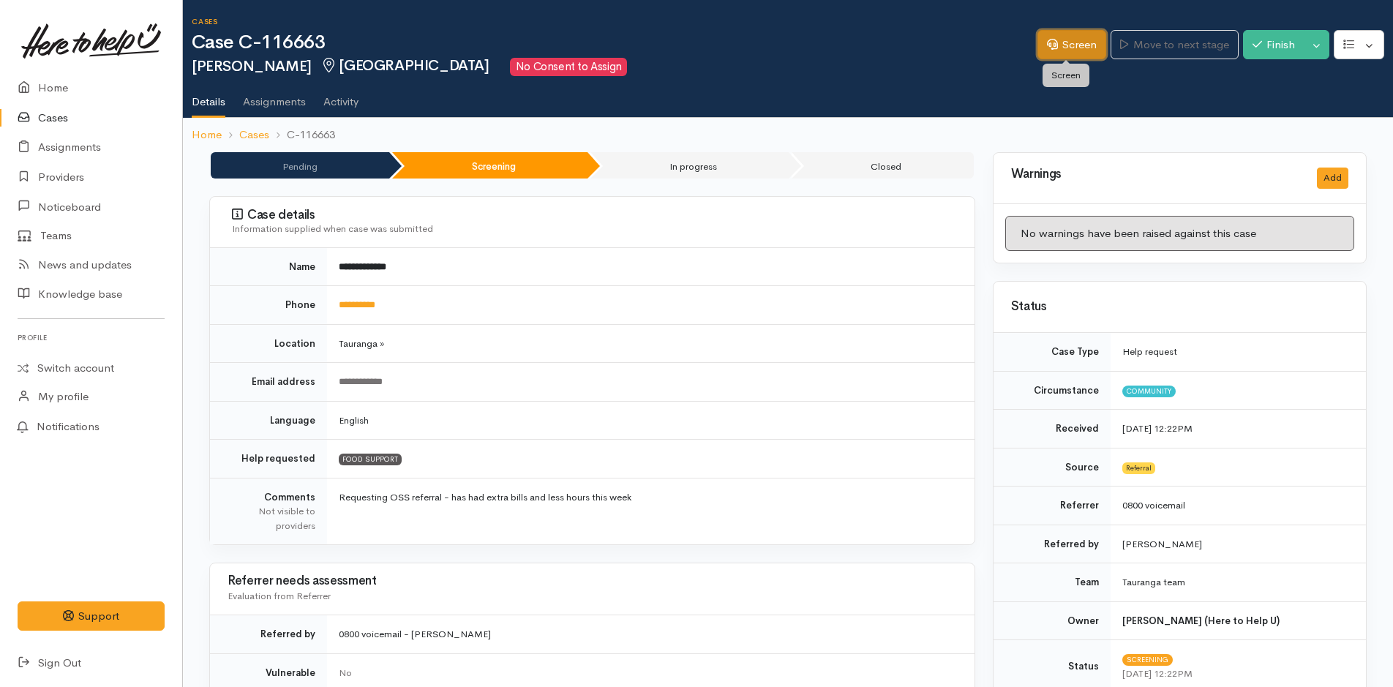
click at [1066, 42] on link "Screen" at bounding box center [1072, 45] width 69 height 30
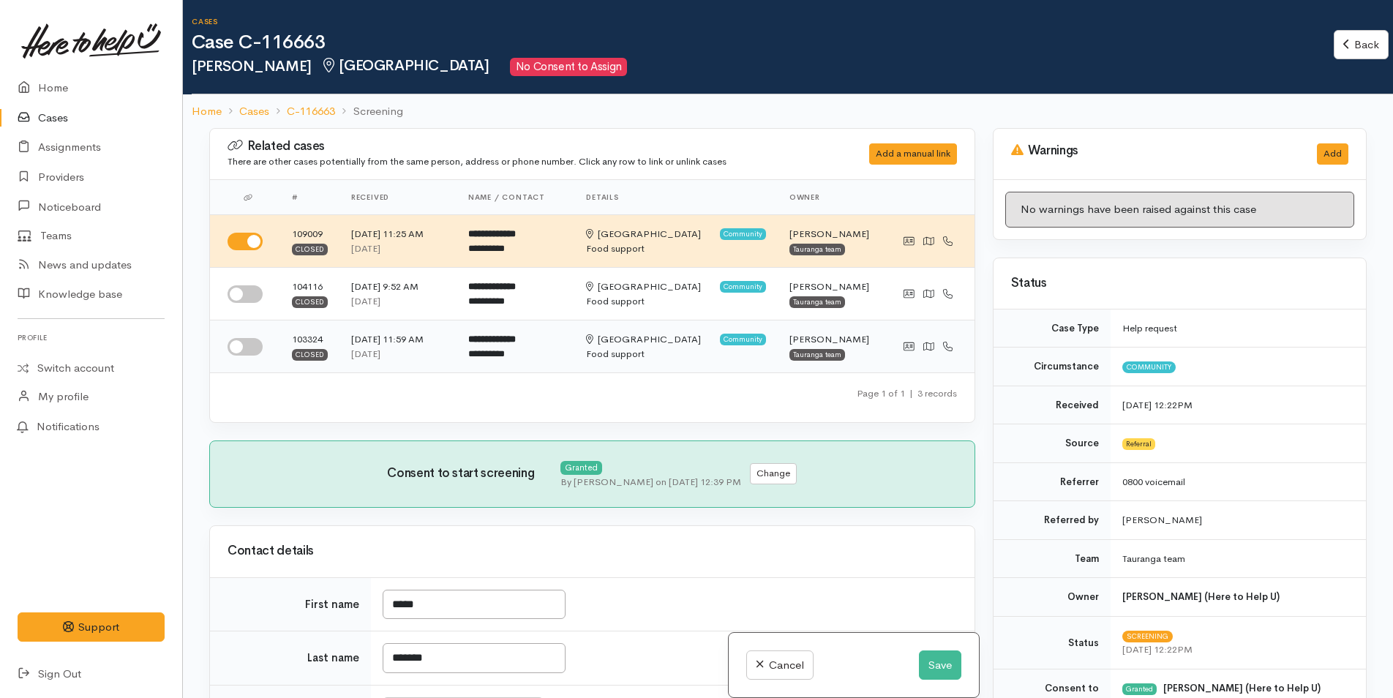
click at [468, 348] on div "**********" at bounding box center [511, 354] width 87 height 15
click at [250, 346] on input "checkbox" at bounding box center [245, 347] width 35 height 18
checkbox input "true"
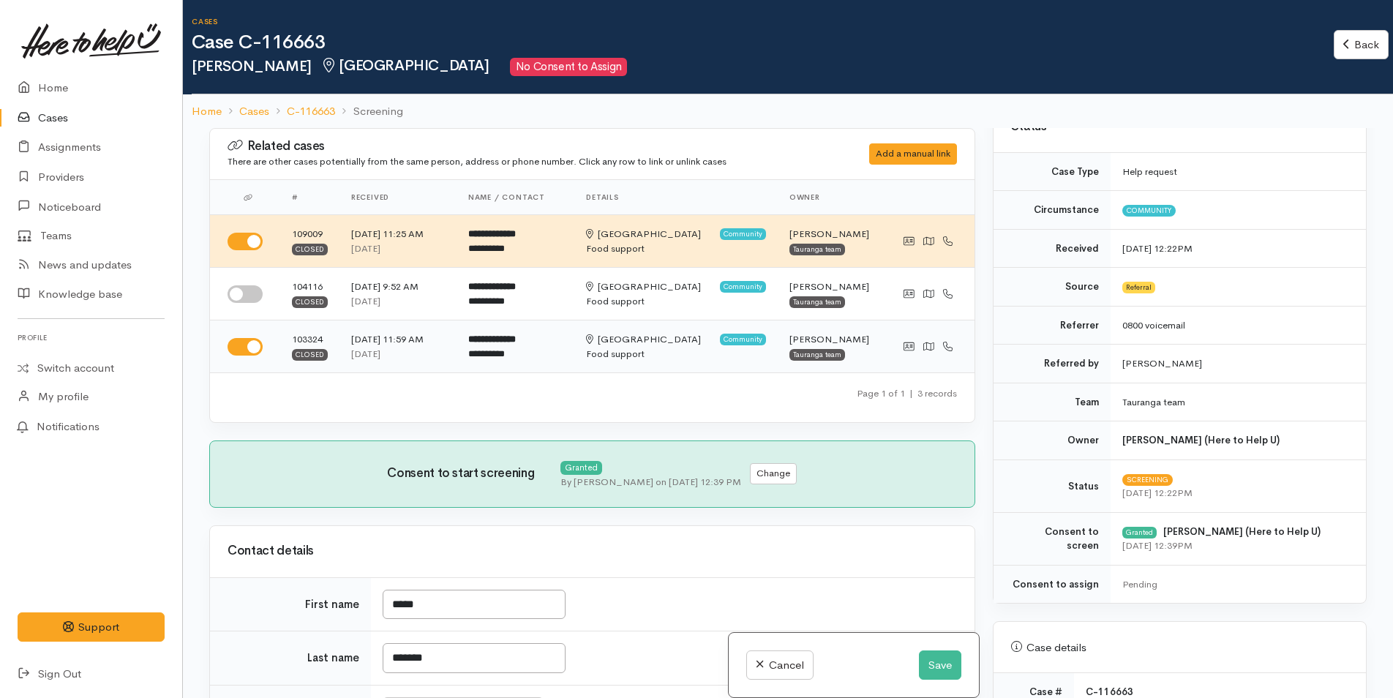
scroll to position [146, 0]
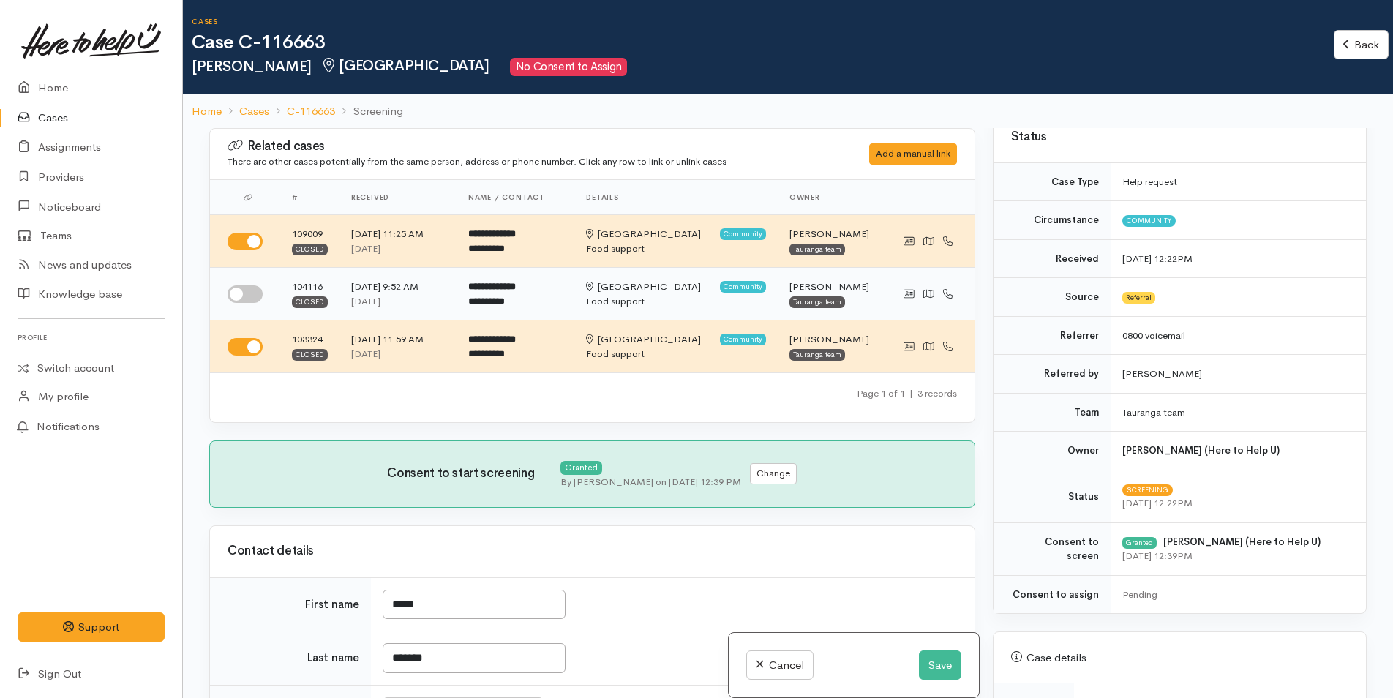
click at [252, 293] on input "checkbox" at bounding box center [245, 294] width 35 height 18
checkbox input "true"
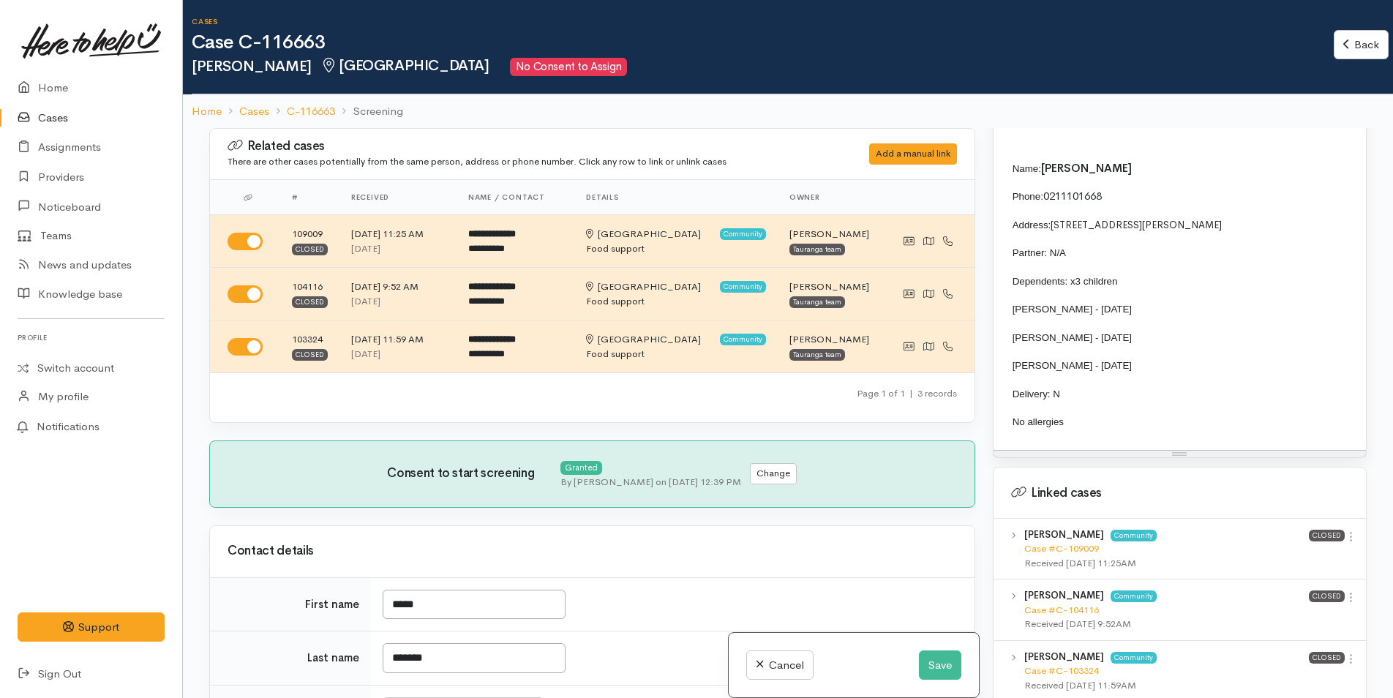
scroll to position [1171, 0]
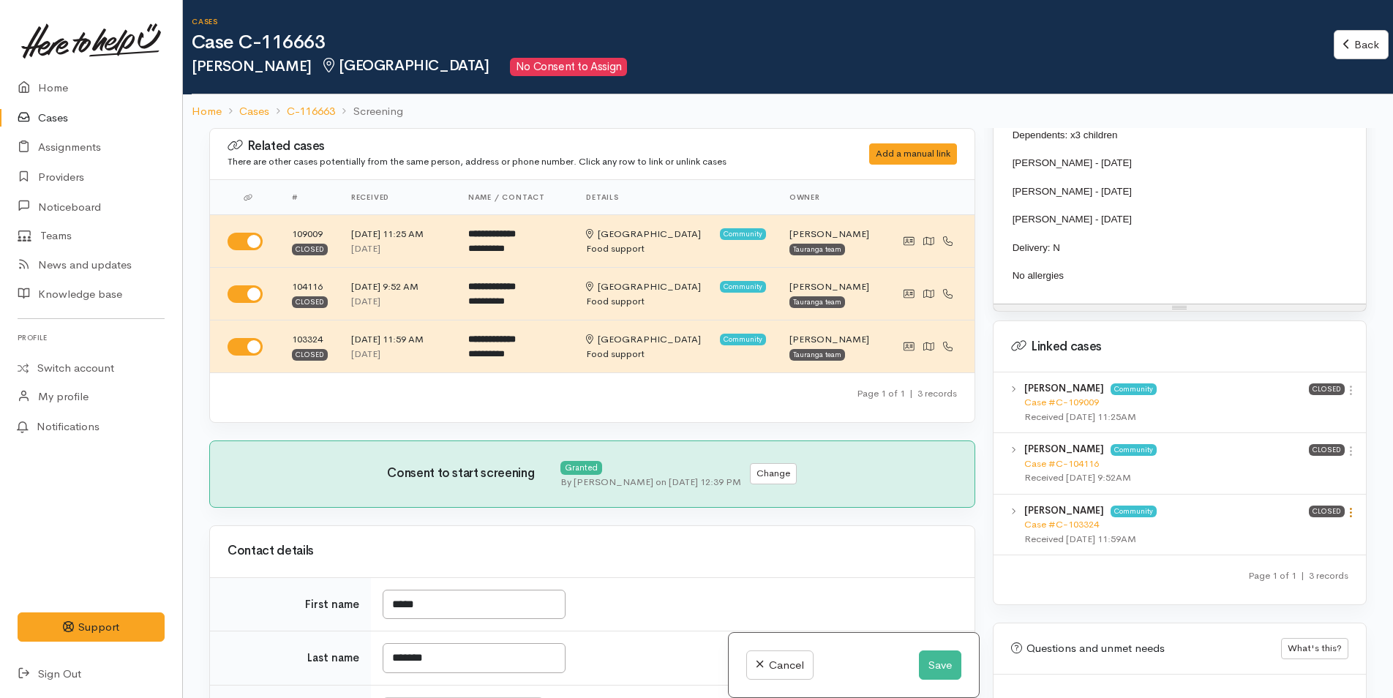
click at [1346, 519] on icon at bounding box center [1351, 512] width 12 height 12
click at [1277, 552] on link "View case" at bounding box center [1299, 541] width 116 height 23
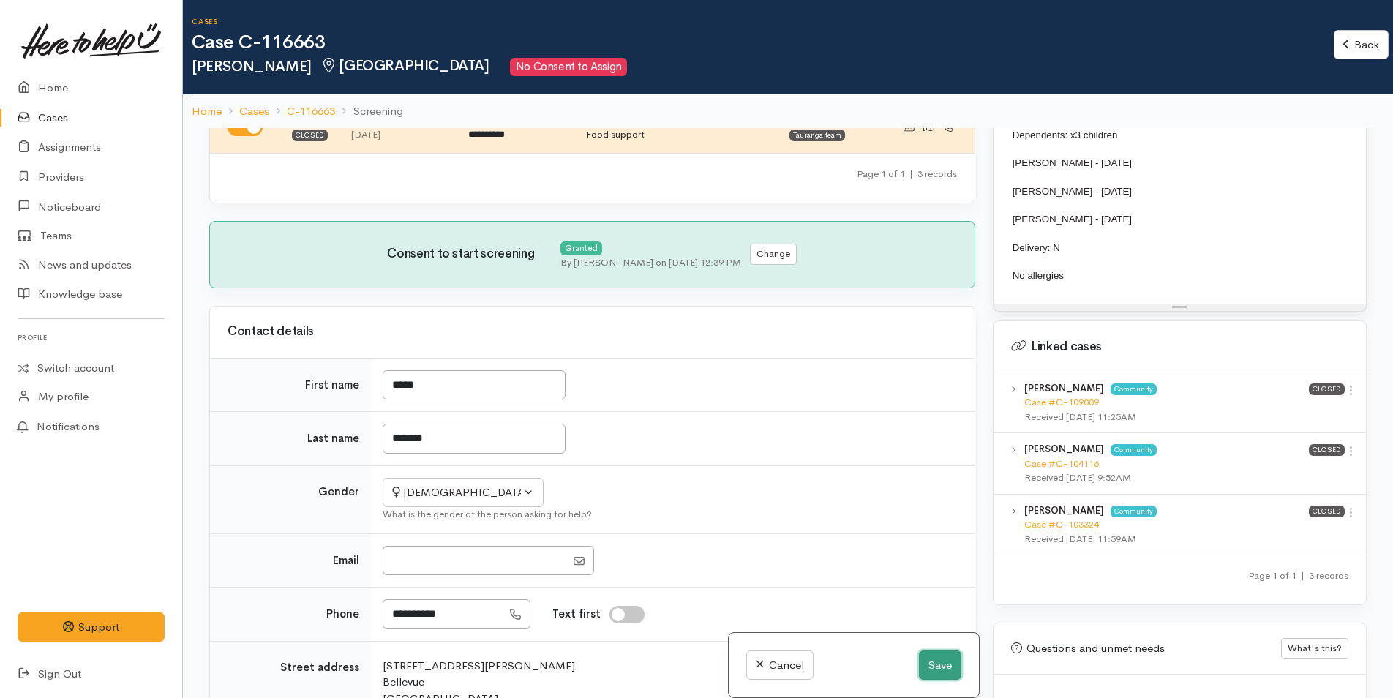
click at [932, 670] on button "Save" at bounding box center [940, 666] width 42 height 30
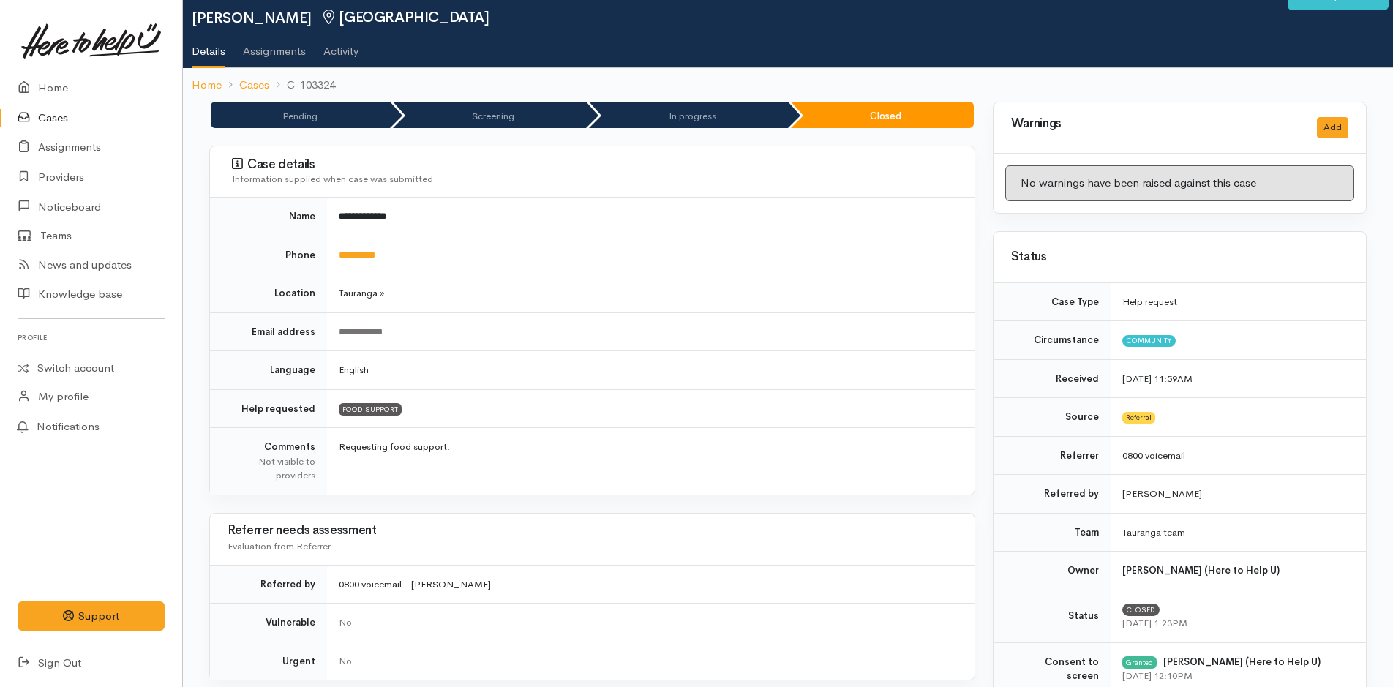
scroll to position [37, 0]
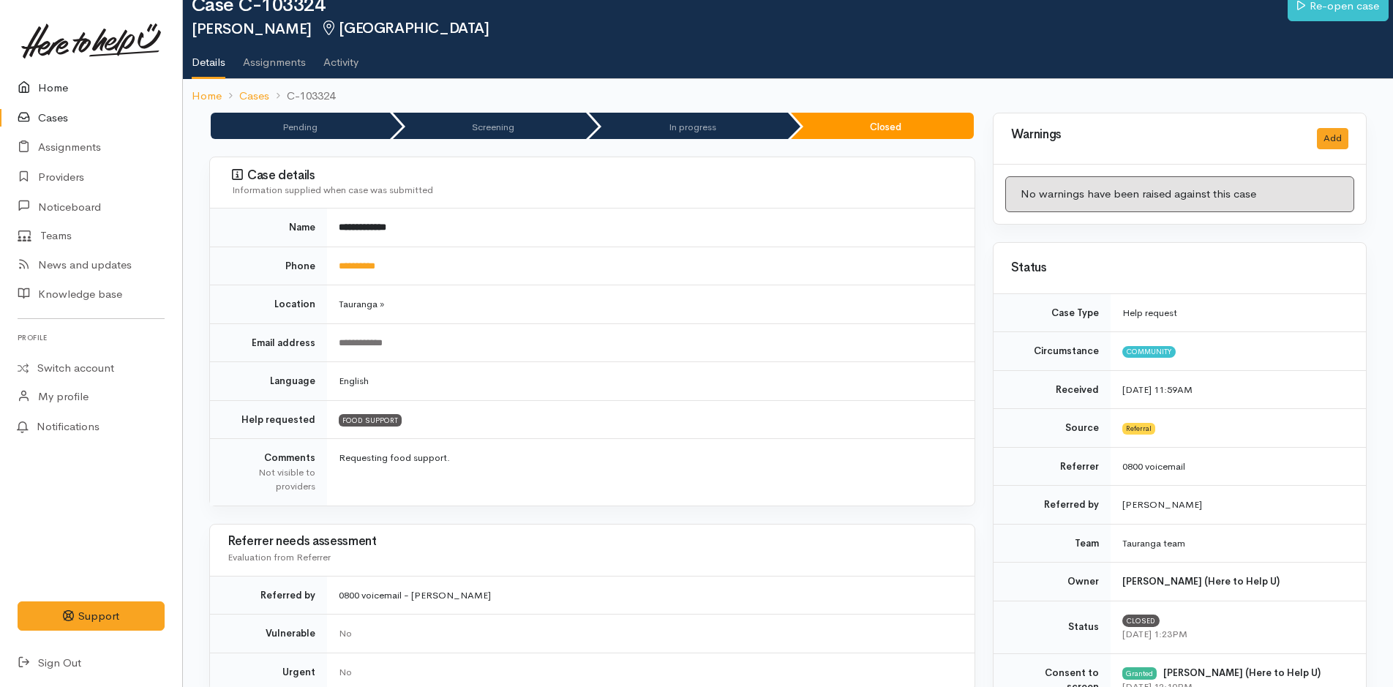
click at [58, 82] on link "Home" at bounding box center [91, 88] width 182 height 30
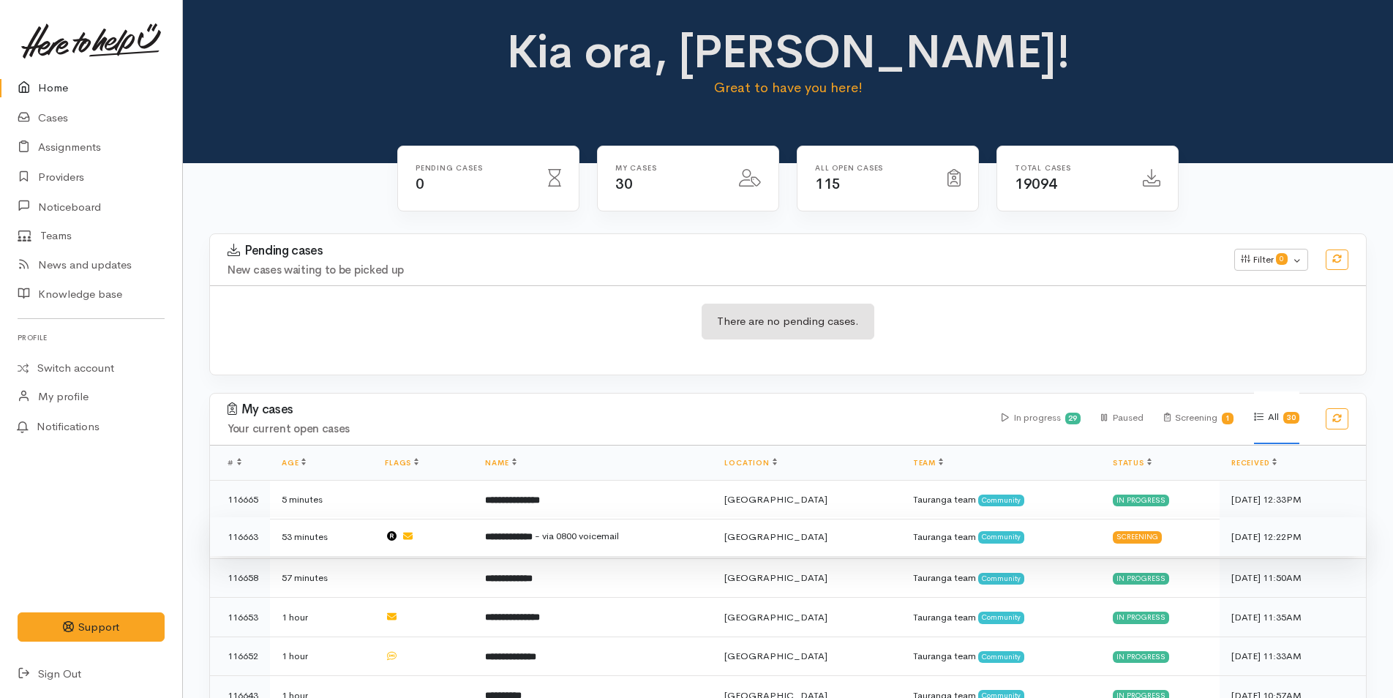
click at [578, 527] on td "**********" at bounding box center [592, 537] width 239 height 40
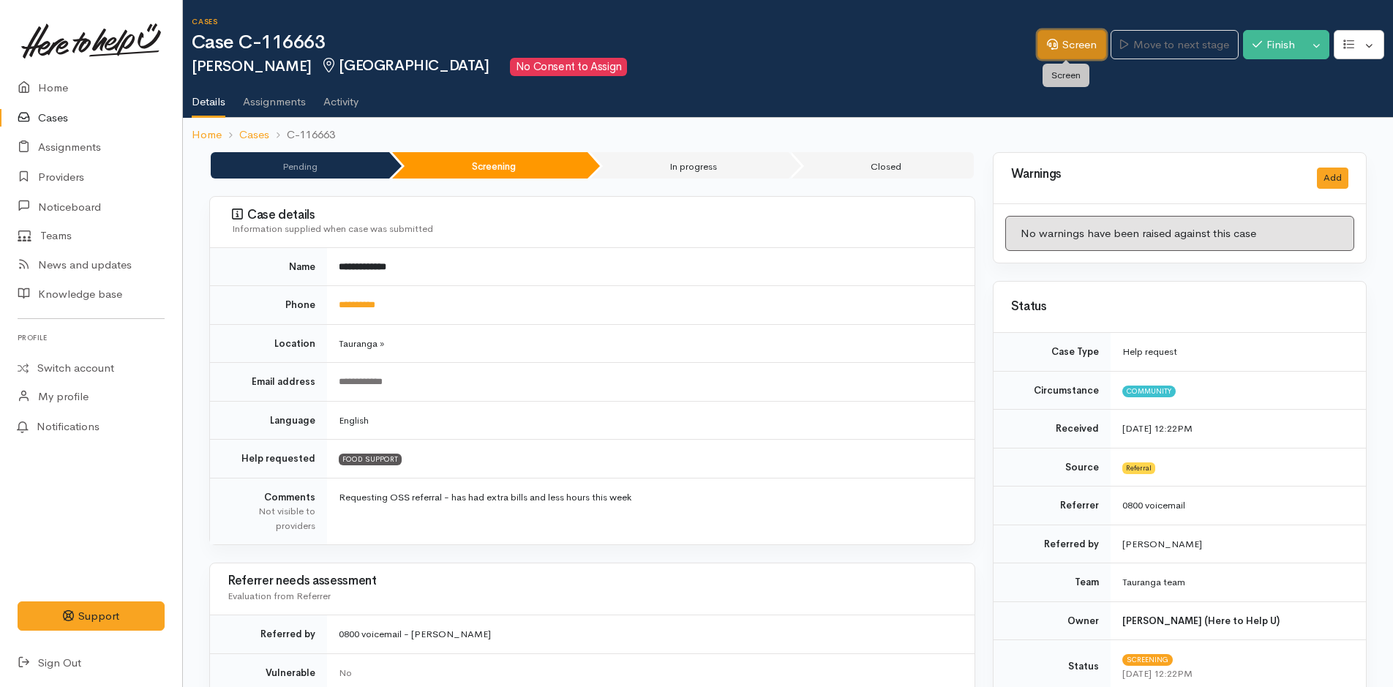
click at [1060, 44] on link "Screen" at bounding box center [1072, 45] width 69 height 30
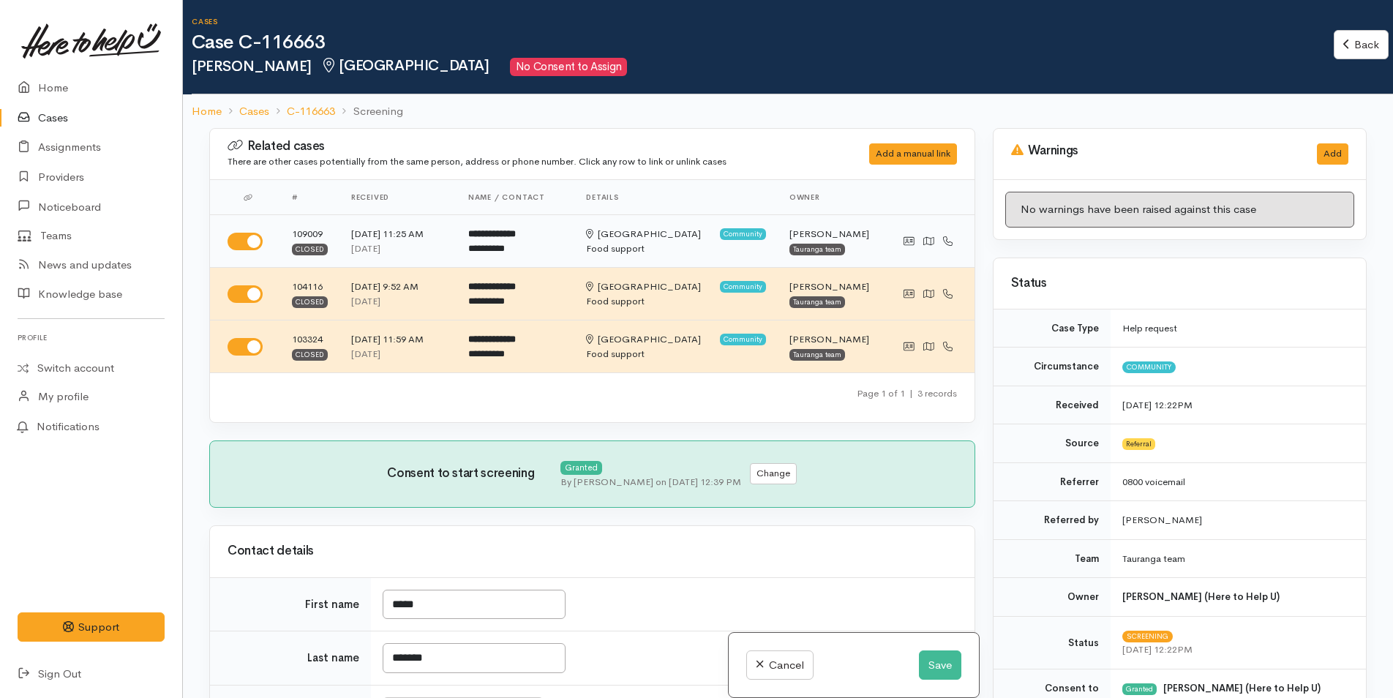
click at [256, 242] on input "checkbox" at bounding box center [245, 242] width 35 height 18
checkbox input "true"
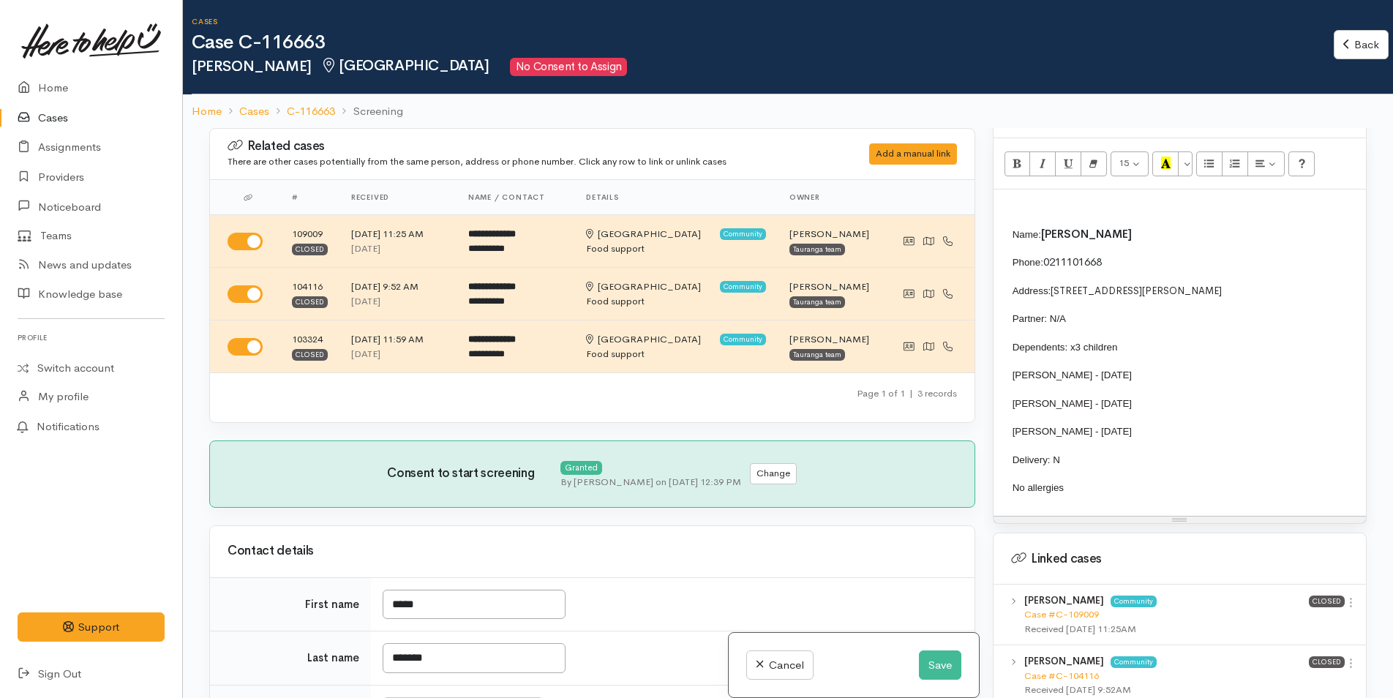
scroll to position [1171, 0]
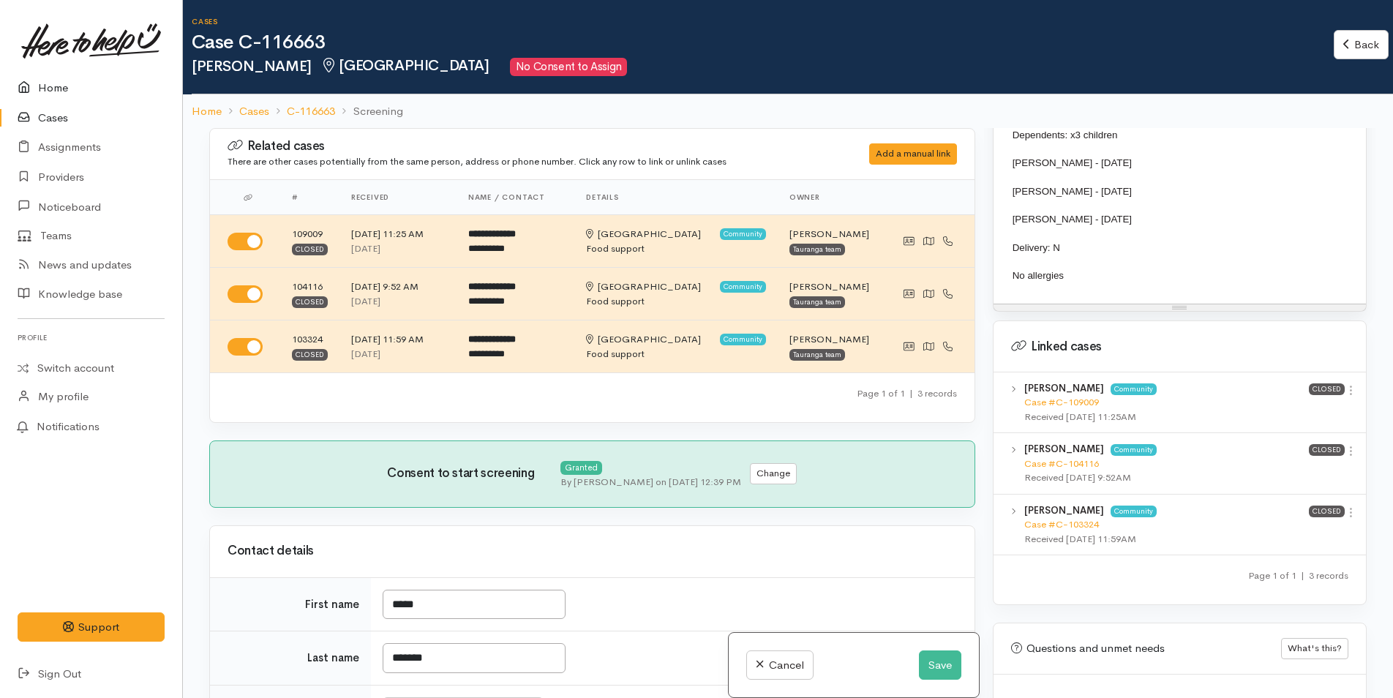
click at [59, 82] on link "Home" at bounding box center [91, 88] width 182 height 30
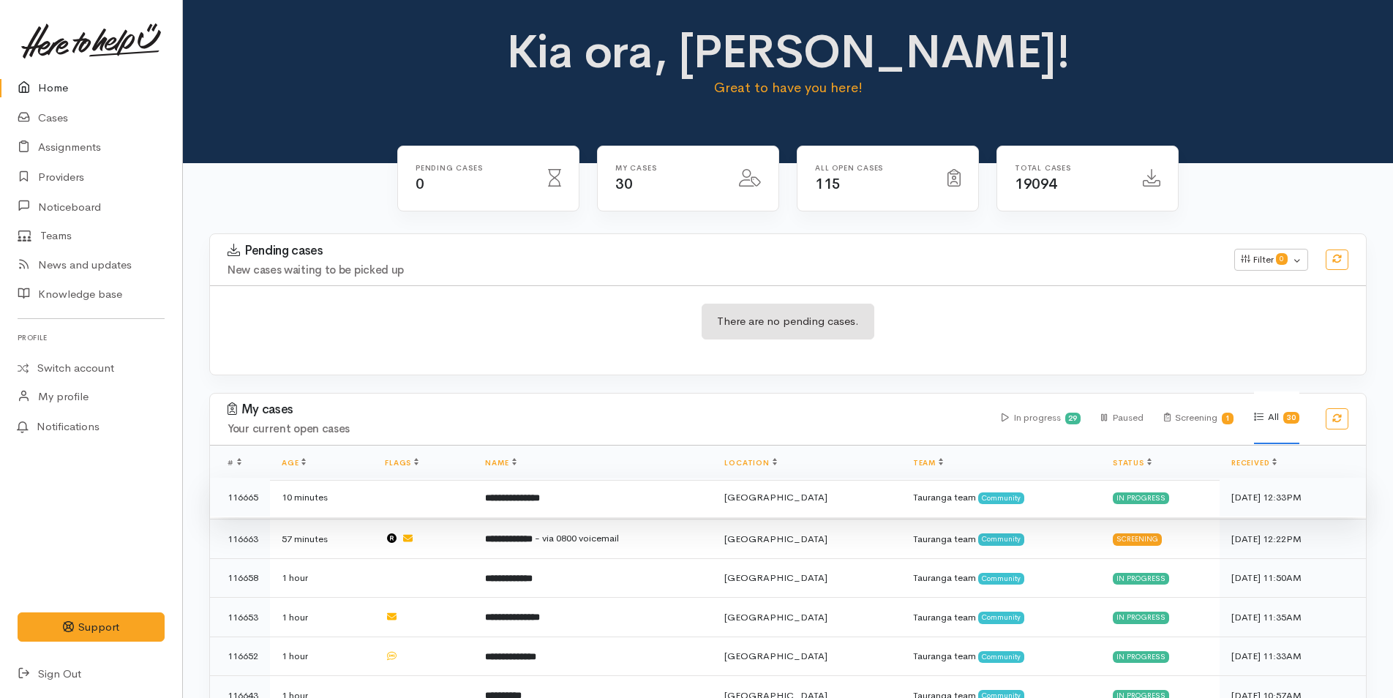
click at [538, 493] on b "**********" at bounding box center [512, 498] width 55 height 10
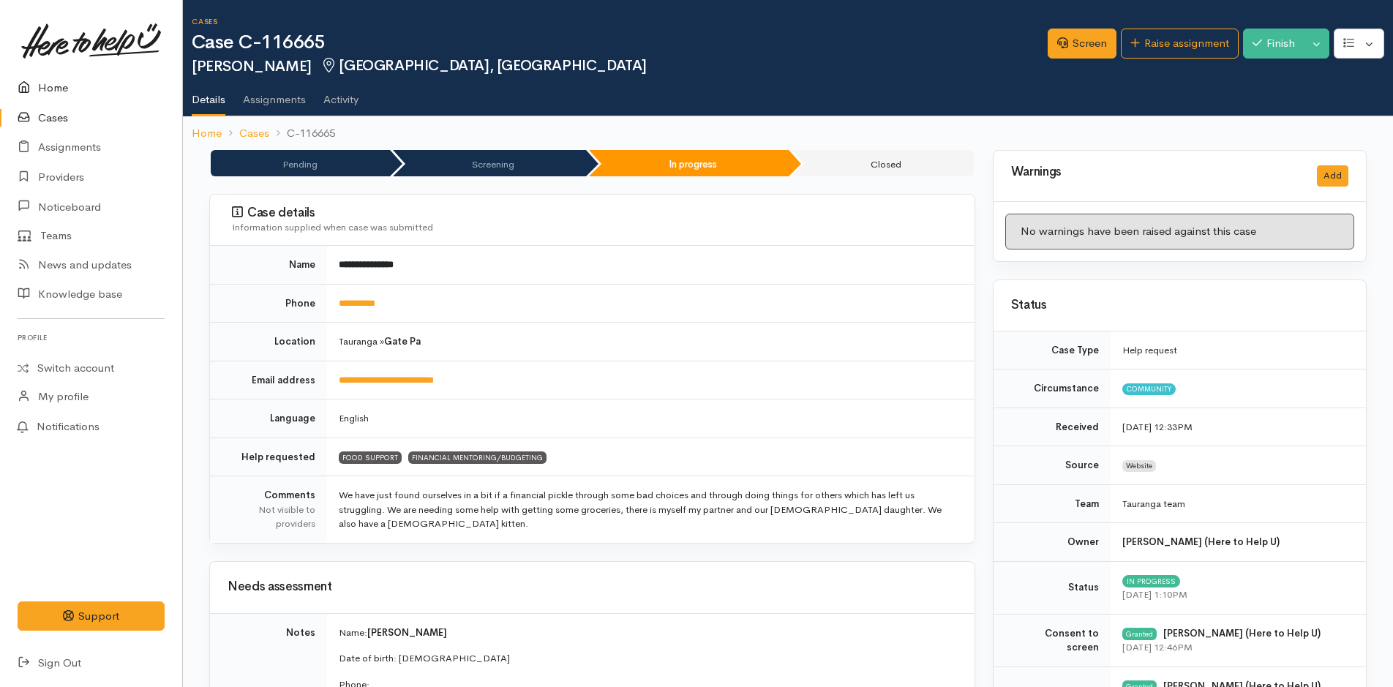
click at [46, 83] on link "Home" at bounding box center [91, 88] width 182 height 30
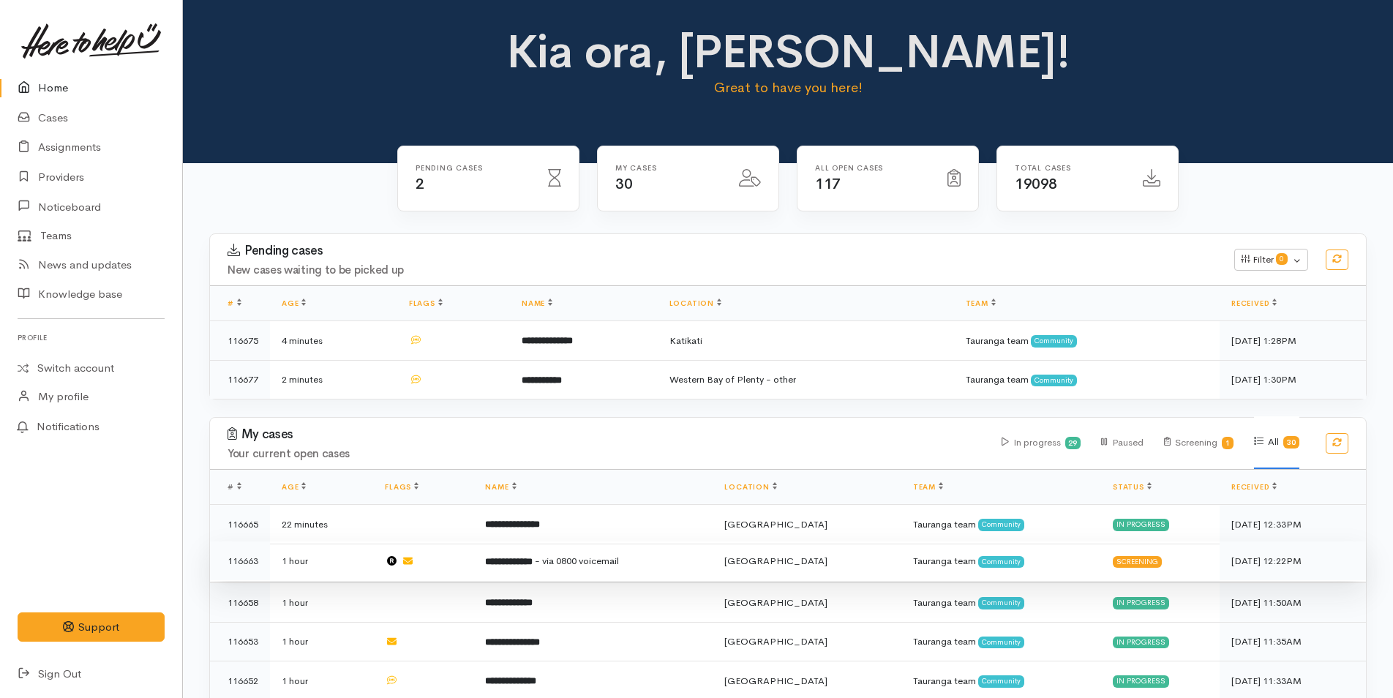
click at [533, 557] on b "**********" at bounding box center [509, 562] width 48 height 10
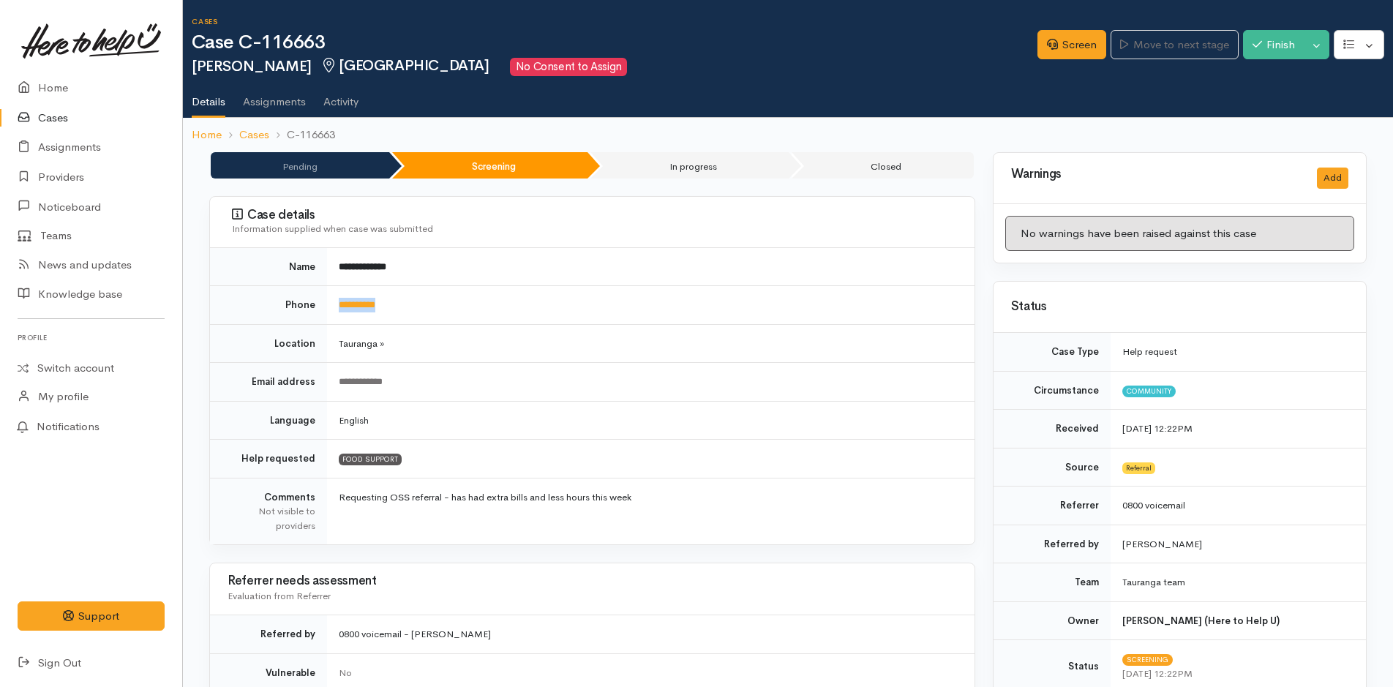
drag, startPoint x: 432, startPoint y: 304, endPoint x: 326, endPoint y: 302, distance: 105.4
click at [326, 302] on tr "**********" at bounding box center [592, 305] width 765 height 39
copy tr "**********"
drag, startPoint x: 449, startPoint y: 273, endPoint x: 323, endPoint y: 263, distance: 125.5
click at [323, 263] on tr "**********" at bounding box center [592, 267] width 765 height 38
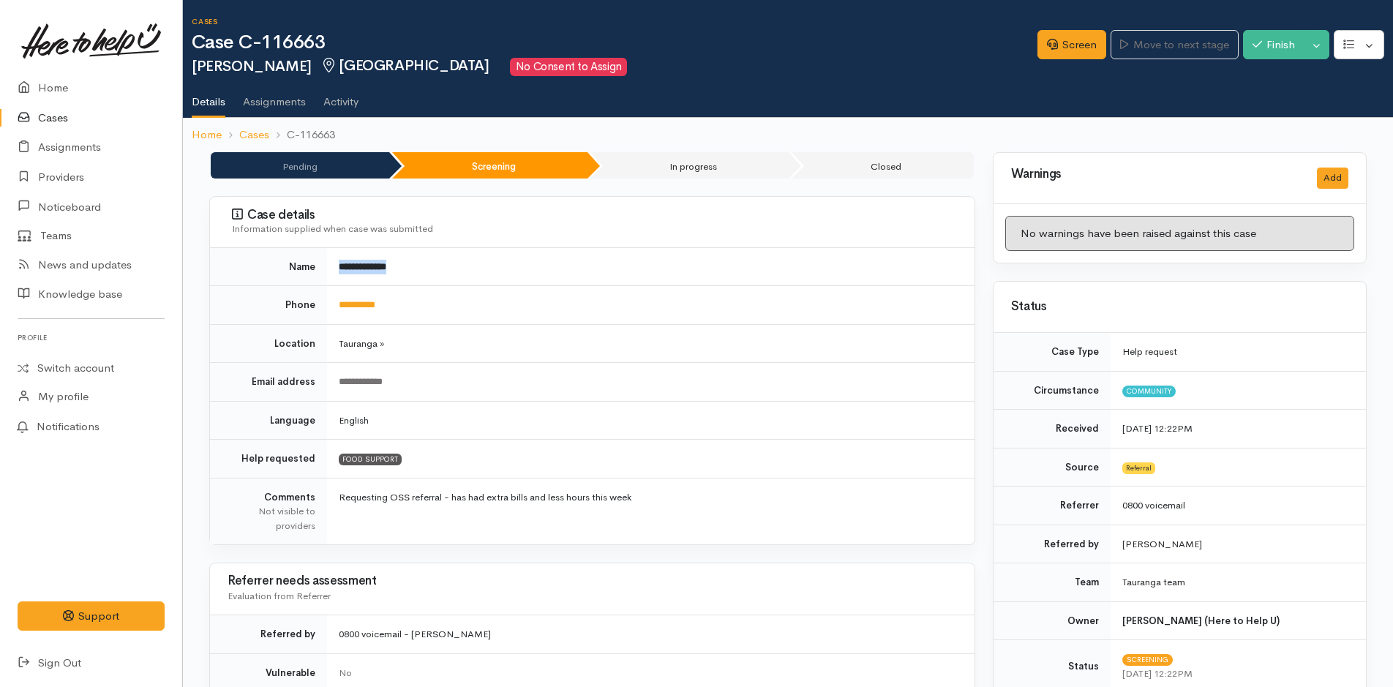
copy tr "**********"
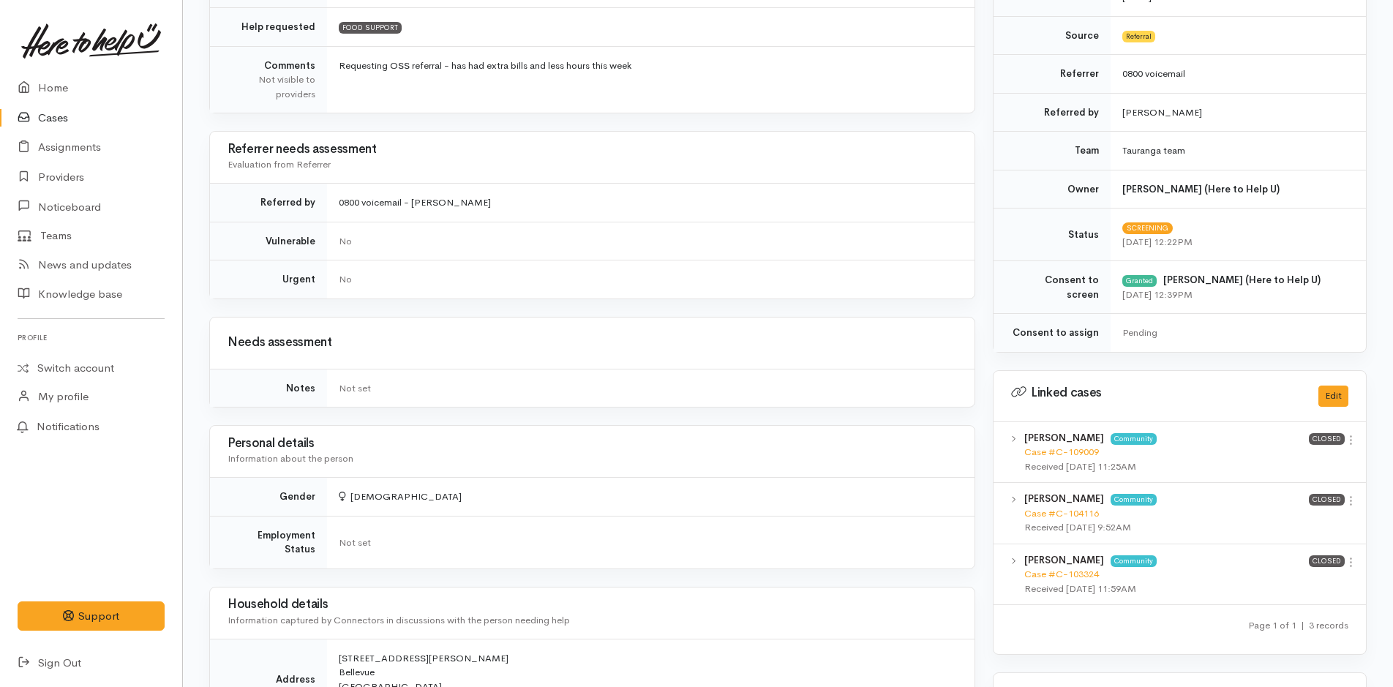
scroll to position [585, 0]
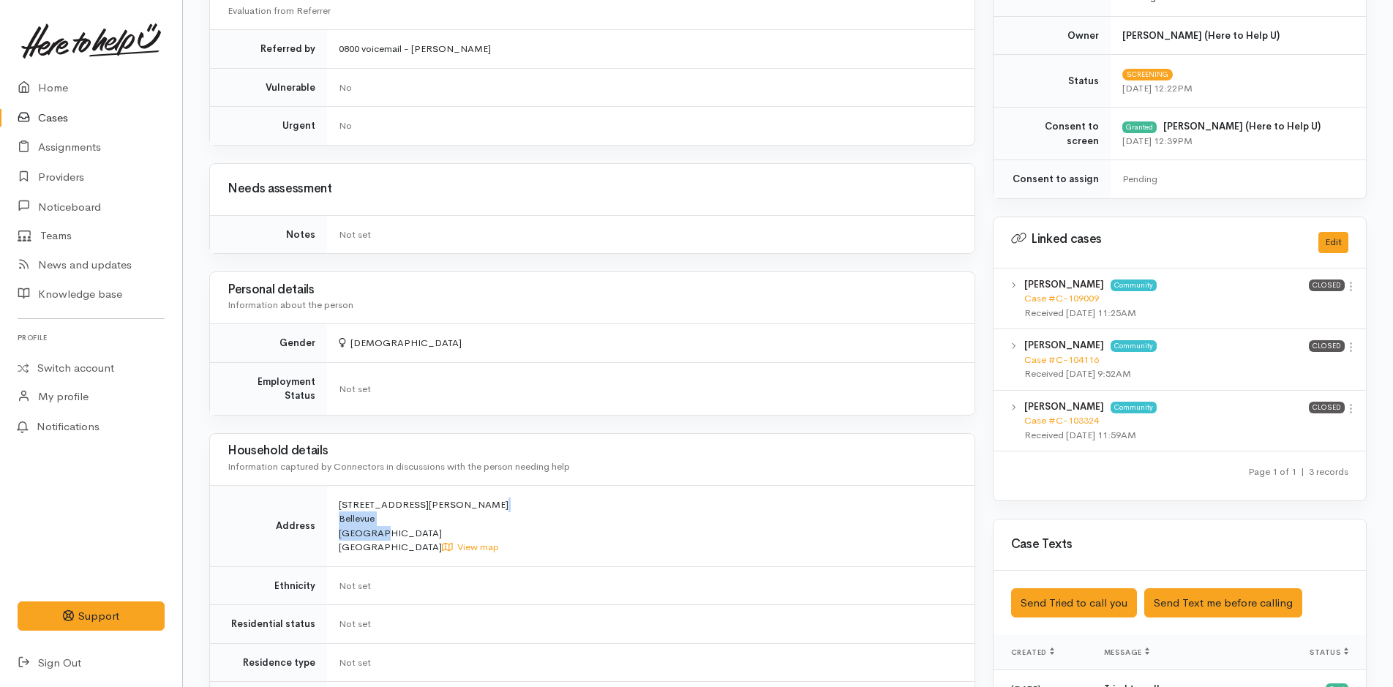
drag, startPoint x: 383, startPoint y: 523, endPoint x: 340, endPoint y: 490, distance: 54.8
click at [340, 490] on td "[STREET_ADDRESS][PERSON_NAME] View map" at bounding box center [651, 525] width 648 height 81
copy span "[STREET_ADDRESS][PERSON_NAME]"
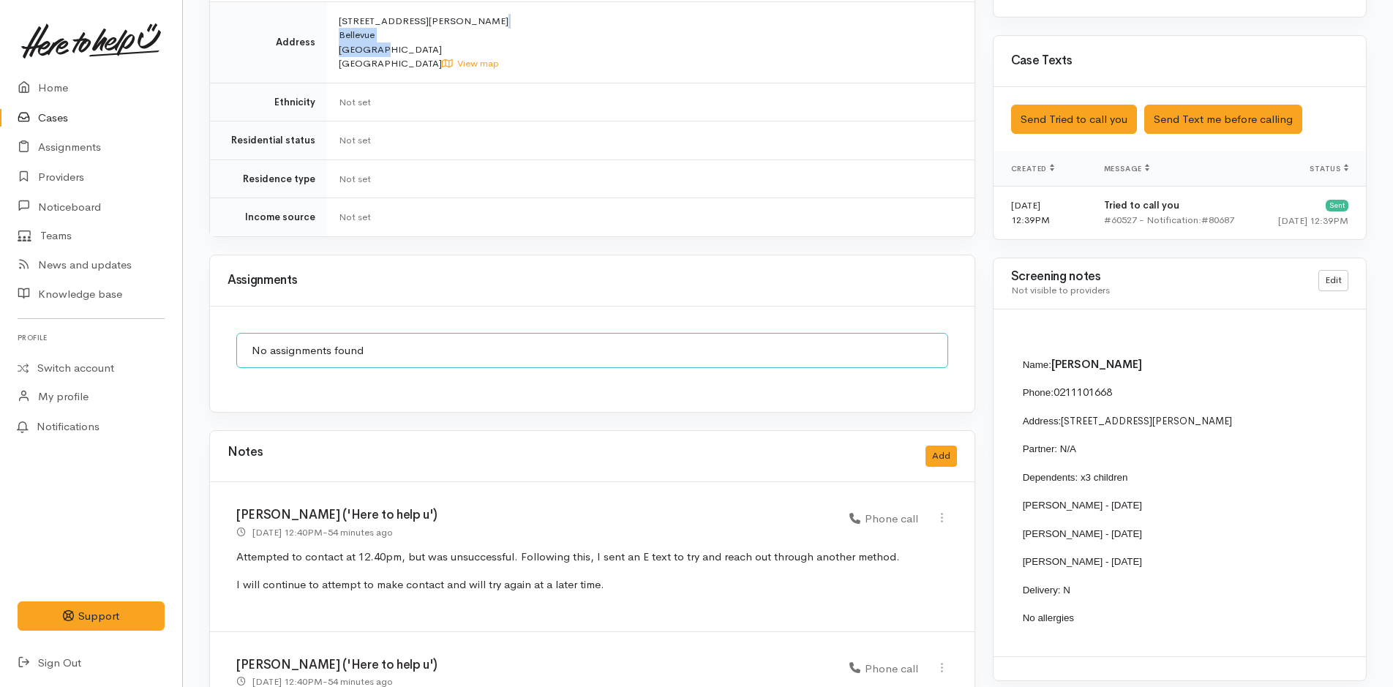
scroll to position [1167, 0]
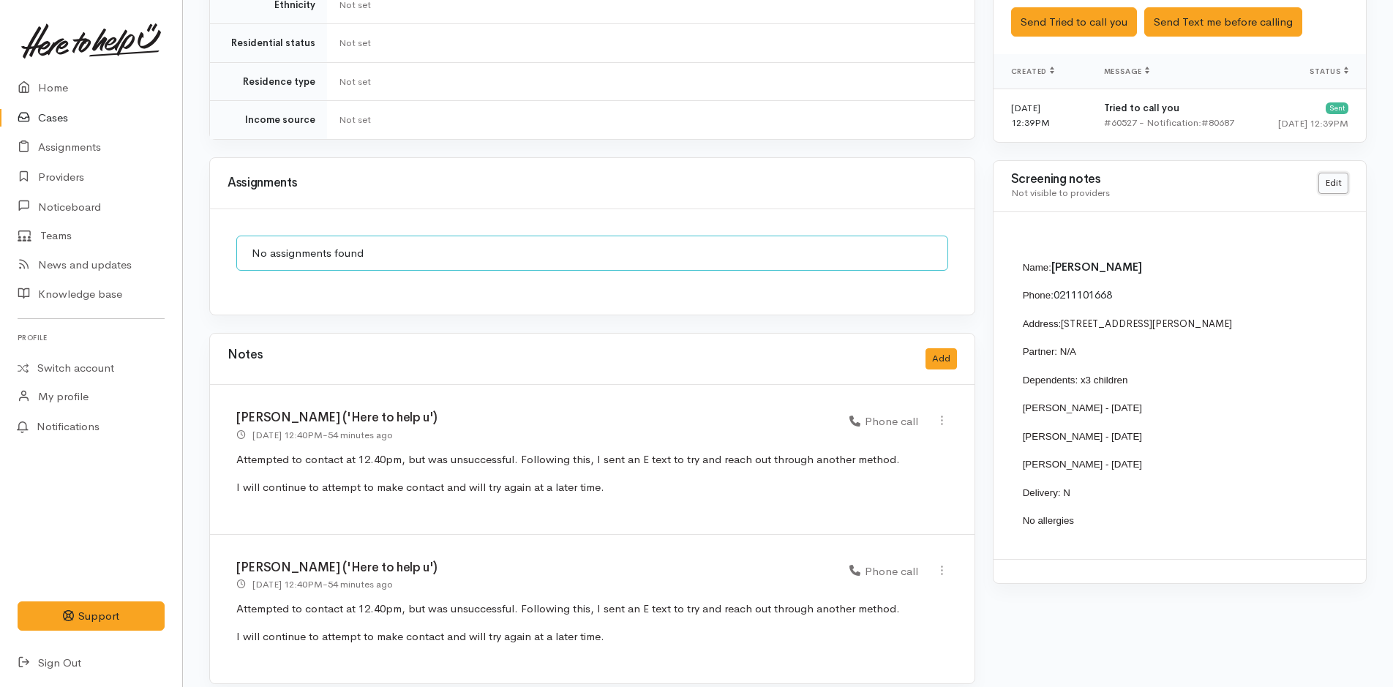
click at [1333, 178] on link "Edit" at bounding box center [1334, 183] width 30 height 21
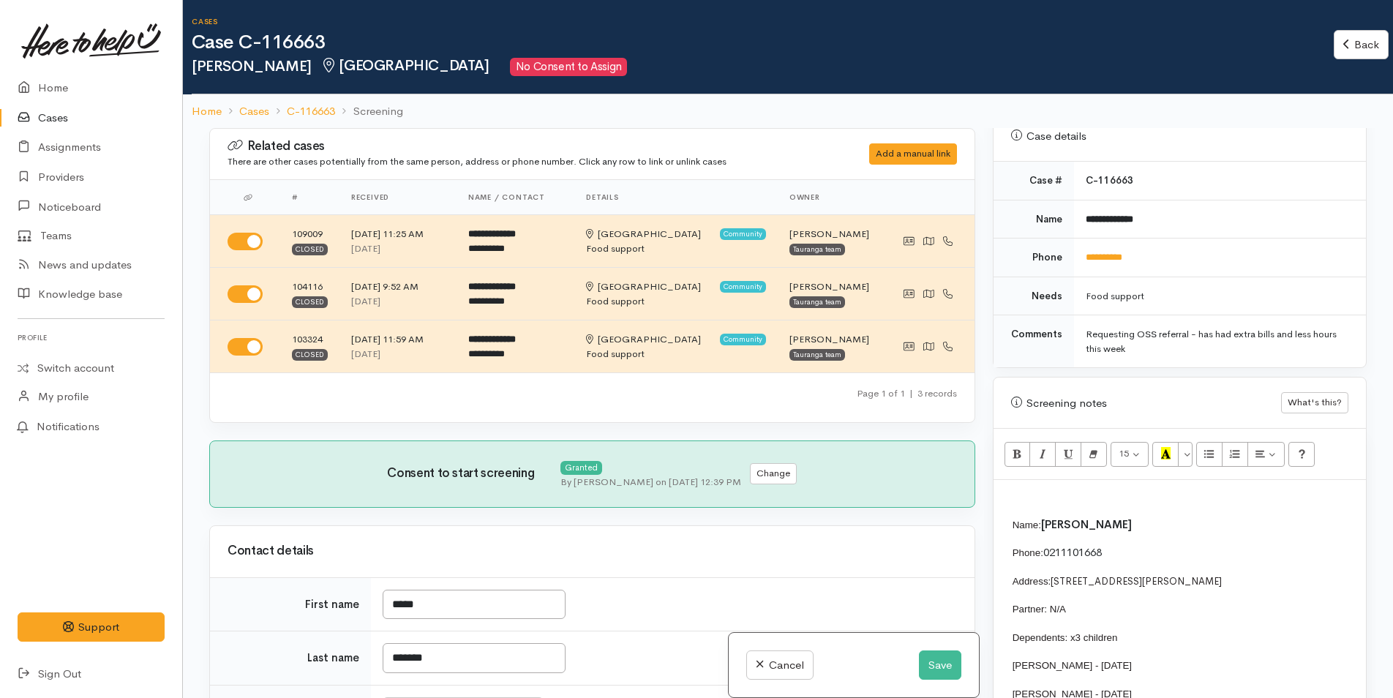
scroll to position [805, 0]
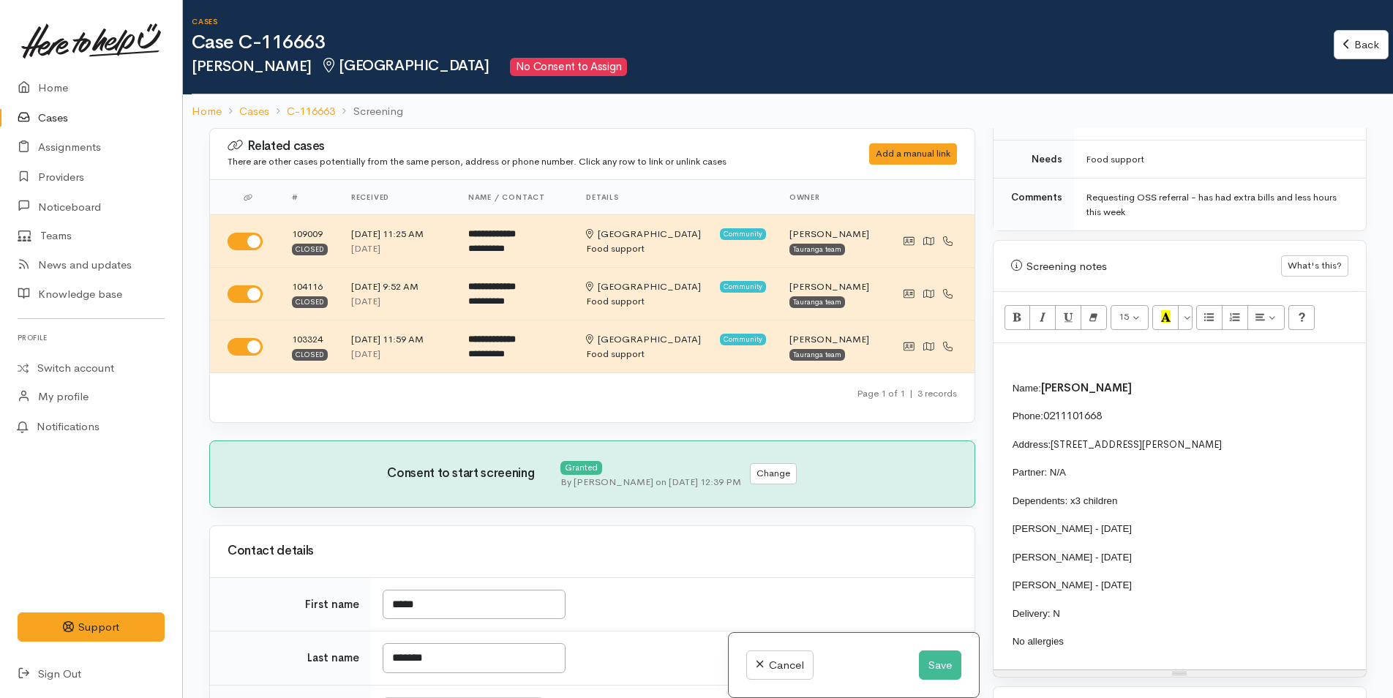
click at [1137, 386] on p "Name: [PERSON_NAME]" at bounding box center [1389, 388] width 752 height 17
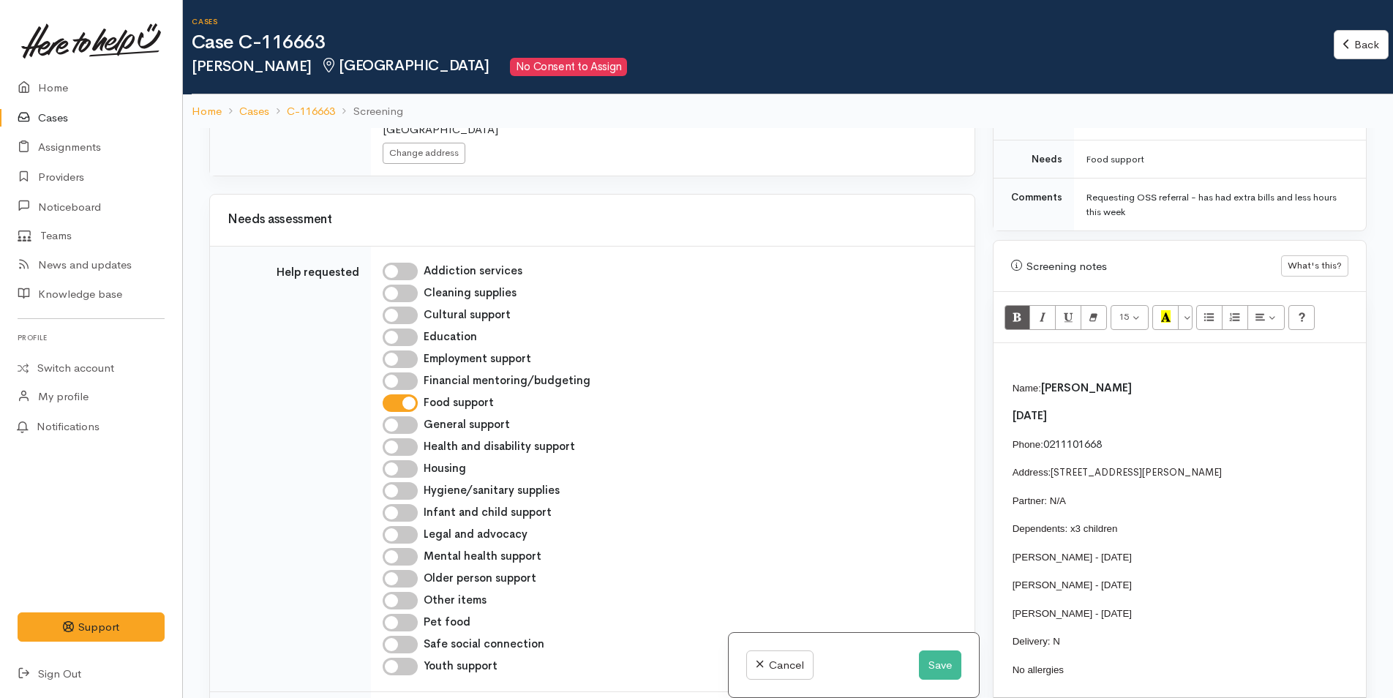
scroll to position [1098, 0]
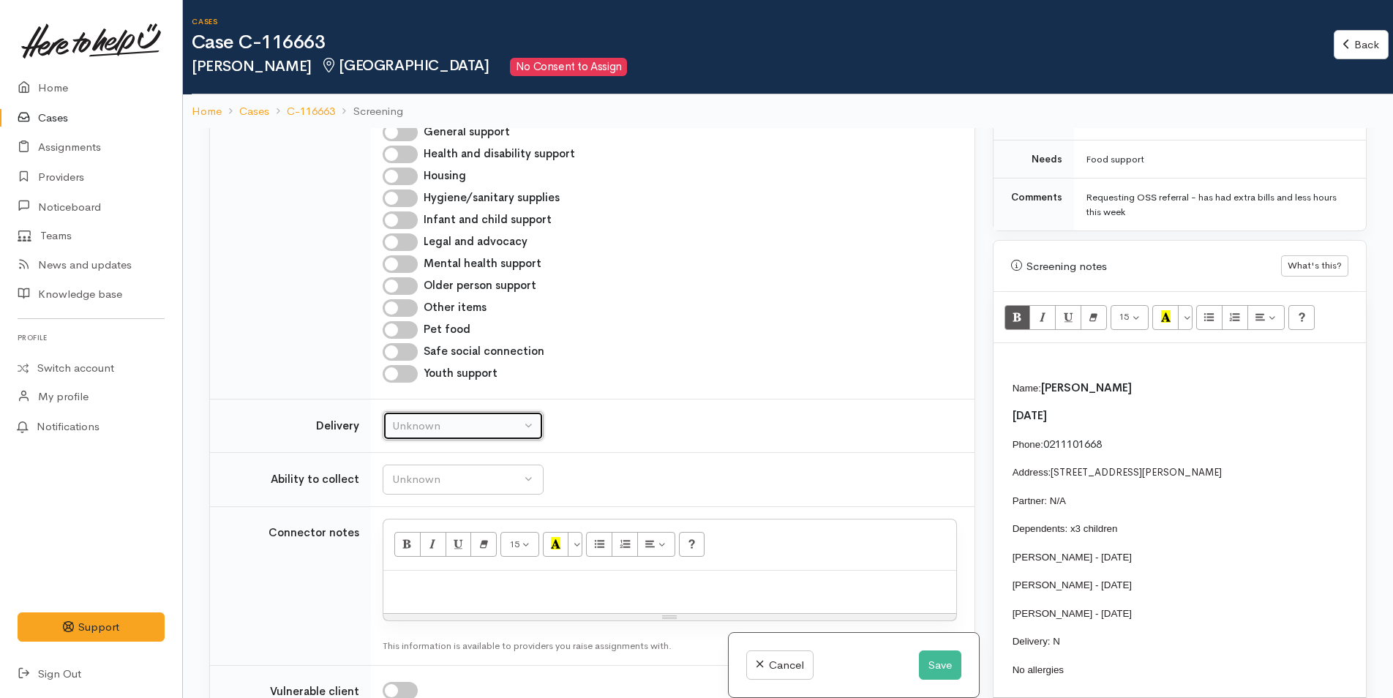
click at [462, 426] on div "Unknown" at bounding box center [456, 426] width 129 height 17
click at [416, 561] on link "No" at bounding box center [463, 563] width 160 height 23
select select "1"
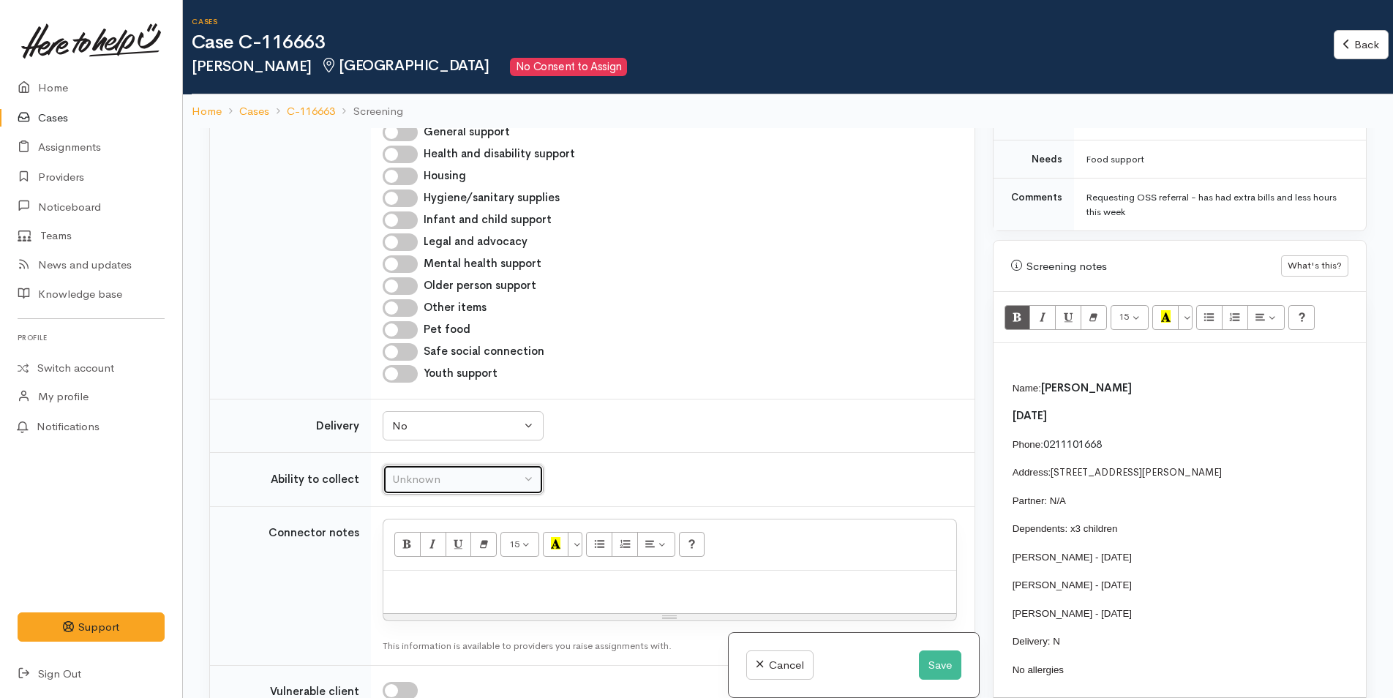
click at [441, 487] on div "Unknown" at bounding box center [456, 479] width 129 height 17
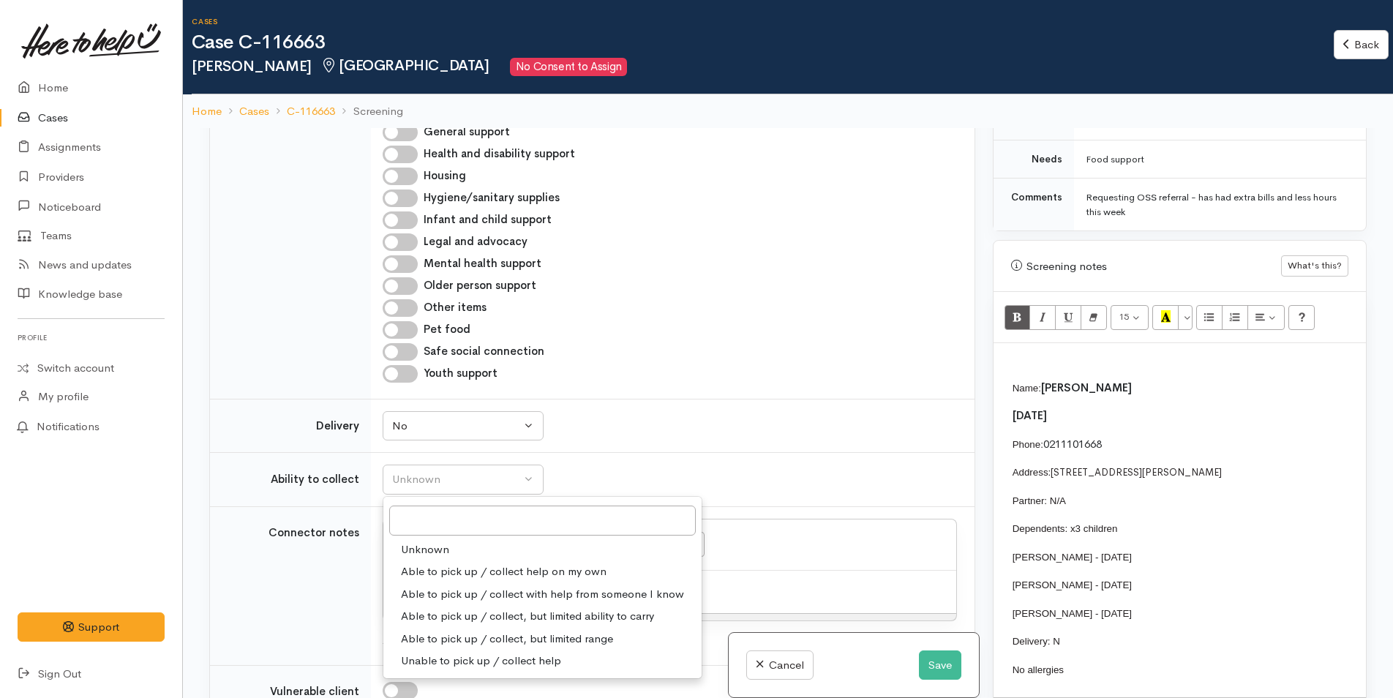
click at [462, 570] on span "Able to pick up / collect help on my own" at bounding box center [504, 572] width 206 height 17
select select "2"
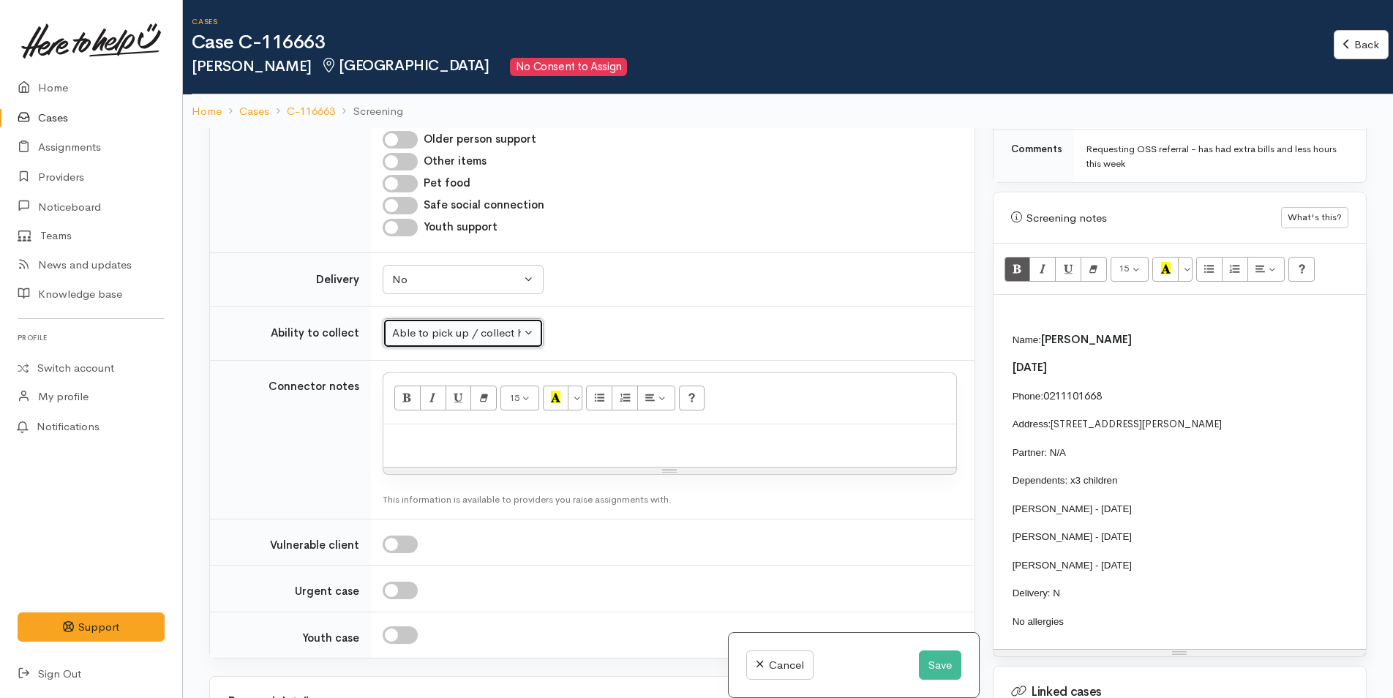
scroll to position [878, 0]
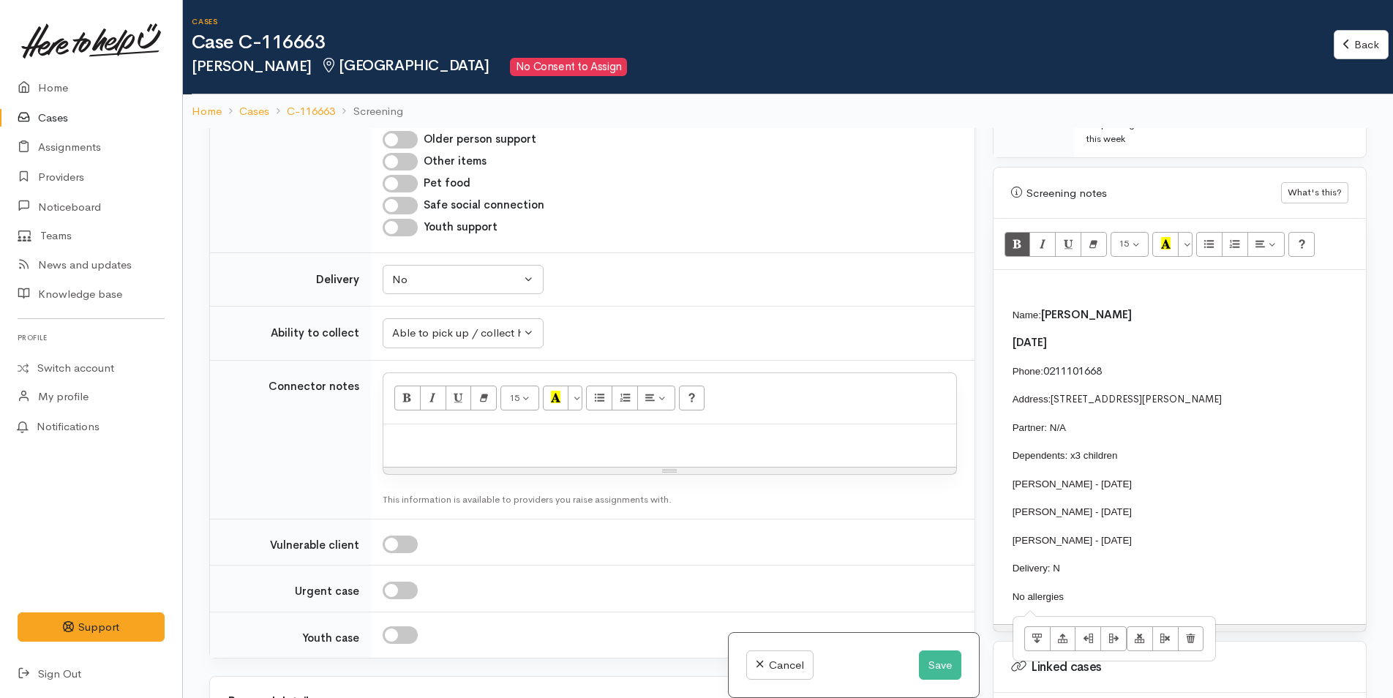
click at [1100, 604] on p "No allergies" at bounding box center [1389, 596] width 752 height 17
click at [1079, 595] on p "No allergies" at bounding box center [1389, 596] width 752 height 17
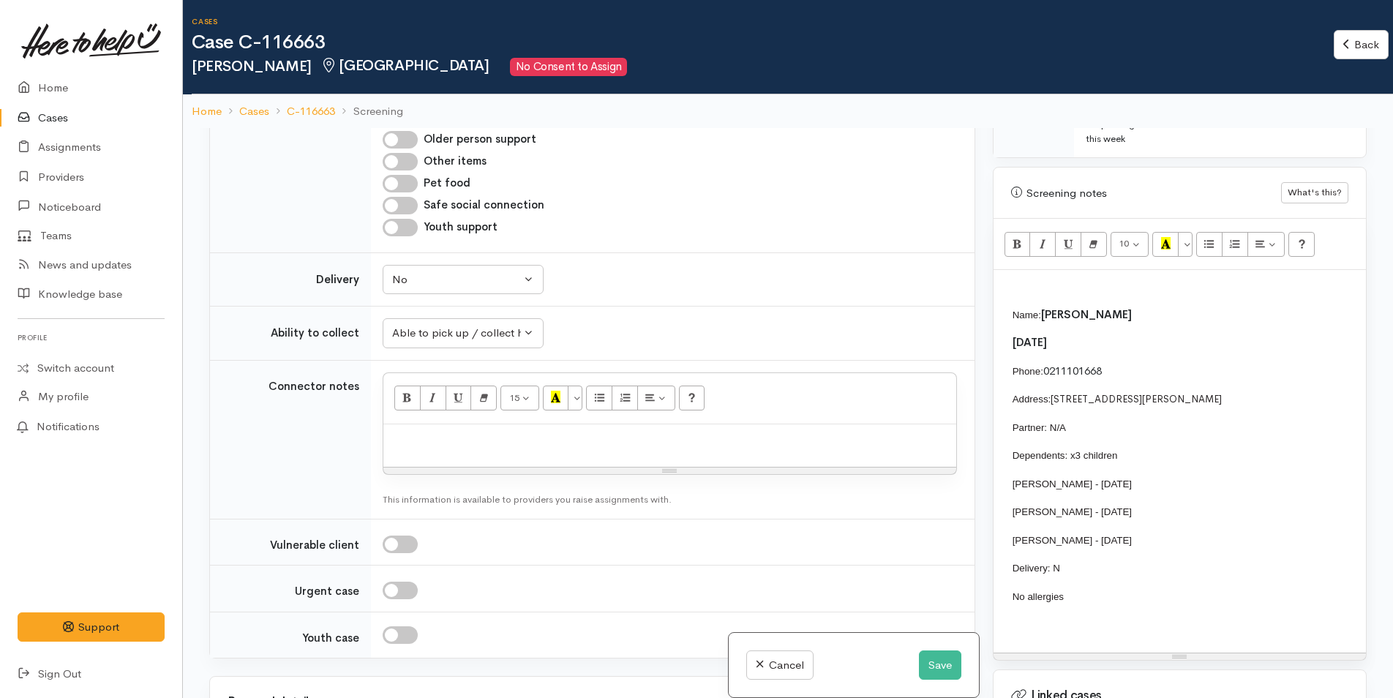
scroll to position [45, 0]
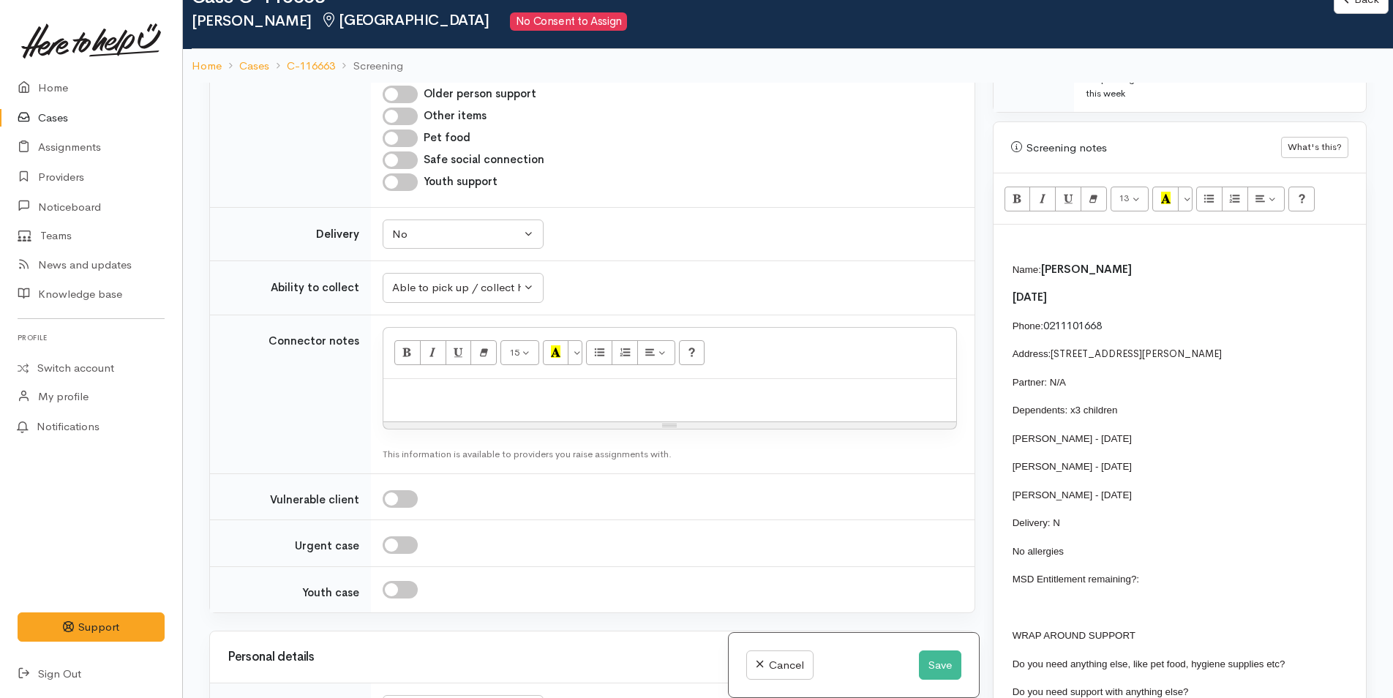
click at [1066, 551] on p "No allergies" at bounding box center [1389, 551] width 752 height 17
click at [1169, 596] on td "Name: Kasey Ormerod 8/11/1982 Phone: 0211101668 Address: 29A Margaret Road, Bel…" at bounding box center [1383, 501] width 765 height 481
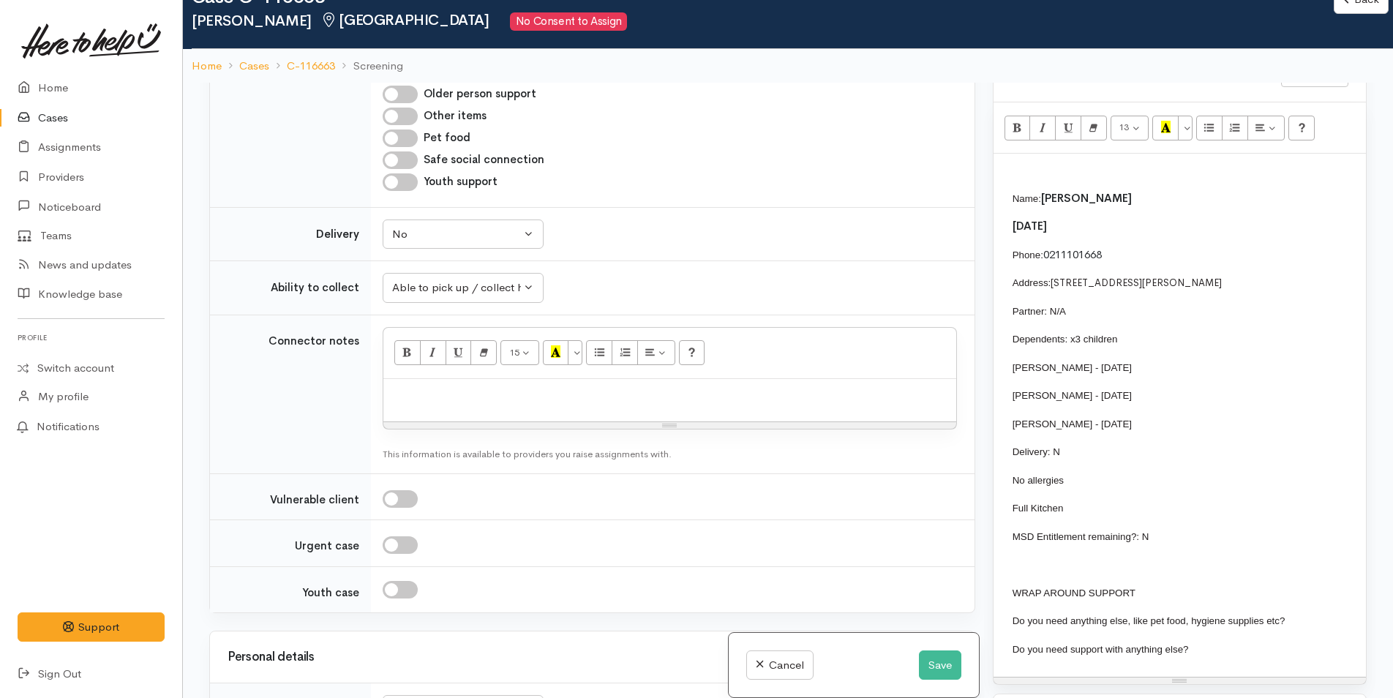
scroll to position [1098, 0]
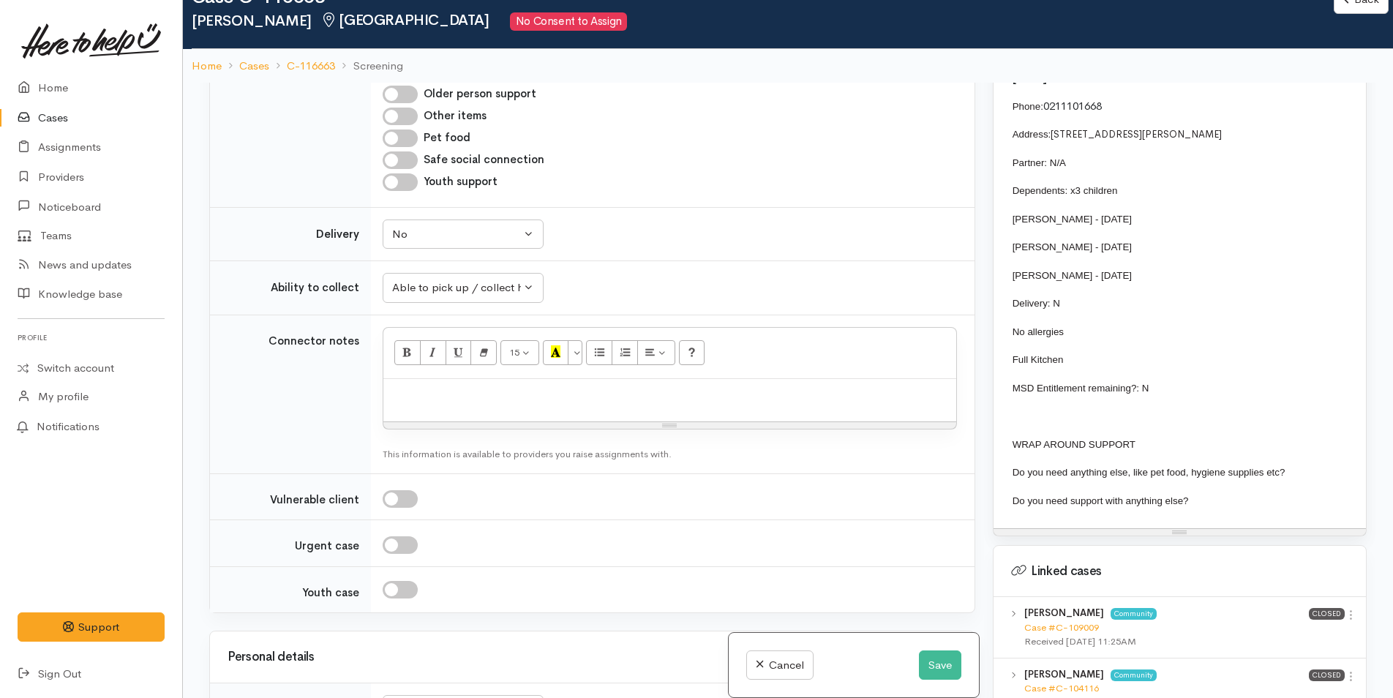
click at [1304, 465] on p "Do you need anything else, like pet food, hygiene supplies etc?" at bounding box center [1389, 472] width 752 height 17
click at [1292, 496] on p "Do you need support with anything else?" at bounding box center [1389, 501] width 752 height 17
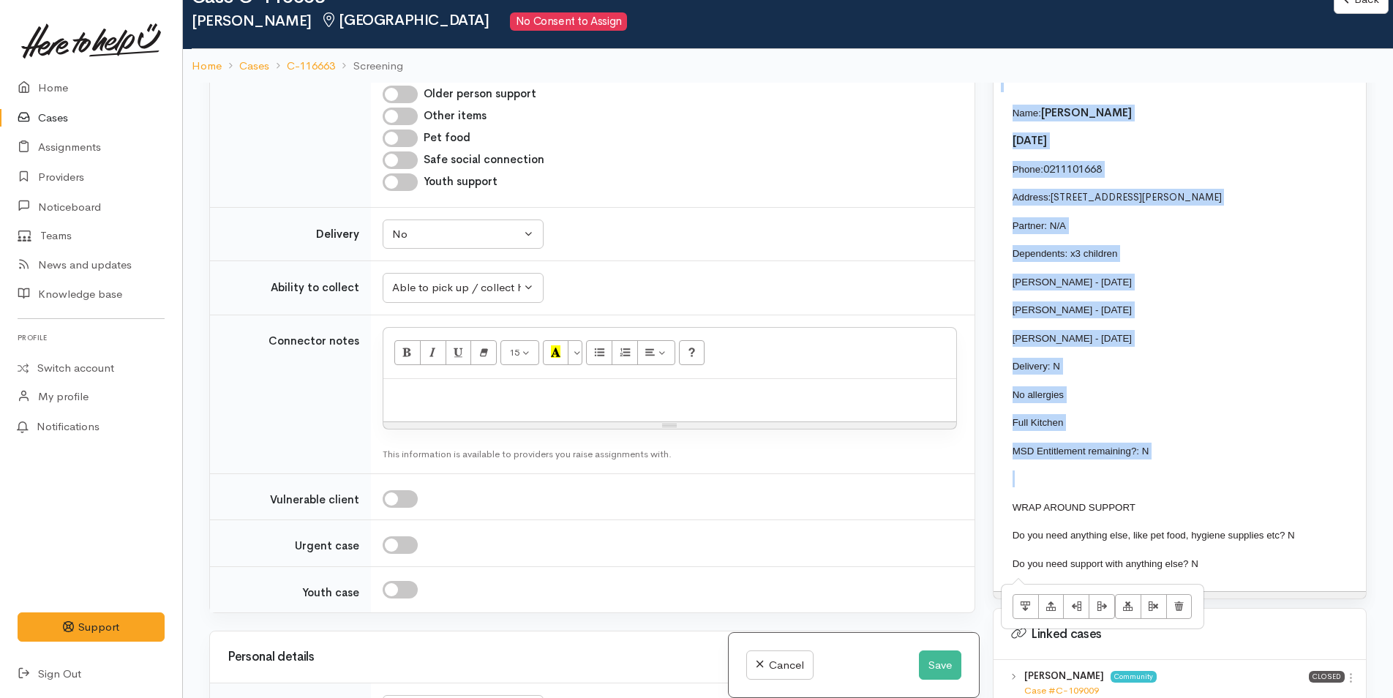
scroll to position [826, 0]
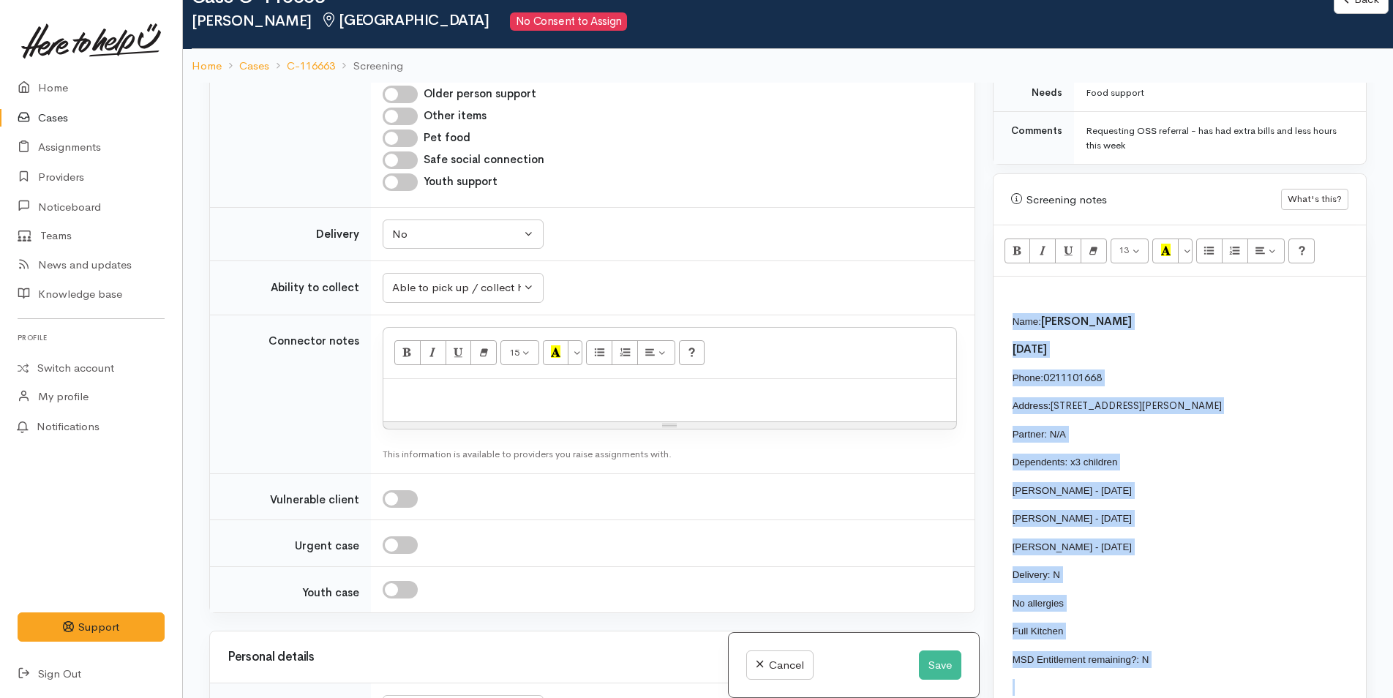
drag, startPoint x: 1180, startPoint y: 397, endPoint x: 1005, endPoint y: 327, distance: 188.2
click at [1005, 327] on td "Name: Kasey Ormerod 8/11/1982 Phone: 0211101668 Address: 29A Margaret Road, Bel…" at bounding box center [1383, 552] width 765 height 481
copy td "Name: Kasey Ormerod 8/11/1982 Phone: 0211101668 Address: 29A Margaret Road, Bel…"
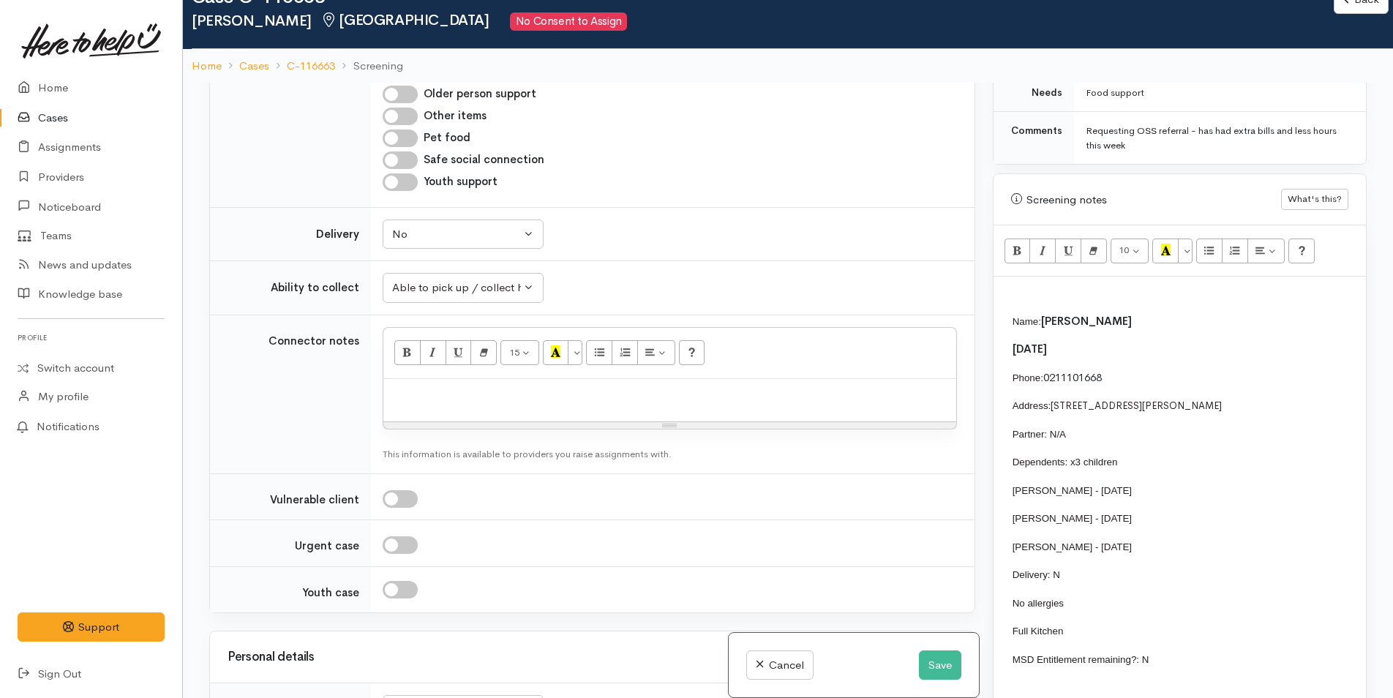
click at [692, 403] on p at bounding box center [670, 394] width 558 height 17
paste div
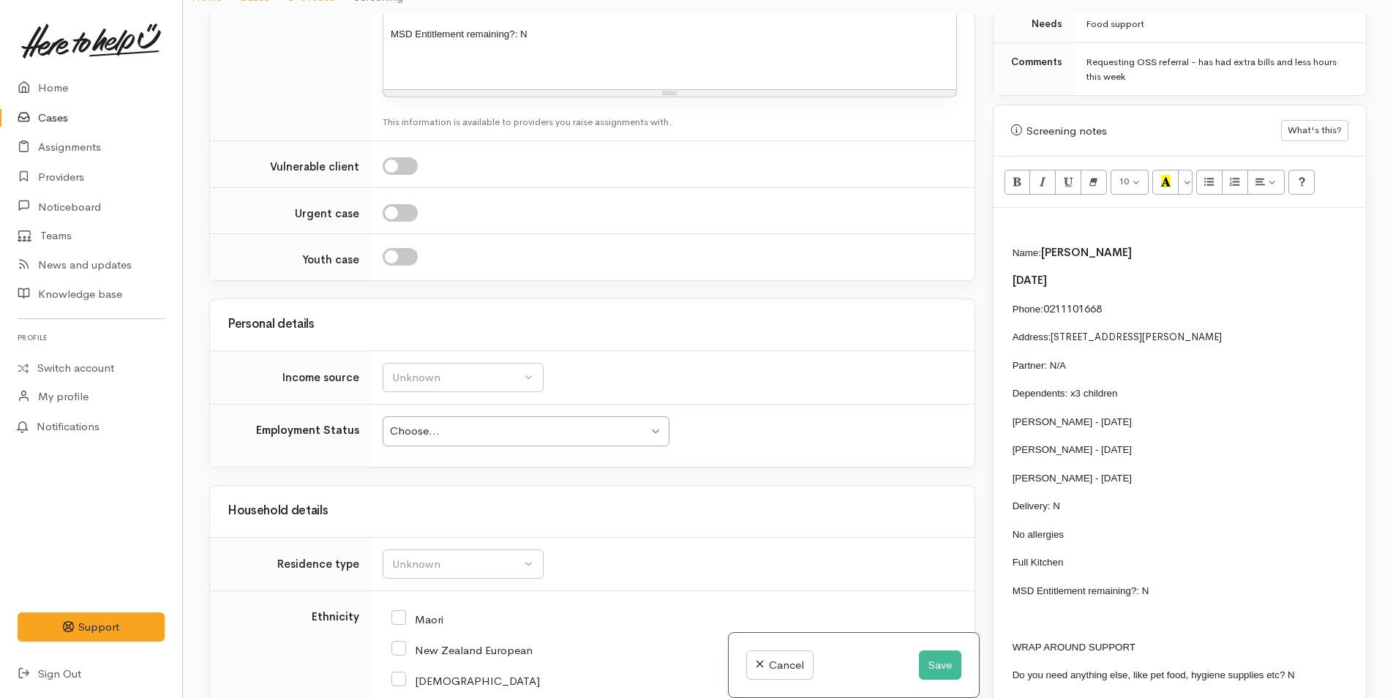
scroll to position [1903, 0]
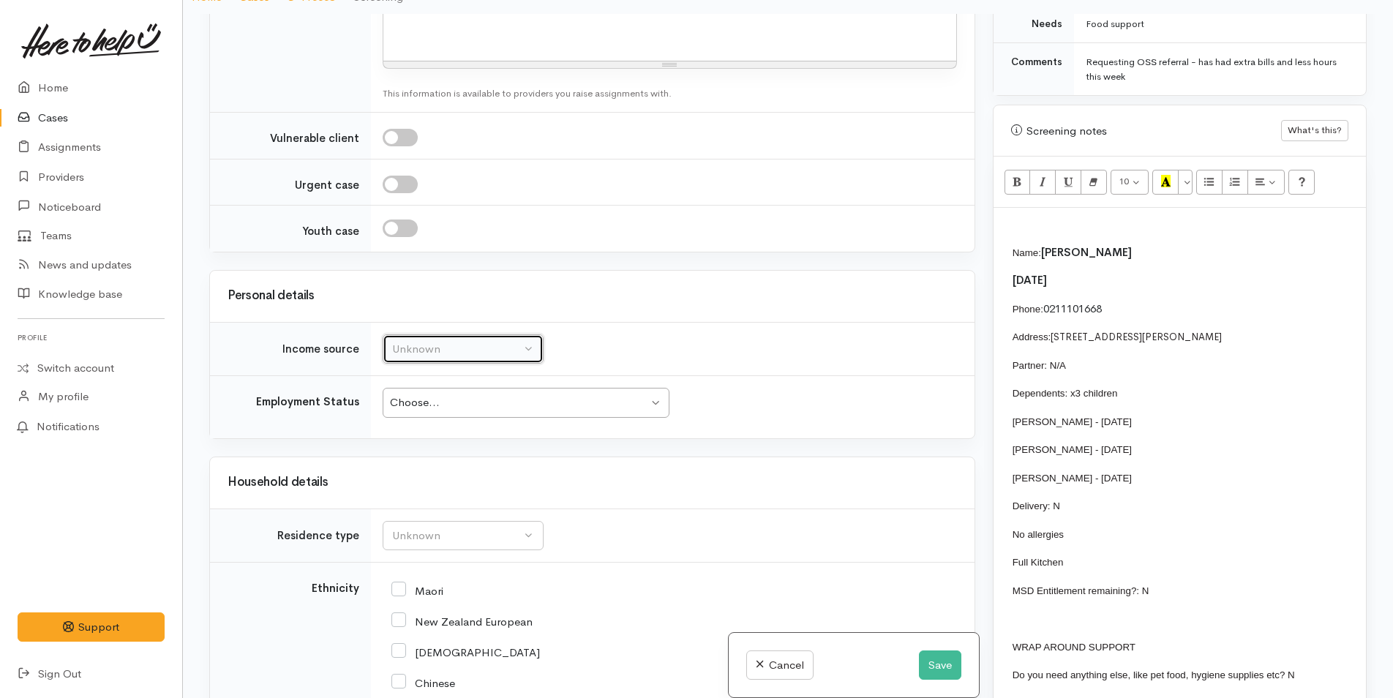
click at [471, 349] on div "Unknown" at bounding box center [456, 349] width 129 height 17
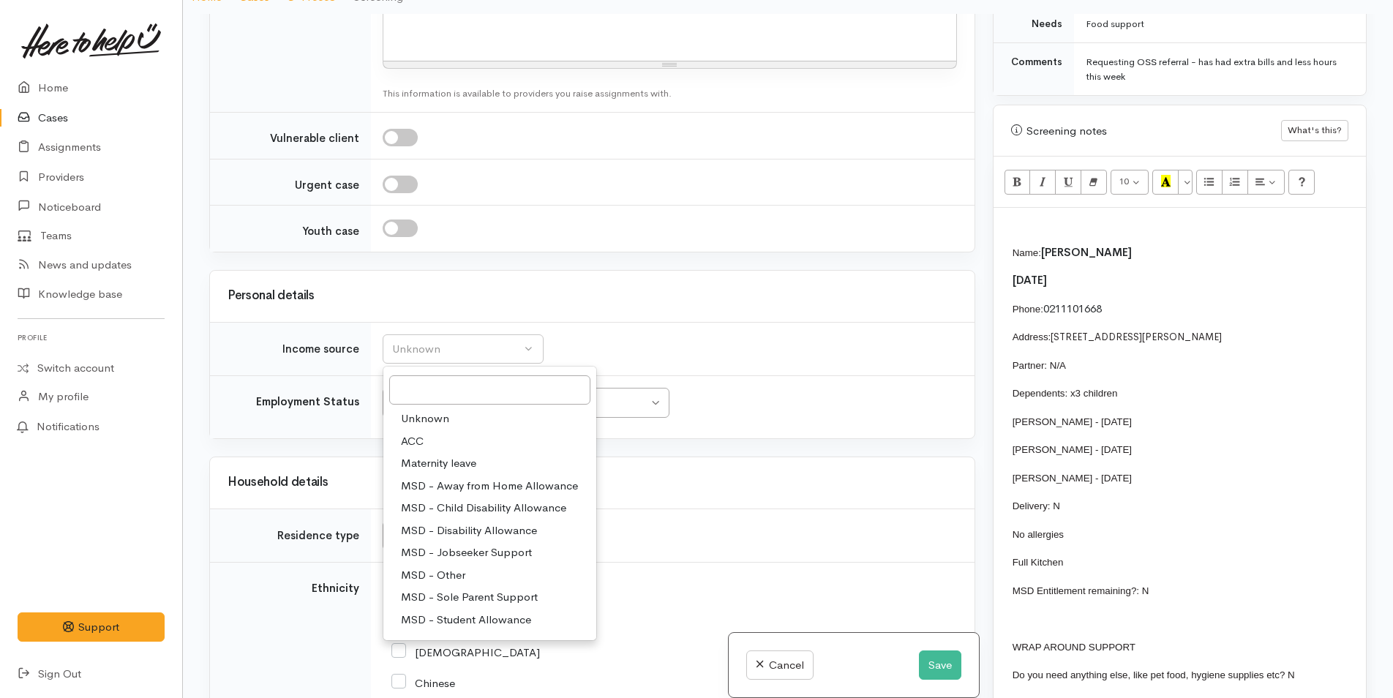
click at [485, 550] on span "MSD - Jobseeker Support" at bounding box center [466, 552] width 131 height 17
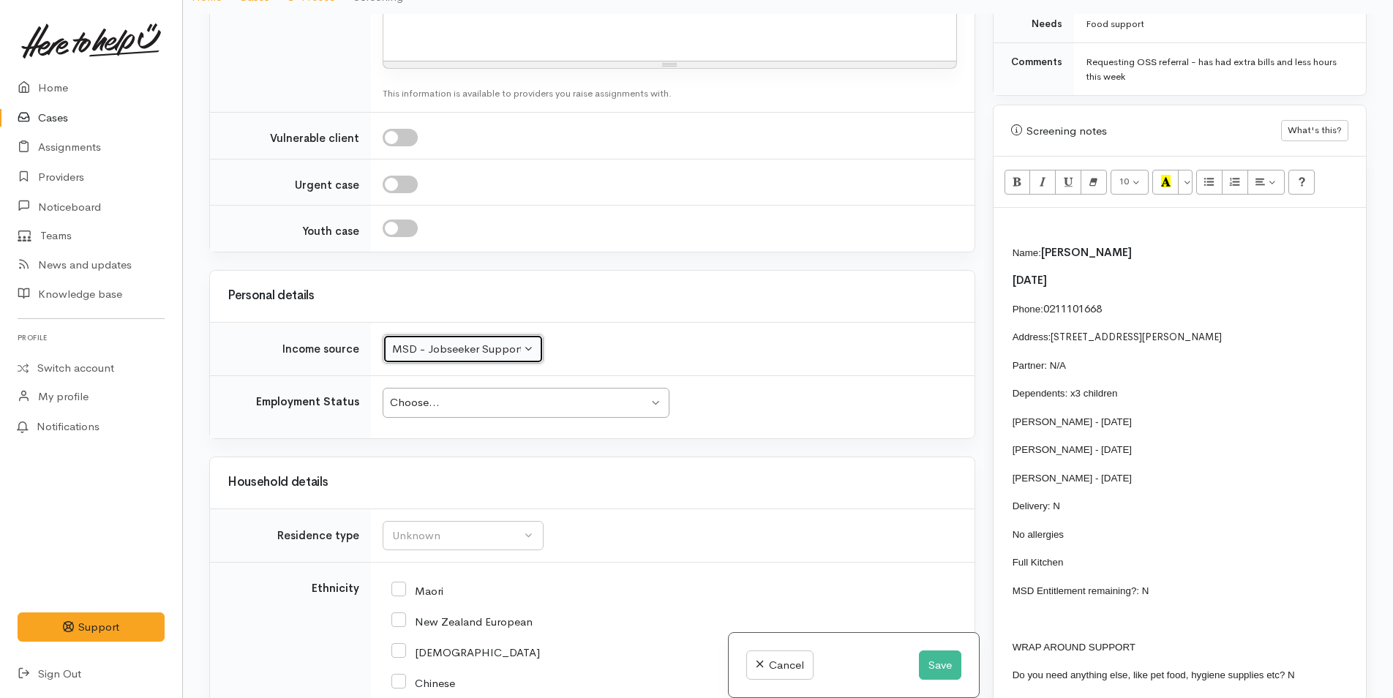
click at [441, 343] on div "MSD - Jobseeker Support" at bounding box center [456, 349] width 129 height 17
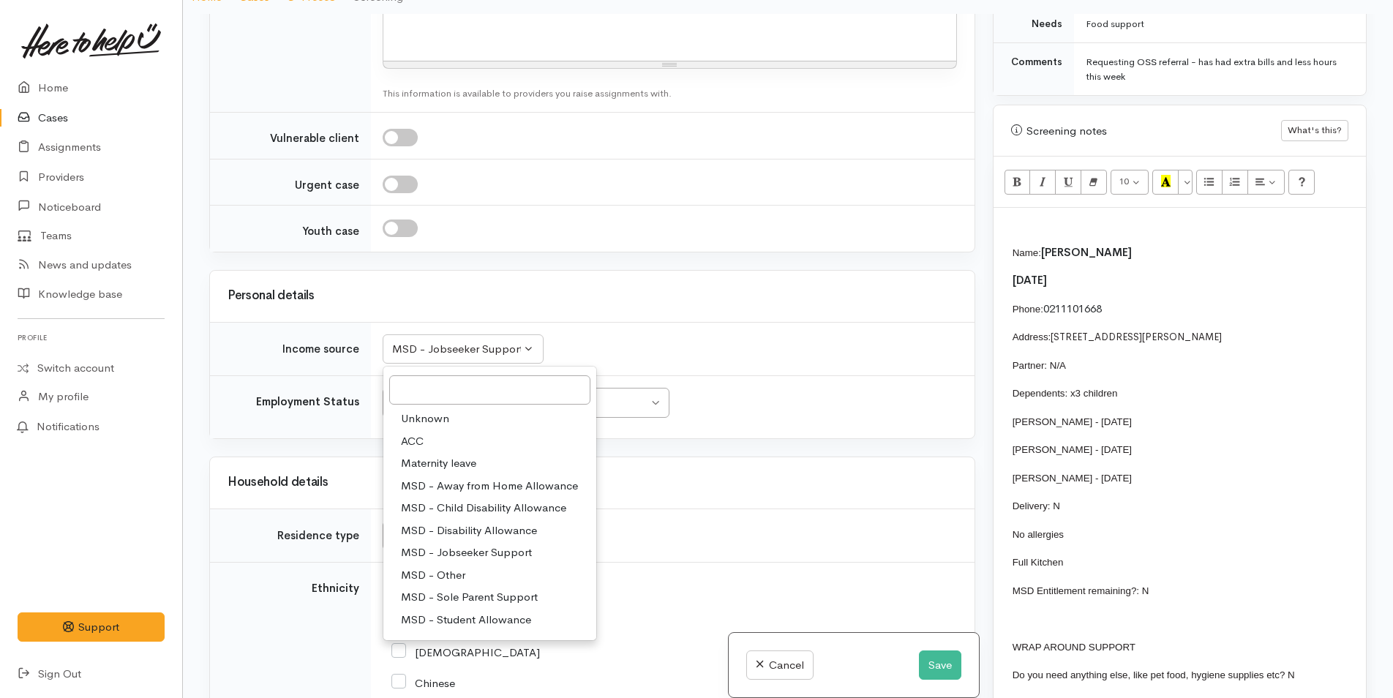
drag, startPoint x: 446, startPoint y: 571, endPoint x: 452, endPoint y: 534, distance: 37.9
click at [447, 569] on span "MSD - Other" at bounding box center [433, 575] width 64 height 17
select select "6"
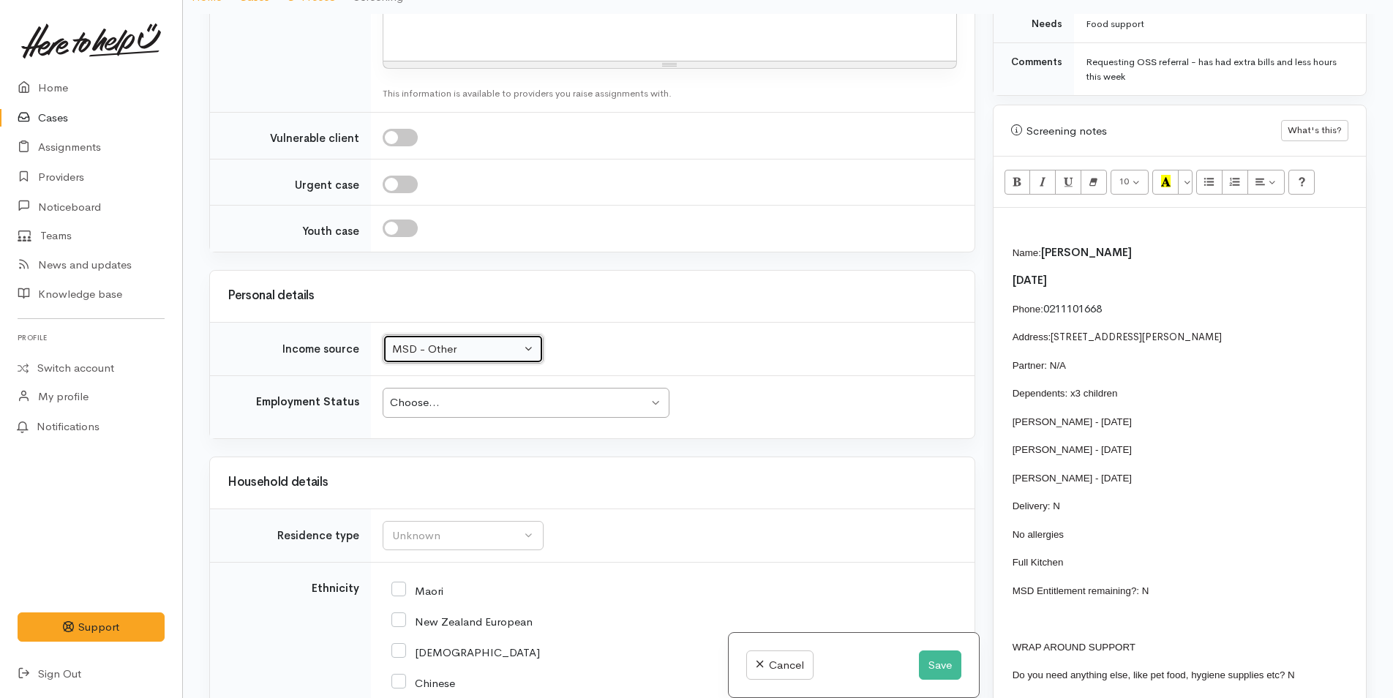
click at [451, 404] on div "Choose..." at bounding box center [519, 402] width 258 height 17
click at [430, 533] on div "Unknown" at bounding box center [456, 536] width 129 height 17
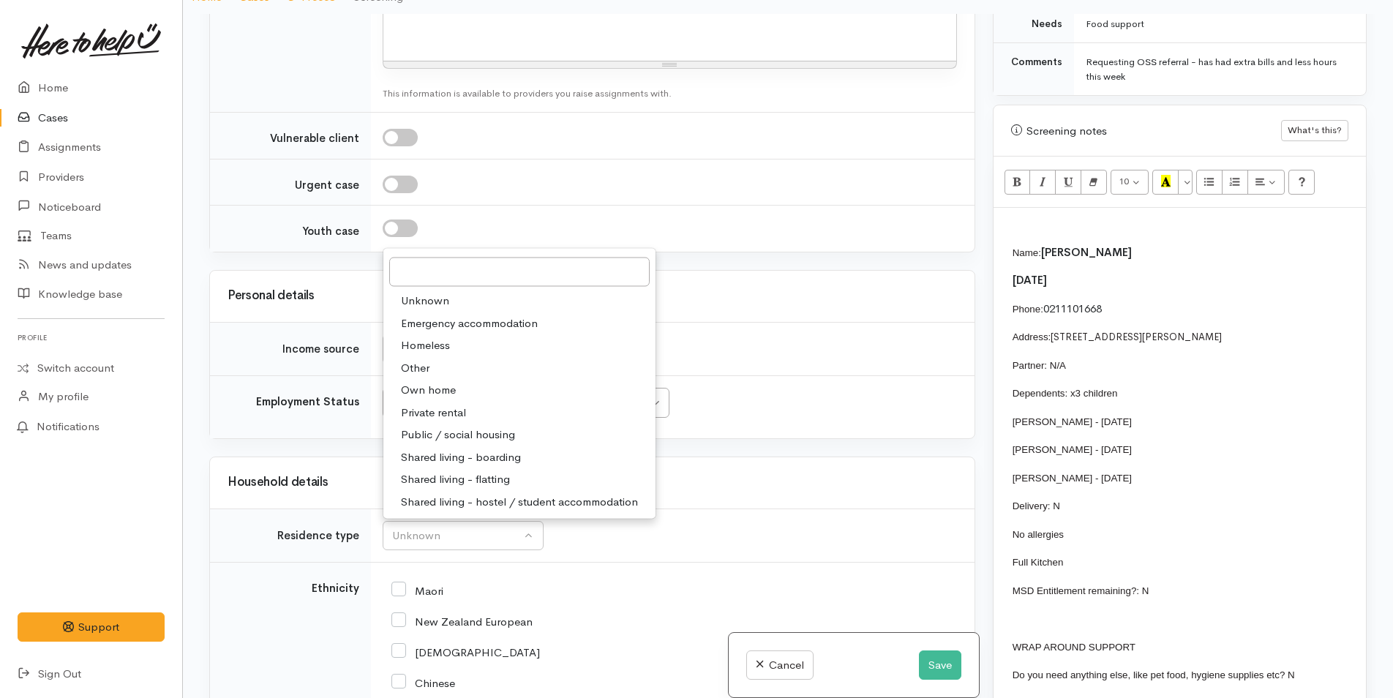
click at [444, 388] on span "Own home" at bounding box center [428, 390] width 55 height 17
select select "1"
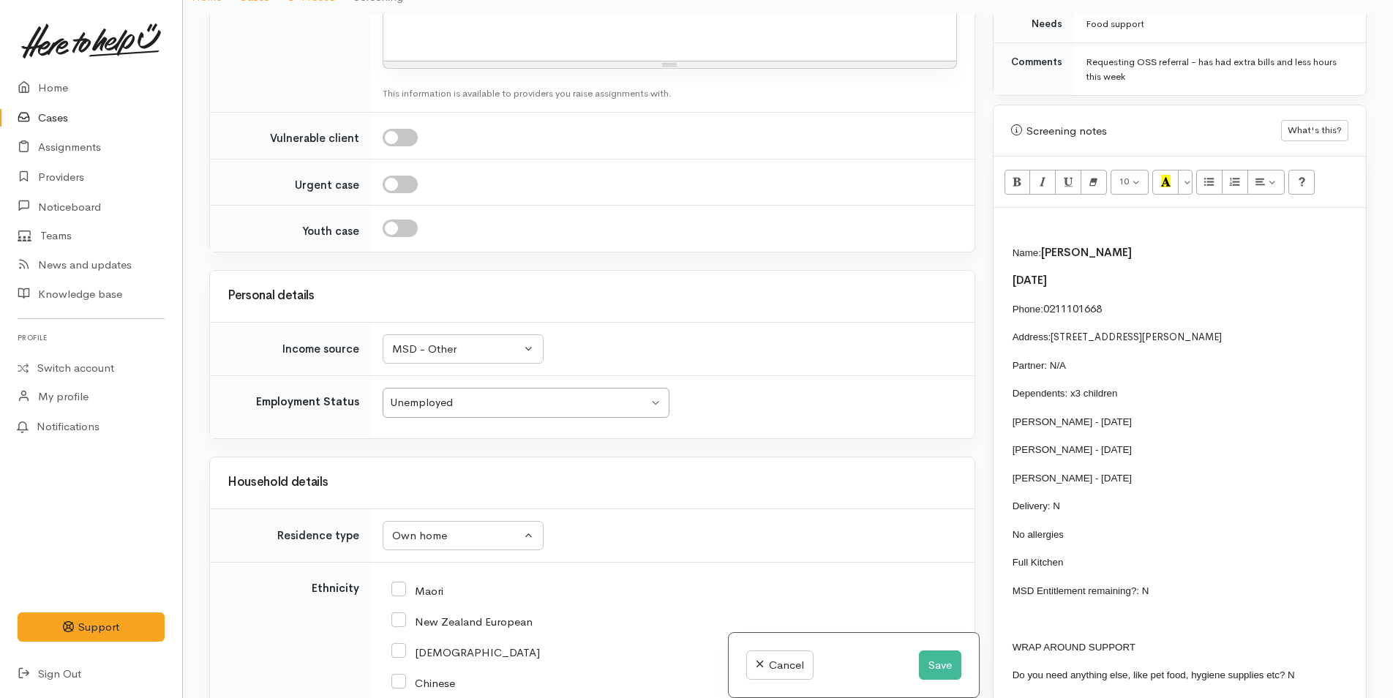
click at [398, 621] on input "New Zealand European" at bounding box center [462, 620] width 141 height 13
checkbox input "true"
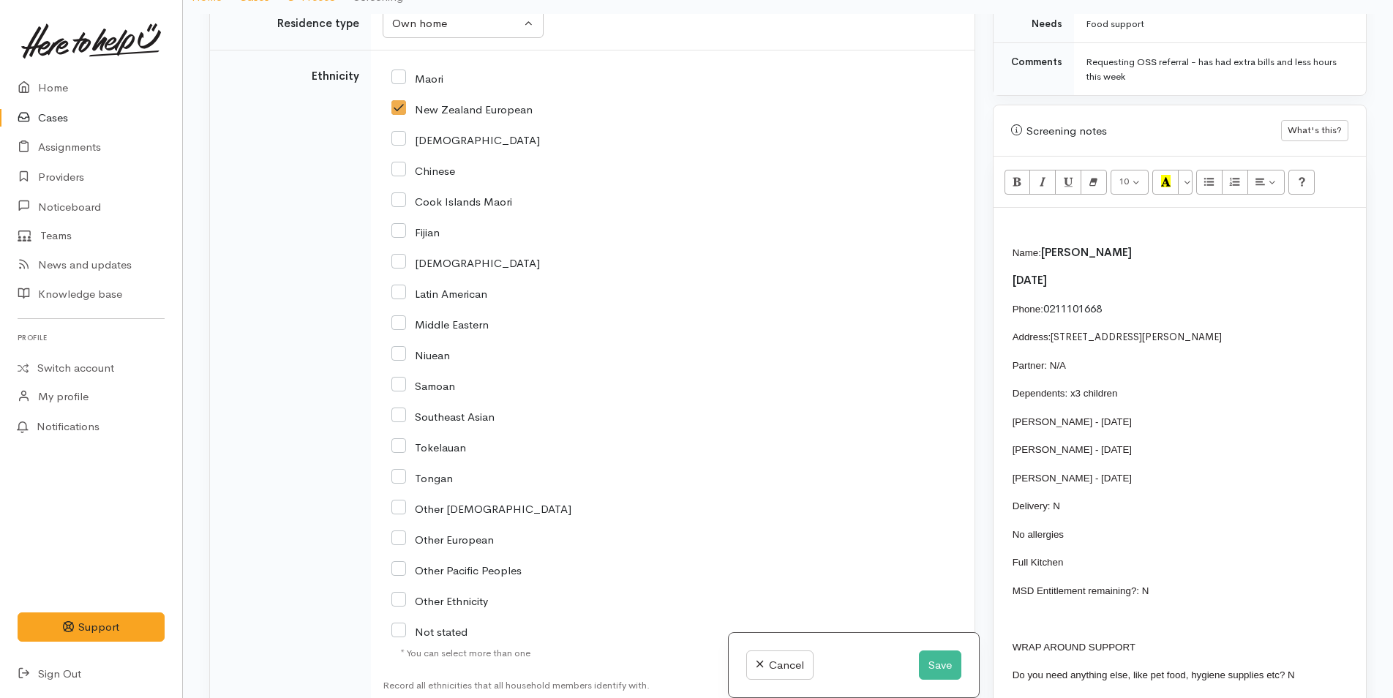
scroll to position [2635, 0]
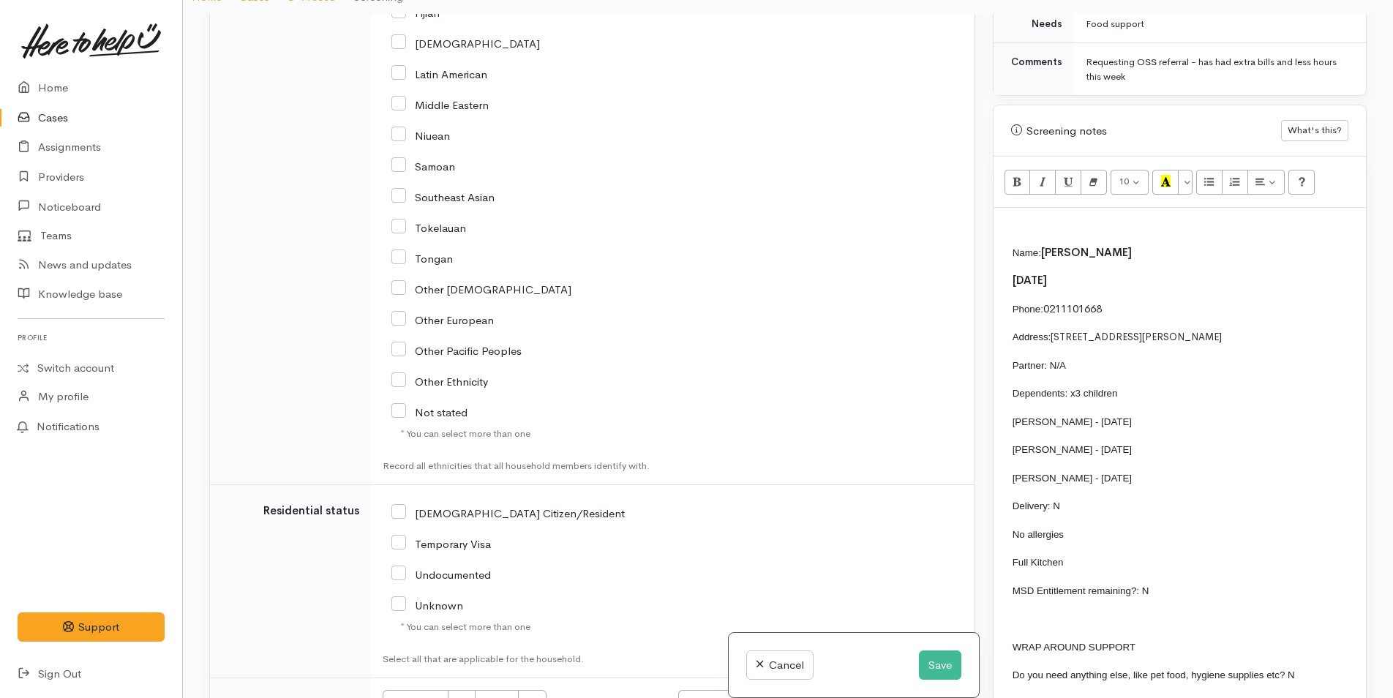
click at [396, 508] on input "NZ Citizen/Resident" at bounding box center [508, 512] width 233 height 13
checkbox input "true"
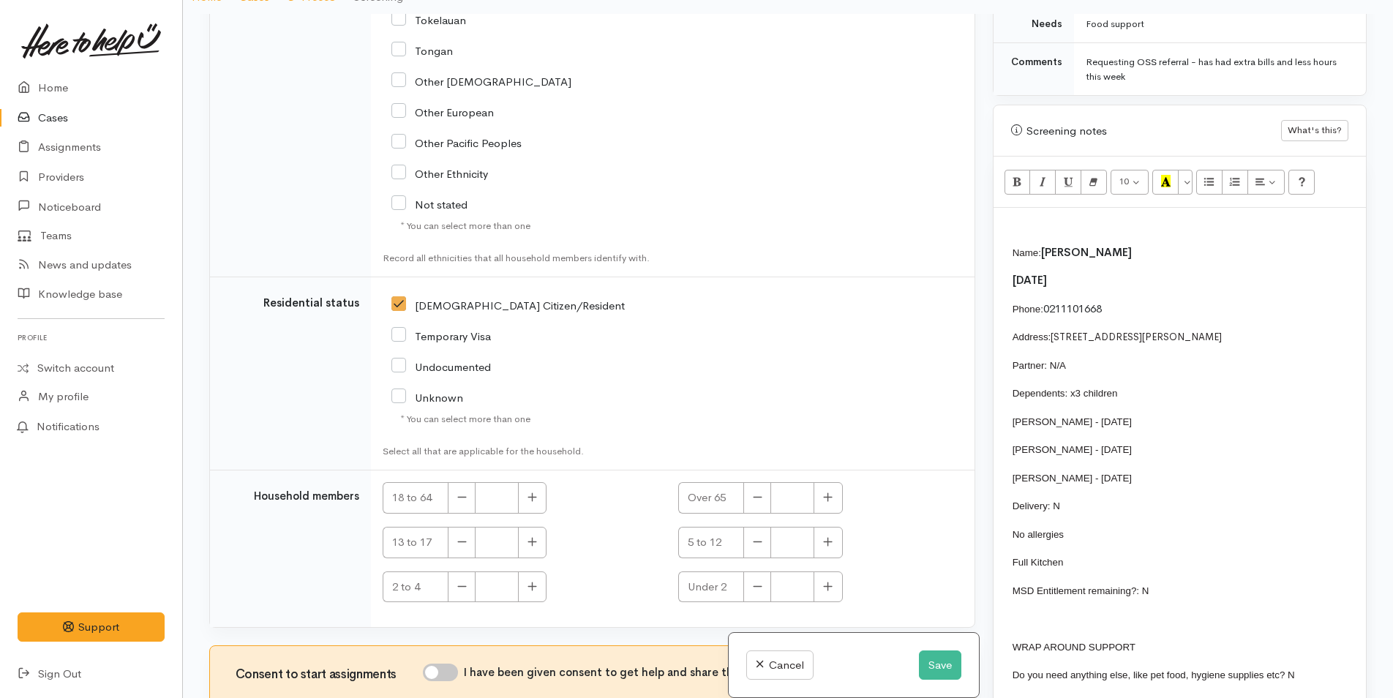
scroll to position [2925, 0]
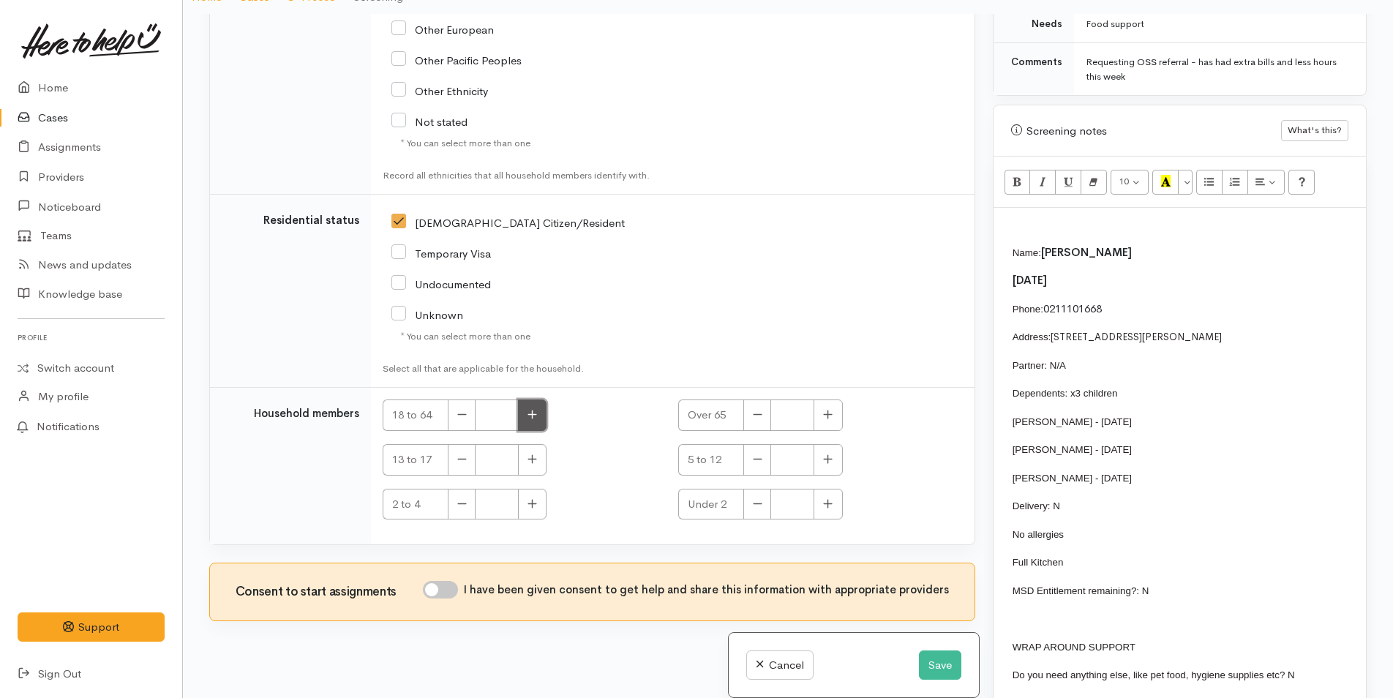
click at [536, 411] on icon "button" at bounding box center [533, 414] width 10 height 11
type input "1"
click at [539, 456] on button "button" at bounding box center [532, 459] width 29 height 31
click at [531, 458] on icon "button" at bounding box center [533, 459] width 10 height 11
type input "2"
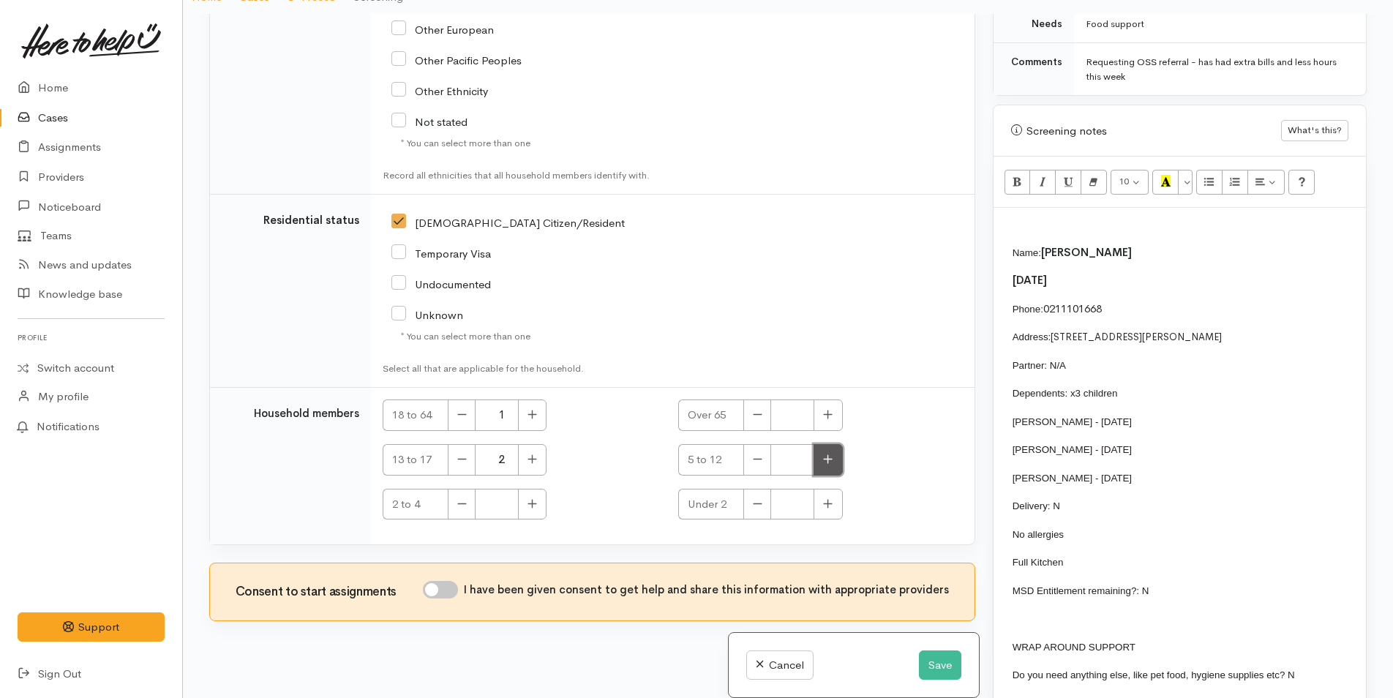
click at [818, 460] on button "button" at bounding box center [828, 459] width 29 height 31
type input "1"
click at [454, 594] on input "I have been given consent to get help and share this information with appropria…" at bounding box center [440, 590] width 35 height 18
checkbox input "true"
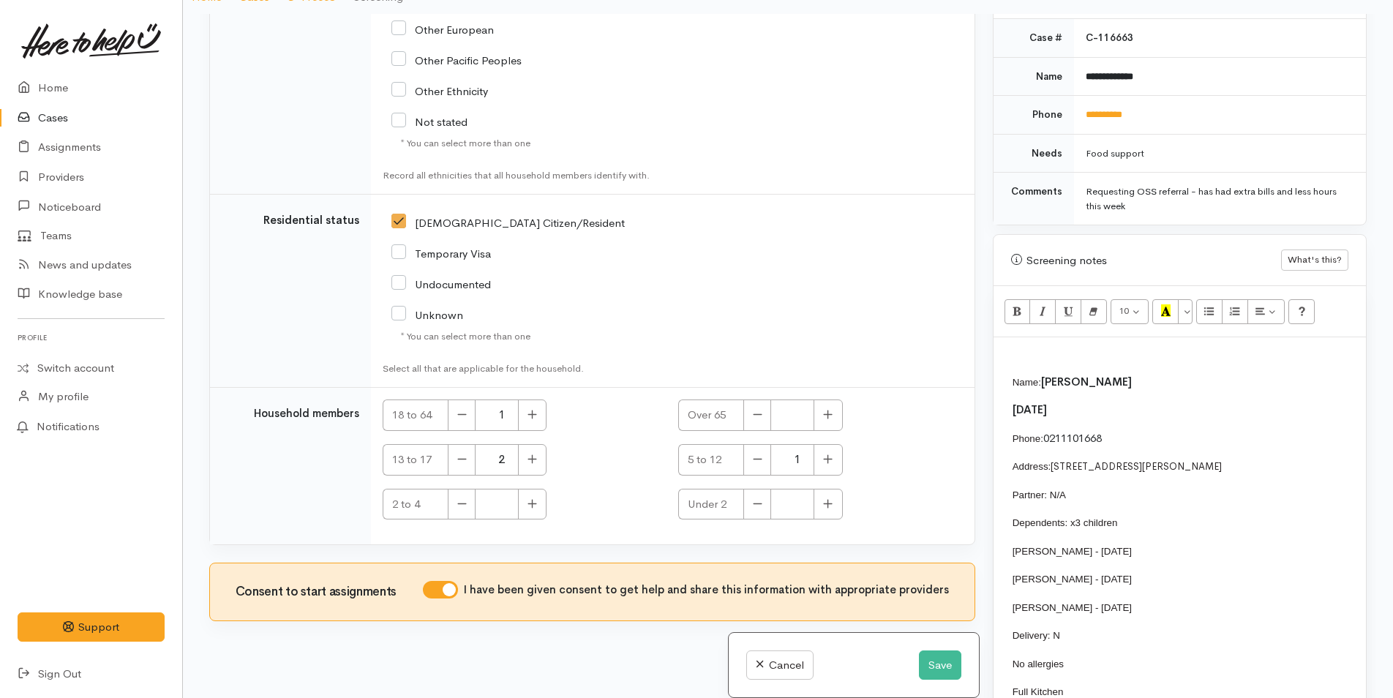
scroll to position [680, 0]
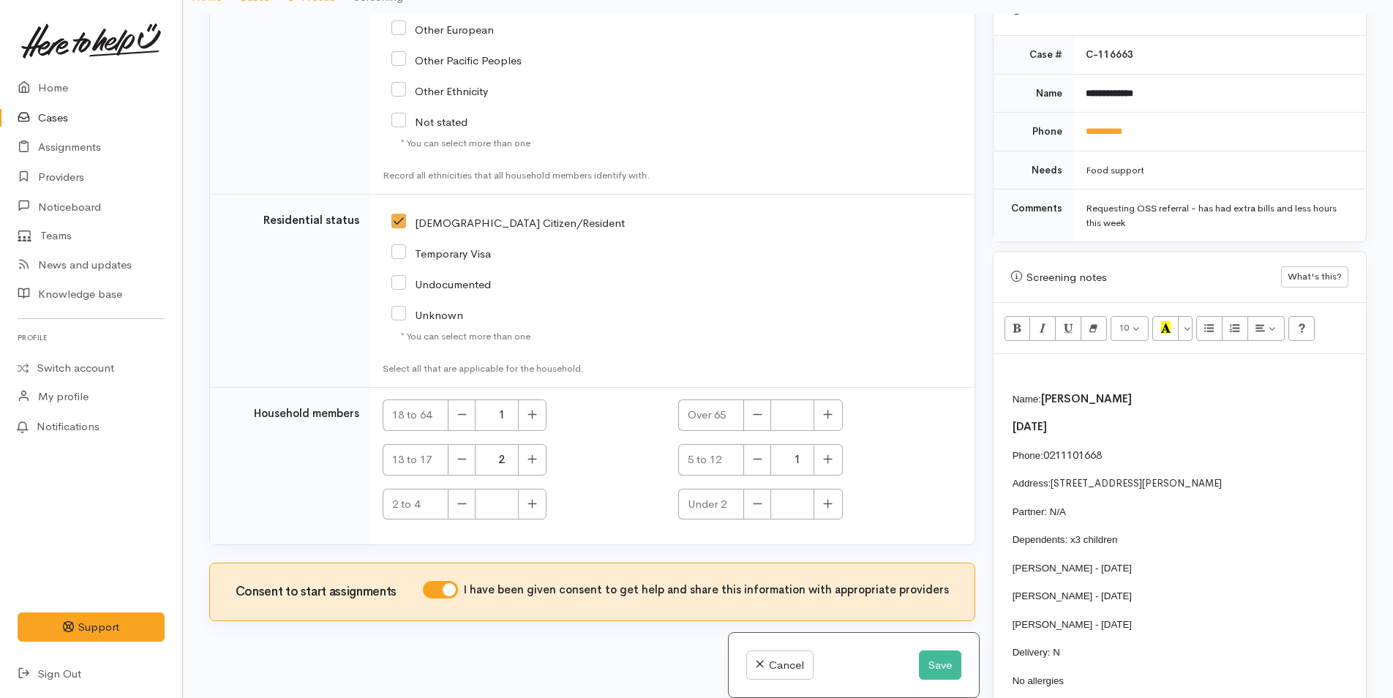
click at [1049, 375] on p at bounding box center [1180, 370] width 358 height 17
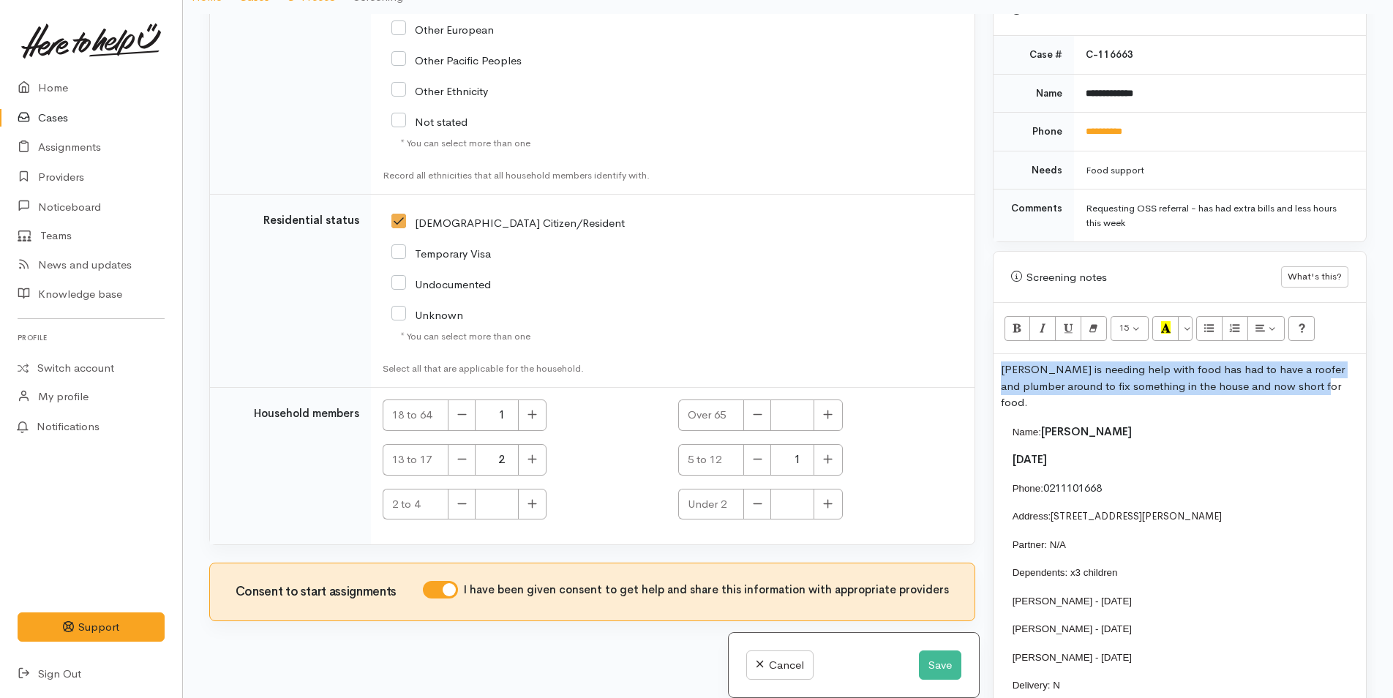
drag, startPoint x: 1306, startPoint y: 392, endPoint x: 975, endPoint y: 375, distance: 332.0
click at [975, 375] on div "Related cases There are other cases potentially from the same person, address o…" at bounding box center [788, 363] width 1175 height 698
copy p "Kasey is needing help with food has had to have a roofer and plumber around to …"
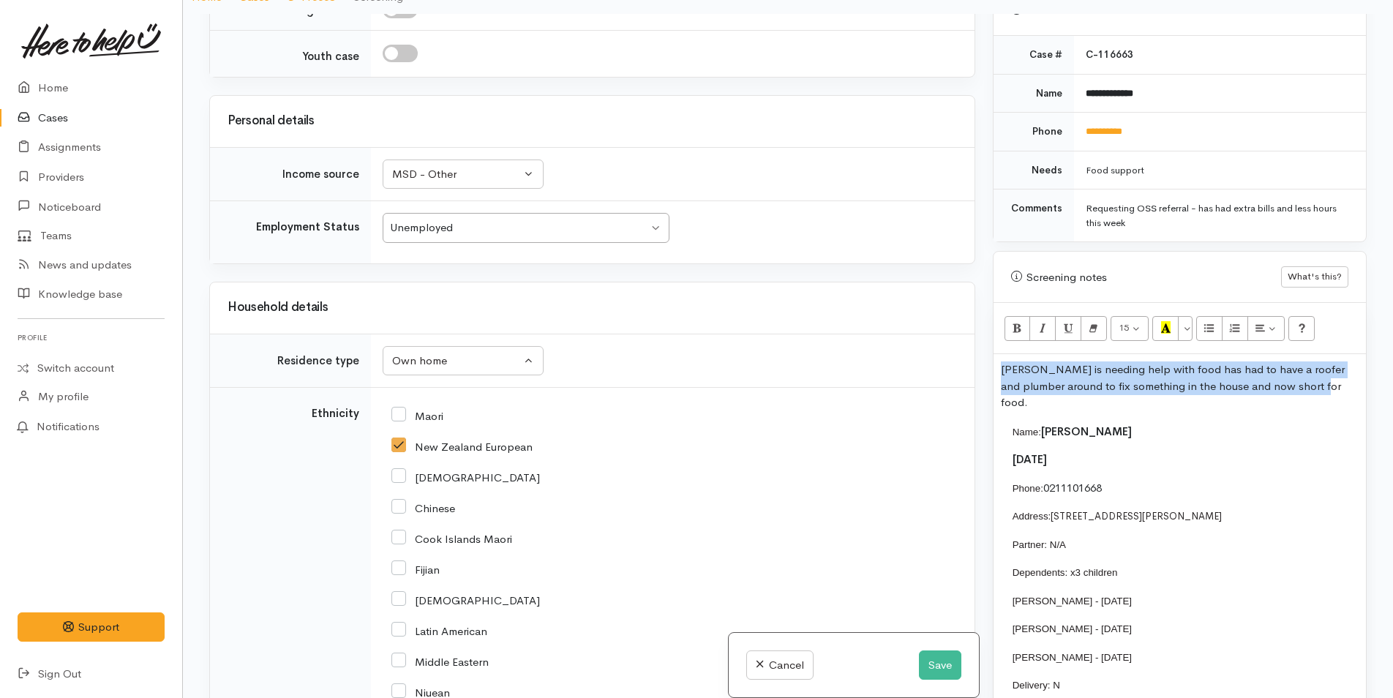
scroll to position [1827, 0]
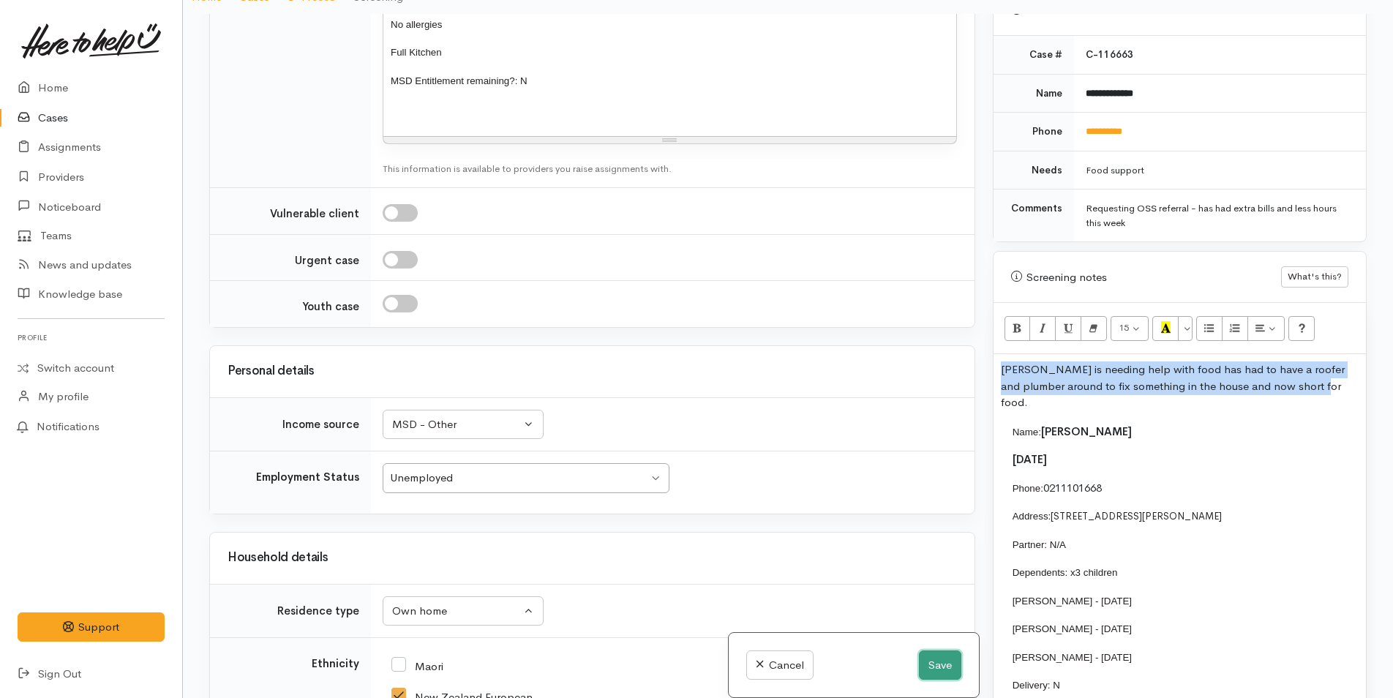
click at [944, 664] on button "Save" at bounding box center [940, 666] width 42 height 30
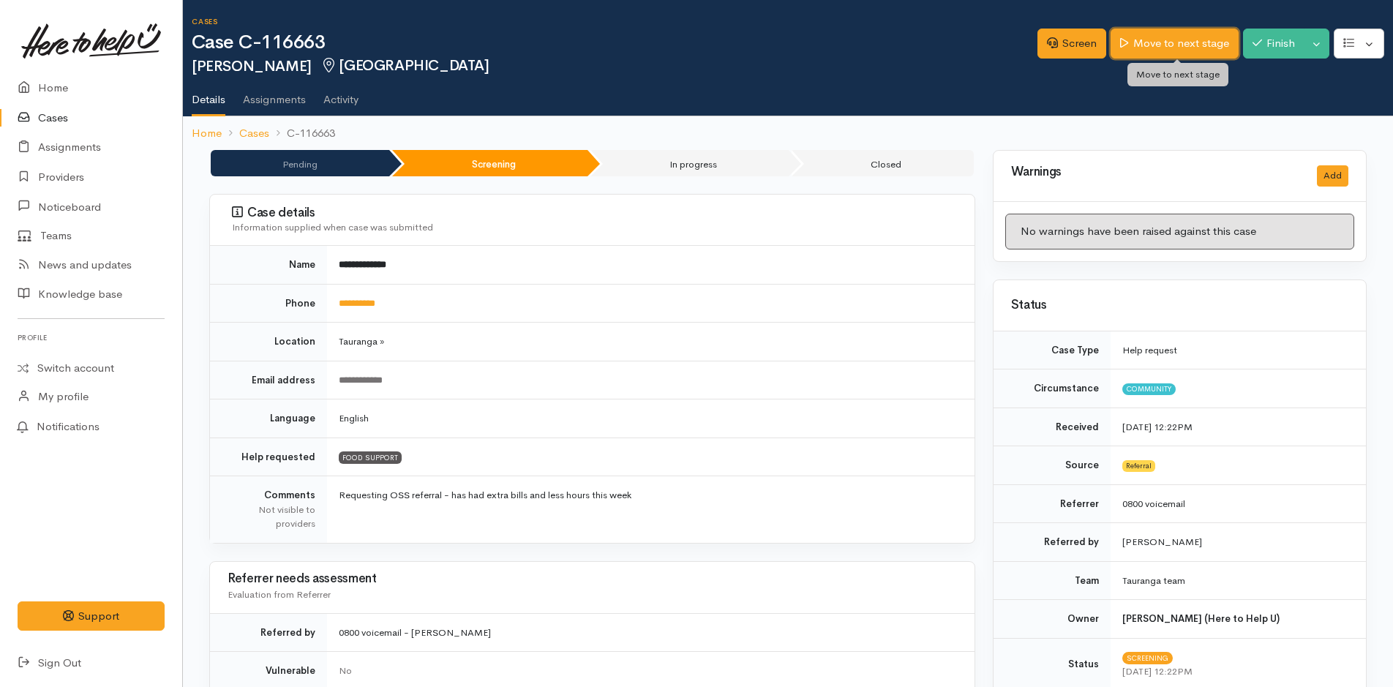
click at [1179, 45] on link "Move to next stage" at bounding box center [1174, 44] width 127 height 30
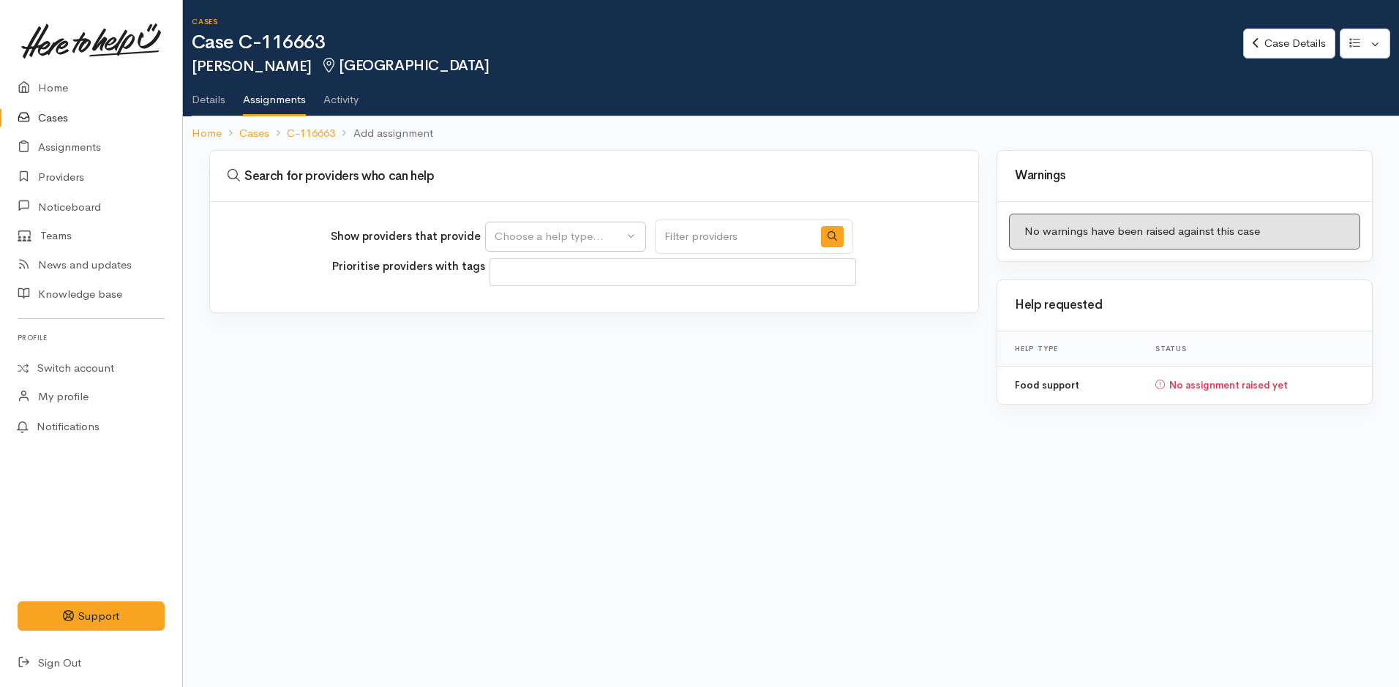
select select
click at [556, 228] on div "Choose a help type..." at bounding box center [559, 236] width 129 height 17
click at [544, 309] on span "Food support" at bounding box center [537, 307] width 68 height 17
select select "3"
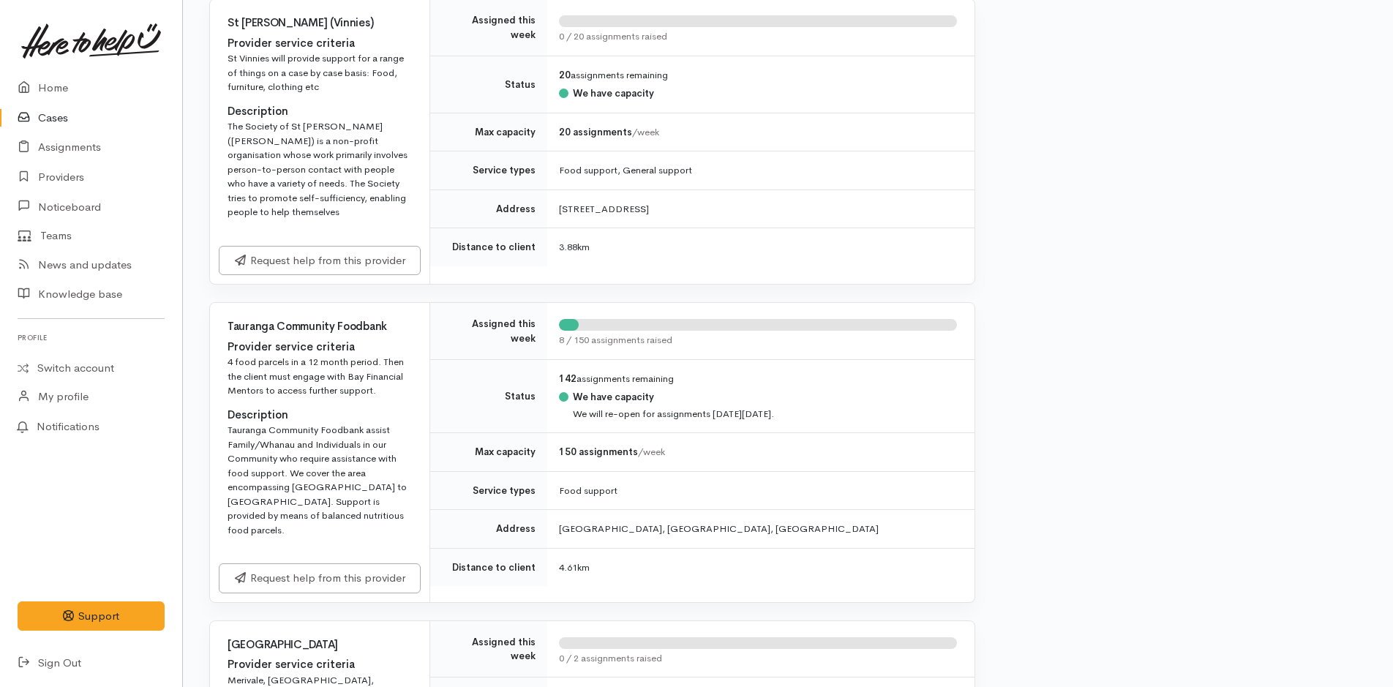
scroll to position [1683, 0]
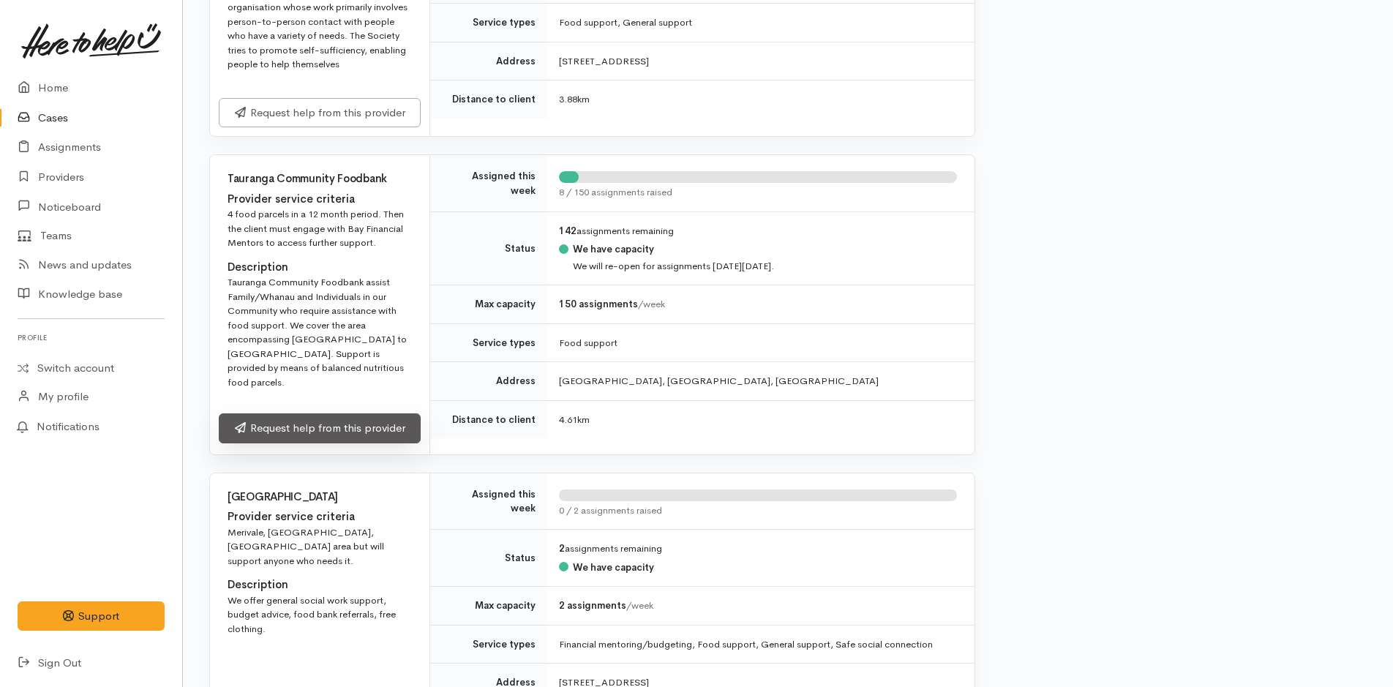
click at [356, 413] on link "Request help from this provider" at bounding box center [320, 428] width 202 height 30
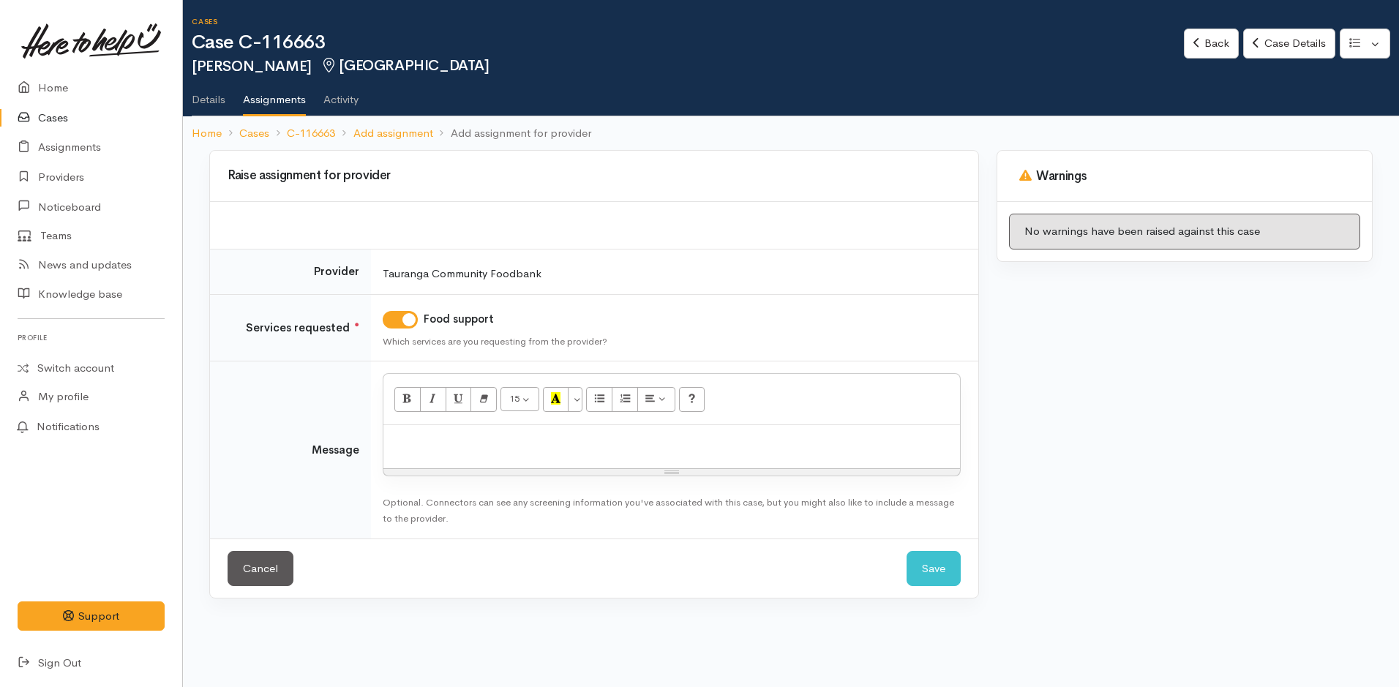
click at [478, 452] on div at bounding box center [671, 446] width 577 height 43
paste div
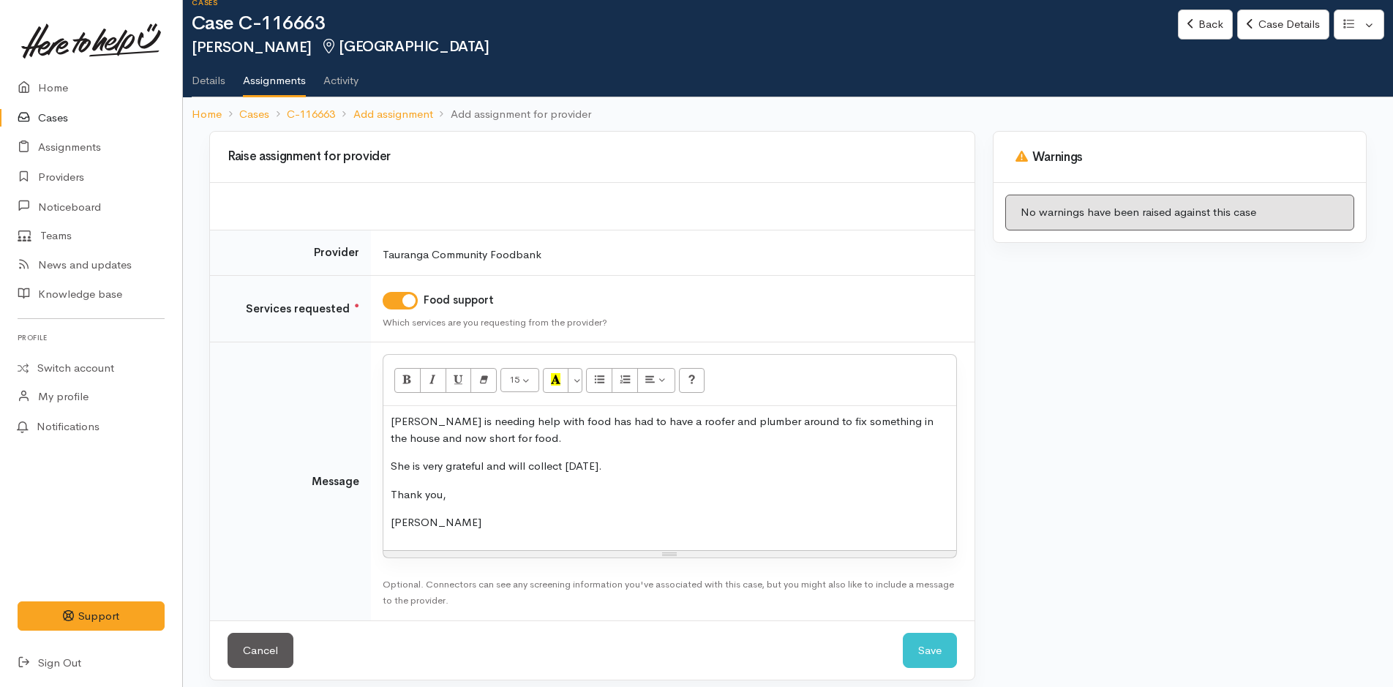
scroll to position [30, 0]
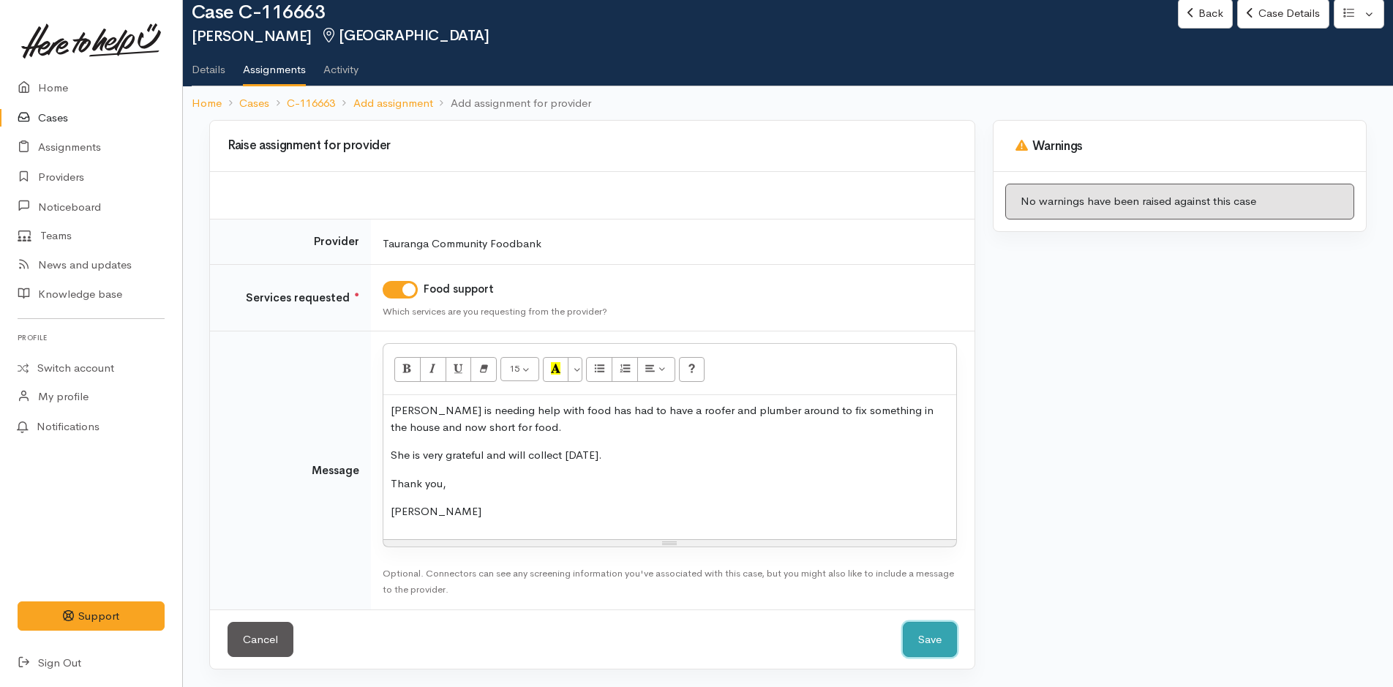
click at [932, 640] on button "Save" at bounding box center [930, 640] width 54 height 36
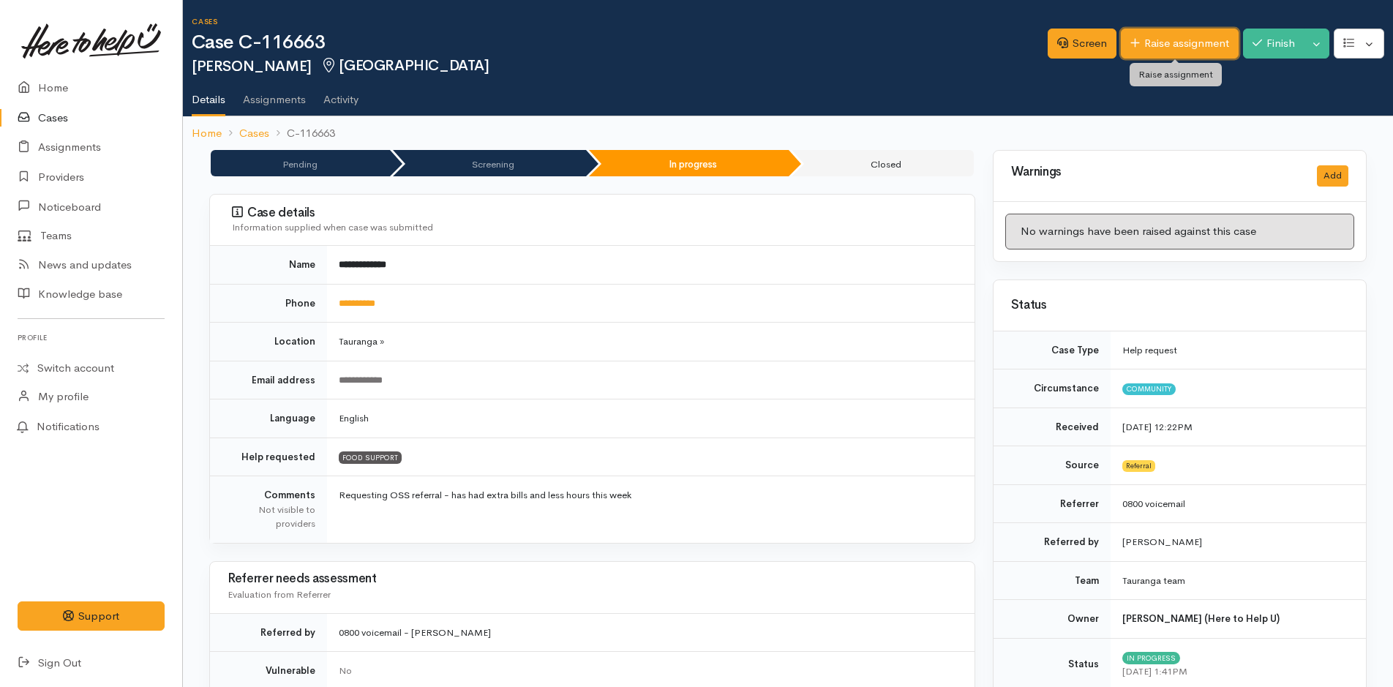
click at [1175, 37] on link "Raise assignment" at bounding box center [1180, 44] width 118 height 30
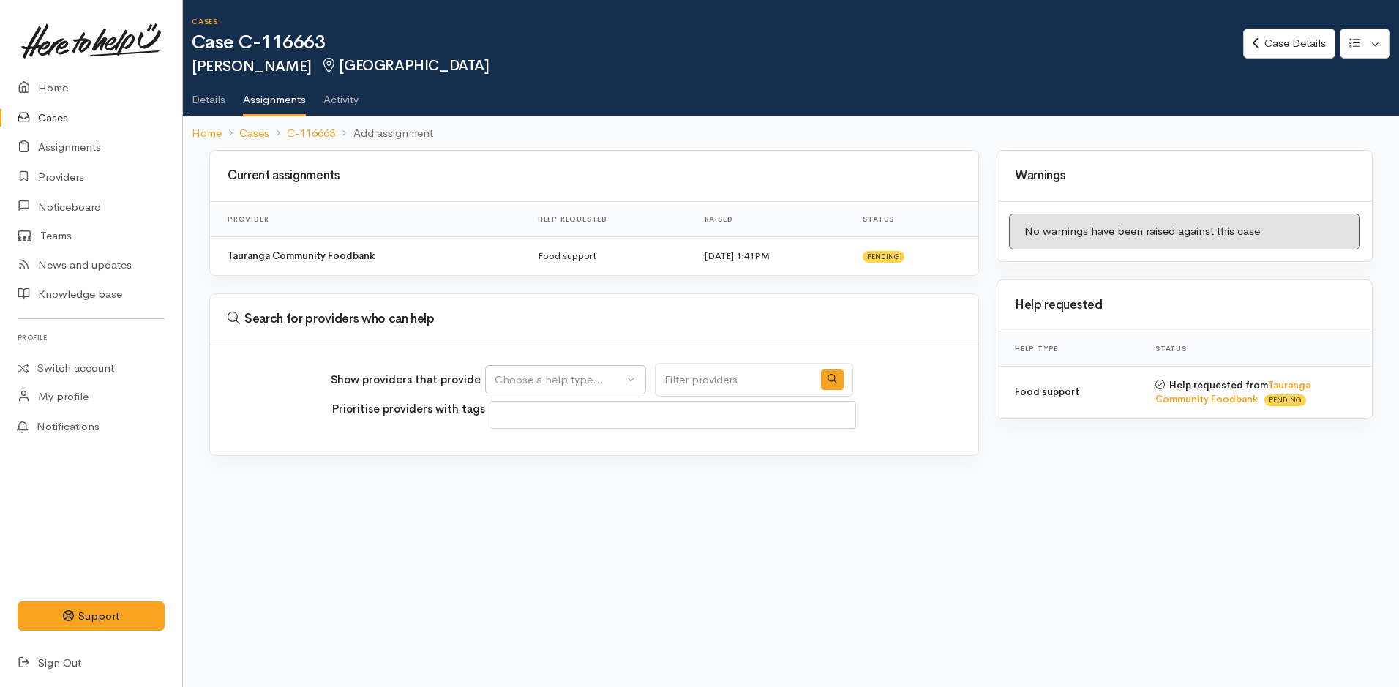
select select
click at [567, 387] on div "Choose a help type..." at bounding box center [559, 380] width 129 height 17
click at [545, 449] on span "Food support" at bounding box center [537, 449] width 68 height 17
select select "3"
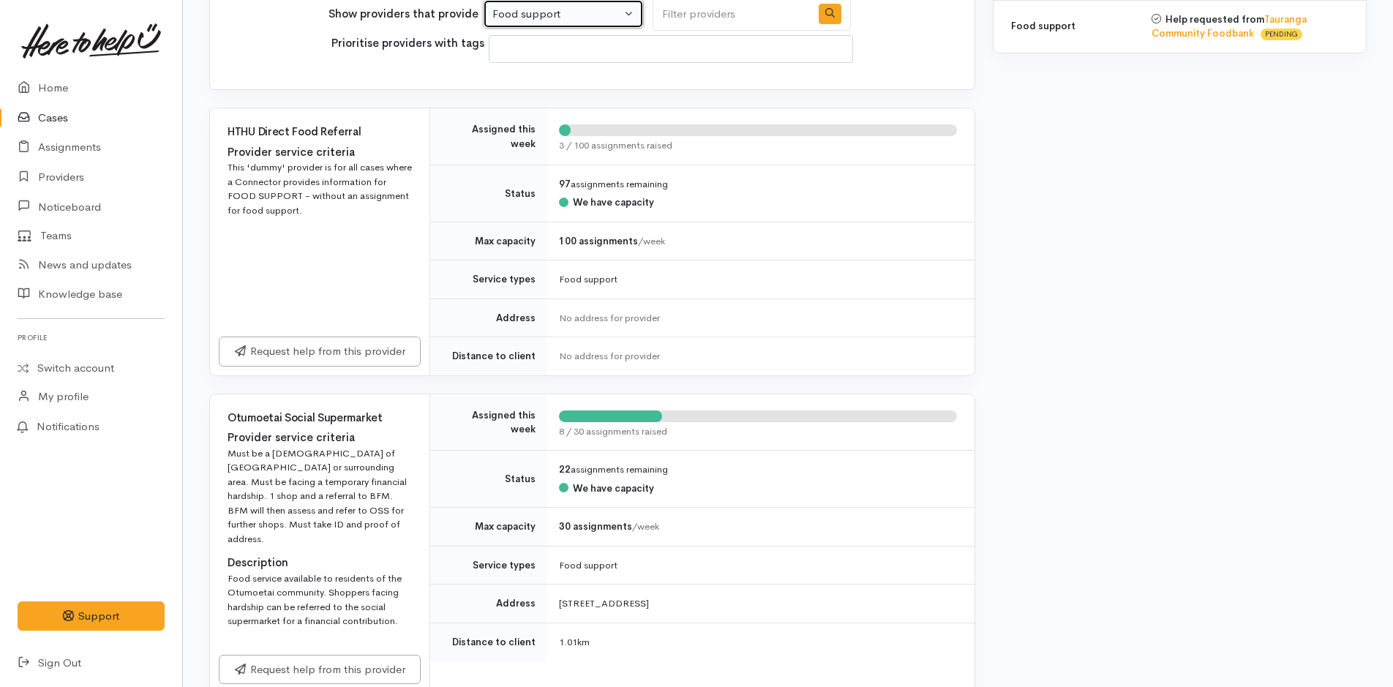
scroll to position [659, 0]
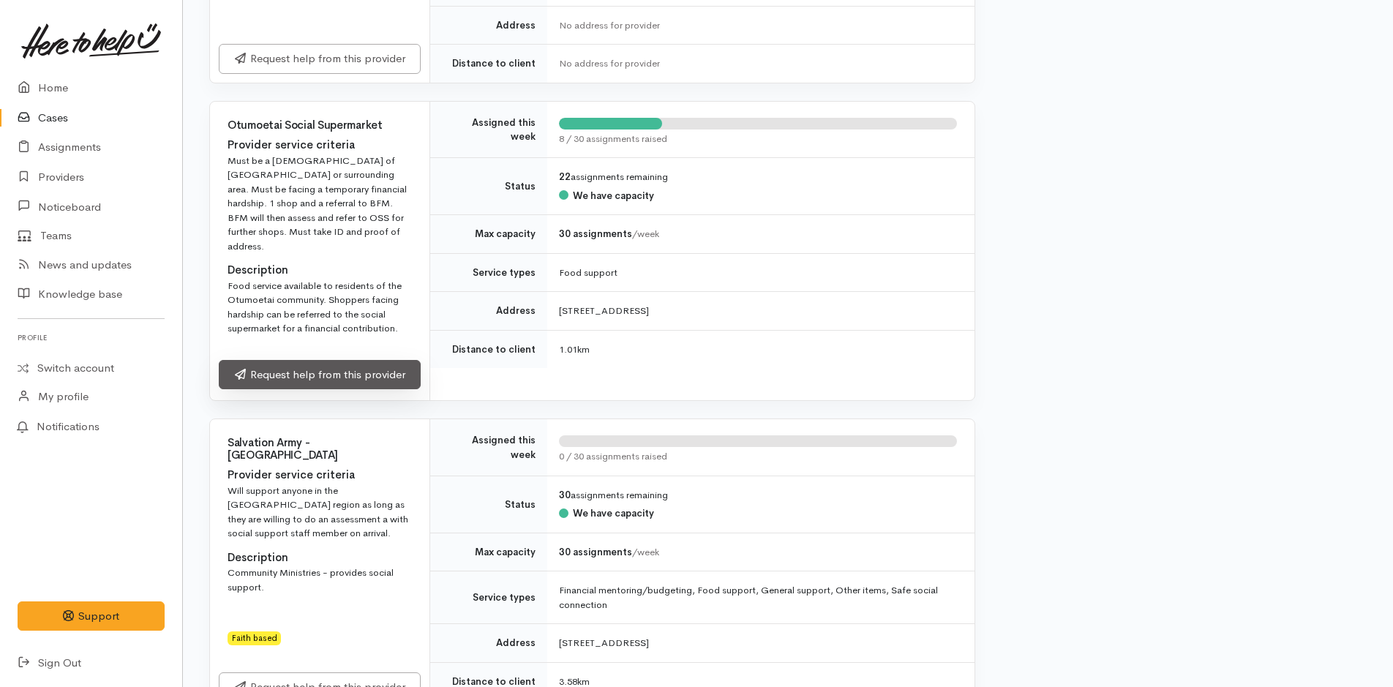
click at [374, 361] on link "Request help from this provider" at bounding box center [320, 375] width 202 height 30
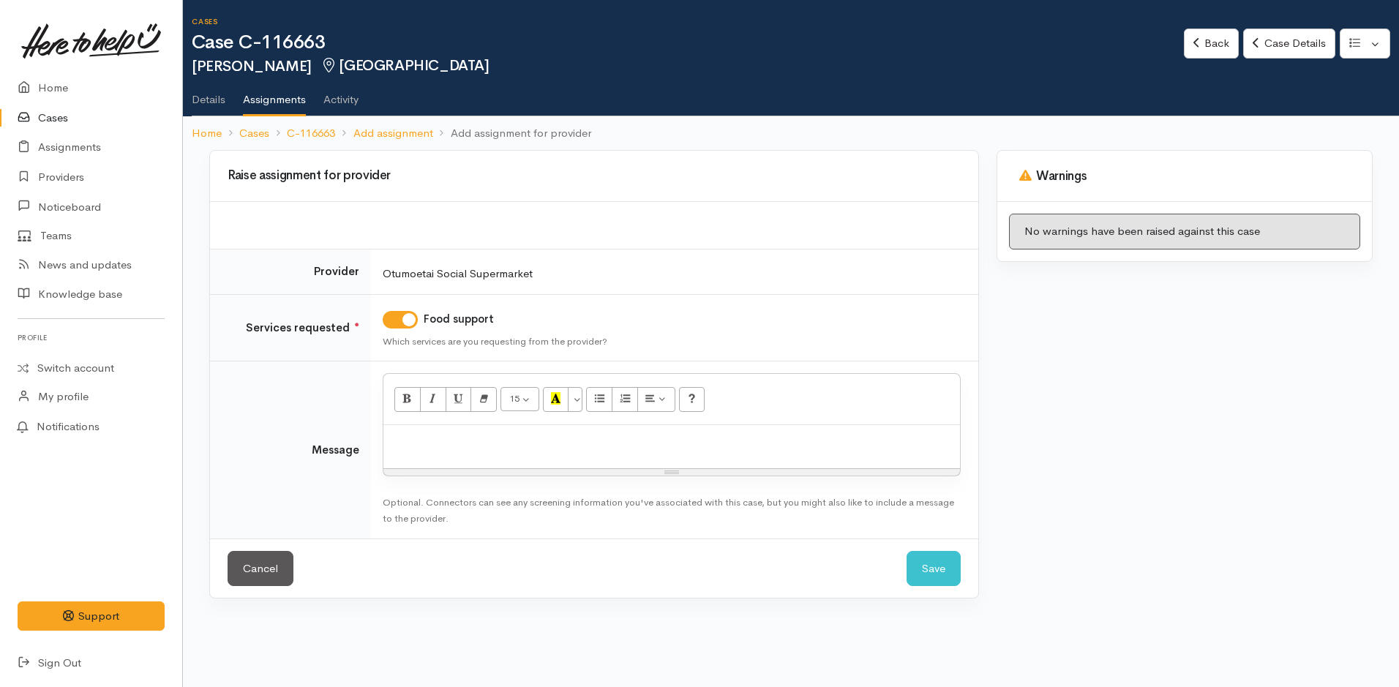
click at [465, 445] on p at bounding box center [672, 441] width 562 height 17
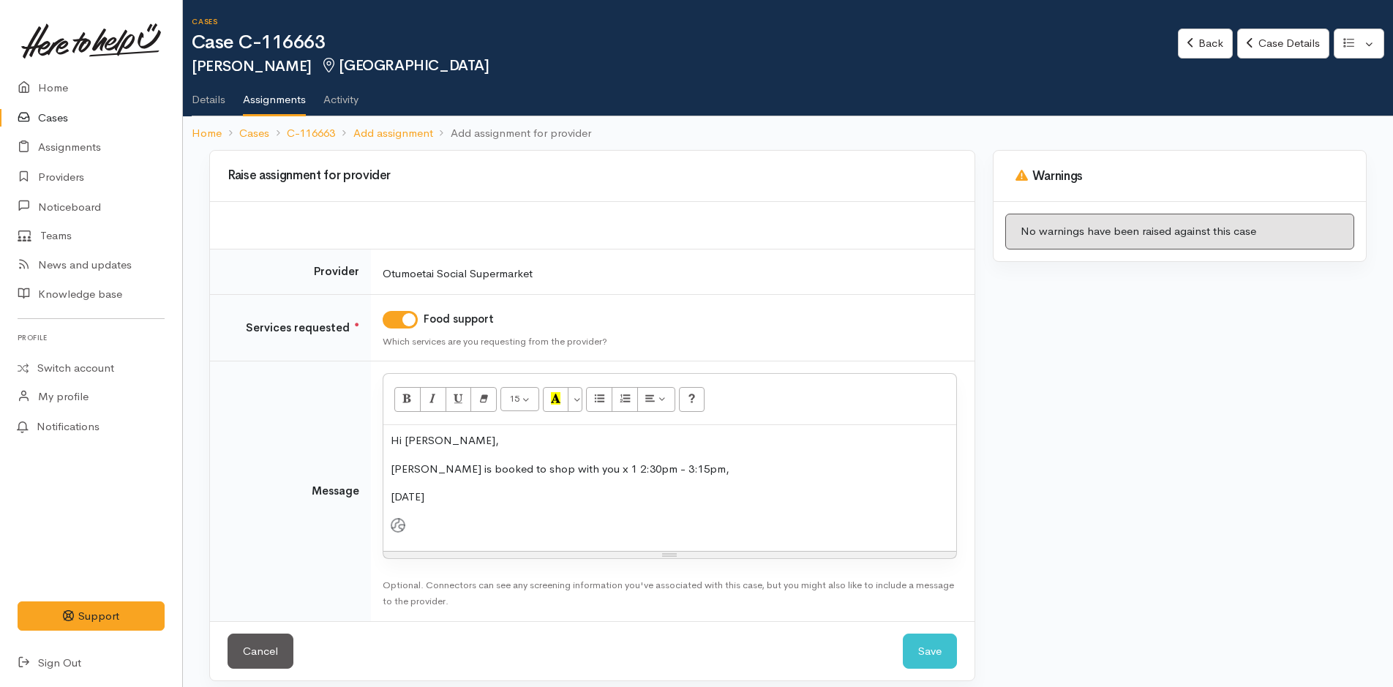
drag, startPoint x: 575, startPoint y: 468, endPoint x: 641, endPoint y: 476, distance: 66.4
click at [575, 468] on p "[PERSON_NAME] is booked to shop with you x 1 2:30pm - 3:15pm," at bounding box center [670, 469] width 558 height 17
click at [555, 500] on div "[DATE]" at bounding box center [670, 497] width 558 height 17
click at [435, 538] on div "Hi [PERSON_NAME], [PERSON_NAME] is booked to shop with you x 1 from 2:30pm - 3:…" at bounding box center [669, 488] width 573 height 126
click at [418, 528] on div at bounding box center [670, 524] width 558 height 15
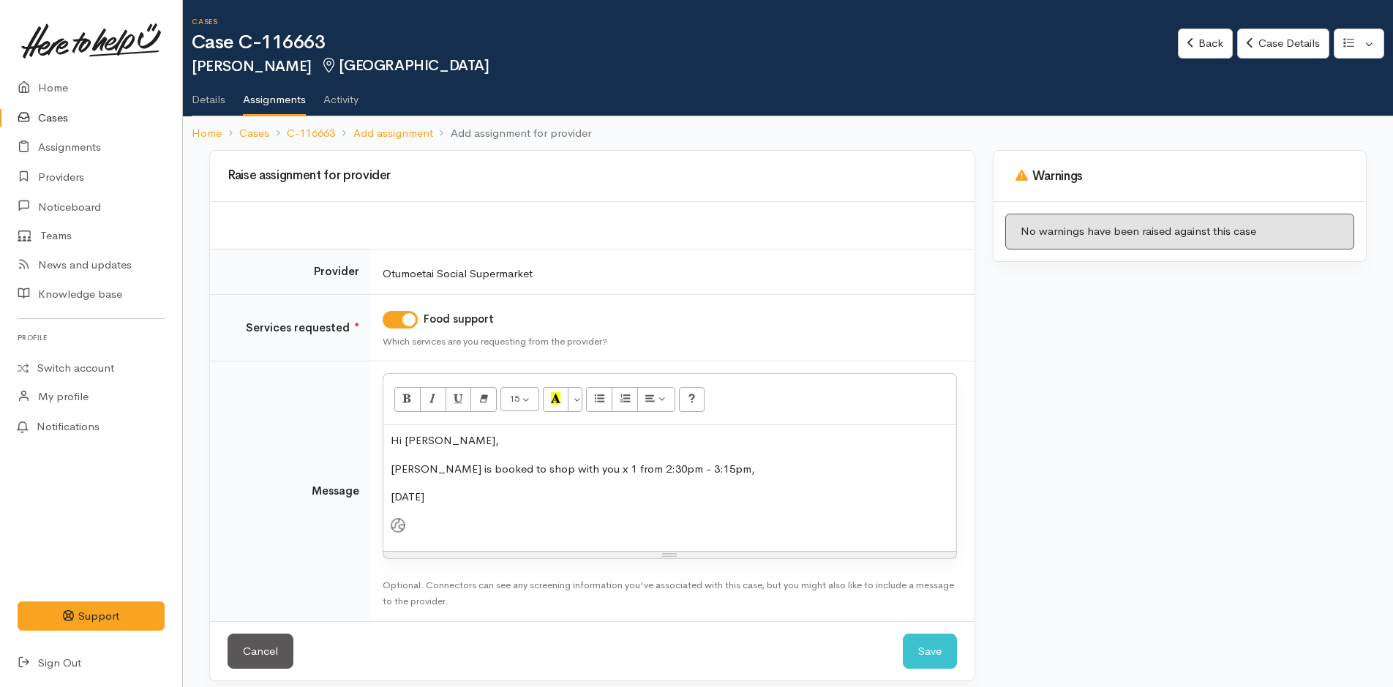
drag, startPoint x: 410, startPoint y: 525, endPoint x: 397, endPoint y: 525, distance: 13.2
click at [397, 525] on div at bounding box center [670, 524] width 558 height 15
click at [408, 548] on div "Hi [PERSON_NAME], [PERSON_NAME] is booked to shop with you x 1 from 2:30pm - 3:…" at bounding box center [669, 488] width 573 height 126
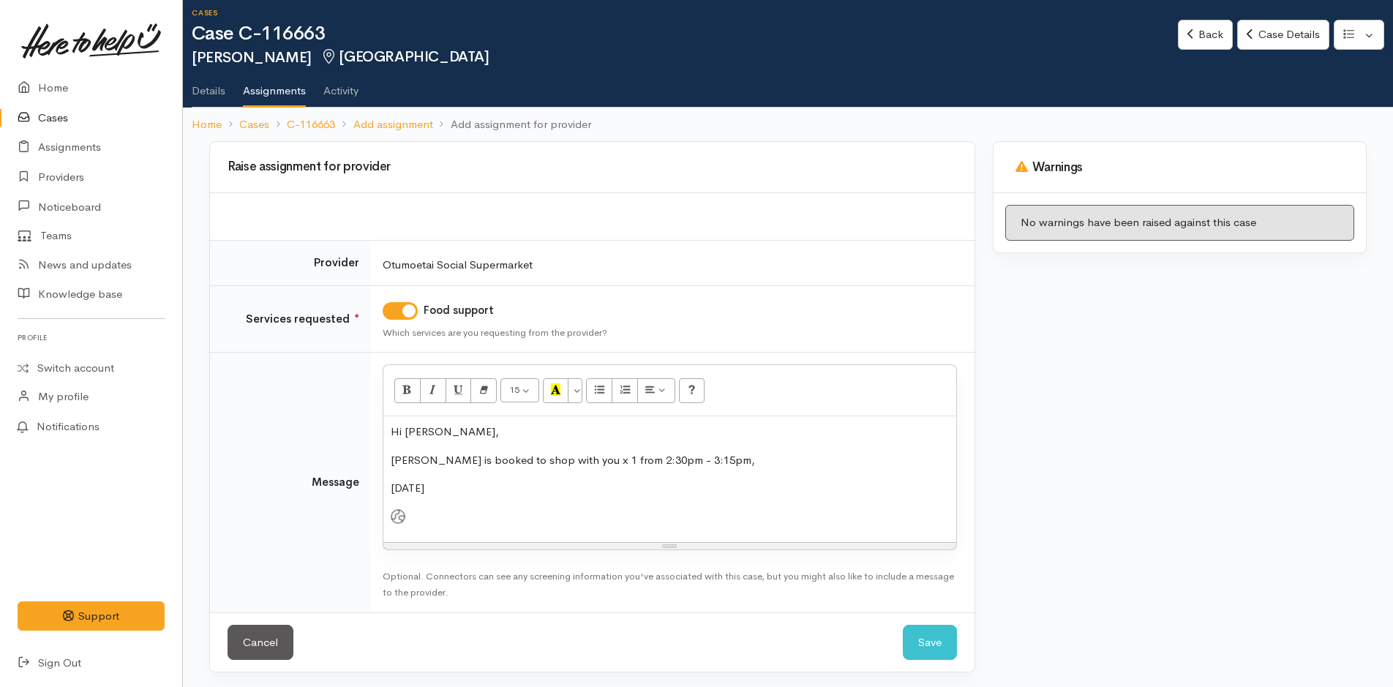
scroll to position [12, 0]
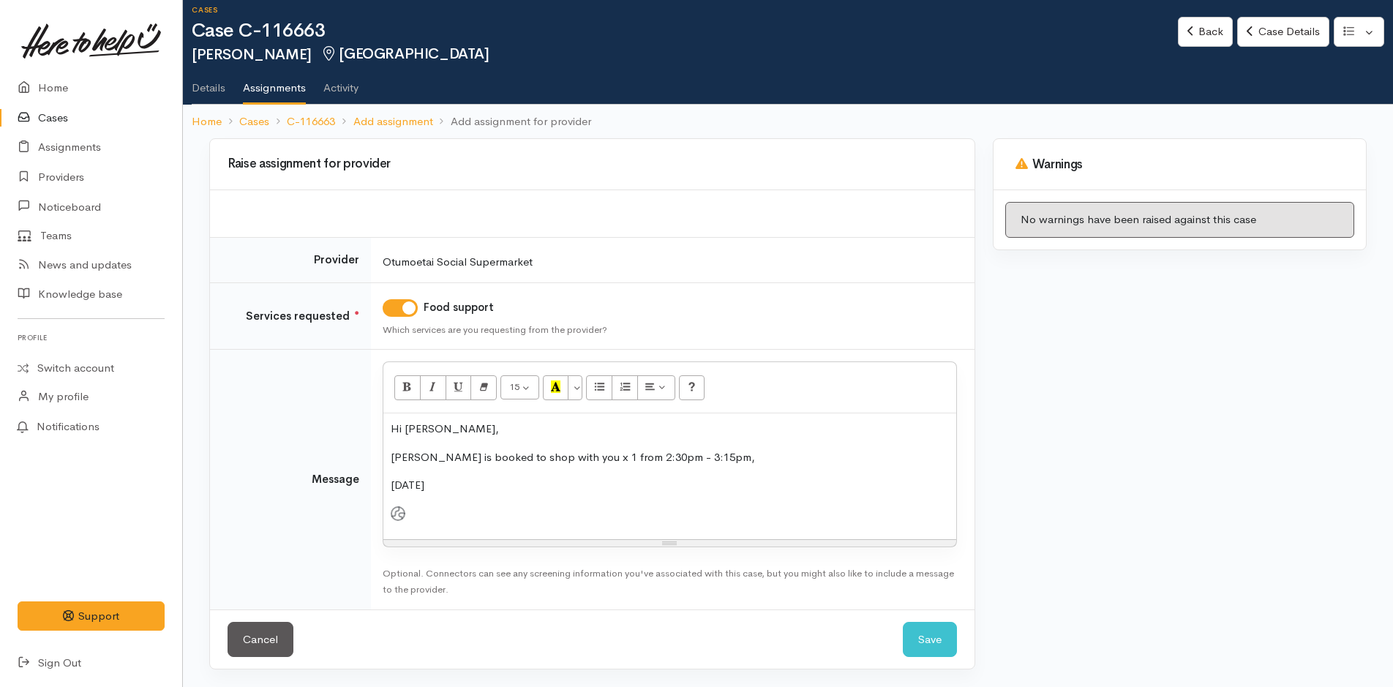
click at [456, 428] on p "Hi [PERSON_NAME]," at bounding box center [670, 429] width 558 height 17
click at [389, 487] on div "Hi [PERSON_NAME], [PERSON_NAME] is booked to shop with you x 1 from 2:30pm - 3:…" at bounding box center [669, 476] width 573 height 126
click at [452, 528] on div "Hi [PERSON_NAME], [PERSON_NAME] is booked to shop with you x 1 from 2:30pm - 3:…" at bounding box center [669, 476] width 573 height 126
click at [388, 506] on div "Hi [PERSON_NAME], [PERSON_NAME] is booked to shop with you x 1 from 2:30pm - 3:…" at bounding box center [669, 476] width 573 height 126
click at [449, 519] on div at bounding box center [670, 513] width 558 height 15
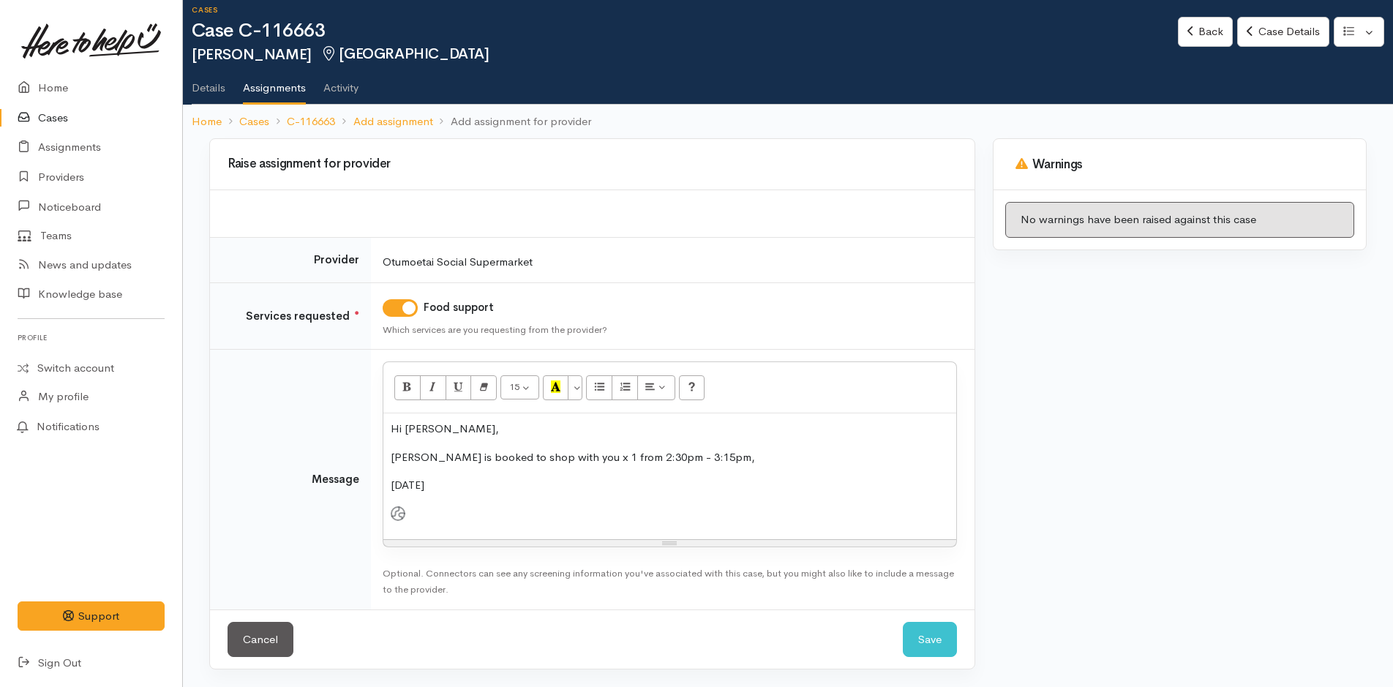
click at [557, 487] on div "[DATE]" at bounding box center [670, 485] width 558 height 17
click at [504, 435] on p "Hi [PERSON_NAME]," at bounding box center [670, 429] width 558 height 17
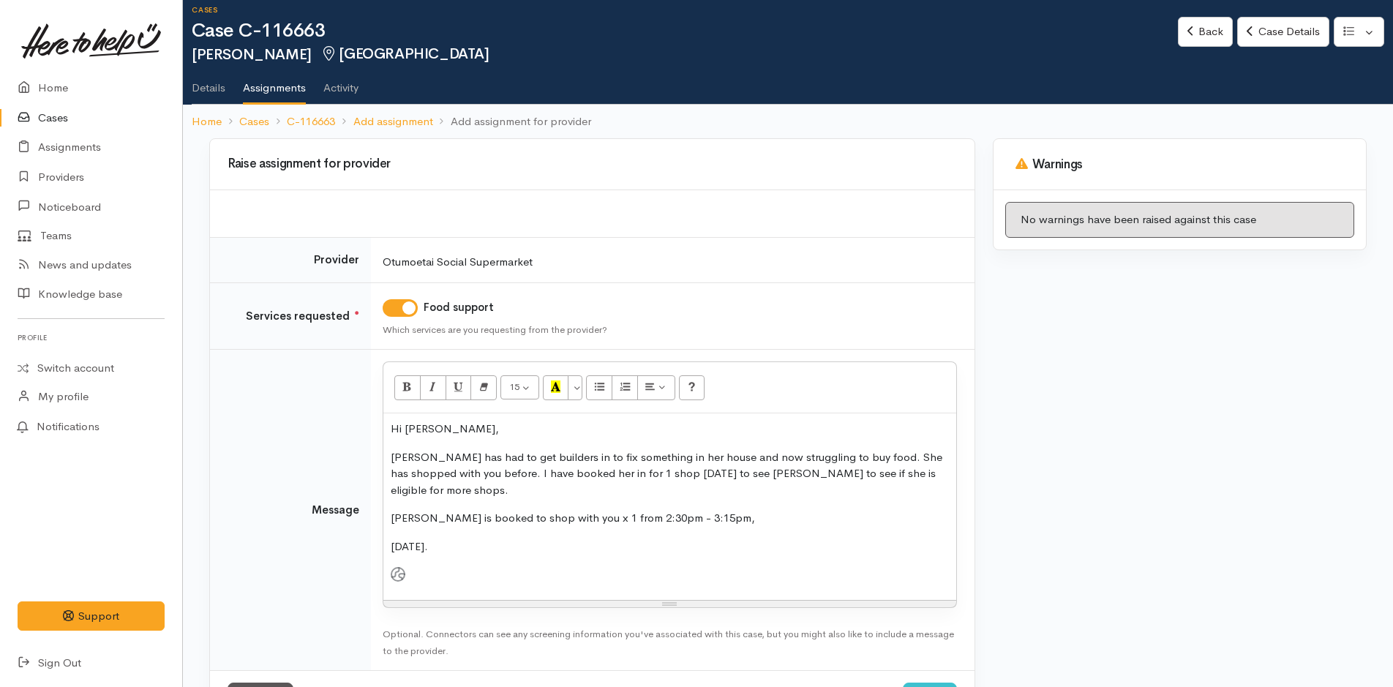
click at [677, 539] on div "[DATE]." at bounding box center [670, 547] width 558 height 17
click at [948, 473] on p "[PERSON_NAME] has had to get builders in to fix something in her house and now …" at bounding box center [670, 474] width 558 height 50
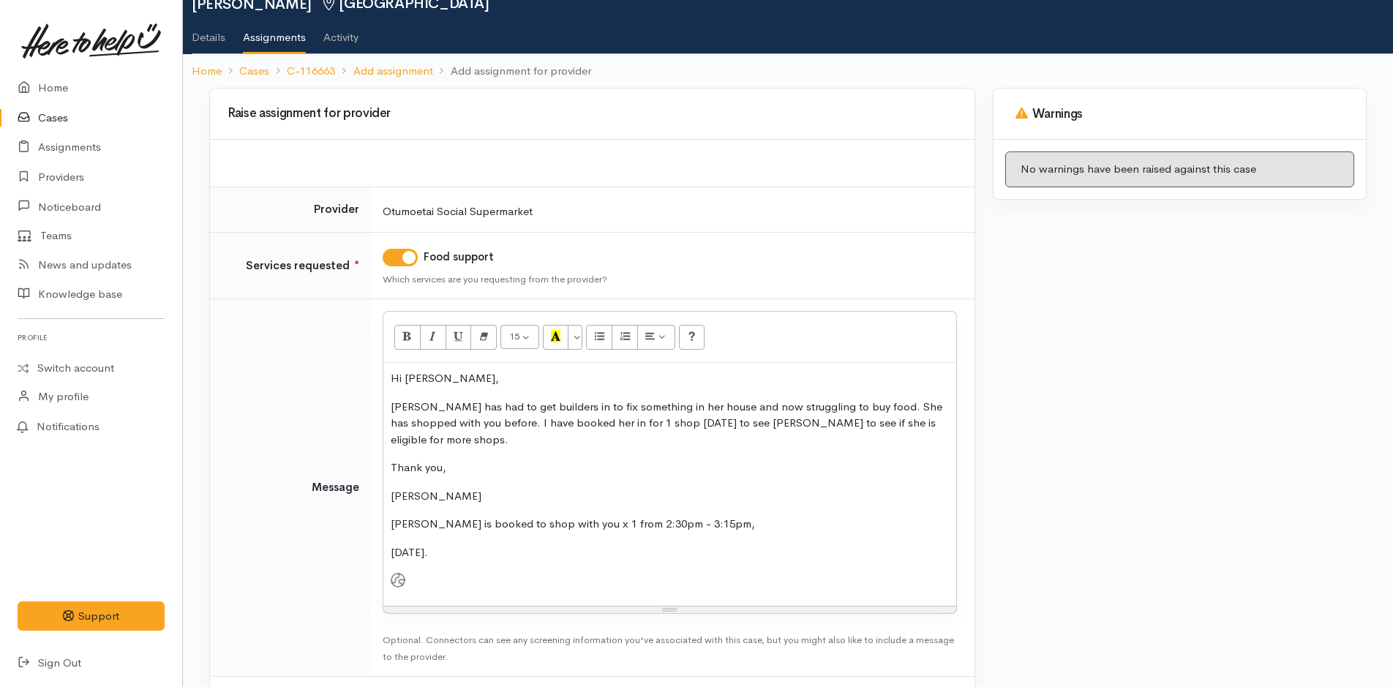
scroll to position [113, 0]
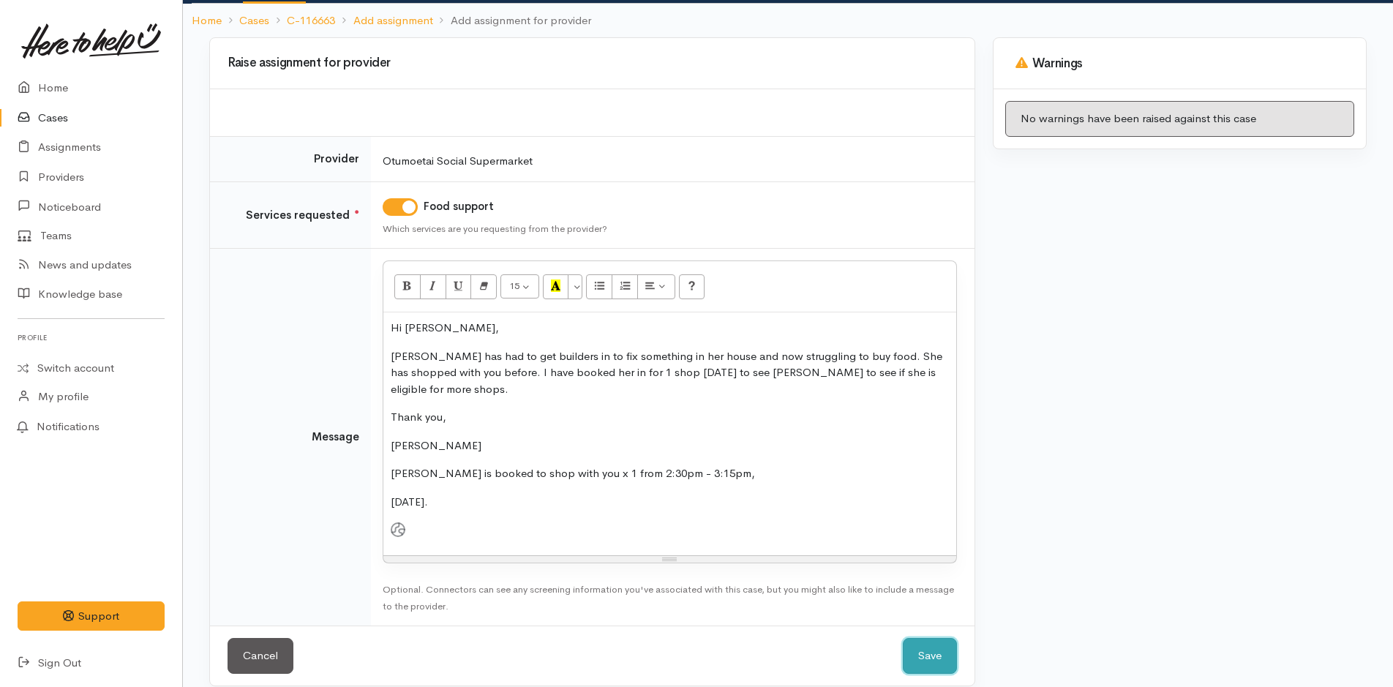
click at [926, 640] on button "Save" at bounding box center [930, 656] width 54 height 36
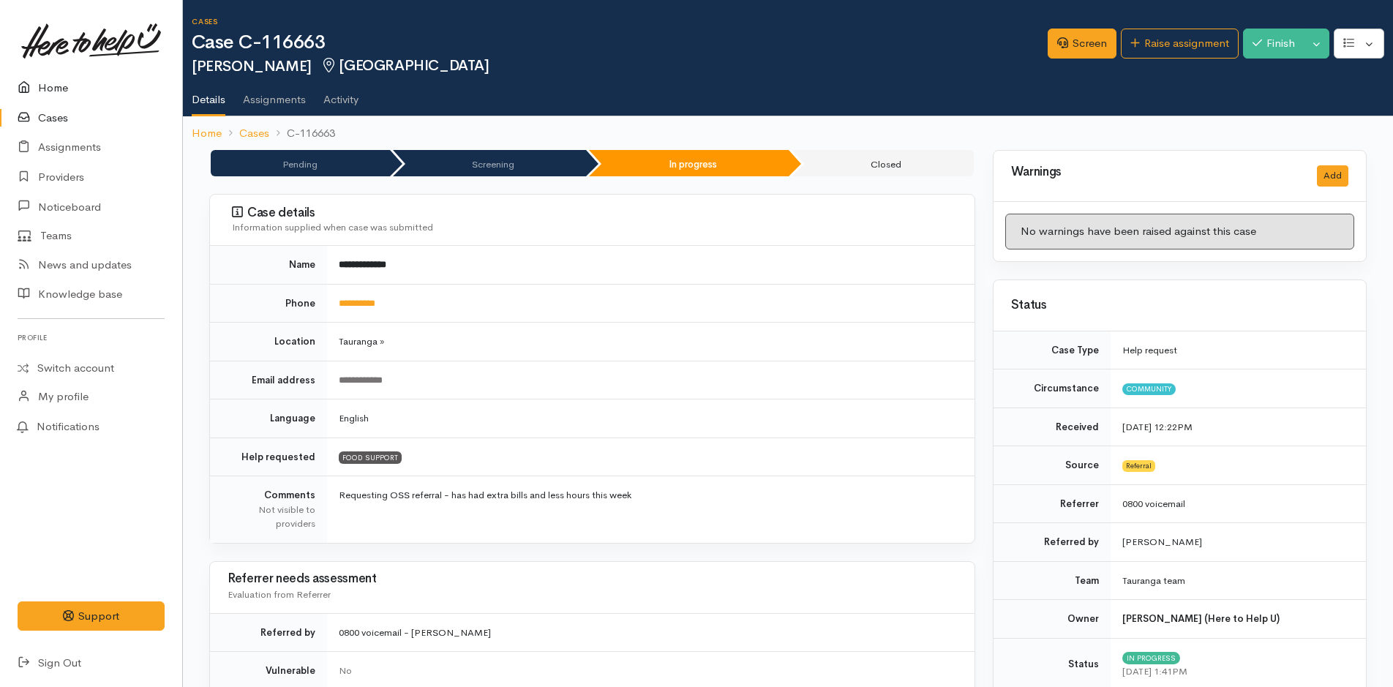
click at [60, 78] on link "Home" at bounding box center [91, 88] width 182 height 30
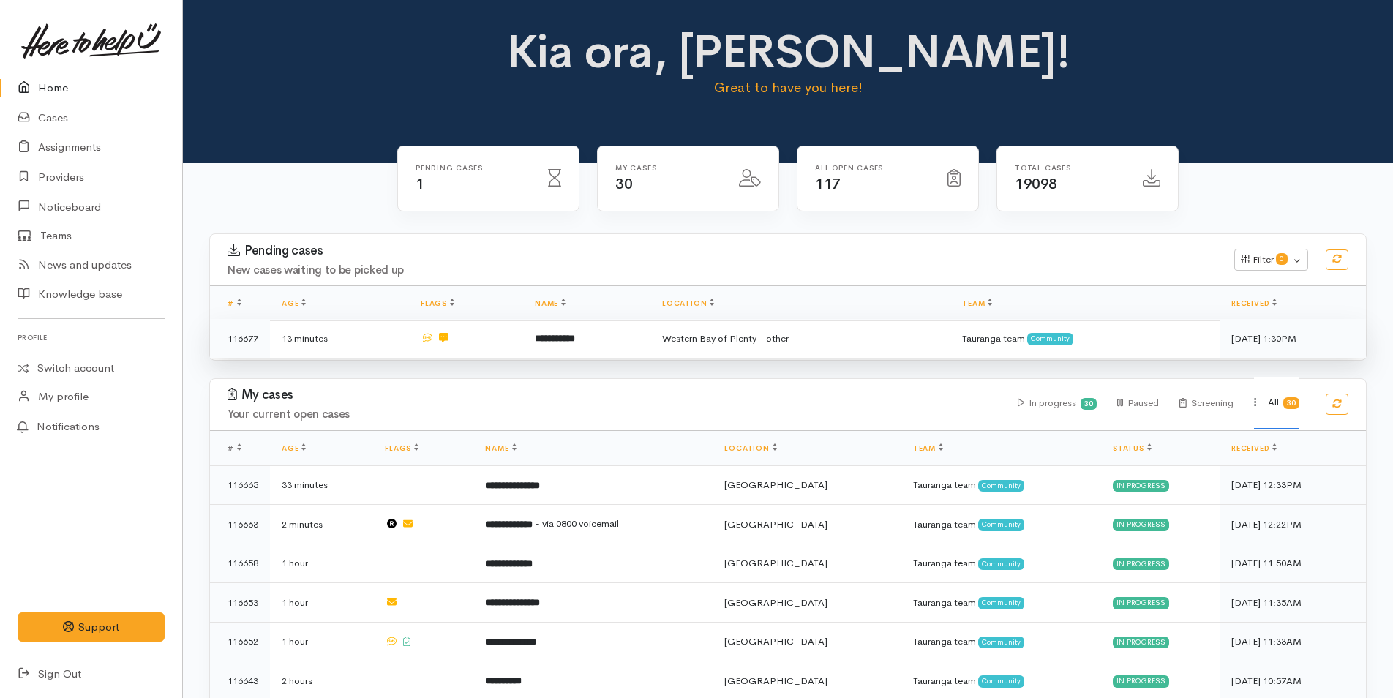
click at [562, 337] on b "**********" at bounding box center [555, 339] width 40 height 10
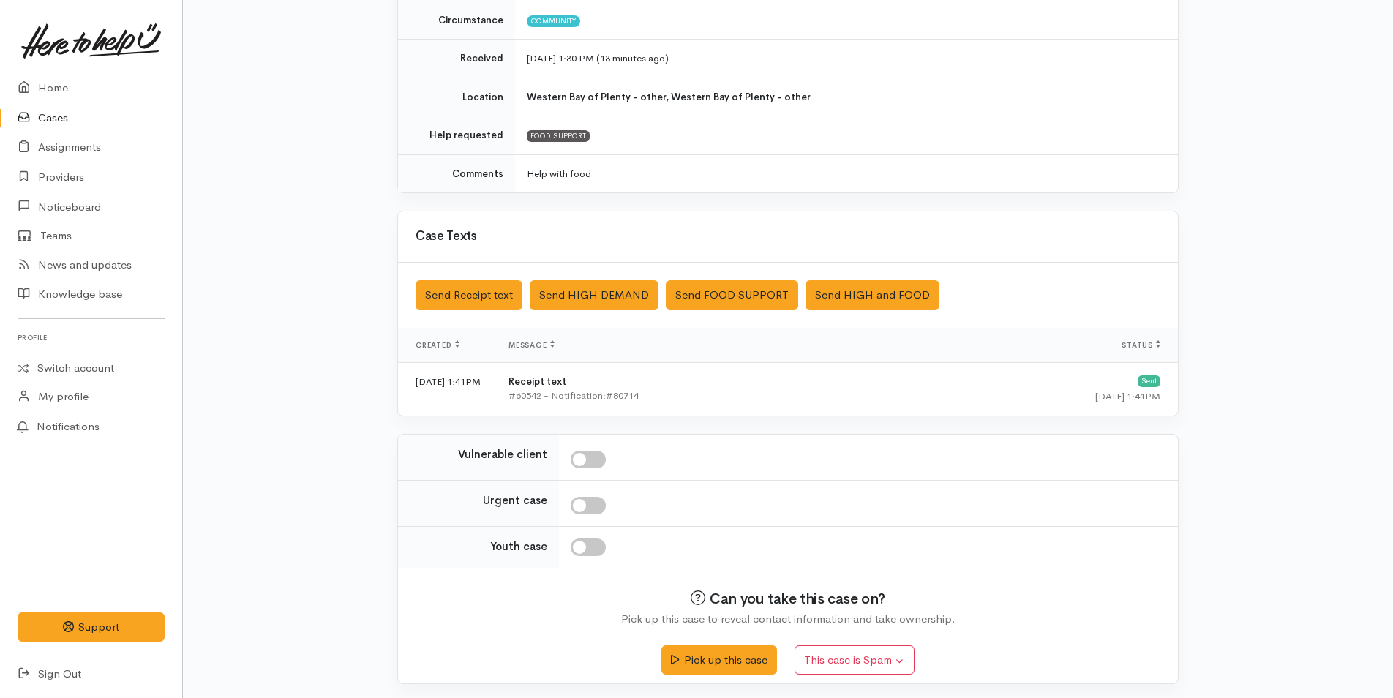
scroll to position [221, 0]
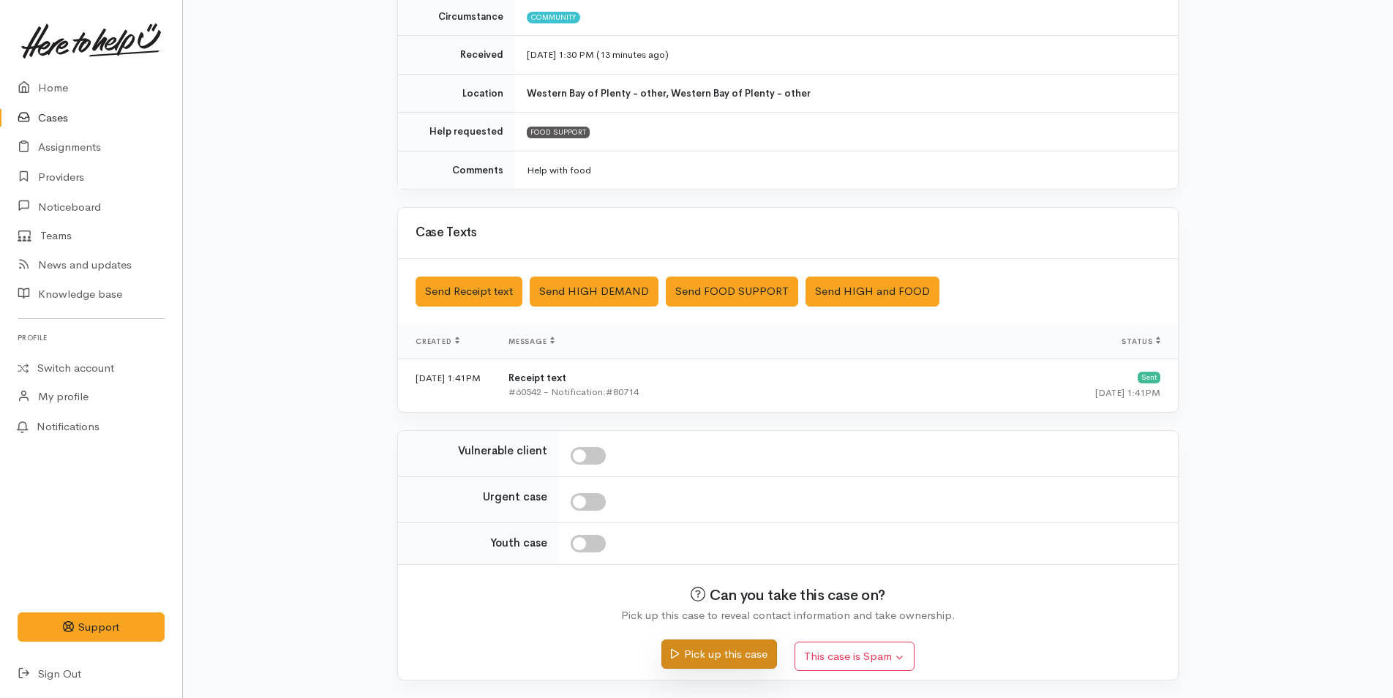
click at [754, 664] on button "Pick up this case" at bounding box center [719, 655] width 115 height 30
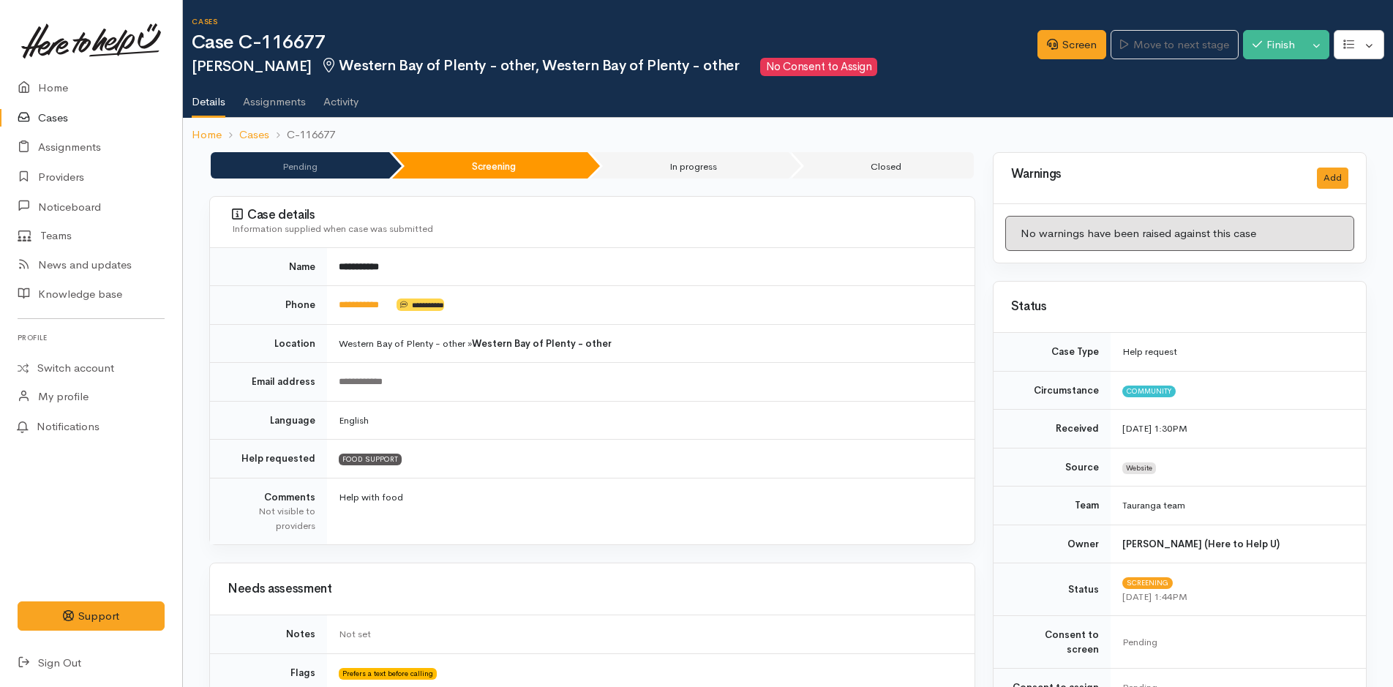
click at [918, 70] on h2 "[PERSON_NAME] Western Bay of Plenty - other, Western Bay of [GEOGRAPHIC_DATA] -…" at bounding box center [615, 67] width 846 height 18
click at [942, 45] on h1 "Case C-116677" at bounding box center [615, 42] width 846 height 21
click at [1066, 46] on link "Screen" at bounding box center [1072, 45] width 69 height 30
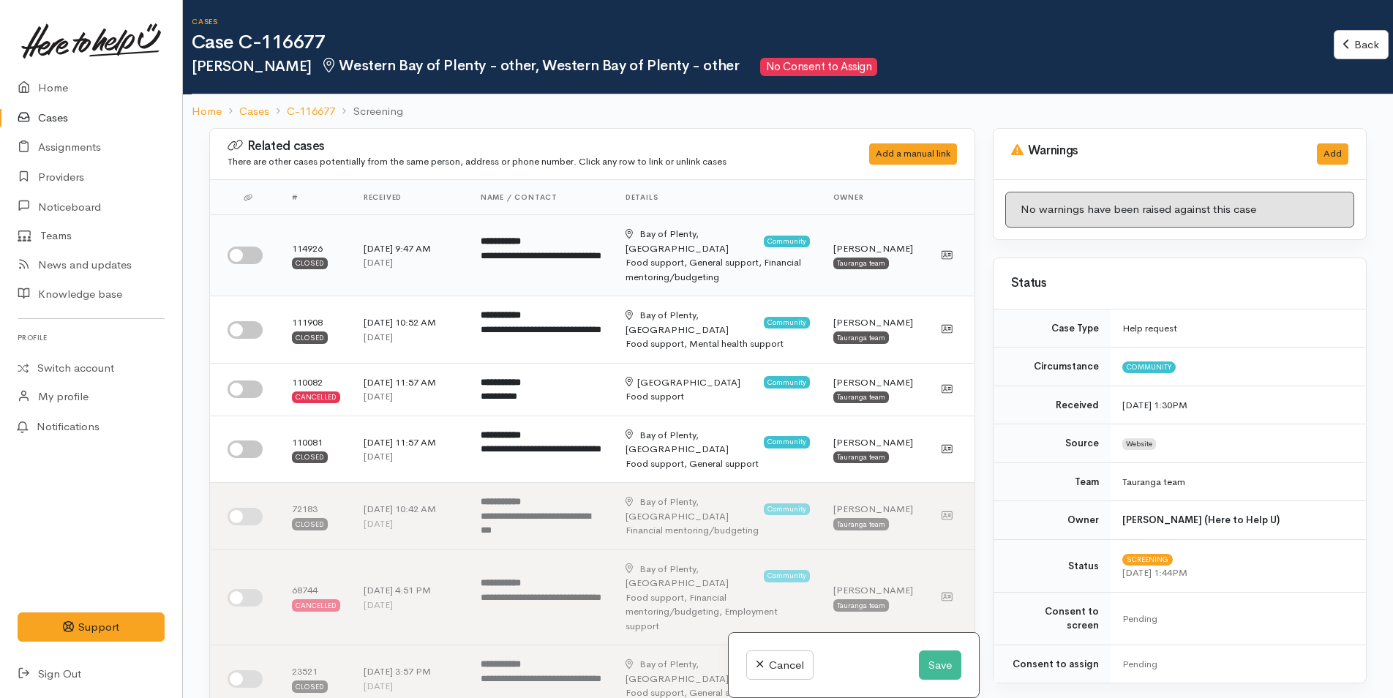
click at [255, 252] on input "checkbox" at bounding box center [245, 256] width 35 height 18
checkbox input "true"
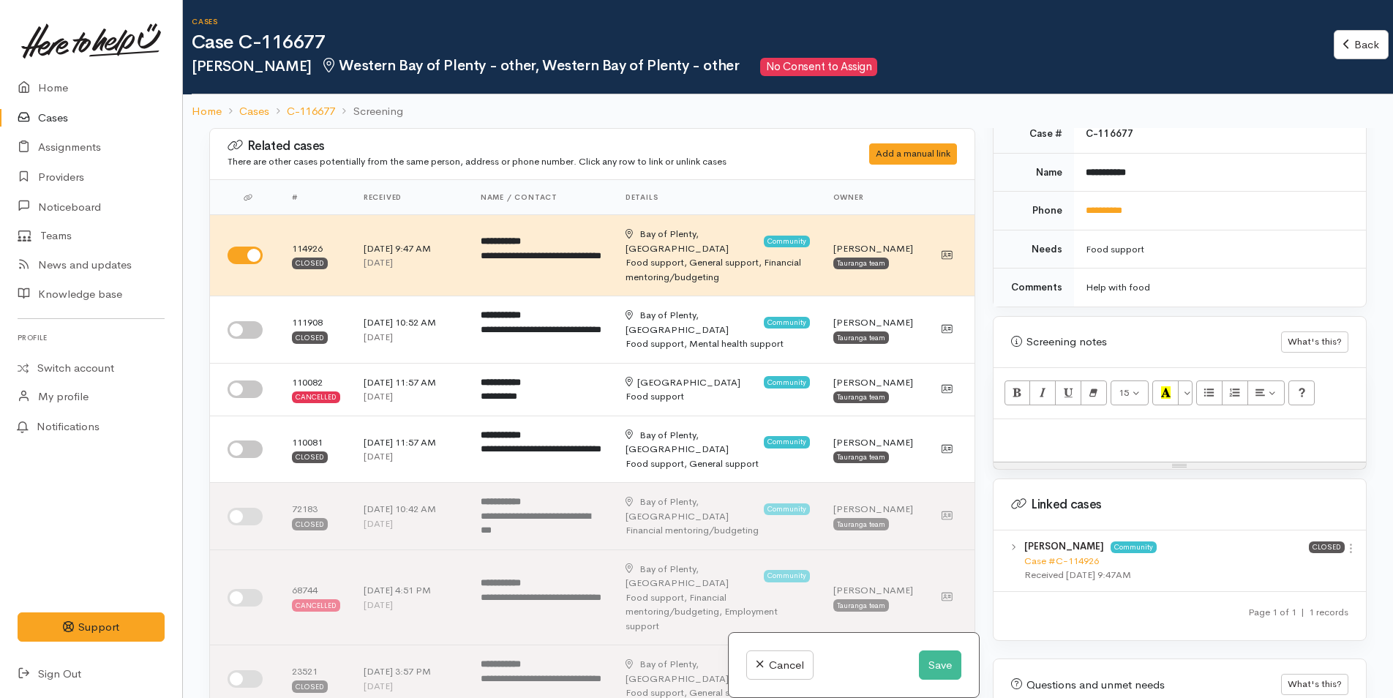
scroll to position [728, 0]
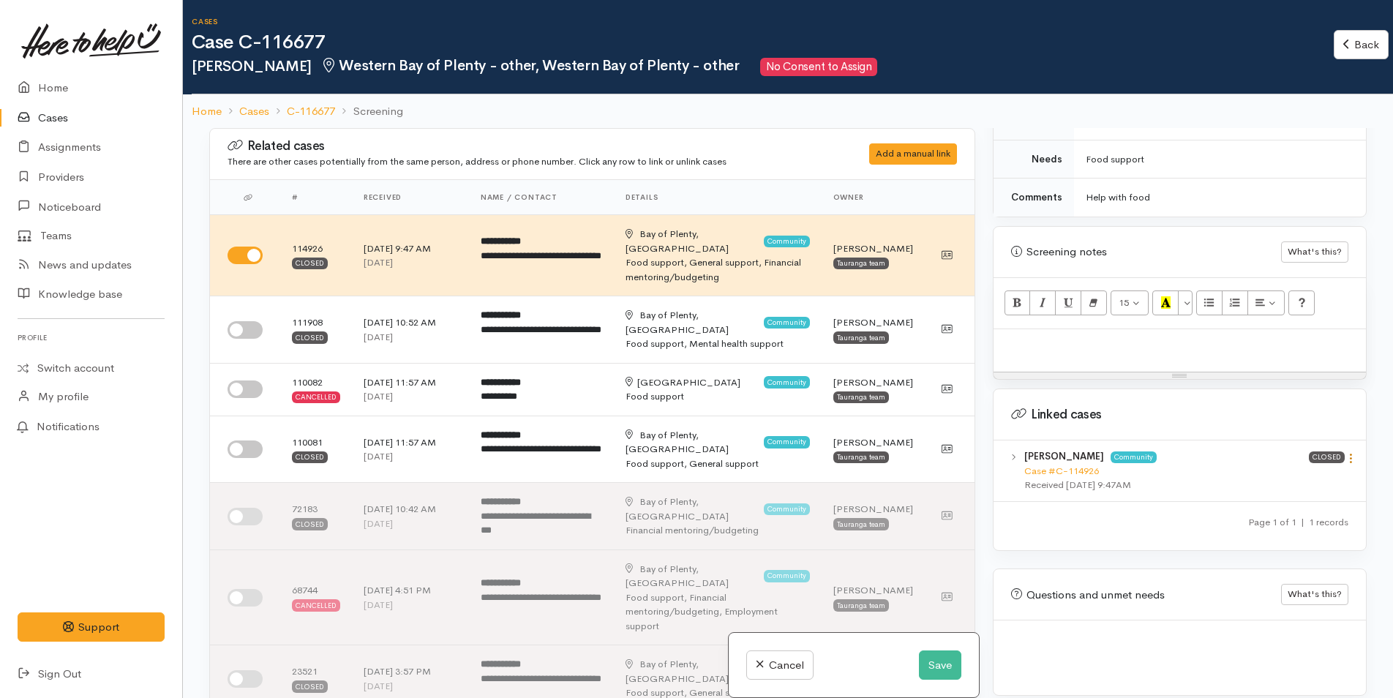
click at [1345, 452] on icon at bounding box center [1351, 458] width 12 height 12
click at [951, 662] on button "Save" at bounding box center [940, 666] width 42 height 30
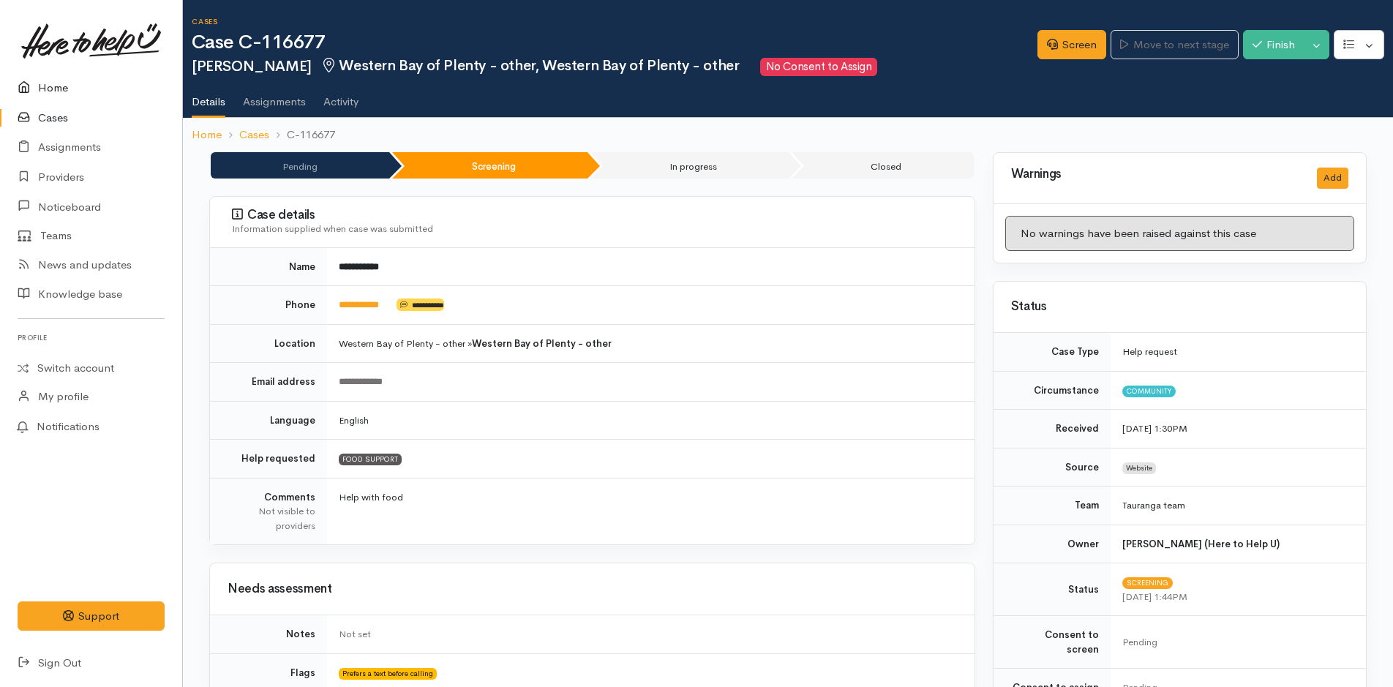
click at [44, 92] on link "Home" at bounding box center [91, 88] width 182 height 30
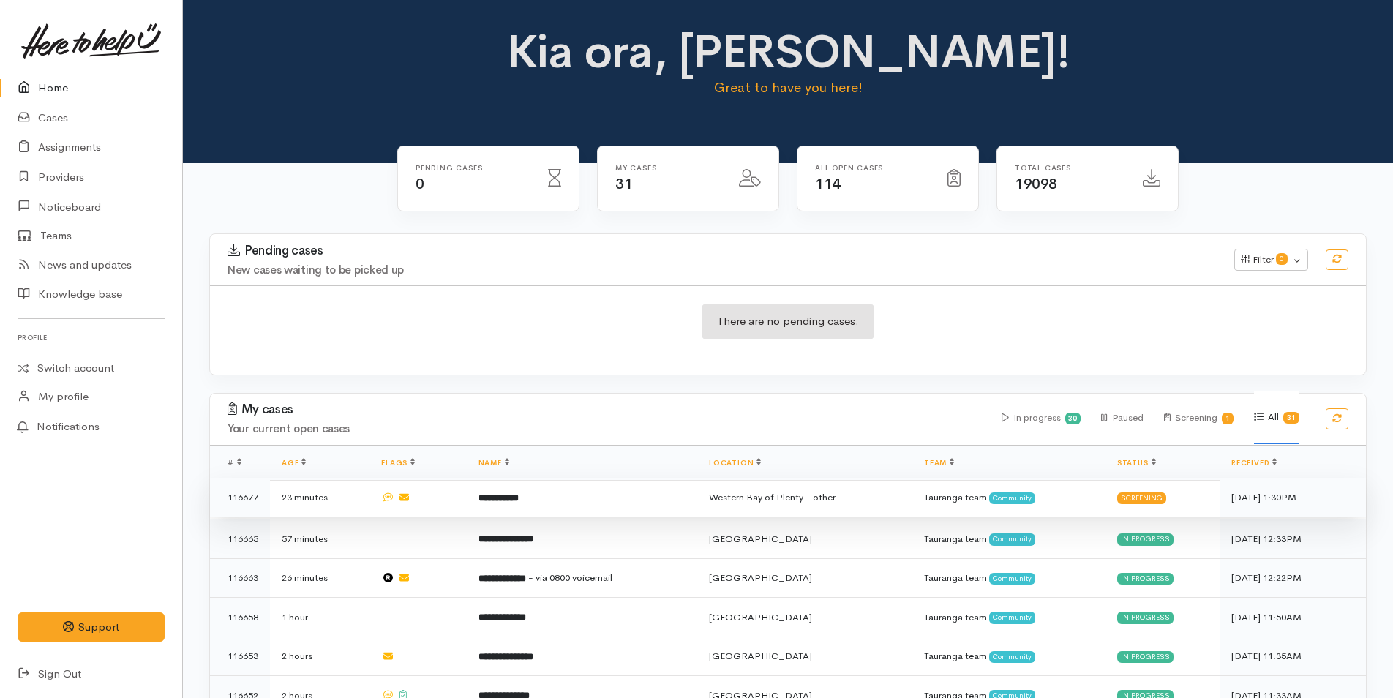
click at [613, 501] on td "**********" at bounding box center [582, 498] width 231 height 40
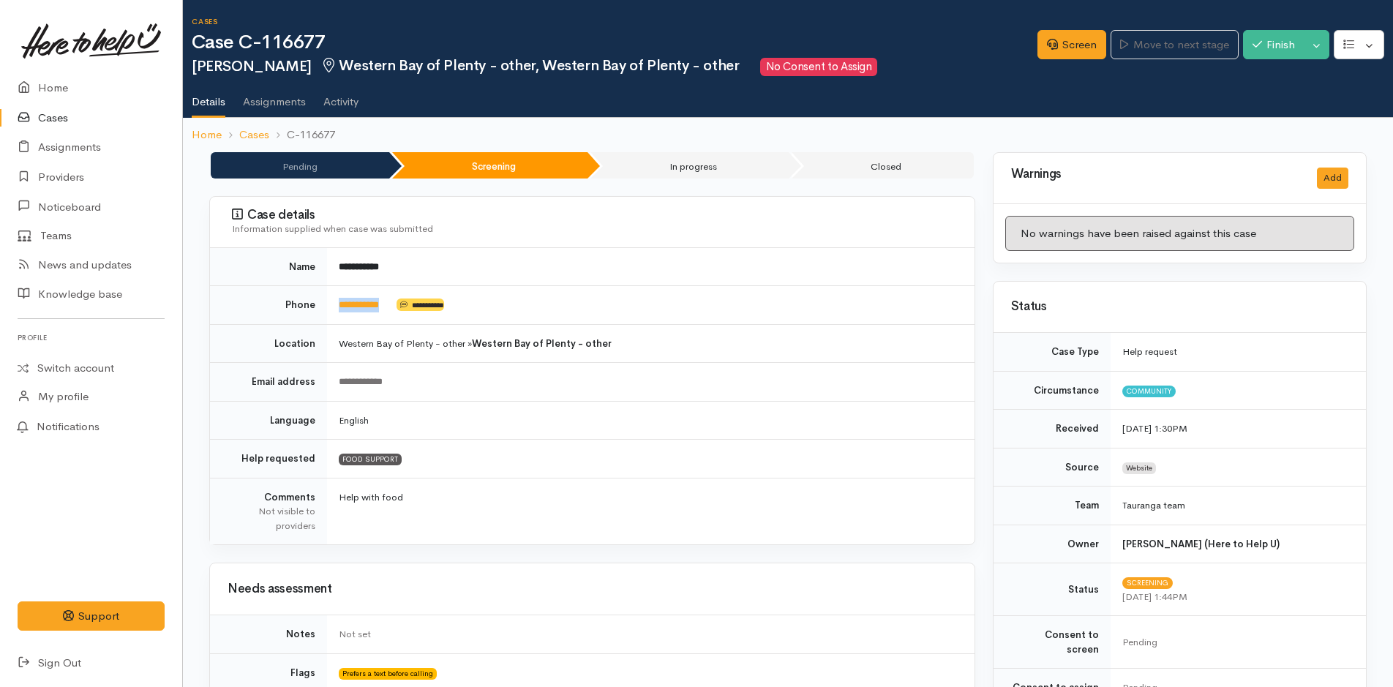
drag, startPoint x: 403, startPoint y: 309, endPoint x: 337, endPoint y: 317, distance: 66.4
click at [337, 317] on td "**********" at bounding box center [651, 305] width 648 height 39
copy td "**********"
click at [1073, 46] on link "Screen" at bounding box center [1072, 45] width 69 height 30
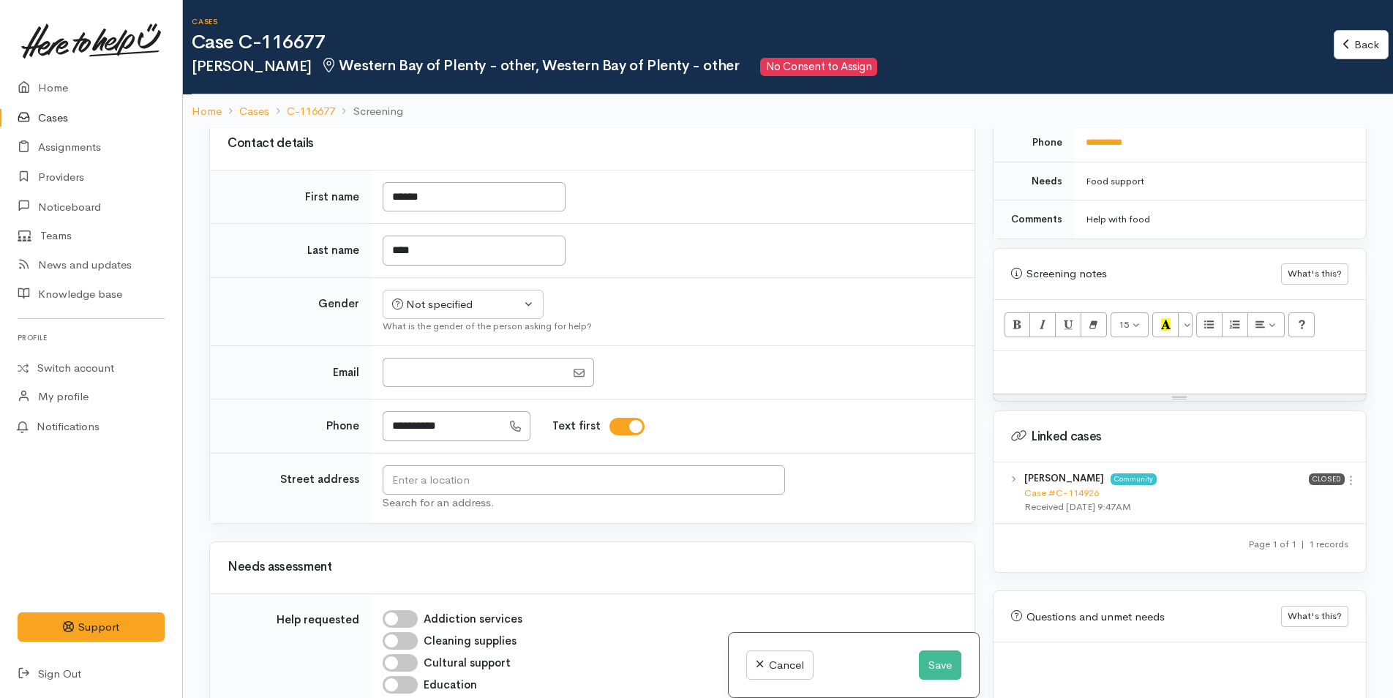
scroll to position [728, 0]
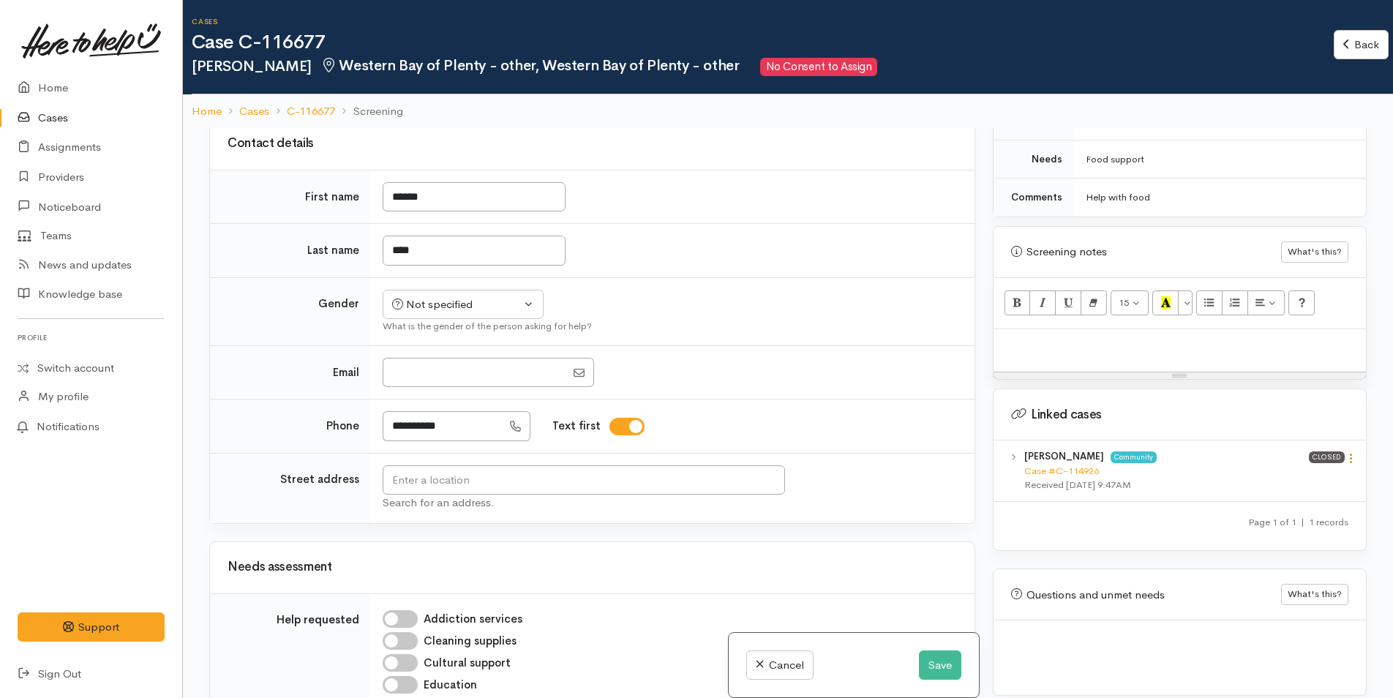
click at [1348, 452] on icon at bounding box center [1351, 458] width 12 height 12
click at [1293, 476] on link "View case" at bounding box center [1299, 487] width 116 height 23
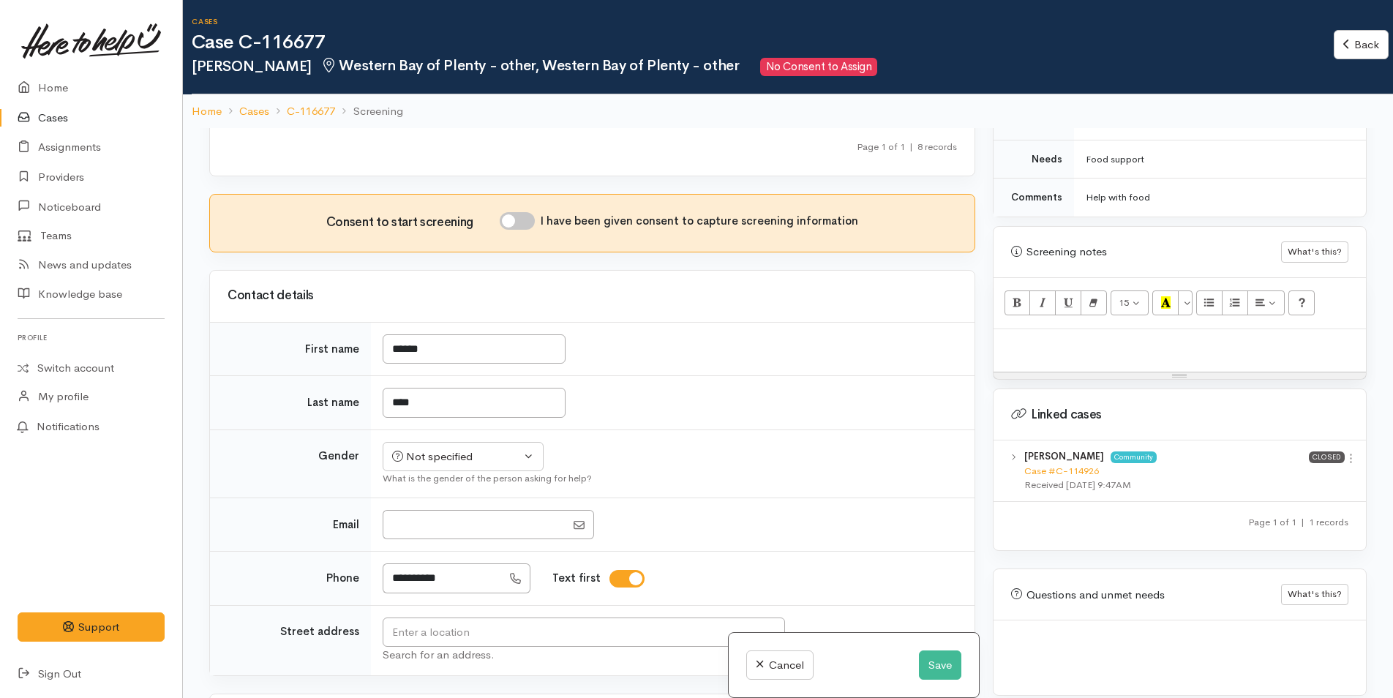
scroll to position [585, 0]
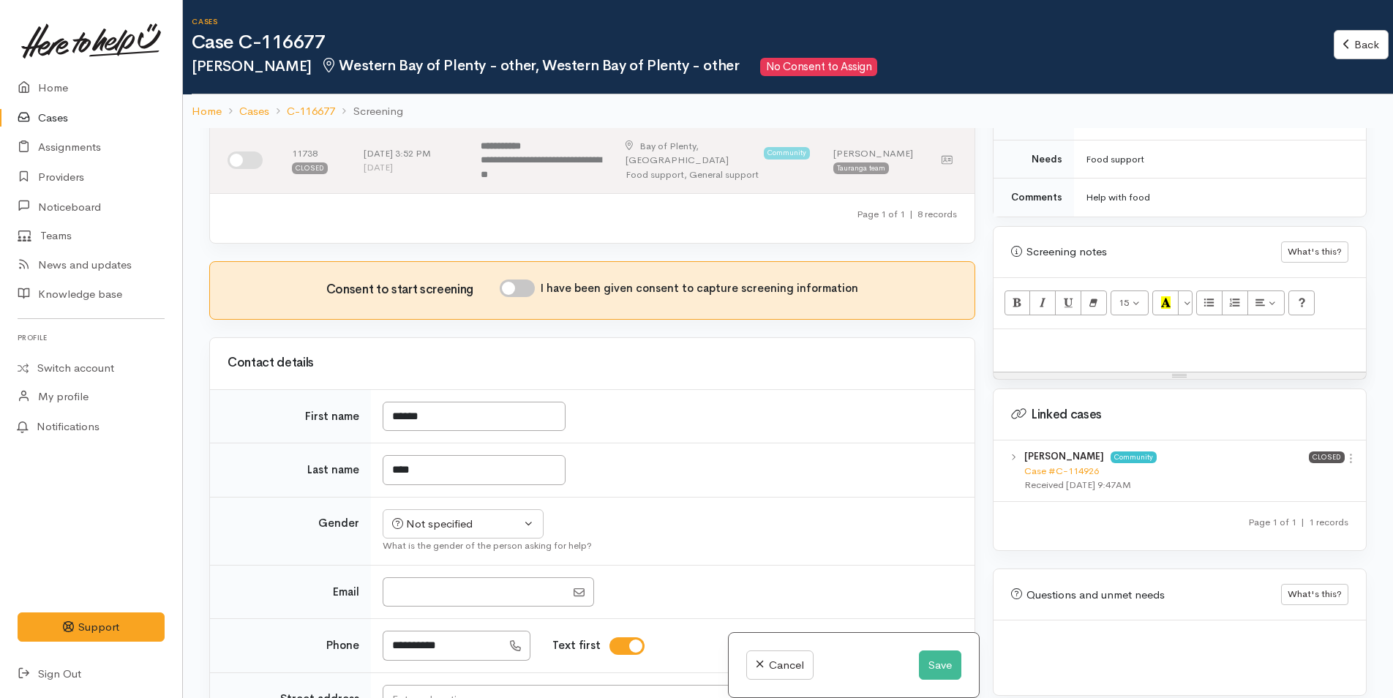
click at [530, 280] on input "I have been given consent to capture screening information" at bounding box center [517, 289] width 35 height 18
checkbox input "true"
click at [434, 516] on div "Not specified" at bounding box center [456, 524] width 129 height 17
click at [435, 595] on span "[DEMOGRAPHIC_DATA]" at bounding box center [474, 603] width 125 height 17
select select "[DEMOGRAPHIC_DATA]"
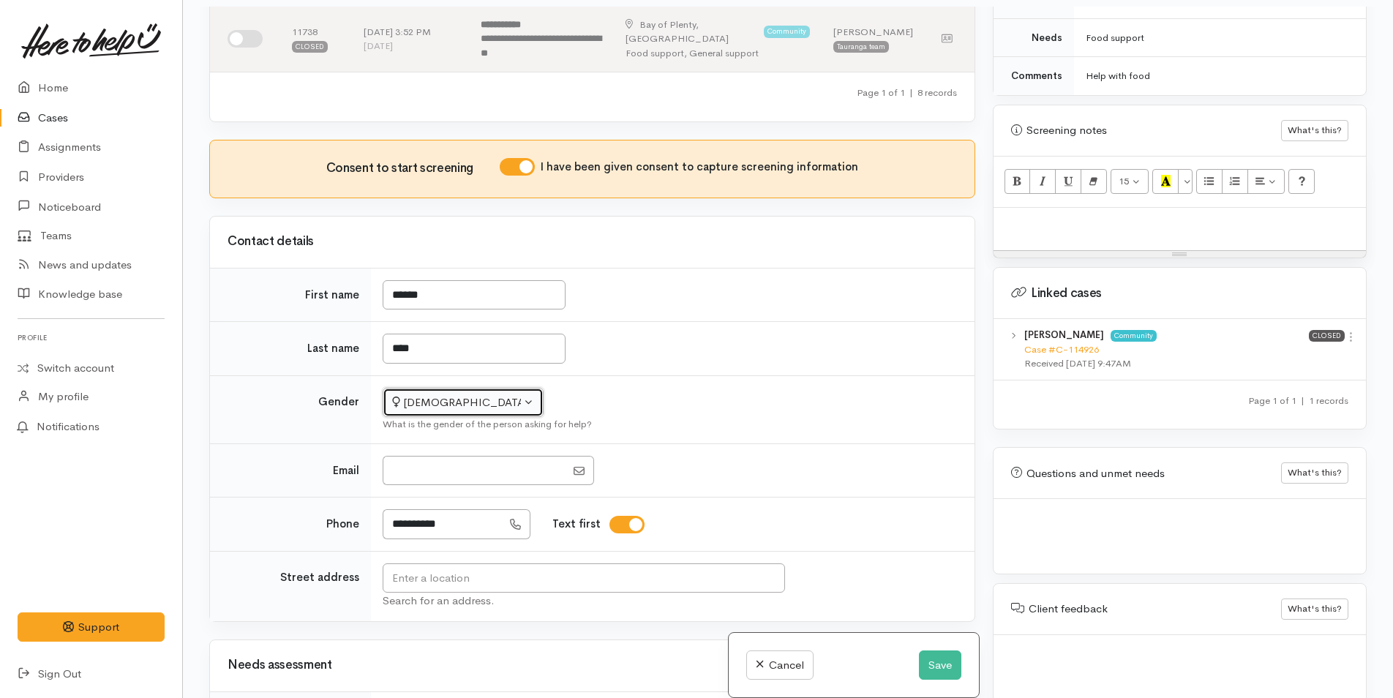
scroll to position [128, 0]
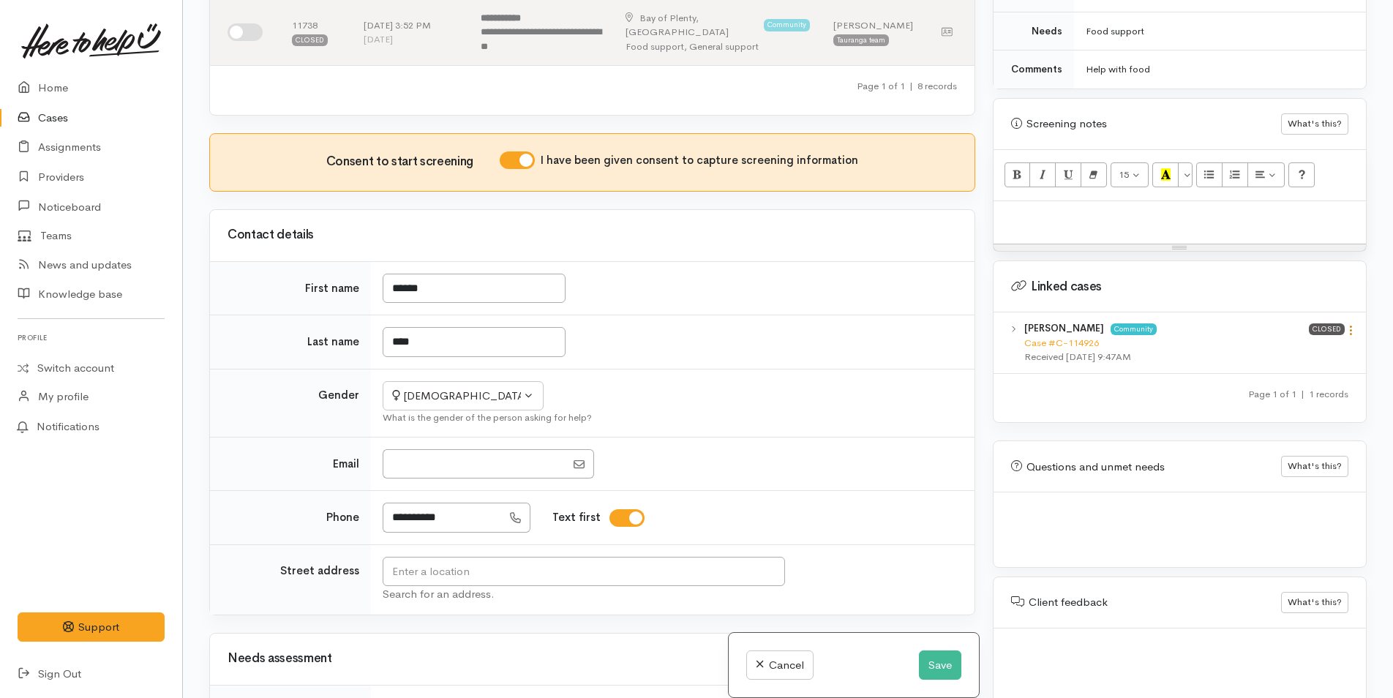
click at [1345, 324] on icon at bounding box center [1351, 330] width 12 height 12
click at [1289, 349] on link "View case" at bounding box center [1299, 359] width 116 height 23
click at [1051, 217] on div at bounding box center [1180, 222] width 372 height 43
paste div
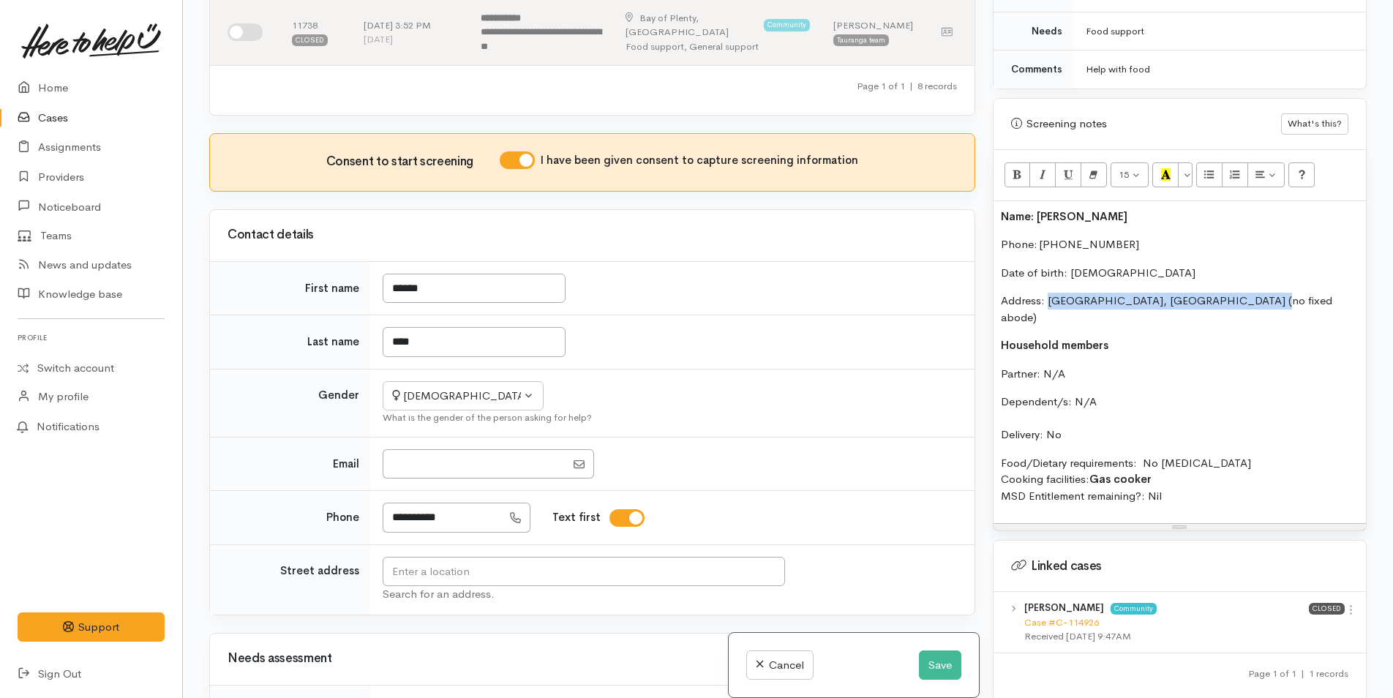
drag, startPoint x: 1258, startPoint y: 280, endPoint x: 1047, endPoint y: 280, distance: 210.8
click at [1047, 293] on p "Address: Katikati, New Zealand (no fixed abode)" at bounding box center [1180, 309] width 358 height 33
copy p "Katikati, New Zealand (no fixed abode)"
click at [723, 557] on input "text" at bounding box center [584, 572] width 403 height 30
paste input "Katikati, New Zealand (no fixed abode)"
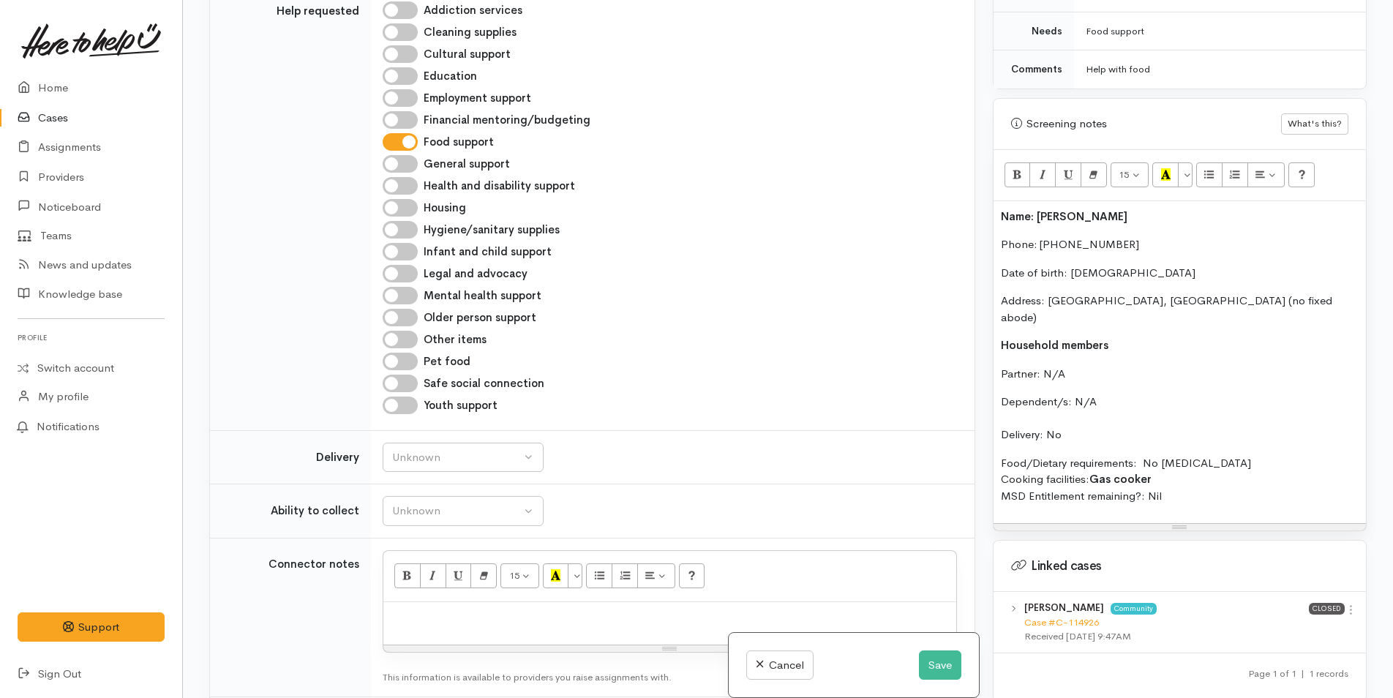
scroll to position [1317, 0]
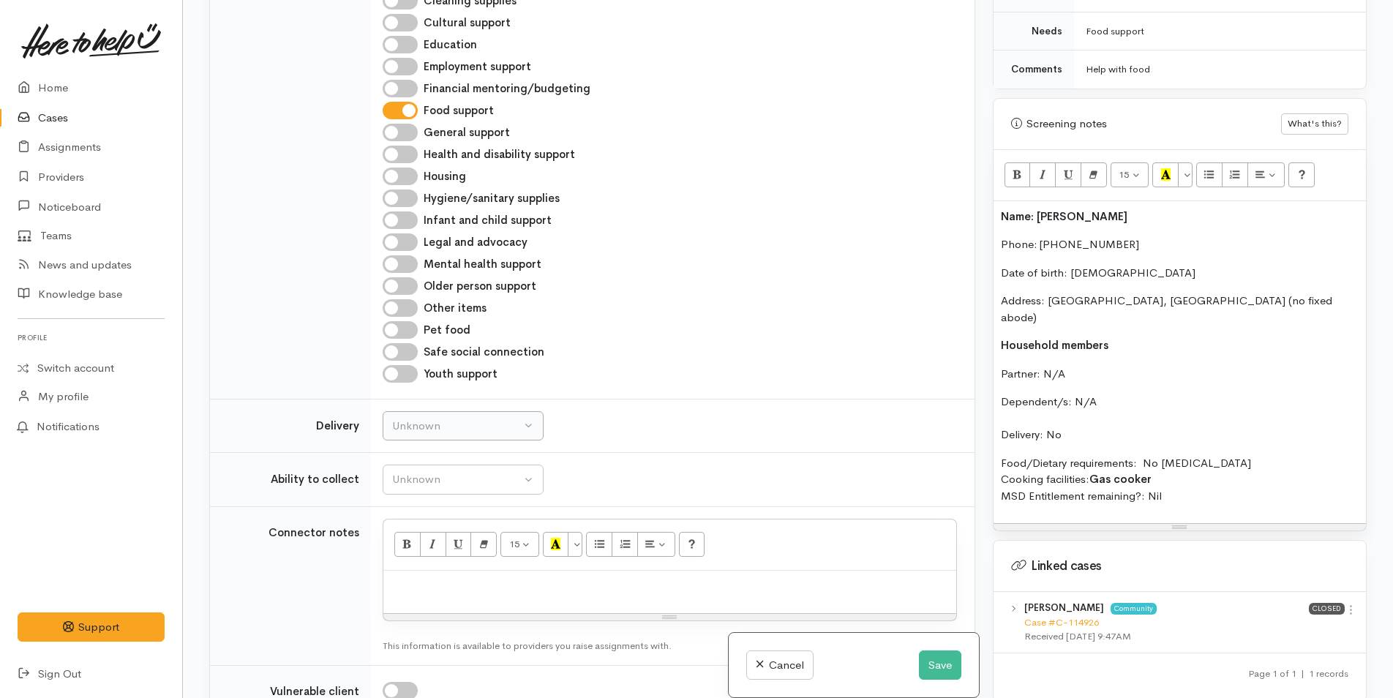
type input "Katikati, New Zealand (no fixed abode)"
click at [437, 418] on div "Unknown" at bounding box center [456, 426] width 129 height 17
click at [405, 555] on span "No" at bounding box center [408, 563] width 15 height 17
select select "1"
click at [477, 471] on div "Unknown" at bounding box center [456, 479] width 129 height 17
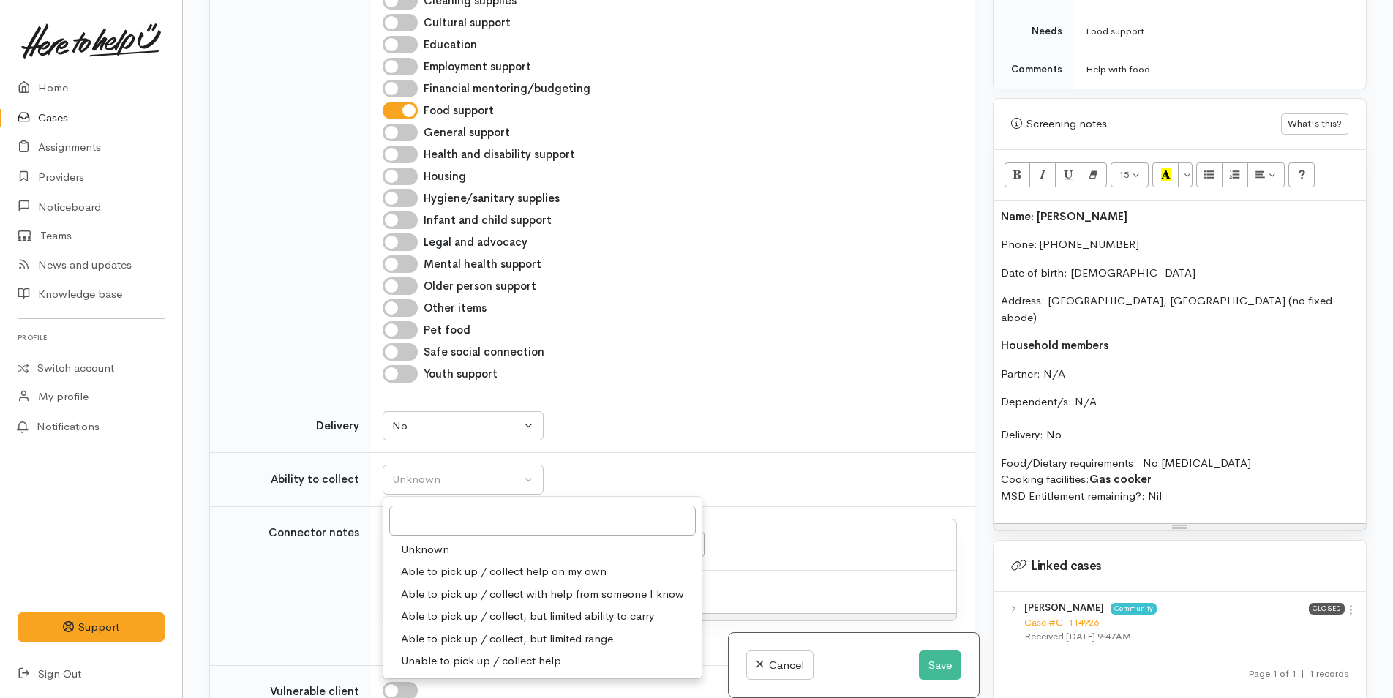
click at [440, 564] on span "Able to pick up / collect help on my own" at bounding box center [504, 572] width 206 height 17
select select "2"
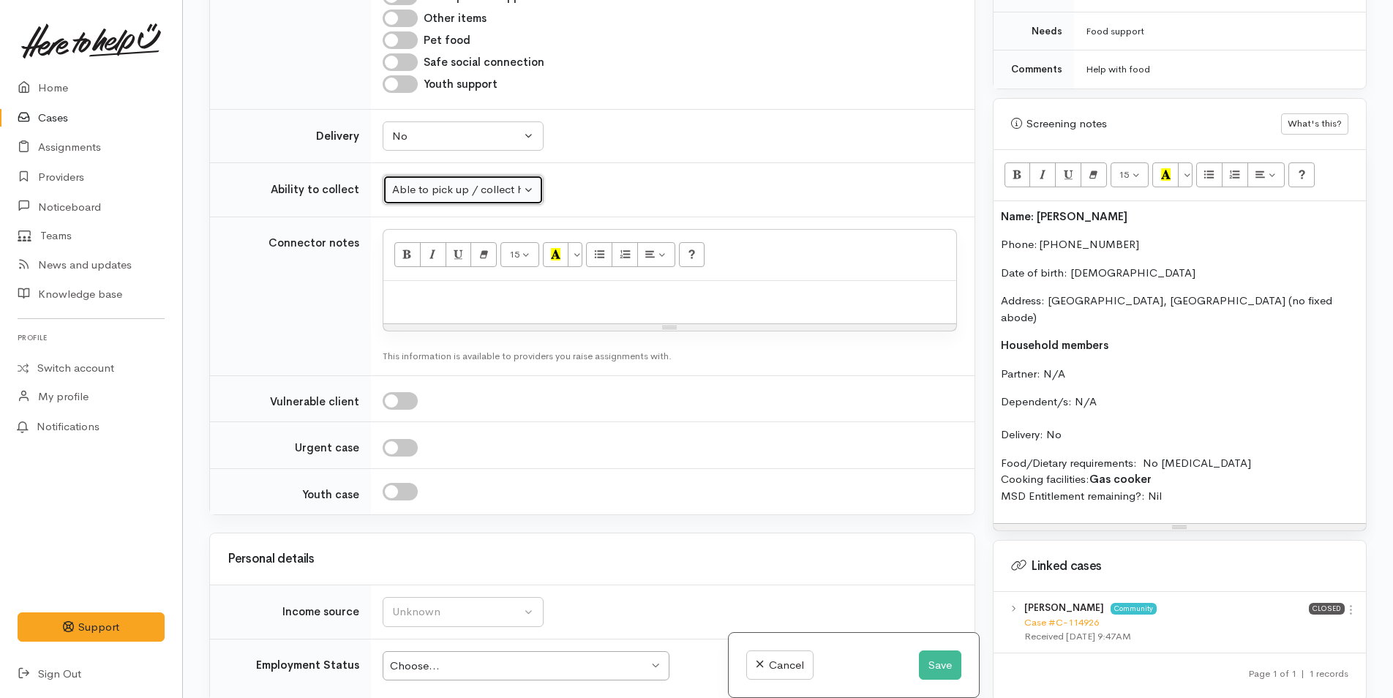
scroll to position [1610, 0]
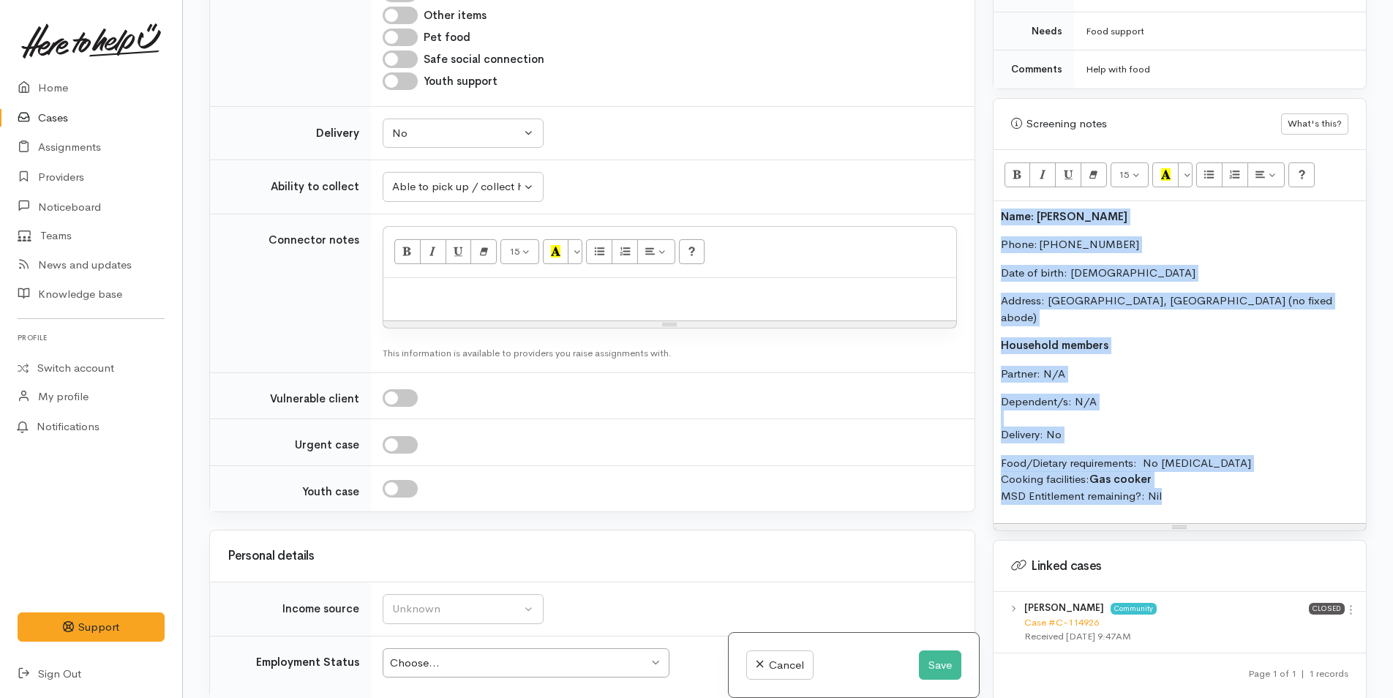
drag, startPoint x: 1178, startPoint y: 472, endPoint x: 989, endPoint y: 198, distance: 332.5
click at [989, 198] on div "Warnings Add No warnings have been raised against this case Add Warning Title ●…" at bounding box center [1180, 349] width 392 height 698
copy div "Name: Alexis King Phone: 0225073253 Date of birth: 30/07/2004 Address: Katikati…"
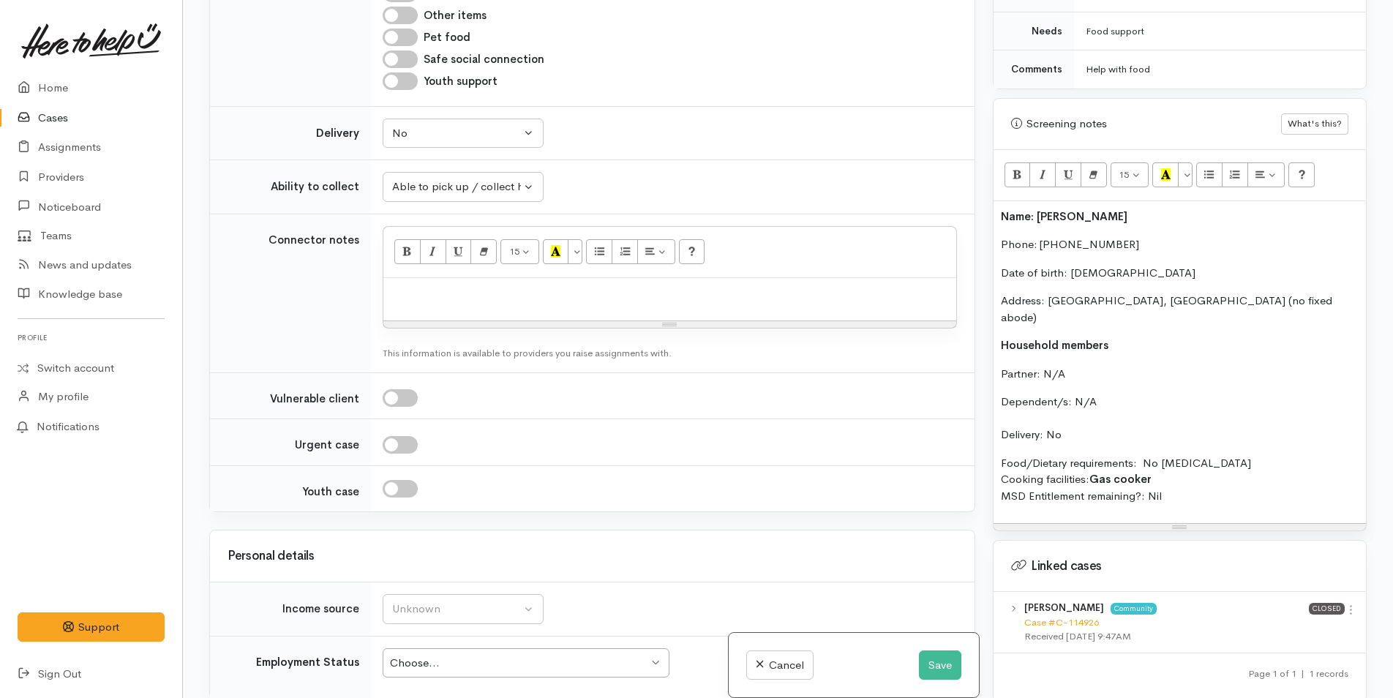
click at [564, 285] on p at bounding box center [670, 293] width 558 height 17
paste div
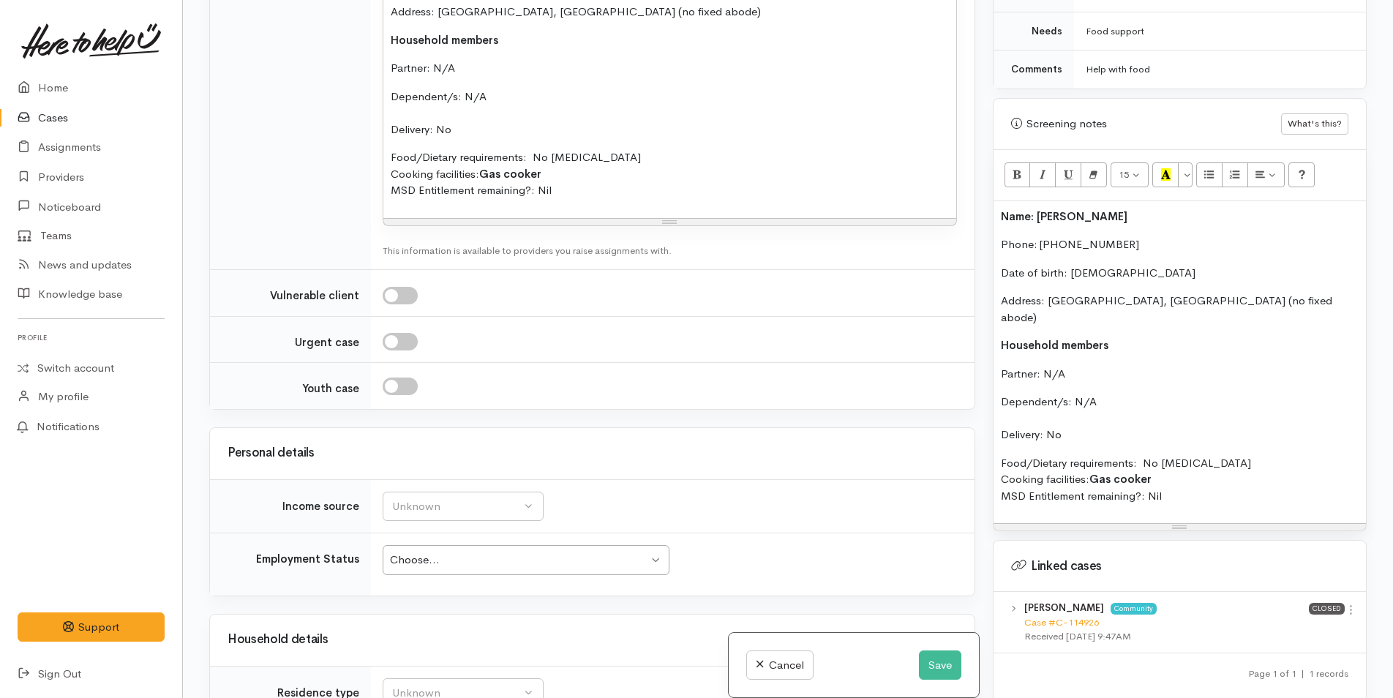
scroll to position [2195, 0]
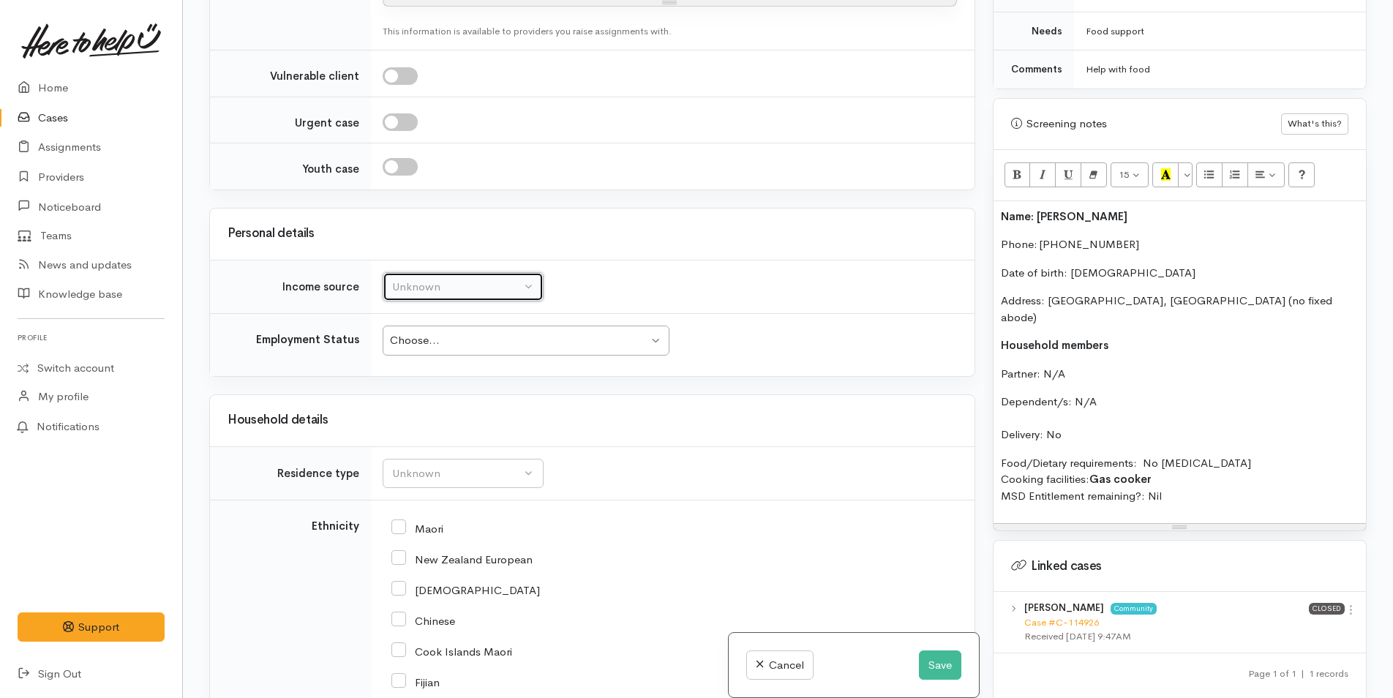
click at [478, 279] on div "Unknown" at bounding box center [456, 287] width 129 height 17
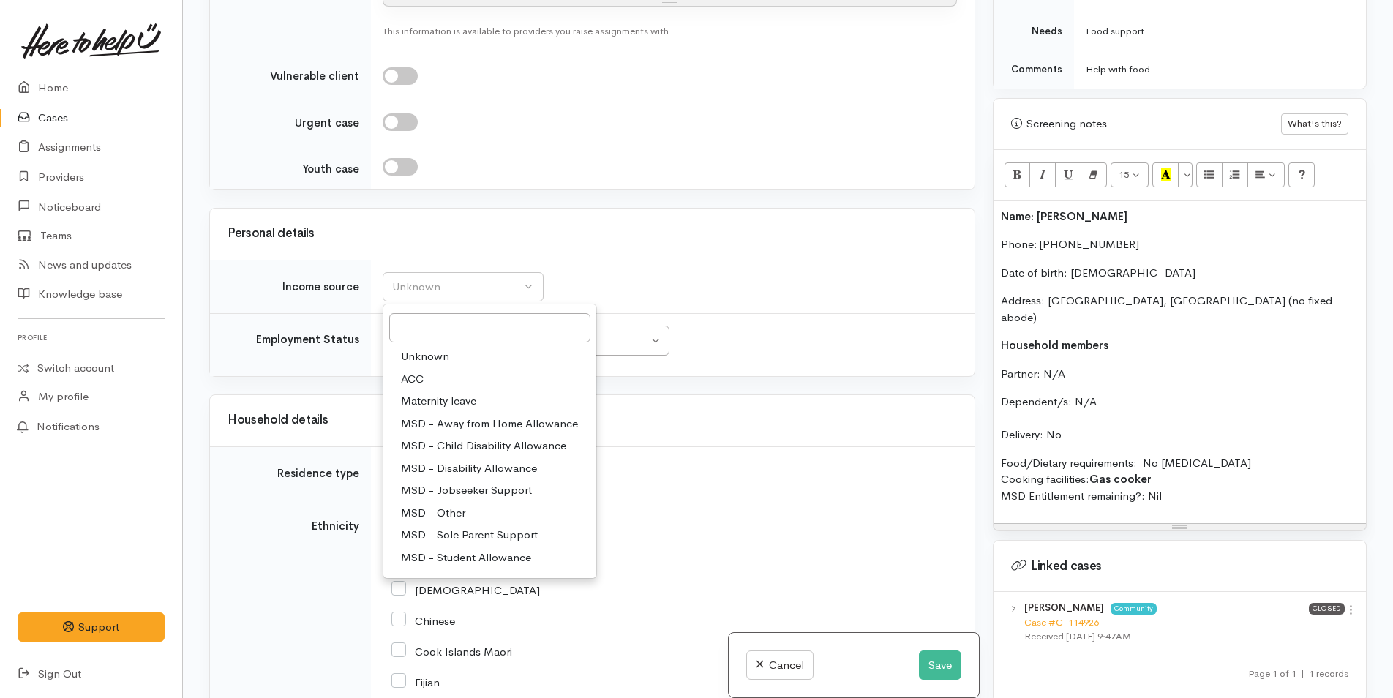
click at [470, 482] on span "MSD - Jobseeker Support" at bounding box center [466, 490] width 131 height 17
select select "4"
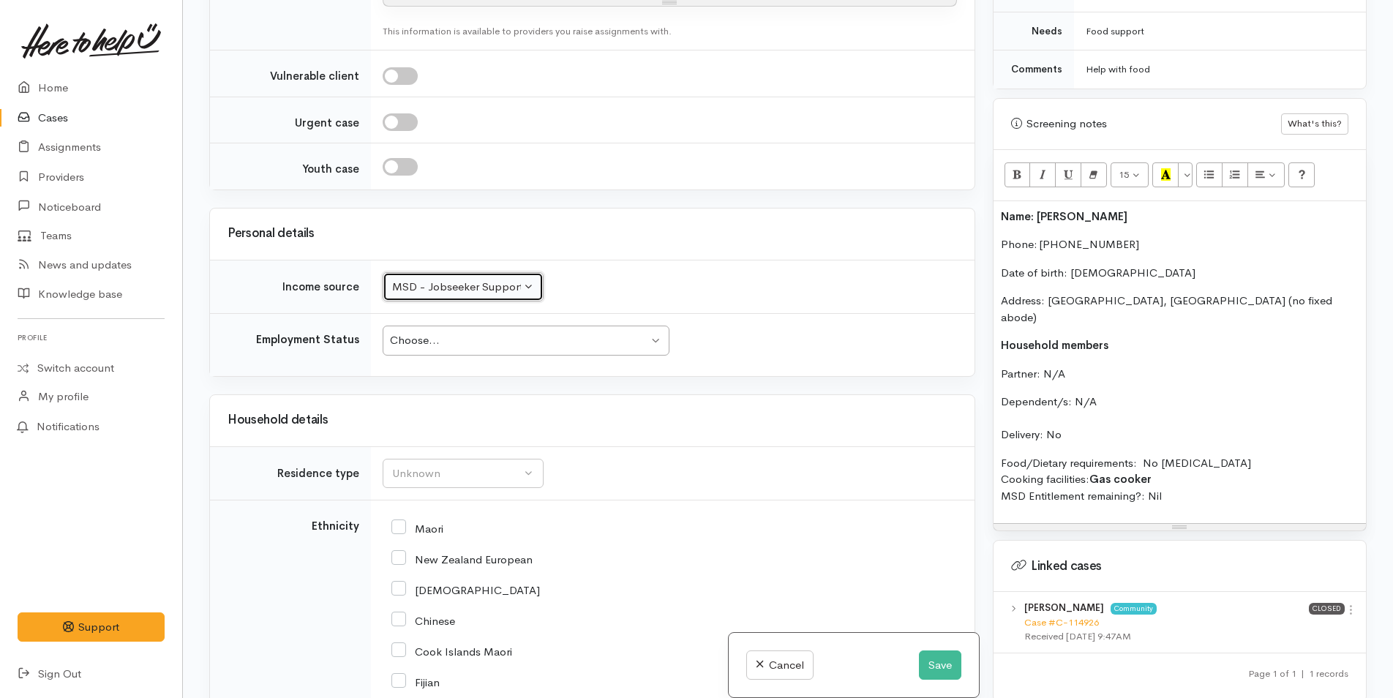
click at [464, 332] on div "Choose..." at bounding box center [519, 340] width 258 height 17
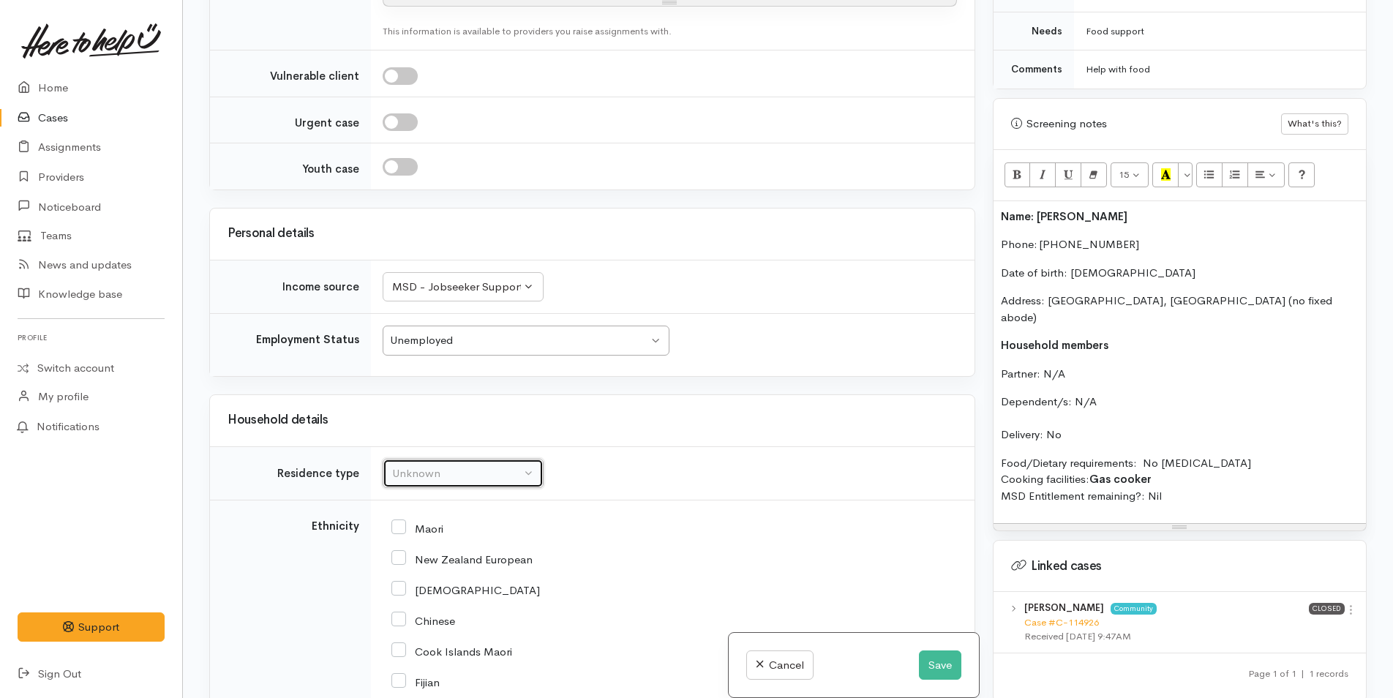
click at [455, 459] on button "Unknown" at bounding box center [463, 474] width 161 height 30
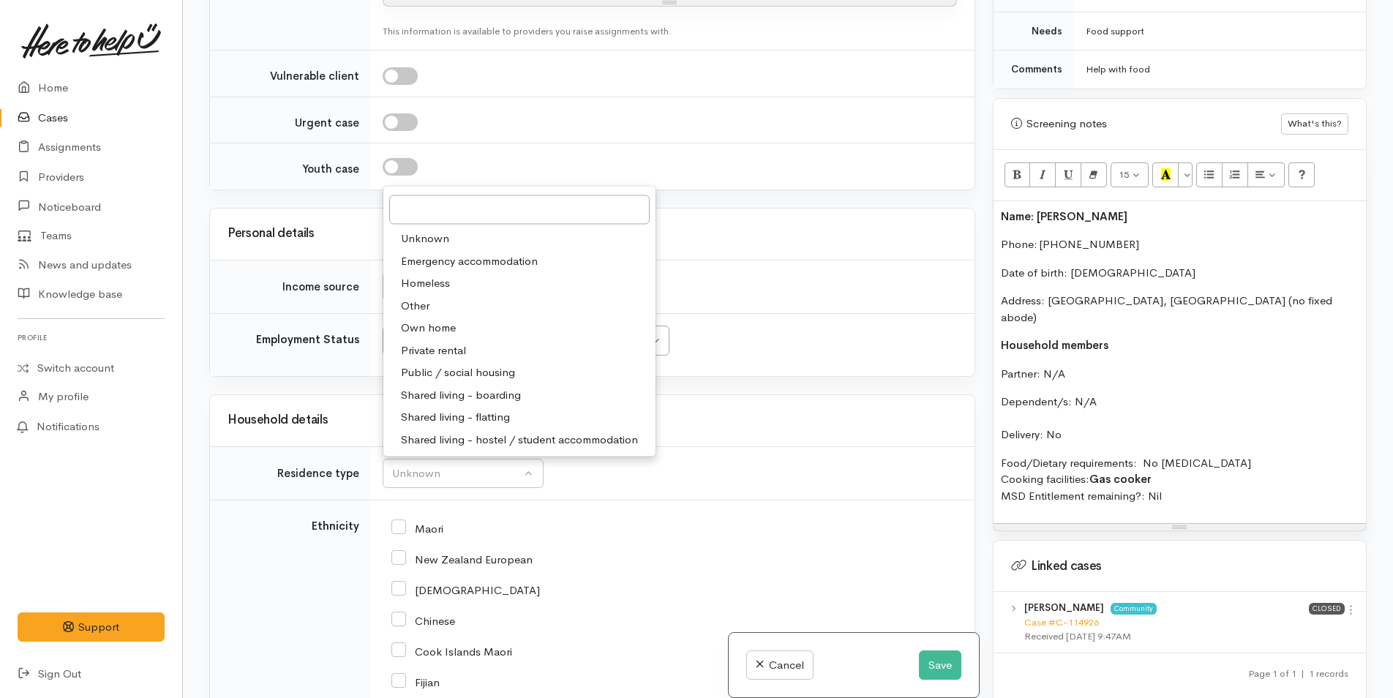
click at [416, 297] on span "Other" at bounding box center [415, 305] width 29 height 17
select select "8"
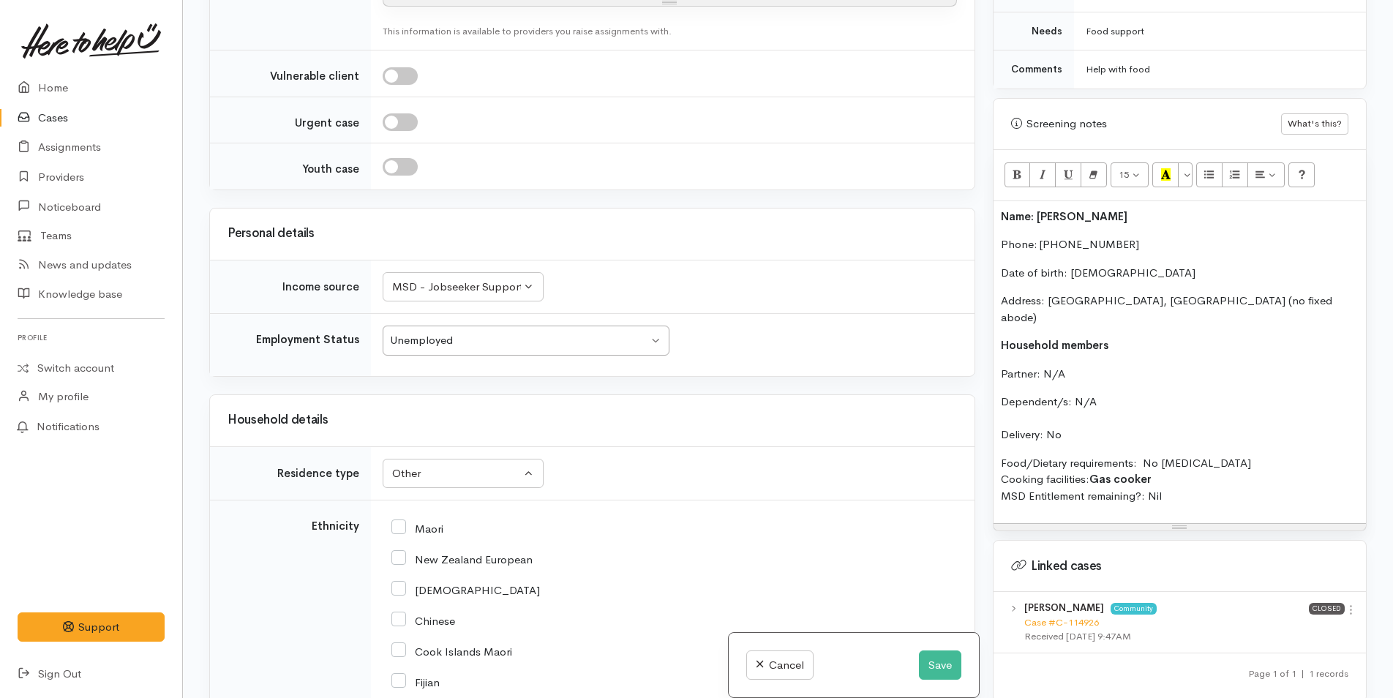
click at [397, 521] on input "Maori" at bounding box center [418, 527] width 52 height 13
checkbox input "true"
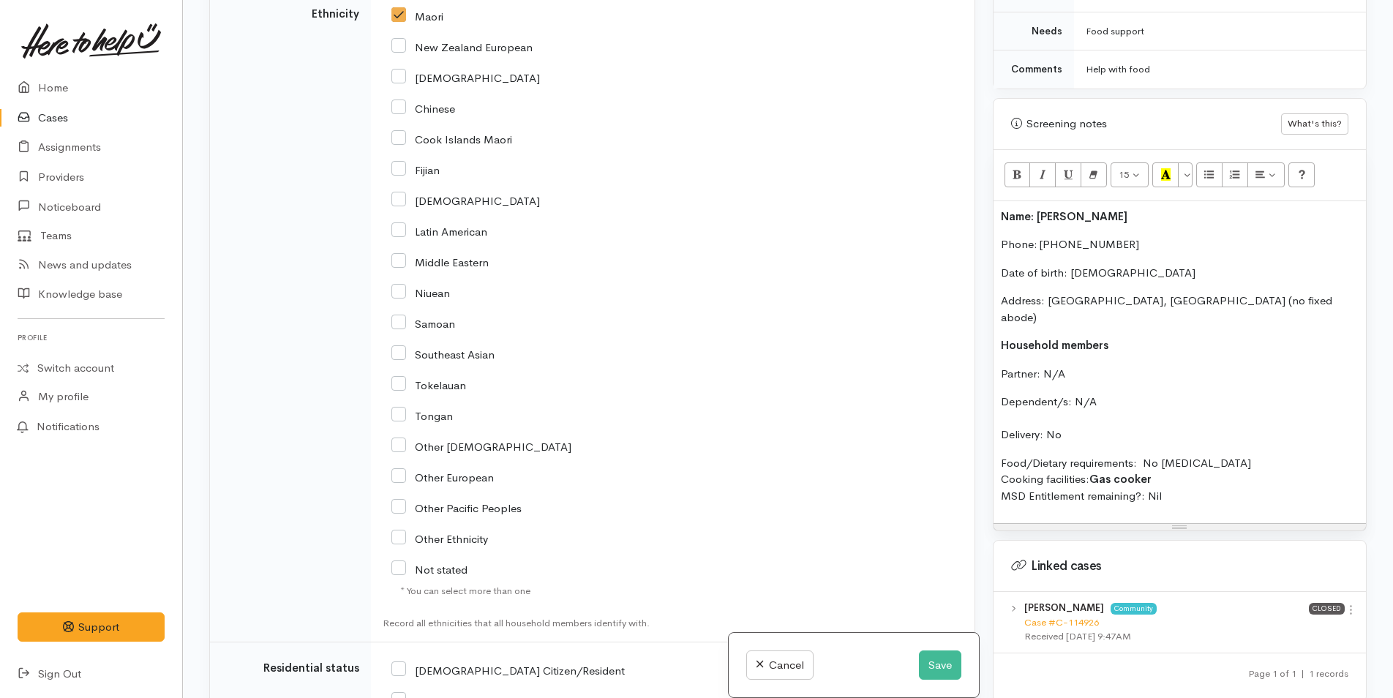
scroll to position [2927, 0]
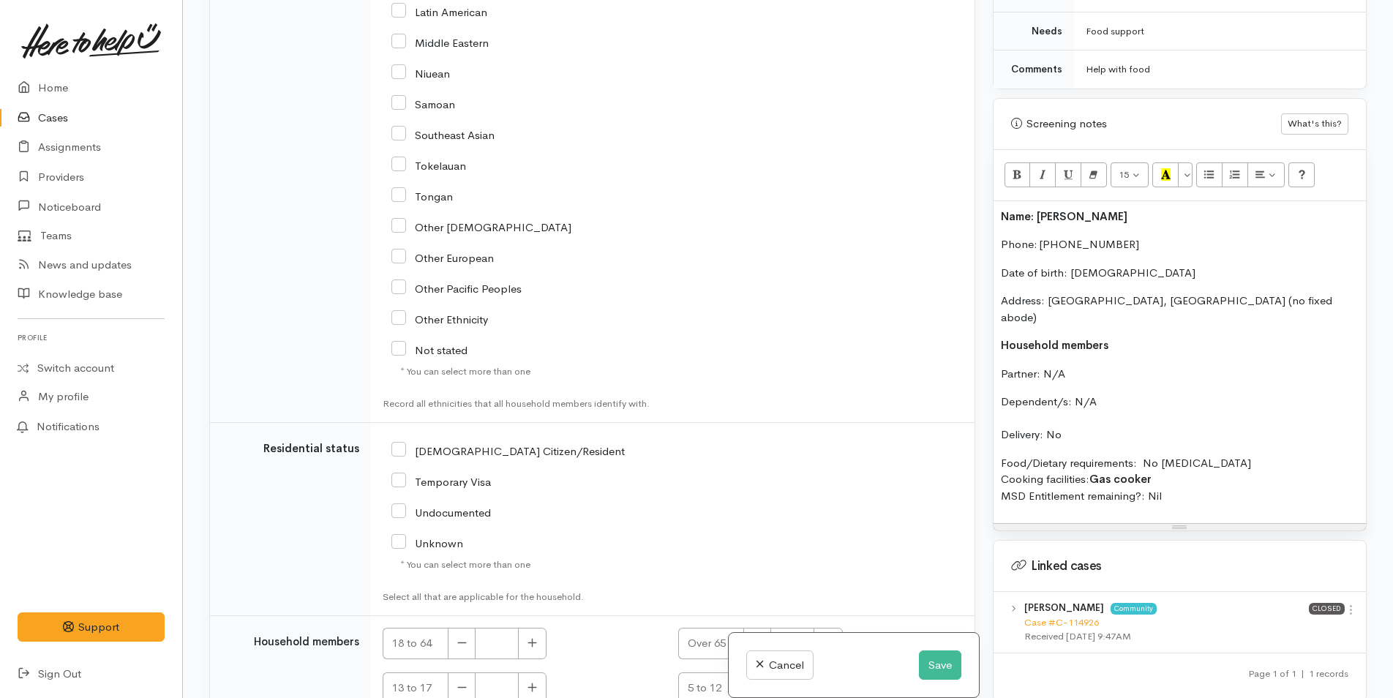
click at [397, 443] on input "NZ Citizen/Resident" at bounding box center [508, 449] width 233 height 13
checkbox input "true"
click at [534, 637] on icon "button" at bounding box center [533, 642] width 10 height 11
type input "1"
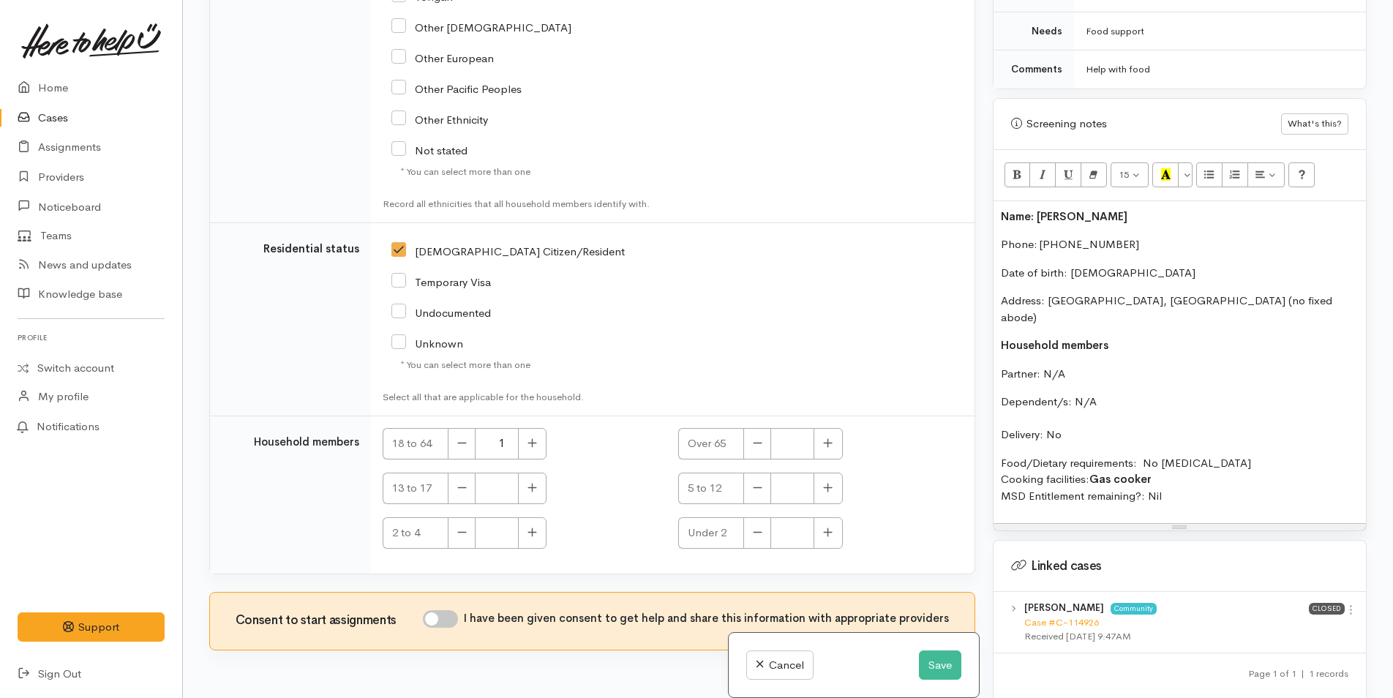
click at [454, 610] on input "I have been given consent to get help and share this information with appropria…" at bounding box center [440, 619] width 35 height 18
checkbox input "true"
click at [943, 654] on button "Save" at bounding box center [940, 666] width 42 height 30
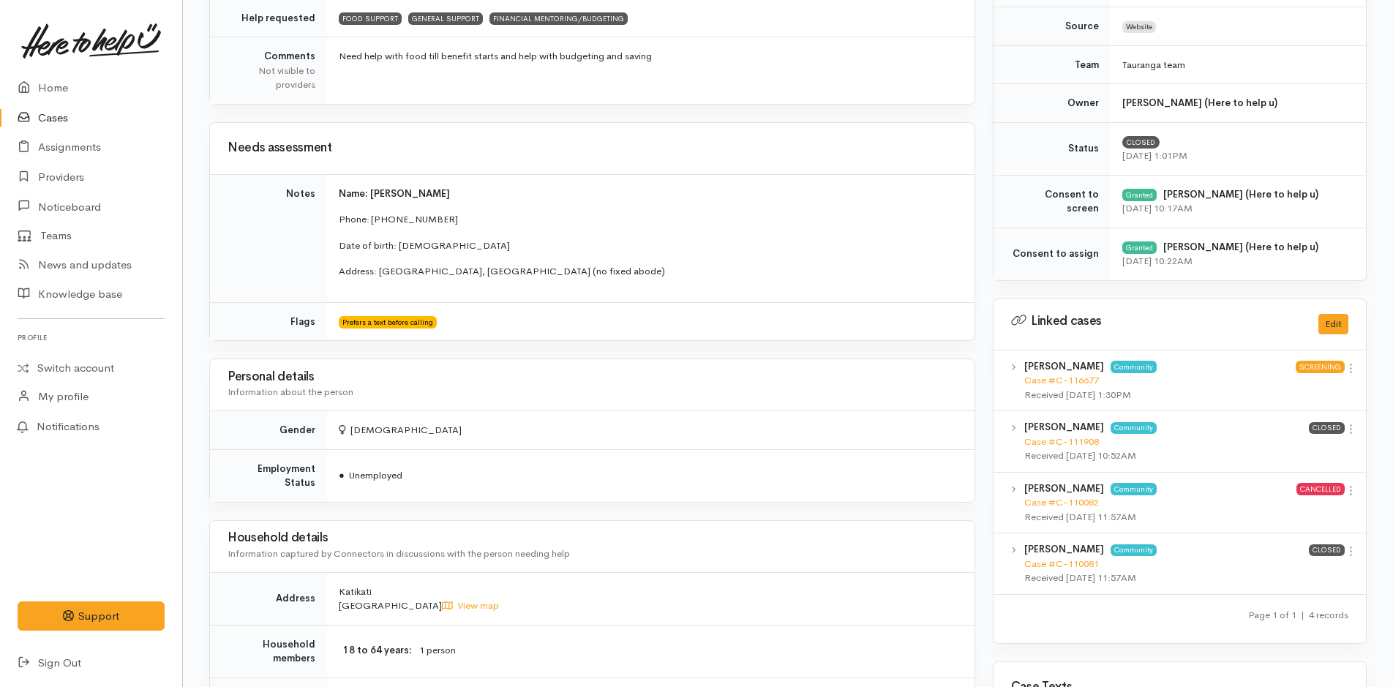
scroll to position [366, 0]
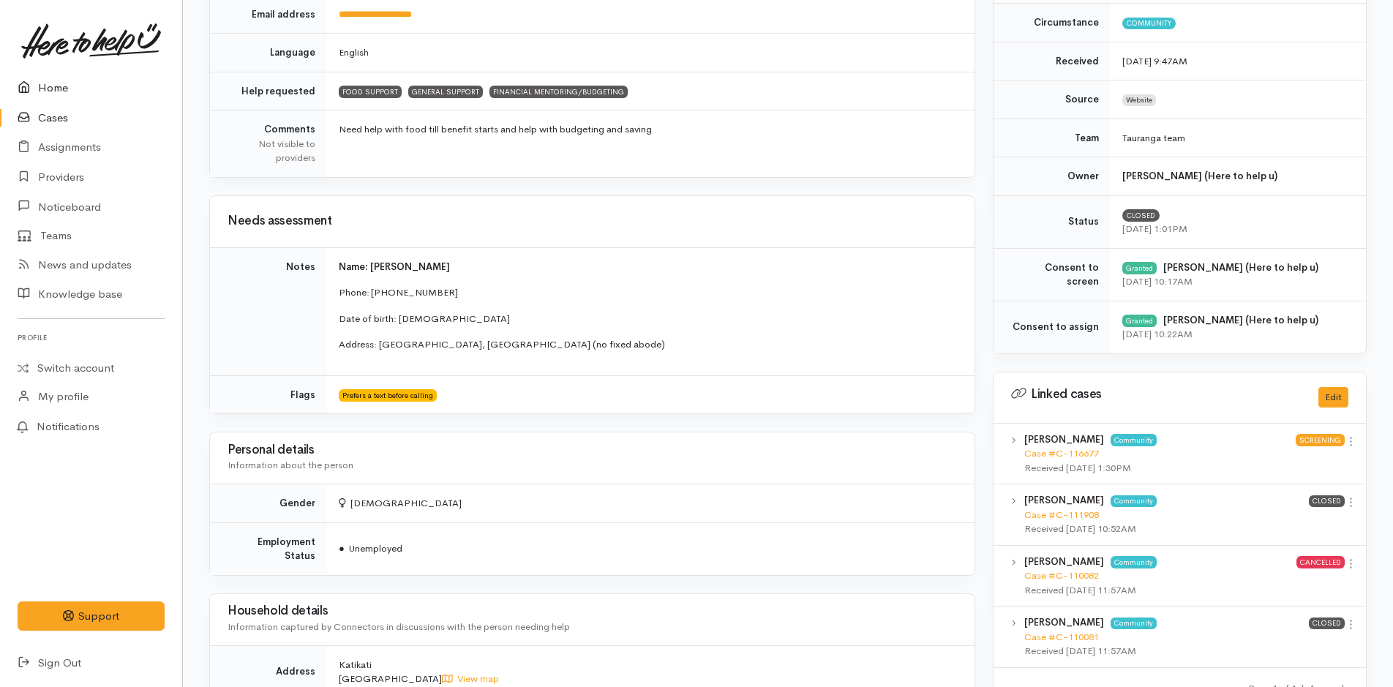
click at [60, 86] on link "Home" at bounding box center [91, 88] width 182 height 30
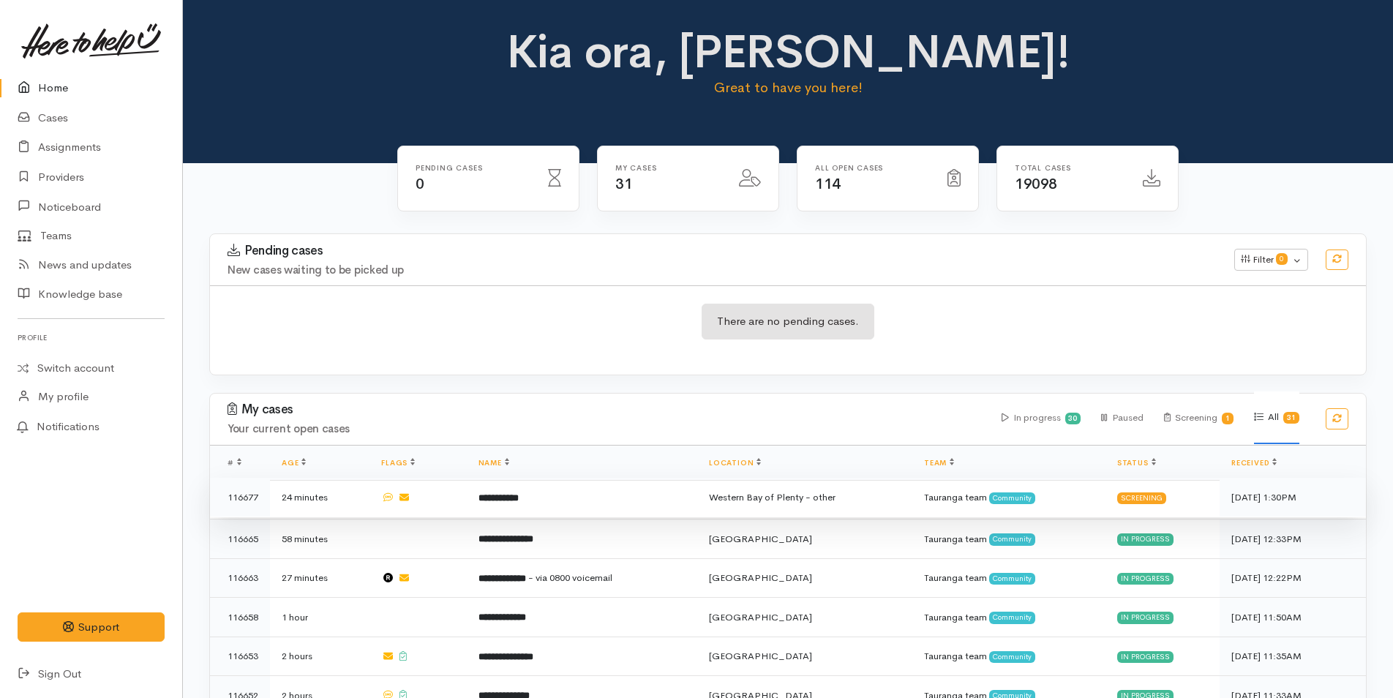
click at [932, 485] on td "Tauranga team Community" at bounding box center [1009, 498] width 193 height 40
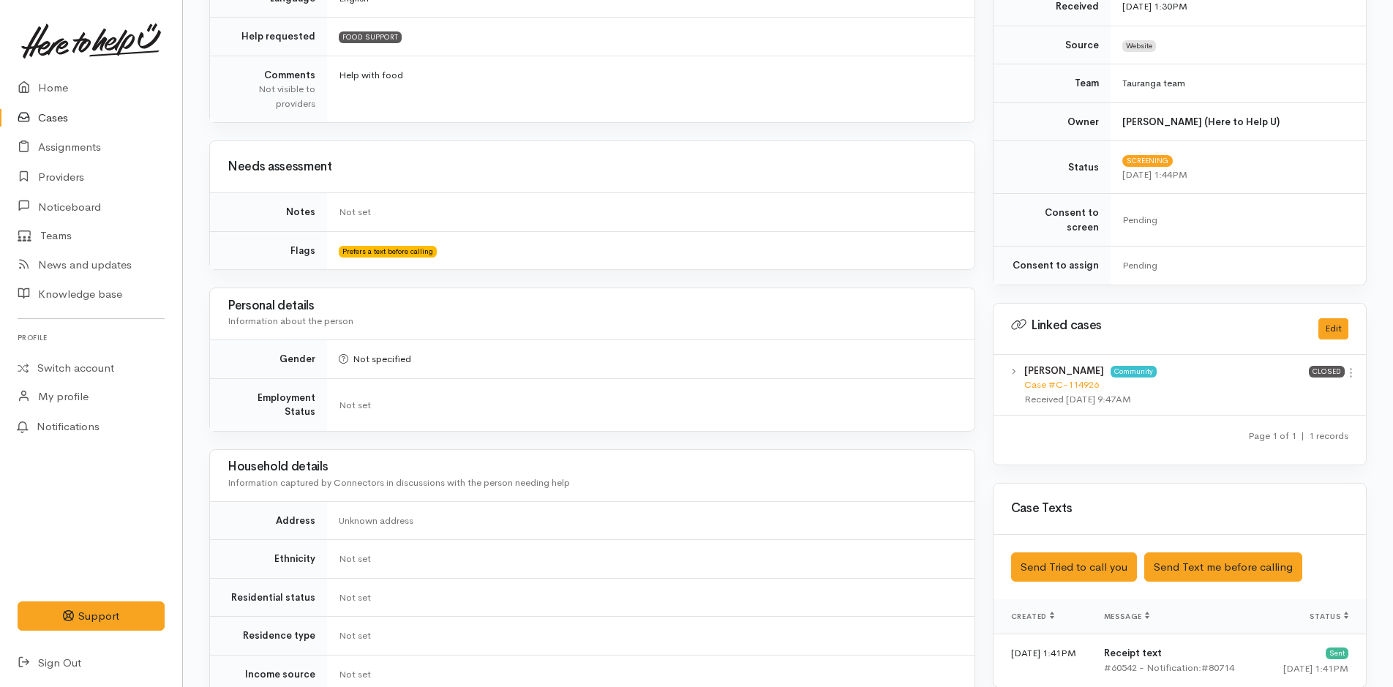
scroll to position [585, 0]
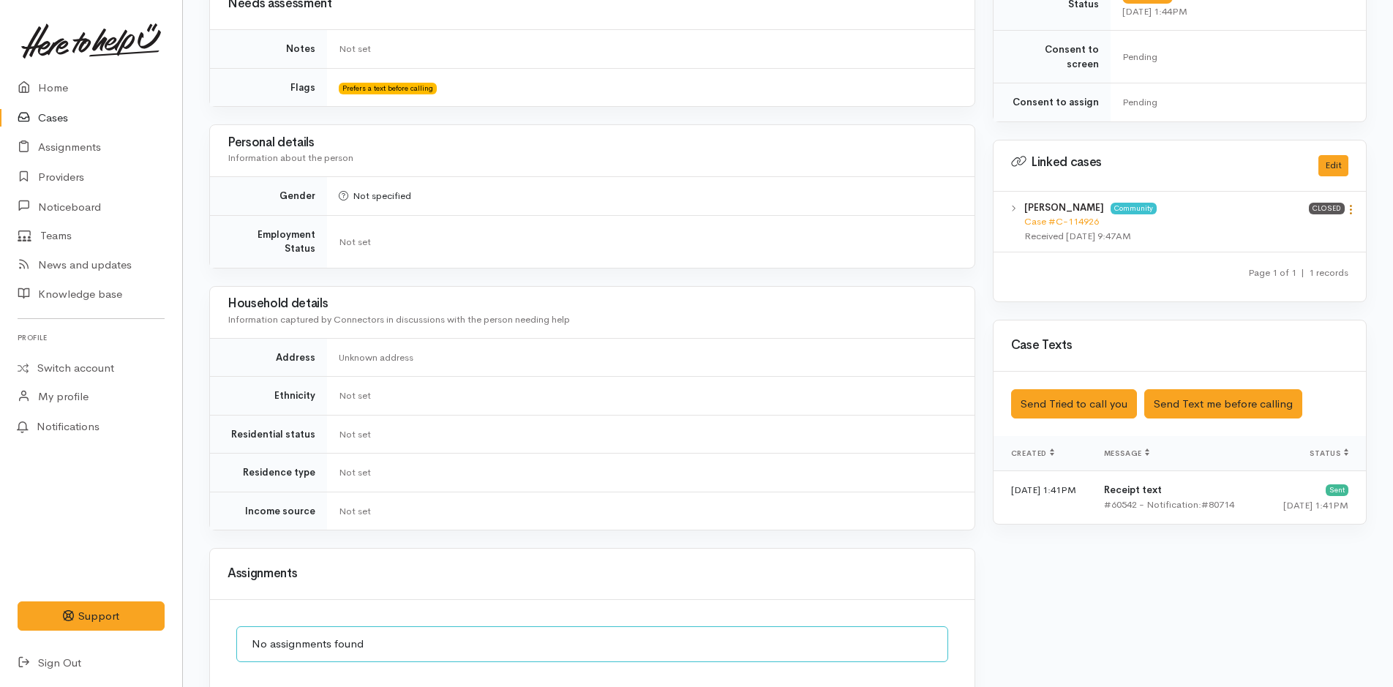
click at [1352, 203] on icon at bounding box center [1351, 209] width 12 height 12
click at [1281, 227] on link "View case" at bounding box center [1299, 238] width 116 height 23
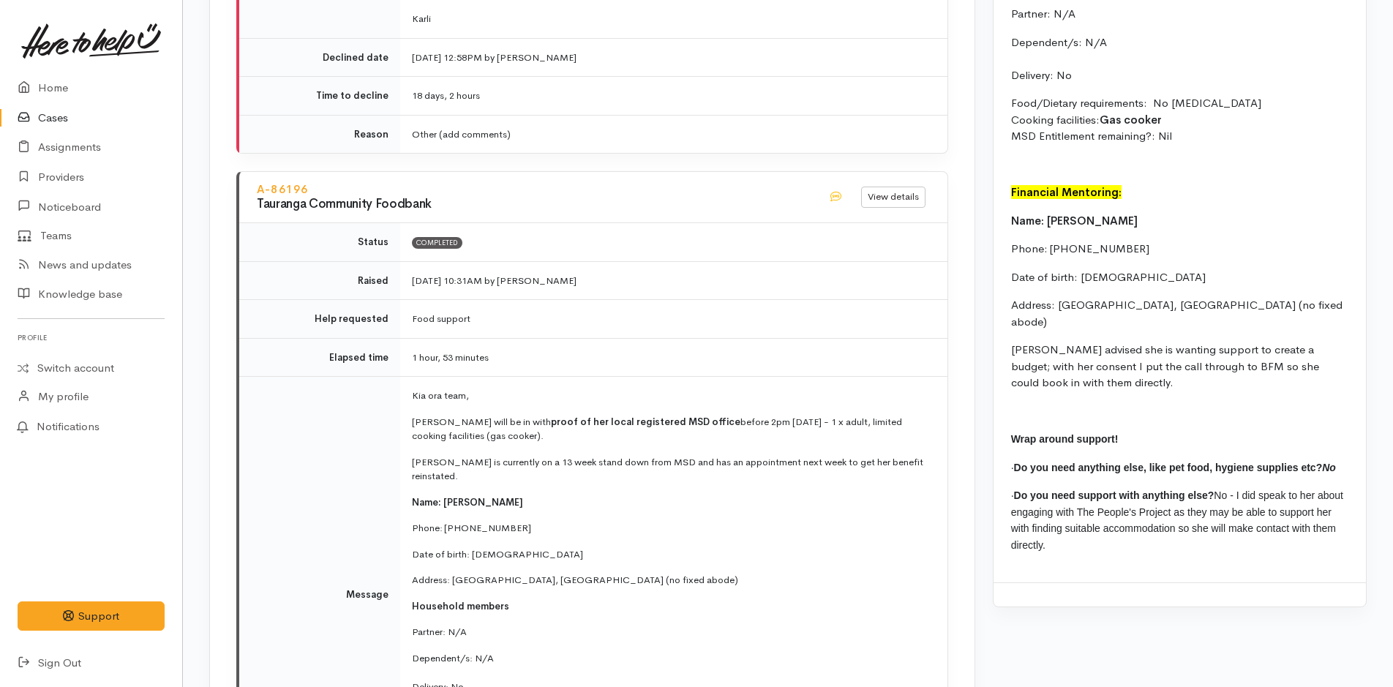
scroll to position [1977, 0]
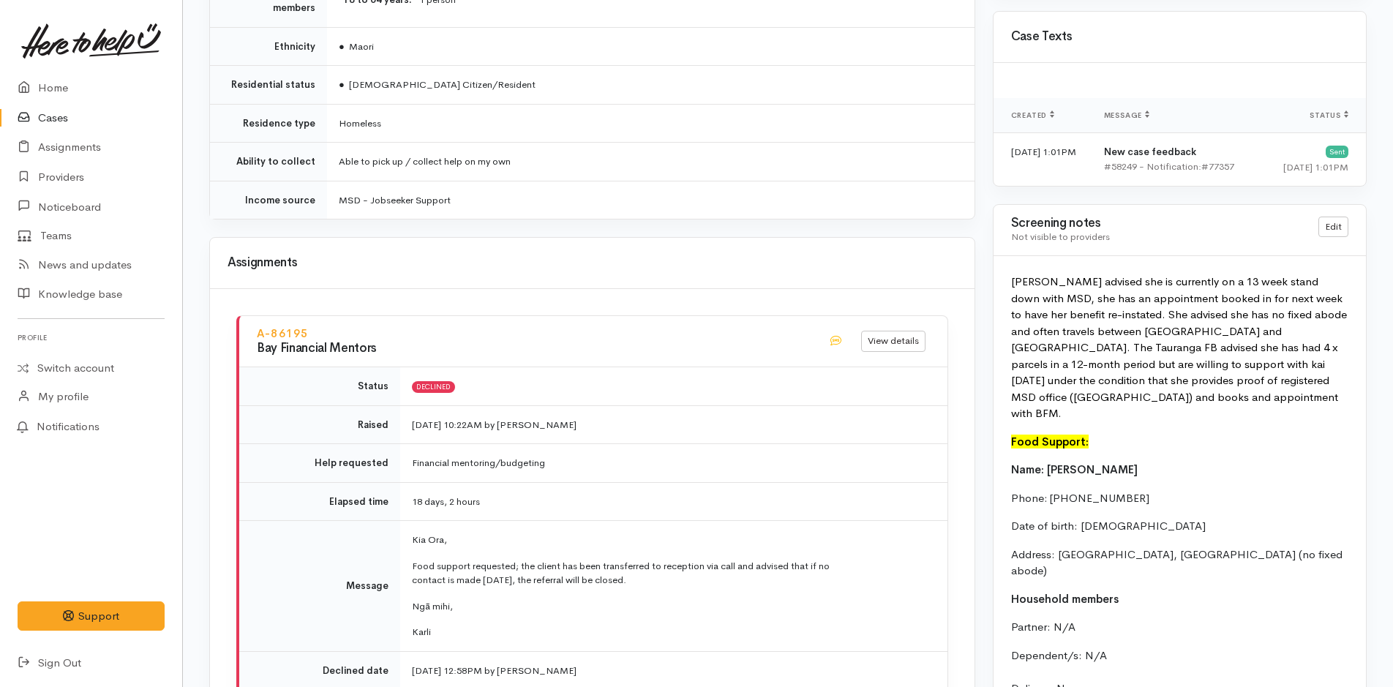
scroll to position [1245, 0]
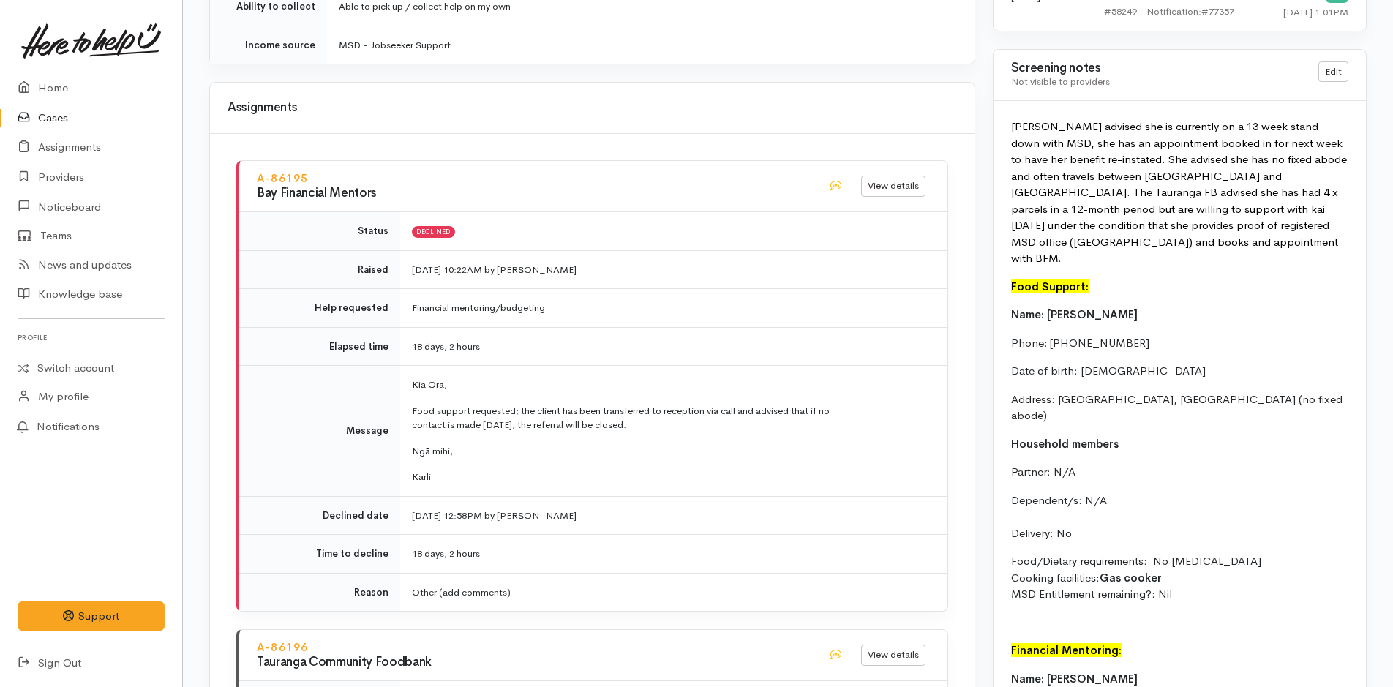
drag, startPoint x: 1204, startPoint y: 549, endPoint x: 1004, endPoint y: 264, distance: 347.8
click at [1004, 264] on div "[PERSON_NAME] advised she is currently on a 13 week stand down with MSD, she ha…" at bounding box center [1180, 571] width 372 height 940
copy div "Name: [PERSON_NAME] Phone: [PHONE_NUMBER] Date of birth: [DEMOGRAPHIC_DATA] Add…"
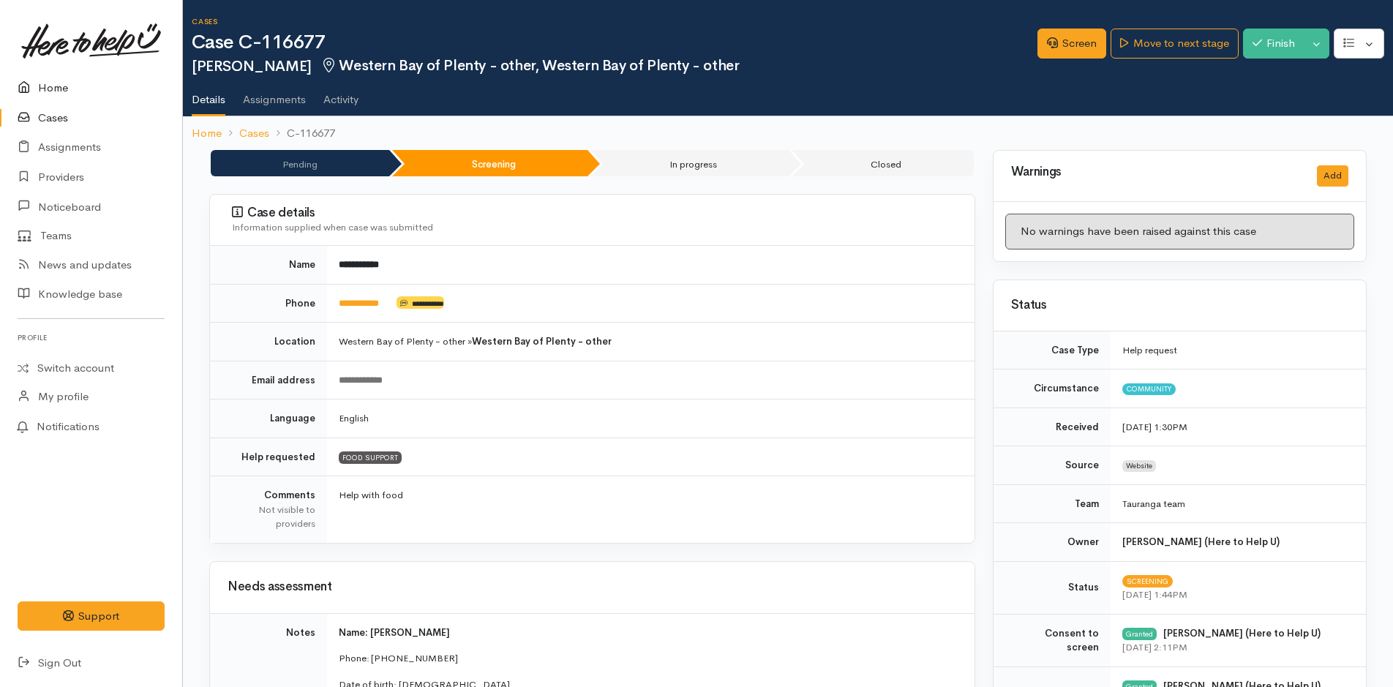
click at [49, 80] on link "Home" at bounding box center [91, 88] width 182 height 30
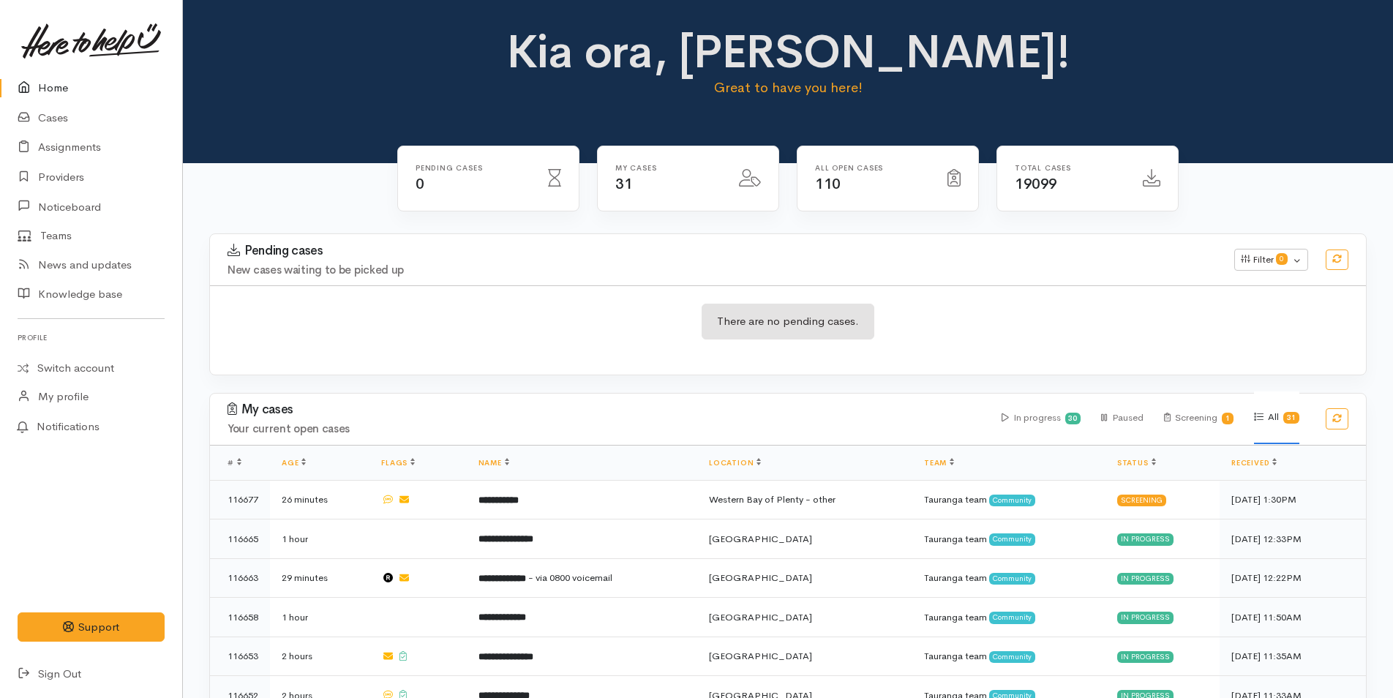
click at [1236, 42] on div "Kia ora, [PERSON_NAME]! Great to have you here!" at bounding box center [788, 68] width 1175 height 84
click at [56, 116] on link "Cases" at bounding box center [91, 118] width 182 height 30
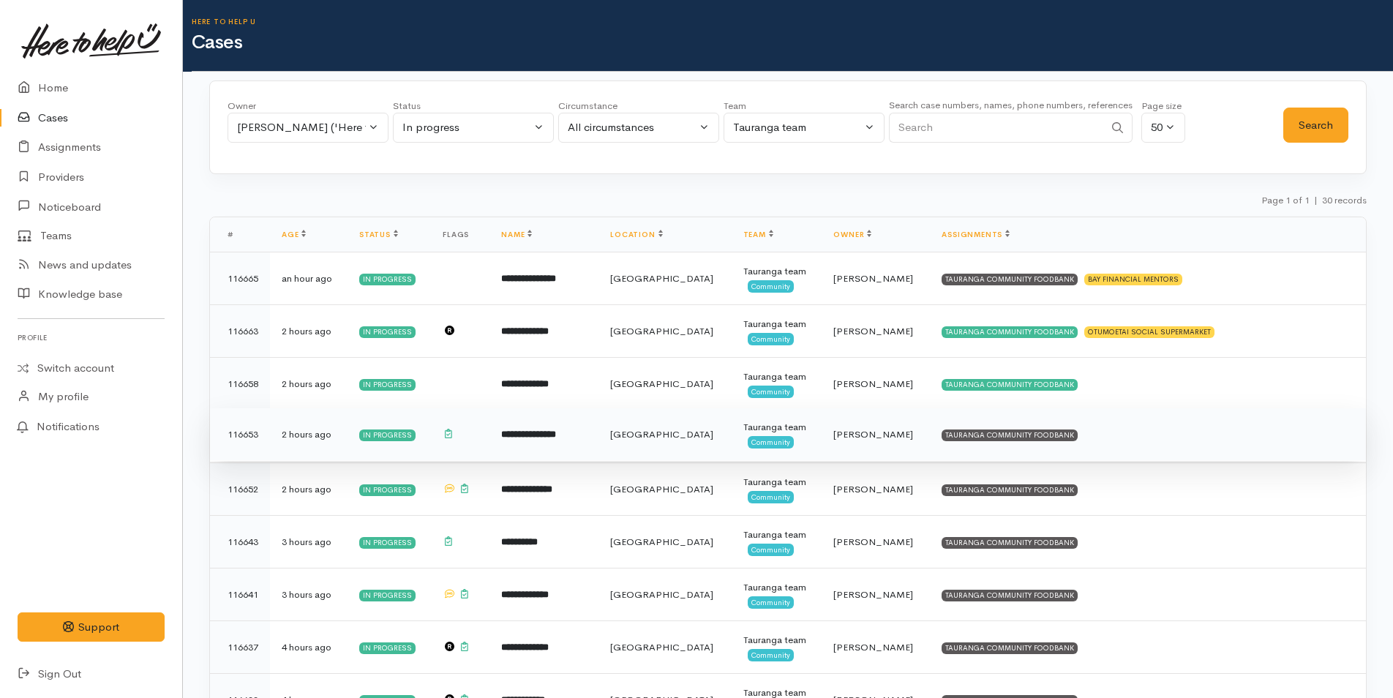
click at [1026, 435] on div "TAURANGA COMMUNITY FOODBANK" at bounding box center [1010, 436] width 136 height 12
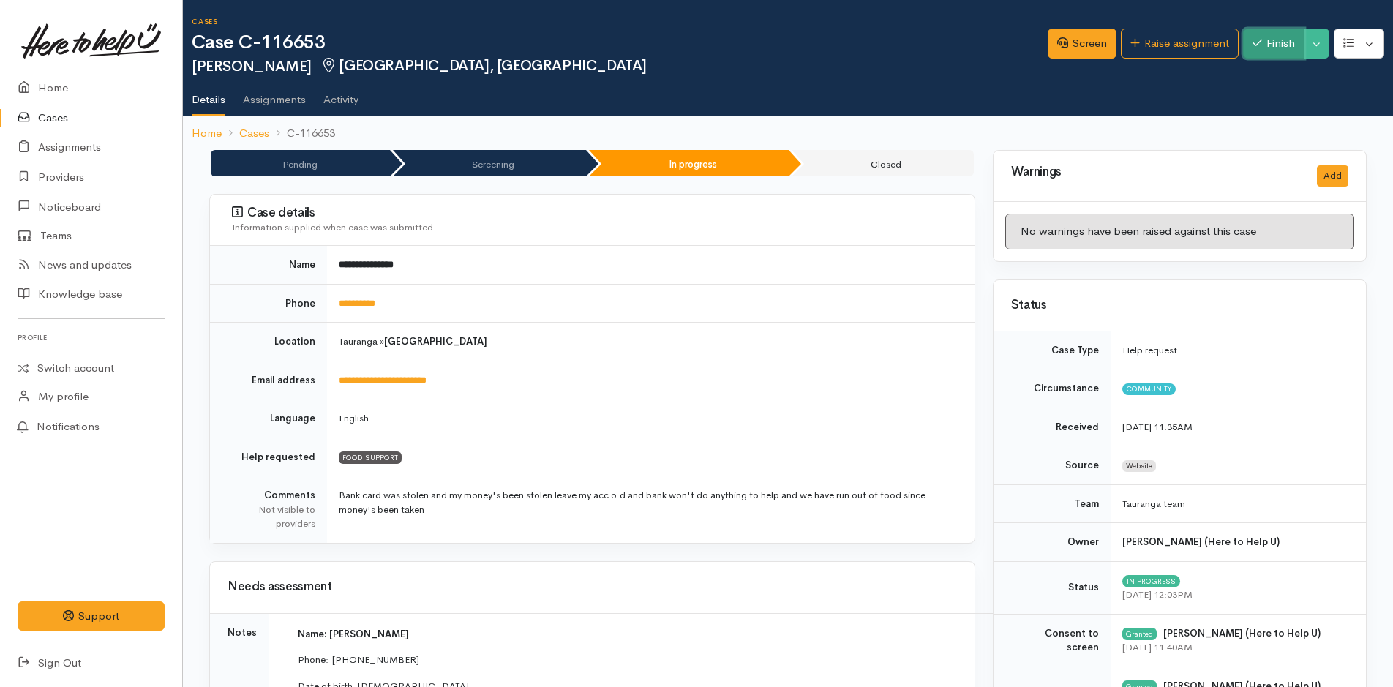
click at [1269, 46] on button "Finish" at bounding box center [1273, 44] width 61 height 30
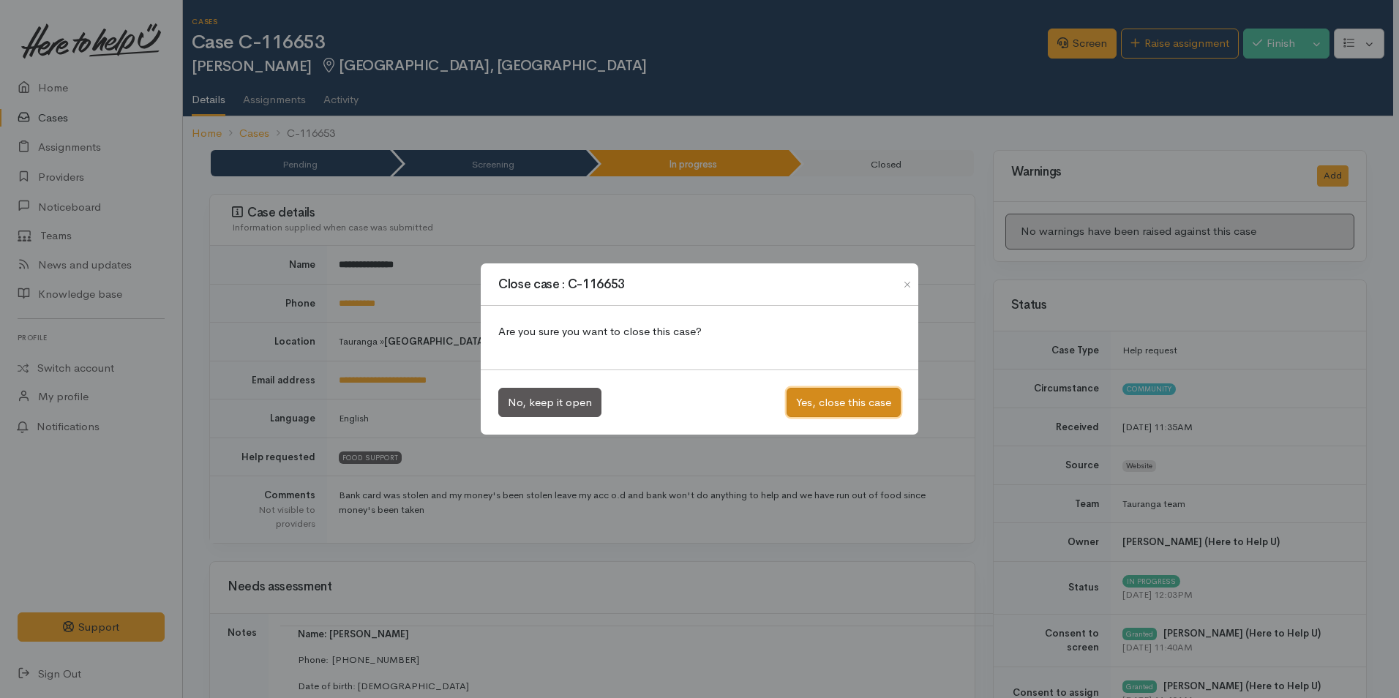
click at [869, 405] on button "Yes, close this case" at bounding box center [844, 403] width 114 height 30
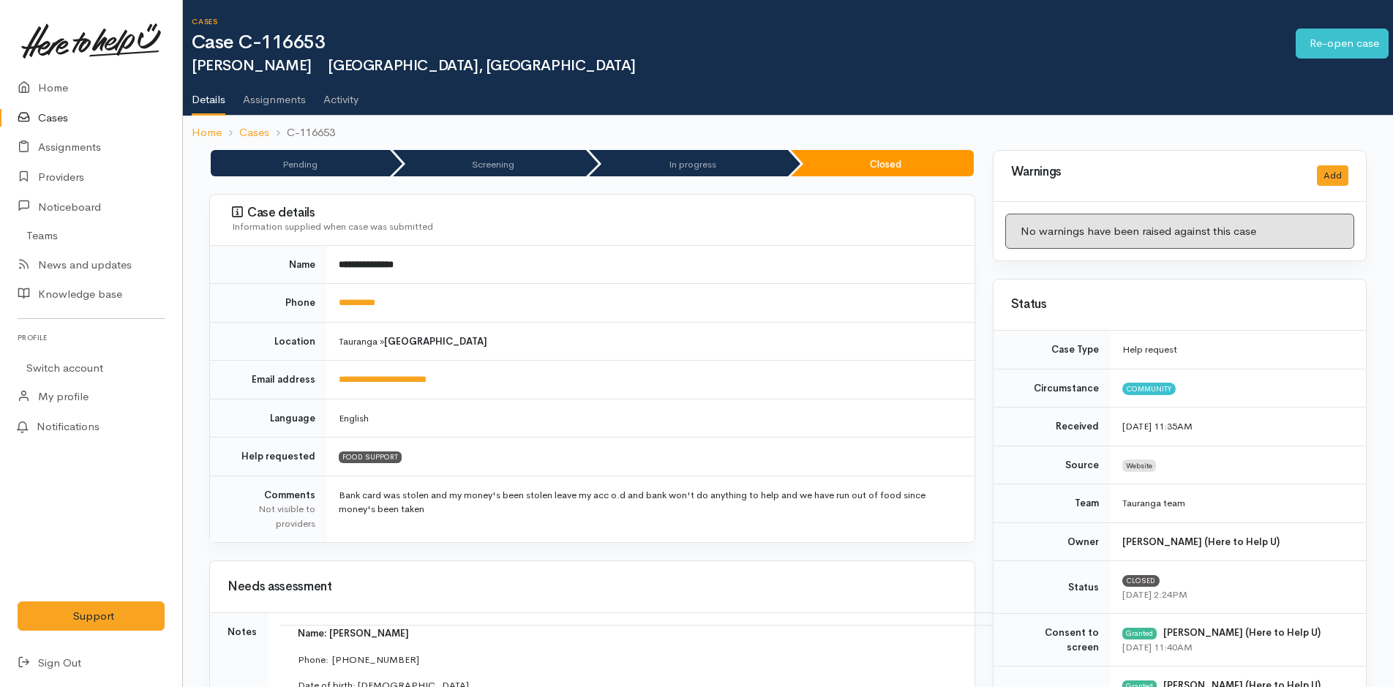
click at [50, 106] on link "Cases" at bounding box center [91, 118] width 182 height 30
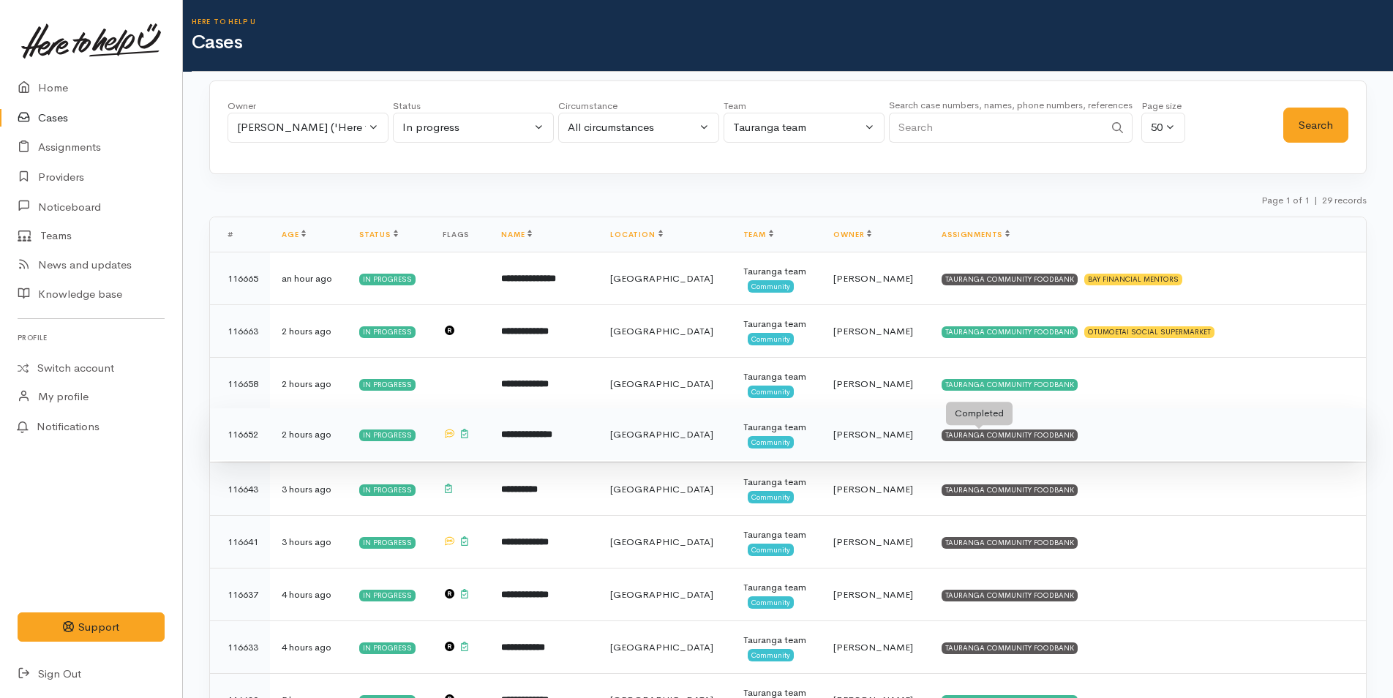
click at [989, 438] on div "TAURANGA COMMUNITY FOODBANK" at bounding box center [1010, 436] width 136 height 12
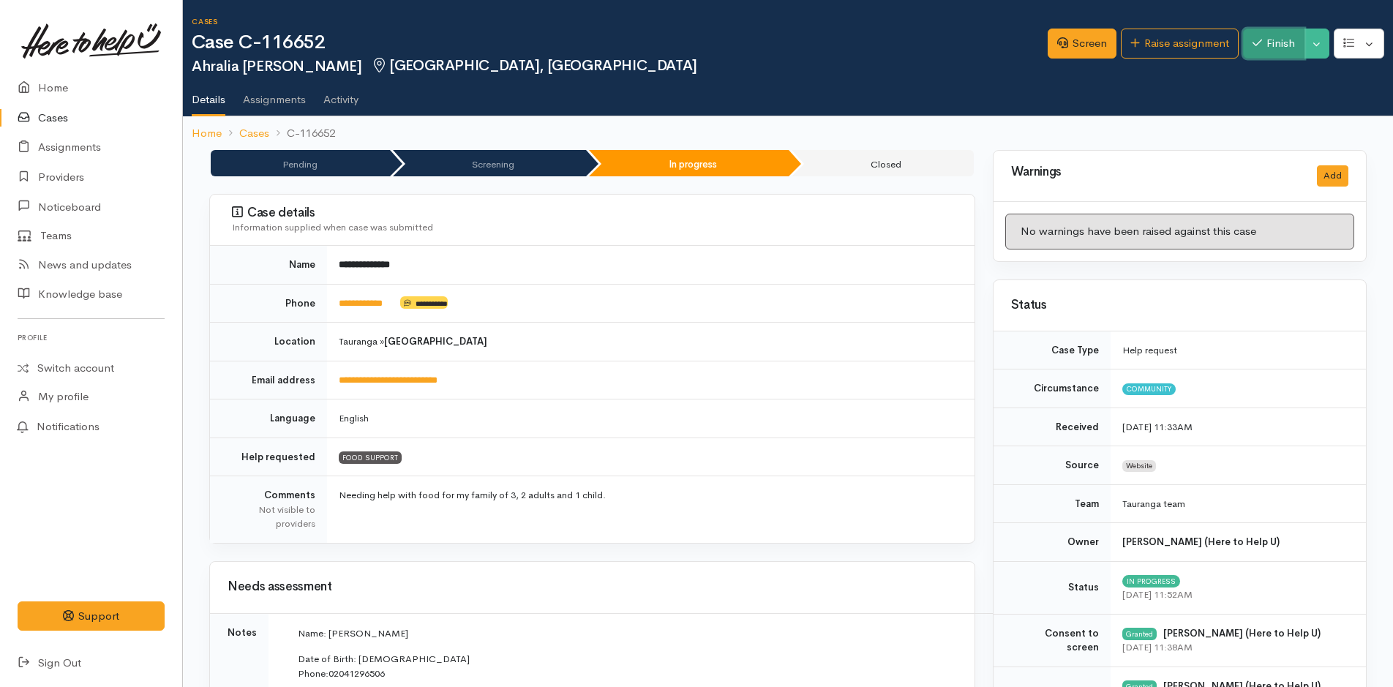
click at [1257, 50] on button "Finish" at bounding box center [1273, 44] width 61 height 30
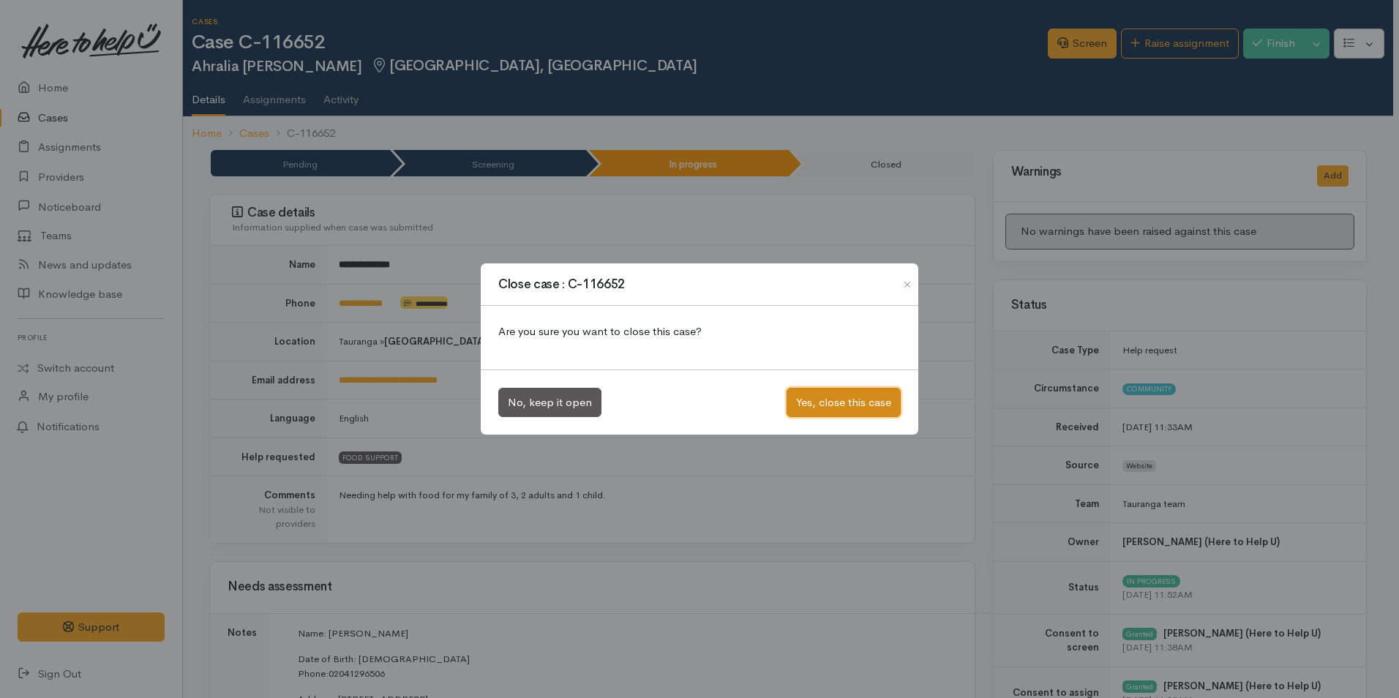
click at [880, 413] on button "Yes, close this case" at bounding box center [844, 403] width 114 height 30
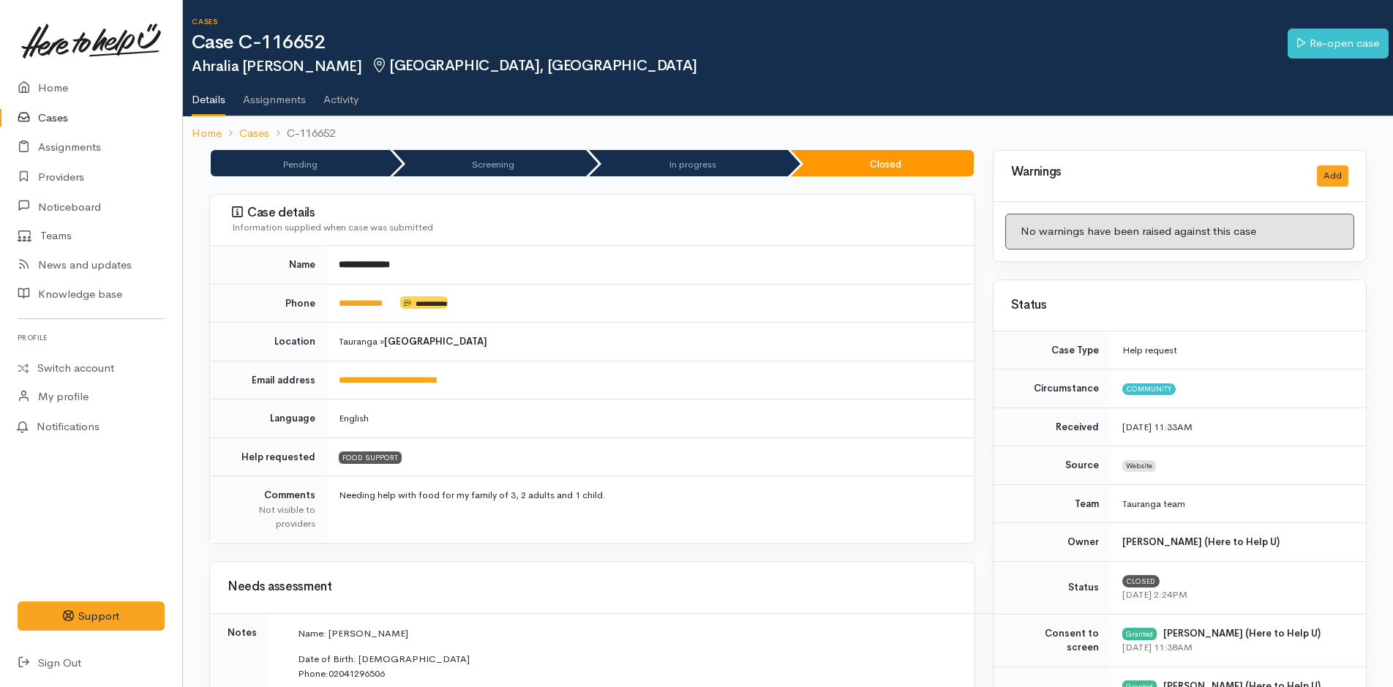
click at [45, 115] on link "Cases" at bounding box center [91, 118] width 182 height 30
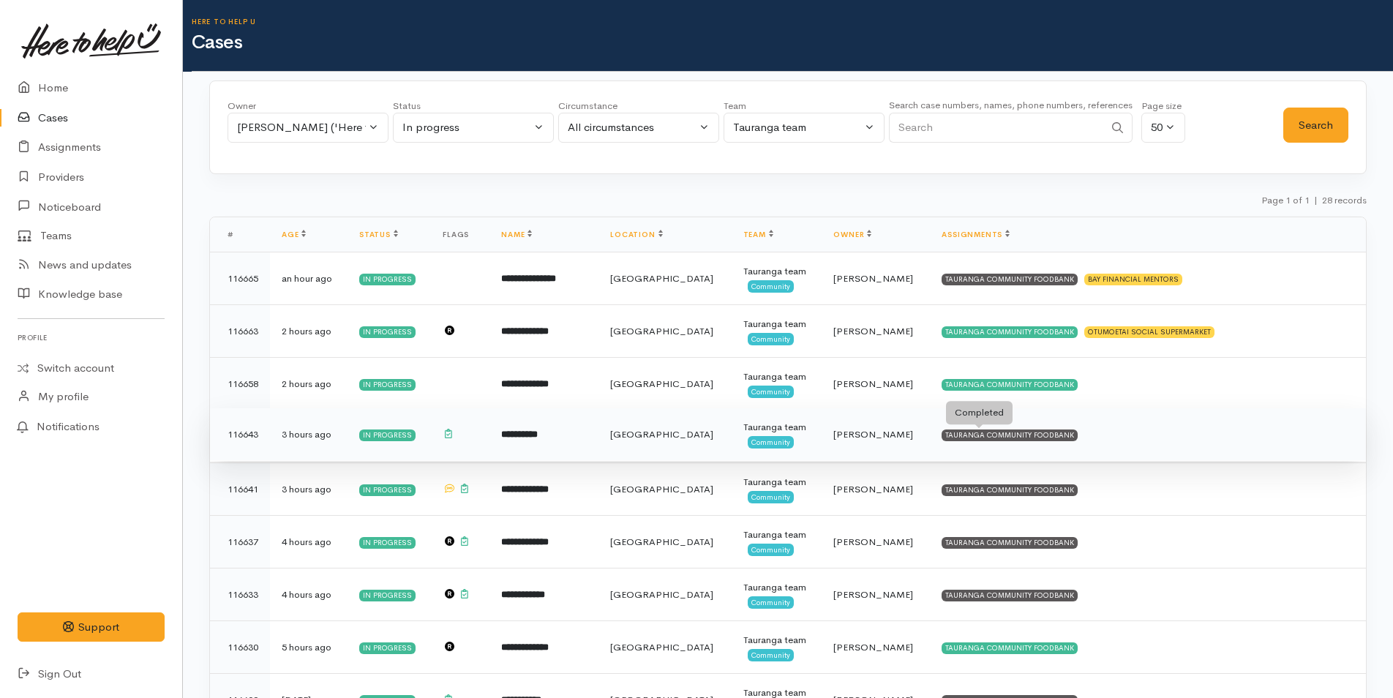
click at [1025, 434] on div "TAURANGA COMMUNITY FOODBANK" at bounding box center [1010, 436] width 136 height 12
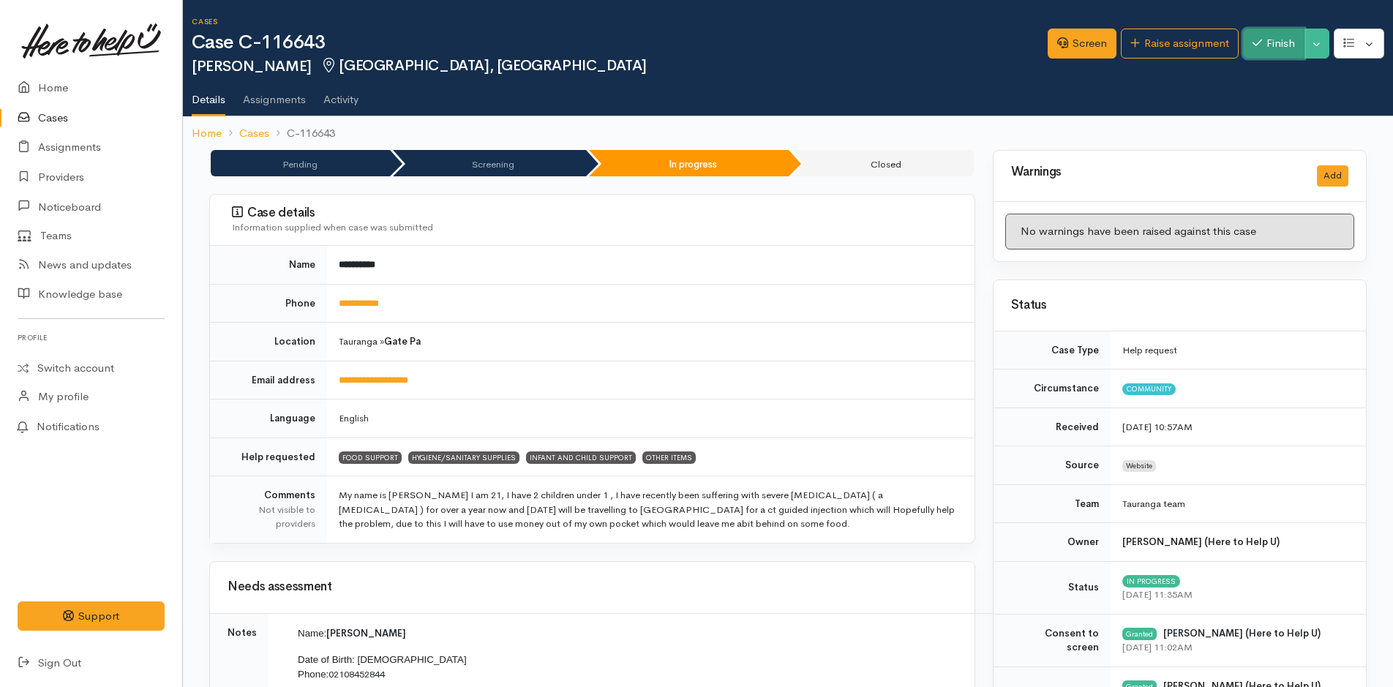
click at [1277, 45] on button "Finish" at bounding box center [1273, 44] width 61 height 30
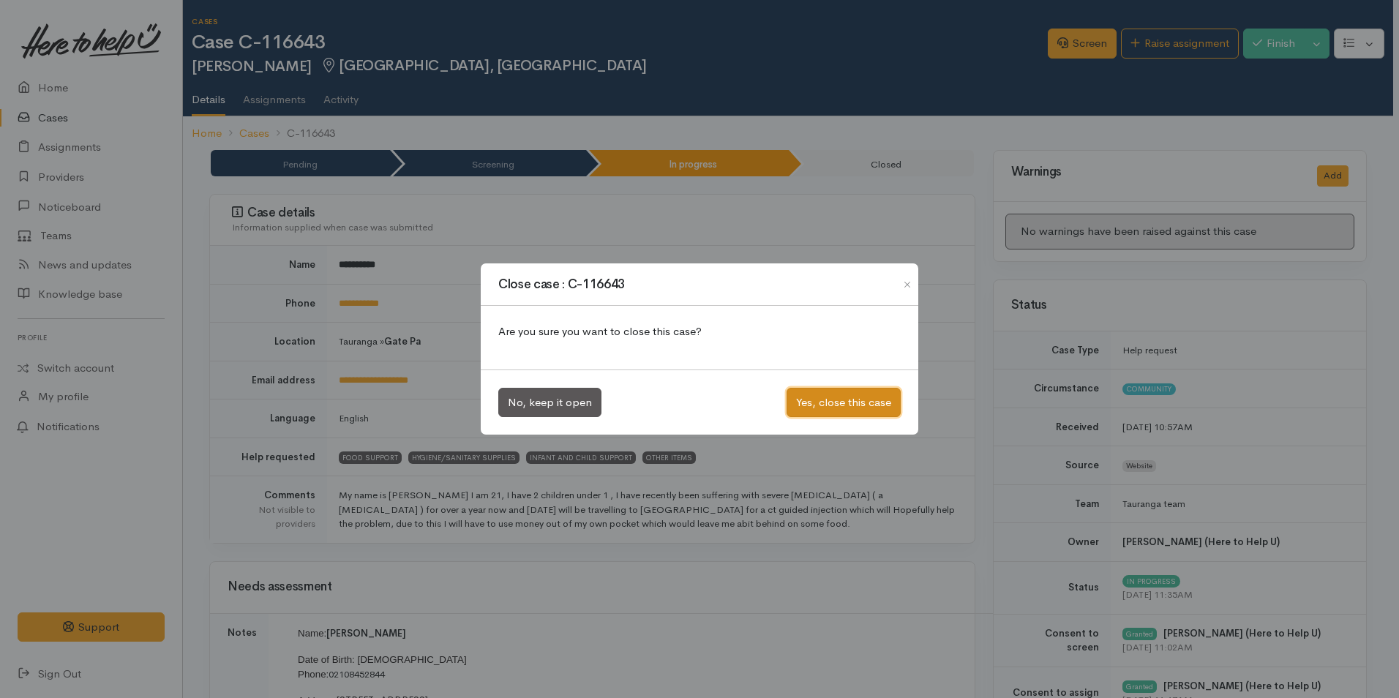
click at [844, 397] on button "Yes, close this case" at bounding box center [844, 403] width 114 height 30
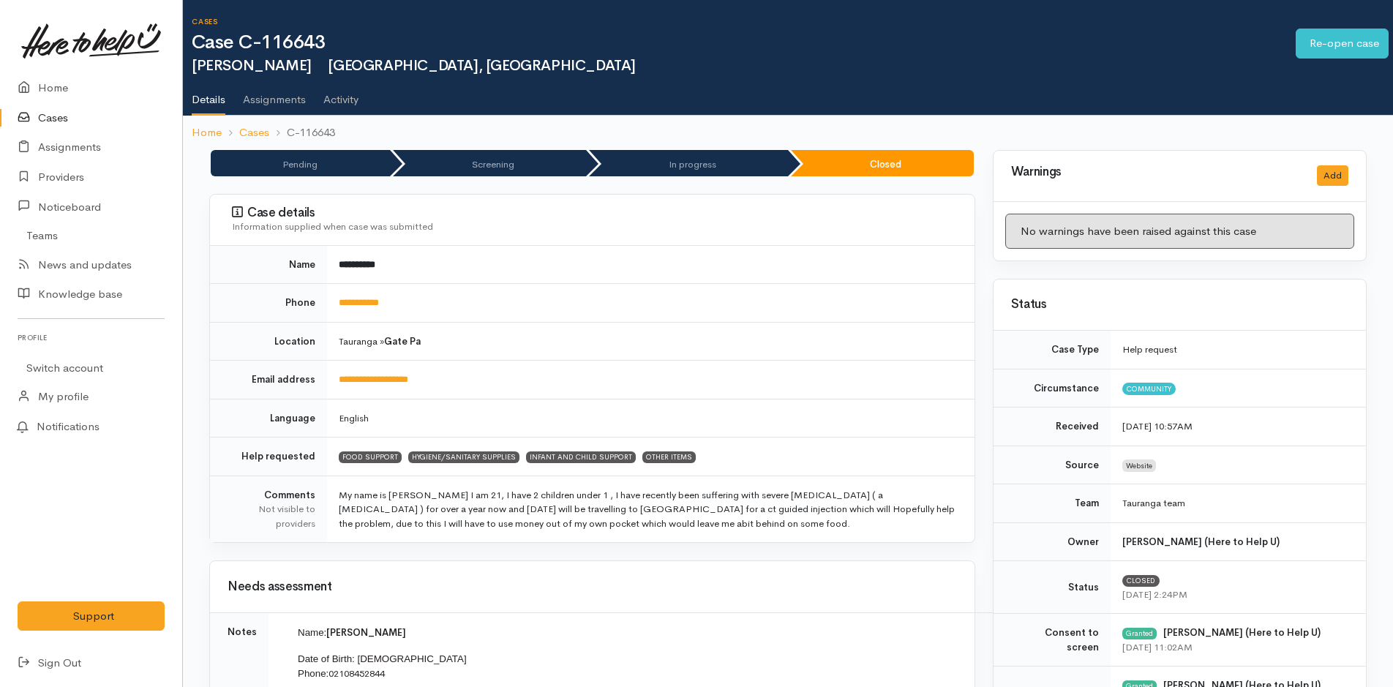
click at [50, 116] on link "Cases" at bounding box center [91, 118] width 182 height 30
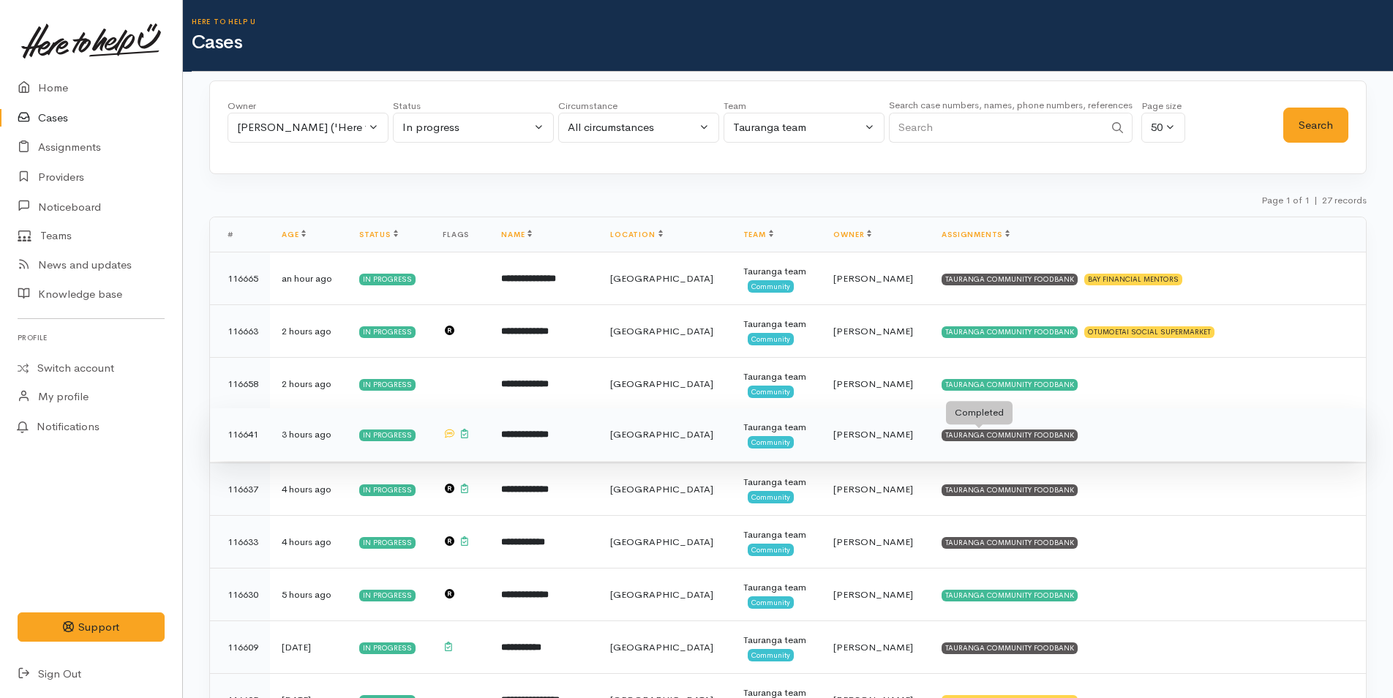
click at [1036, 436] on div "TAURANGA COMMUNITY FOODBANK" at bounding box center [1010, 436] width 136 height 12
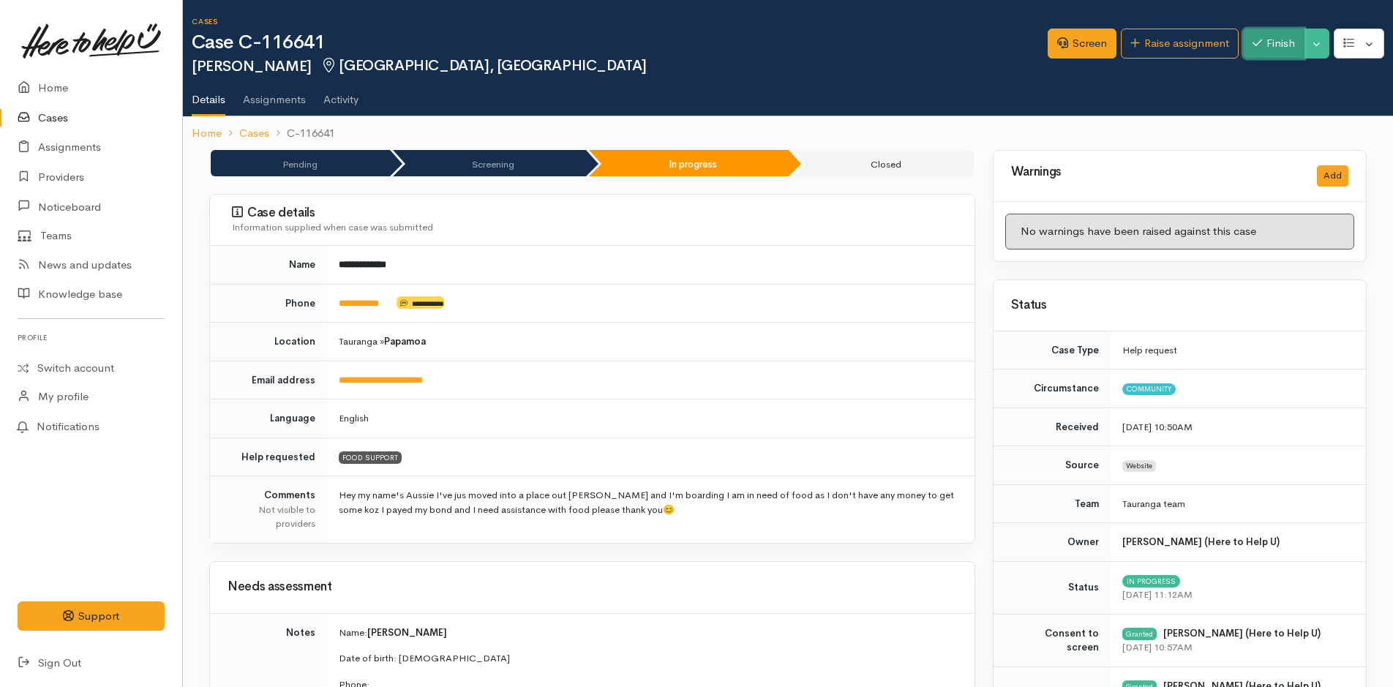
click at [1275, 50] on button "Finish" at bounding box center [1273, 44] width 61 height 30
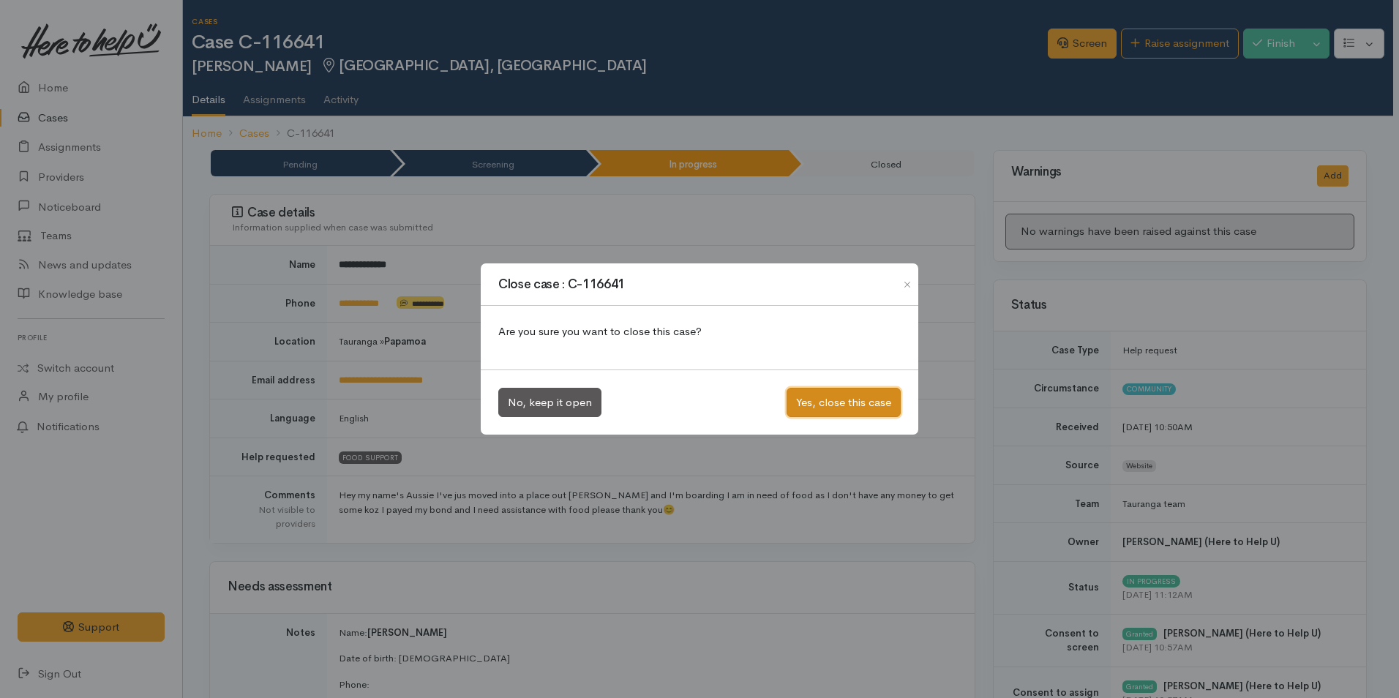
click at [826, 389] on button "Yes, close this case" at bounding box center [844, 403] width 114 height 30
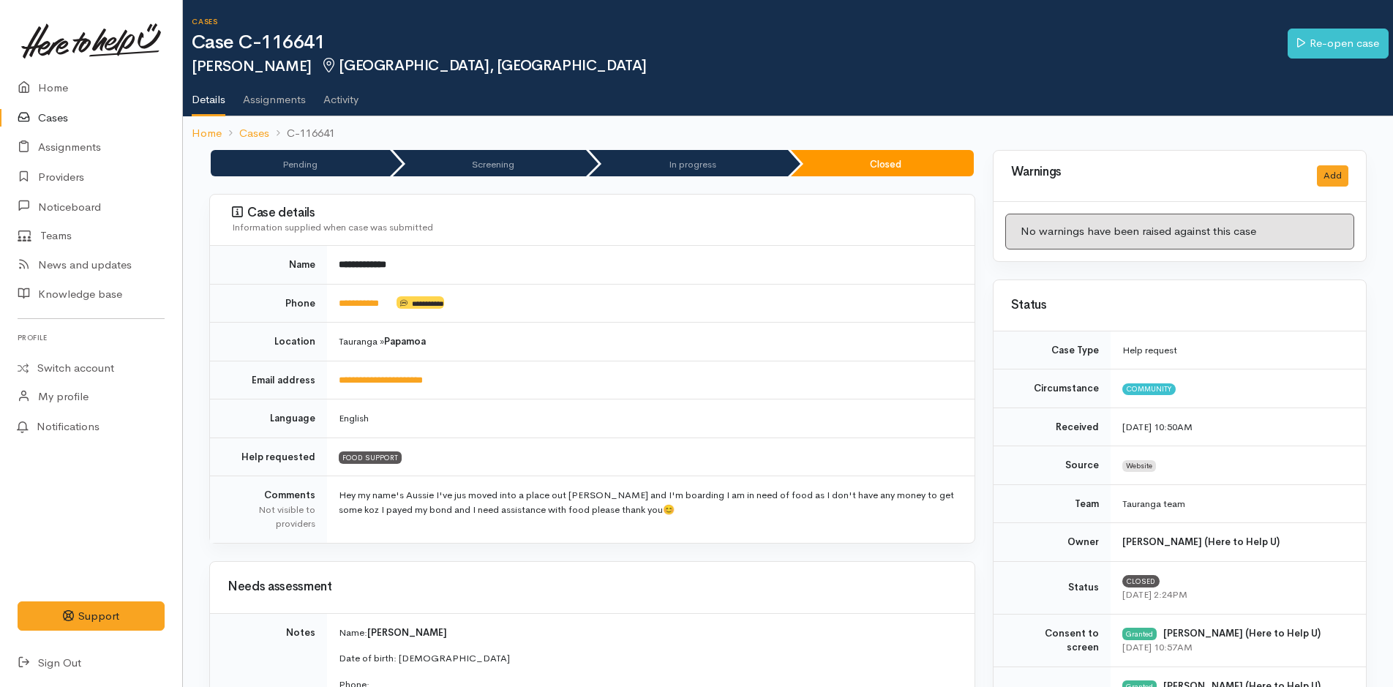
click at [53, 111] on link "Cases" at bounding box center [91, 118] width 182 height 30
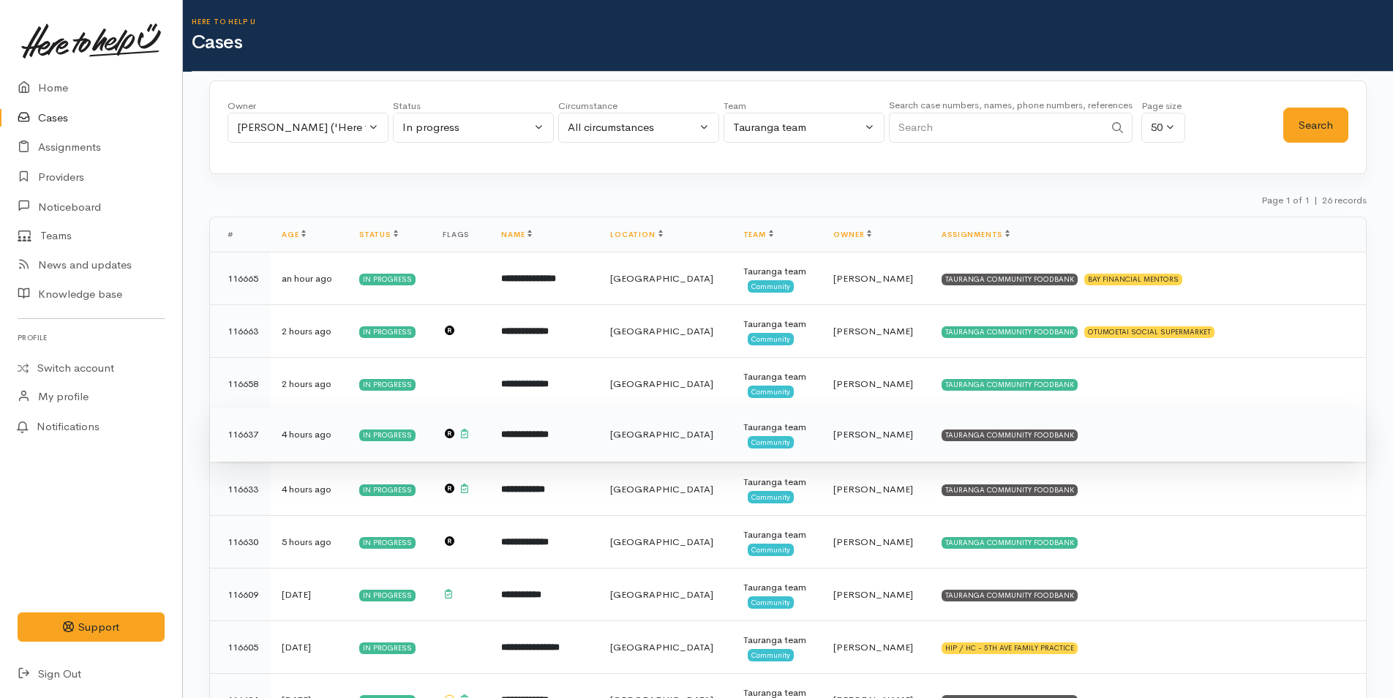
click at [1031, 441] on td "TAURANGA COMMUNITY FOODBANK" at bounding box center [1148, 434] width 436 height 53
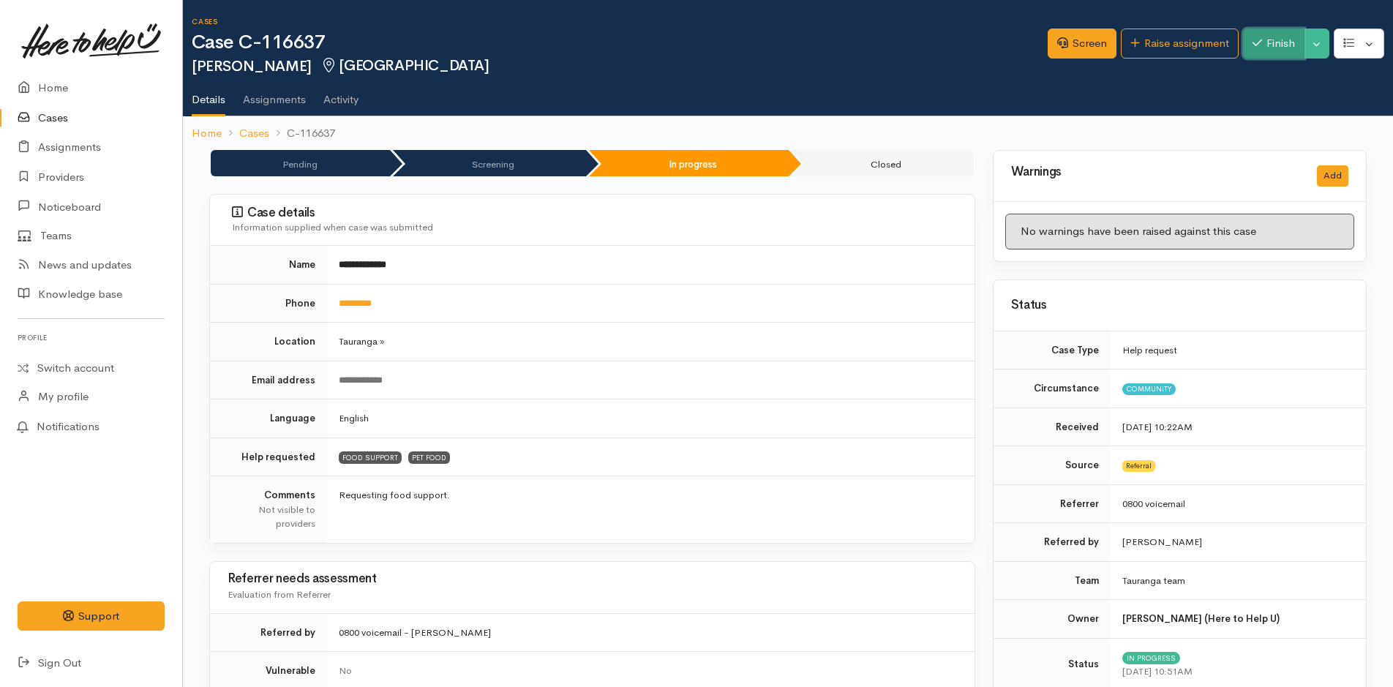
click at [1268, 49] on button "Finish" at bounding box center [1273, 44] width 61 height 30
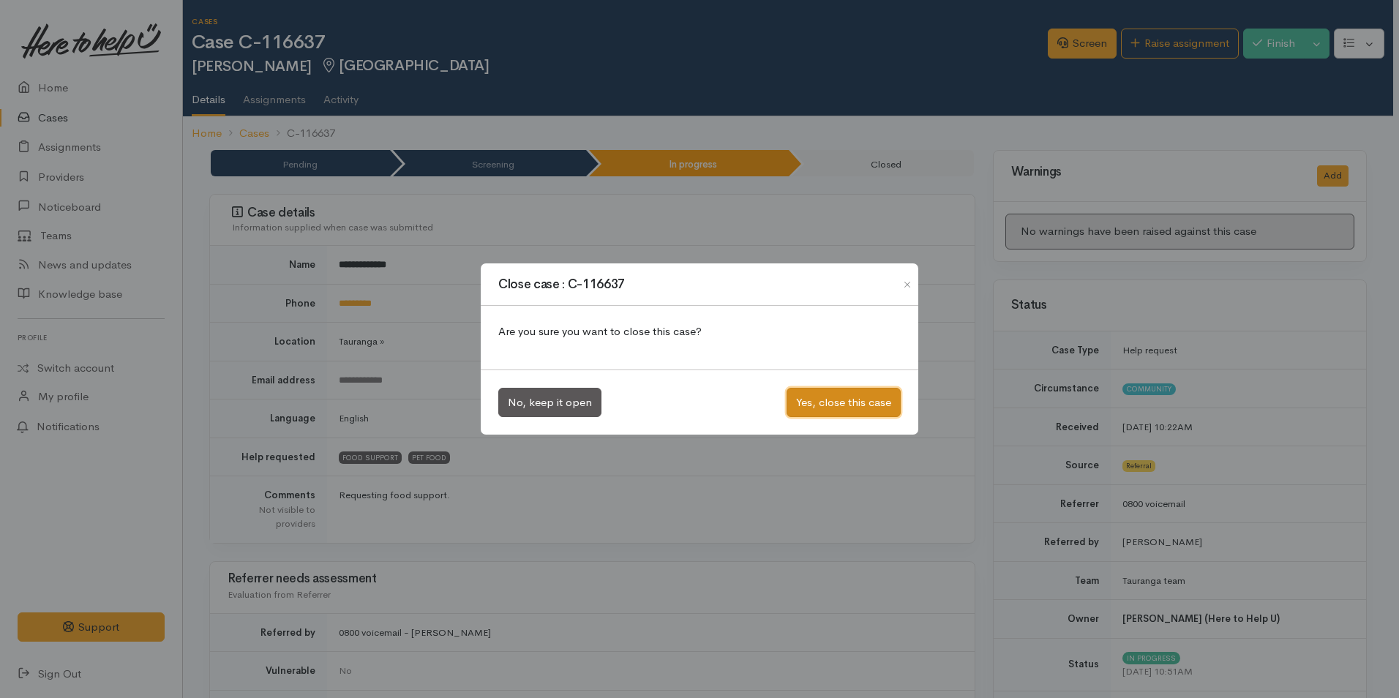
click at [851, 399] on button "Yes, close this case" at bounding box center [844, 403] width 114 height 30
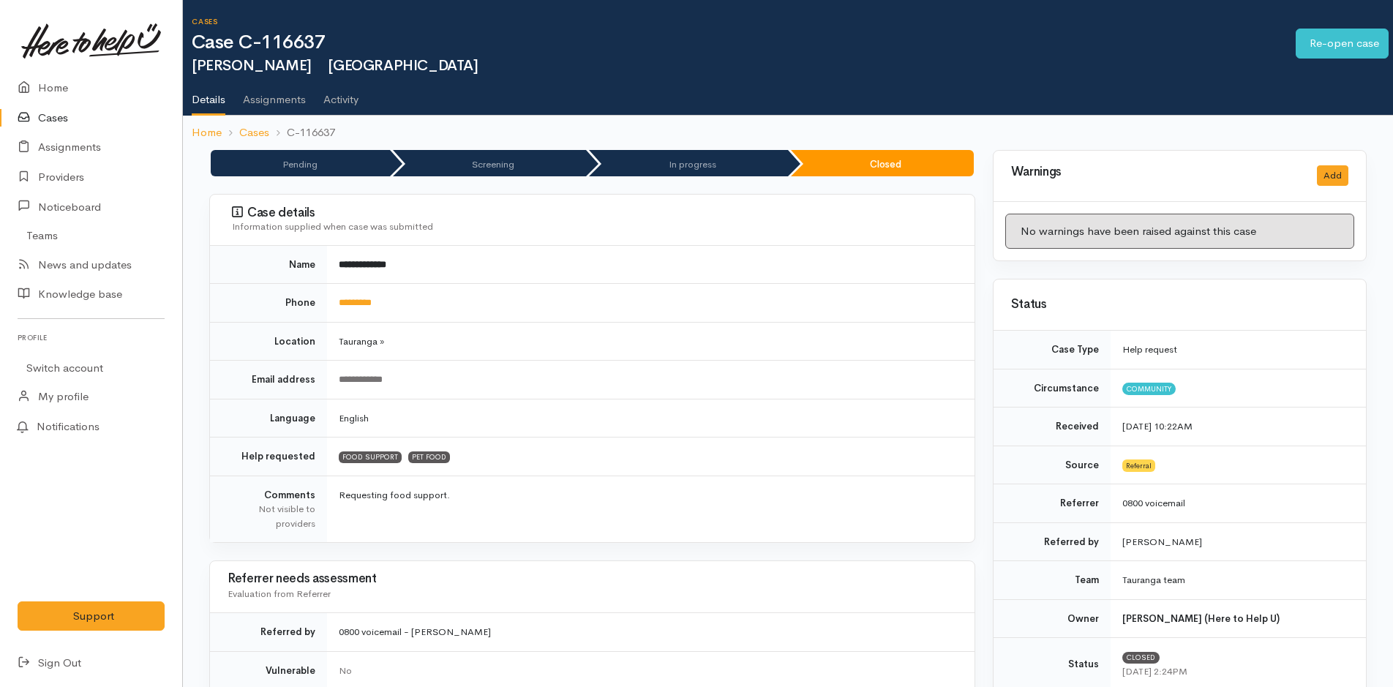
click at [47, 114] on link "Cases" at bounding box center [91, 118] width 182 height 30
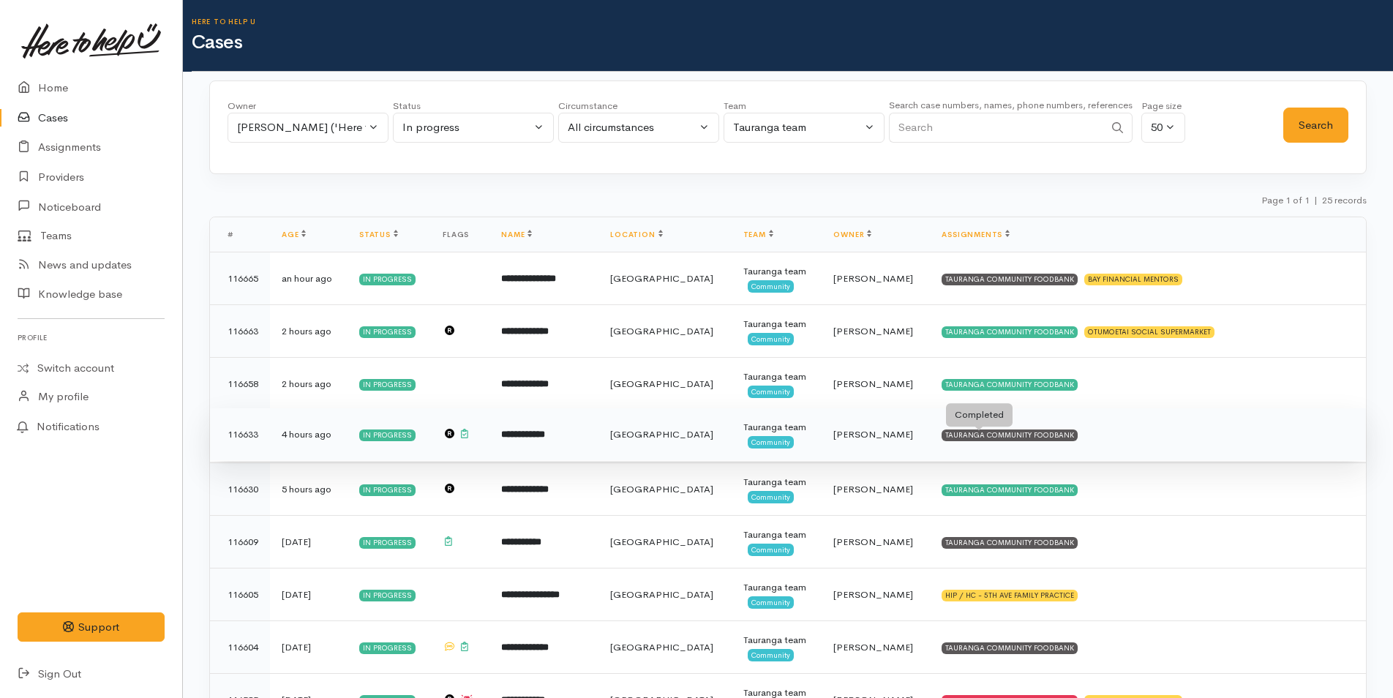
click at [1024, 434] on div "TAURANGA COMMUNITY FOODBANK" at bounding box center [1010, 436] width 136 height 12
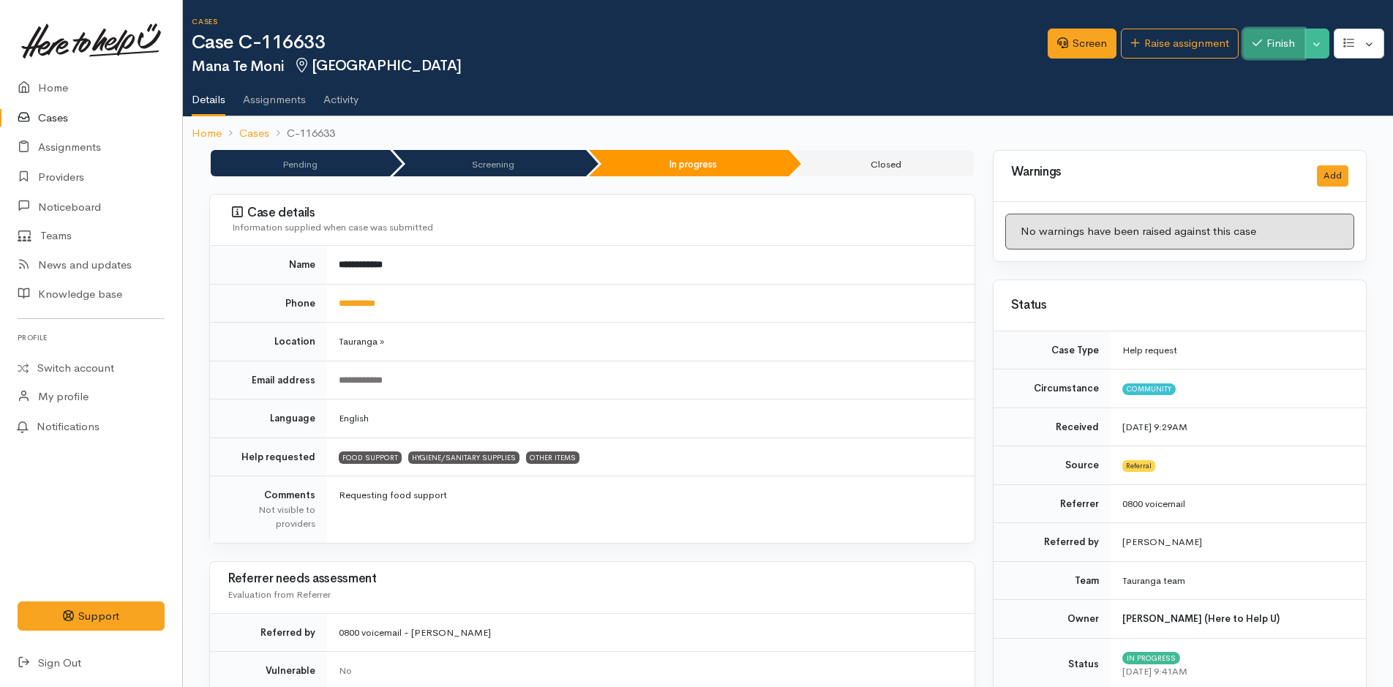
click at [1284, 33] on button "Finish" at bounding box center [1273, 44] width 61 height 30
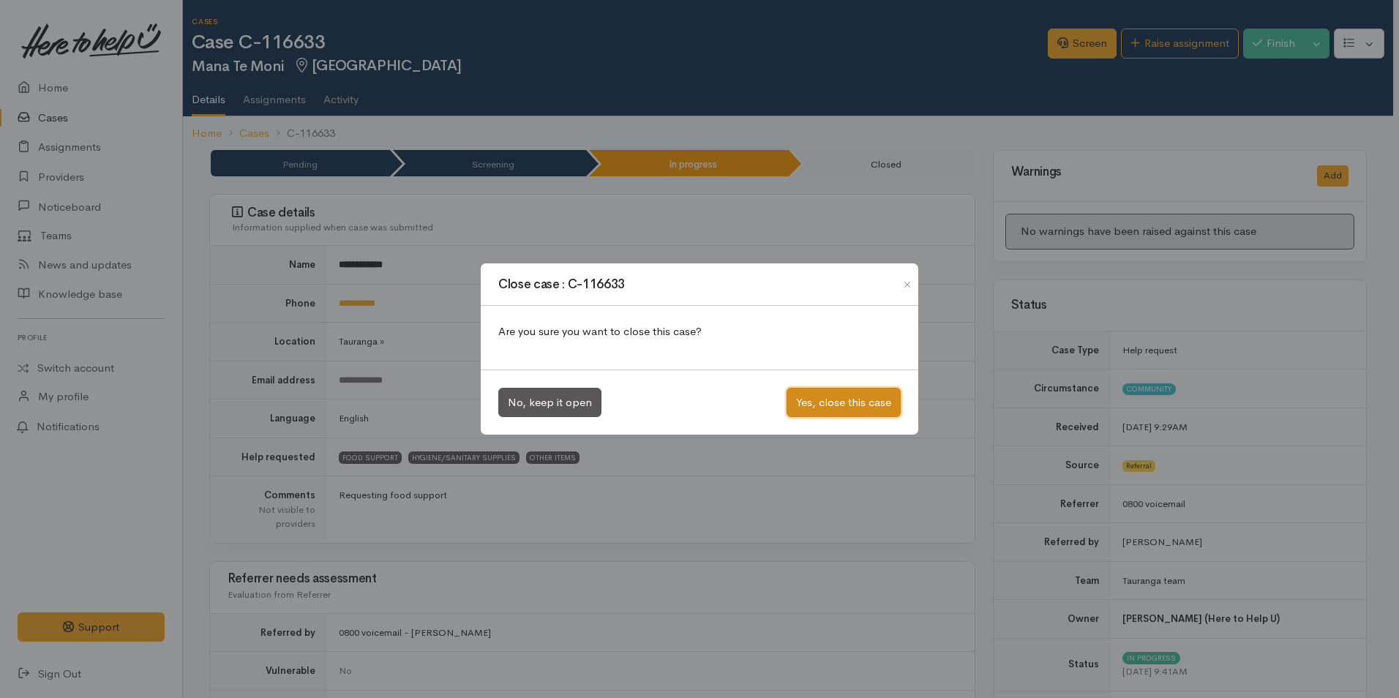
click at [856, 404] on button "Yes, close this case" at bounding box center [844, 403] width 114 height 30
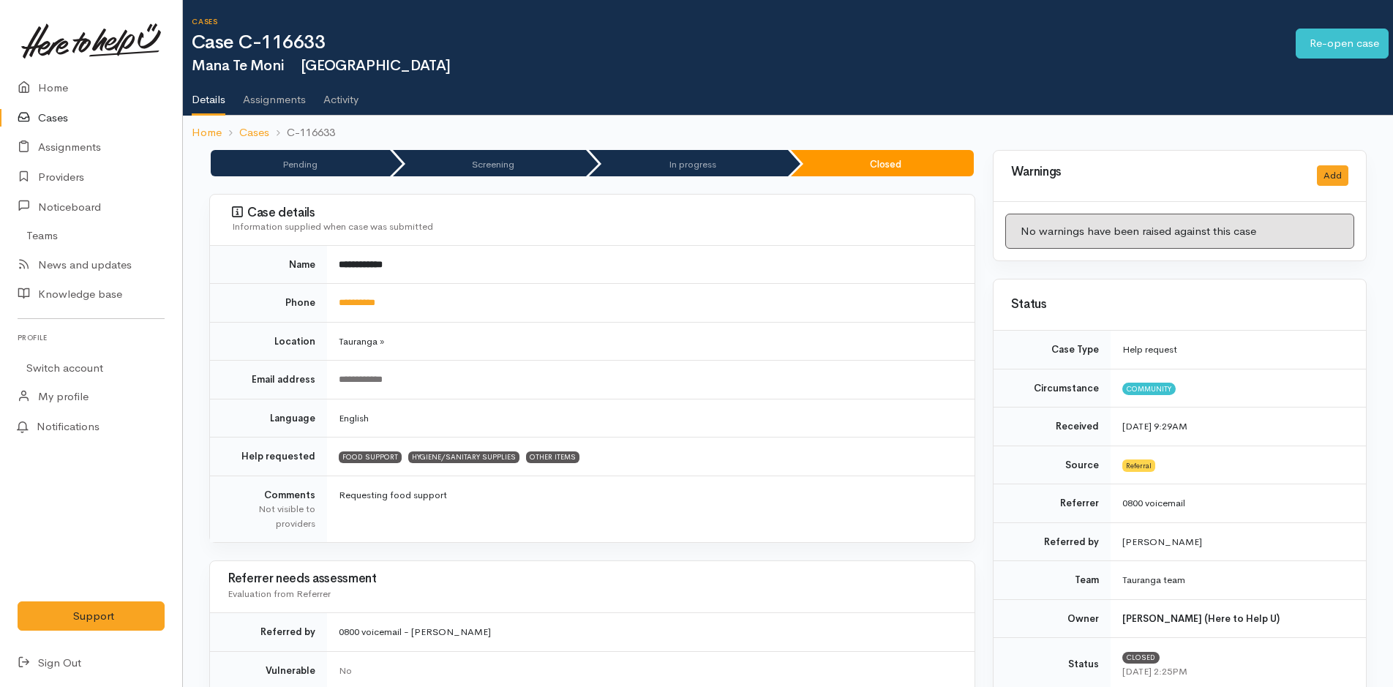
click at [53, 114] on link "Cases" at bounding box center [91, 118] width 182 height 30
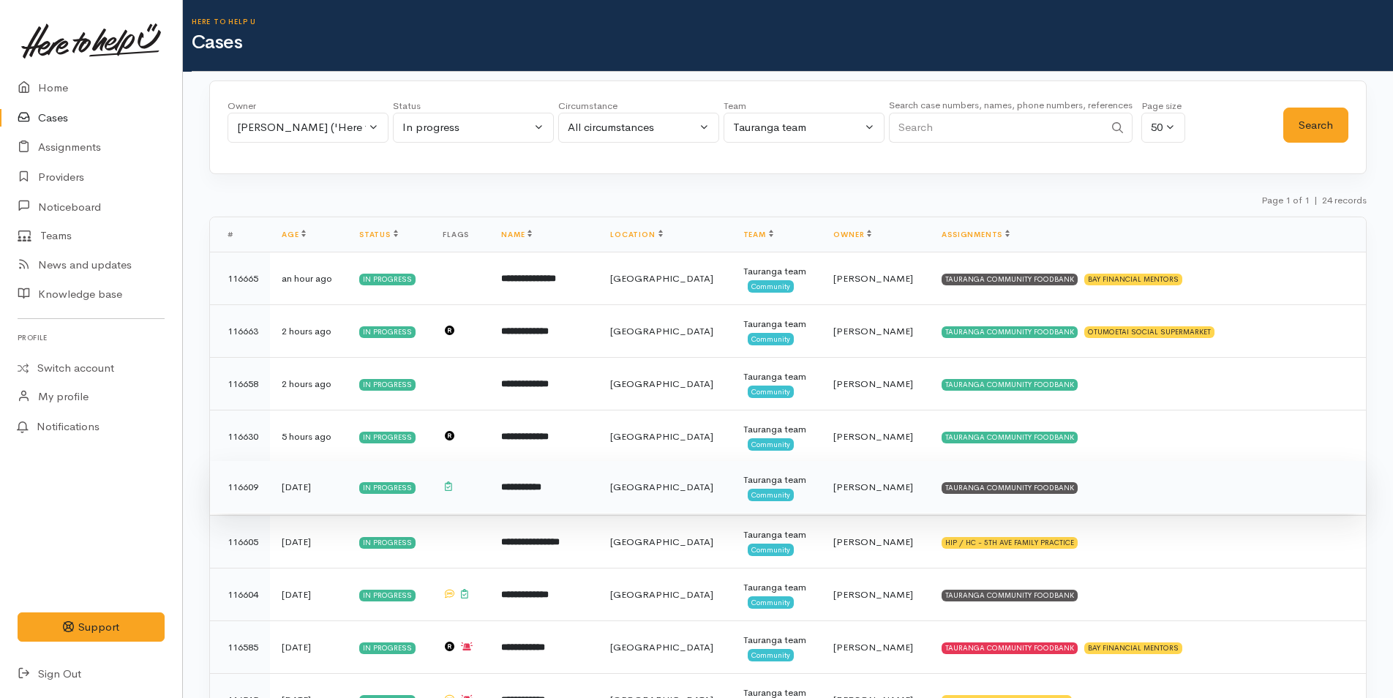
click at [1015, 478] on td "TAURANGA COMMUNITY FOODBANK" at bounding box center [1148, 487] width 436 height 53
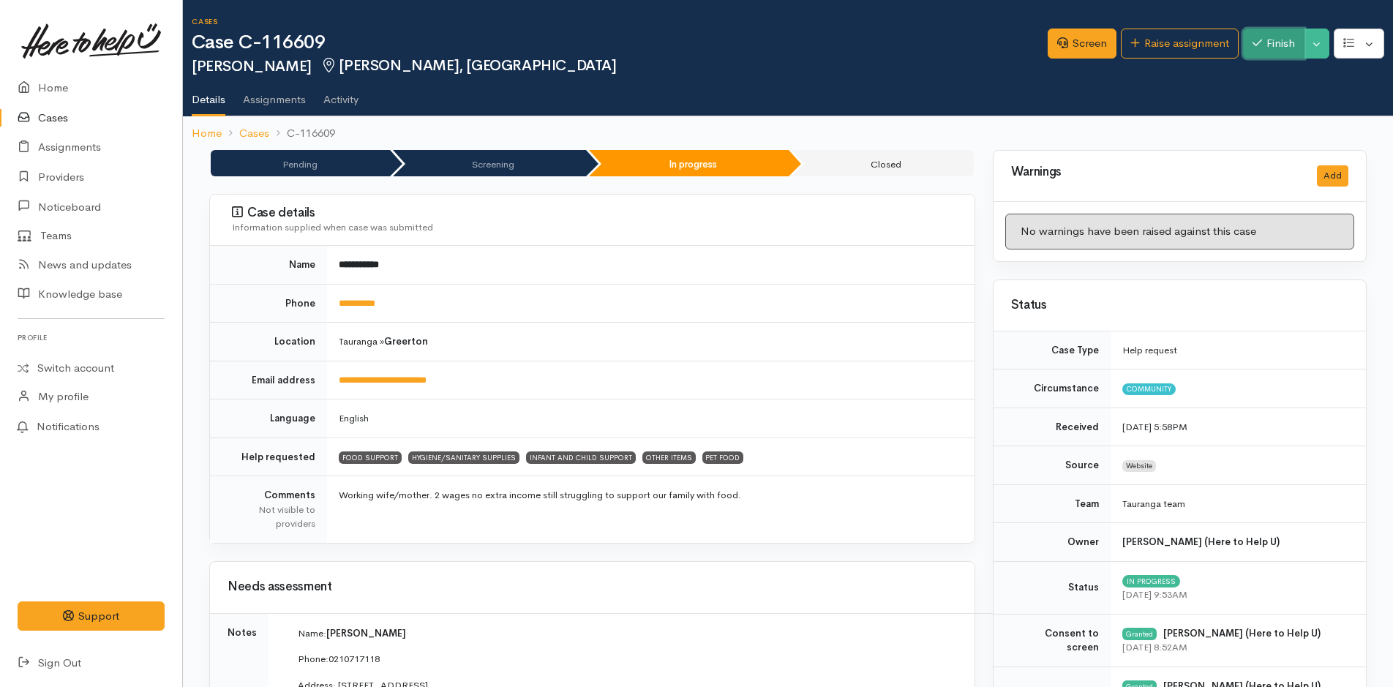
click at [1248, 42] on button "Finish" at bounding box center [1273, 44] width 61 height 30
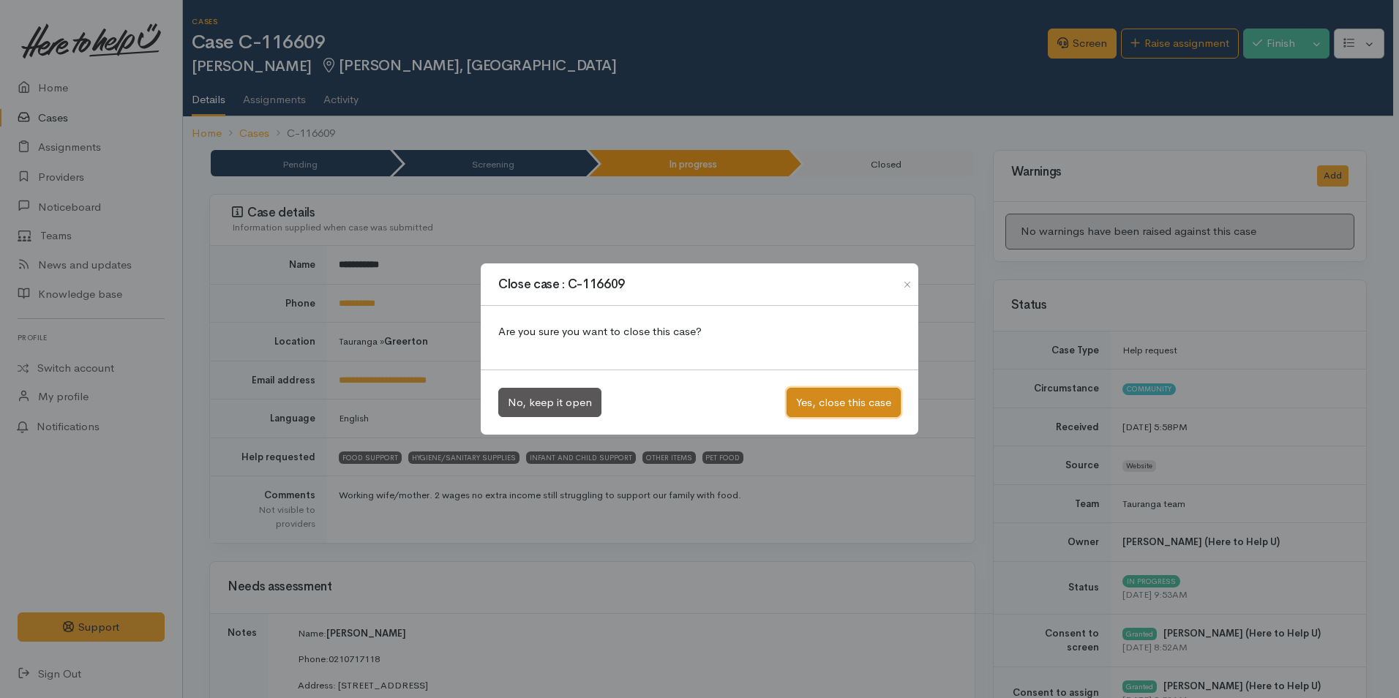
click at [883, 393] on button "Yes, close this case" at bounding box center [844, 403] width 114 height 30
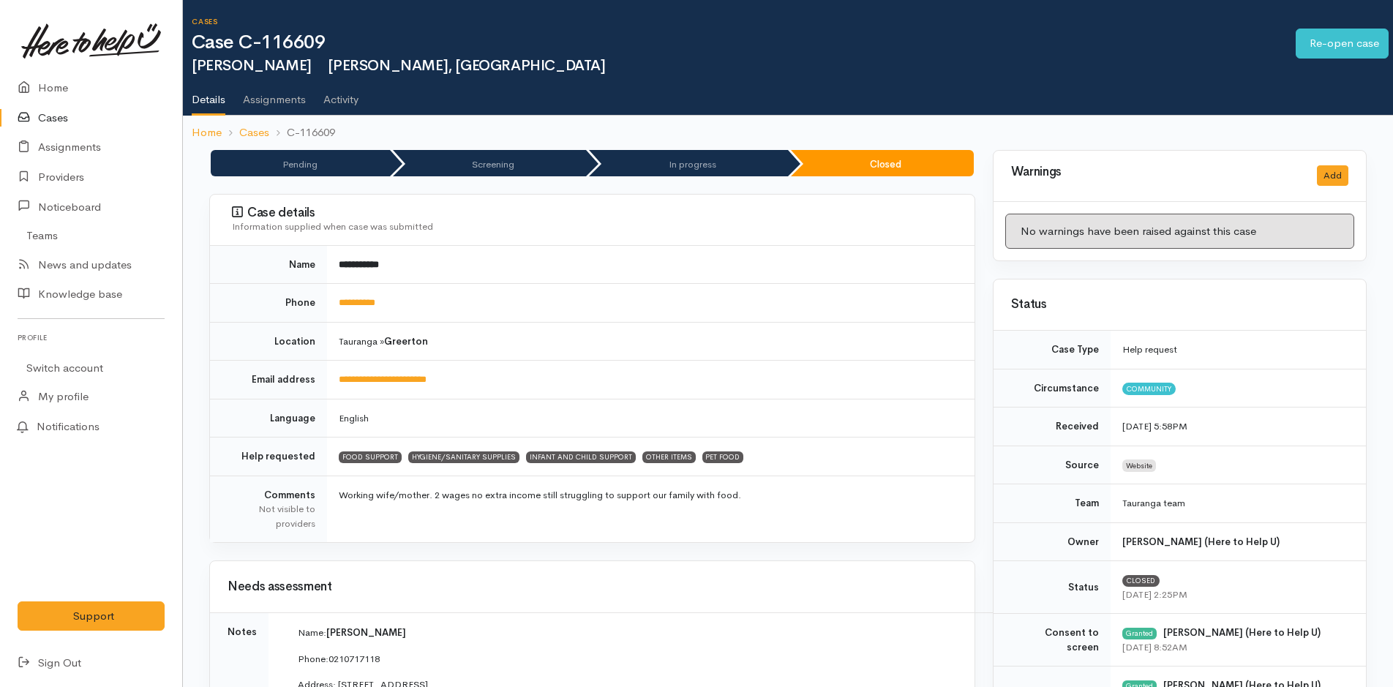
click at [65, 113] on link "Cases" at bounding box center [91, 118] width 182 height 30
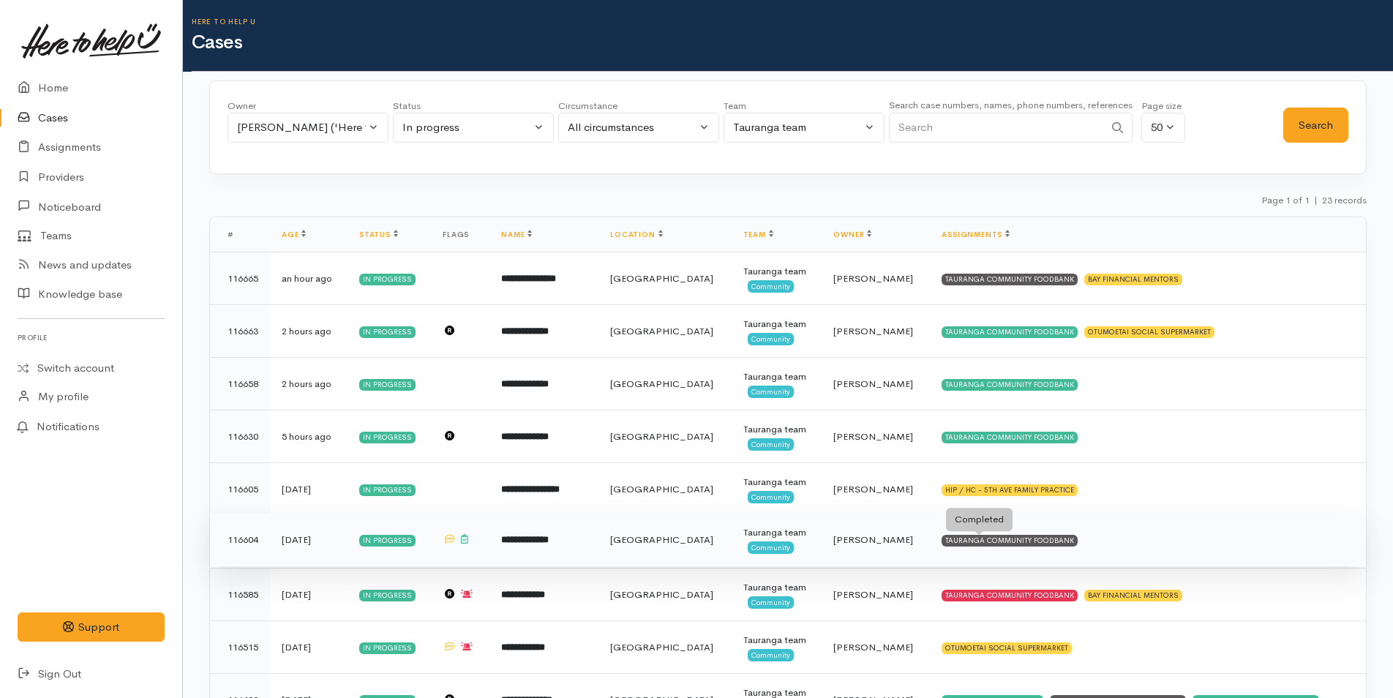
click at [1033, 538] on div "TAURANGA COMMUNITY FOODBANK" at bounding box center [1010, 541] width 136 height 12
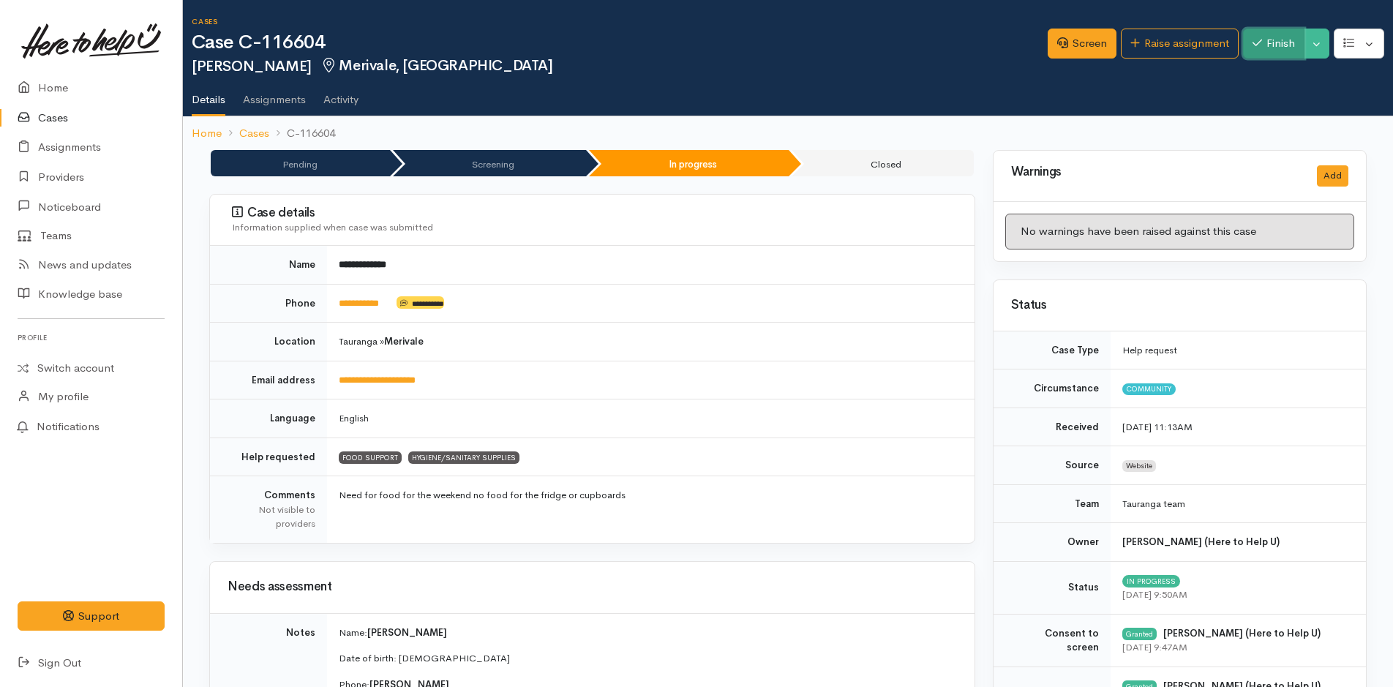
click at [1279, 36] on button "Finish" at bounding box center [1273, 44] width 61 height 30
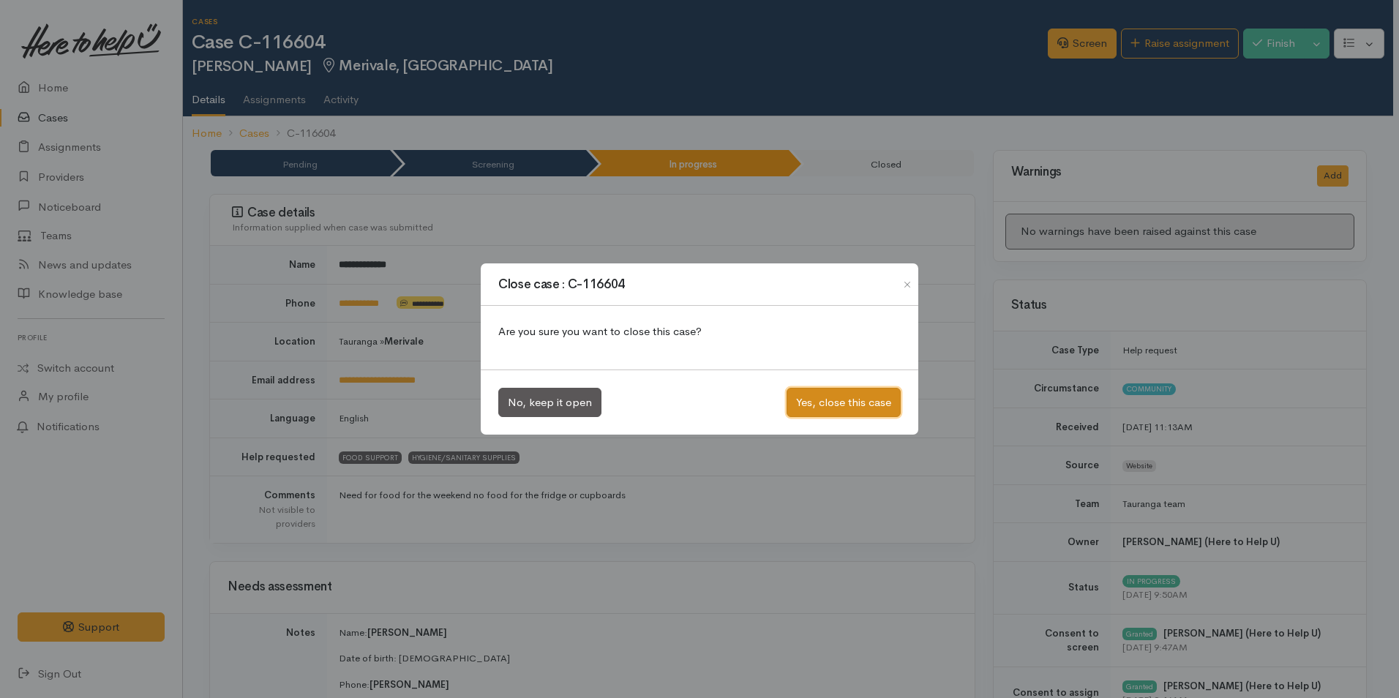
click at [853, 392] on button "Yes, close this case" at bounding box center [844, 403] width 114 height 30
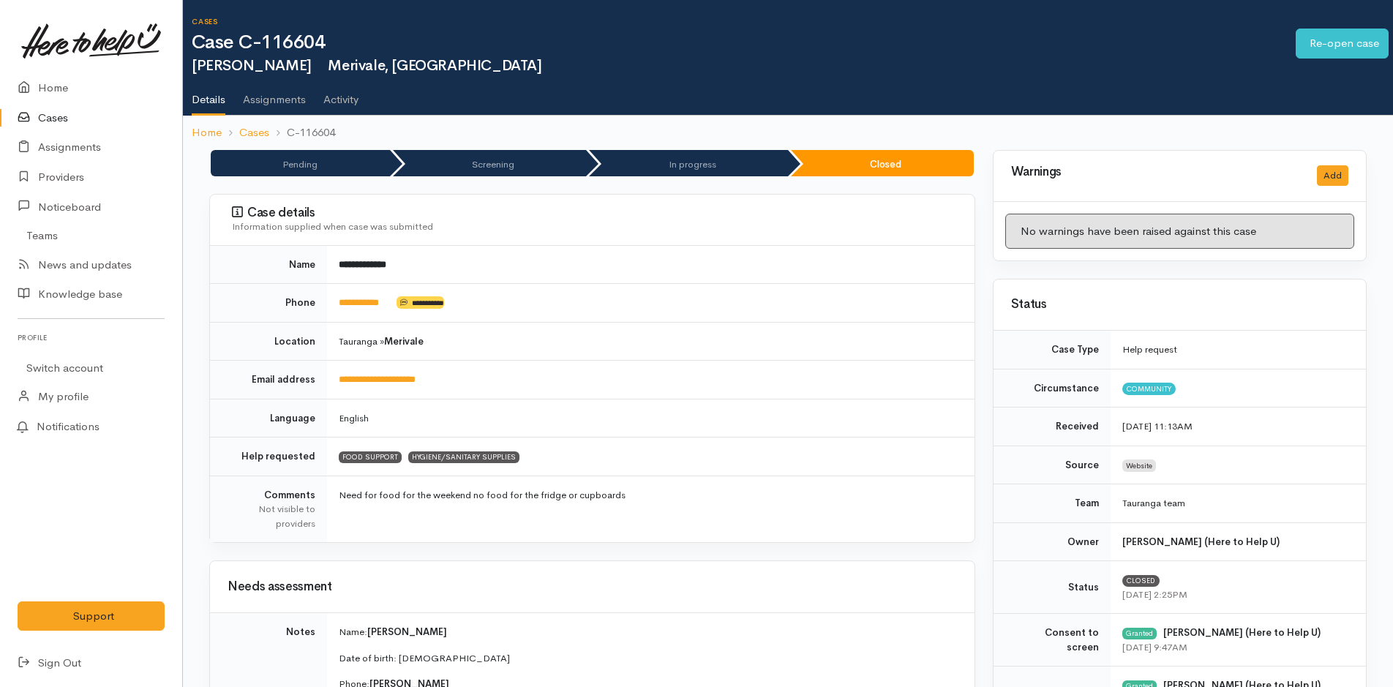
click at [64, 115] on link "Cases" at bounding box center [91, 118] width 182 height 30
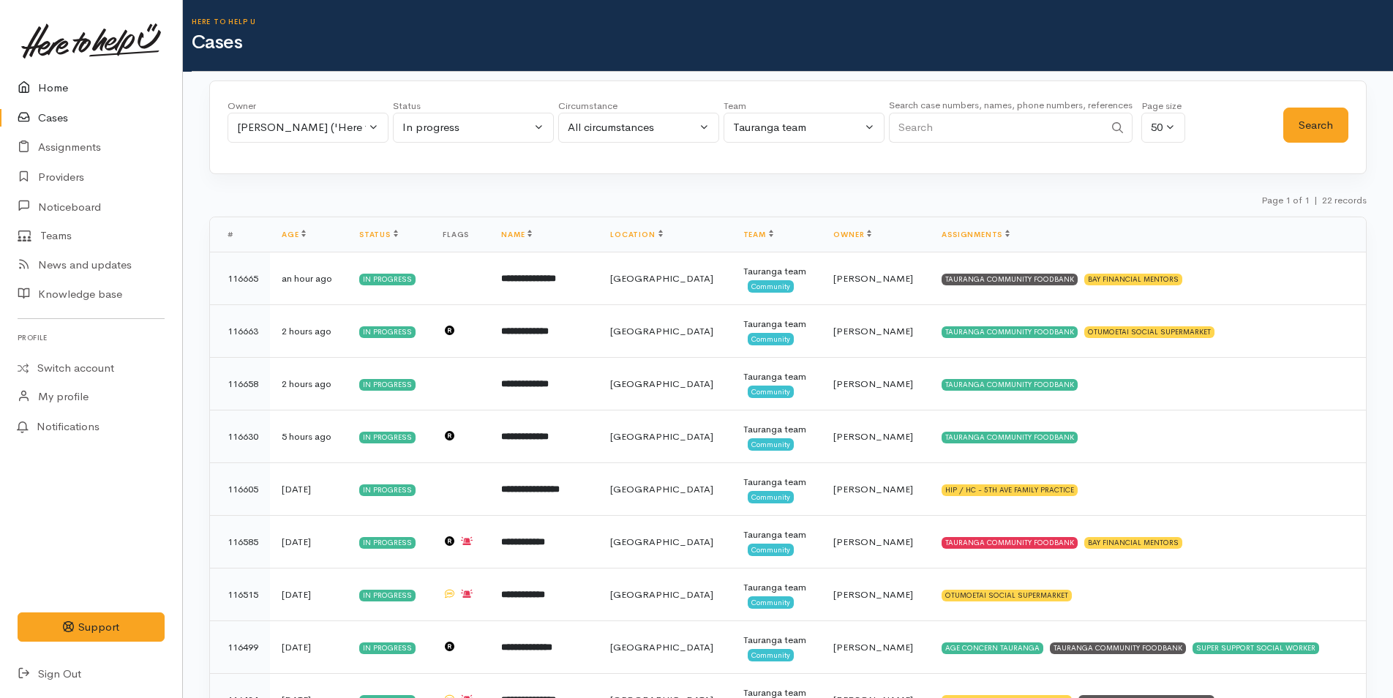
click at [61, 90] on link "Home" at bounding box center [91, 88] width 182 height 30
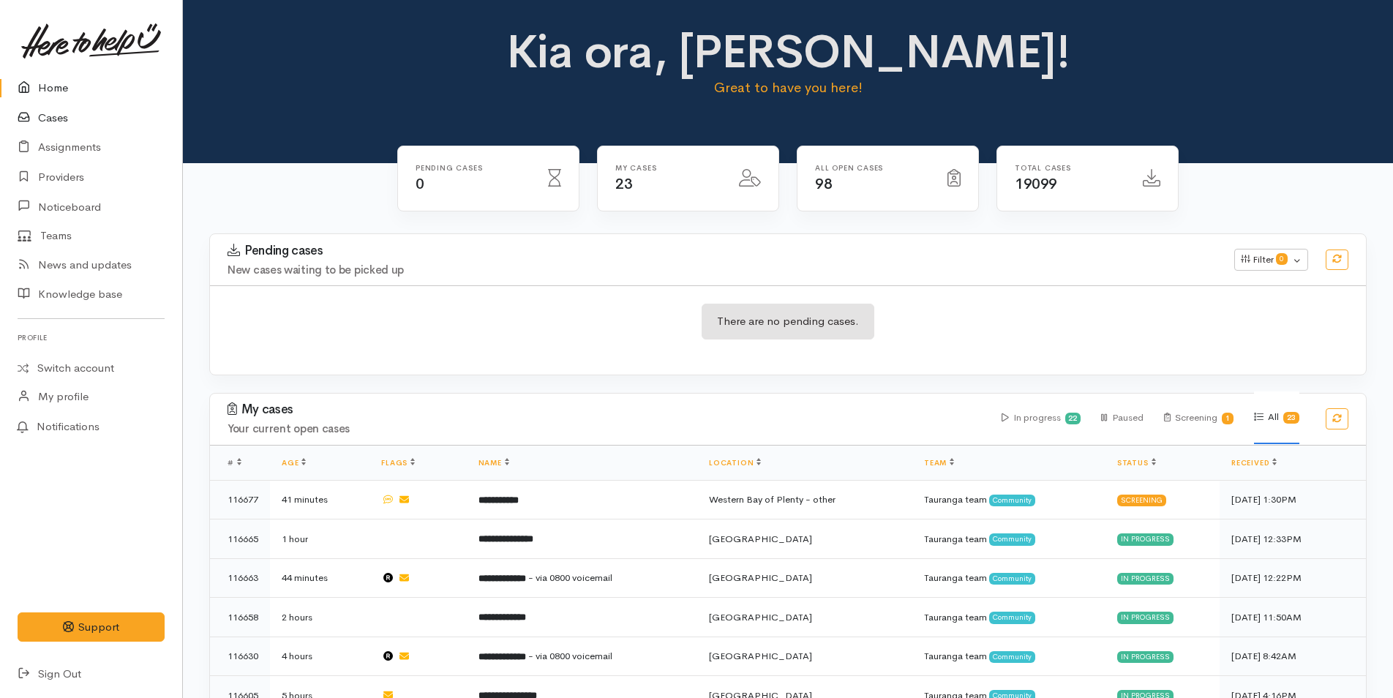
click at [60, 117] on link "Cases" at bounding box center [91, 118] width 182 height 30
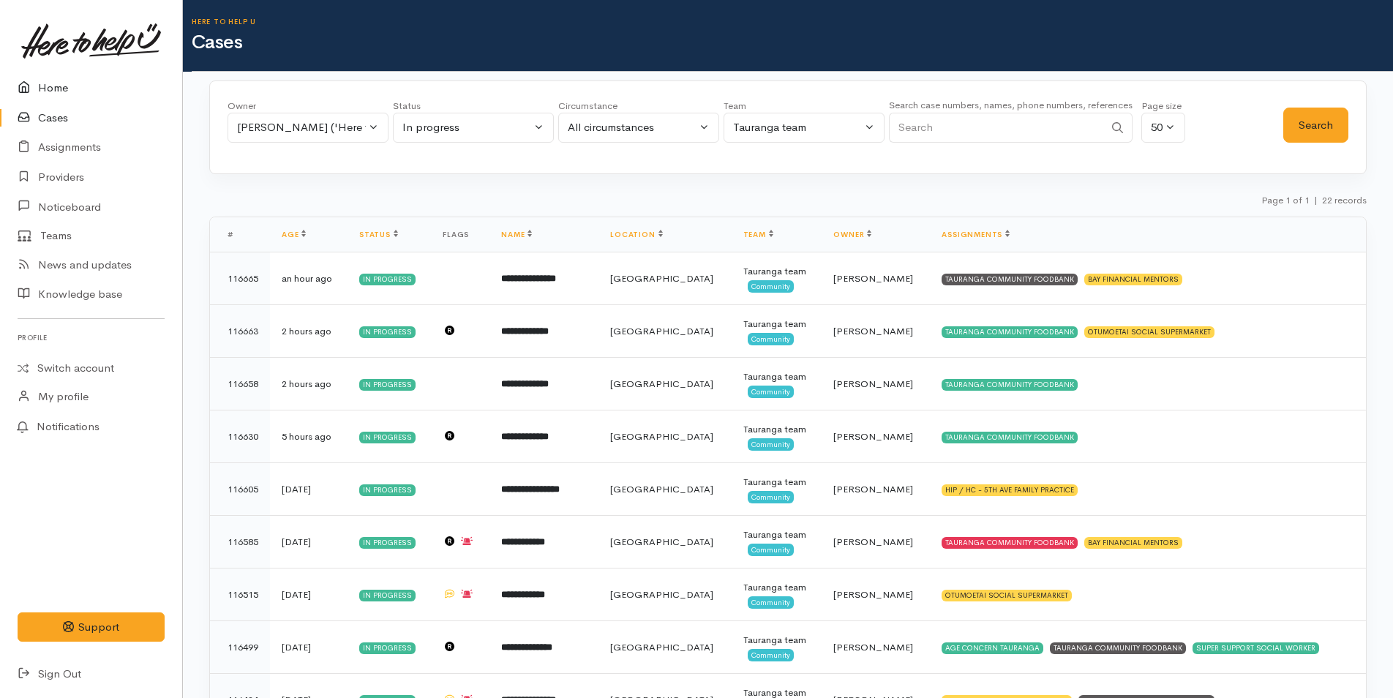
click at [63, 89] on link "Home" at bounding box center [91, 88] width 182 height 30
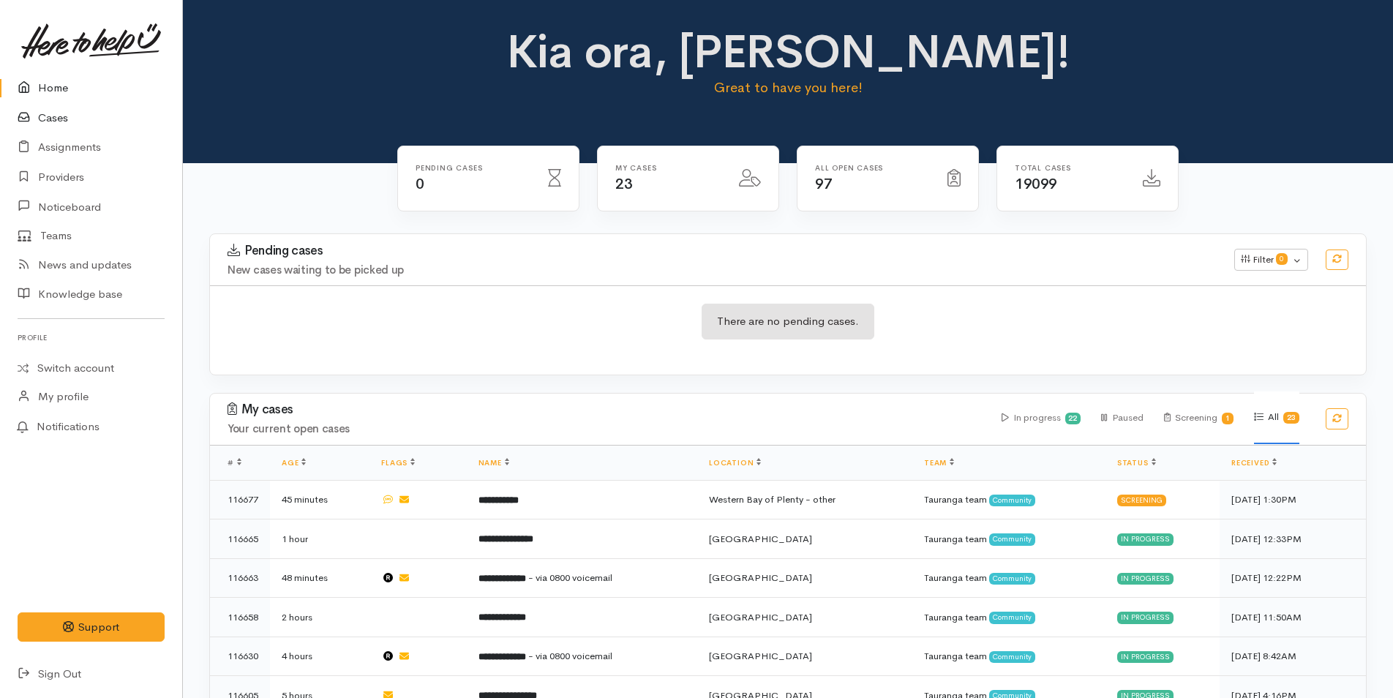
click at [61, 114] on link "Cases" at bounding box center [91, 118] width 182 height 30
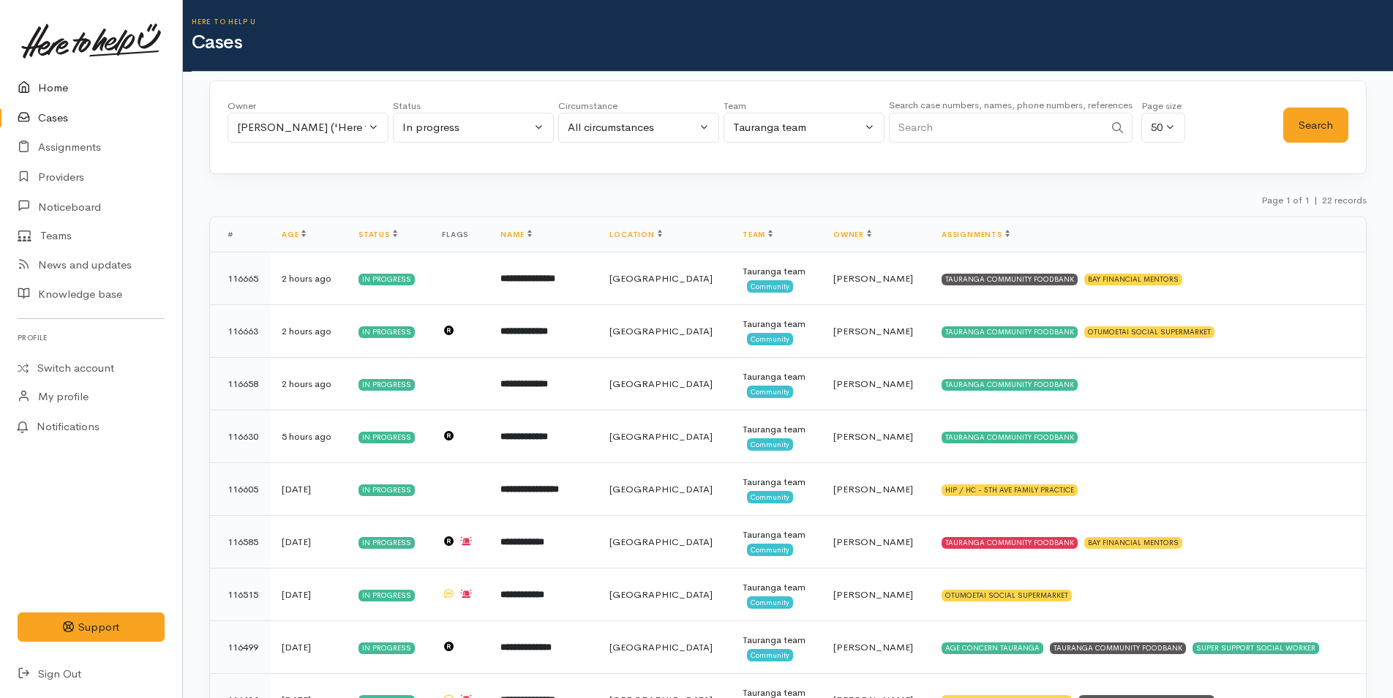
click at [56, 89] on link "Home" at bounding box center [91, 88] width 182 height 30
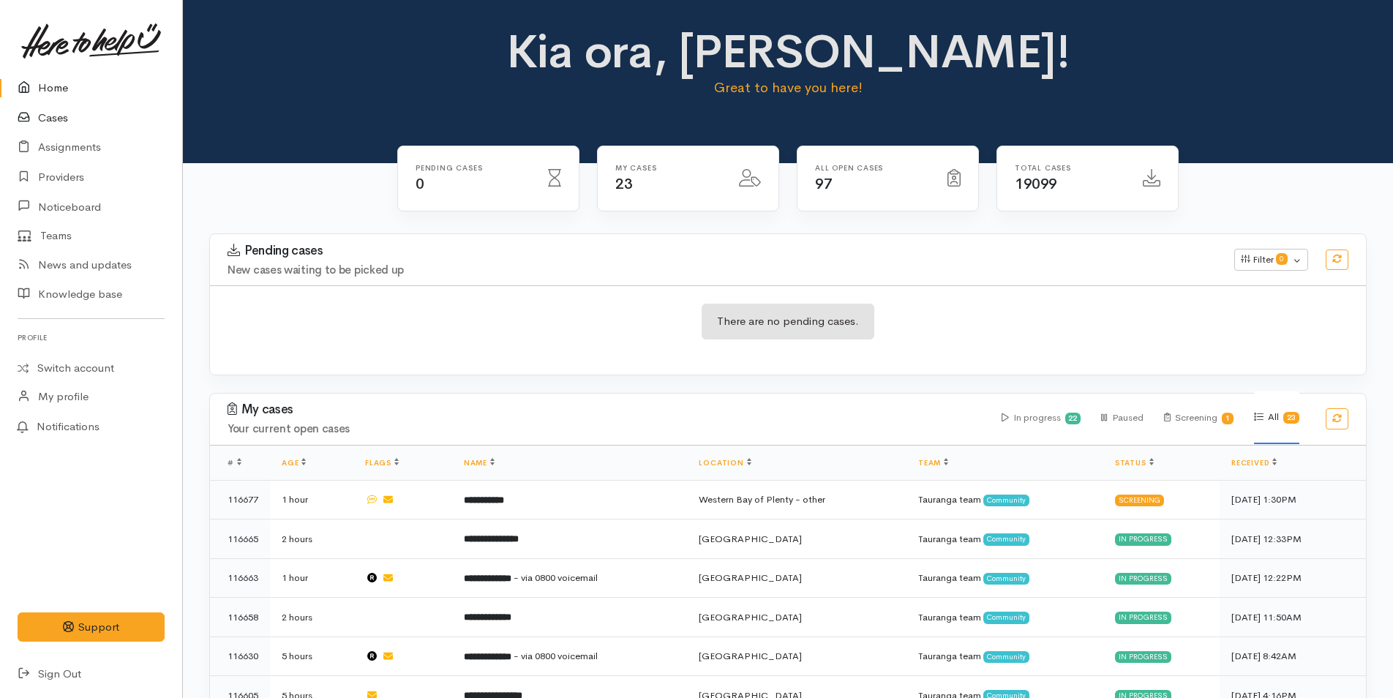
click at [55, 117] on link "Cases" at bounding box center [91, 118] width 182 height 30
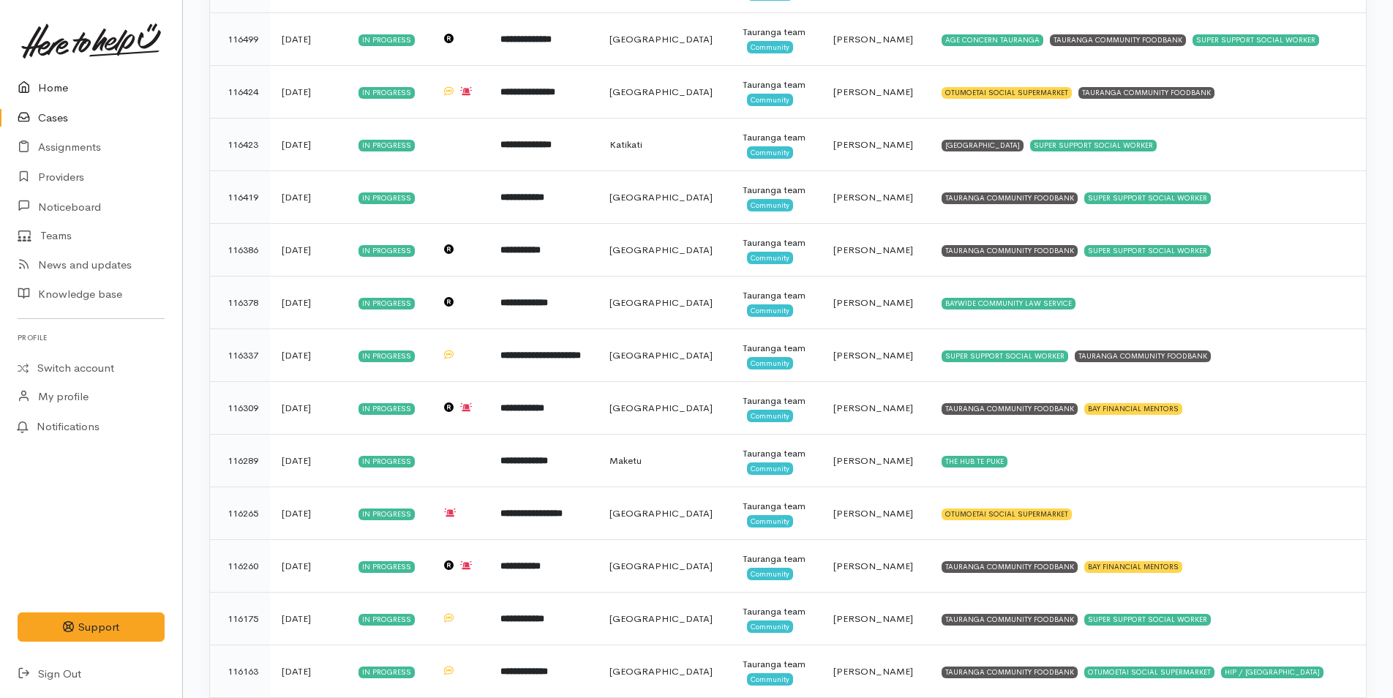
scroll to position [391, 0]
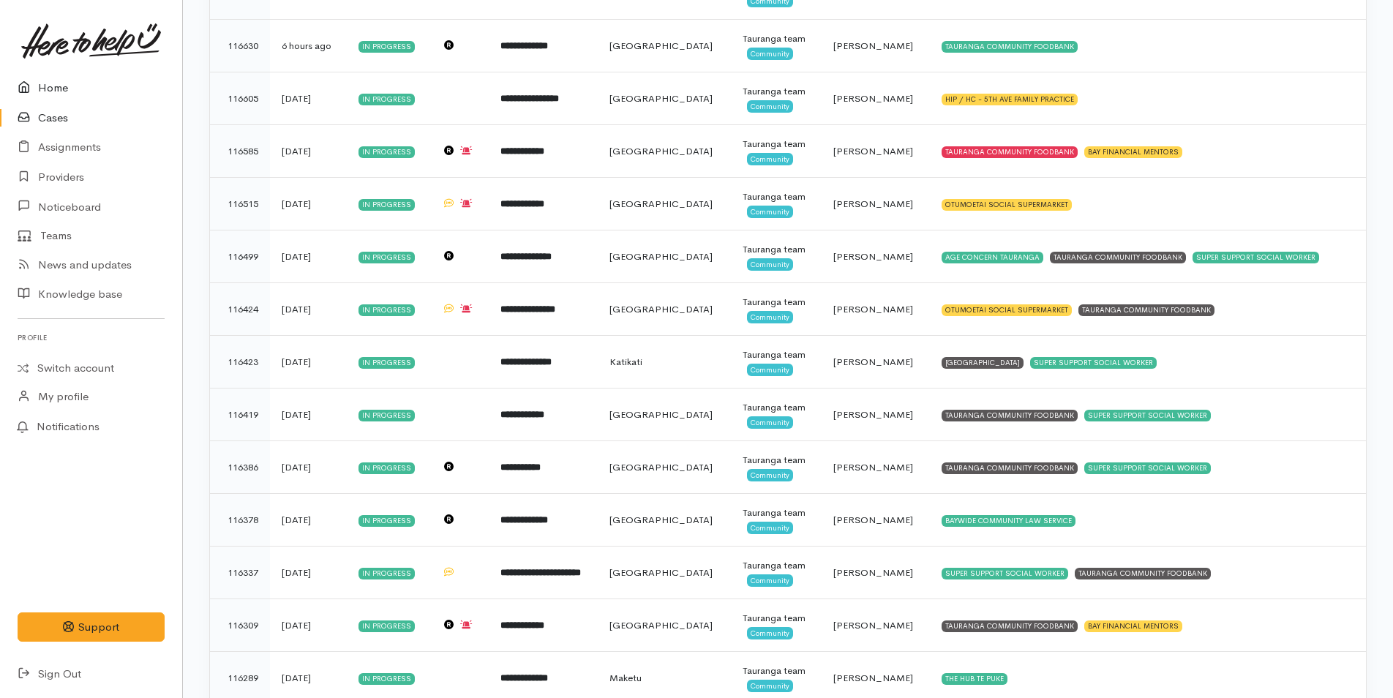
click at [56, 84] on link "Home" at bounding box center [91, 88] width 182 height 30
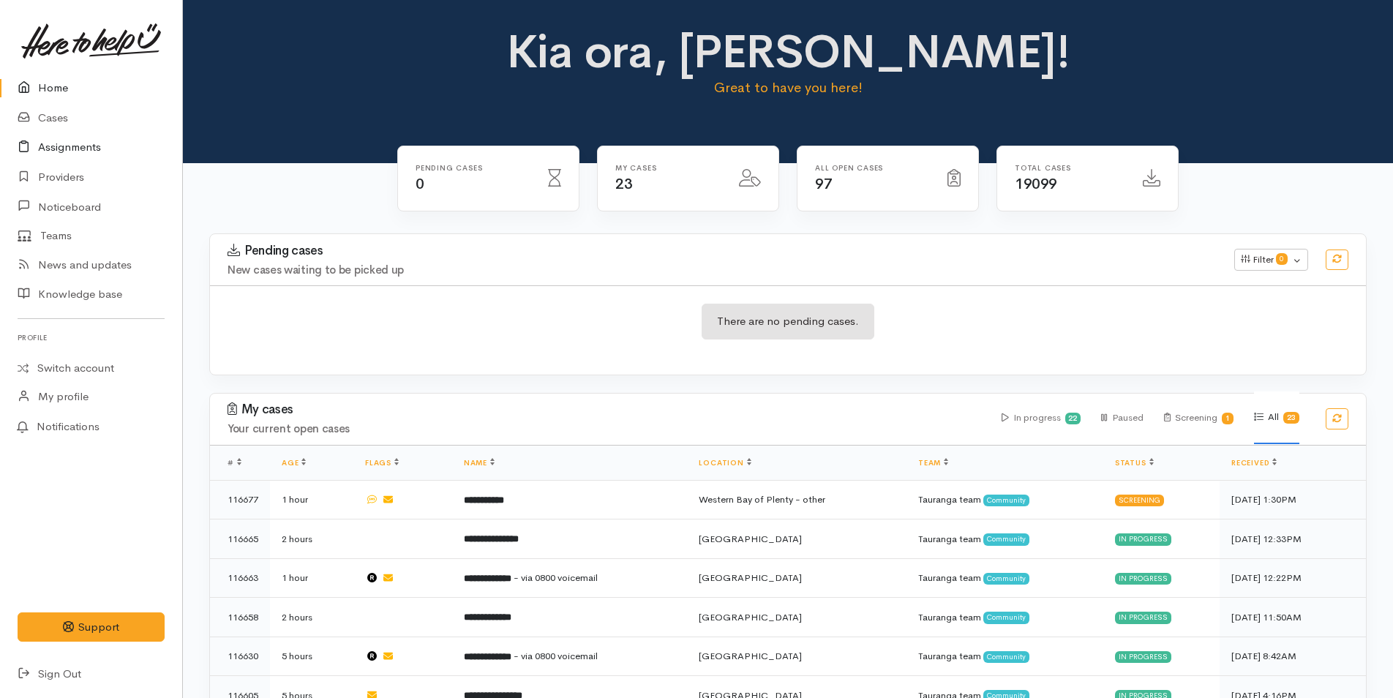
click at [72, 145] on link "Assignments" at bounding box center [91, 147] width 182 height 30
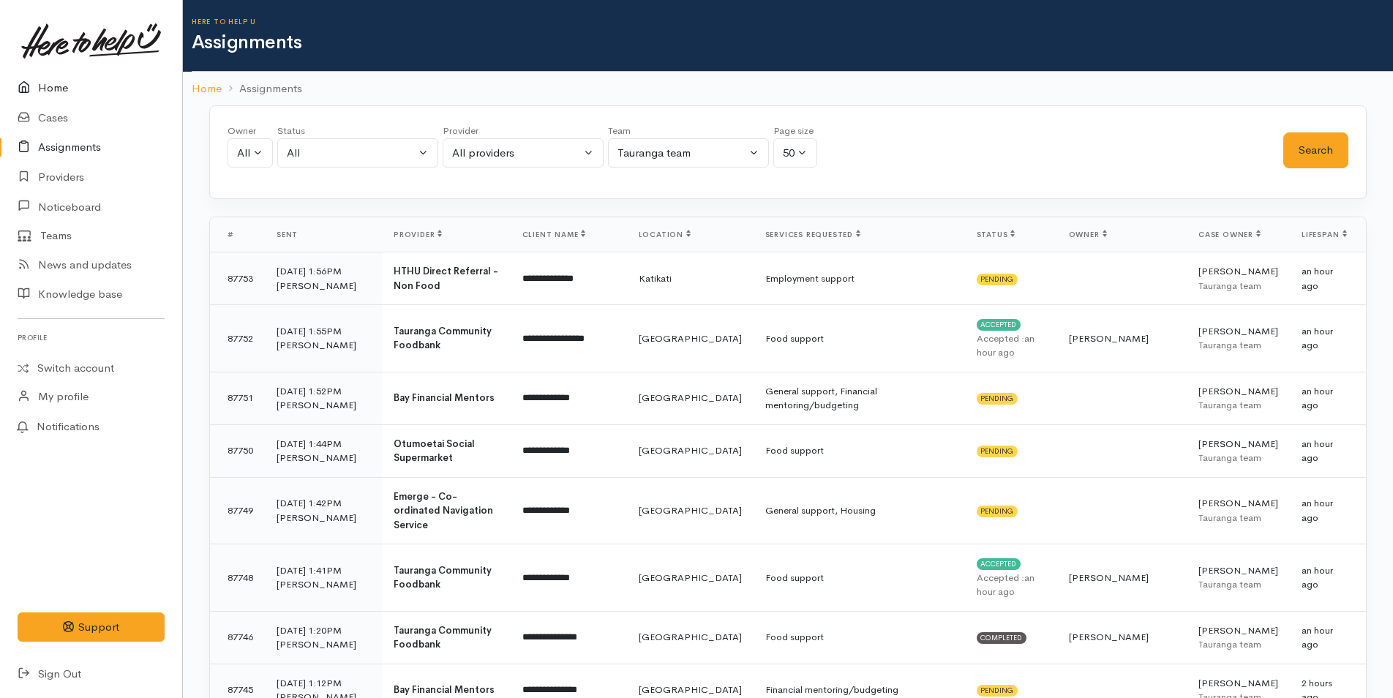
click at [51, 78] on link "Home" at bounding box center [91, 88] width 182 height 30
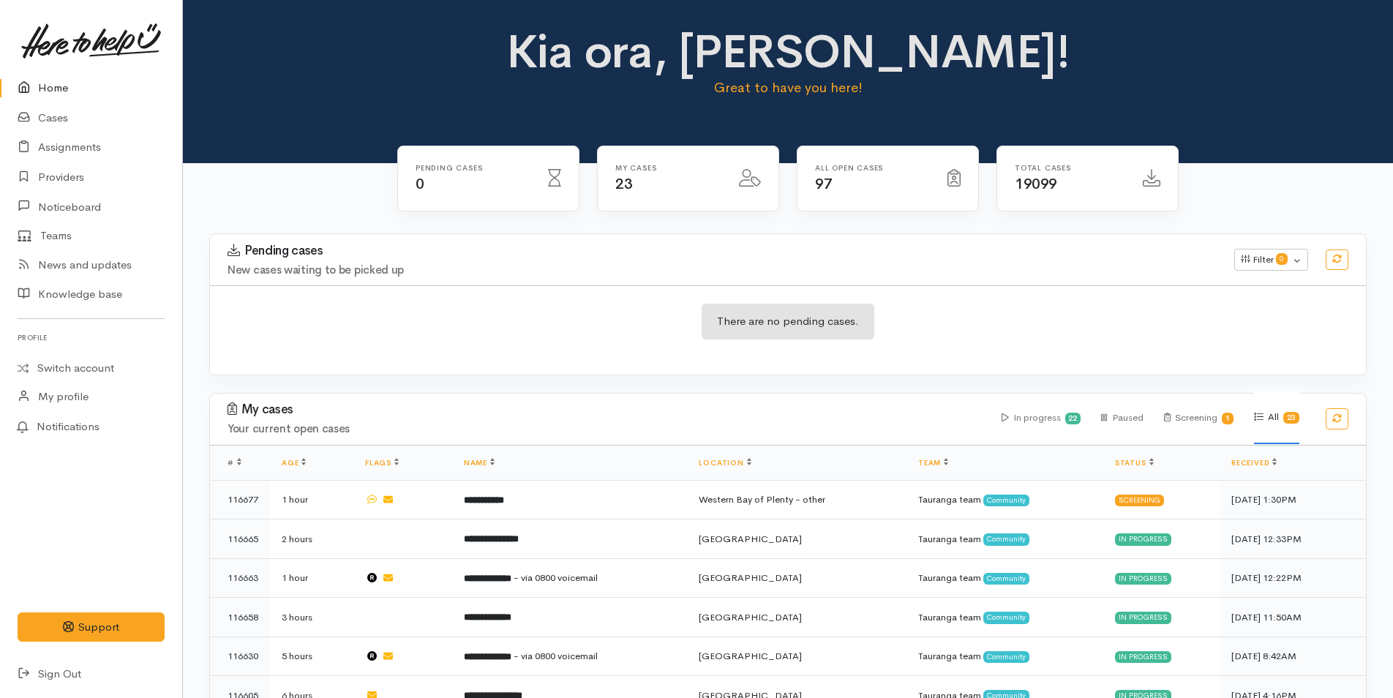
click at [52, 86] on link "Home" at bounding box center [91, 88] width 182 height 30
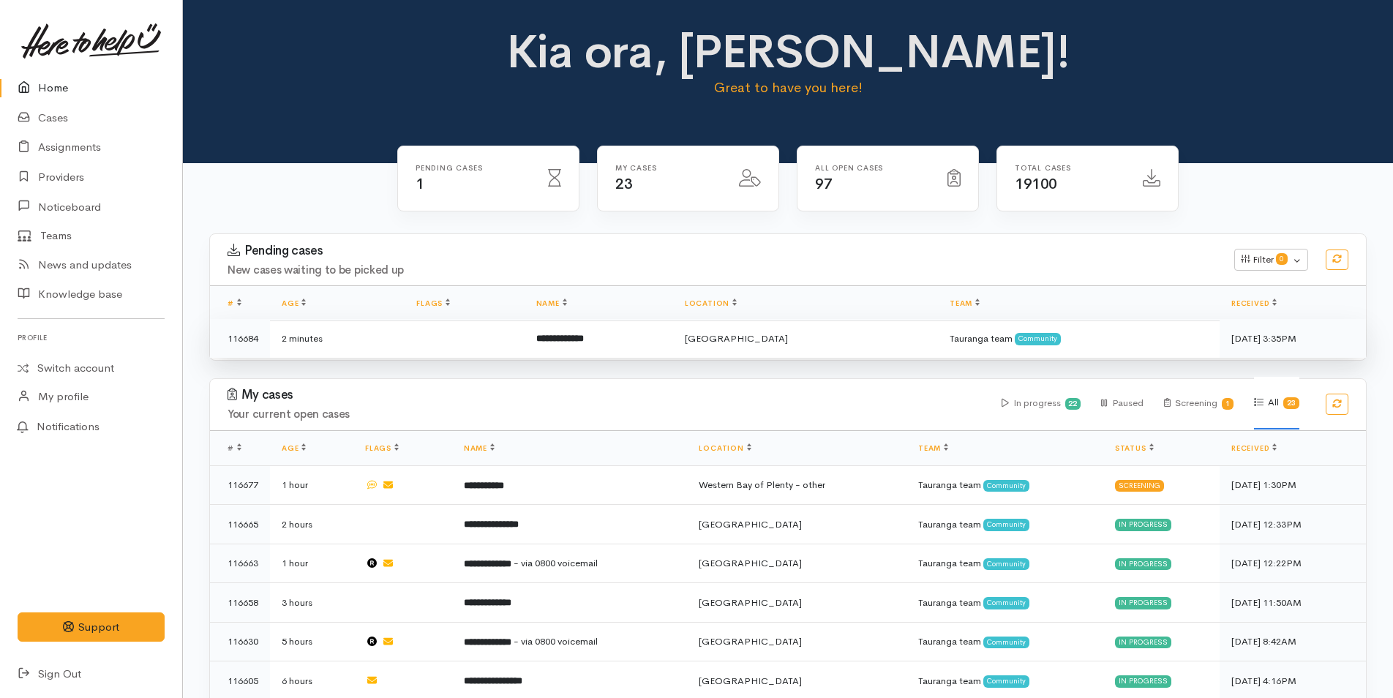
click at [615, 346] on td "**********" at bounding box center [599, 338] width 149 height 39
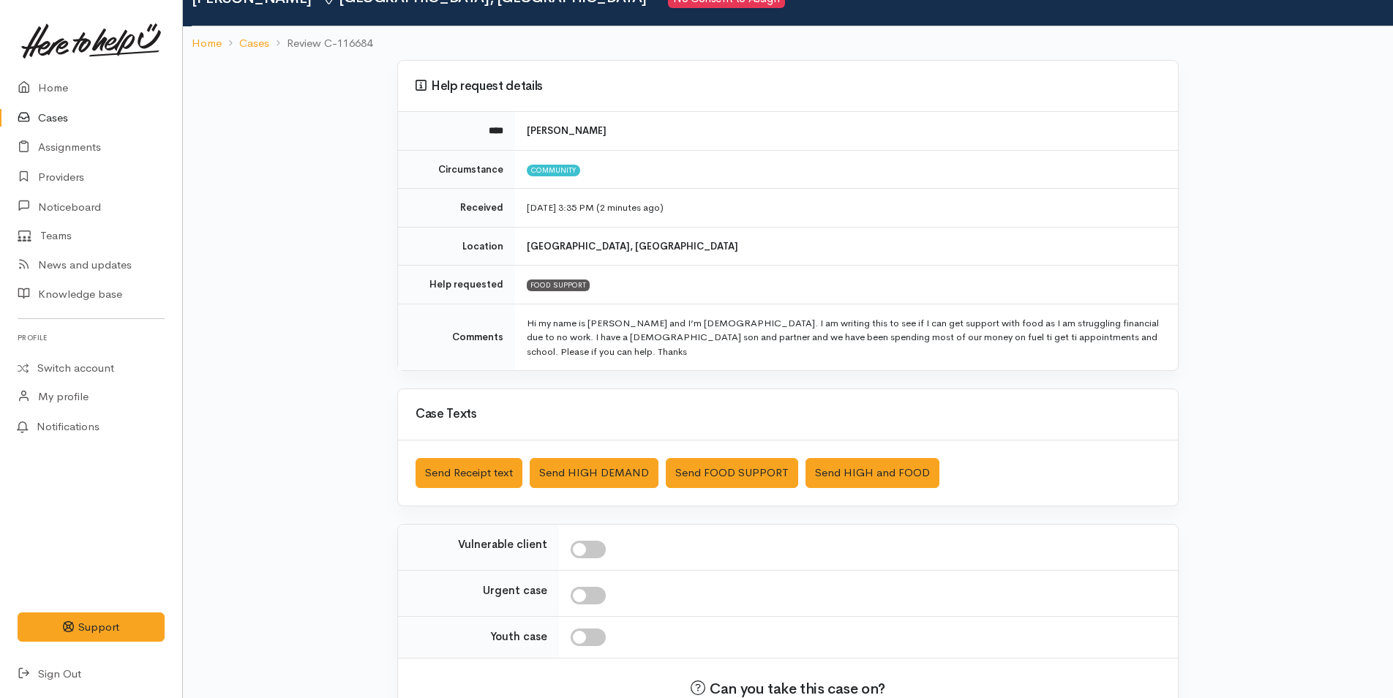
scroll to position [148, 0]
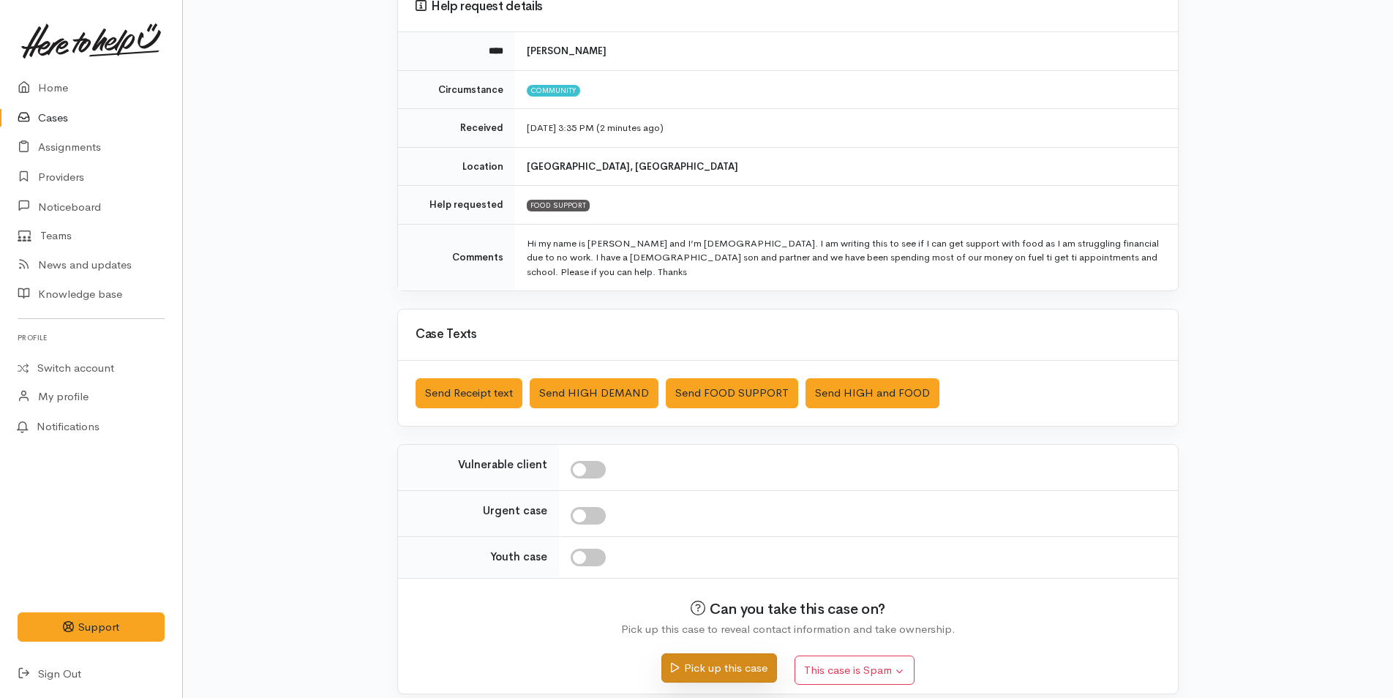
click at [729, 654] on button "Pick up this case" at bounding box center [719, 669] width 115 height 30
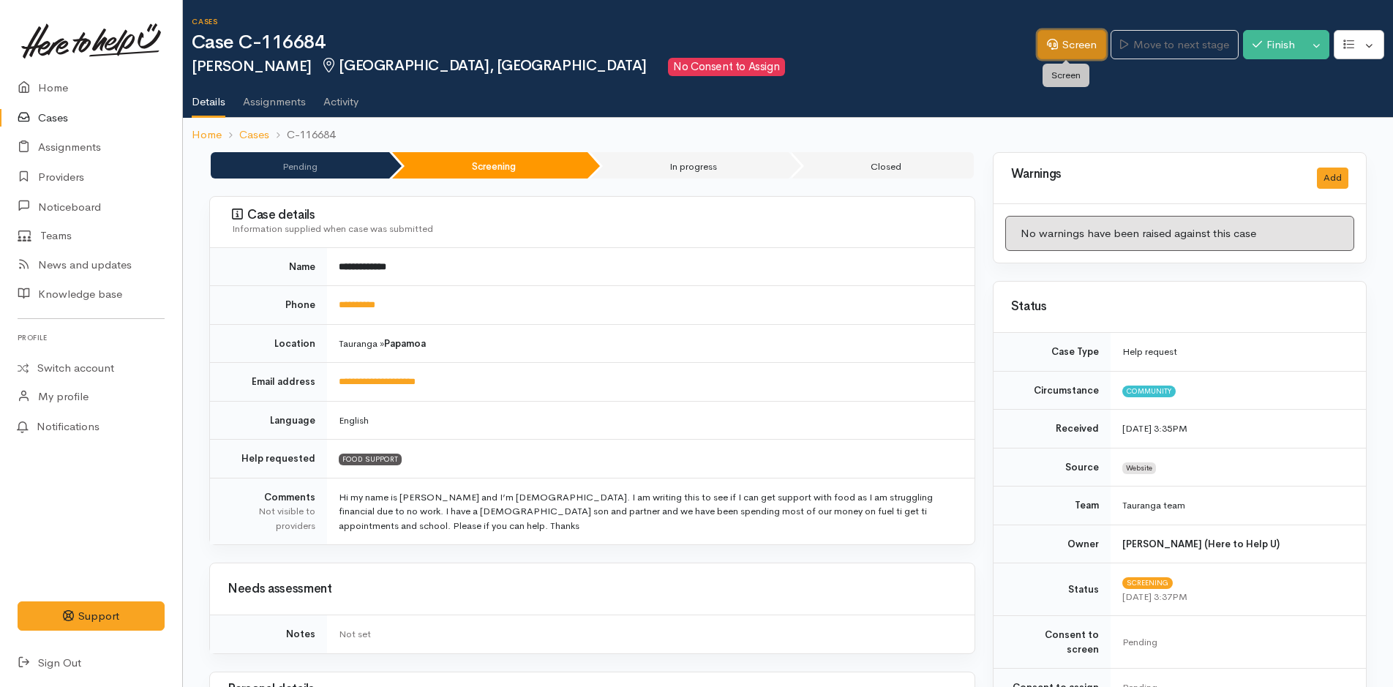
click at [1063, 40] on link "Screen" at bounding box center [1072, 45] width 69 height 30
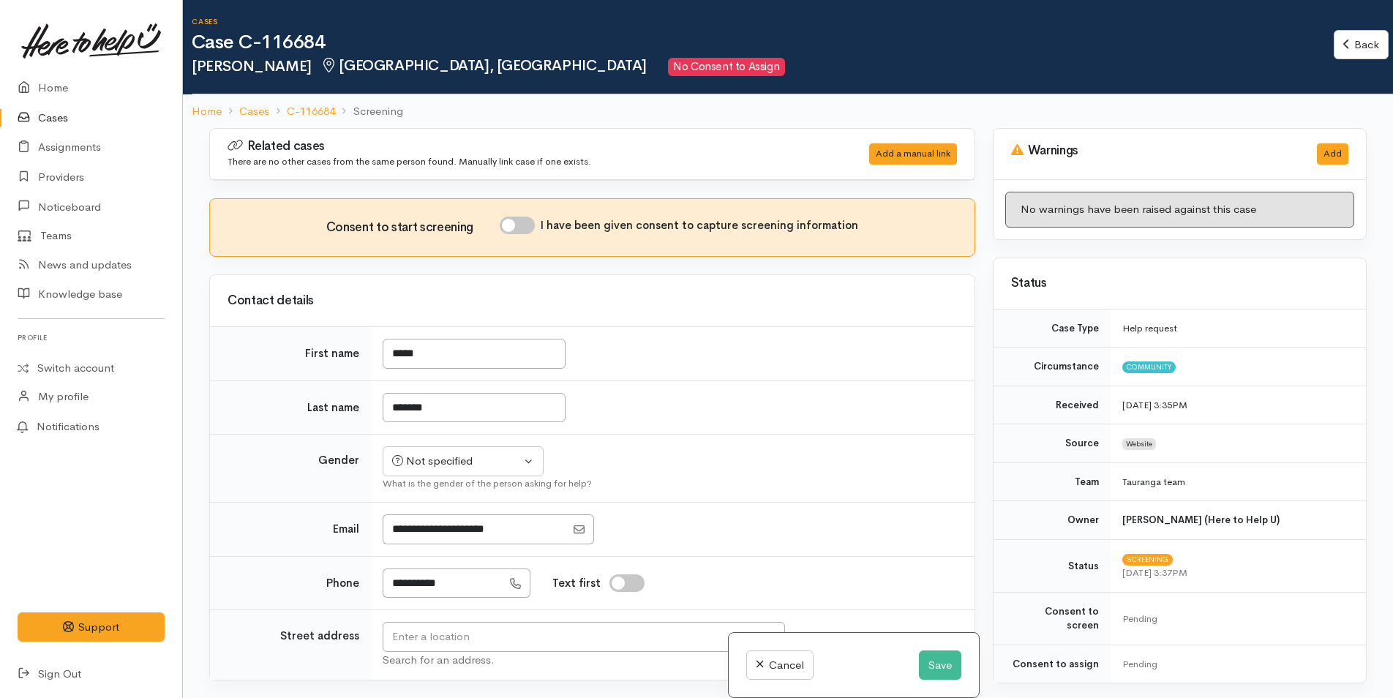
click at [525, 223] on input "I have been given consent to capture screening information" at bounding box center [517, 226] width 35 height 18
checkbox input "true"
click at [446, 468] on div "Not specified" at bounding box center [456, 461] width 129 height 17
click at [425, 514] on span "Male" at bounding box center [475, 518] width 125 height 17
select select "Male"
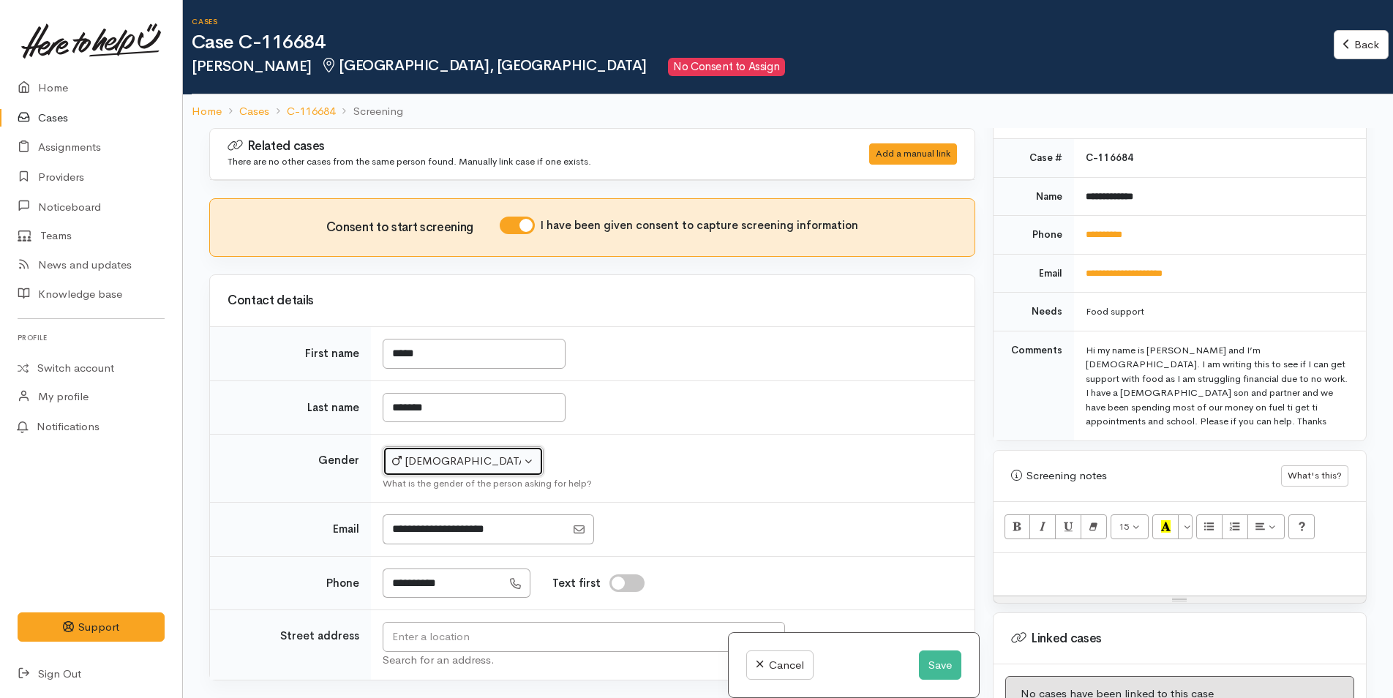
scroll to position [659, 0]
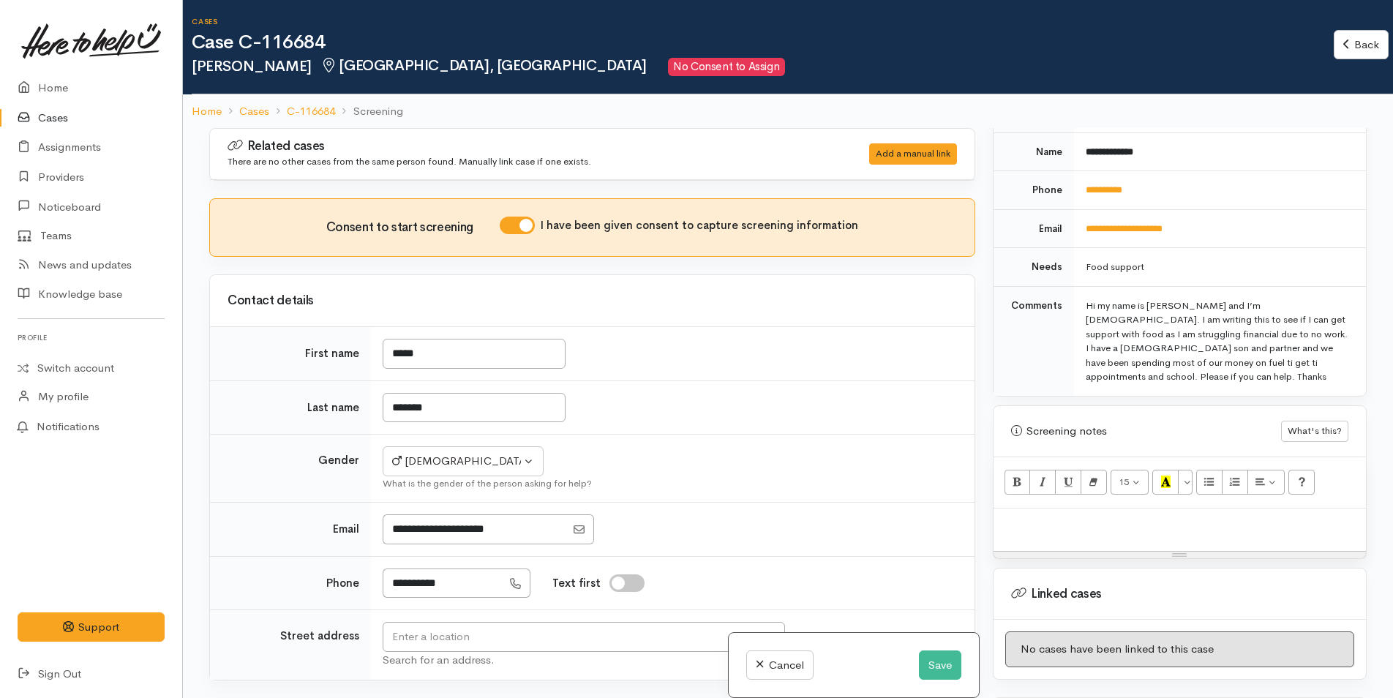
click at [1032, 512] on div at bounding box center [1180, 530] width 372 height 43
paste div
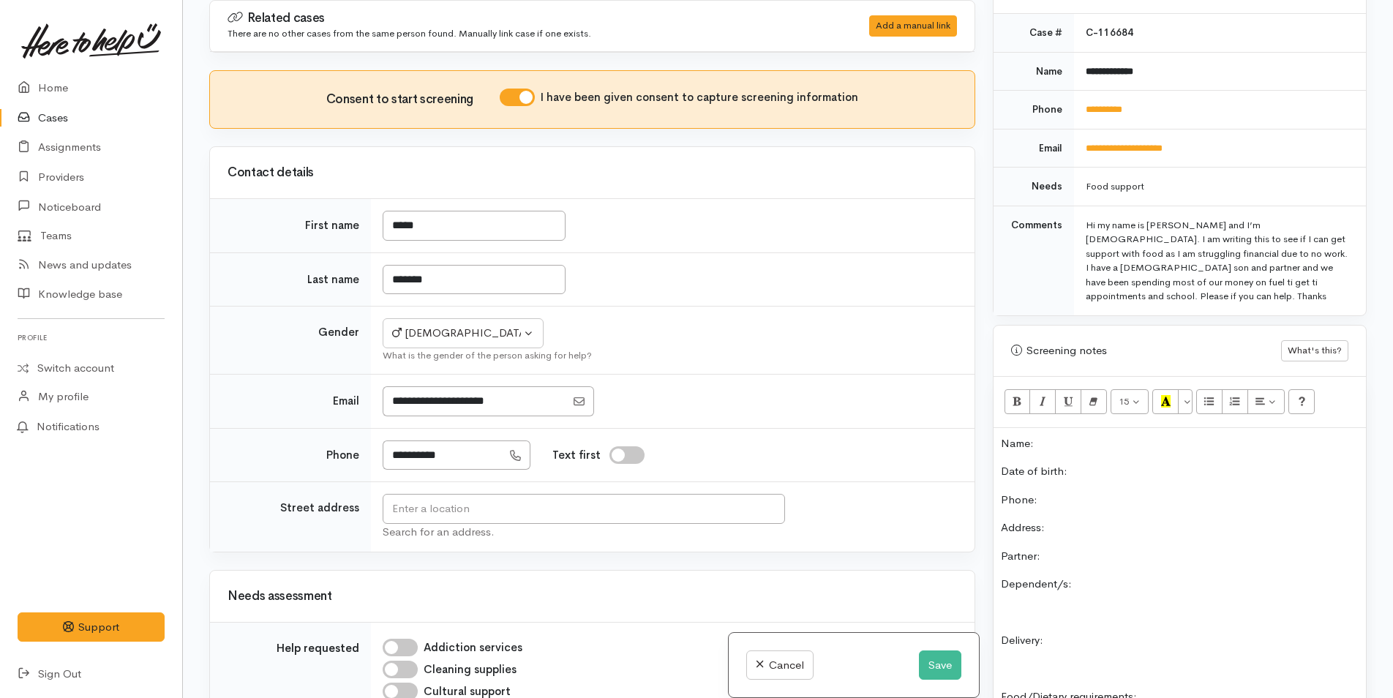
scroll to position [465, 0]
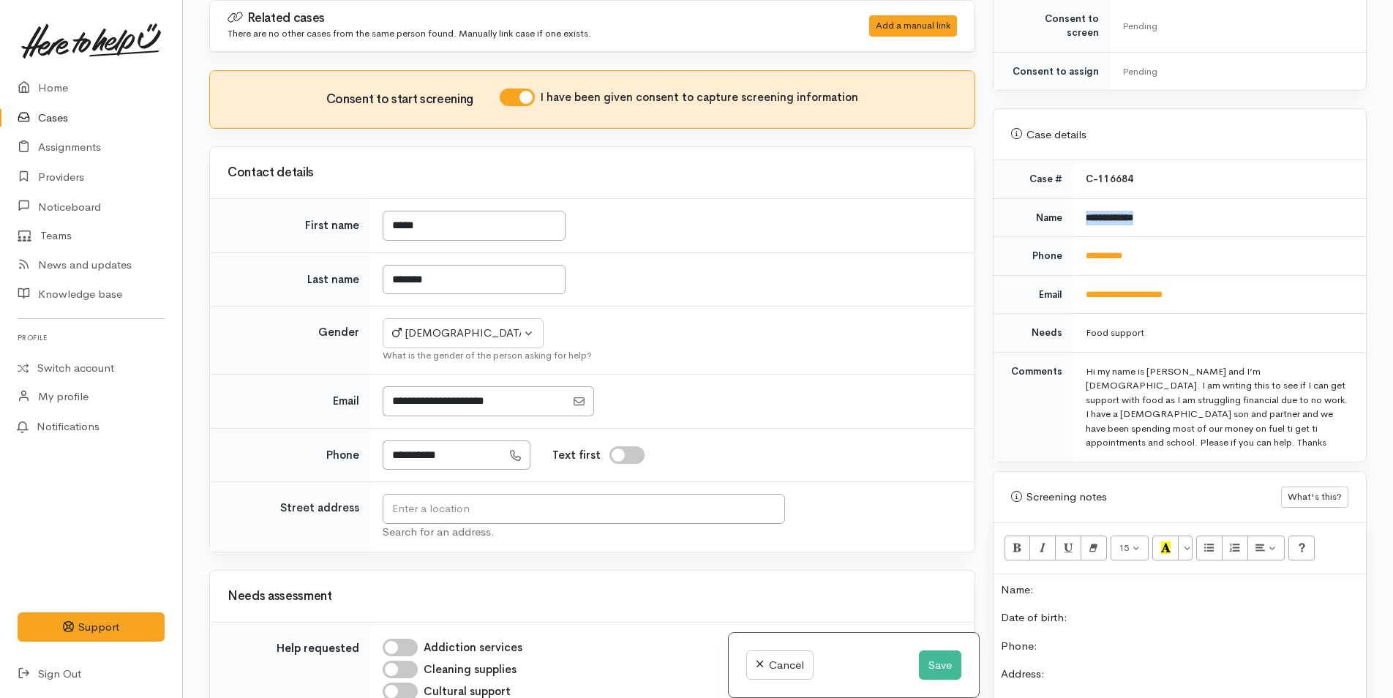
drag, startPoint x: 1153, startPoint y: 196, endPoint x: 1082, endPoint y: 198, distance: 70.3
click at [1082, 198] on td "**********" at bounding box center [1220, 217] width 292 height 39
copy b "**********"
click at [1077, 582] on p "Name:" at bounding box center [1180, 590] width 358 height 17
drag, startPoint x: 1155, startPoint y: 238, endPoint x: 1077, endPoint y: 238, distance: 77.6
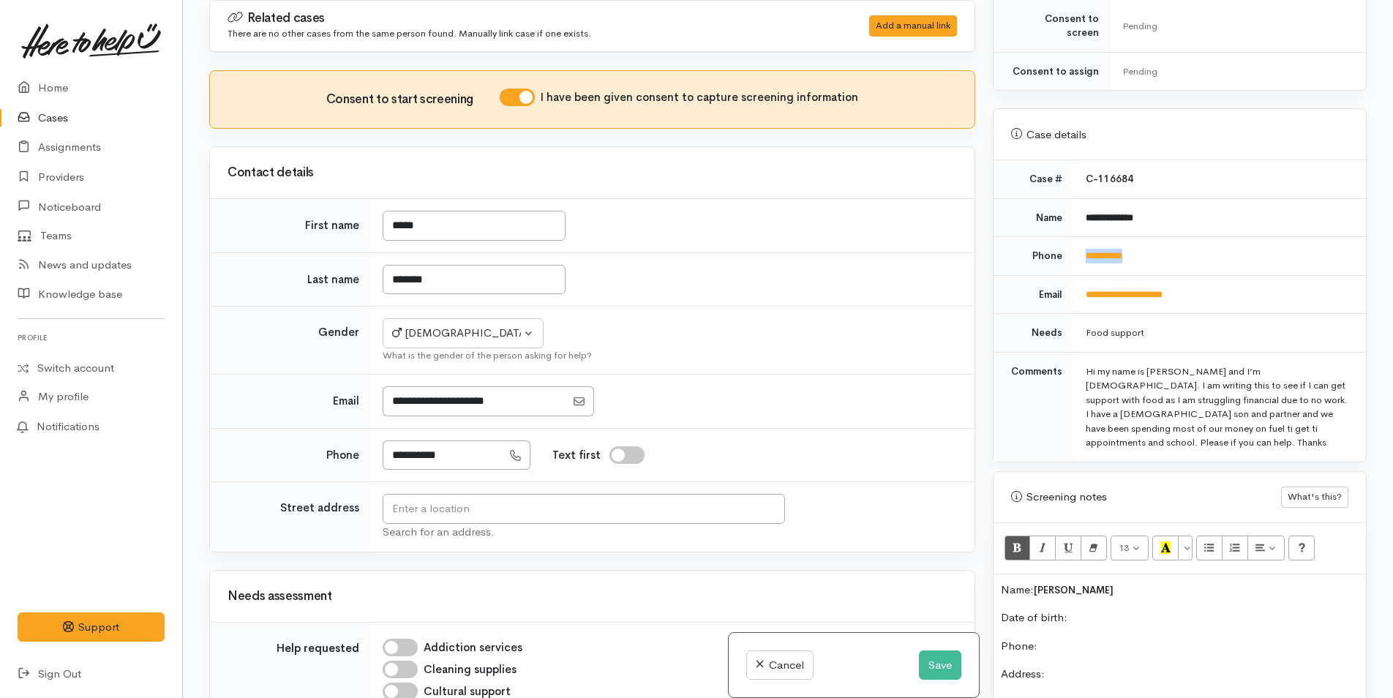
click at [1077, 238] on td "**********" at bounding box center [1220, 256] width 292 height 39
copy link "**********"
click at [1057, 638] on p "Phone:" at bounding box center [1180, 646] width 358 height 17
drag, startPoint x: 1158, startPoint y: 241, endPoint x: 1074, endPoint y: 235, distance: 85.1
click at [1074, 237] on td "**********" at bounding box center [1220, 256] width 292 height 39
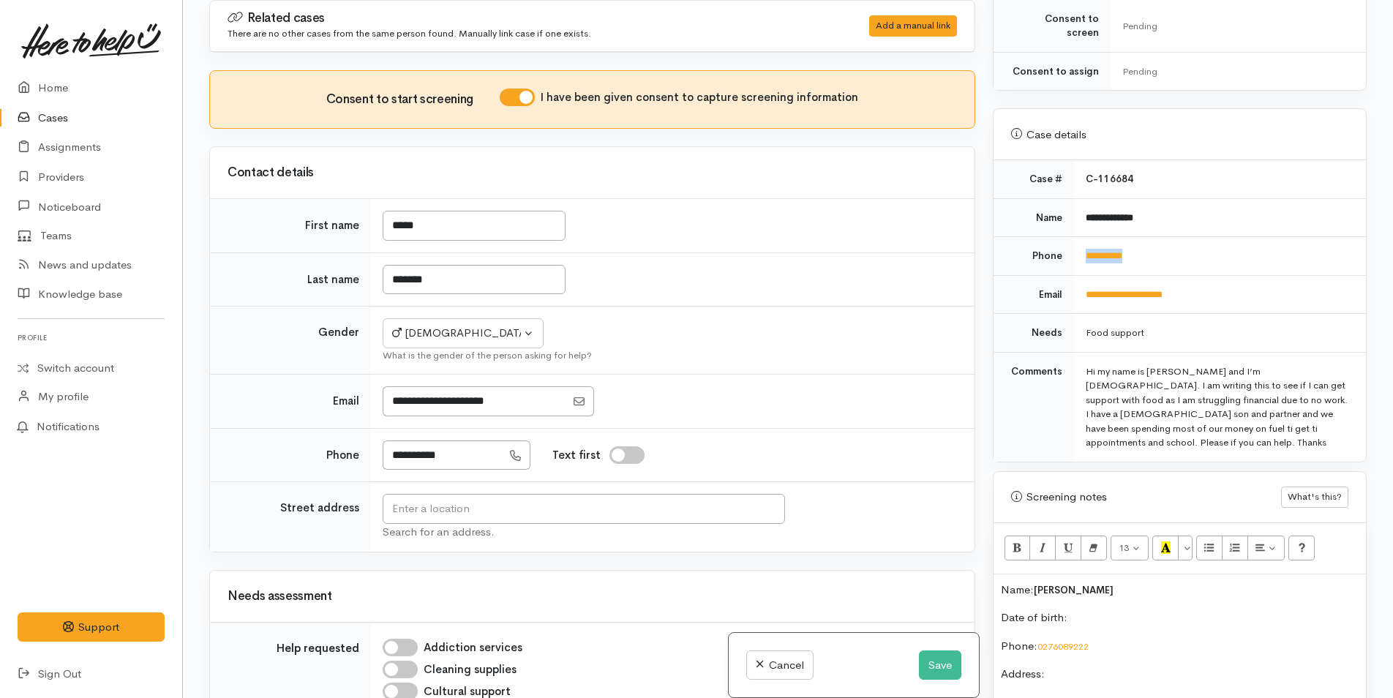
copy link "**********"
click at [741, 509] on input "text" at bounding box center [584, 509] width 403 height 30
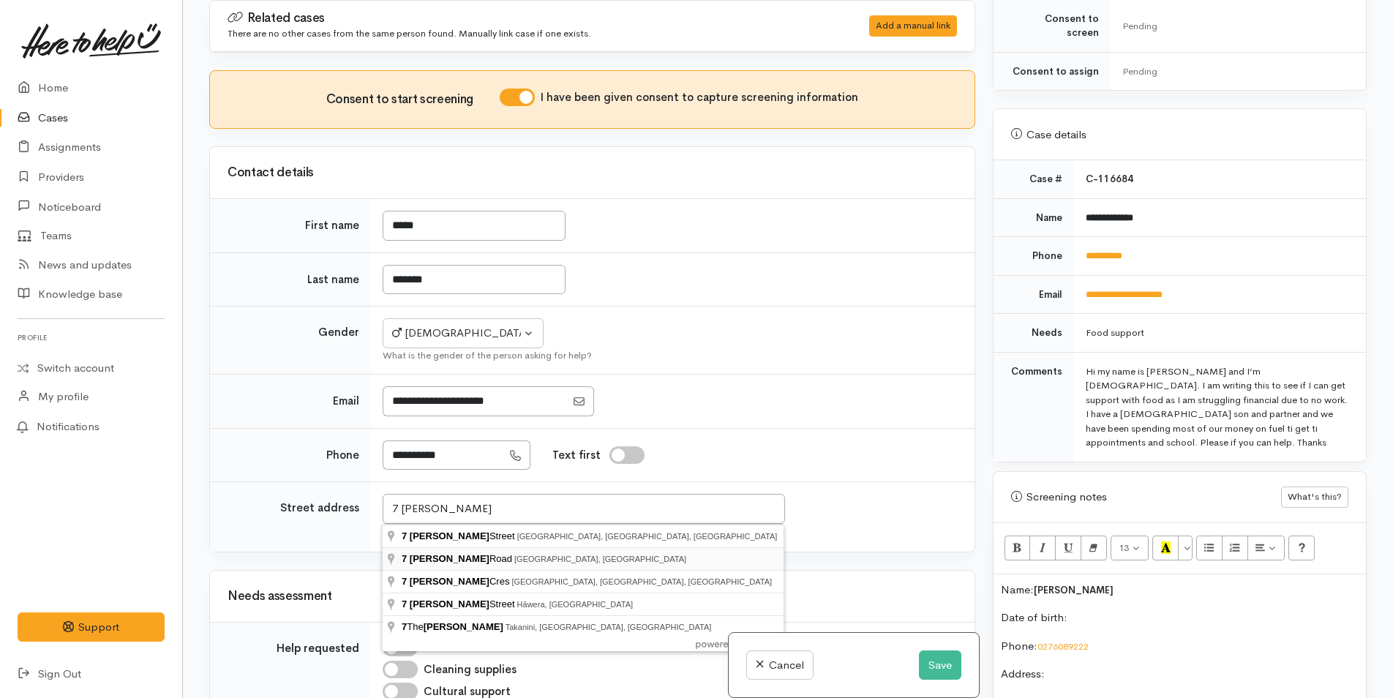
type input "7 Furlong Road, Papamoa, New Zealand"
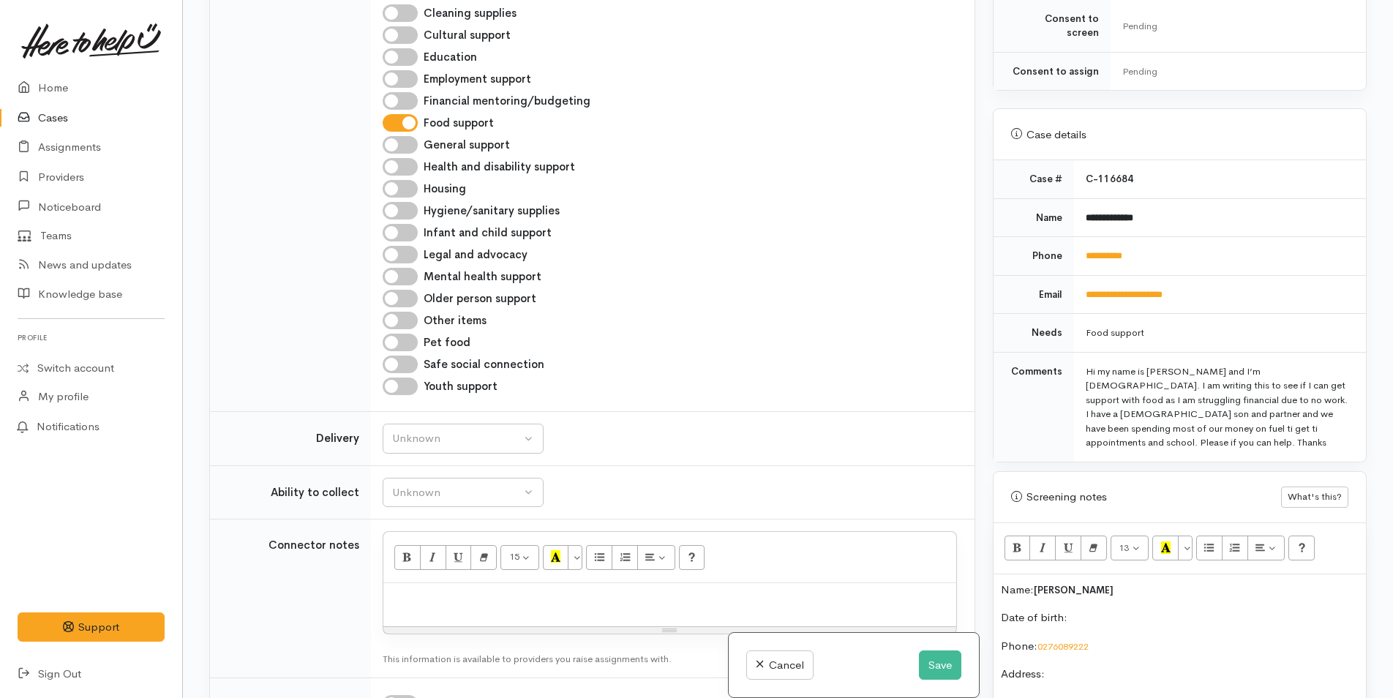
scroll to position [878, 0]
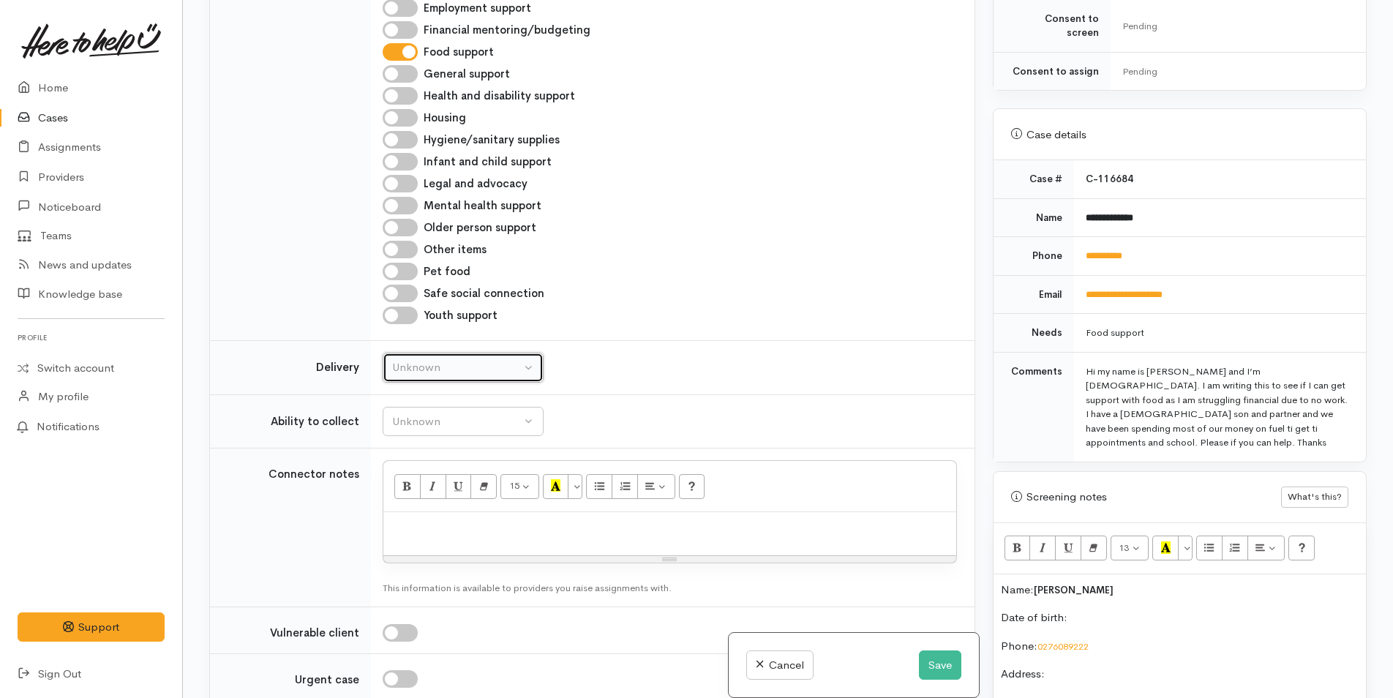
click at [438, 360] on div "Unknown" at bounding box center [456, 367] width 129 height 17
click at [410, 500] on span "No" at bounding box center [408, 504] width 15 height 17
select select "1"
drag, startPoint x: 465, startPoint y: 427, endPoint x: 455, endPoint y: 432, distance: 11.1
click at [465, 427] on div "Unknown" at bounding box center [456, 421] width 129 height 17
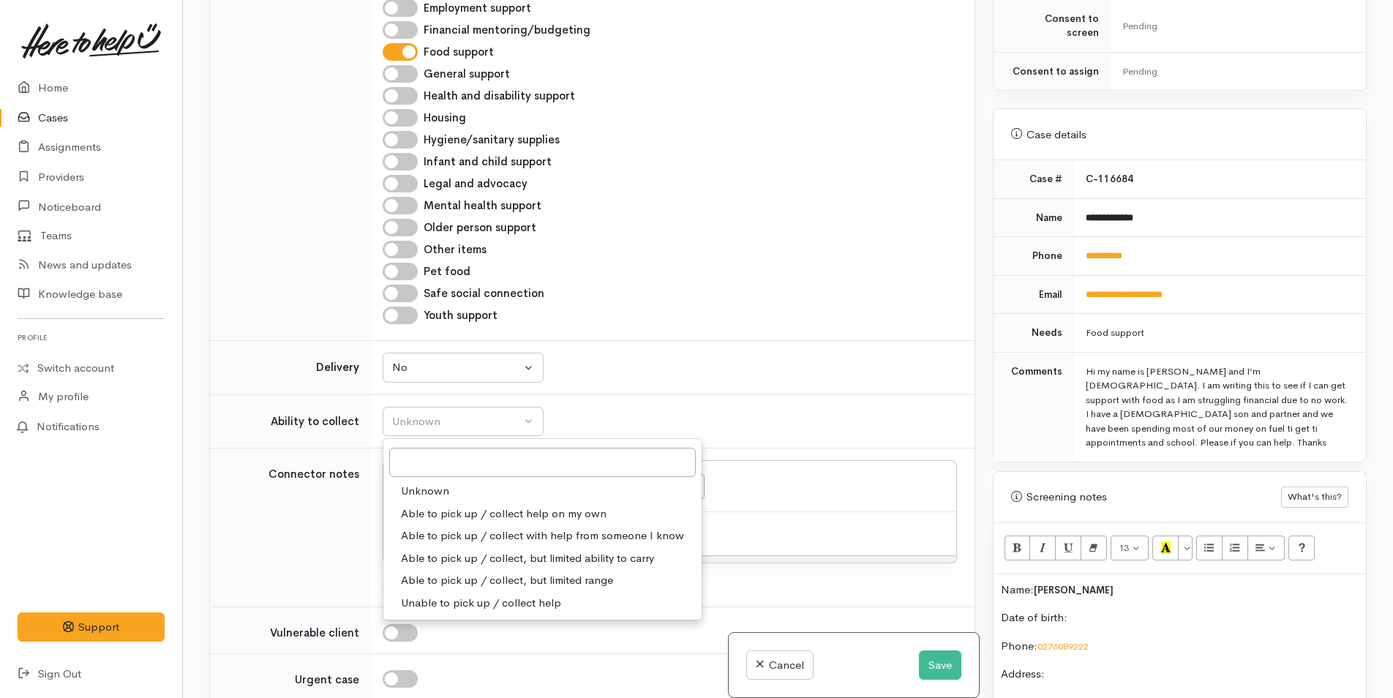
click at [434, 509] on span "Able to pick up / collect help on my own" at bounding box center [504, 514] width 206 height 17
select select "2"
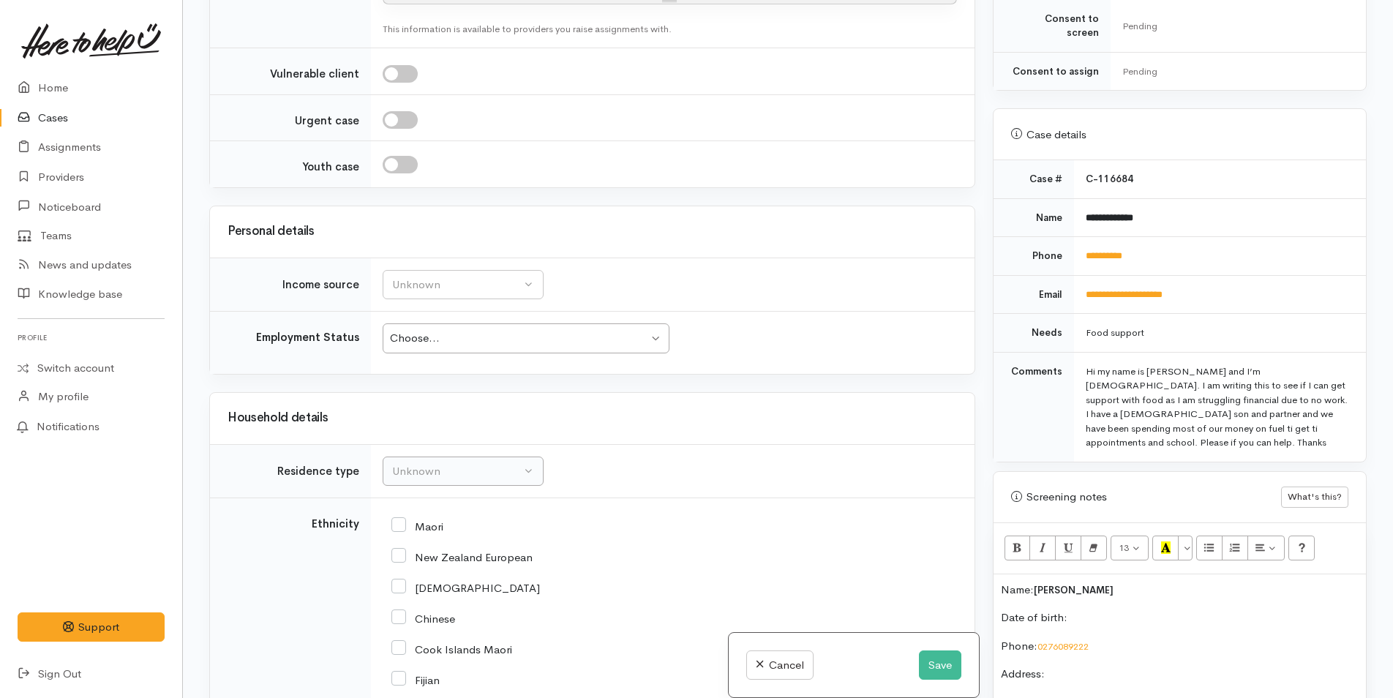
scroll to position [1464, 0]
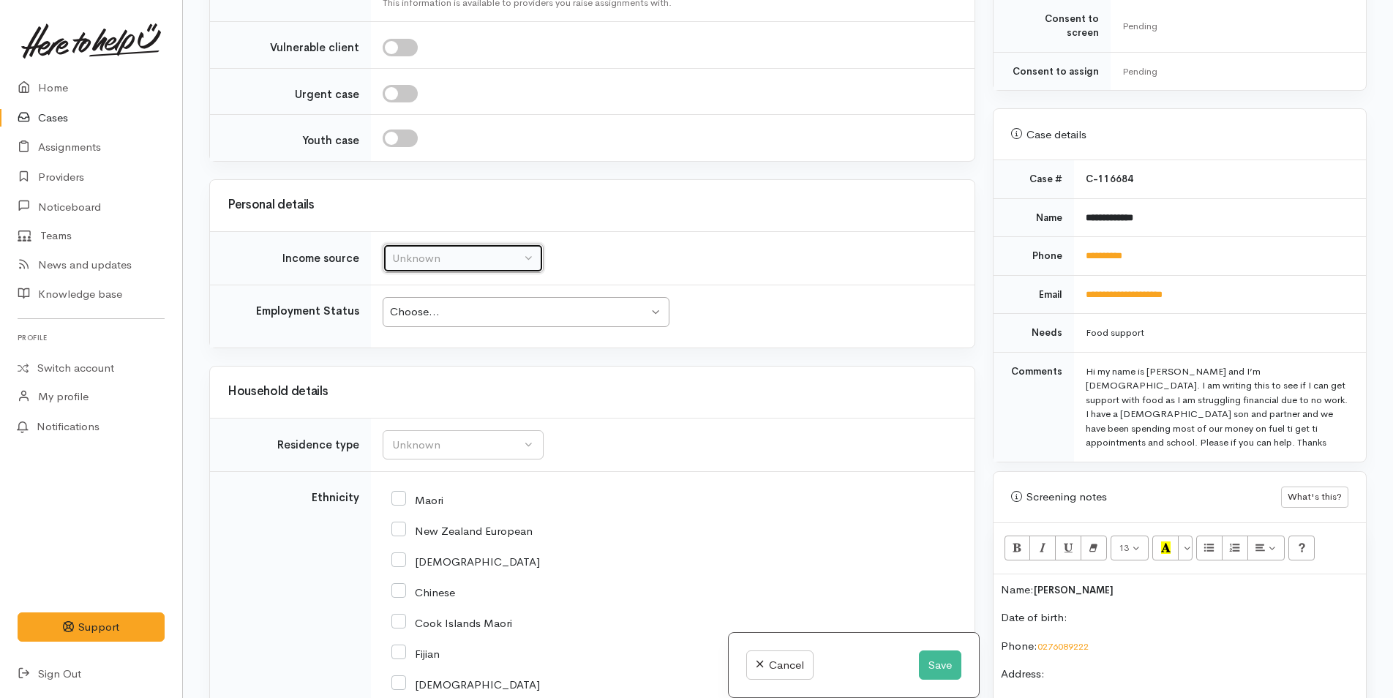
click at [443, 247] on button "Unknown" at bounding box center [463, 259] width 161 height 30
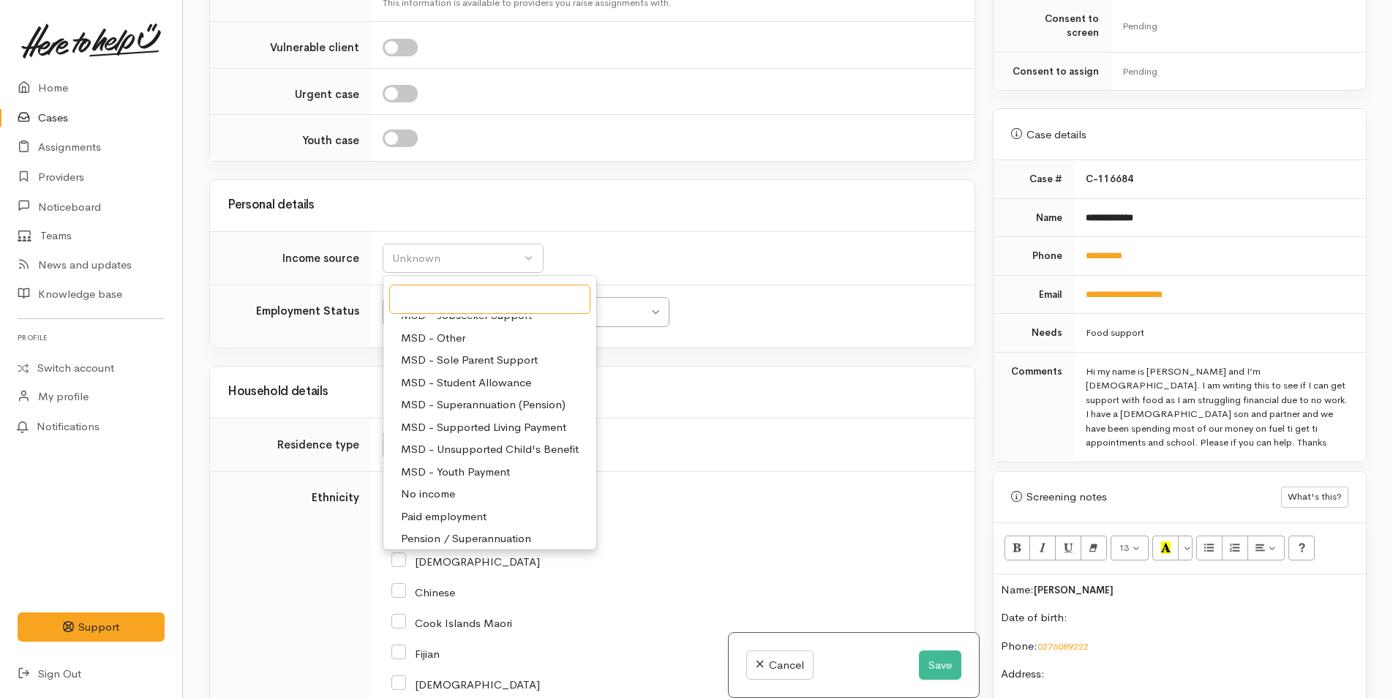
scroll to position [220, 0]
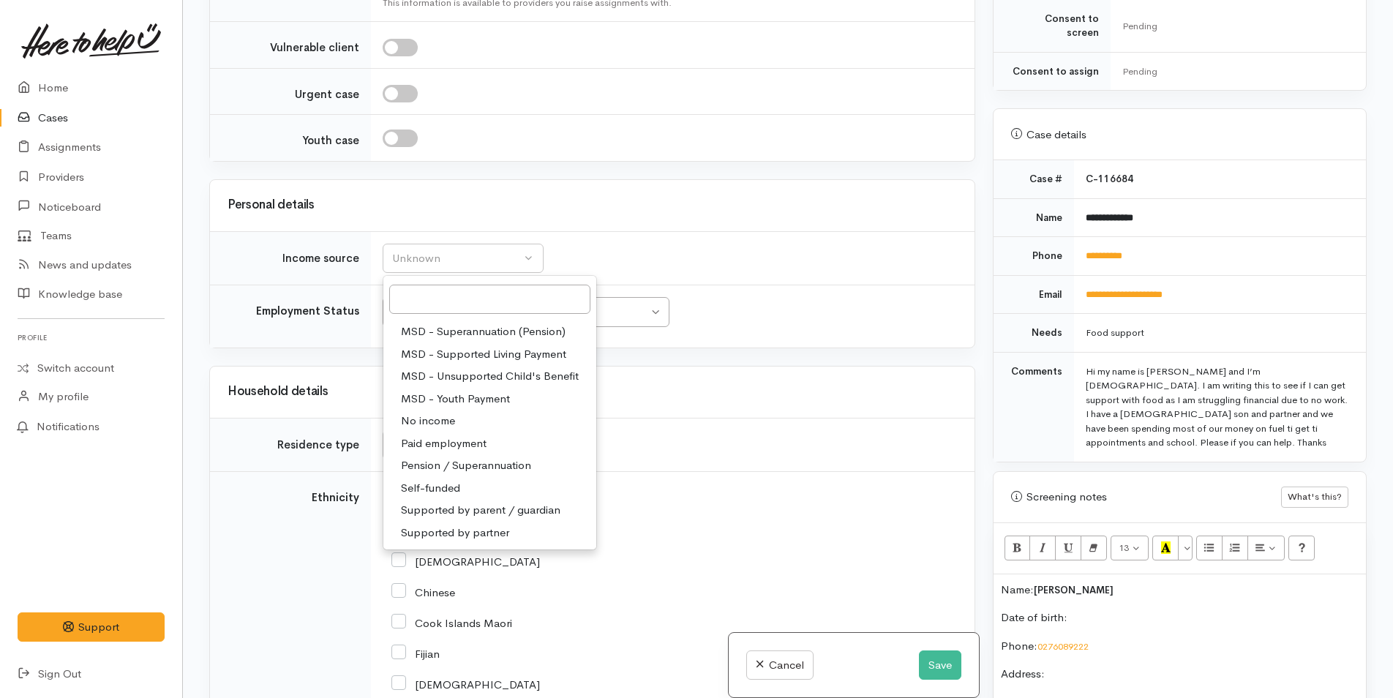
click at [471, 438] on span "Paid employment" at bounding box center [444, 443] width 86 height 17
select select "1"
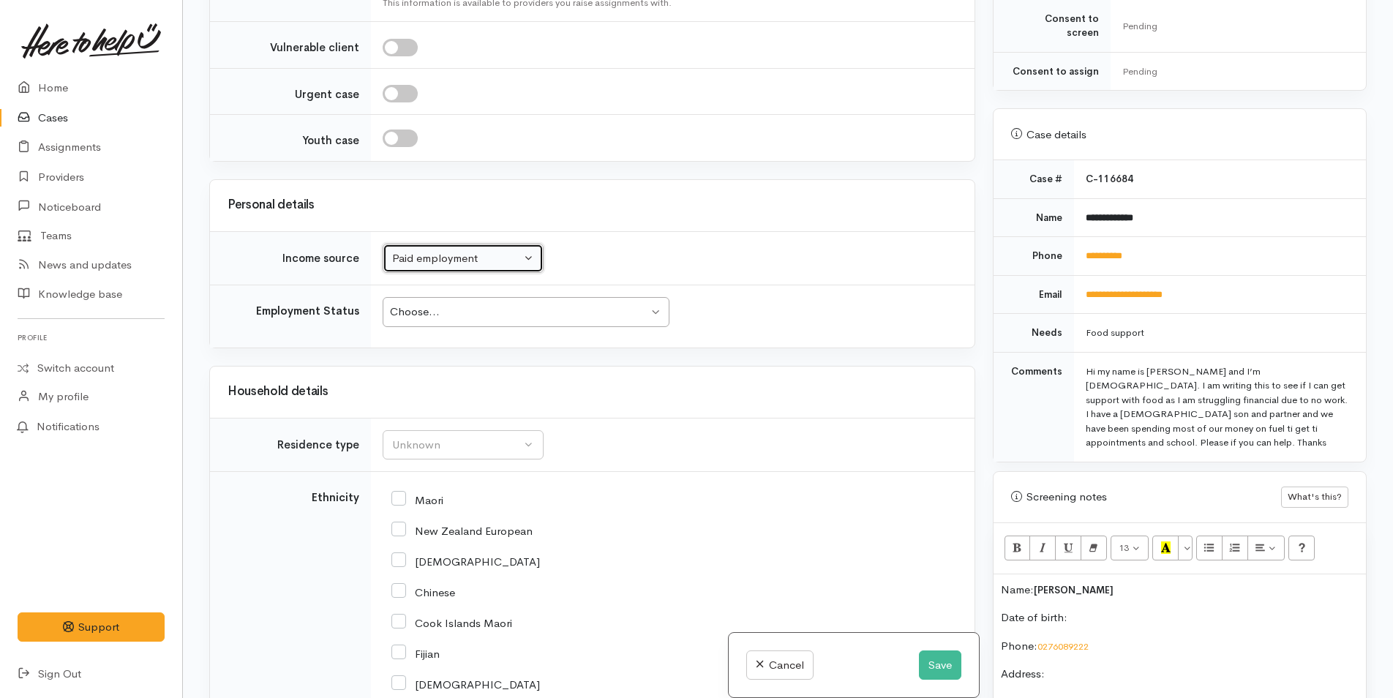
click at [462, 318] on div "Choose..." at bounding box center [519, 312] width 258 height 17
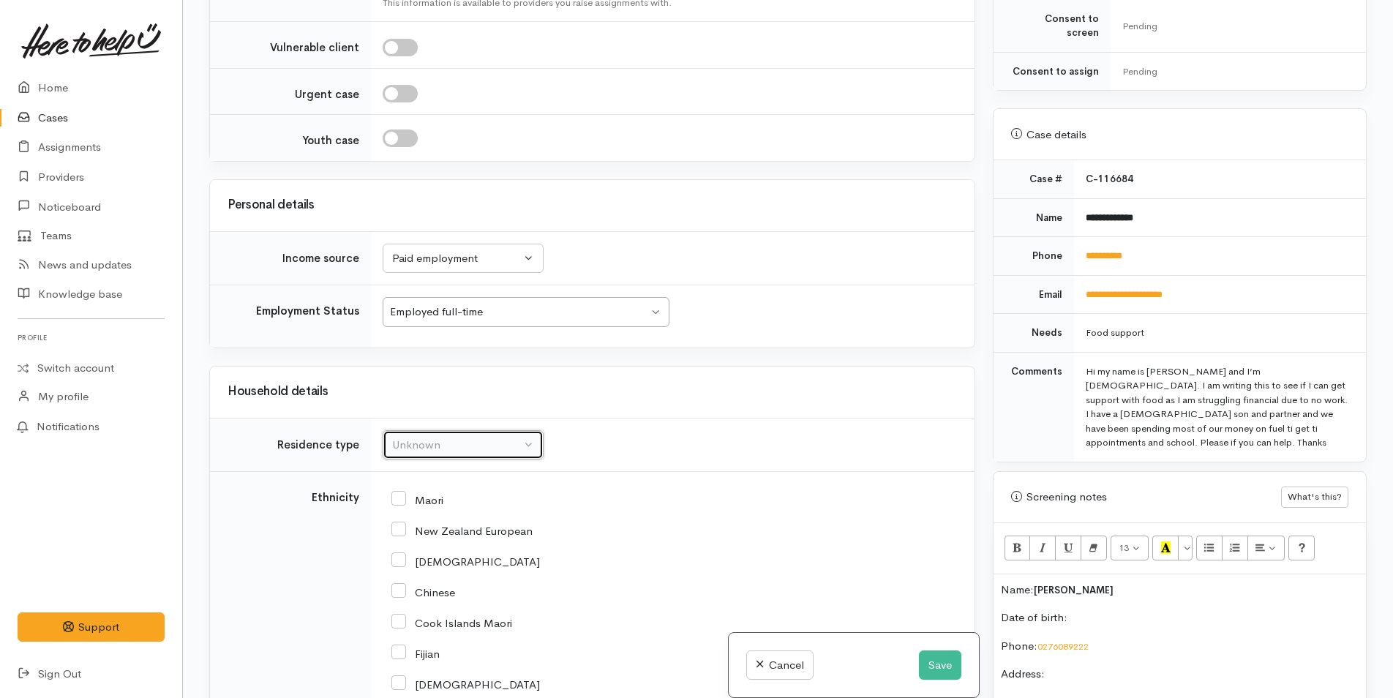
click at [433, 443] on div "Unknown" at bounding box center [456, 445] width 129 height 17
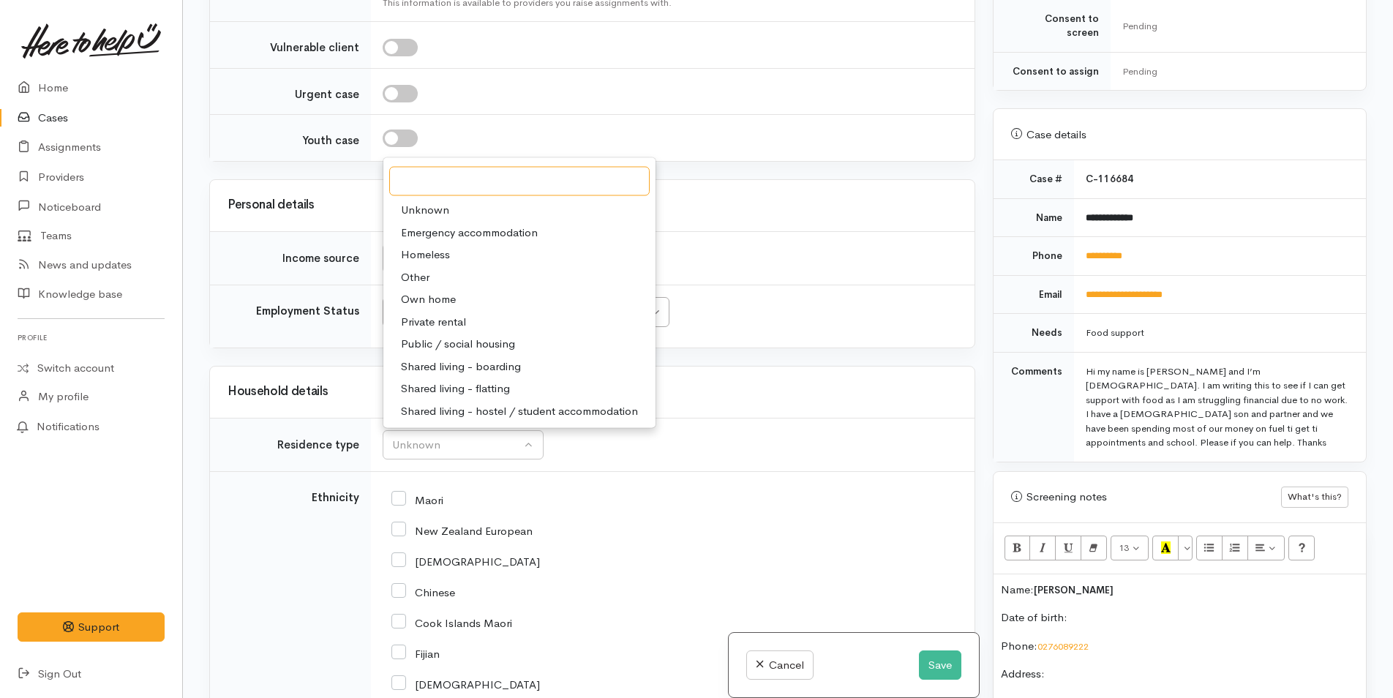
scroll to position [853, 0]
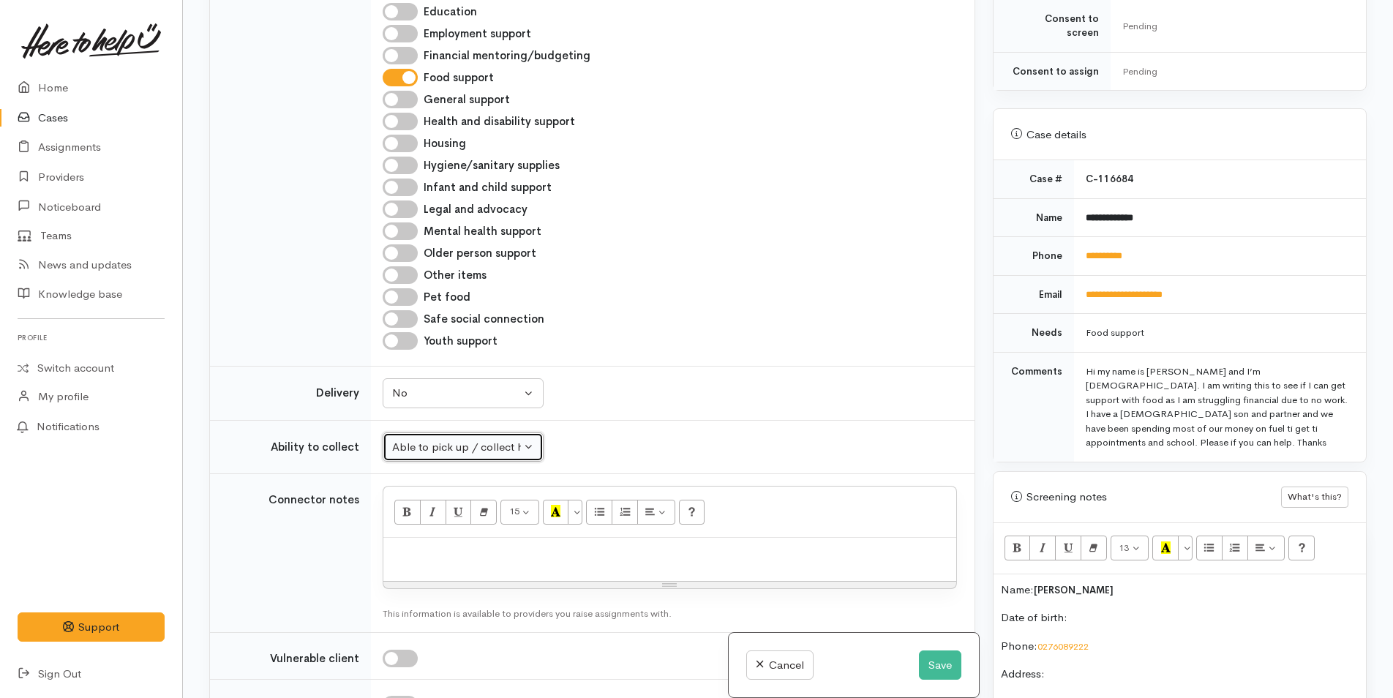
click at [449, 450] on div "Able to pick up / collect help on my own" at bounding box center [456, 447] width 129 height 17
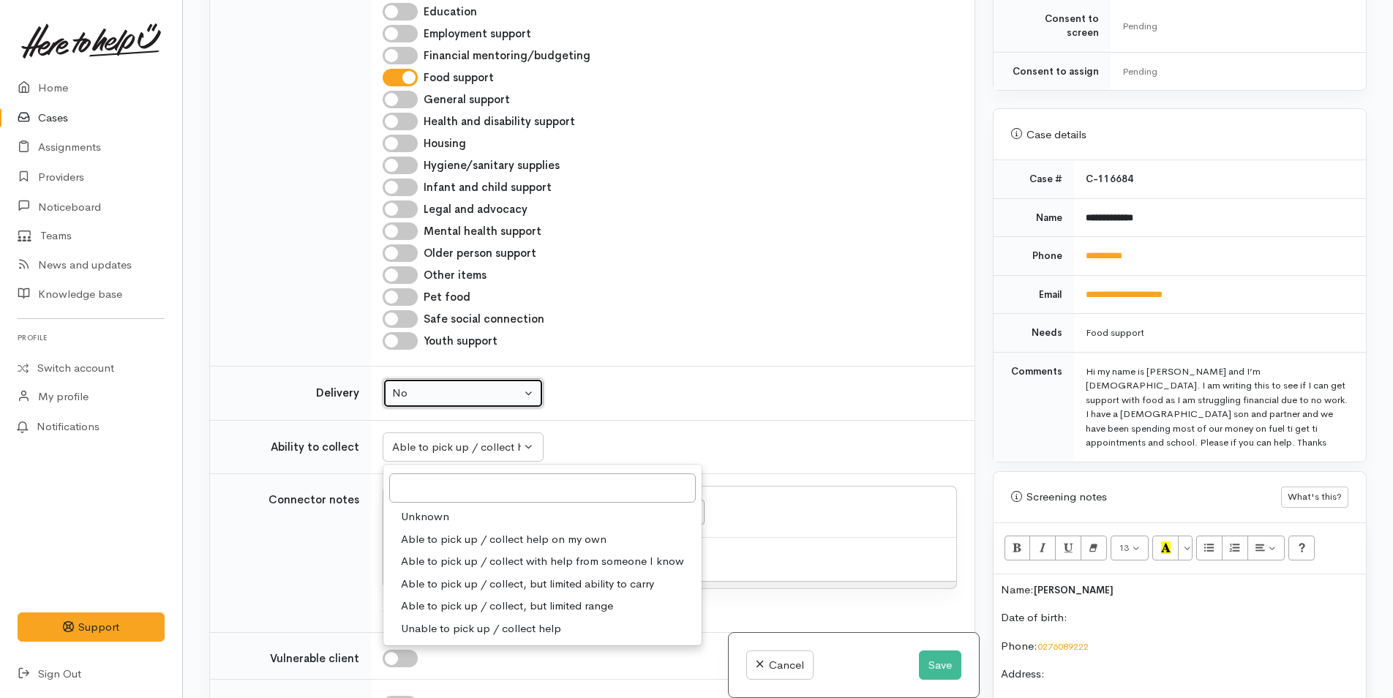
click at [445, 394] on div "No" at bounding box center [456, 393] width 129 height 17
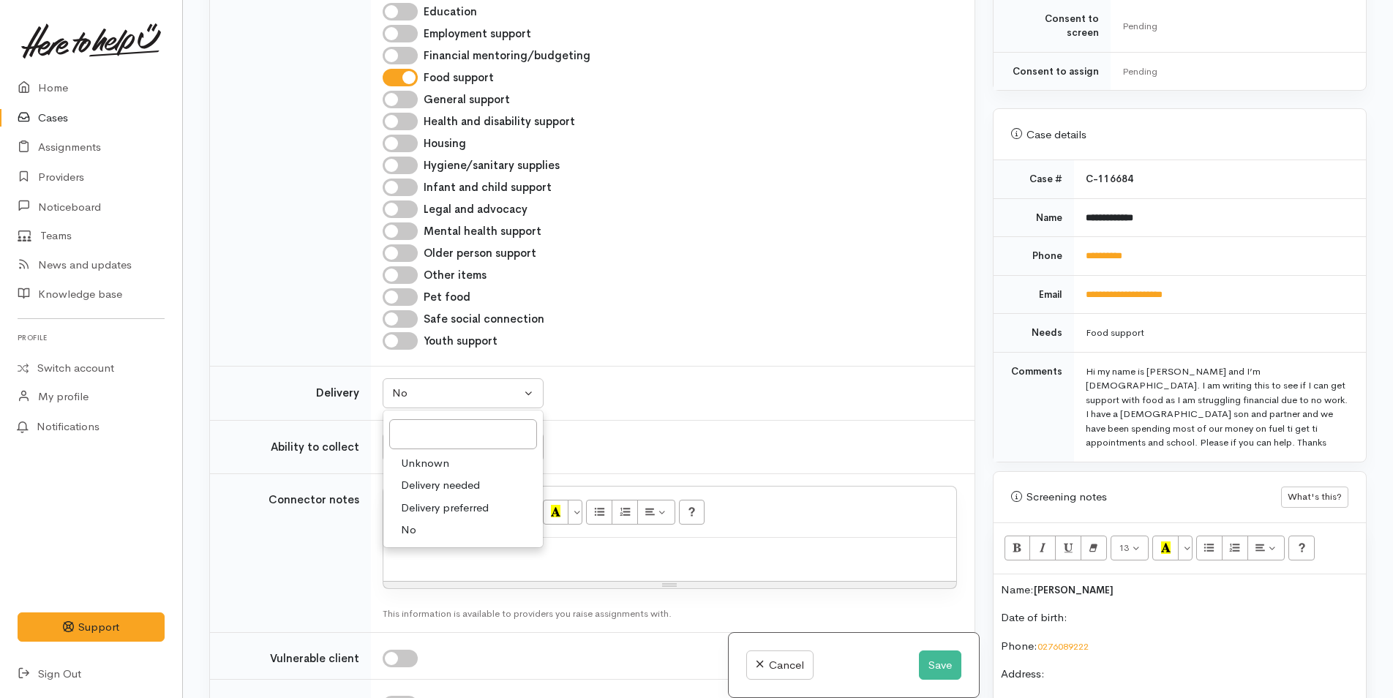
click at [192, 427] on div "**********" at bounding box center [788, 349] width 1210 height 698
click at [453, 449] on div "Able to pick up / collect help on my own" at bounding box center [456, 447] width 129 height 17
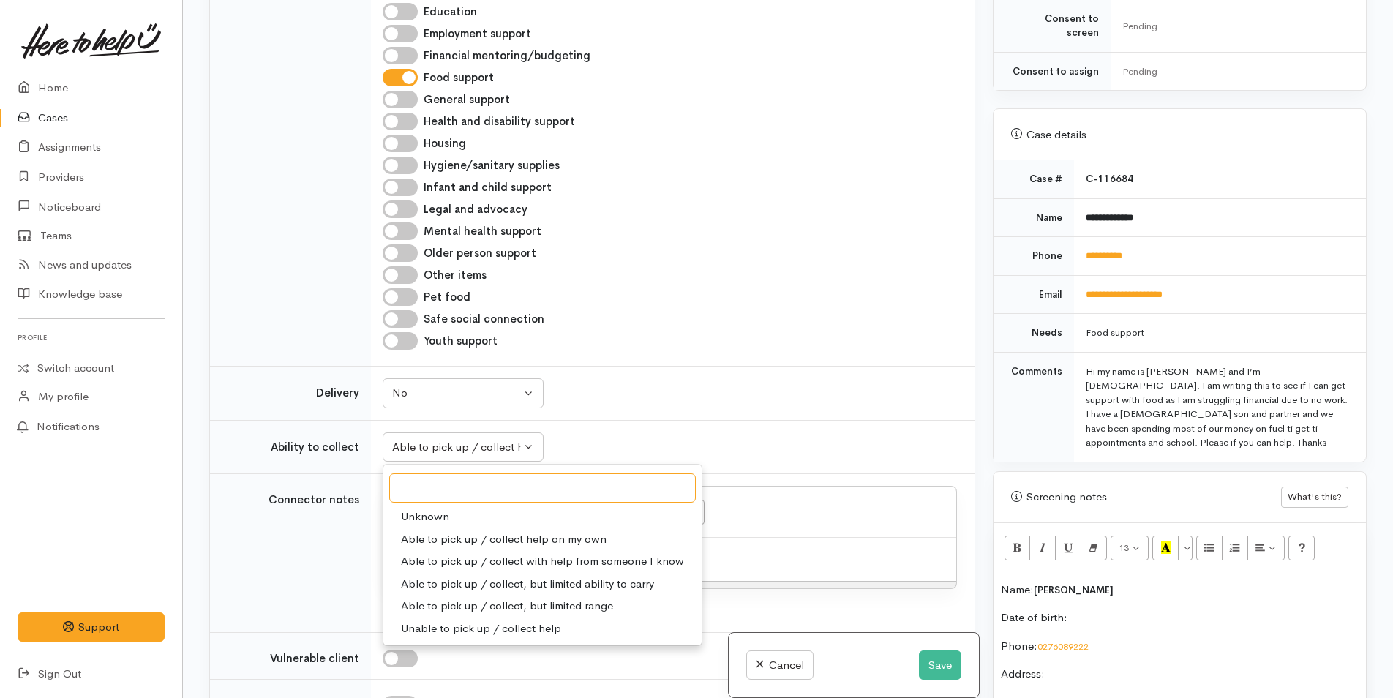
scroll to position [926, 0]
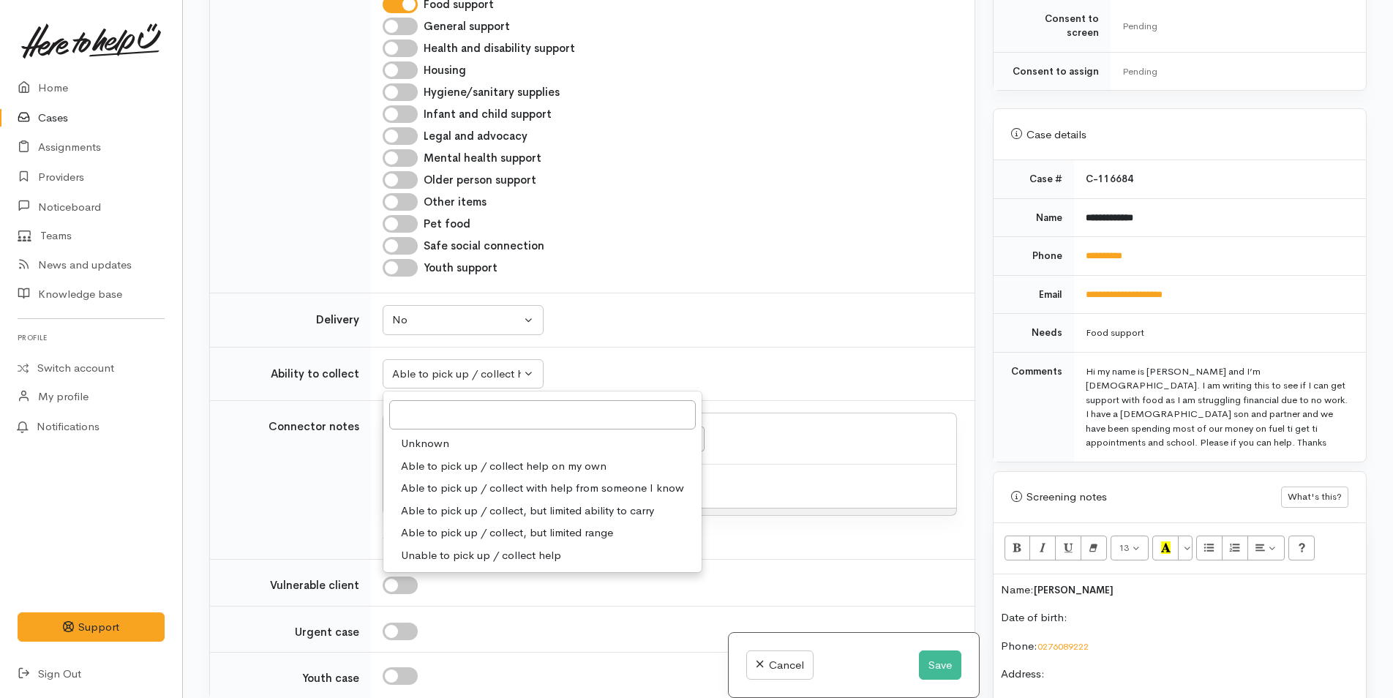
click at [195, 308] on div "**********" at bounding box center [788, 349] width 1210 height 698
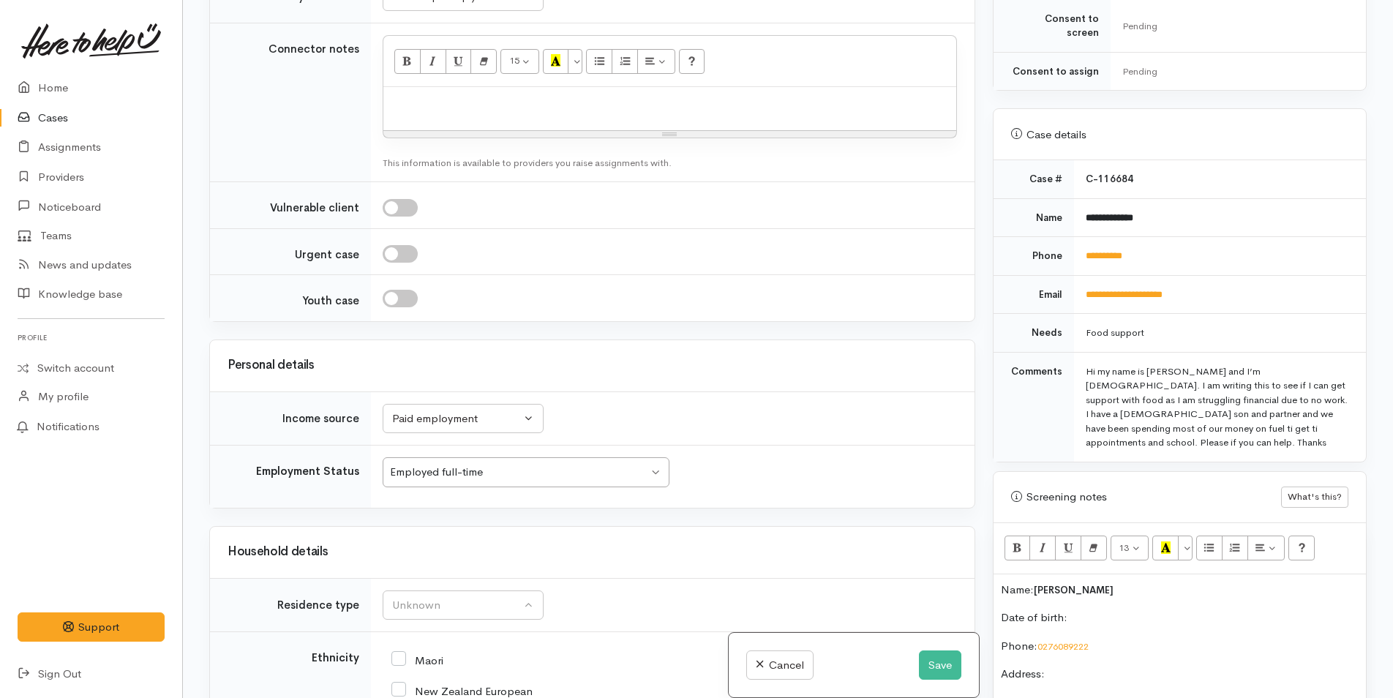
scroll to position [1438, 0]
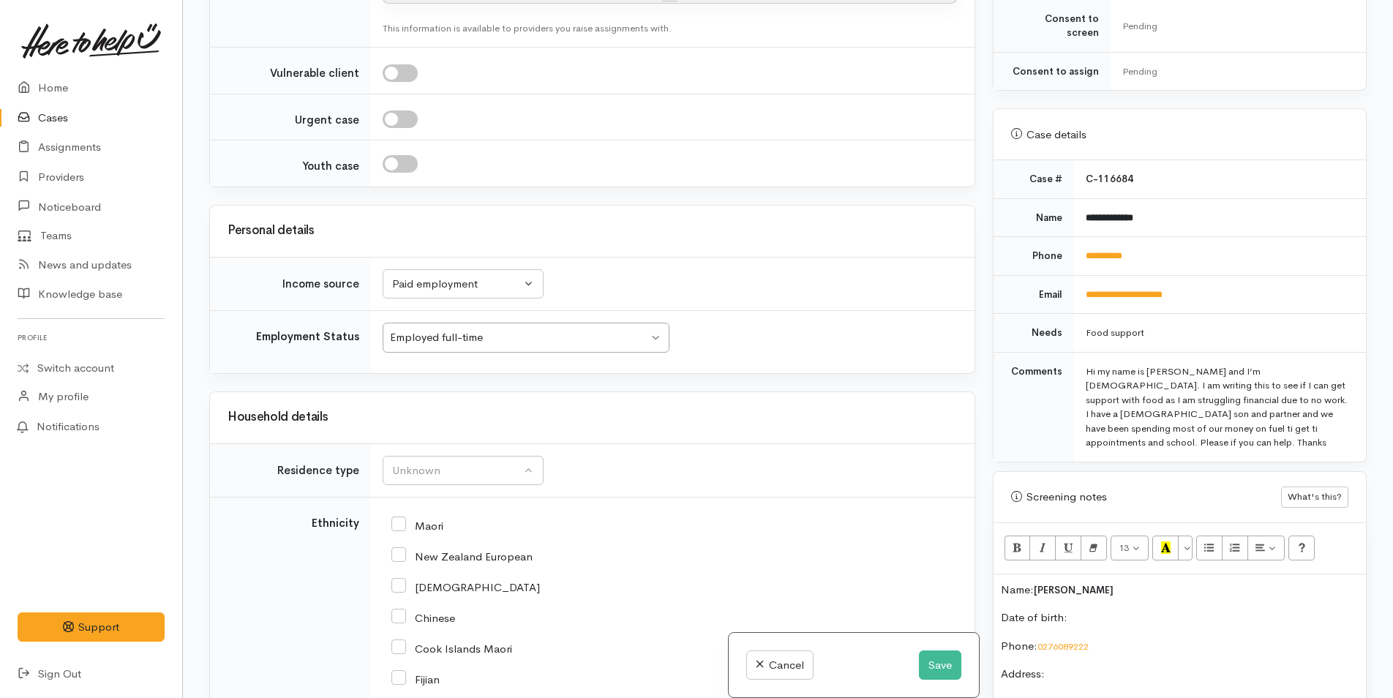
click at [449, 332] on div "Employed full-time" at bounding box center [519, 337] width 258 height 17
click at [439, 473] on div "Unknown" at bounding box center [456, 471] width 129 height 17
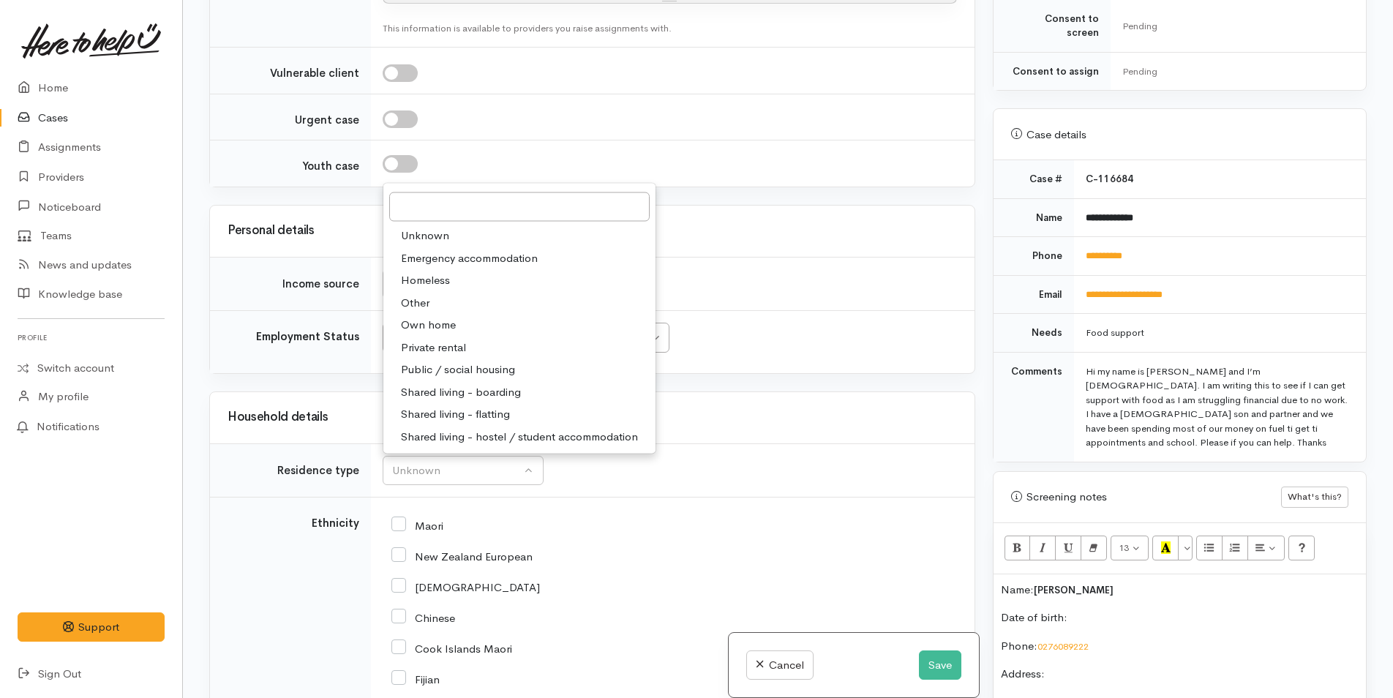
click at [196, 231] on div "**********" at bounding box center [788, 349] width 1210 height 698
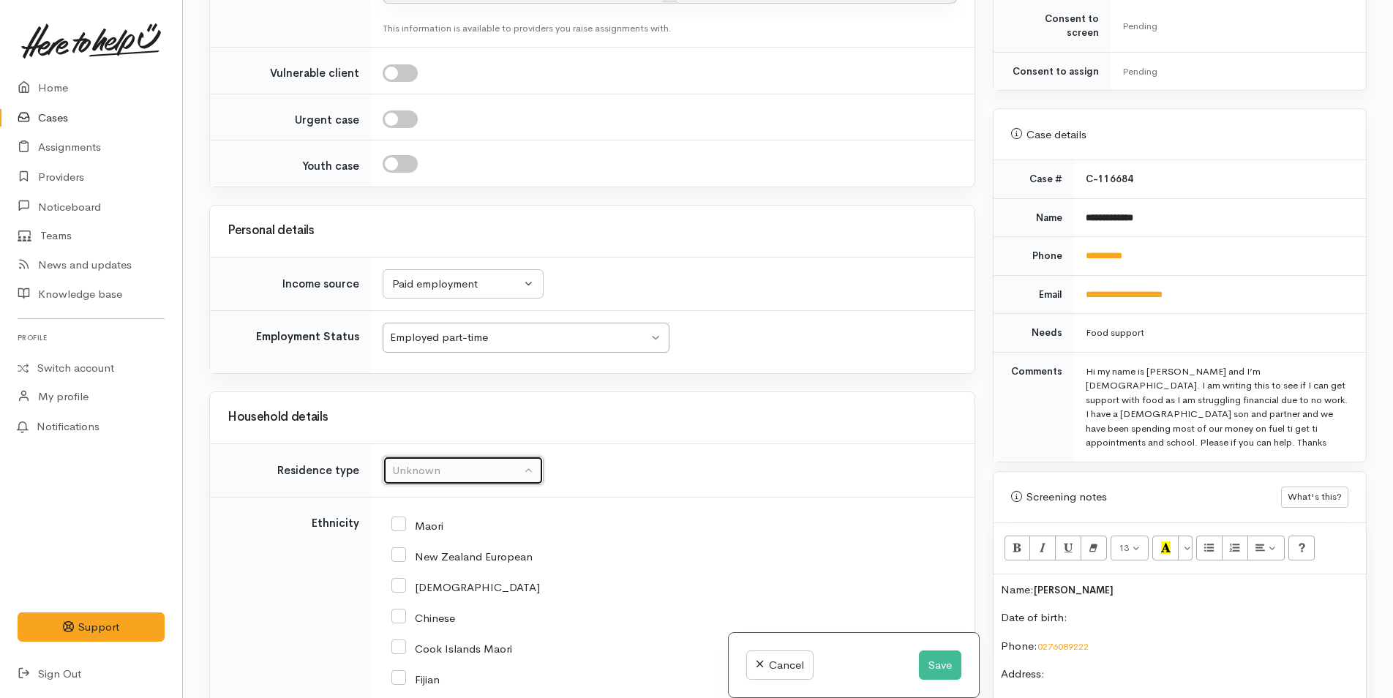
click at [463, 475] on div "Unknown" at bounding box center [456, 471] width 129 height 17
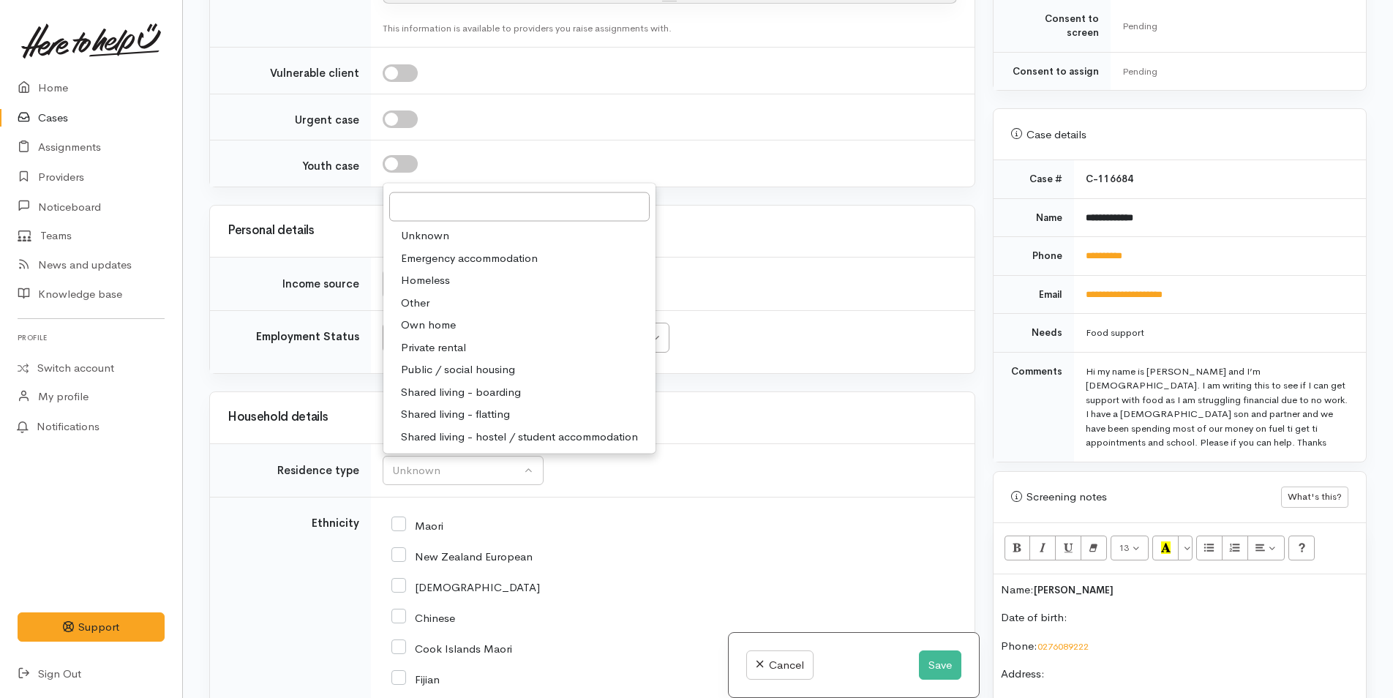
click at [452, 347] on span "Private rental" at bounding box center [433, 347] width 65 height 17
select select "2"
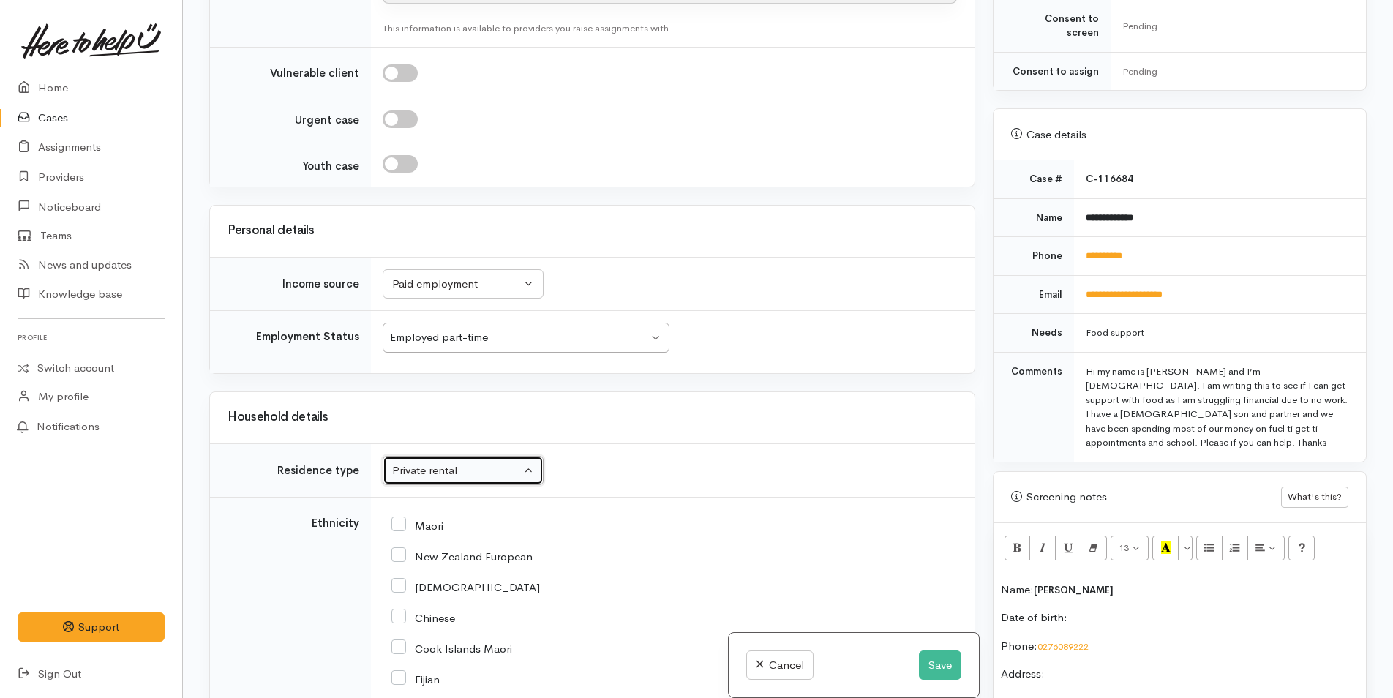
scroll to position [1584, 0]
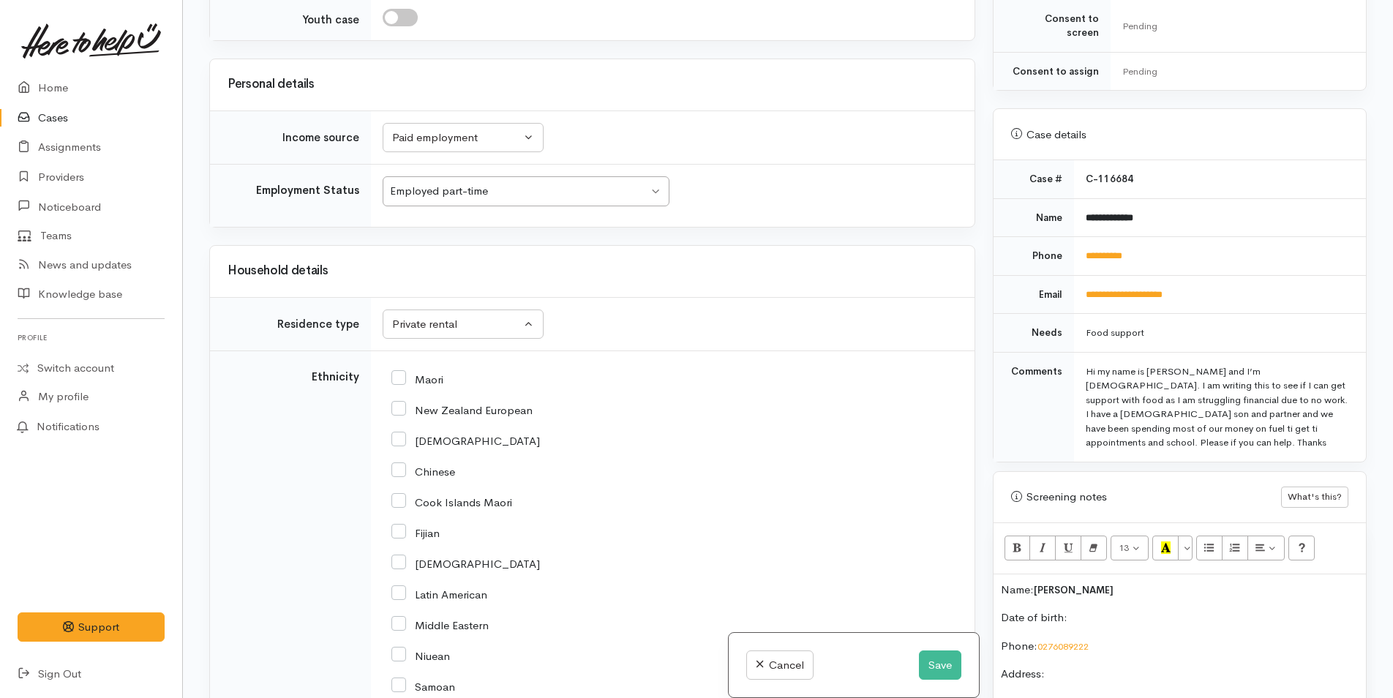
click at [398, 409] on input "New Zealand European" at bounding box center [462, 409] width 141 height 13
checkbox input "true"
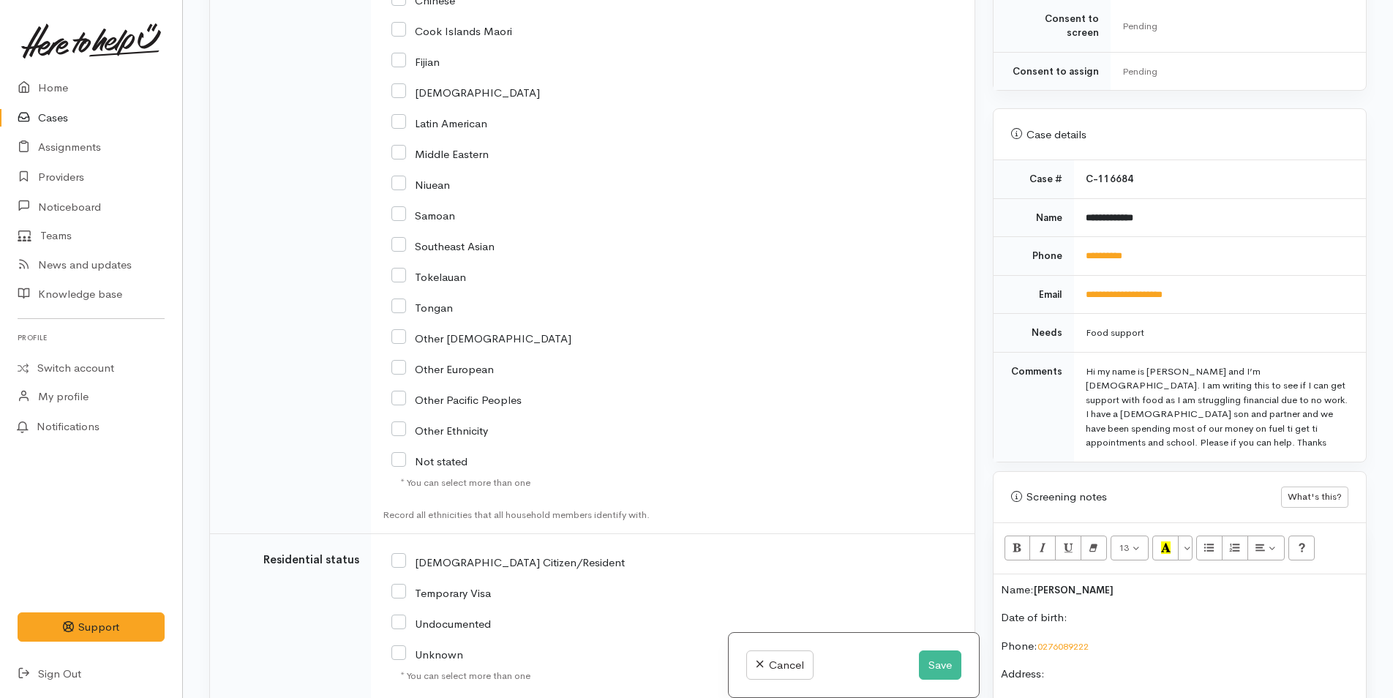
scroll to position [2170, 0]
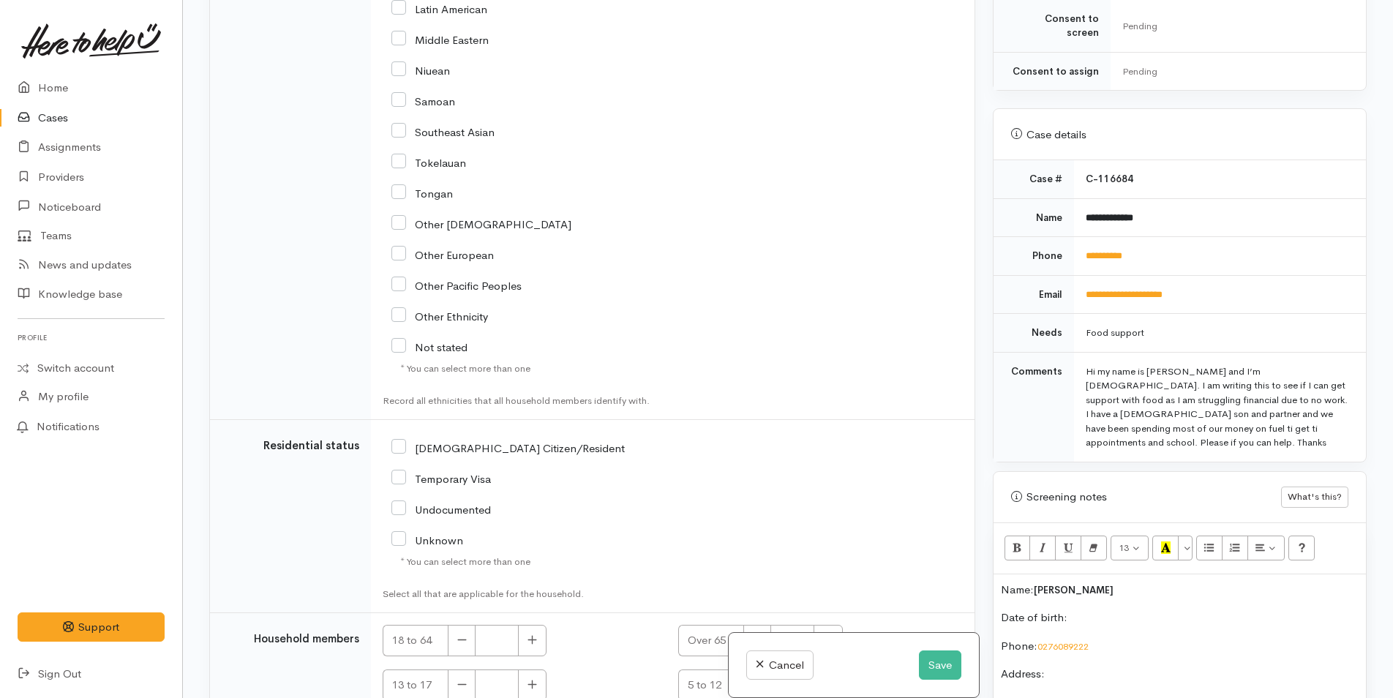
click at [402, 446] on input "NZ Citizen/Resident" at bounding box center [508, 447] width 233 height 13
checkbox input "true"
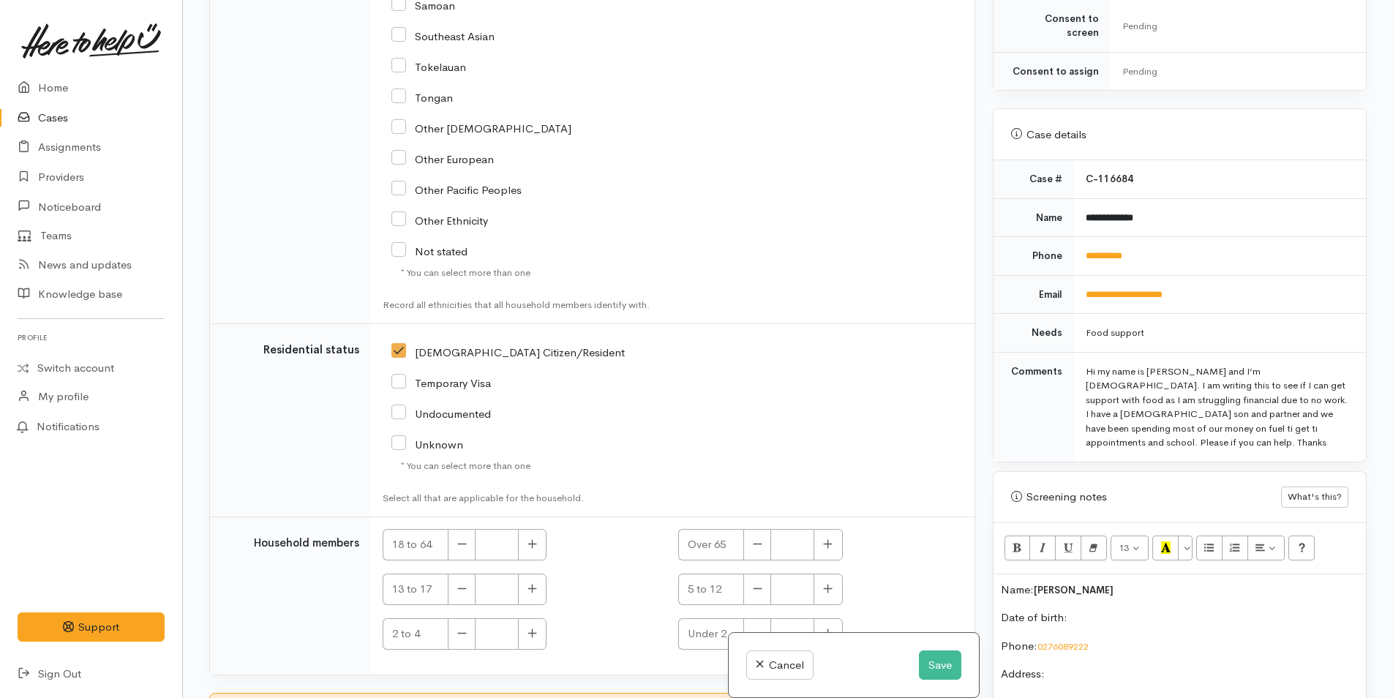
scroll to position [2389, 0]
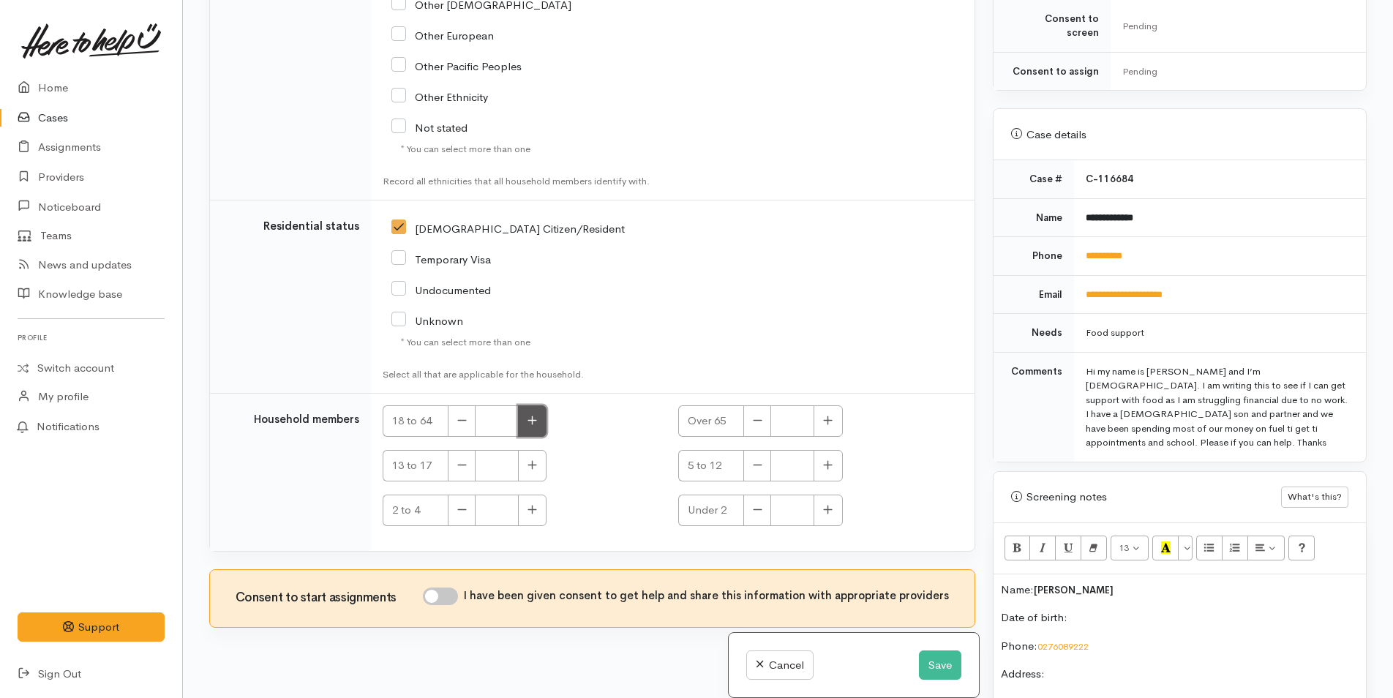
click at [537, 429] on button "button" at bounding box center [532, 420] width 29 height 31
click at [538, 427] on button "button" at bounding box center [532, 420] width 29 height 31
type input "2"
click at [456, 594] on input "I have been given consent to get help and share this information with appropria…" at bounding box center [440, 597] width 35 height 18
checkbox input "true"
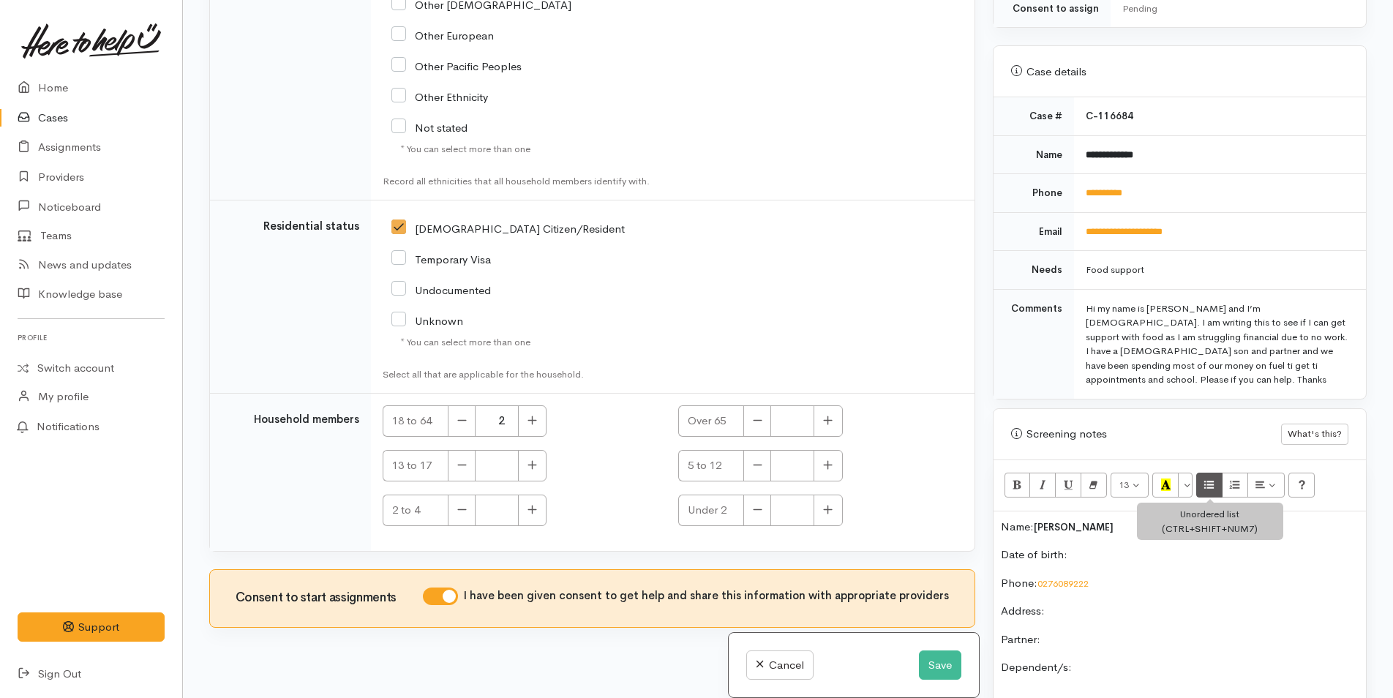
scroll to position [611, 0]
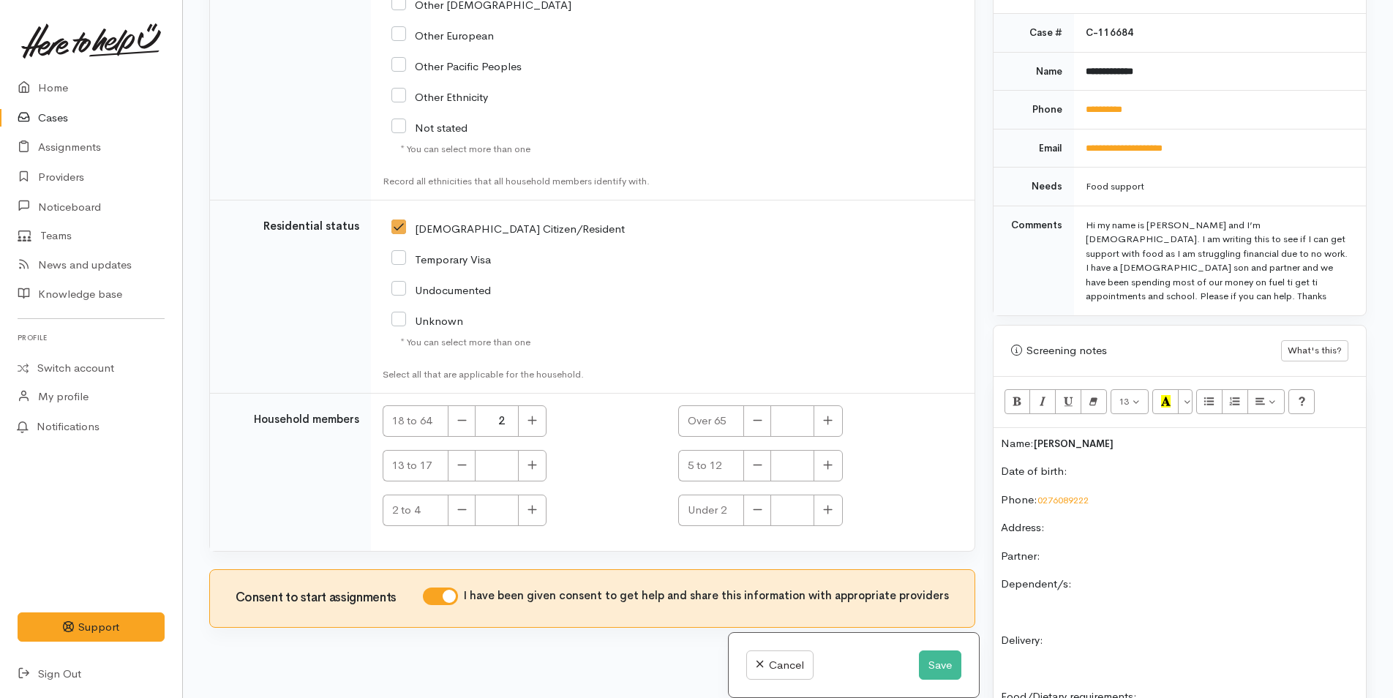
click at [1089, 512] on div "Name: Craig Russell Date of birth: Phone:  0276089222 Address:  Partner: Depend…" at bounding box center [1180, 660] width 372 height 465
click at [1098, 463] on p "Date of birth:" at bounding box center [1180, 471] width 358 height 17
click at [1111, 576] on p "Dependent/s:" at bounding box center [1180, 584] width 358 height 17
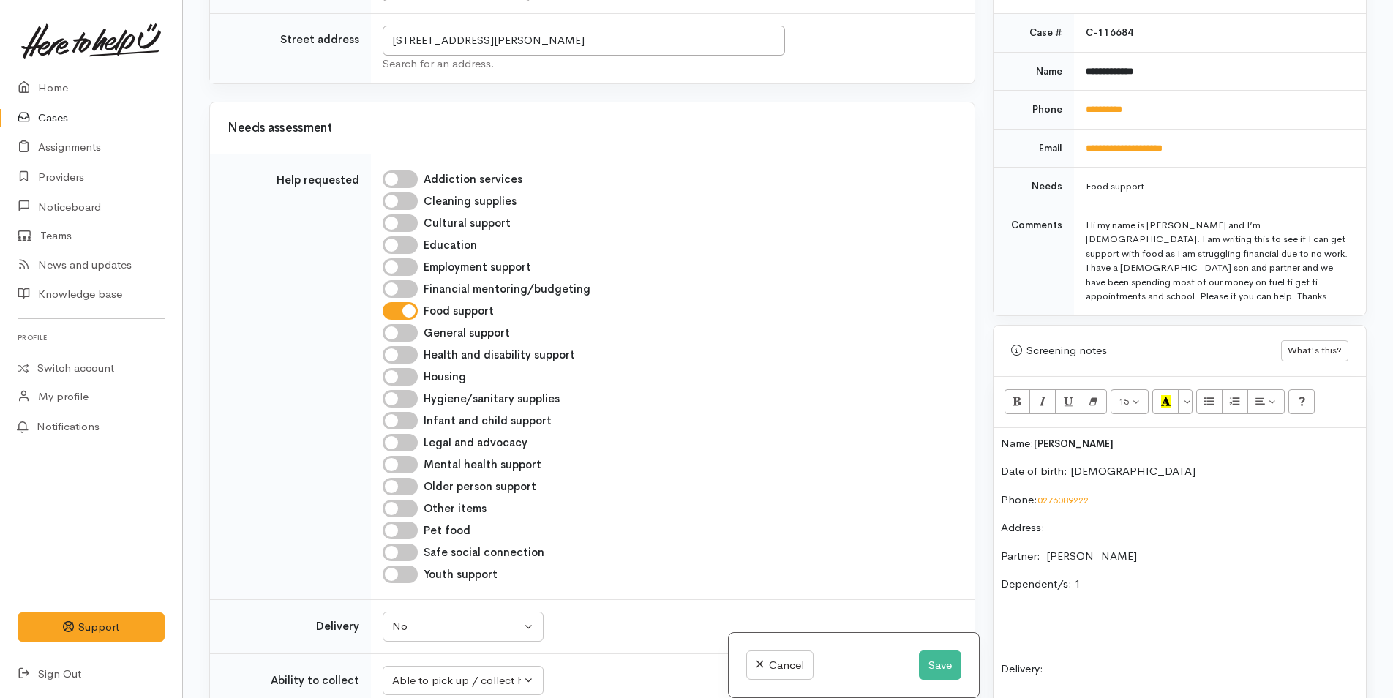
scroll to position [487, 0]
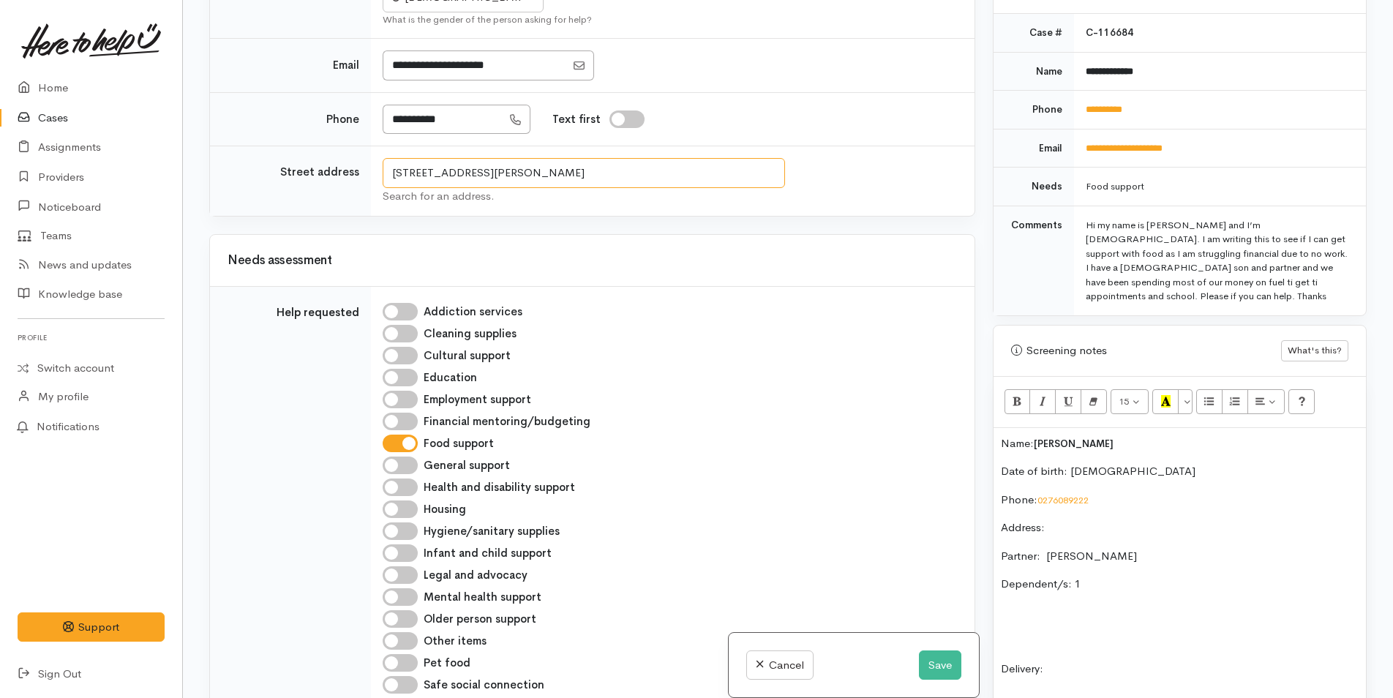
drag, startPoint x: 568, startPoint y: 175, endPoint x: 378, endPoint y: 165, distance: 189.8
click at [378, 165] on td "7 Furlong Road, Papamoa, New Zealand Search for an address." at bounding box center [673, 181] width 604 height 70
click at [1102, 520] on p "Address:" at bounding box center [1180, 528] width 358 height 17
click at [1048, 567] on div "Name: Craig Russell Date of birth: 14/7/1994 Phone:  0276089222 Address:  7 Fur…" at bounding box center [1180, 675] width 372 height 494
click at [1093, 661] on p "Delivery:" at bounding box center [1180, 669] width 358 height 17
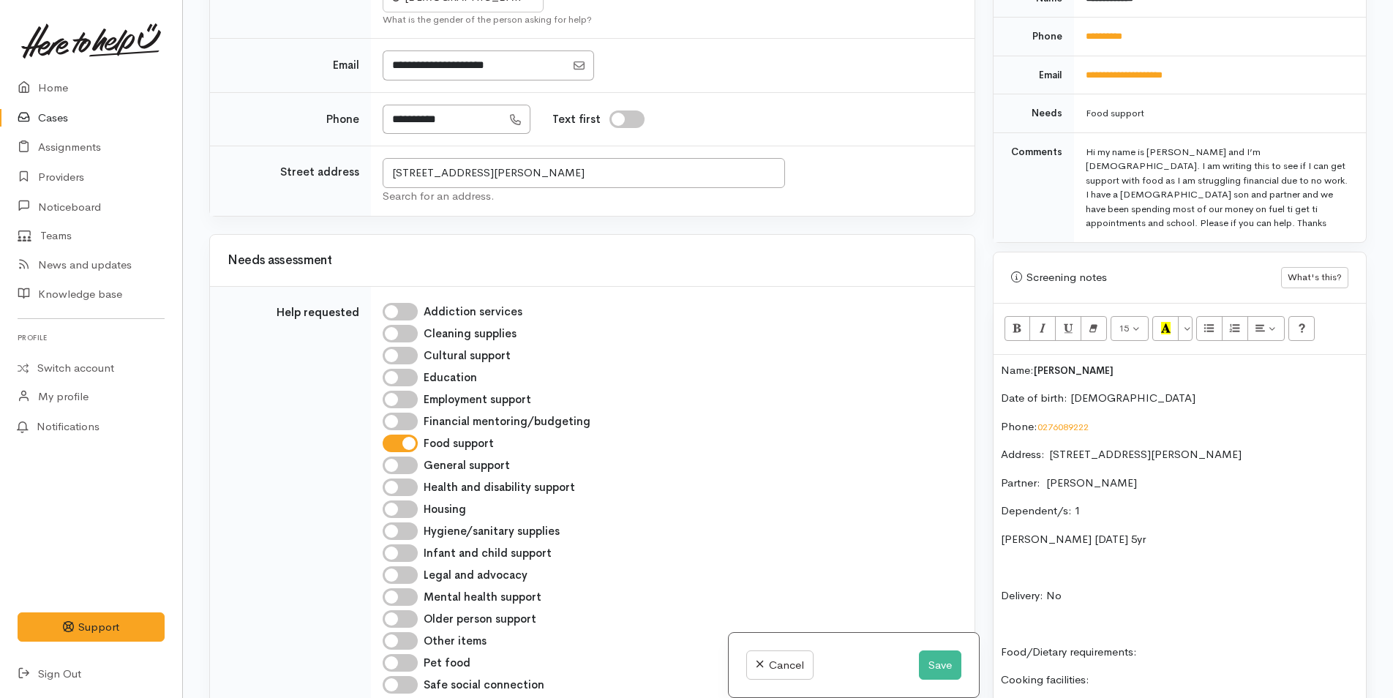
scroll to position [757, 0]
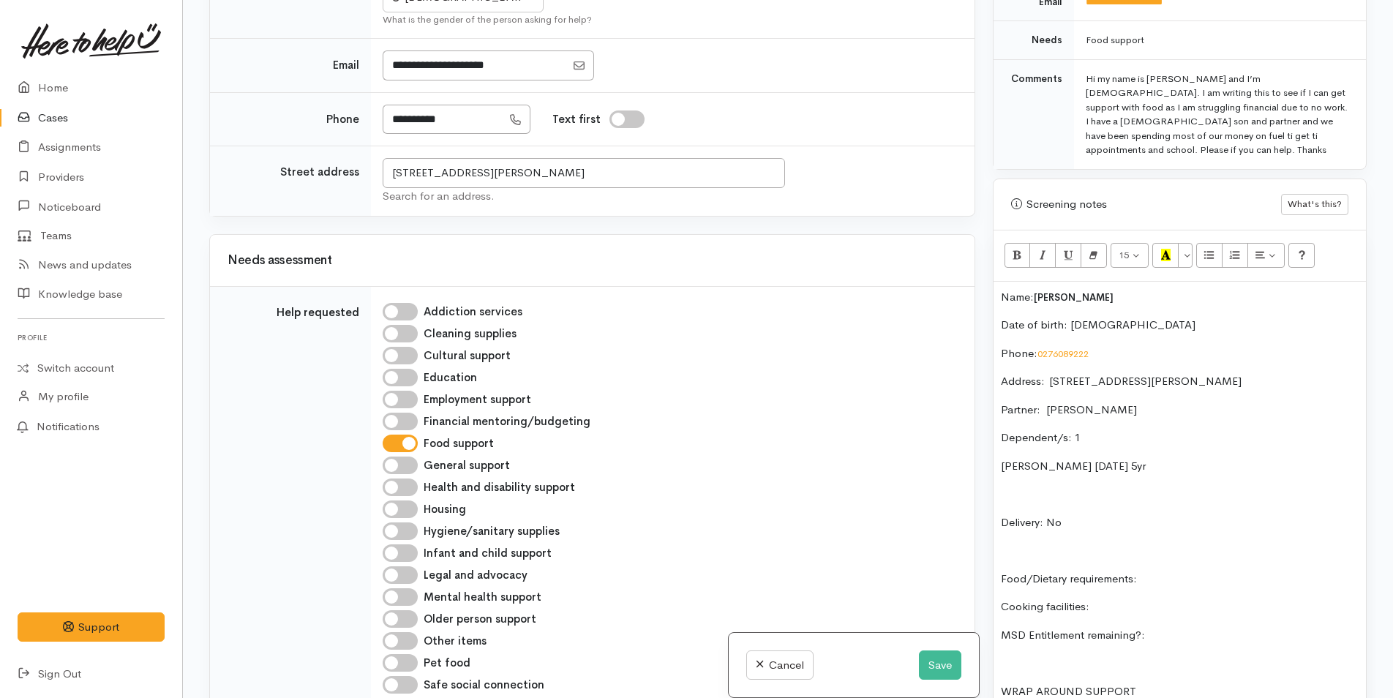
click at [1175, 571] on p "Food/Dietary requirements:" at bounding box center [1180, 579] width 358 height 17
drag, startPoint x: 1213, startPoint y: 571, endPoint x: 1222, endPoint y: 566, distance: 9.8
click at [1220, 567] on div "Name: Craig Russell Date of birth: 14/7/1994 Phone:  0276089222 Address:  7 Fur…" at bounding box center [1180, 529] width 372 height 494
click at [1209, 571] on p "Food/Dietary requirements: No allergies" at bounding box center [1180, 579] width 358 height 17
click at [1022, 627] on p at bounding box center [1180, 635] width 358 height 17
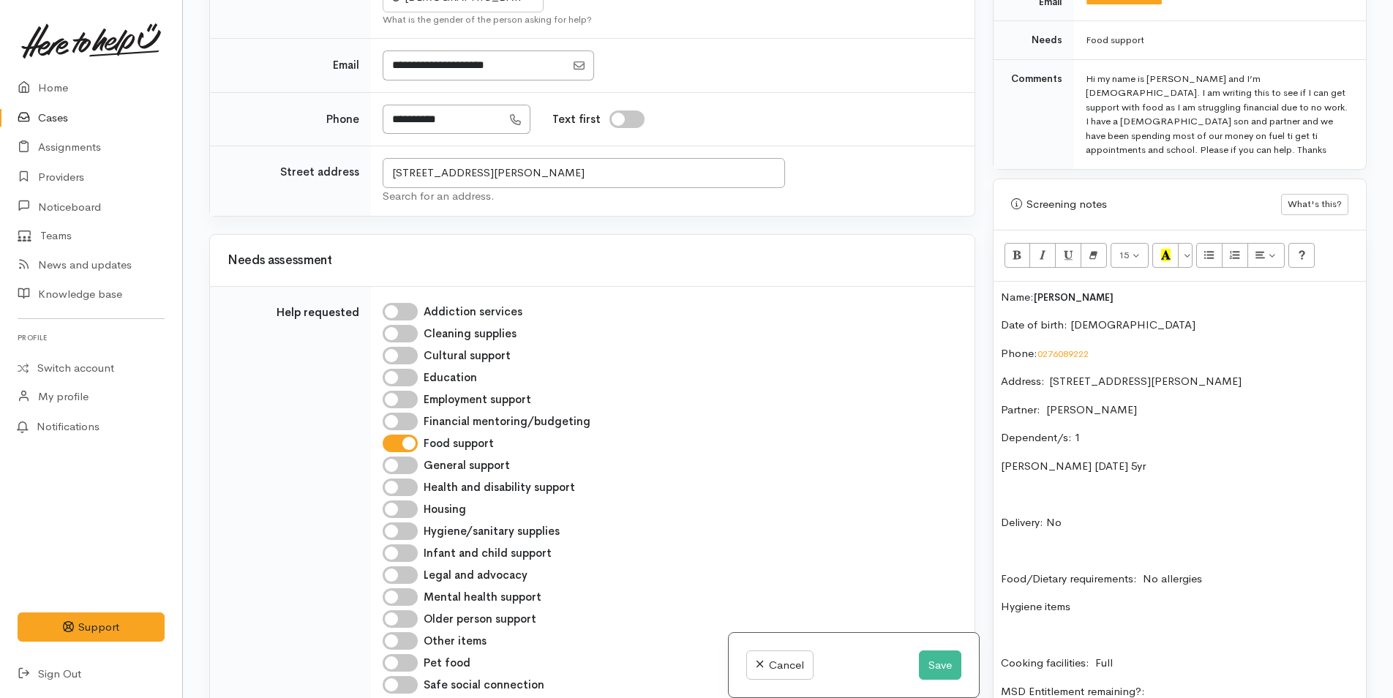
click at [1186, 672] on div "Name: Craig Russell Date of birth: 14/7/1994 Phone:  0276089222 Address:  7 Fur…" at bounding box center [1180, 557] width 372 height 550
click at [1187, 684] on p "MSD Entitlement remaining?:" at bounding box center [1180, 692] width 358 height 17
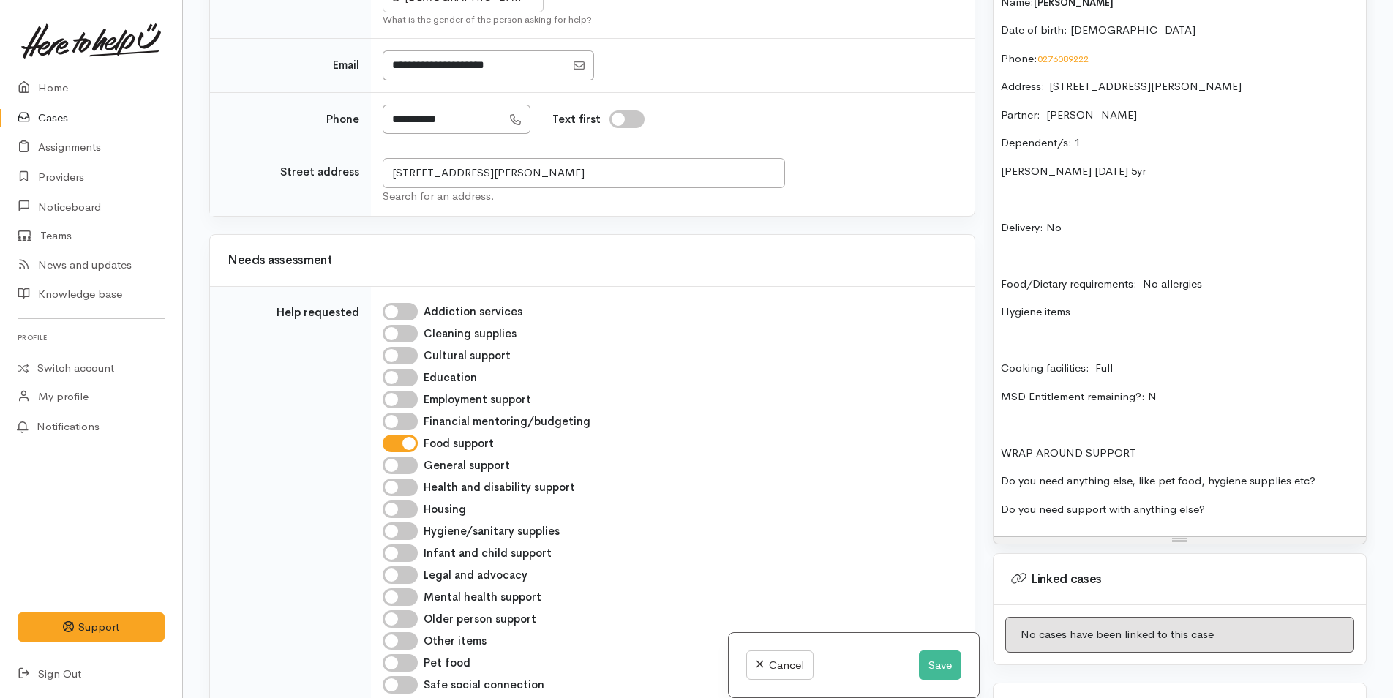
scroll to position [1123, 0]
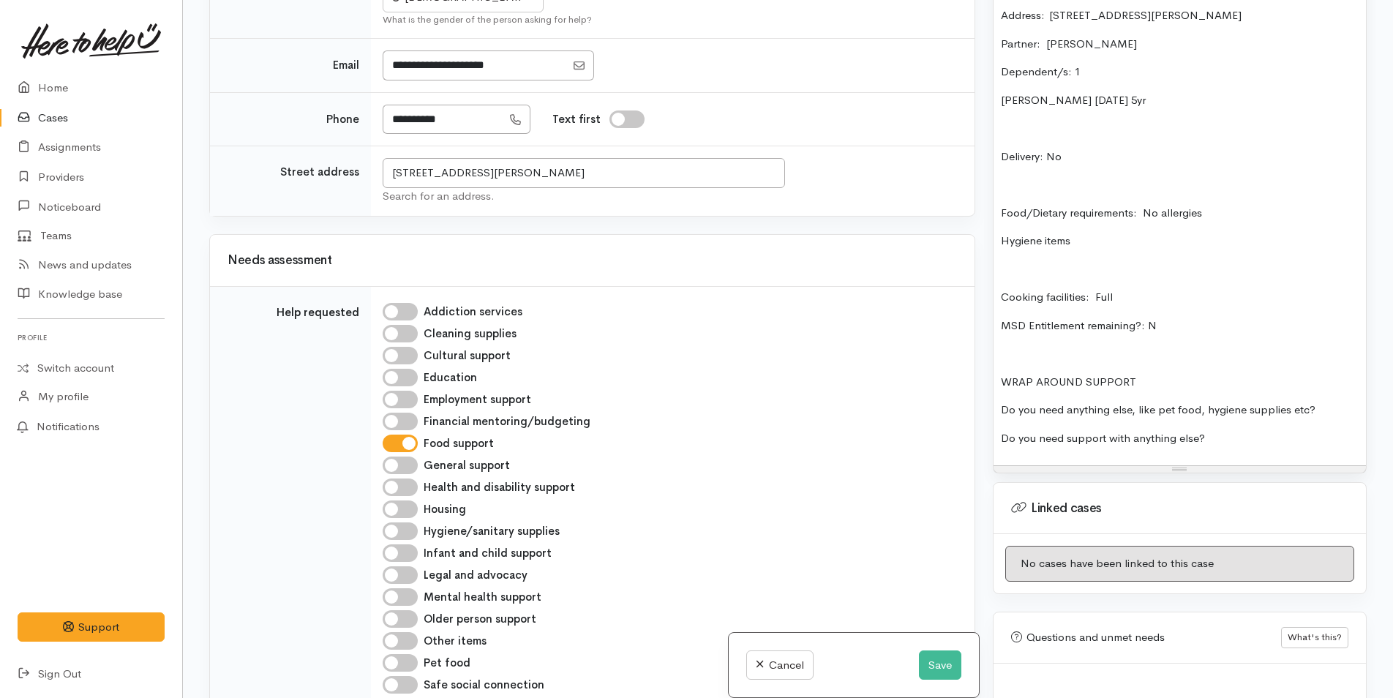
drag, startPoint x: 1328, startPoint y: 368, endPoint x: 1331, endPoint y: 389, distance: 21.4
click at [1331, 389] on div "Name: Craig Russell Date of birth: 14/7/1994 Phone:  0276089222 Address:  7 Fur…" at bounding box center [1180, 191] width 372 height 550
drag, startPoint x: 1225, startPoint y: 404, endPoint x: 1228, endPoint y: 421, distance: 17.1
click at [1226, 430] on p "Do you need support with anything else?" at bounding box center [1180, 438] width 358 height 17
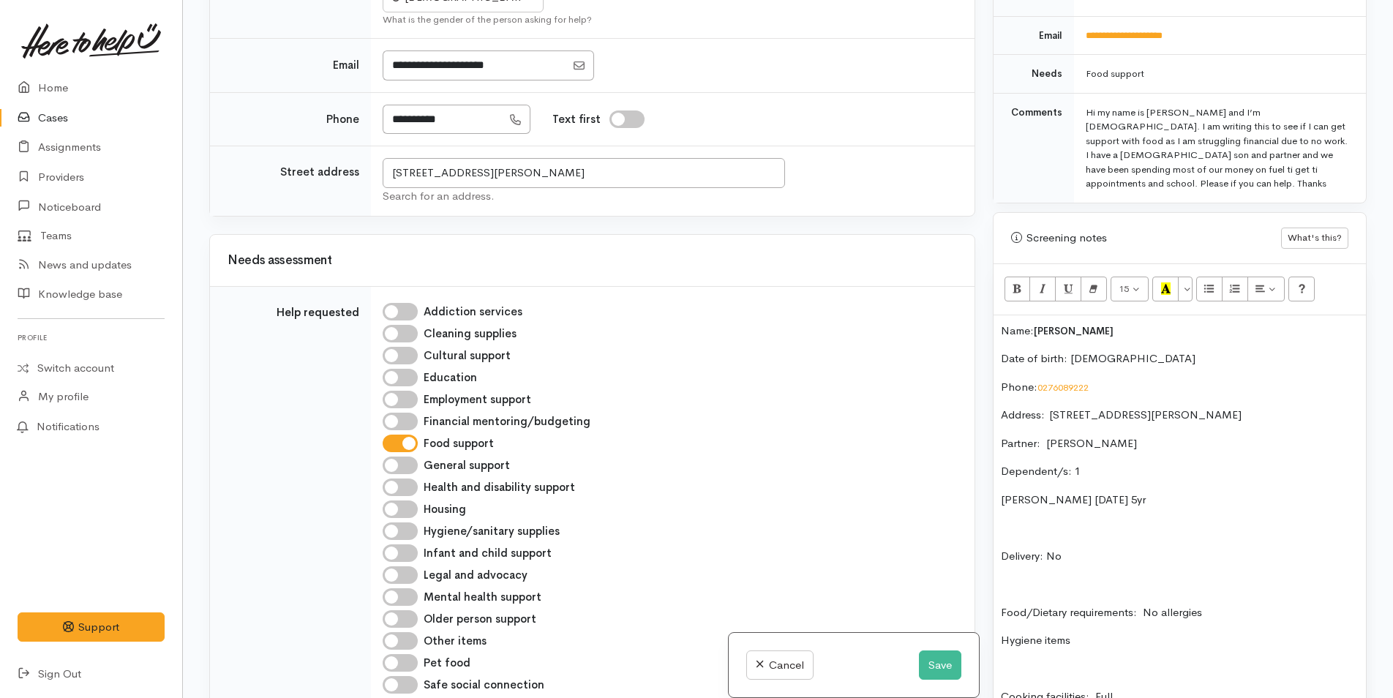
scroll to position [831, 0]
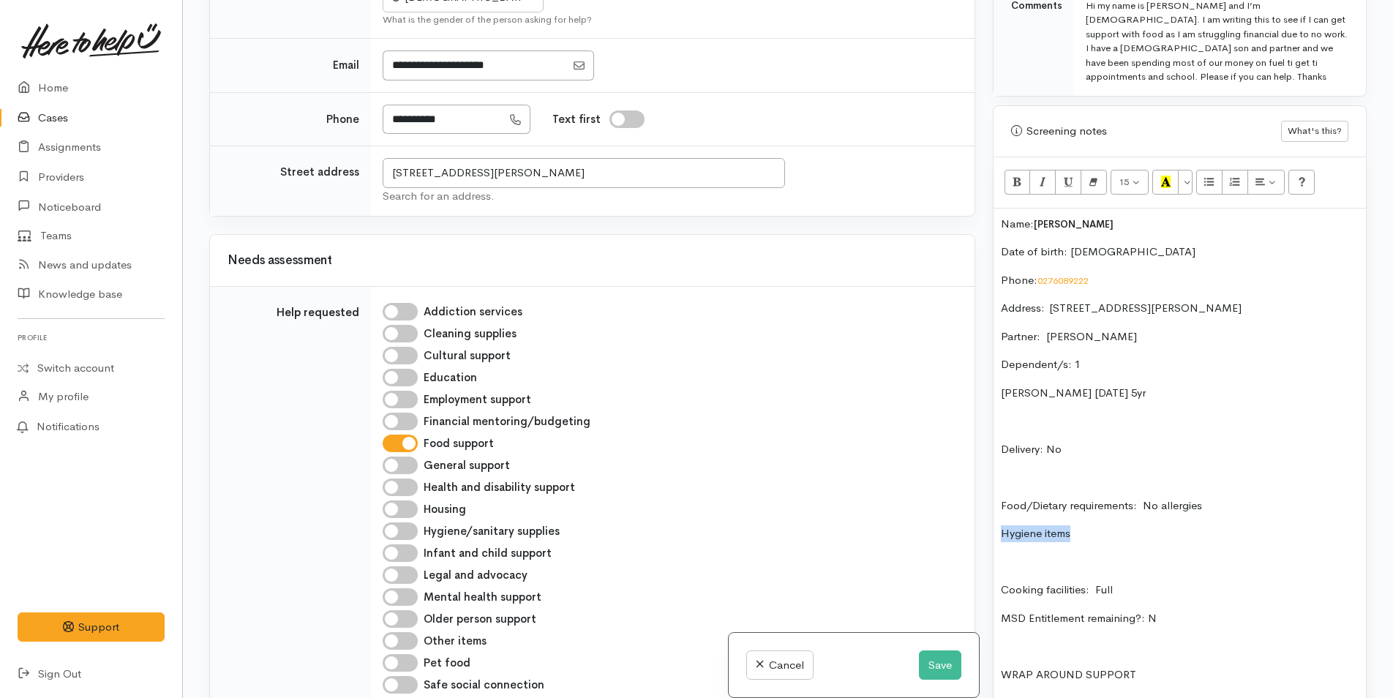
drag, startPoint x: 1100, startPoint y: 507, endPoint x: 996, endPoint y: 501, distance: 104.1
click at [996, 501] on div "Name: Craig Russell Date of birth: 14/7/1994 Phone:  0276089222 Address:  7 Fur…" at bounding box center [1180, 484] width 372 height 550
click at [1212, 176] on icon "Unordered list (CTRL+SHIFT+NUM7)" at bounding box center [1210, 182] width 10 height 12
click at [998, 209] on div "Name: Craig Russell Date of birth: 14/7/1994 Phone:  0276089222 Address:  7 Fur…" at bounding box center [1180, 484] width 372 height 550
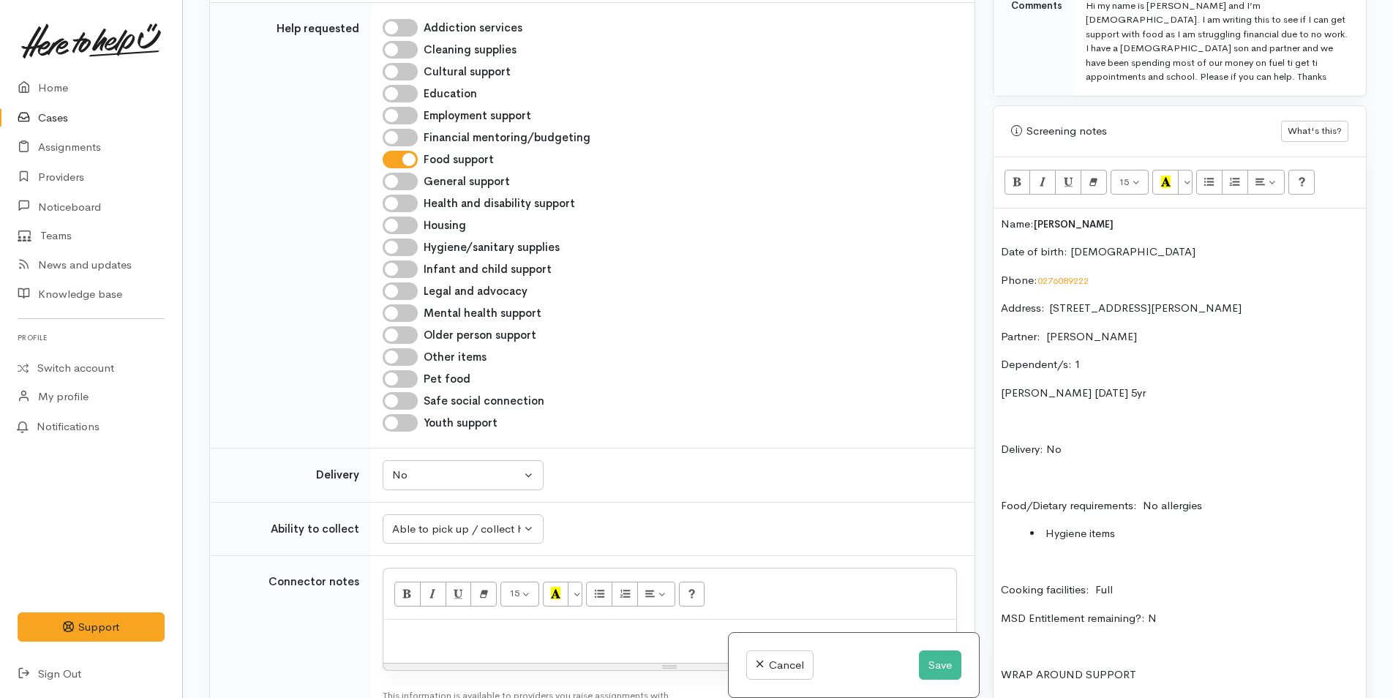
scroll to position [853, 0]
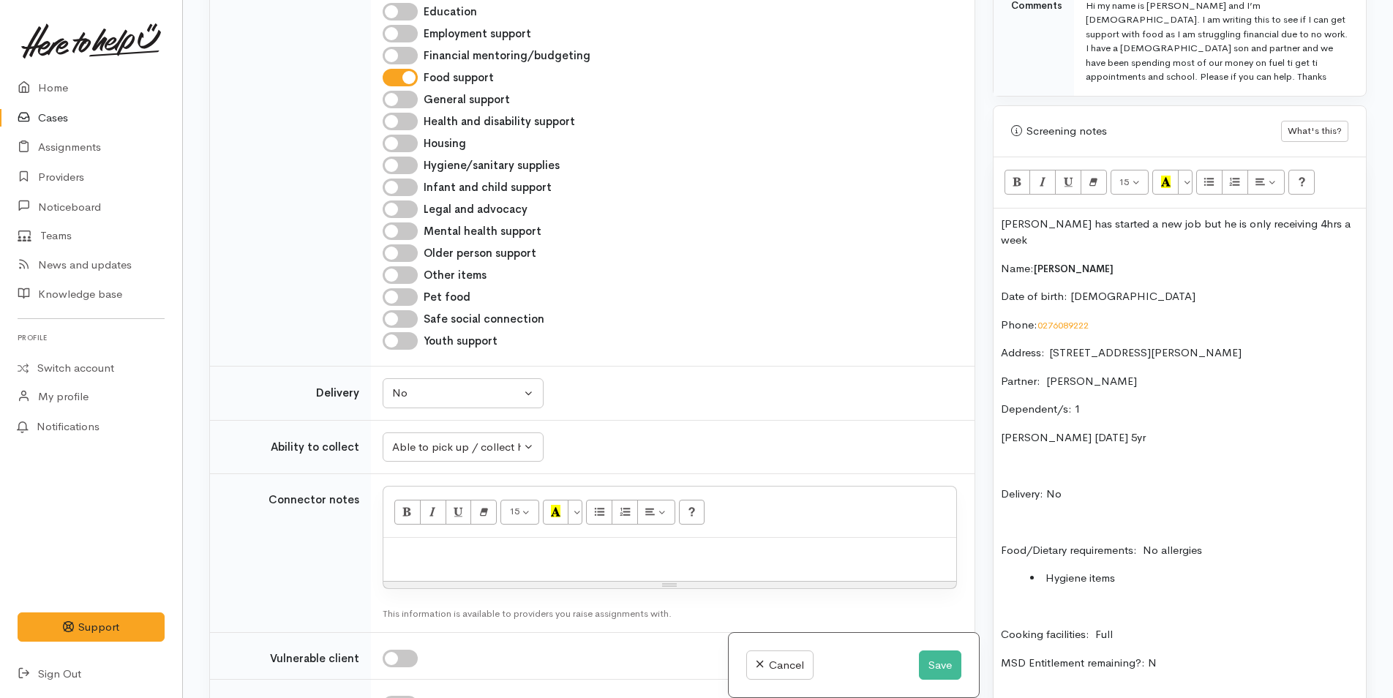
click at [1324, 216] on p "Craig has started a new job but he is only receiving 4hrs a week" at bounding box center [1180, 232] width 358 height 33
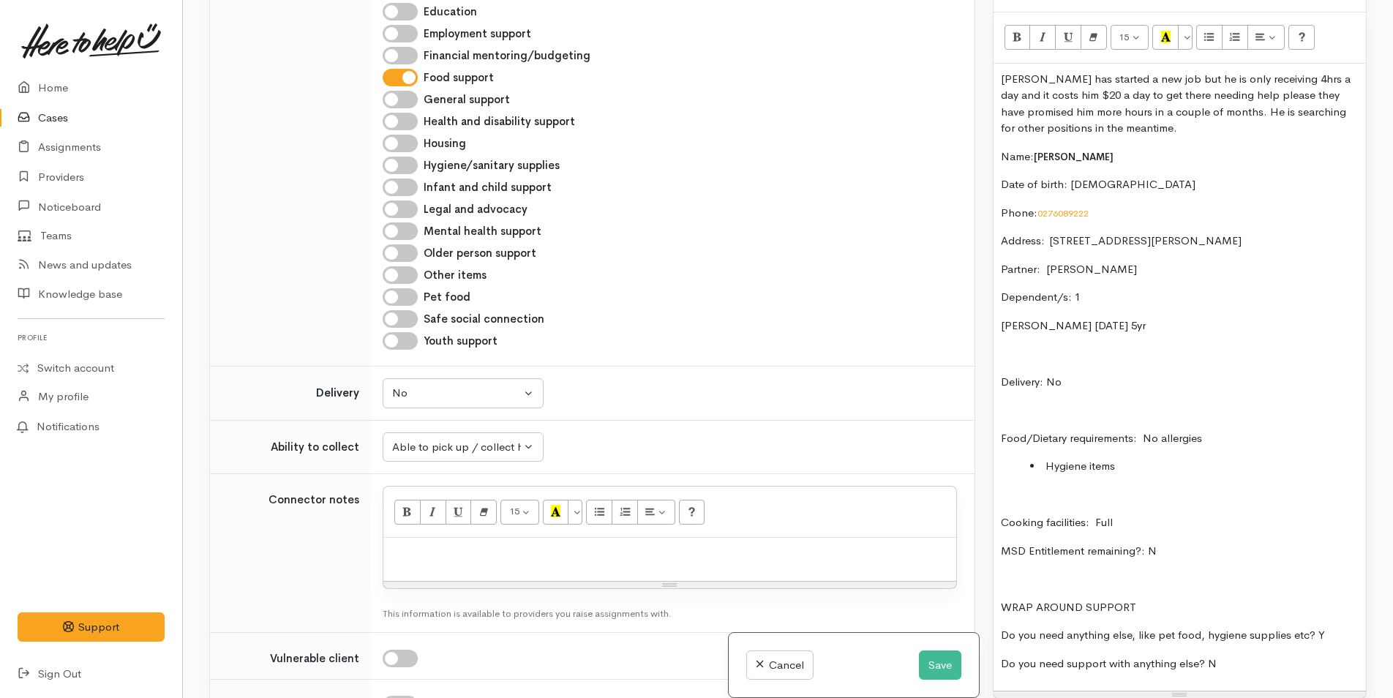
scroll to position [977, 0]
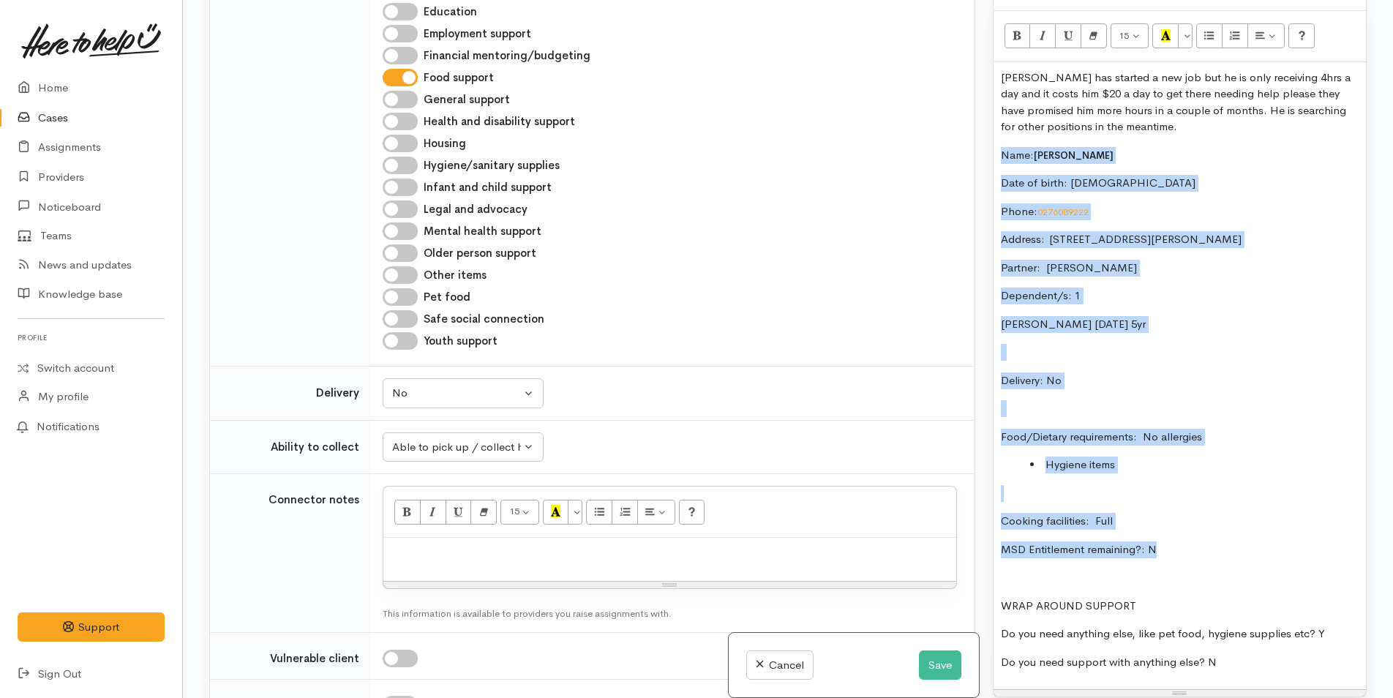
drag, startPoint x: 1164, startPoint y: 524, endPoint x: 999, endPoint y: 123, distance: 433.5
click at [999, 123] on div "Craig has started a new job but he is only receiving 4hrs a day and it costs hi…" at bounding box center [1180, 376] width 372 height 628
copy div "Name: Craig Russell Date of birth: 14/7/1994 Phone:  0276089222 Address:  7 Fur…"
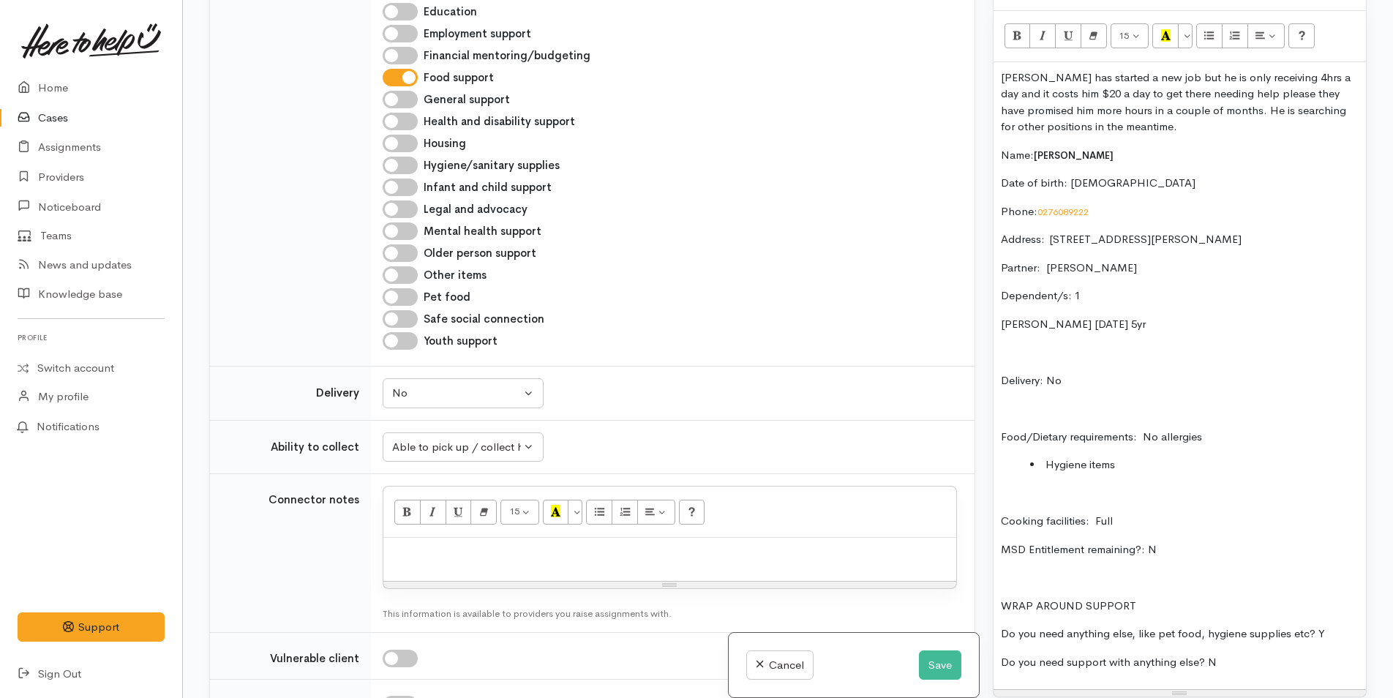
click at [523, 555] on p at bounding box center [670, 553] width 558 height 17
paste div
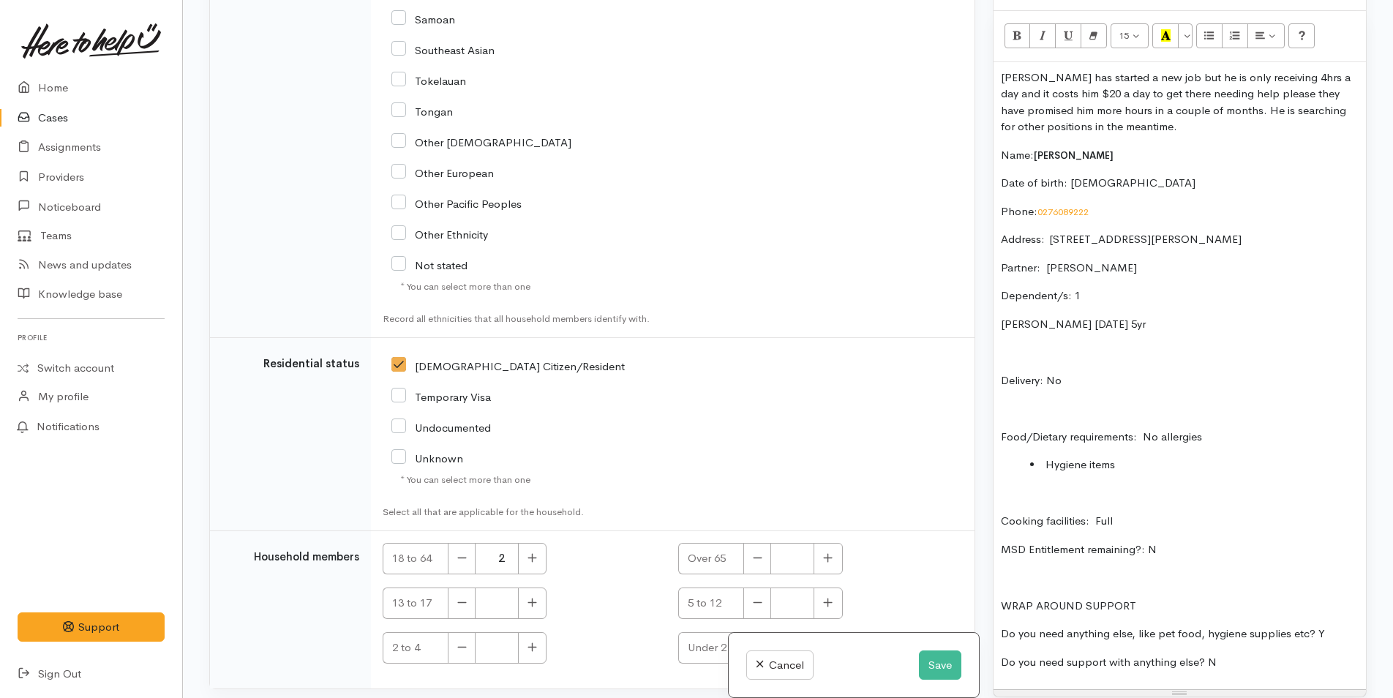
scroll to position [2804, 0]
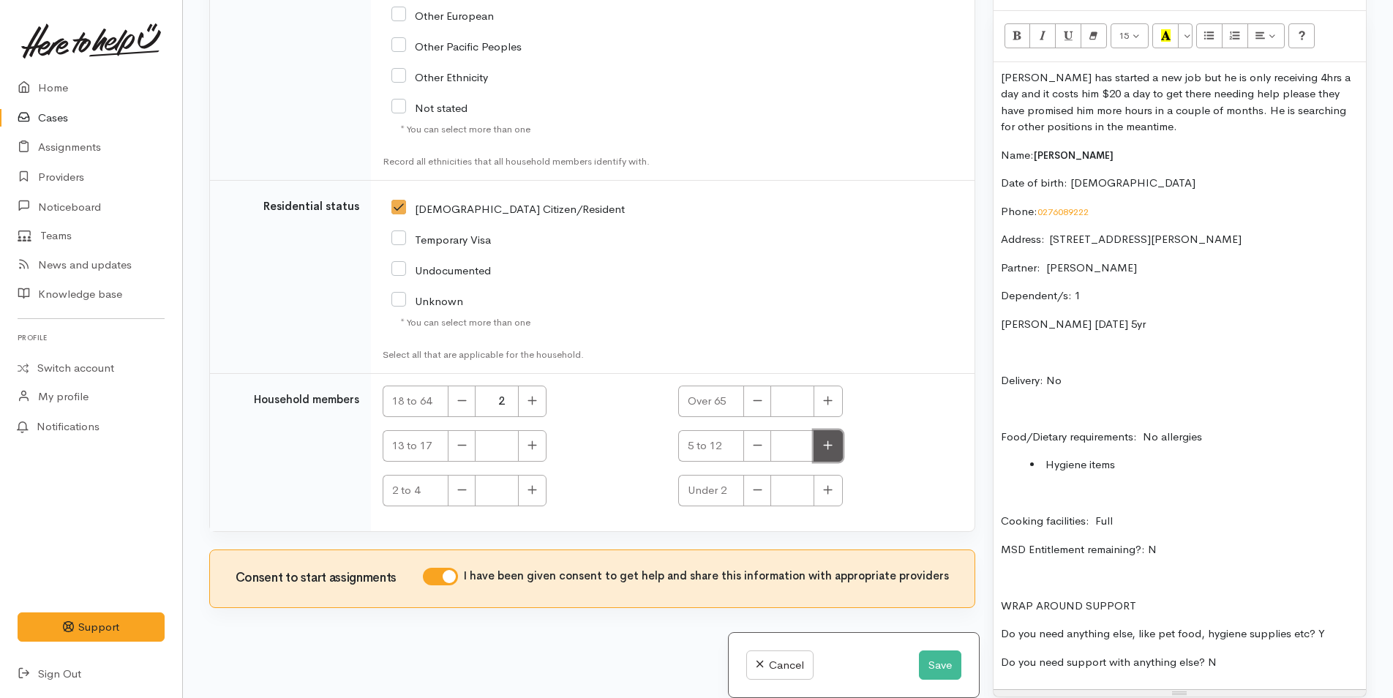
click at [827, 444] on icon "button" at bounding box center [828, 445] width 10 height 11
type input "1"
click at [1112, 344] on p at bounding box center [1180, 352] width 358 height 17
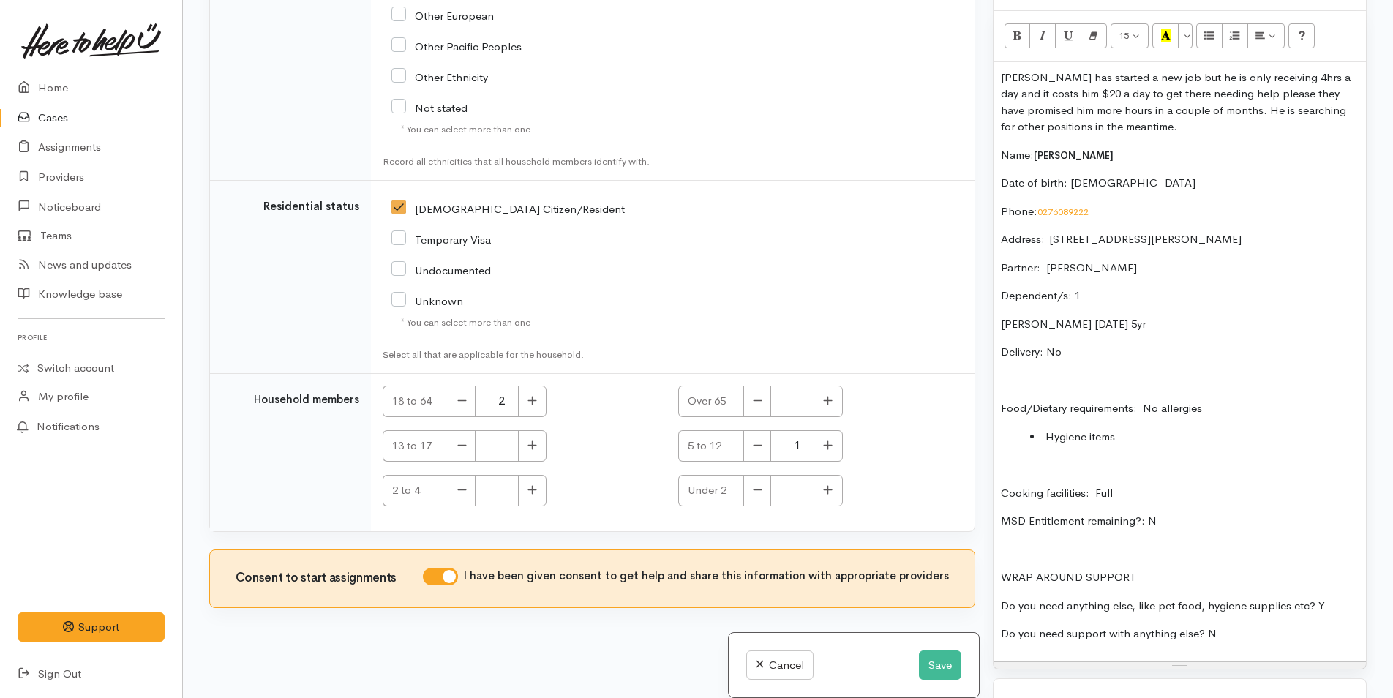
click at [1055, 338] on div "Craig has started a new job but he is only receiving 4hrs a day and it costs hi…" at bounding box center [1180, 361] width 372 height 599
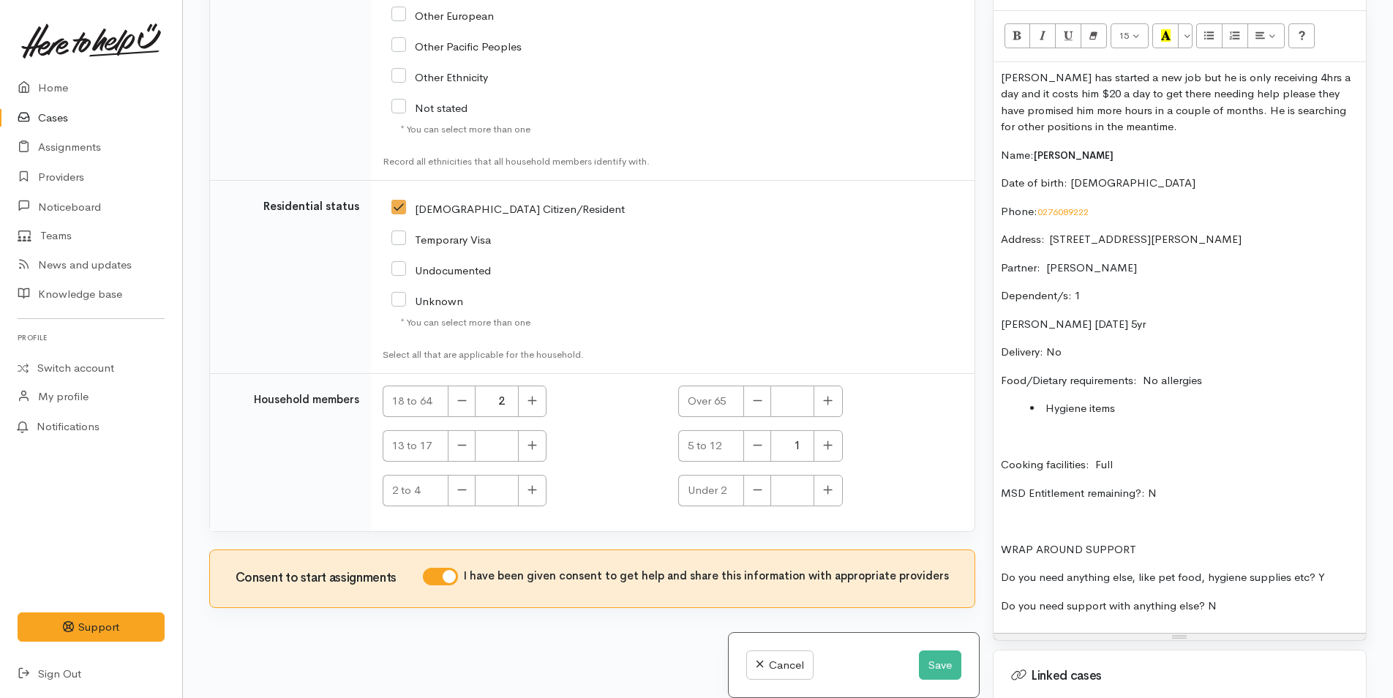
click at [1043, 429] on p at bounding box center [1180, 437] width 358 height 17
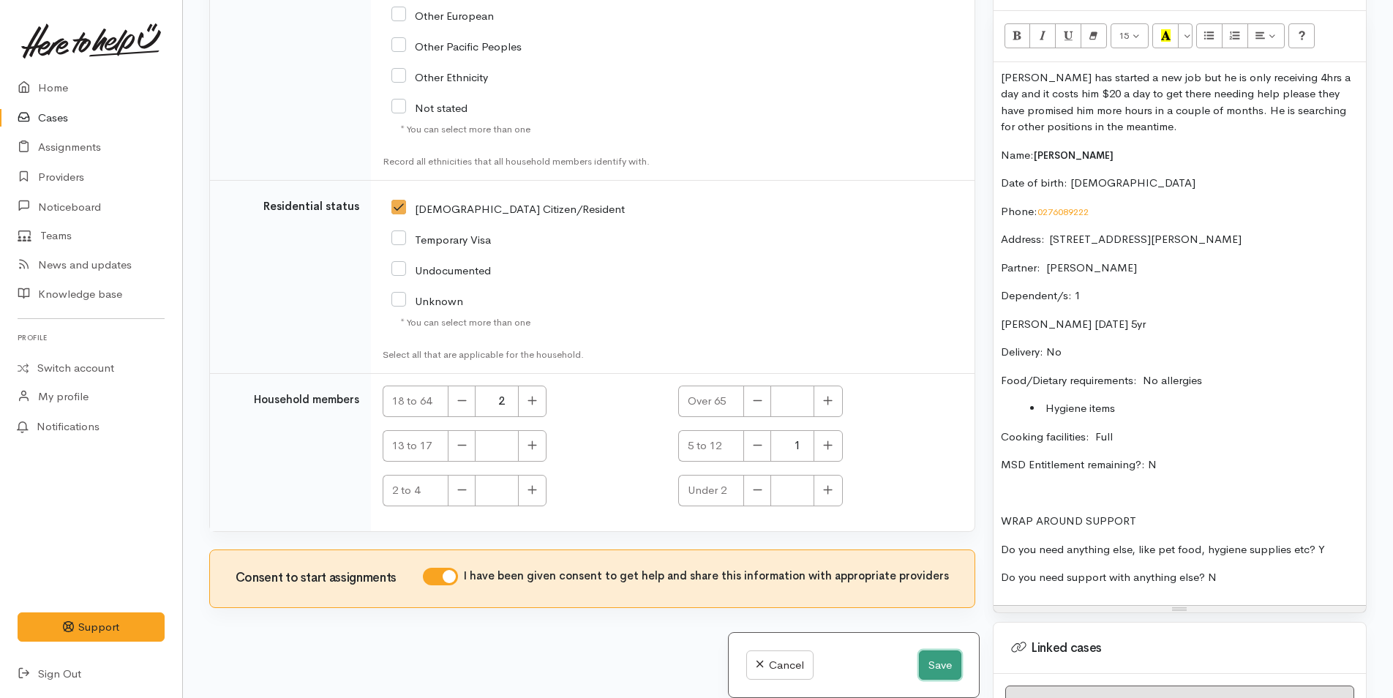
click at [933, 659] on button "Save" at bounding box center [940, 666] width 42 height 30
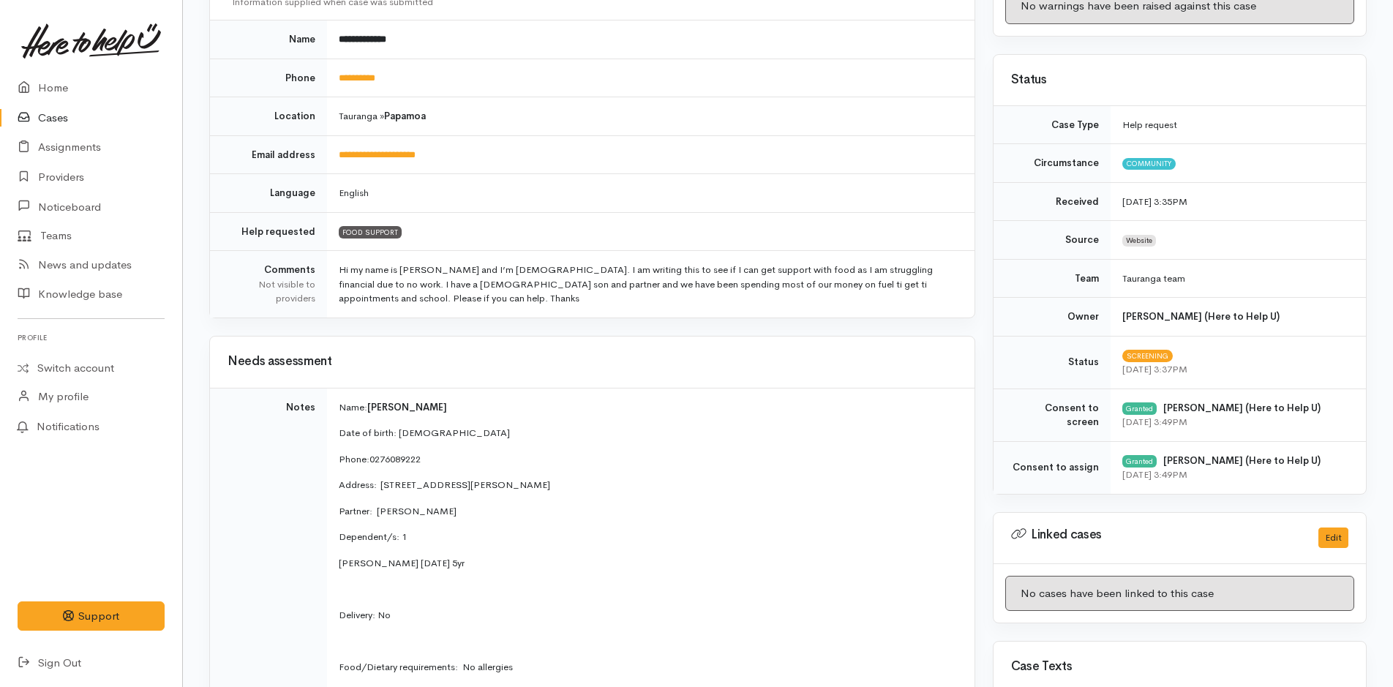
scroll to position [366, 0]
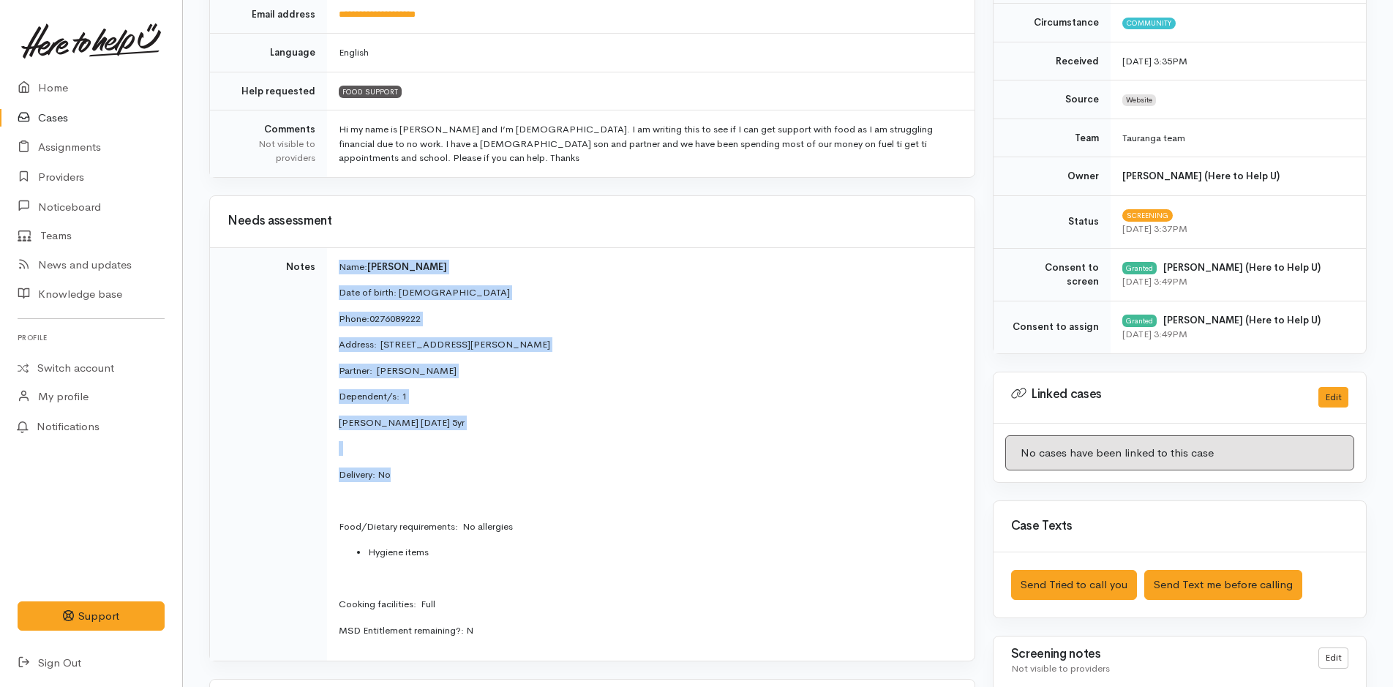
drag, startPoint x: 411, startPoint y: 477, endPoint x: 321, endPoint y: 272, distance: 223.8
click at [321, 272] on tr "Notes Name: Craig Russell Date of birth: 14/7/1994 Phone:  0276089222 Address: …" at bounding box center [592, 453] width 765 height 413
copy tr "Name: Craig Russell Date of birth: 14/7/1994 Phone:  0276089222 Address:  7 Fur…"
click at [53, 87] on link "Home" at bounding box center [91, 88] width 182 height 30
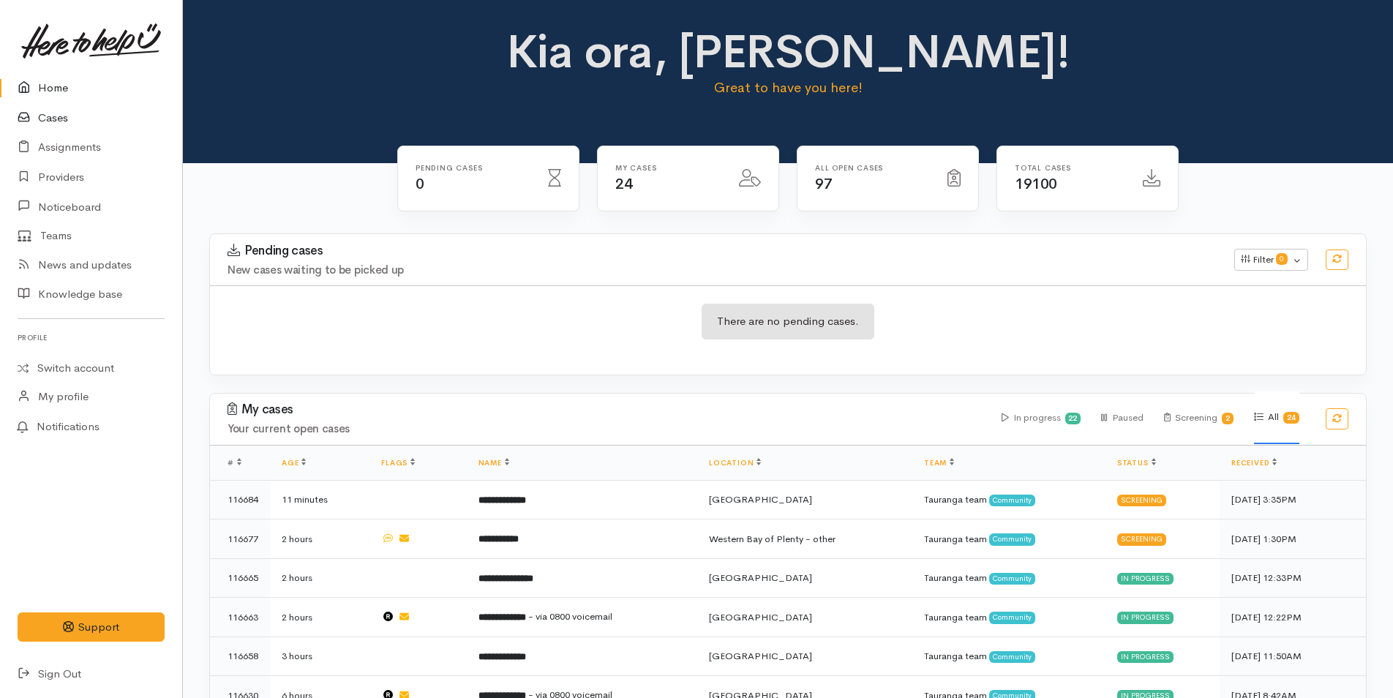
click at [55, 117] on link "Cases" at bounding box center [91, 118] width 182 height 30
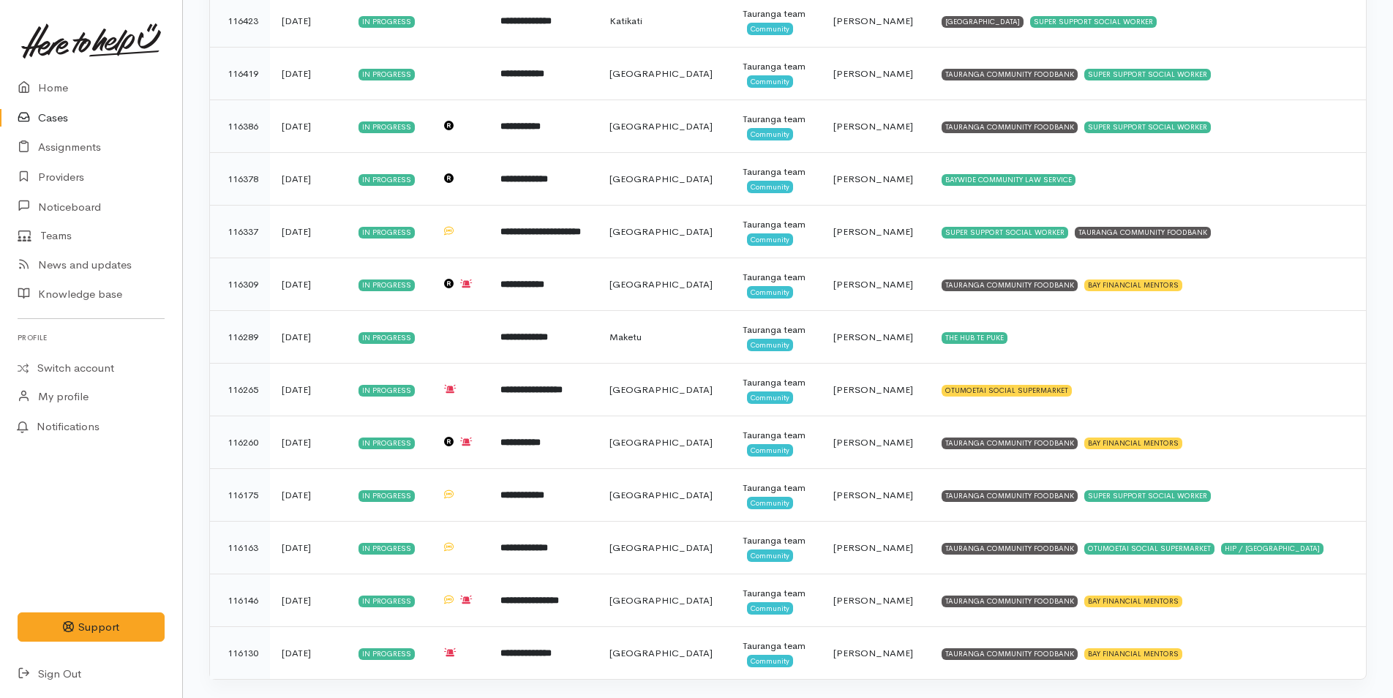
scroll to position [757, 0]
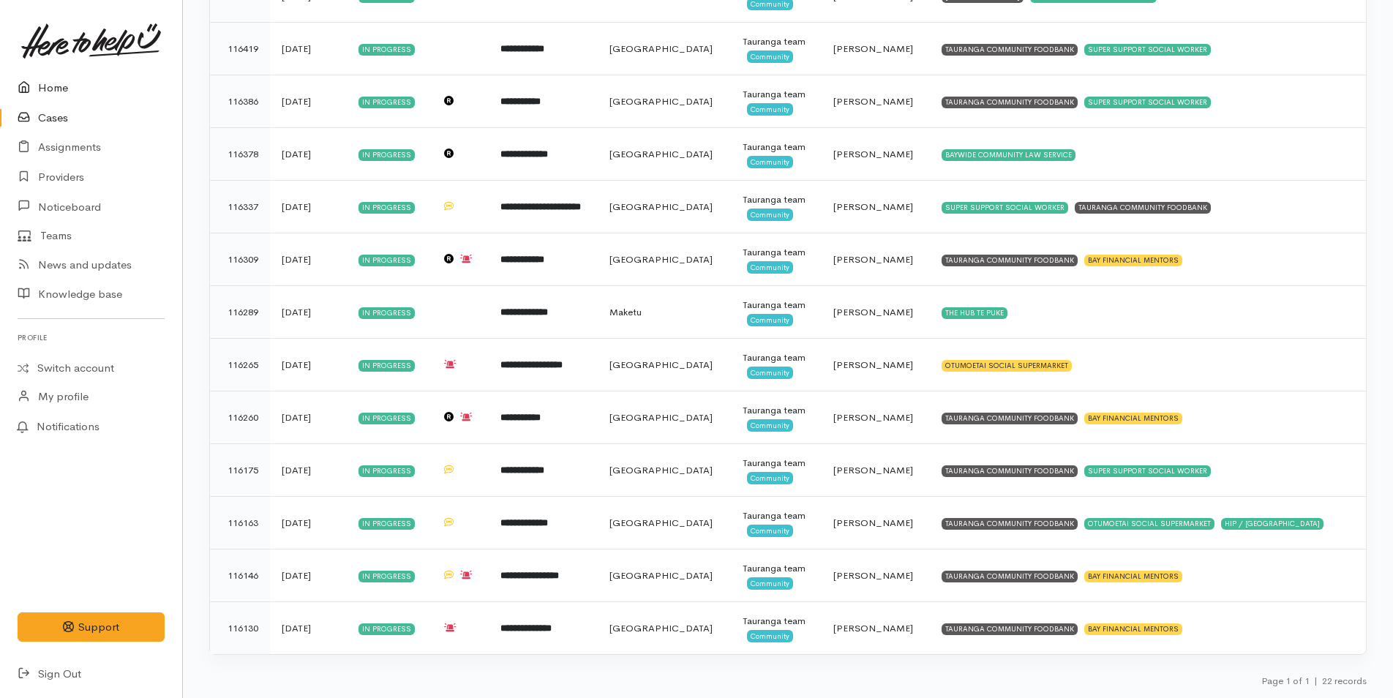
click at [55, 79] on link "Home" at bounding box center [91, 88] width 182 height 30
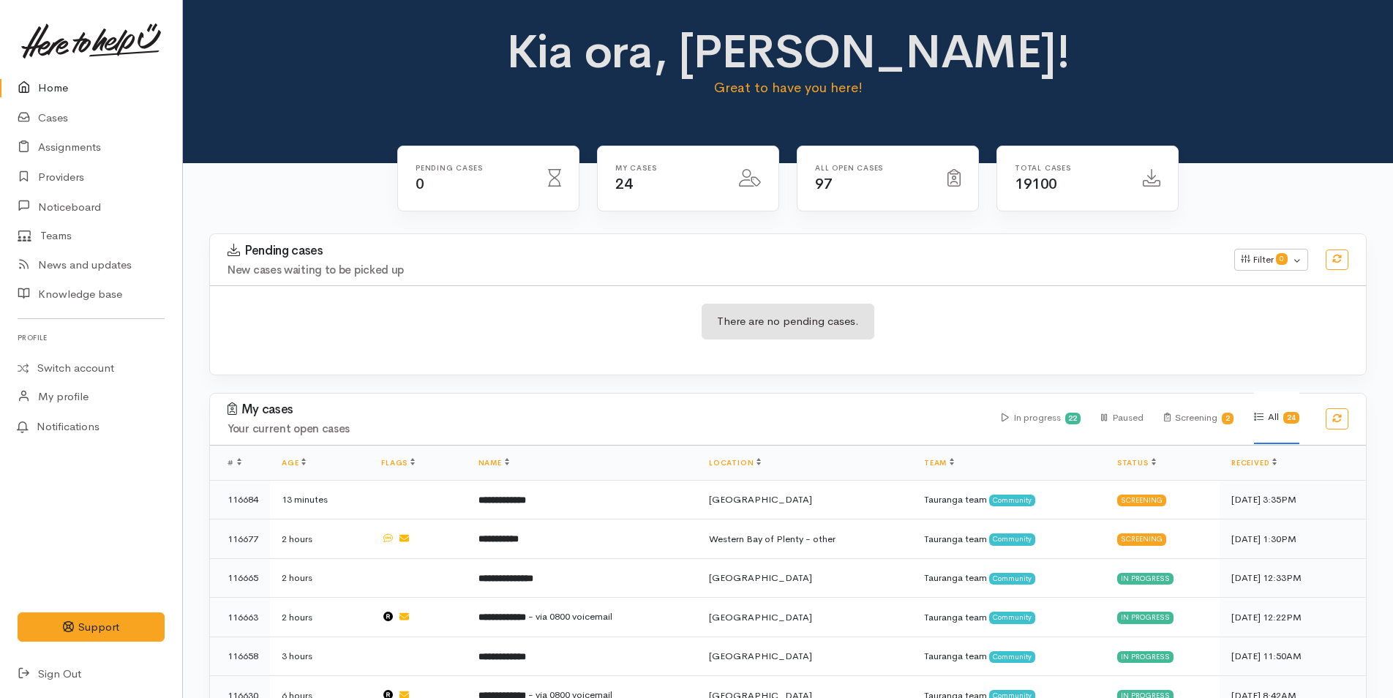
click at [46, 89] on link "Home" at bounding box center [91, 88] width 182 height 30
click at [48, 115] on link "Cases" at bounding box center [91, 118] width 182 height 30
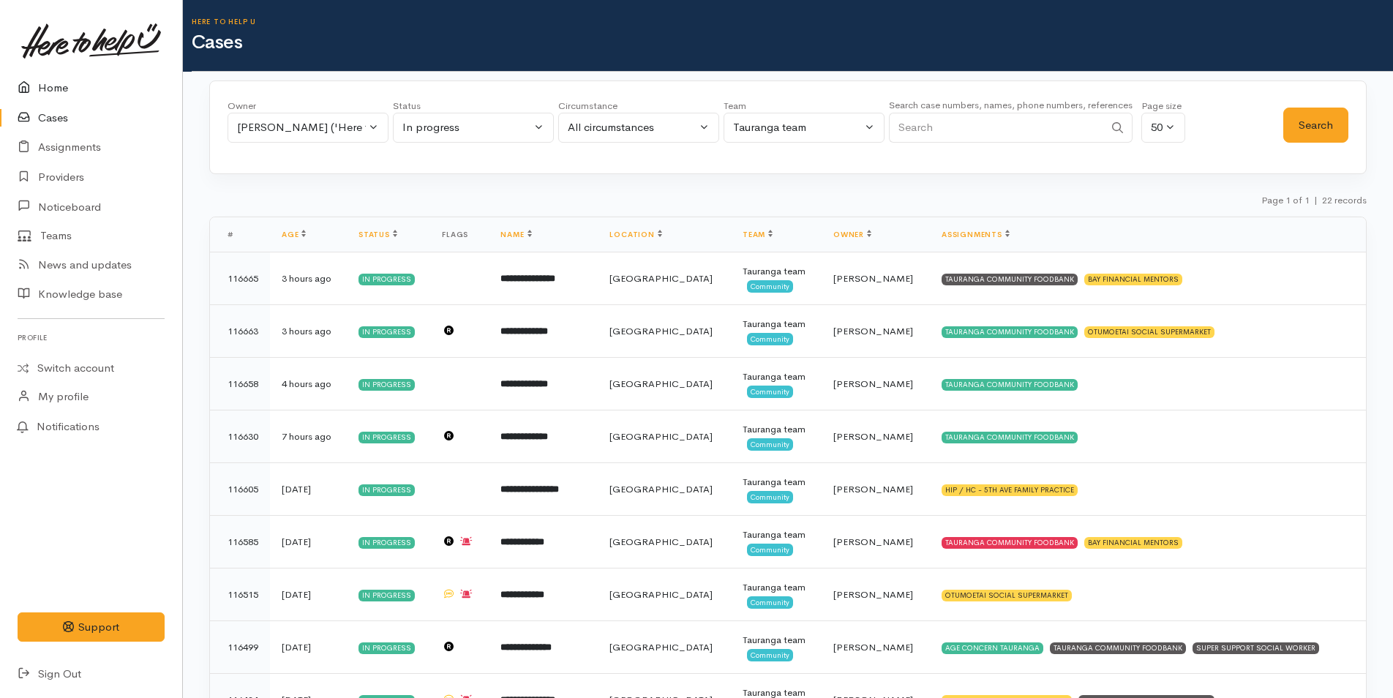
click at [52, 89] on link "Home" at bounding box center [91, 88] width 182 height 30
